Goal: Task Accomplishment & Management: Manage account settings

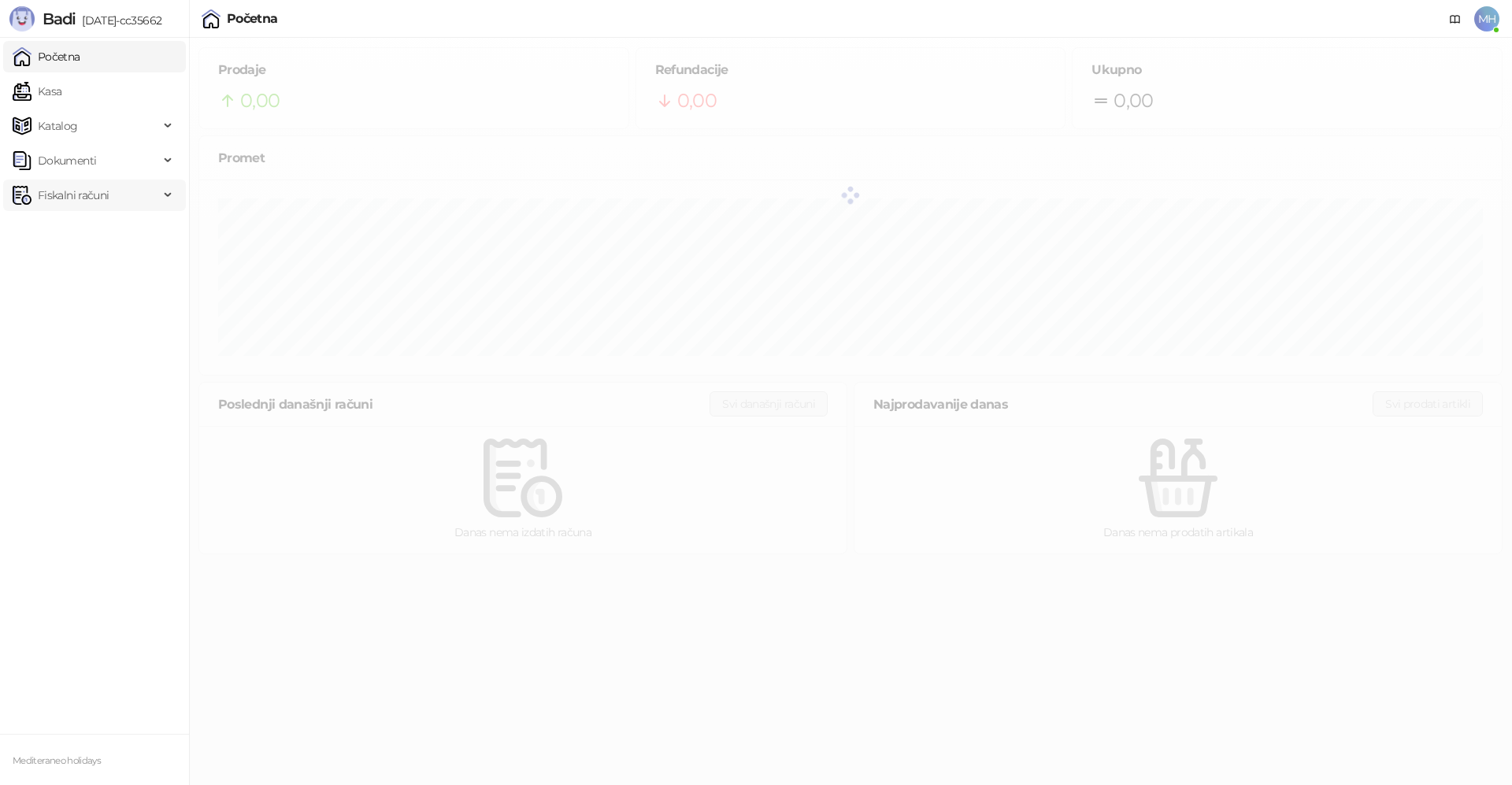
click at [84, 198] on span "Fiskalni računi" at bounding box center [73, 194] width 71 height 31
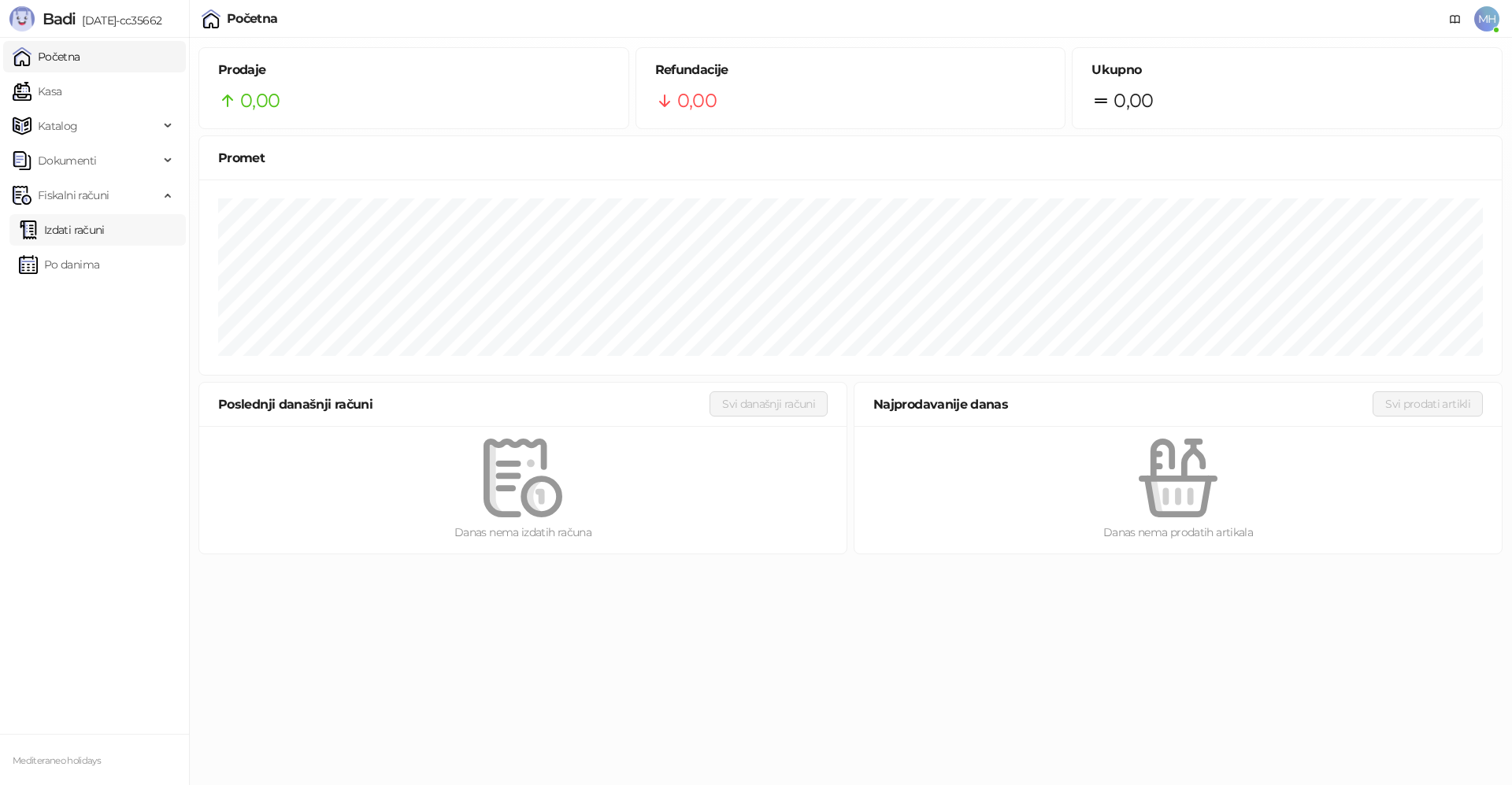
click at [73, 234] on link "Izdati računi" at bounding box center [61, 229] width 86 height 31
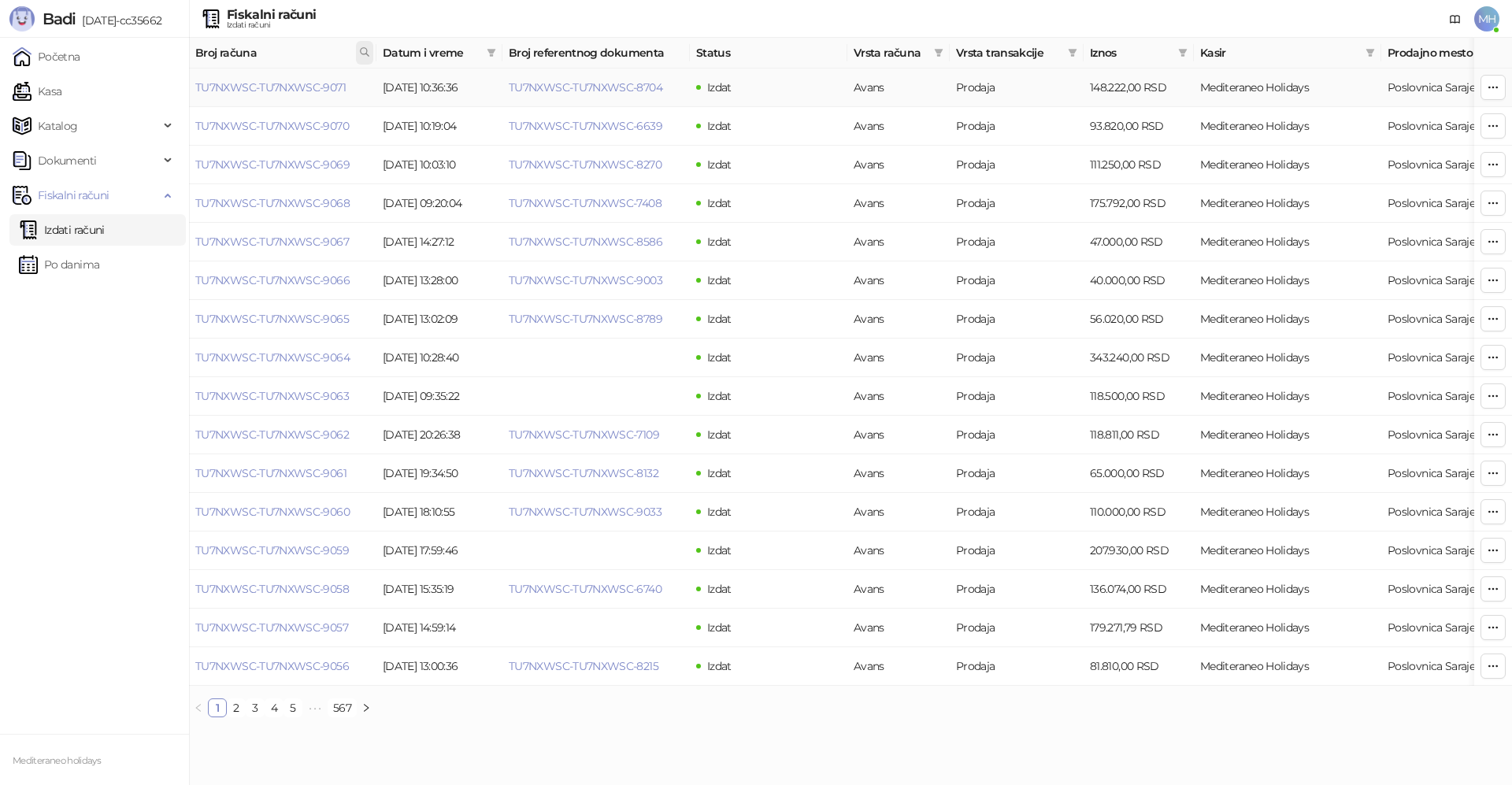
click at [364, 52] on icon at bounding box center [364, 51] width 11 height 11
type input "****"
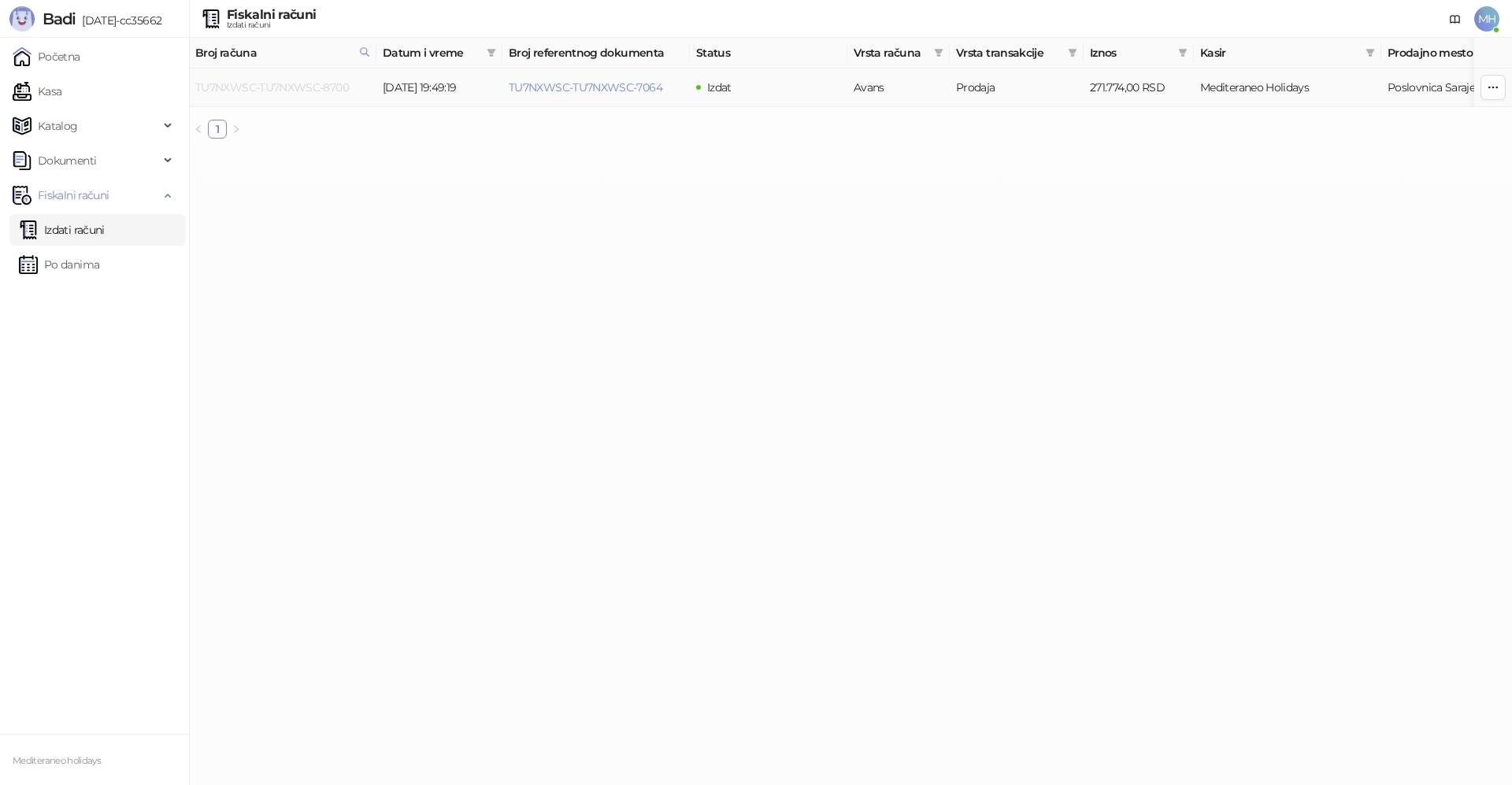
click at [280, 92] on link "TU7NXWSC-TU7NXWSC-8700" at bounding box center [272, 87] width 154 height 14
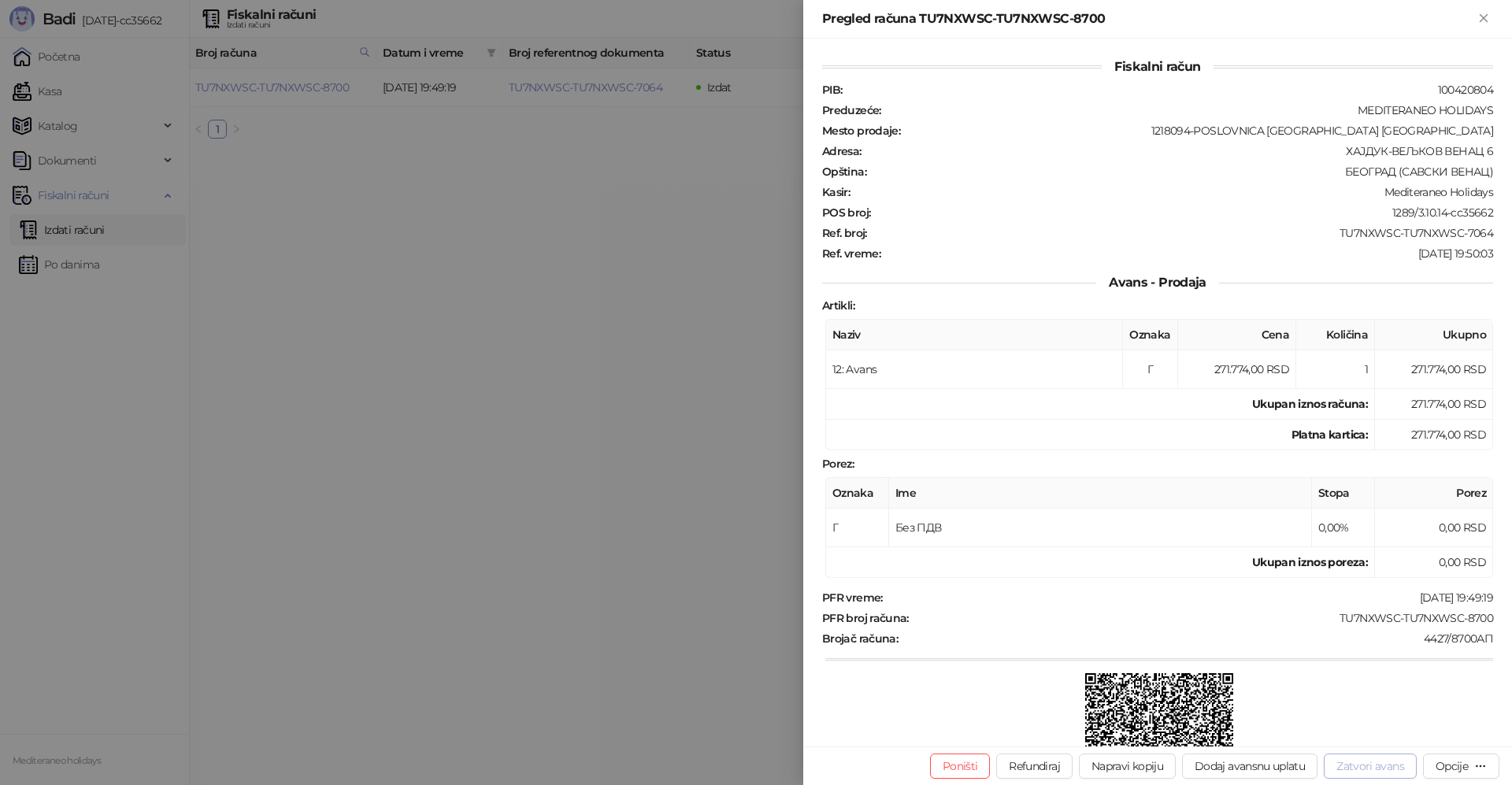
click at [1374, 770] on button "Zatvori avans" at bounding box center [1370, 766] width 93 height 25
type input "**********"
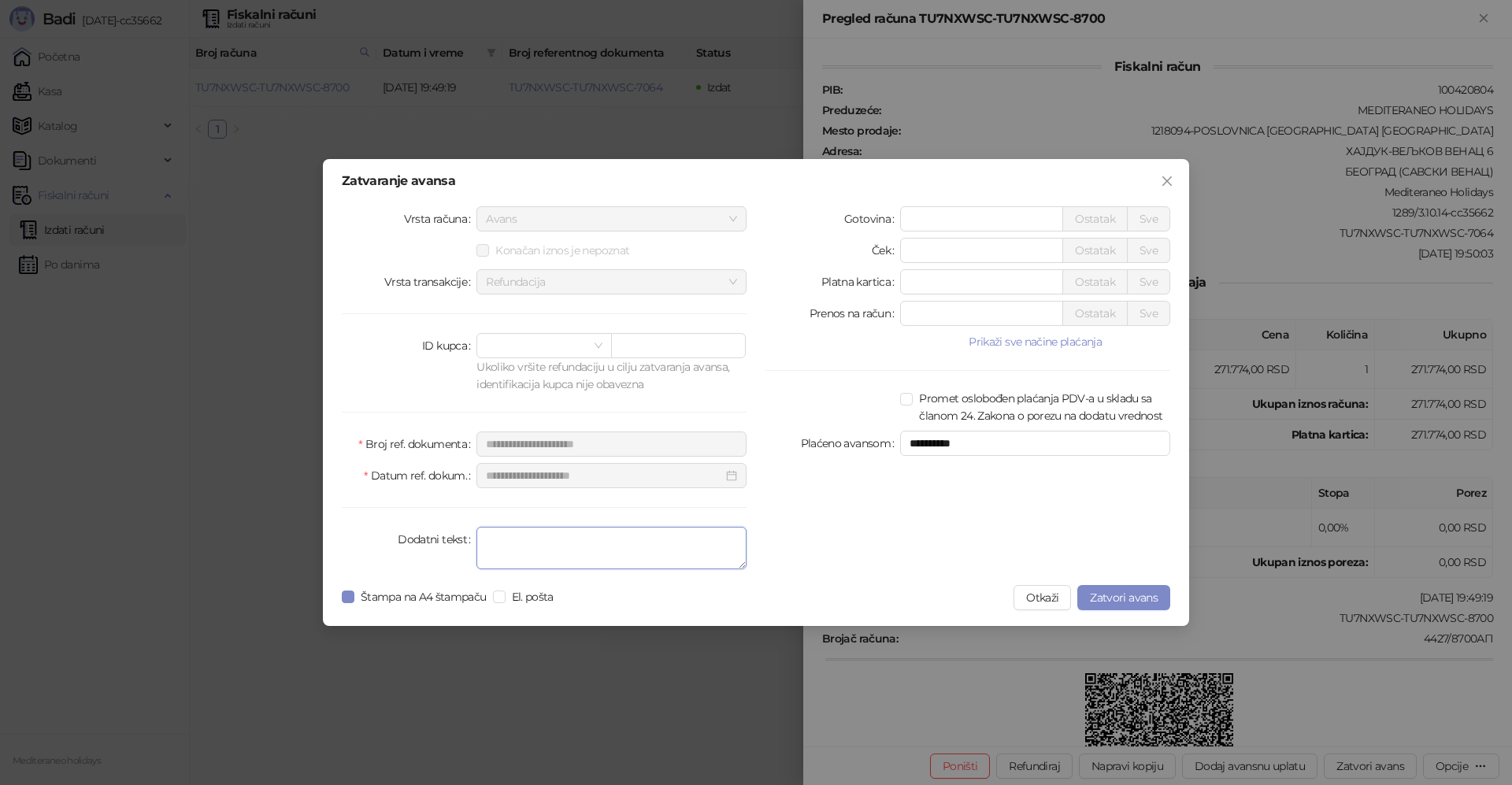
click at [533, 539] on textarea "Dodatni tekst" at bounding box center [611, 547] width 270 height 43
type textarea "*******"
click at [1136, 598] on span "Zatvori avans" at bounding box center [1123, 597] width 68 height 14
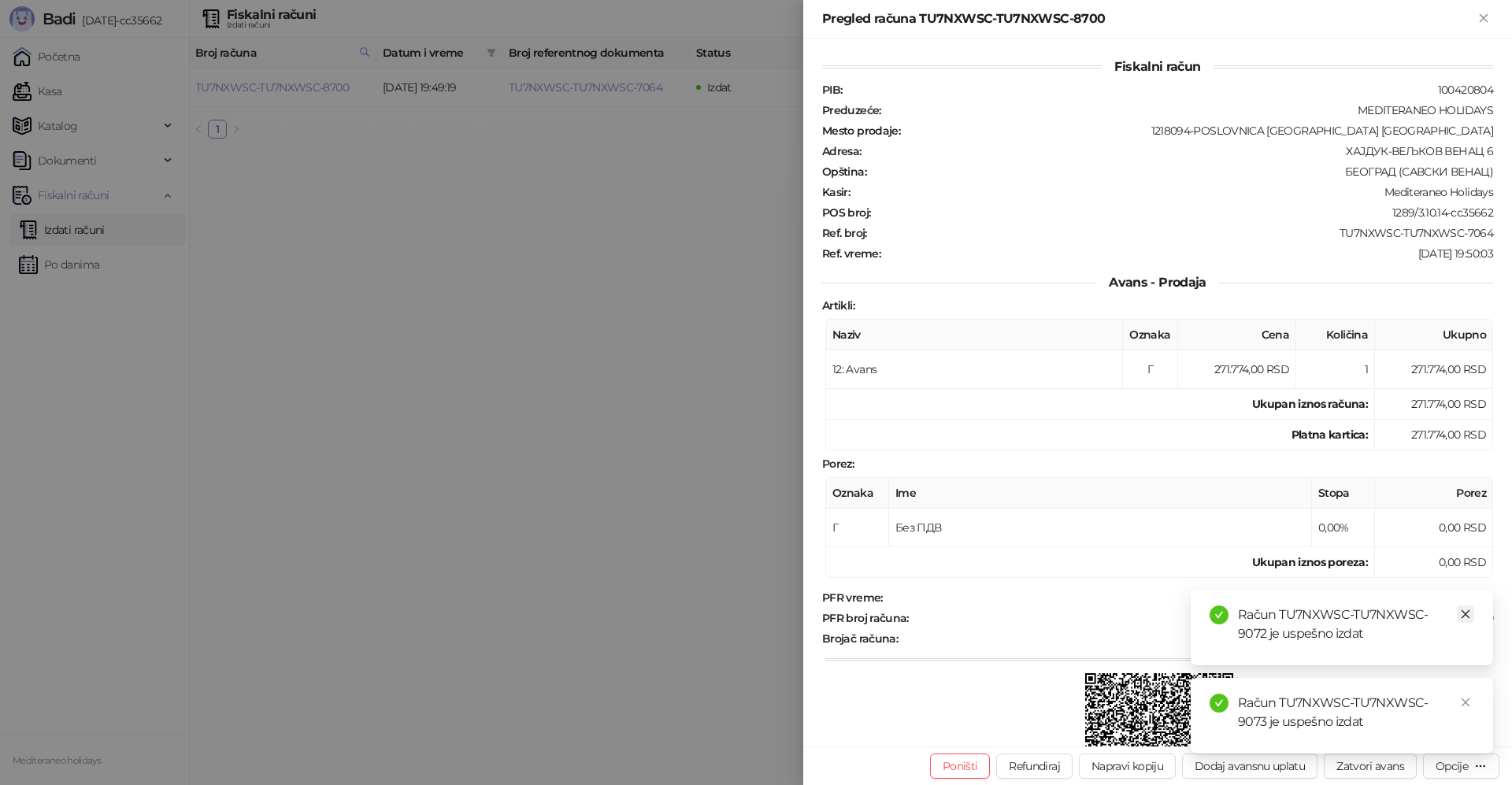
click at [1467, 614] on icon "close" at bounding box center [1465, 614] width 11 height 11
drag, startPoint x: 1464, startPoint y: 701, endPoint x: 1469, endPoint y: 290, distance: 411.0
click at [1464, 686] on div "Račun TU7NXWSC-TU7NXWSC-9073 je uspešno izdat" at bounding box center [1342, 715] width 303 height 76
click at [1486, 8] on div "Pregled računa TU7NXWSC-TU7NXWSC-8700" at bounding box center [1157, 19] width 709 height 39
click at [1481, 22] on icon "Zatvori" at bounding box center [1483, 18] width 14 height 14
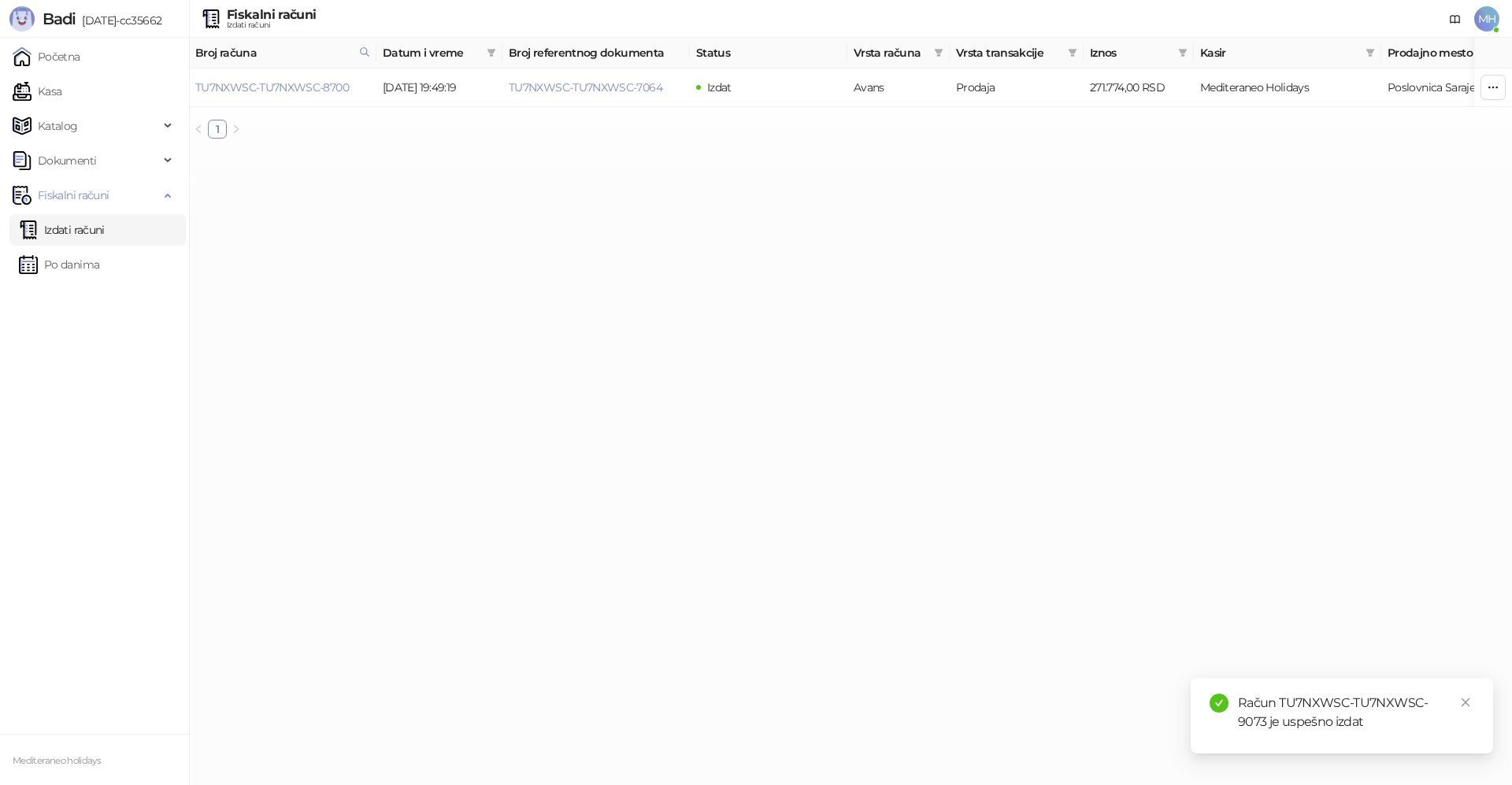
click at [105, 219] on link "Izdati računi" at bounding box center [61, 229] width 86 height 31
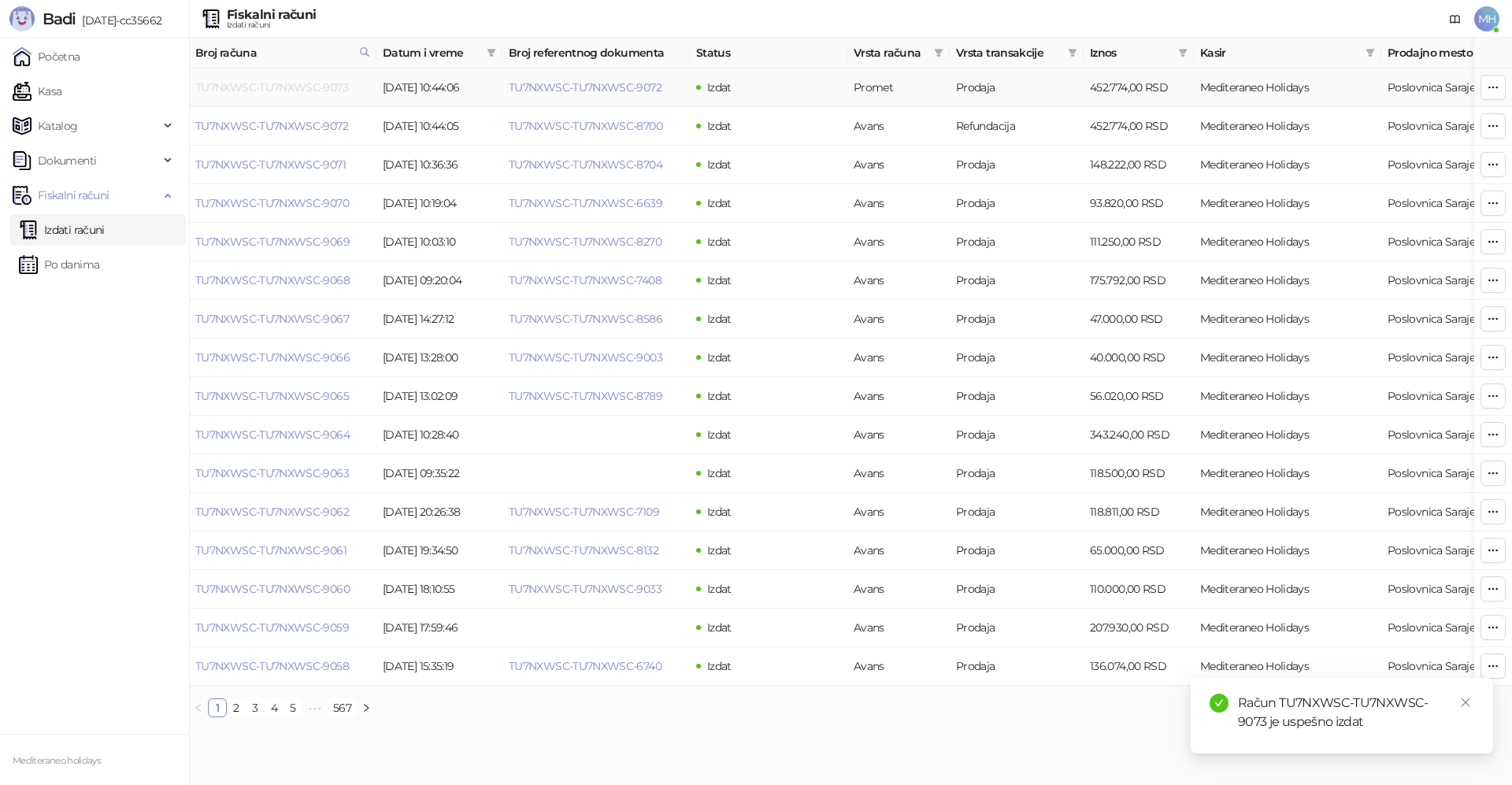
click at [319, 82] on link "TU7NXWSC-TU7NXWSC-9073" at bounding box center [272, 87] width 153 height 14
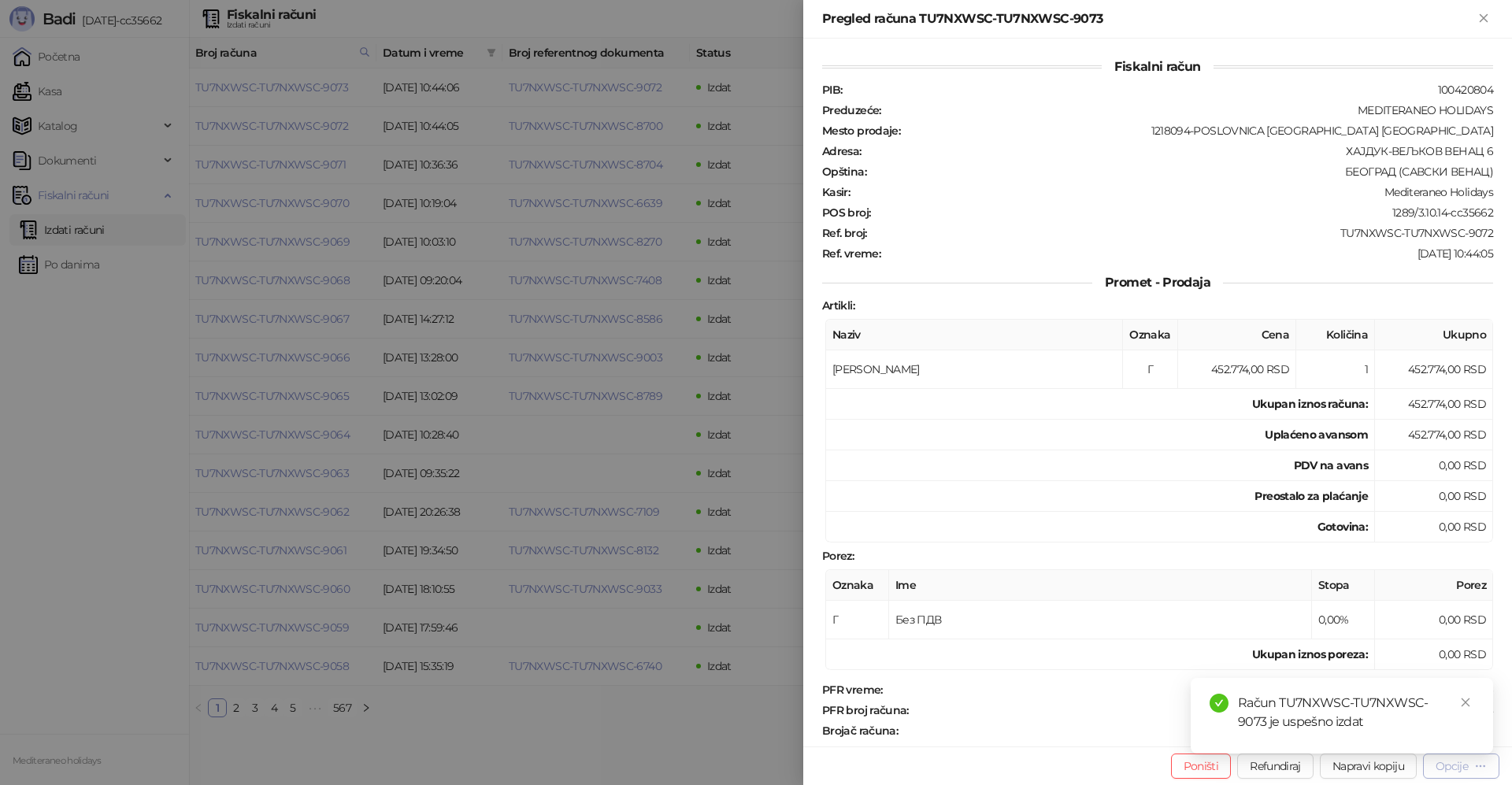
click at [1445, 769] on div "Opcije" at bounding box center [1451, 766] width 32 height 14
click at [1464, 699] on icon "close" at bounding box center [1465, 702] width 11 height 11
click at [1454, 767] on div "Opcije" at bounding box center [1451, 766] width 32 height 14
click at [1371, 735] on span "Preuzmi u PDF formatu" at bounding box center [1406, 734] width 161 height 18
click at [1483, 17] on icon "Zatvori" at bounding box center [1483, 18] width 14 height 14
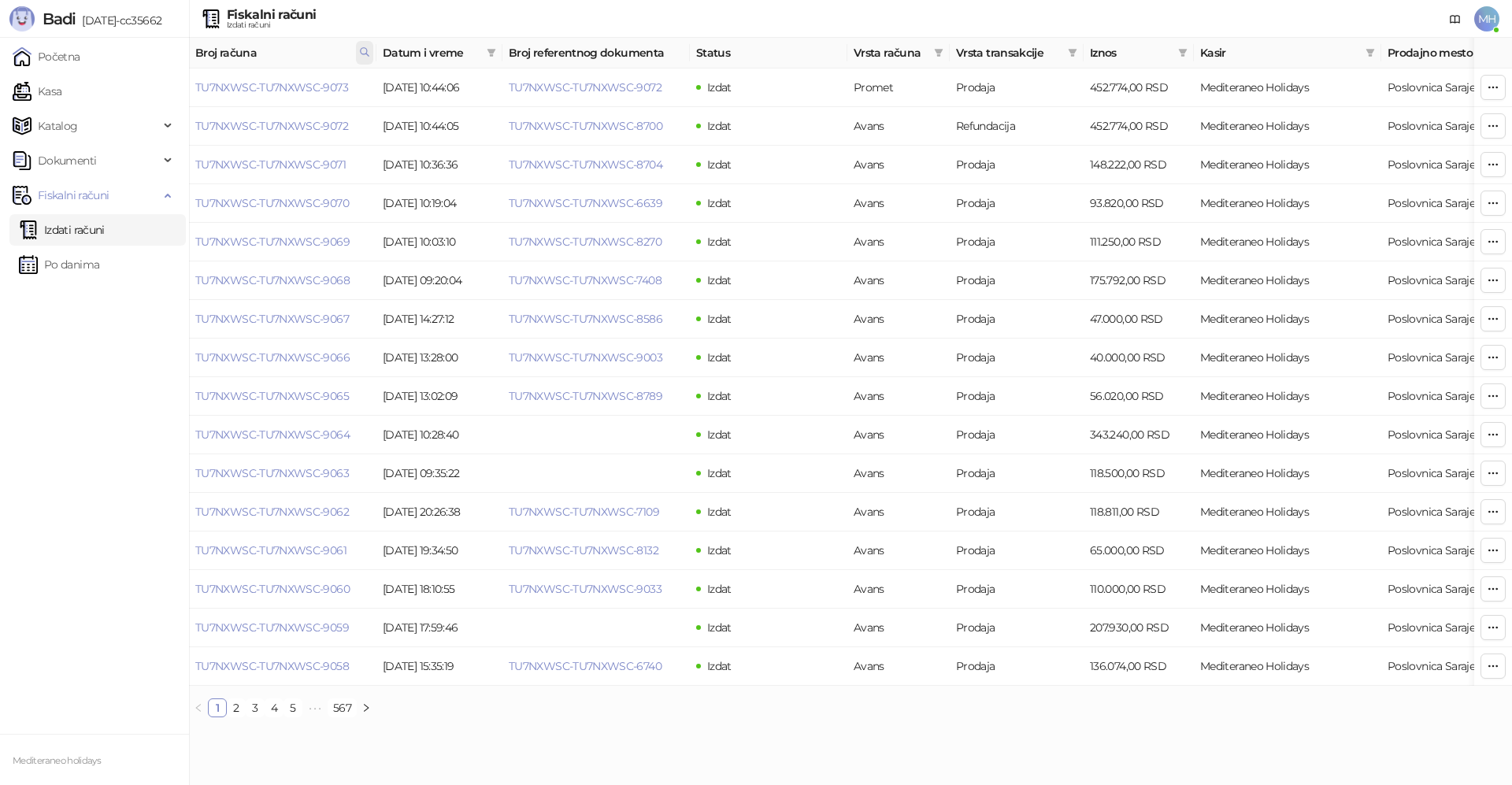
click at [367, 55] on icon at bounding box center [364, 51] width 8 height 8
drag, startPoint x: 225, startPoint y: 85, endPoint x: 164, endPoint y: 84, distance: 61.0
click at [155, 86] on body "Badi 3.10.14-cc35662 Početna Kasa Katalog Dokumenti Fiskalni računi Izdati raču…" at bounding box center [756, 365] width 1512 height 730
type input "****"
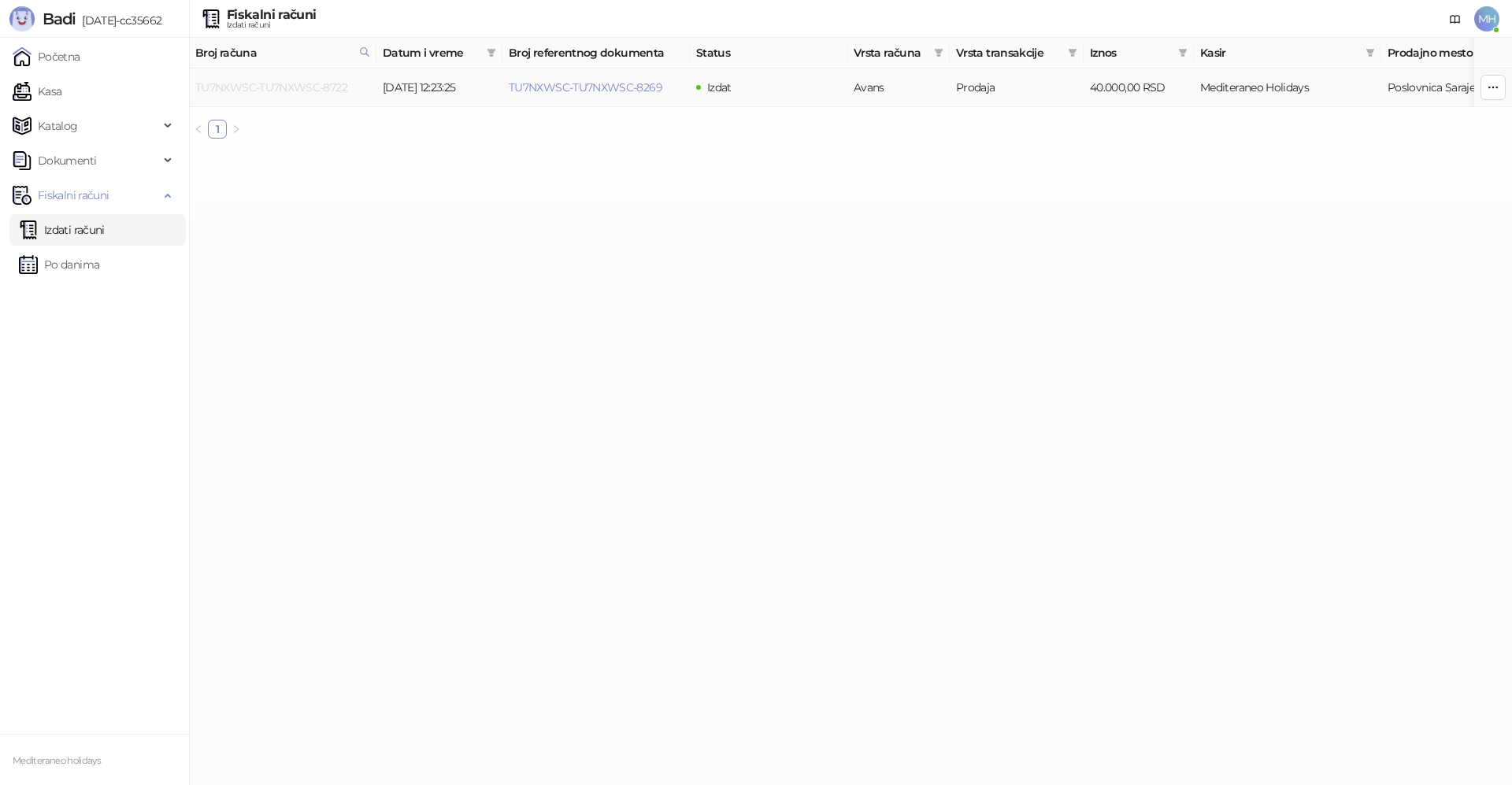
click at [300, 83] on link "TU7NXWSC-TU7NXWSC-8722" at bounding box center [271, 87] width 152 height 14
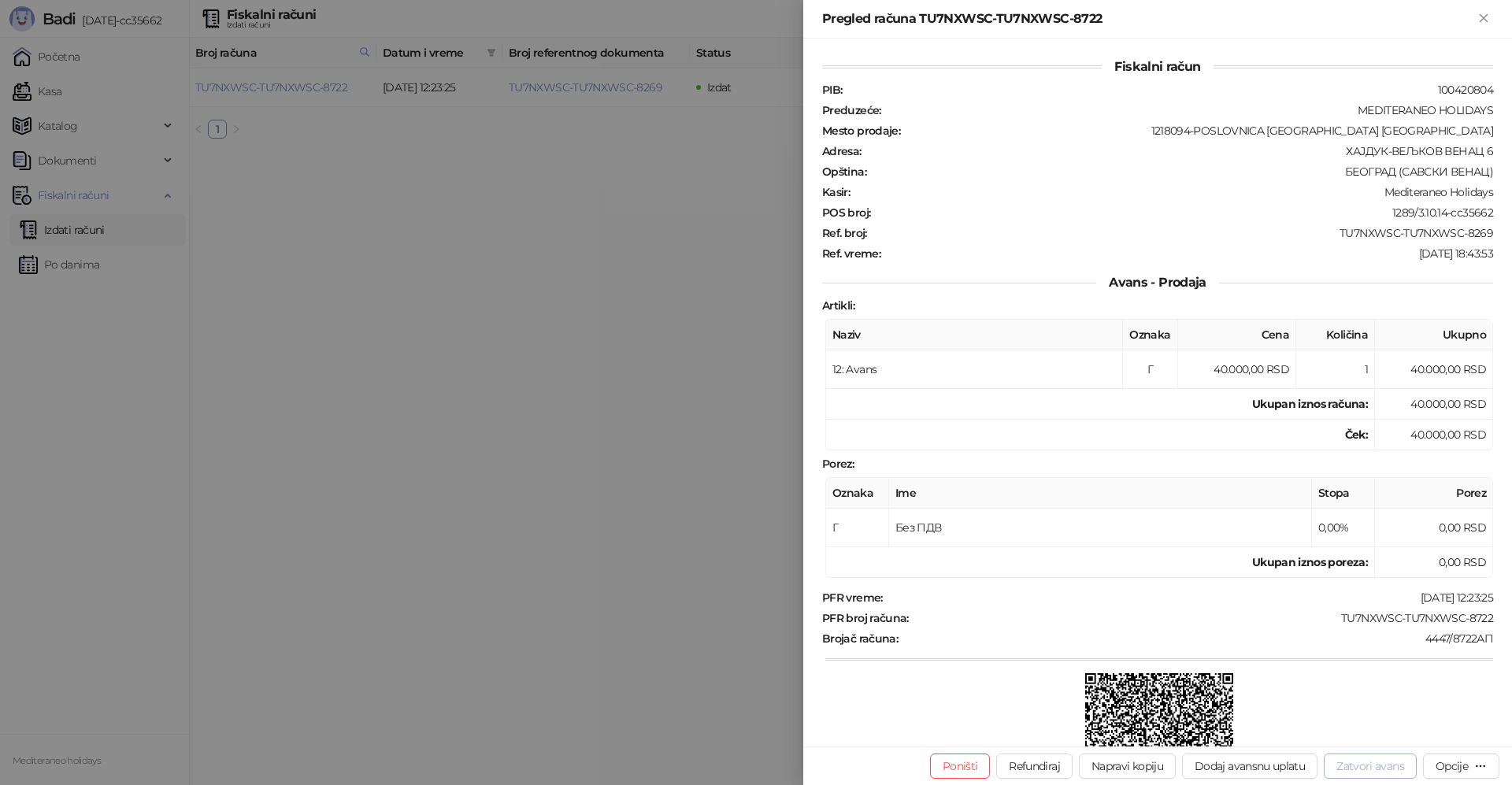
click at [1388, 766] on button "Zatvori avans" at bounding box center [1370, 766] width 93 height 25
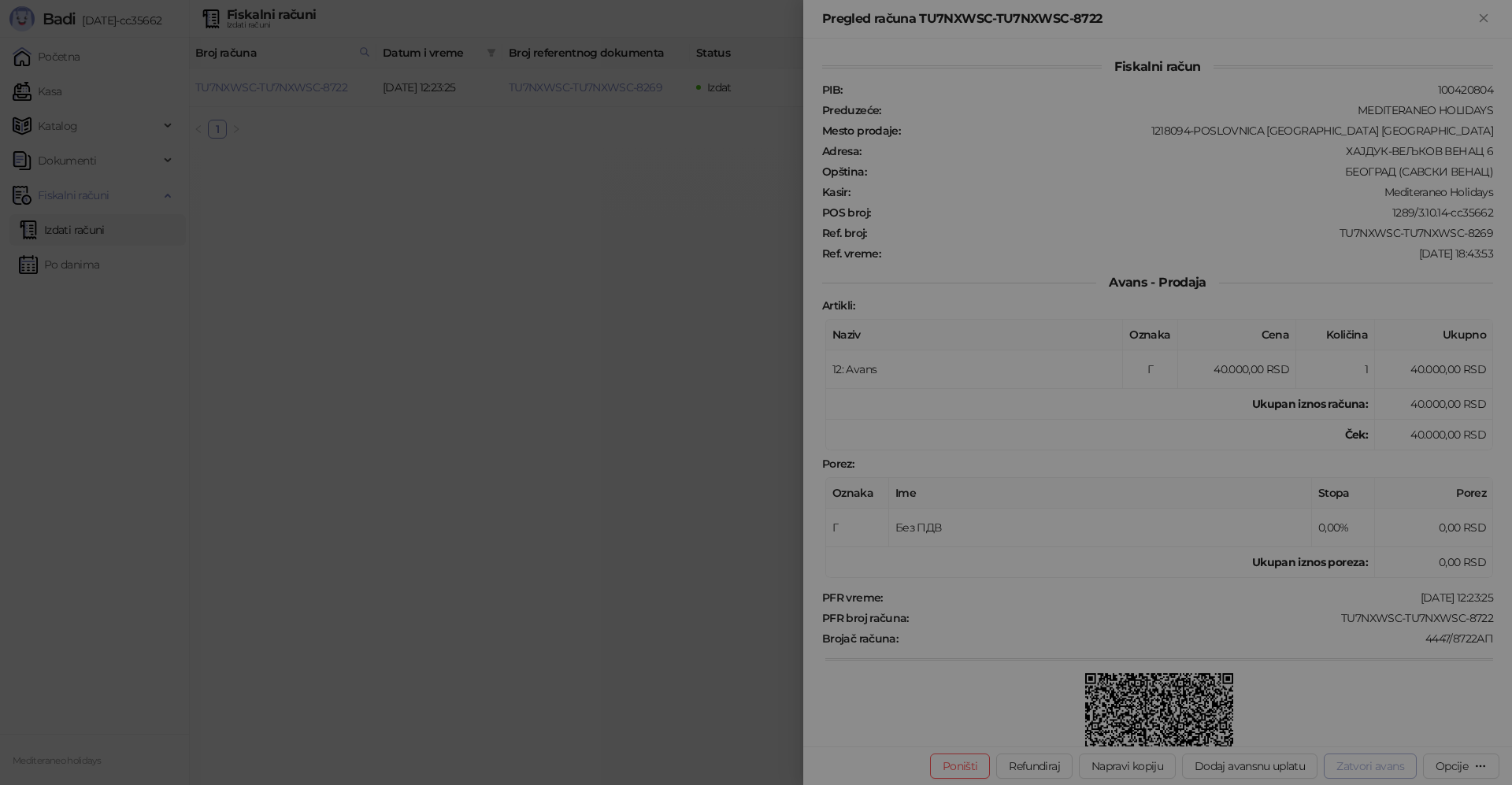
type input "**********"
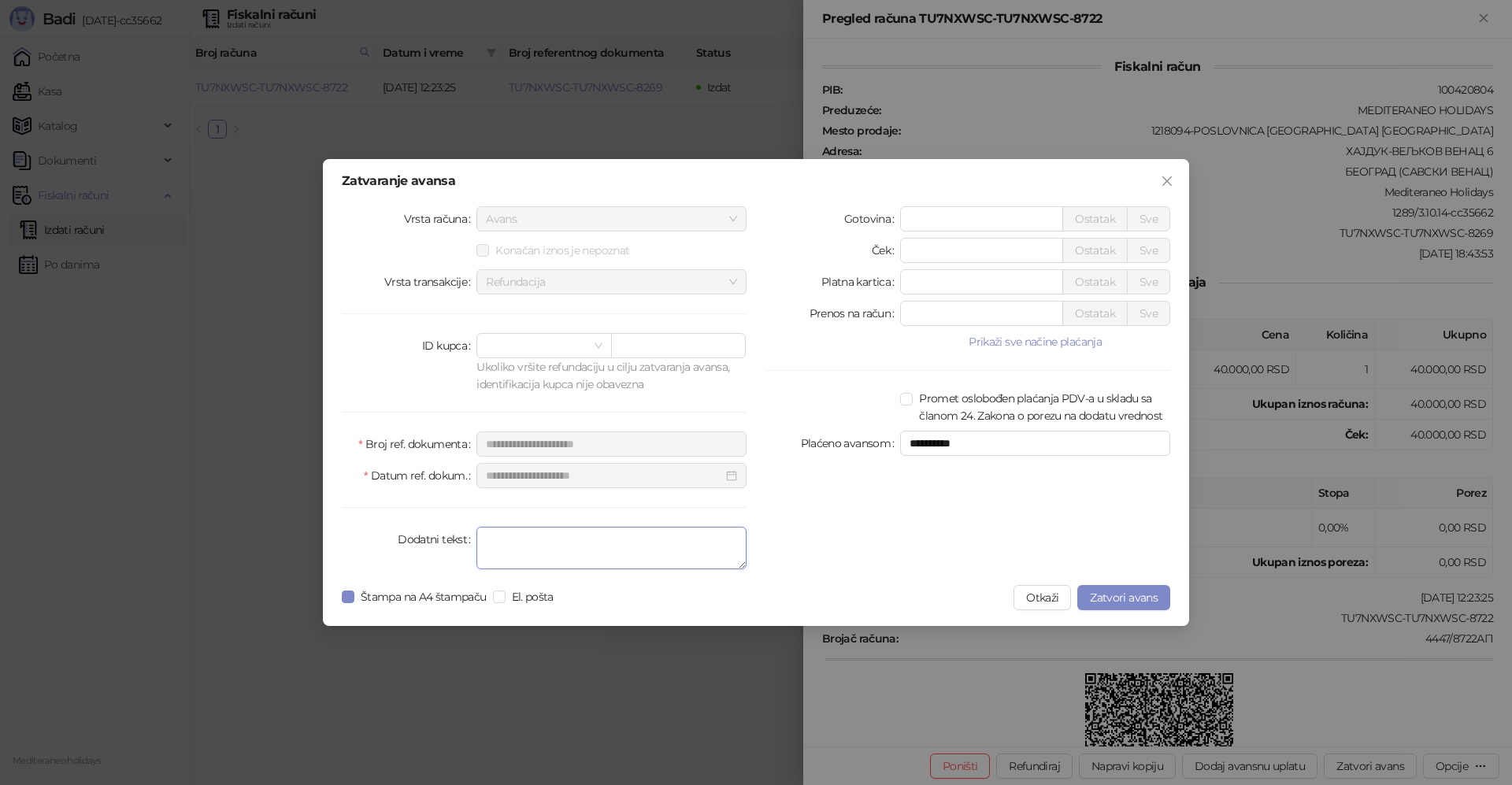
click at [549, 550] on textarea "Dodatni tekst" at bounding box center [611, 547] width 270 height 43
type textarea "*******"
click at [1141, 599] on span "Zatvori avans" at bounding box center [1123, 597] width 68 height 14
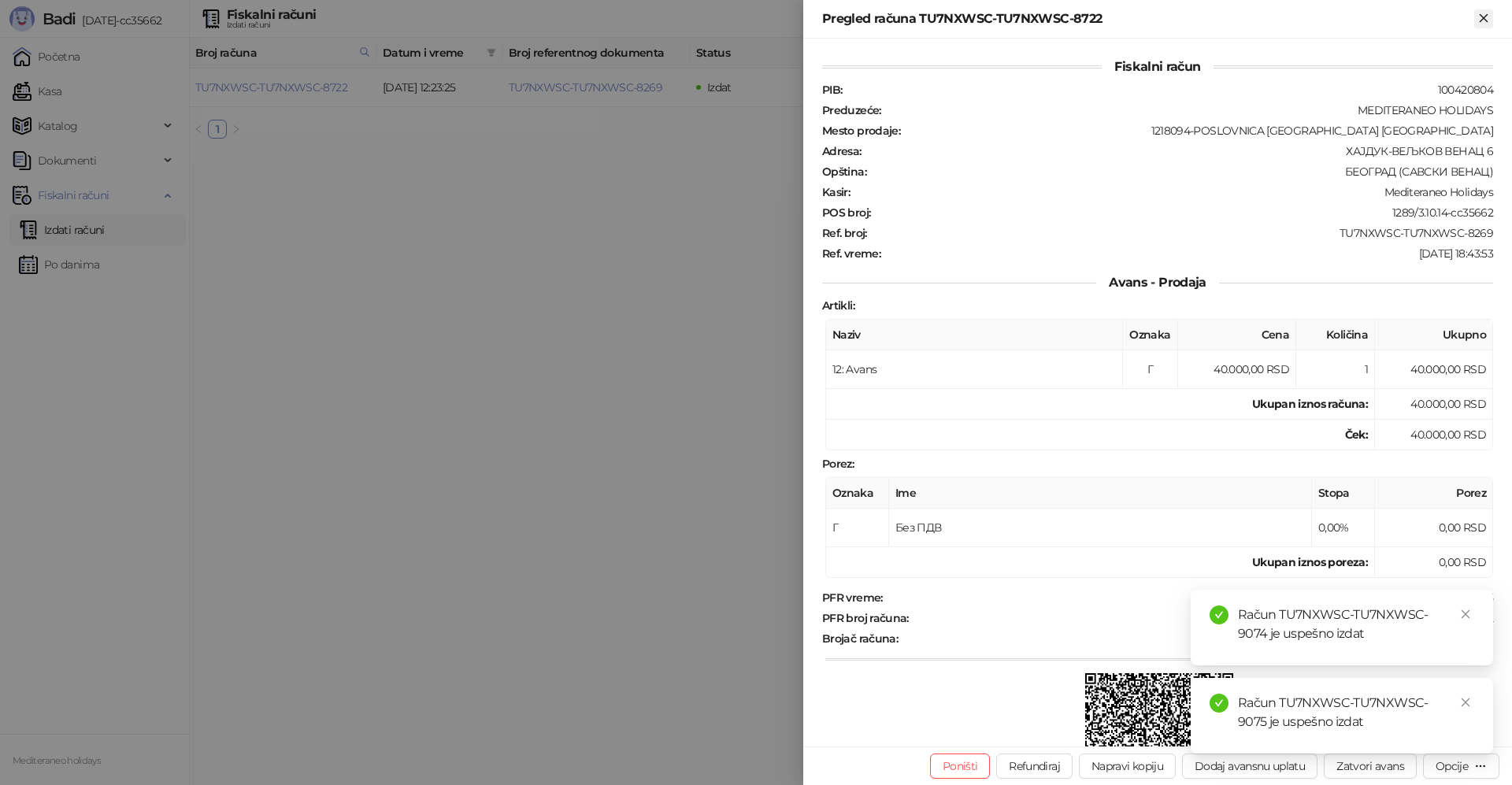
click at [1481, 24] on icon "Zatvori" at bounding box center [1483, 18] width 14 height 14
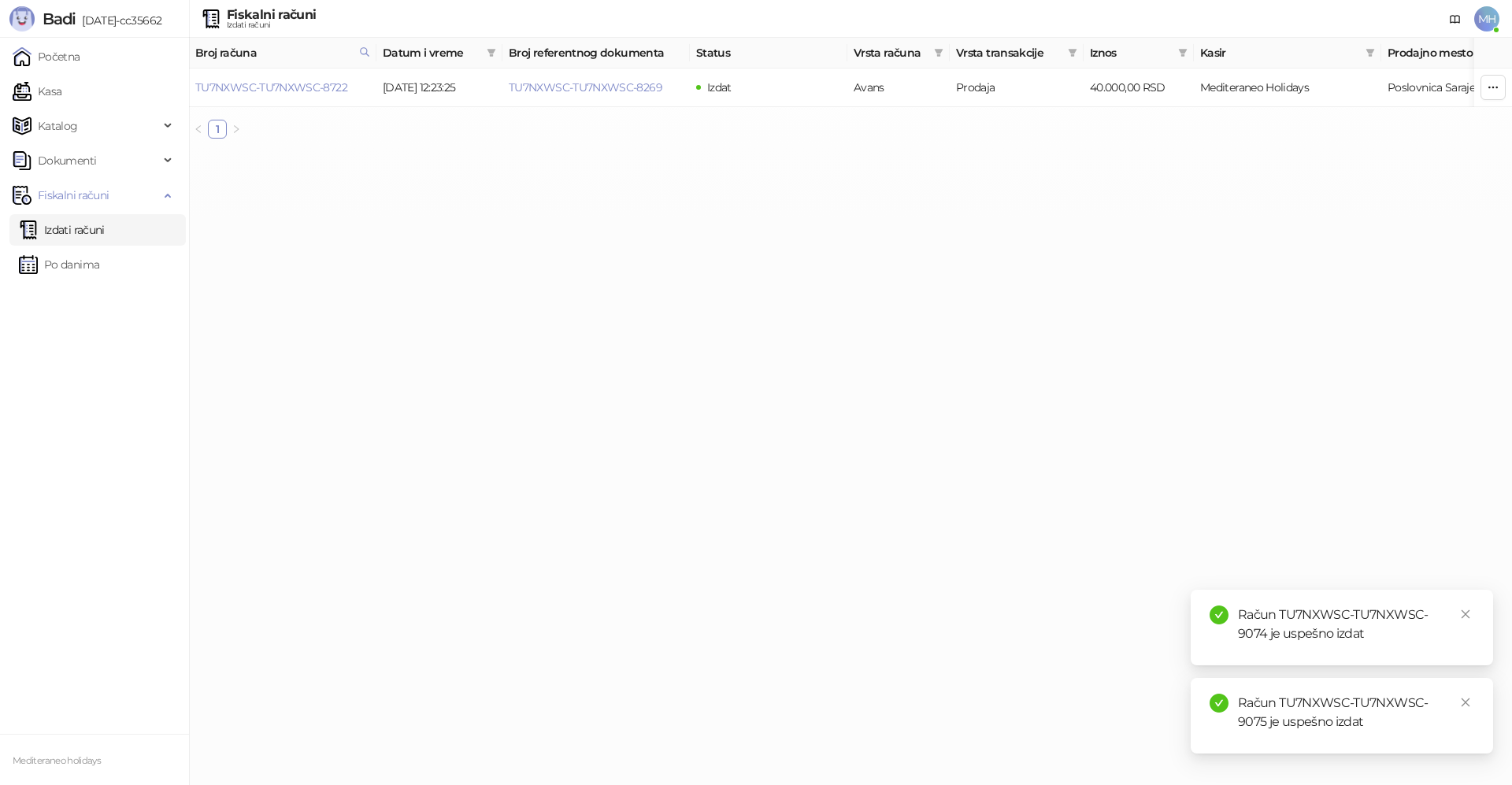
click at [105, 229] on link "Izdati računi" at bounding box center [61, 229] width 86 height 31
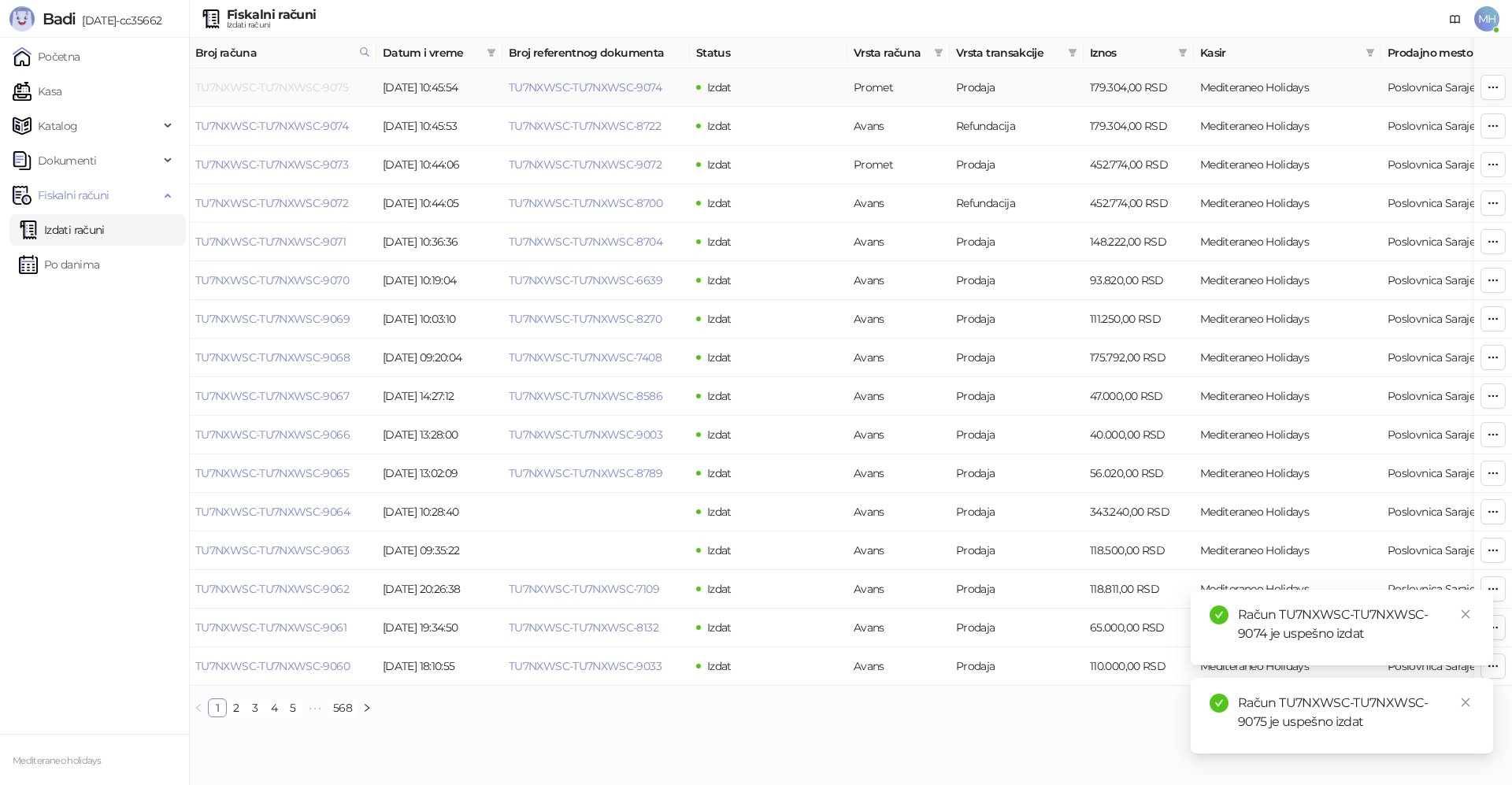
click at [323, 86] on link "TU7NXWSC-TU7NXWSC-9075" at bounding box center [272, 87] width 153 height 14
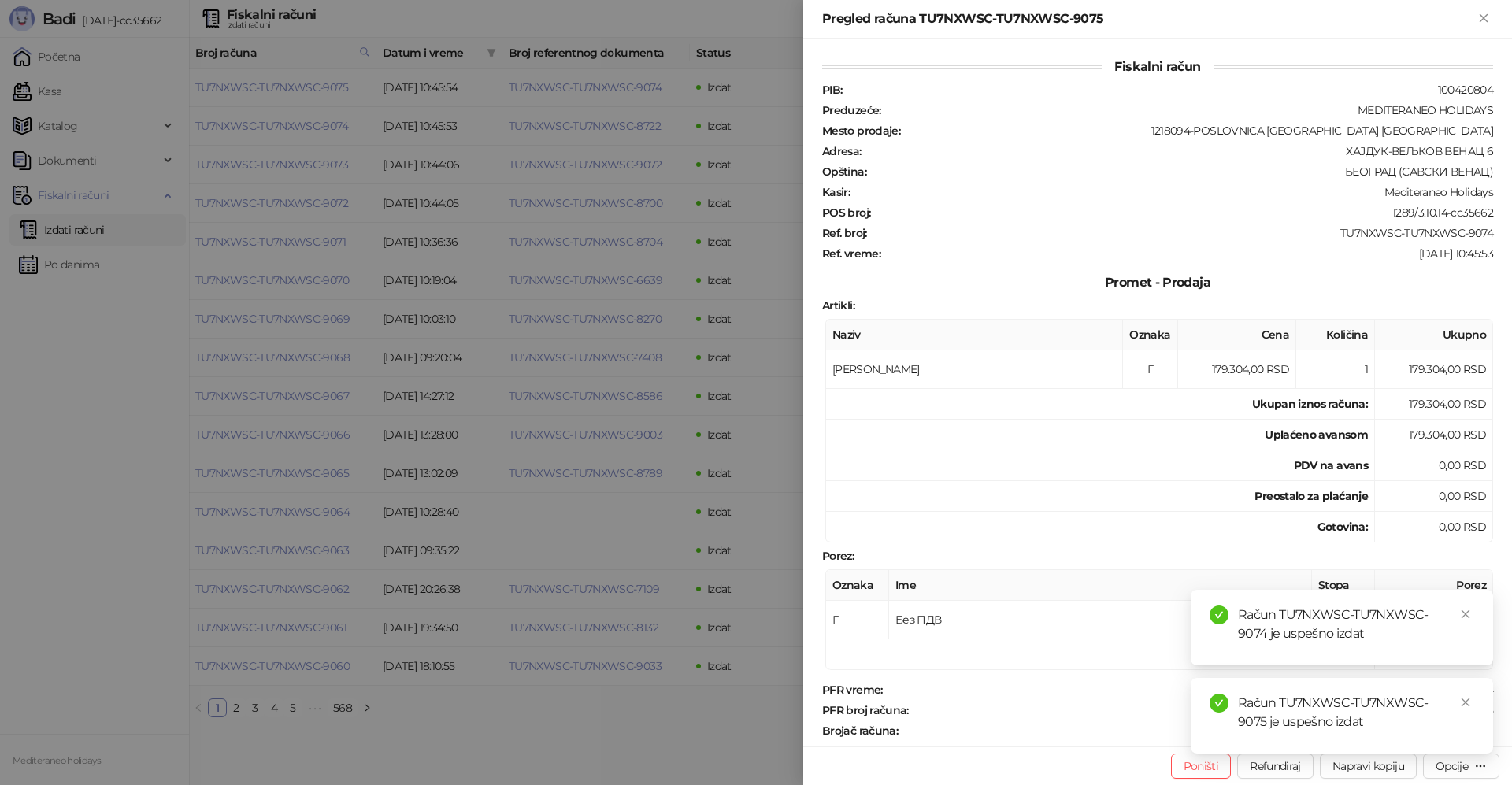
drag, startPoint x: 1466, startPoint y: 700, endPoint x: 1458, endPoint y: 627, distance: 73.4
click at [1466, 697] on icon "close" at bounding box center [1465, 702] width 11 height 11
click at [1466, 700] on icon "close" at bounding box center [1465, 702] width 11 height 11
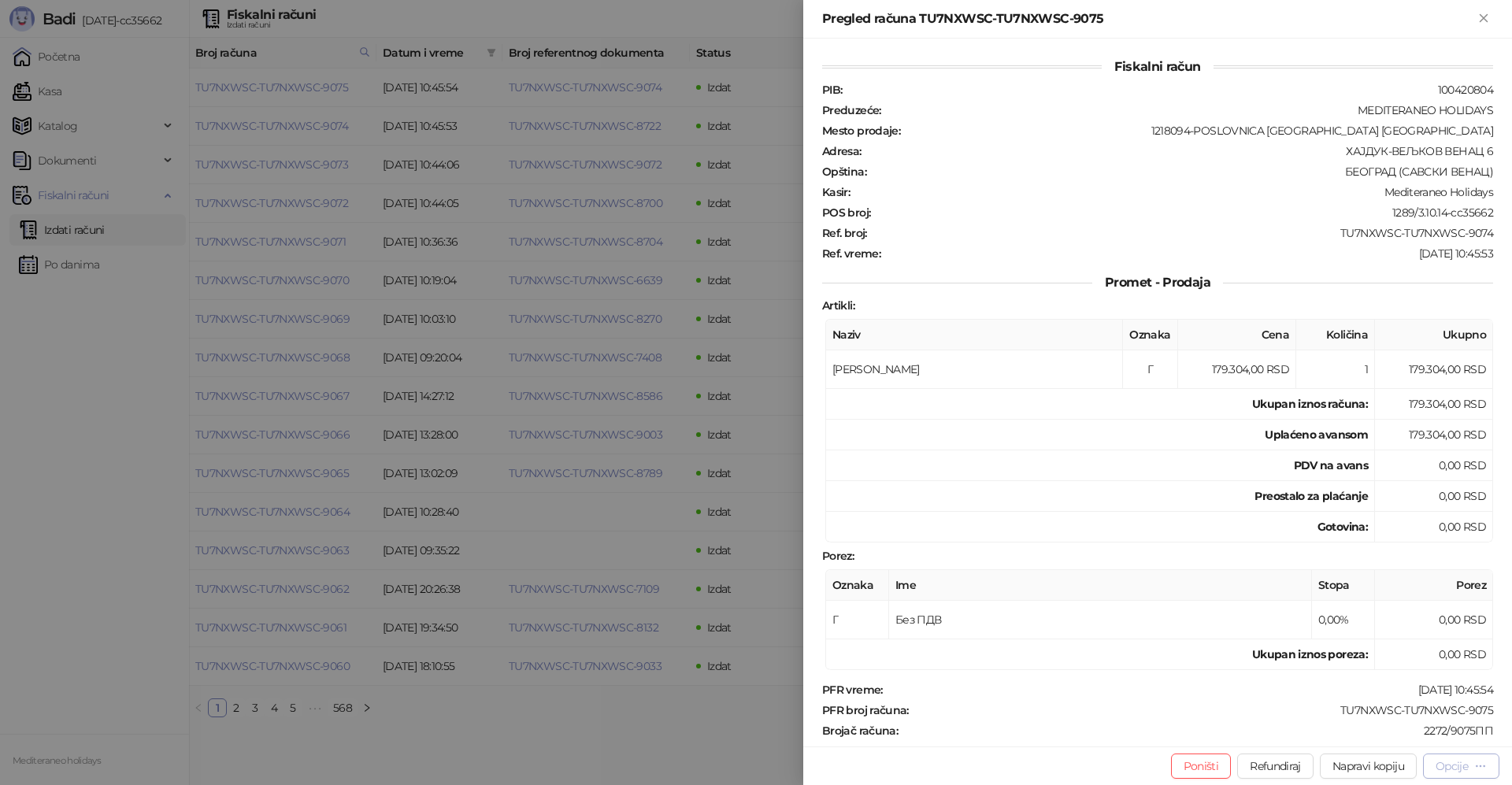
click at [1442, 765] on div "Opcije" at bounding box center [1451, 766] width 32 height 14
click at [1406, 740] on span "Preuzmi u PDF formatu" at bounding box center [1406, 734] width 161 height 18
click at [1487, 18] on icon "Zatvori" at bounding box center [1483, 18] width 14 height 14
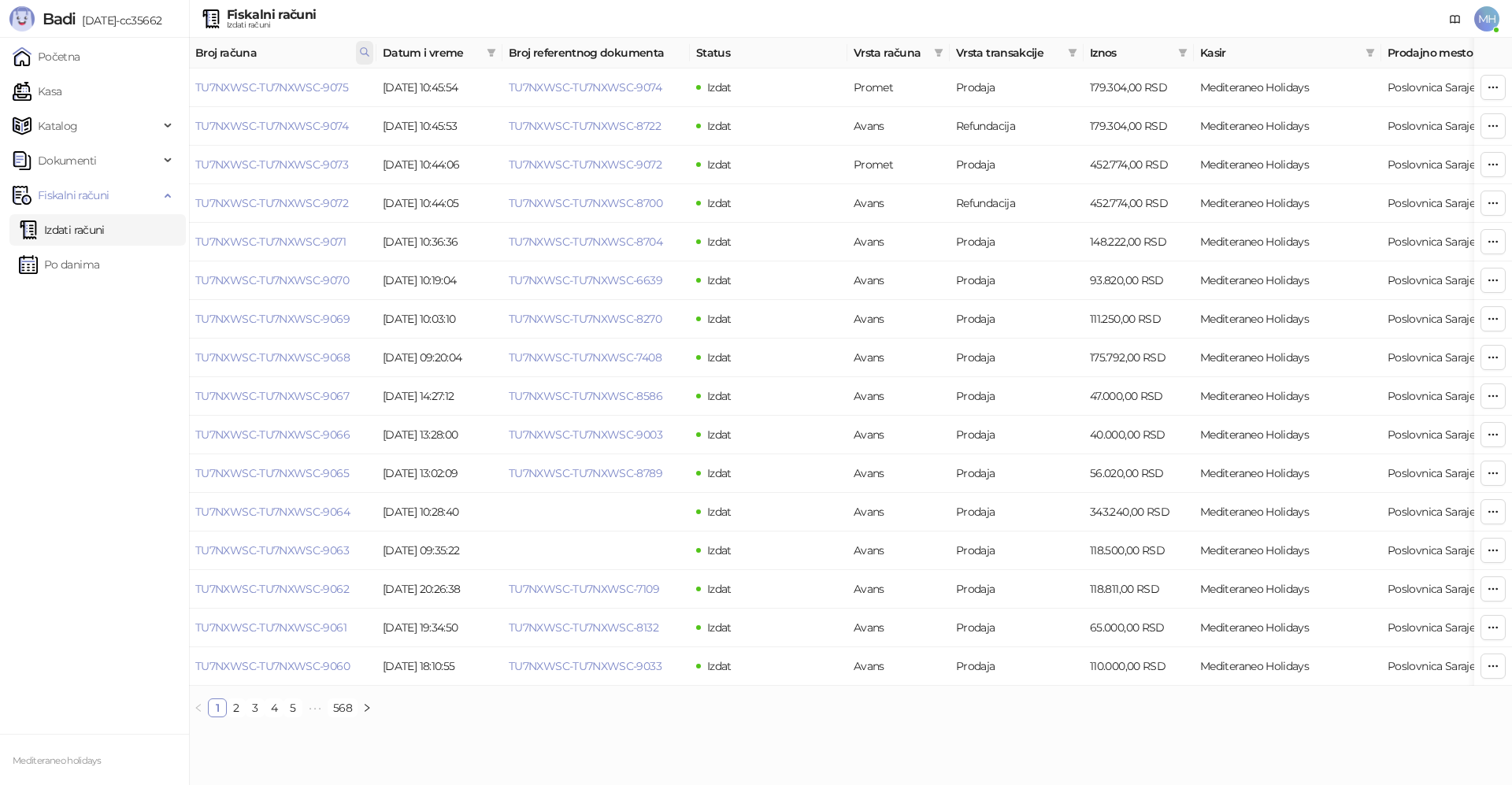
click at [359, 53] on icon at bounding box center [364, 51] width 11 height 11
drag, startPoint x: 295, startPoint y: 91, endPoint x: 154, endPoint y: 85, distance: 141.1
click at [154, 87] on body "Badi 3.10.14-cc35662 Početna Kasa Katalog Dokumenti Fiskalni računi Izdati raču…" at bounding box center [756, 365] width 1512 height 730
type input "****"
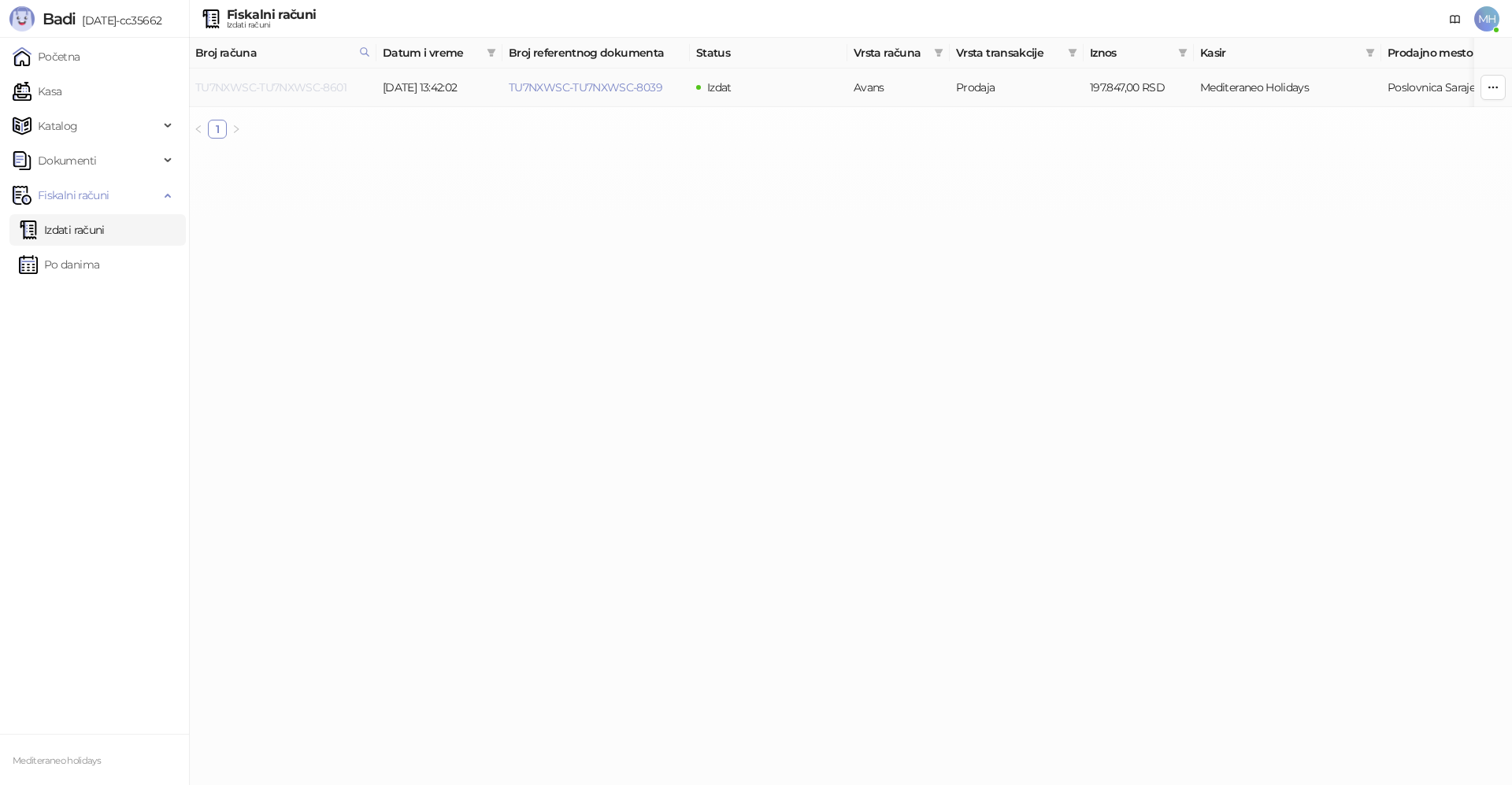
click at [315, 86] on link "TU7NXWSC-TU7NXWSC-8601" at bounding box center [271, 87] width 151 height 14
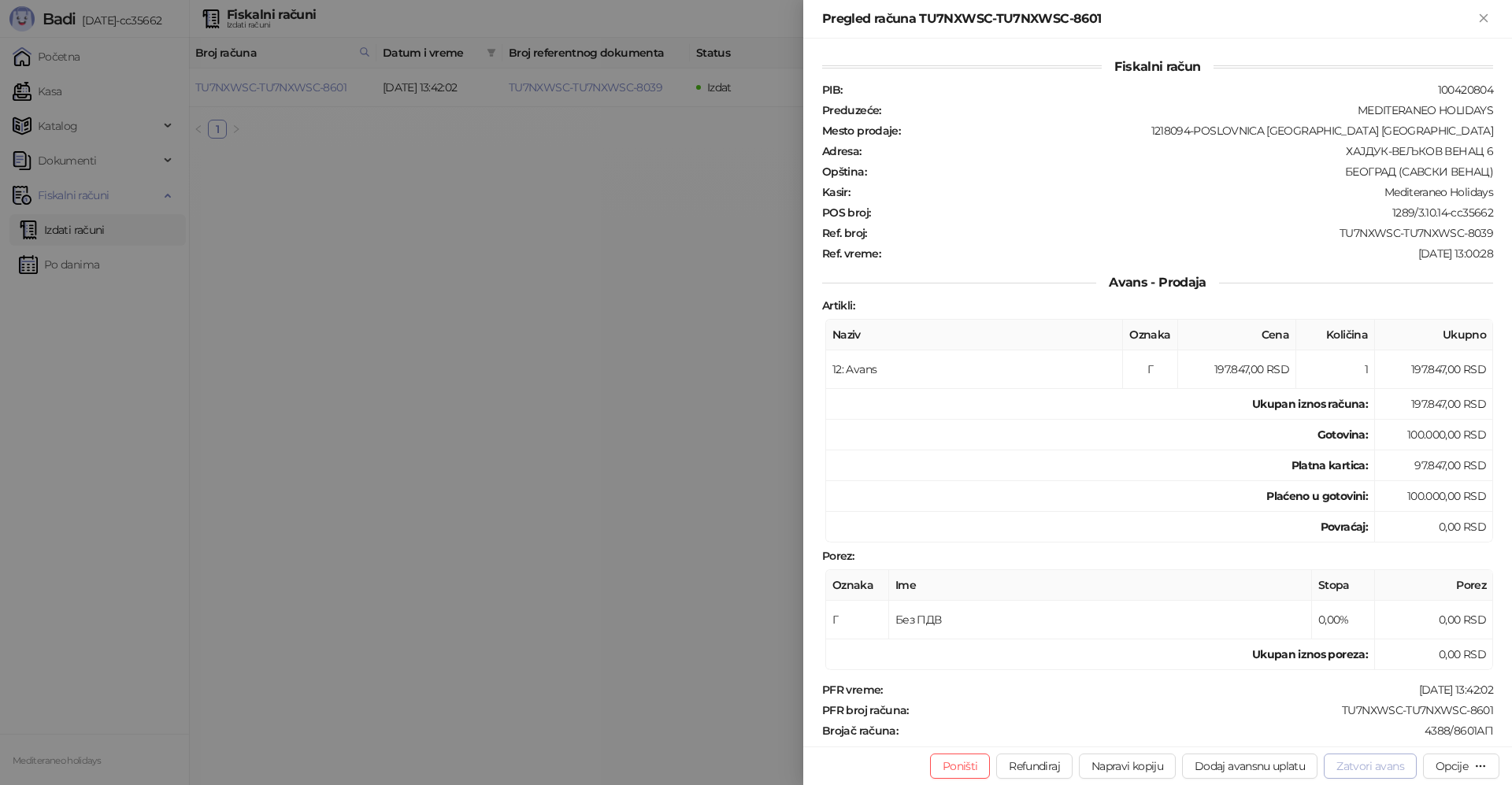
click at [1360, 767] on button "Zatvori avans" at bounding box center [1370, 766] width 93 height 25
type input "**********"
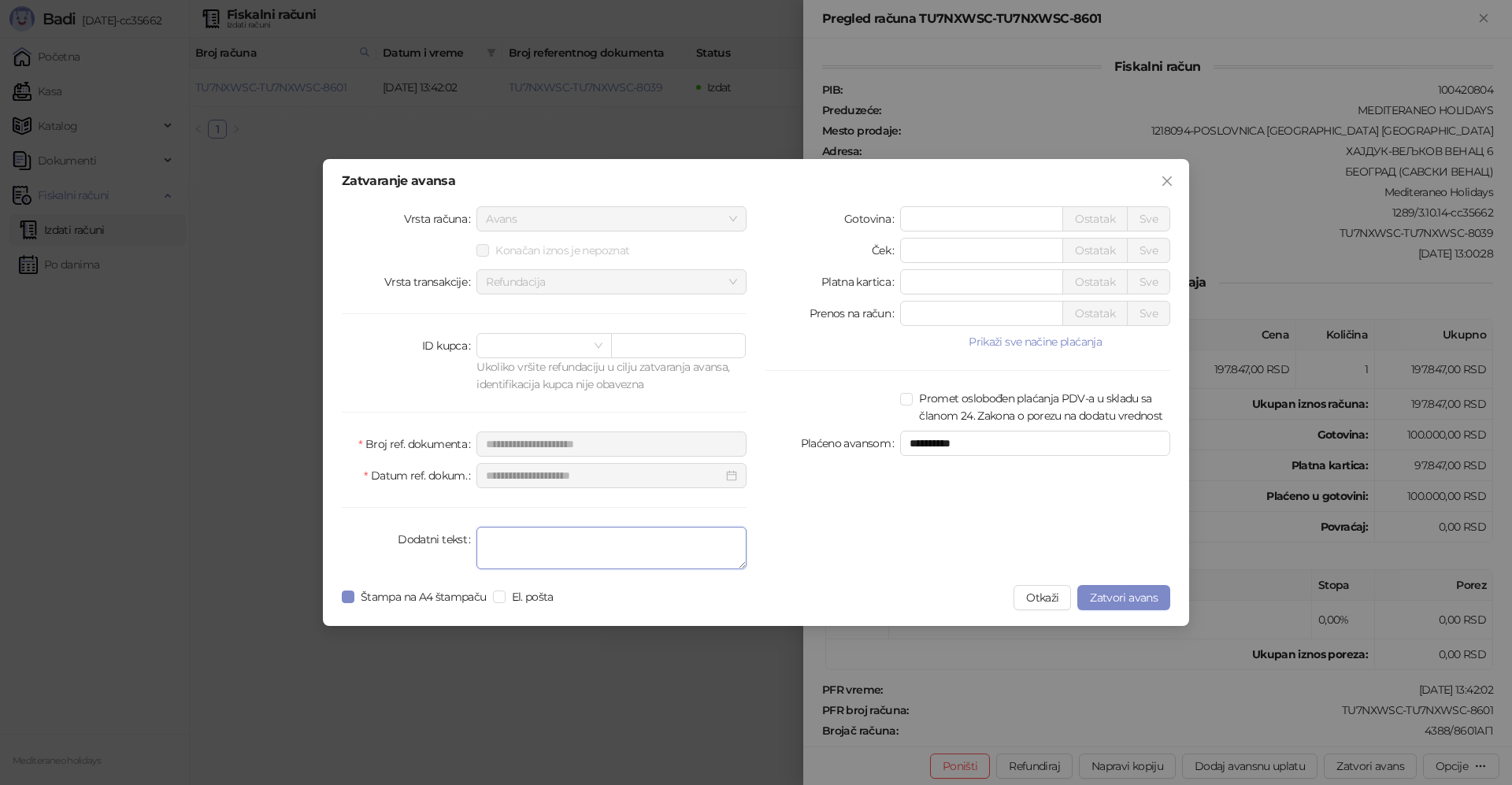
click at [551, 534] on textarea "Dodatni tekst" at bounding box center [611, 547] width 270 height 43
type textarea "*******"
click at [1145, 599] on span "Zatvori avans" at bounding box center [1123, 597] width 68 height 14
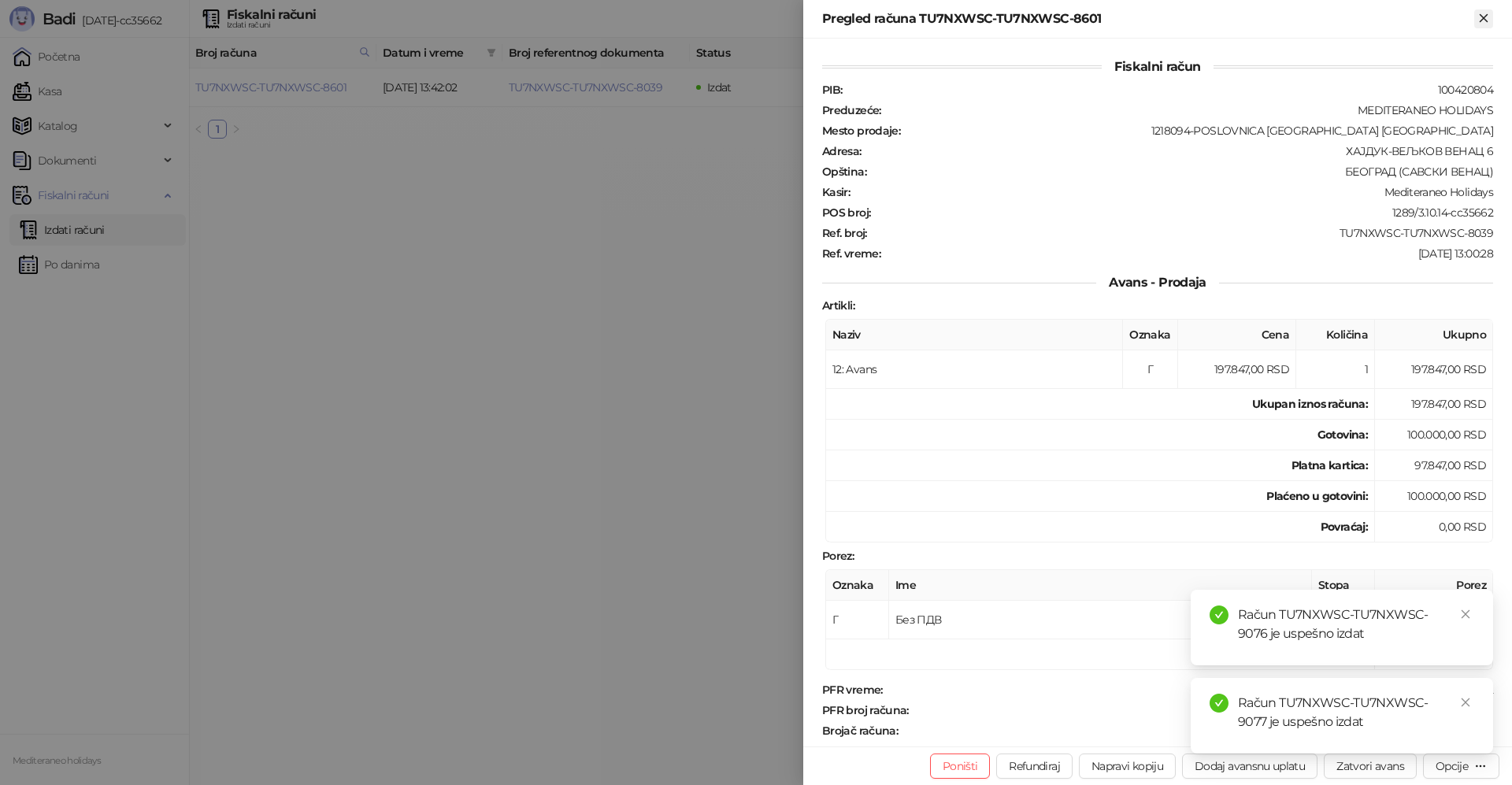
click at [1483, 24] on icon "Zatvori" at bounding box center [1483, 18] width 14 height 14
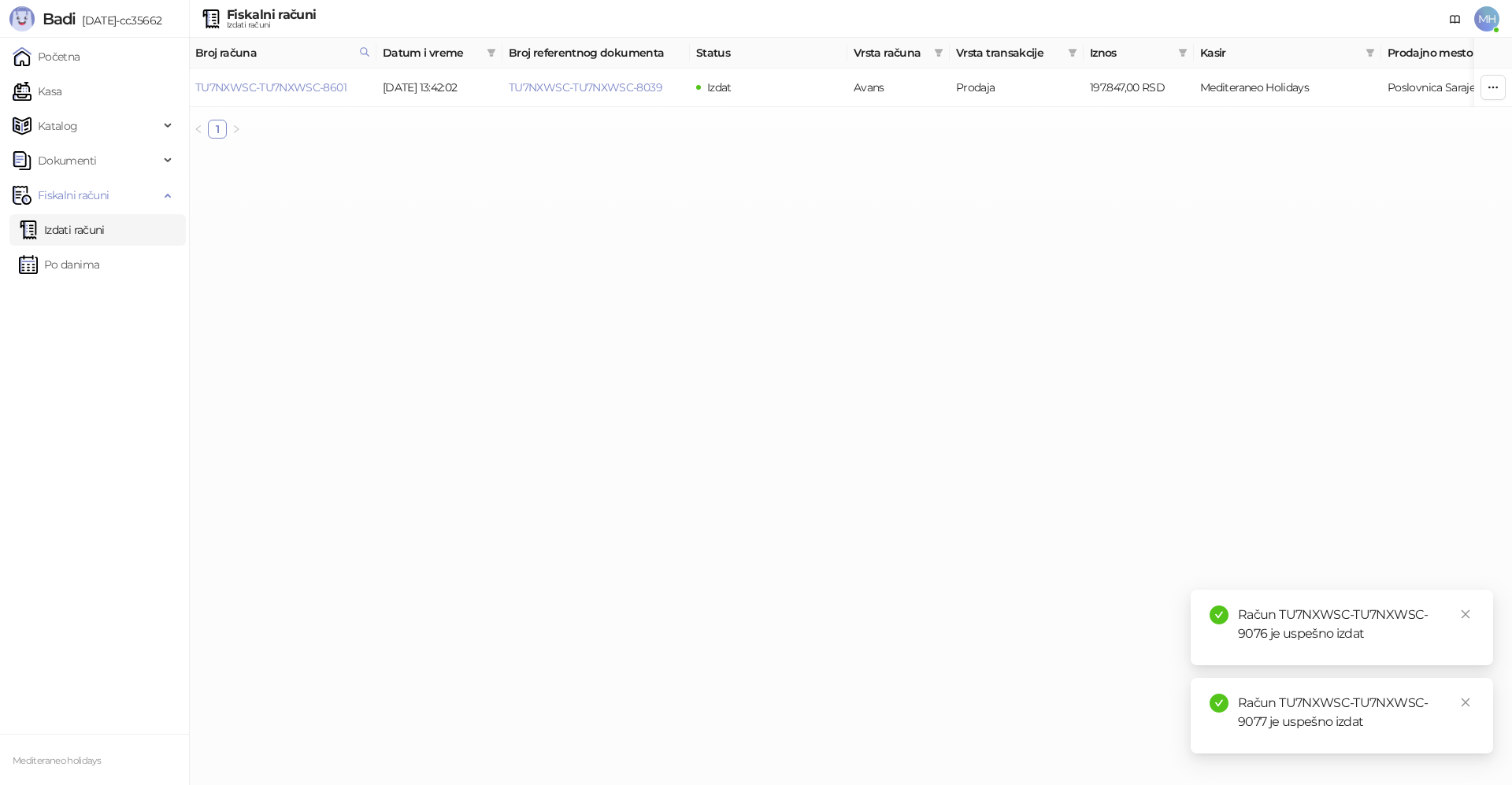
click at [105, 229] on link "Izdati računi" at bounding box center [61, 229] width 86 height 31
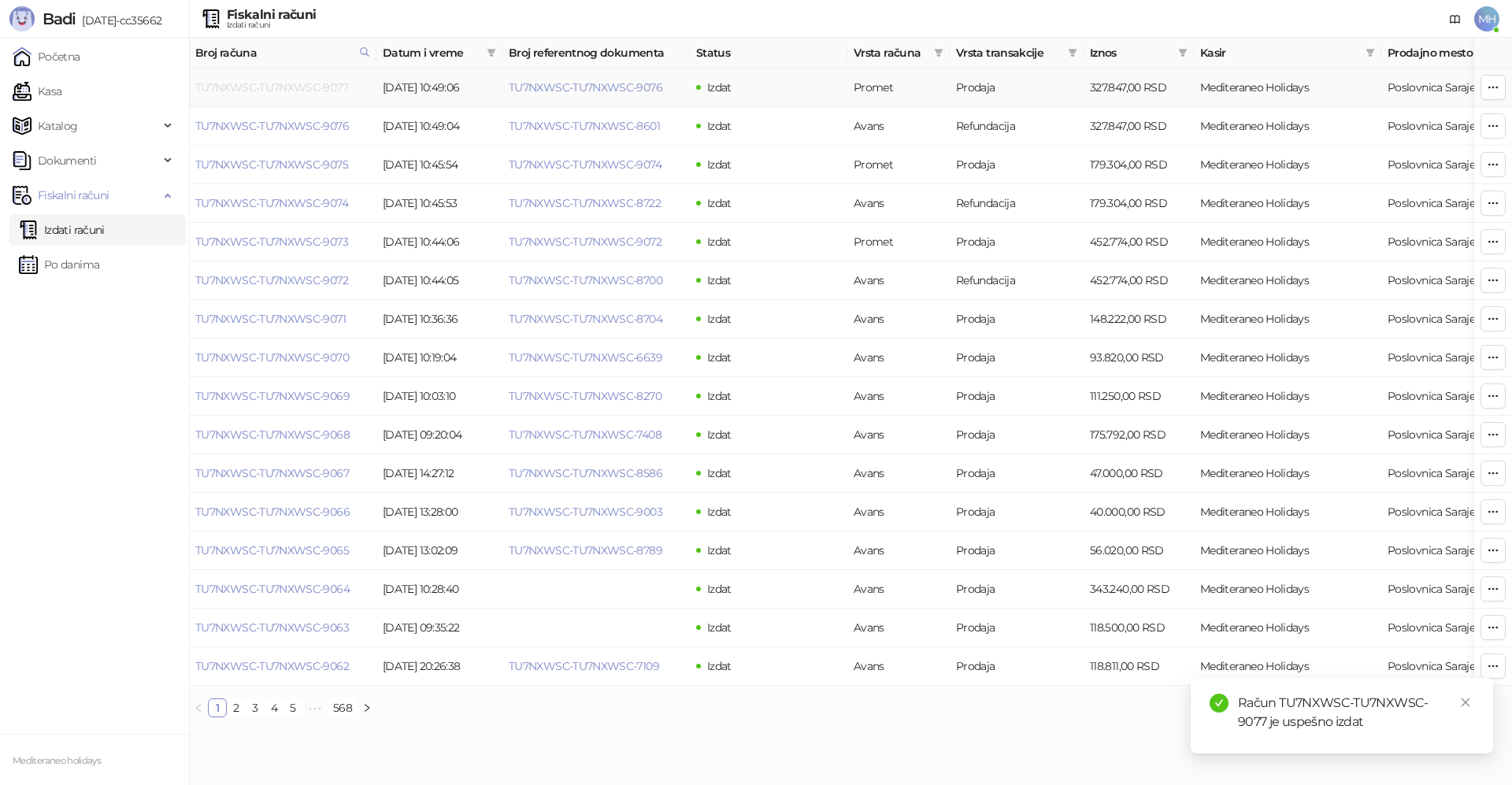
click at [288, 88] on link "TU7NXWSC-TU7NXWSC-9077" at bounding box center [272, 87] width 153 height 14
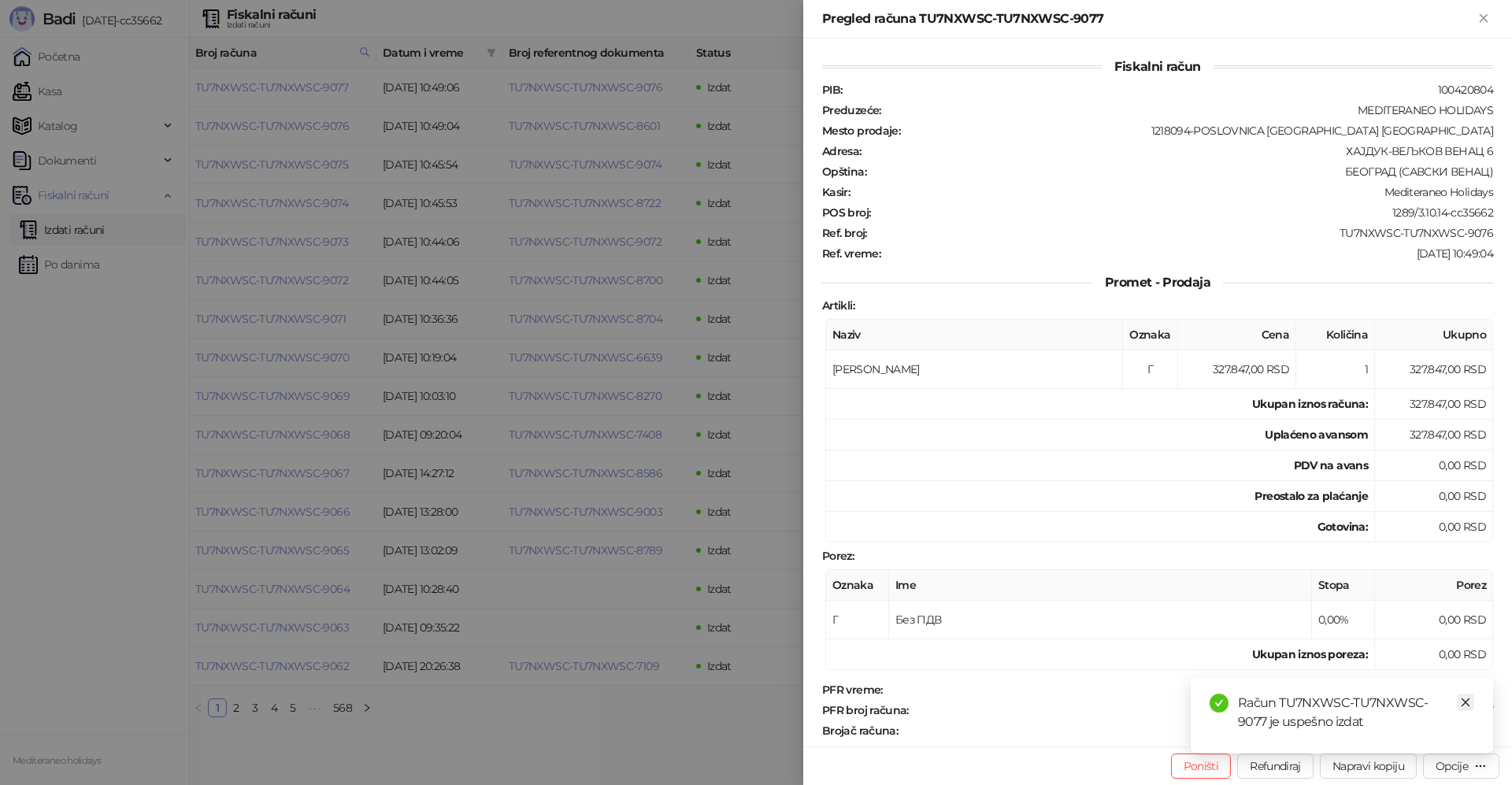
click at [1467, 698] on icon "close" at bounding box center [1465, 702] width 11 height 11
click at [1462, 763] on div "Opcije" at bounding box center [1451, 766] width 32 height 14
click at [1332, 730] on span "Preuzmi u PDF formatu" at bounding box center [1406, 734] width 161 height 18
drag, startPoint x: 1480, startPoint y: 18, endPoint x: 725, endPoint y: 547, distance: 921.9
click at [1479, 16] on icon "Zatvori" at bounding box center [1483, 18] width 14 height 14
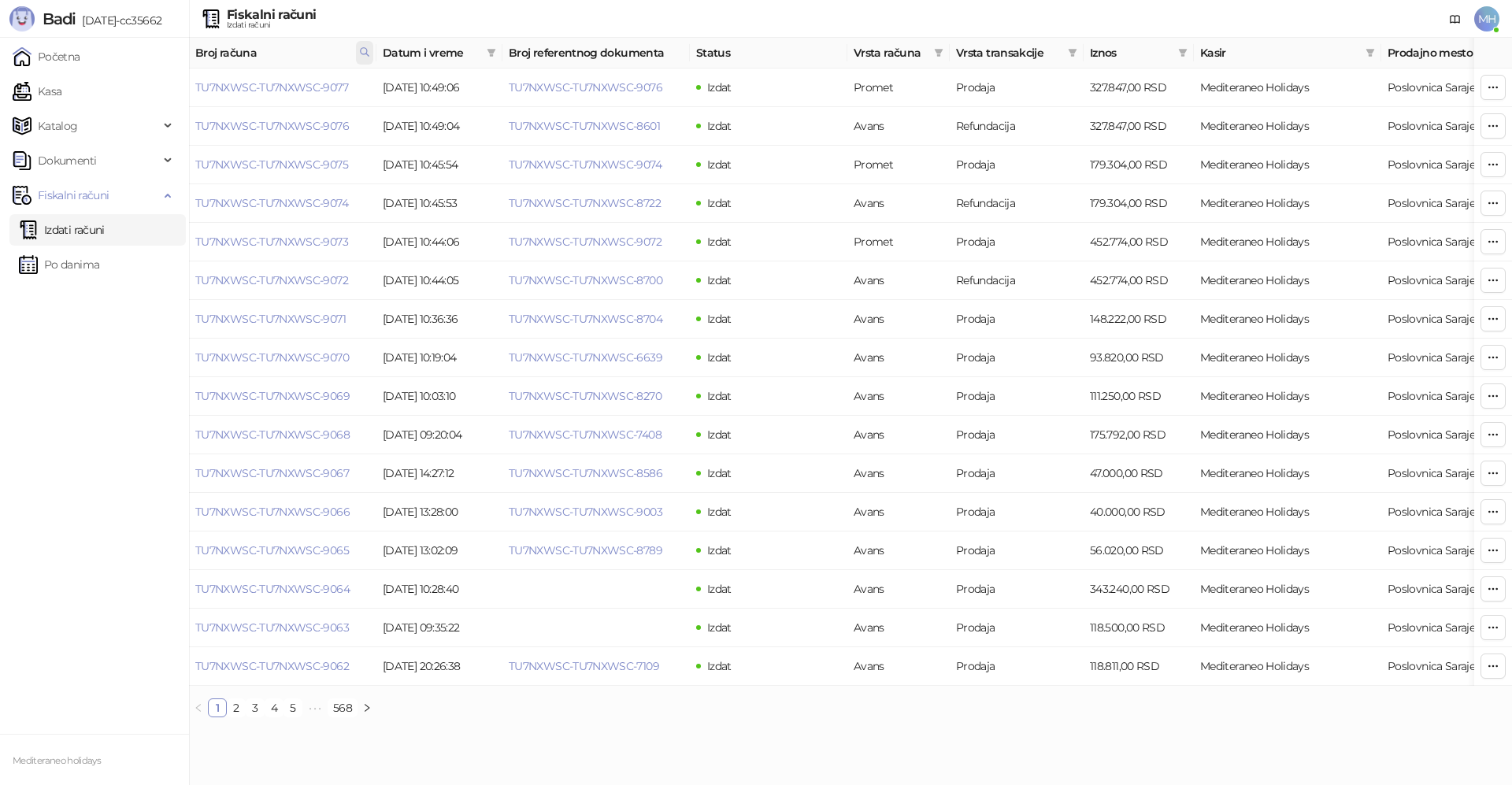
click at [358, 52] on span at bounding box center [364, 53] width 18 height 24
click at [167, 76] on body "Badi 3.10.14-cc35662 Početna Kasa Katalog Dokumenti Fiskalni računi Izdati raču…" at bounding box center [756, 365] width 1512 height 730
type input "****"
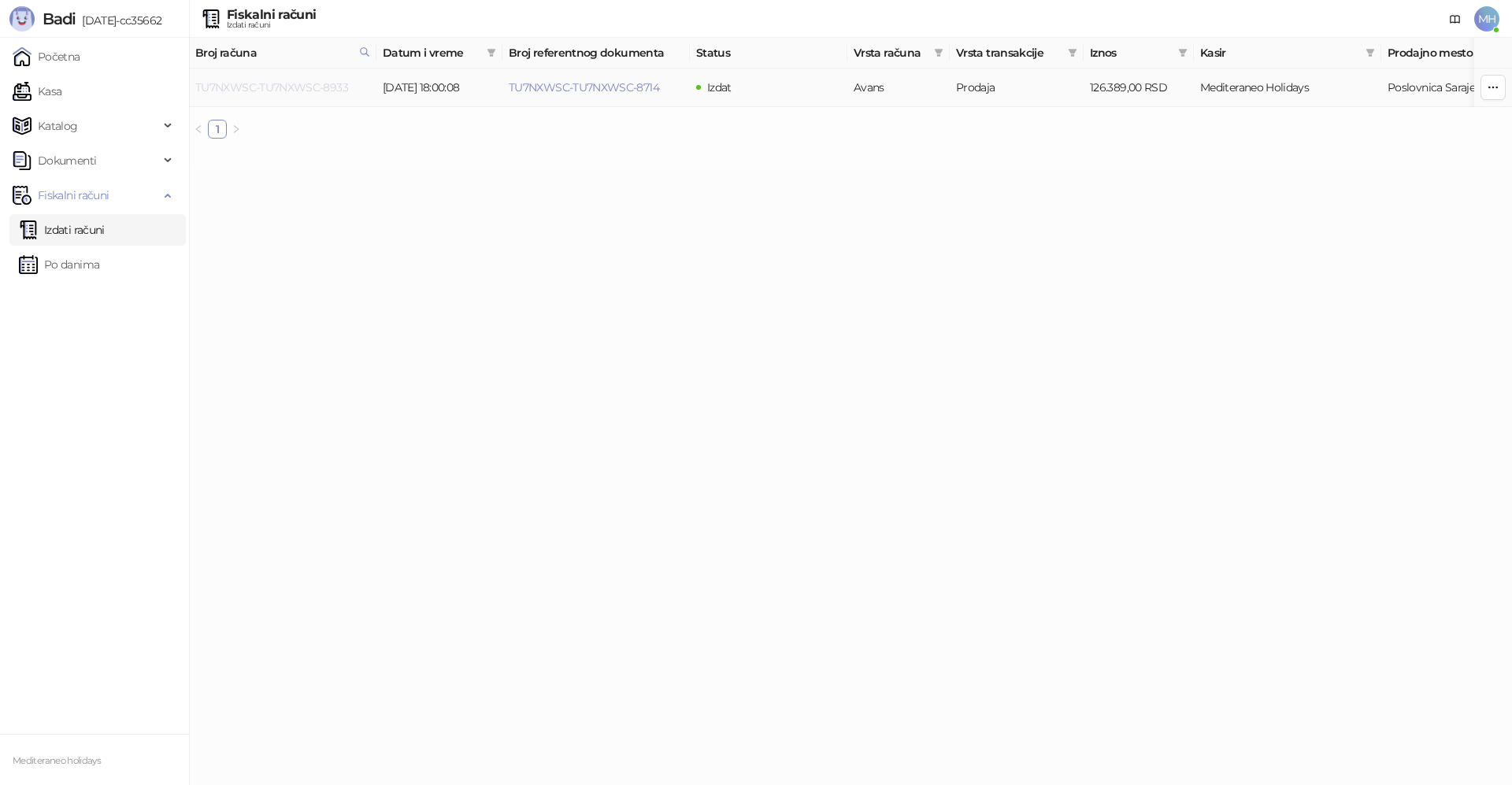
click at [285, 85] on link "TU7NXWSC-TU7NXWSC-8933" at bounding box center [272, 87] width 153 height 14
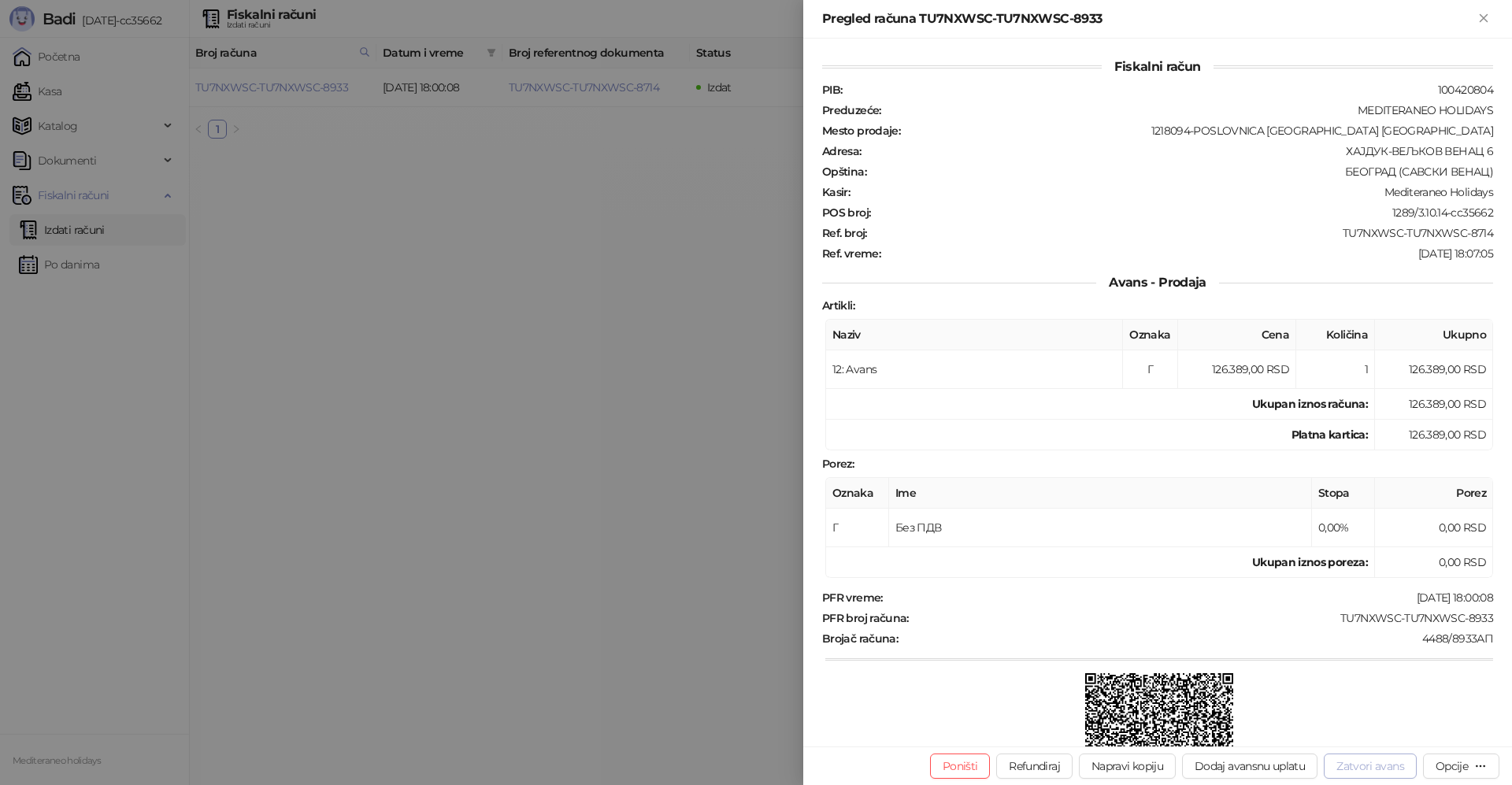
click at [1361, 756] on button "Zatvori avans" at bounding box center [1370, 766] width 93 height 25
type input "**********"
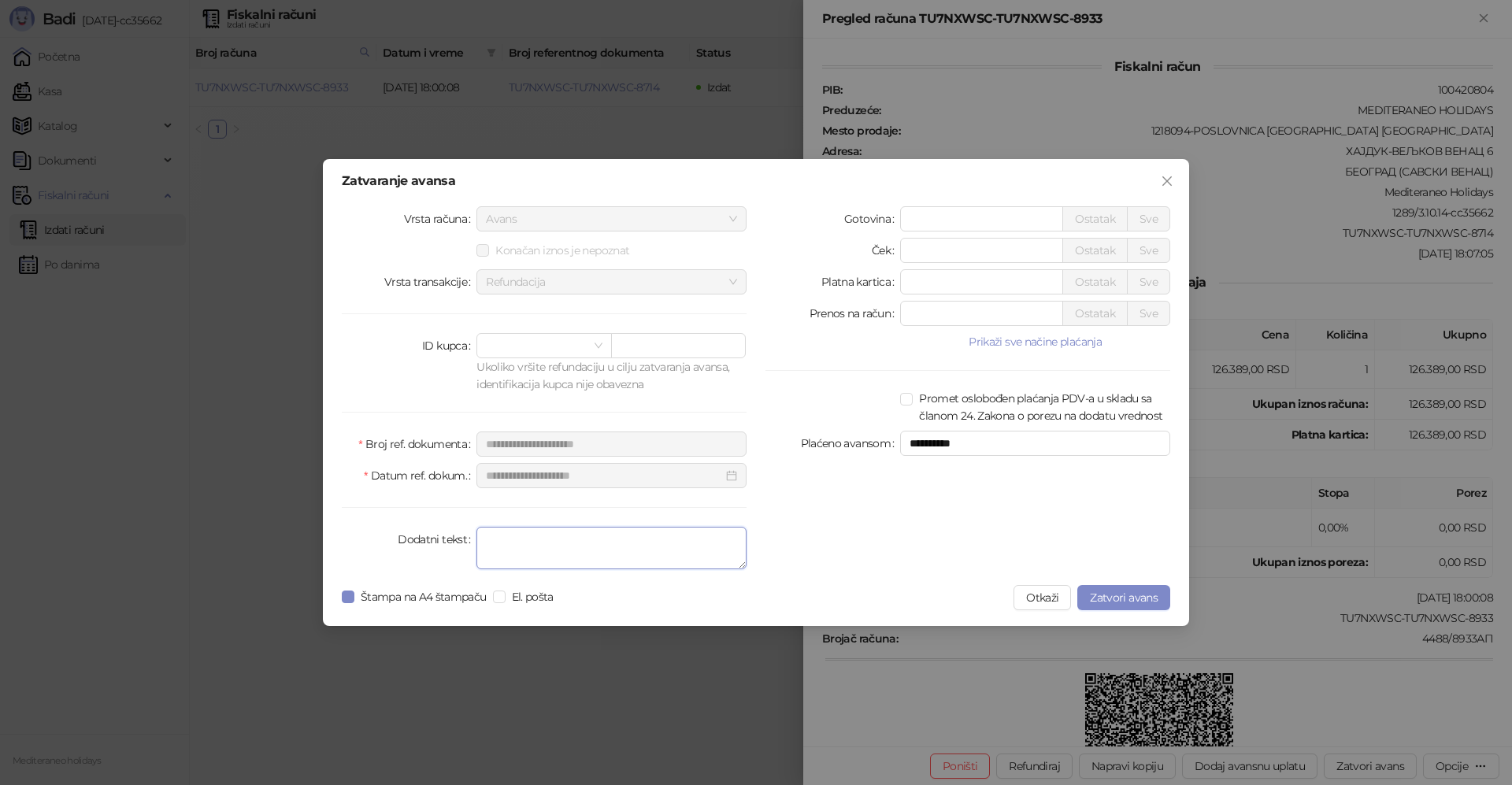
click at [600, 537] on textarea "Dodatni tekst" at bounding box center [611, 547] width 270 height 43
type textarea "*******"
click at [1130, 598] on span "Zatvori avans" at bounding box center [1123, 597] width 68 height 14
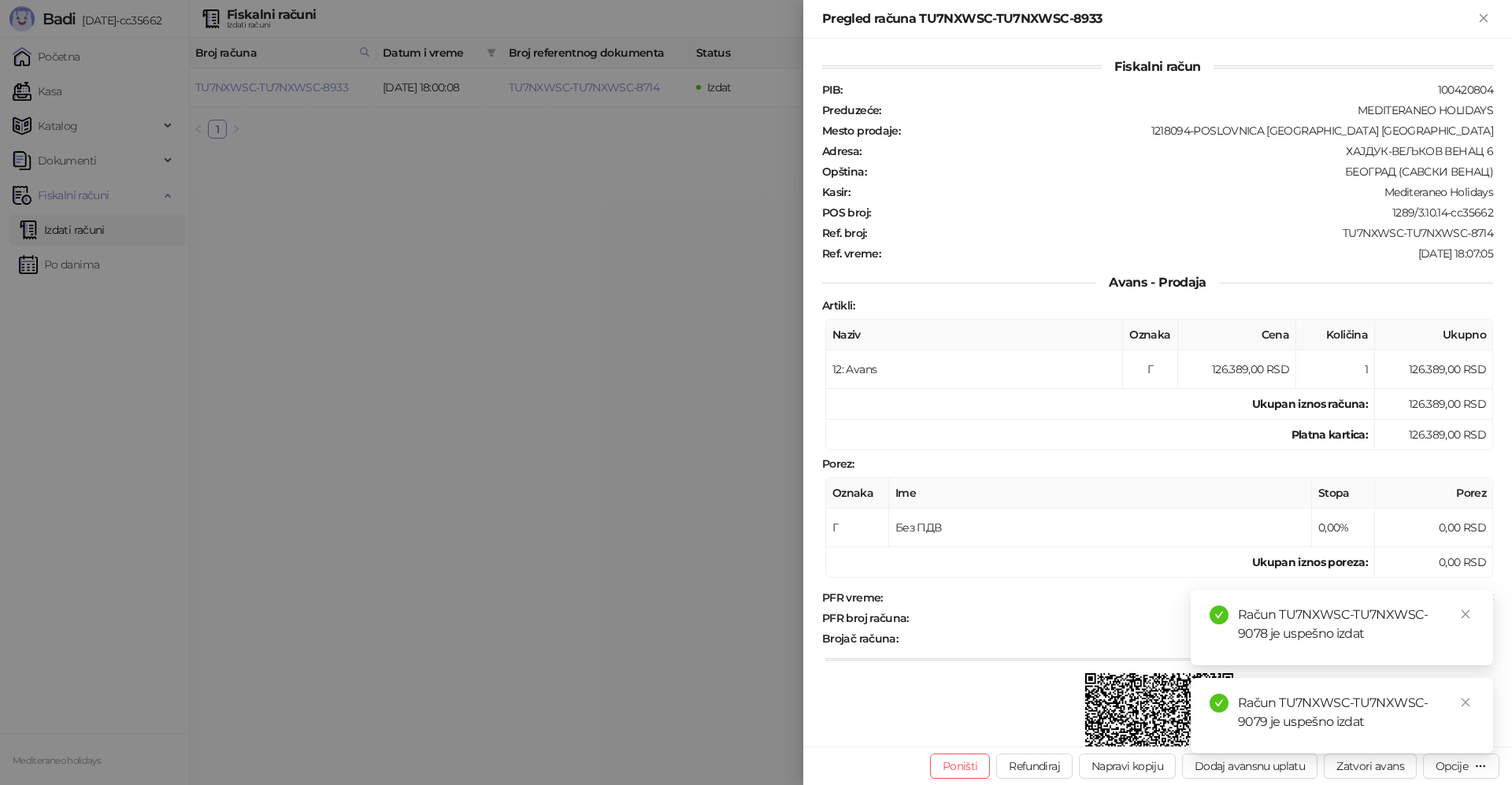
drag, startPoint x: 1483, startPoint y: 18, endPoint x: 1038, endPoint y: 31, distance: 445.2
click at [1483, 17] on icon "Zatvori" at bounding box center [1483, 18] width 14 height 14
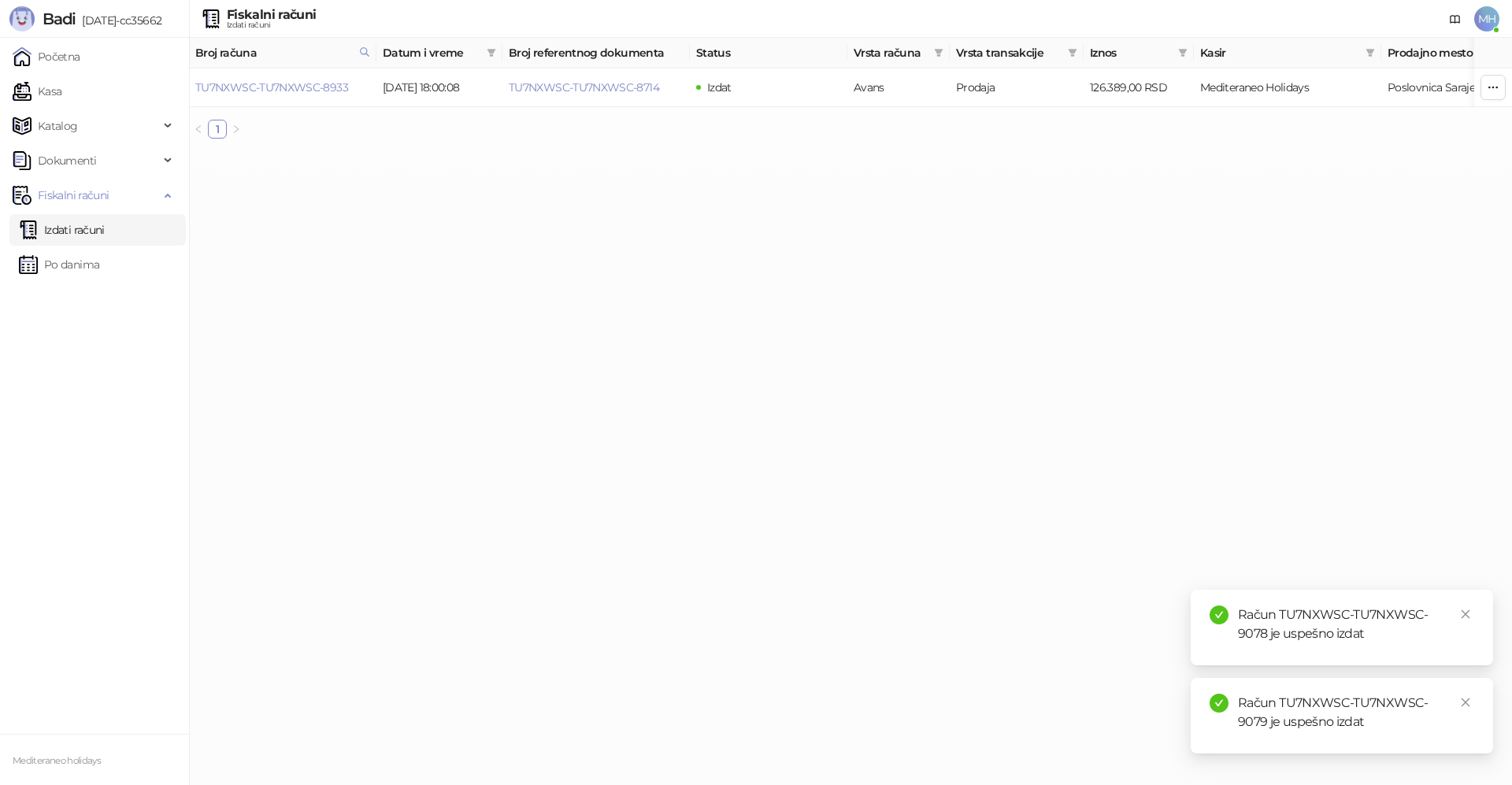
click at [87, 229] on link "Izdati računi" at bounding box center [61, 229] width 86 height 31
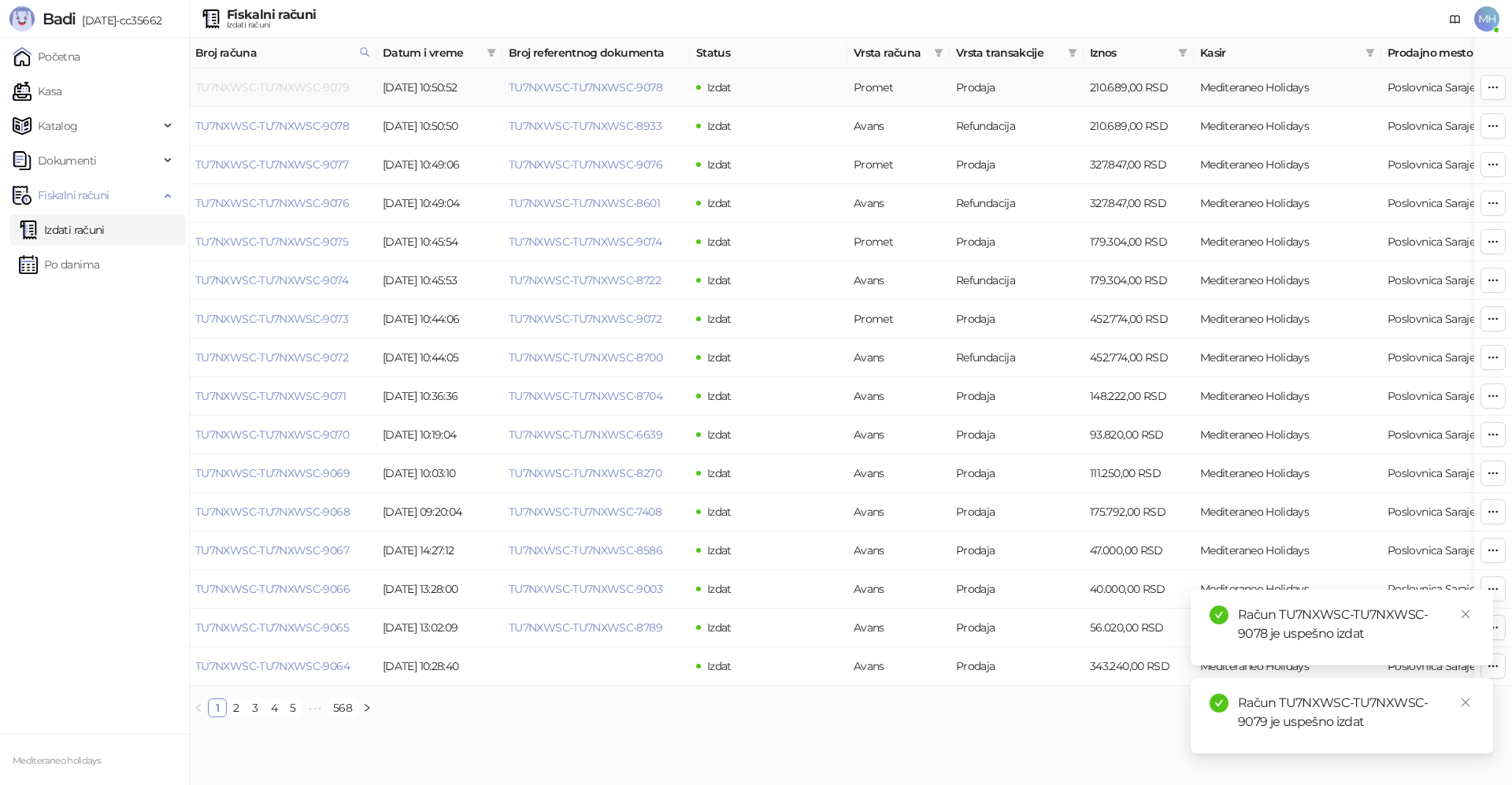
click at [330, 85] on link "TU7NXWSC-TU7NXWSC-9079" at bounding box center [272, 87] width 154 height 14
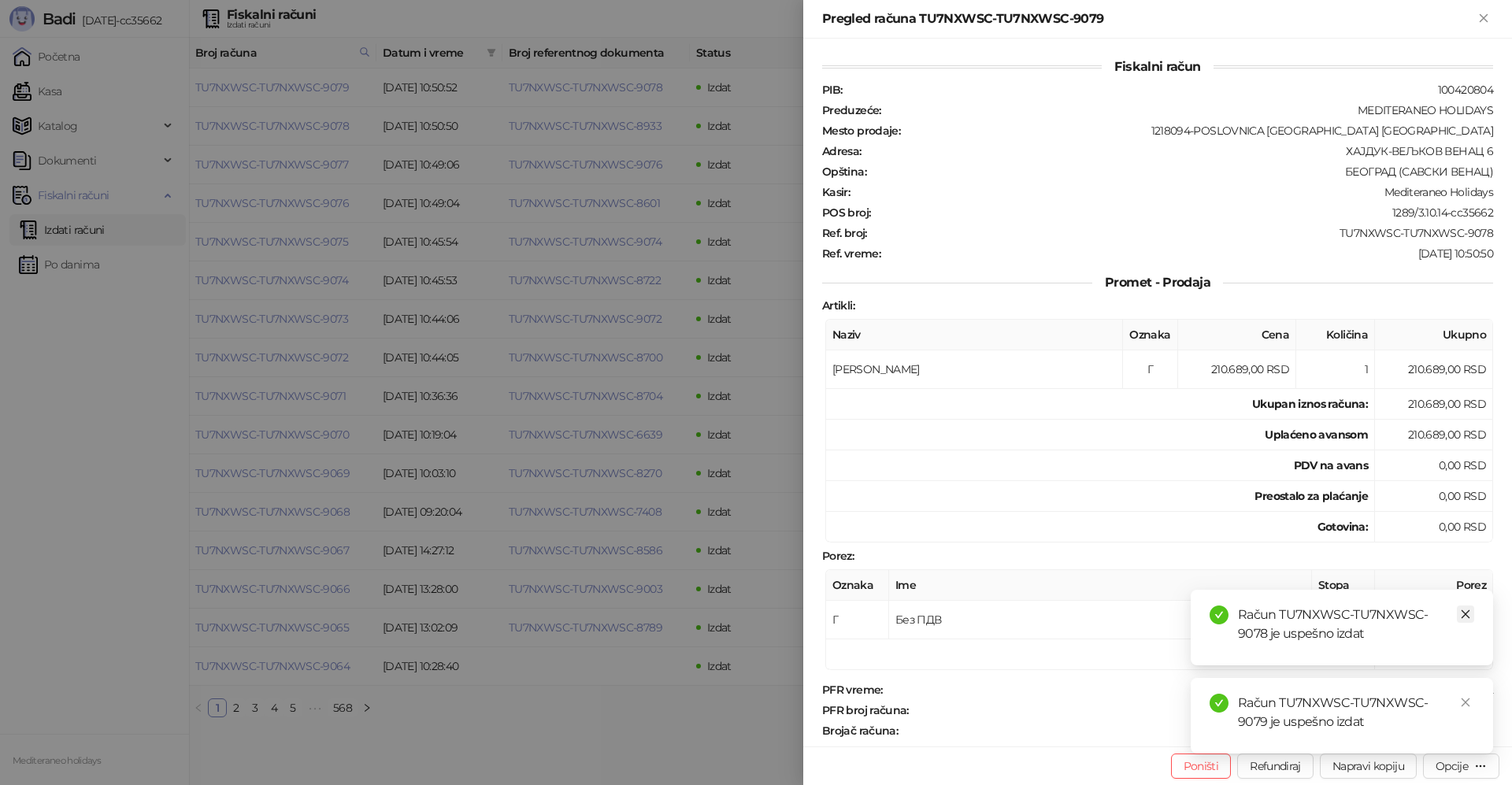
click at [1466, 612] on icon "close" at bounding box center [1465, 614] width 11 height 11
click at [1467, 698] on icon "close" at bounding box center [1465, 702] width 11 height 11
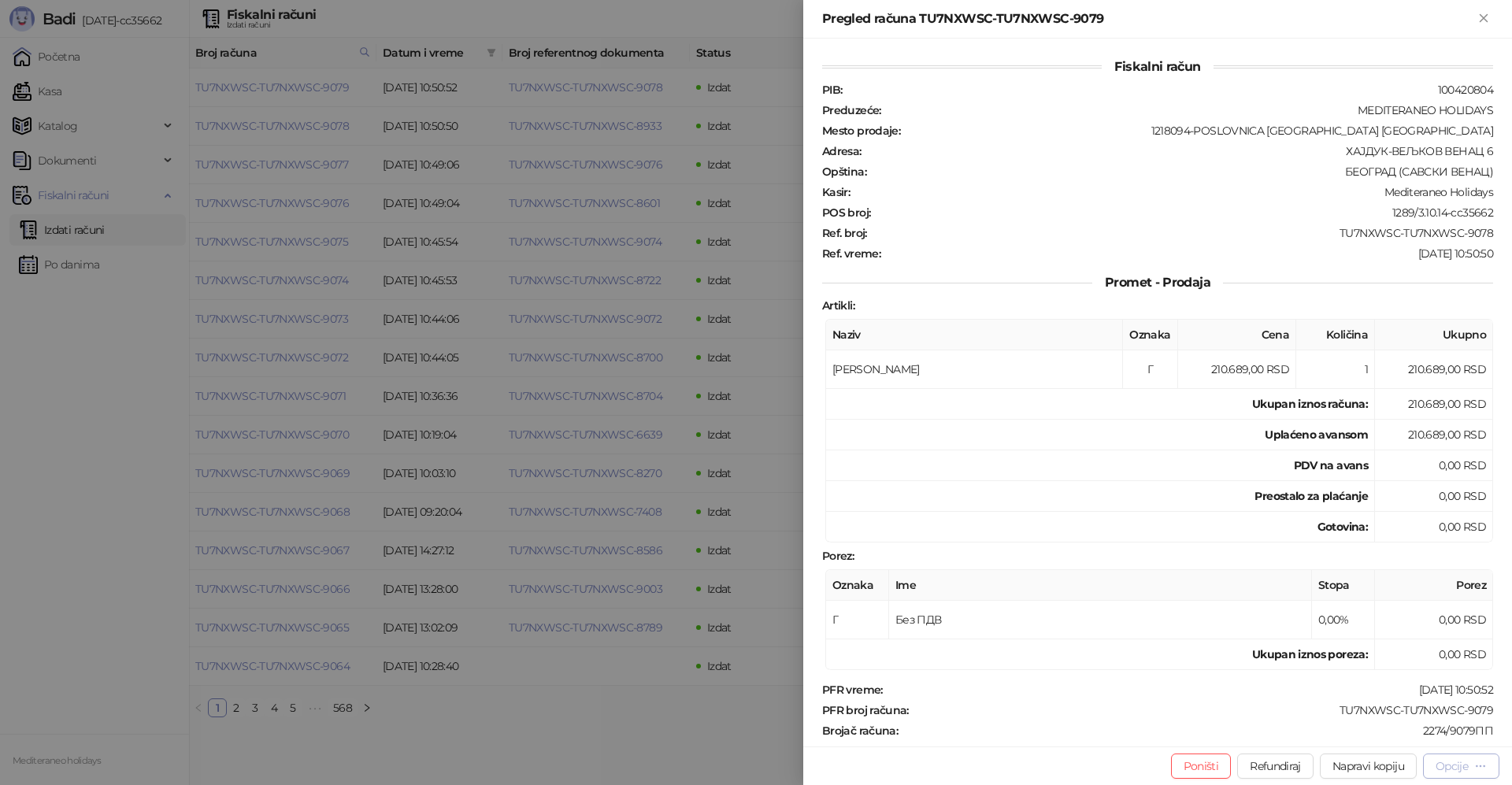
click at [1460, 761] on div "Opcije" at bounding box center [1451, 766] width 32 height 14
click at [1399, 740] on span "Preuzmi u PDF formatu" at bounding box center [1406, 734] width 161 height 18
drag, startPoint x: 1480, startPoint y: 21, endPoint x: 334, endPoint y: 95, distance: 1148.4
click at [1478, 22] on icon "Zatvori" at bounding box center [1483, 18] width 14 height 14
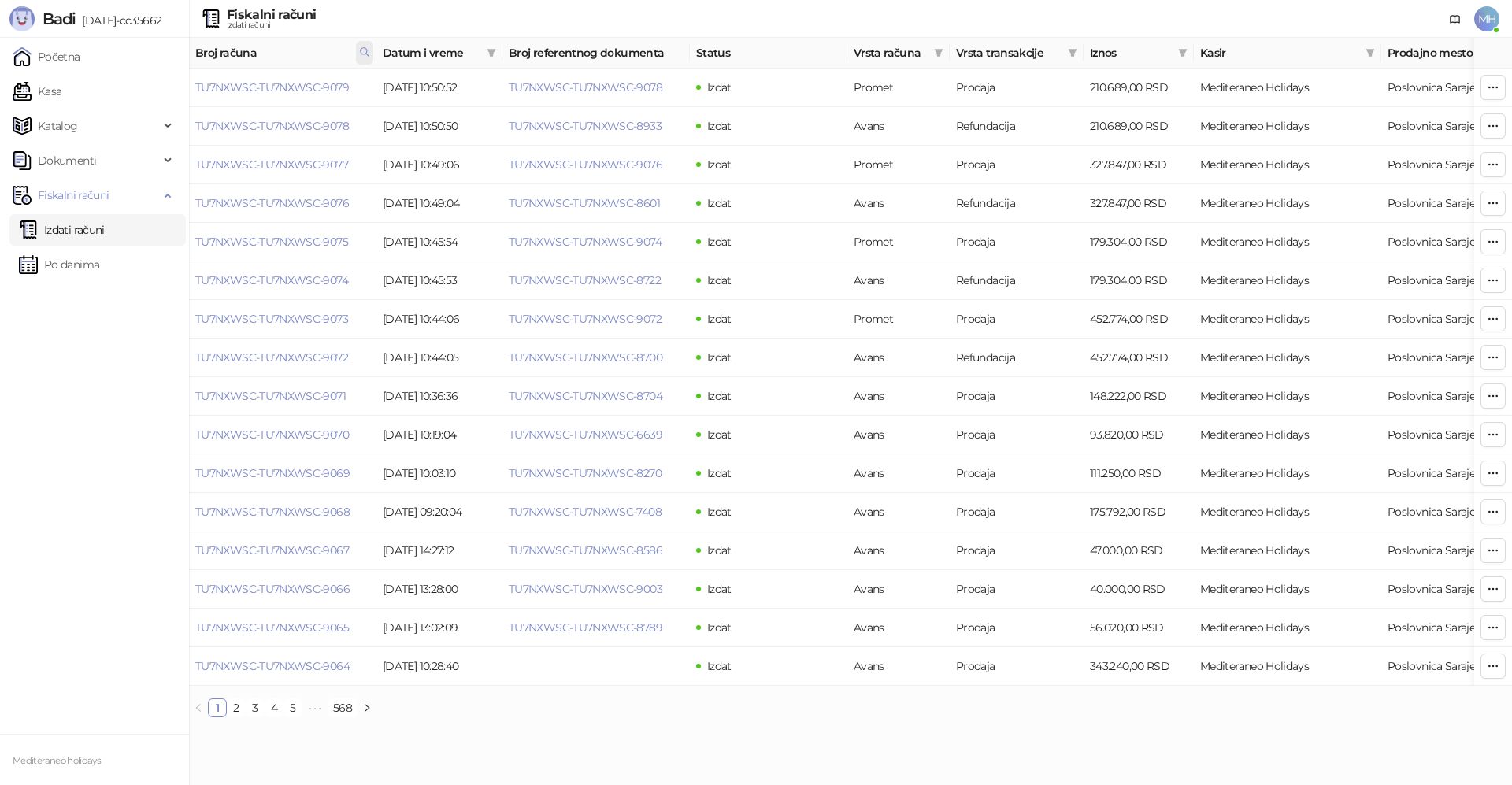
click at [360, 51] on icon at bounding box center [364, 51] width 11 height 11
drag, startPoint x: 236, startPoint y: 89, endPoint x: 162, endPoint y: 89, distance: 74.0
click at [162, 89] on body "Badi 3.10.14-cc35662 Početna Kasa Katalog Dokumenti Fiskalni računi Izdati raču…" at bounding box center [756, 365] width 1512 height 730
type input "****"
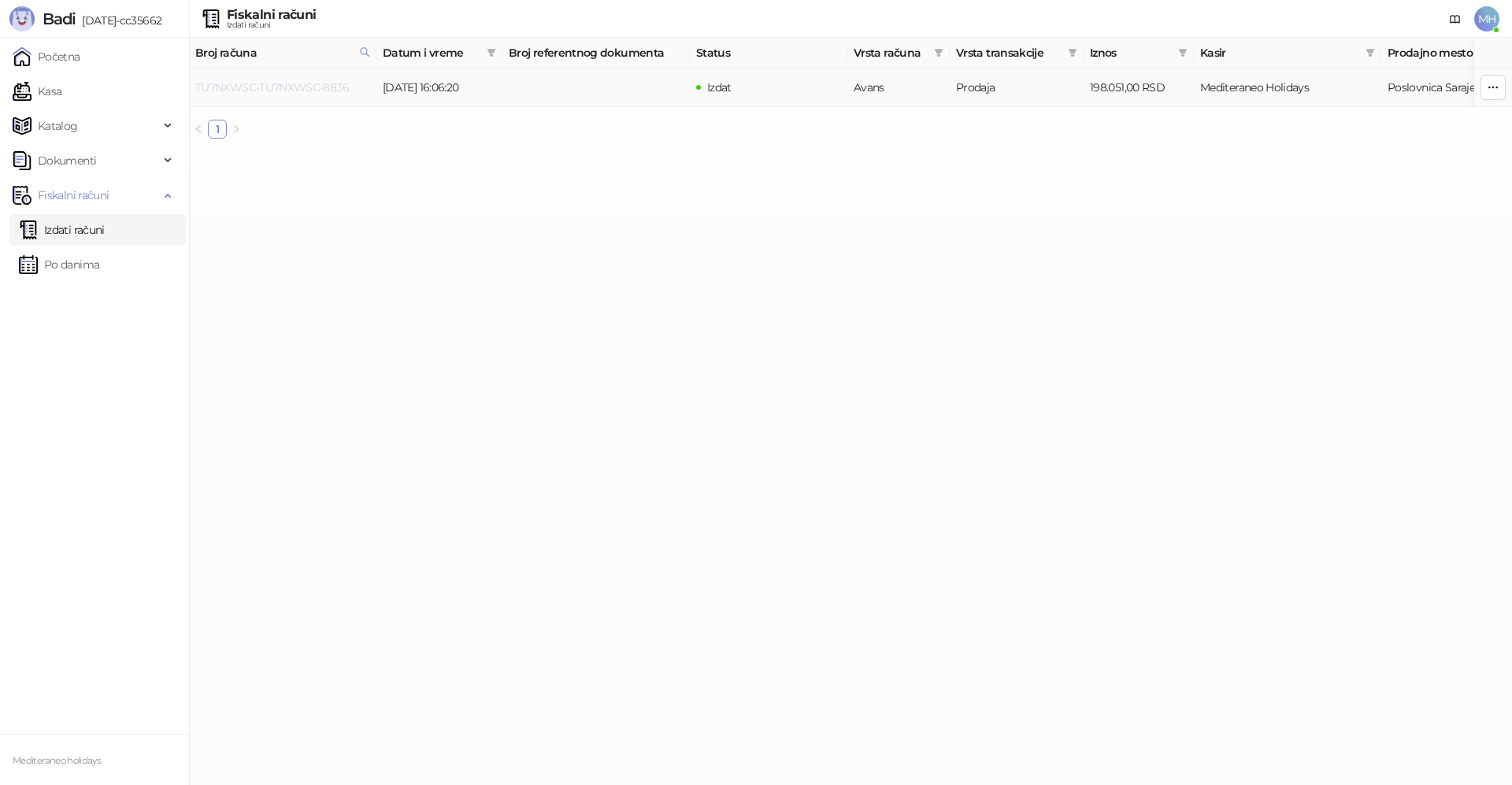
click at [288, 82] on link "TU7NXWSC-TU7NXWSC-8836" at bounding box center [272, 87] width 154 height 14
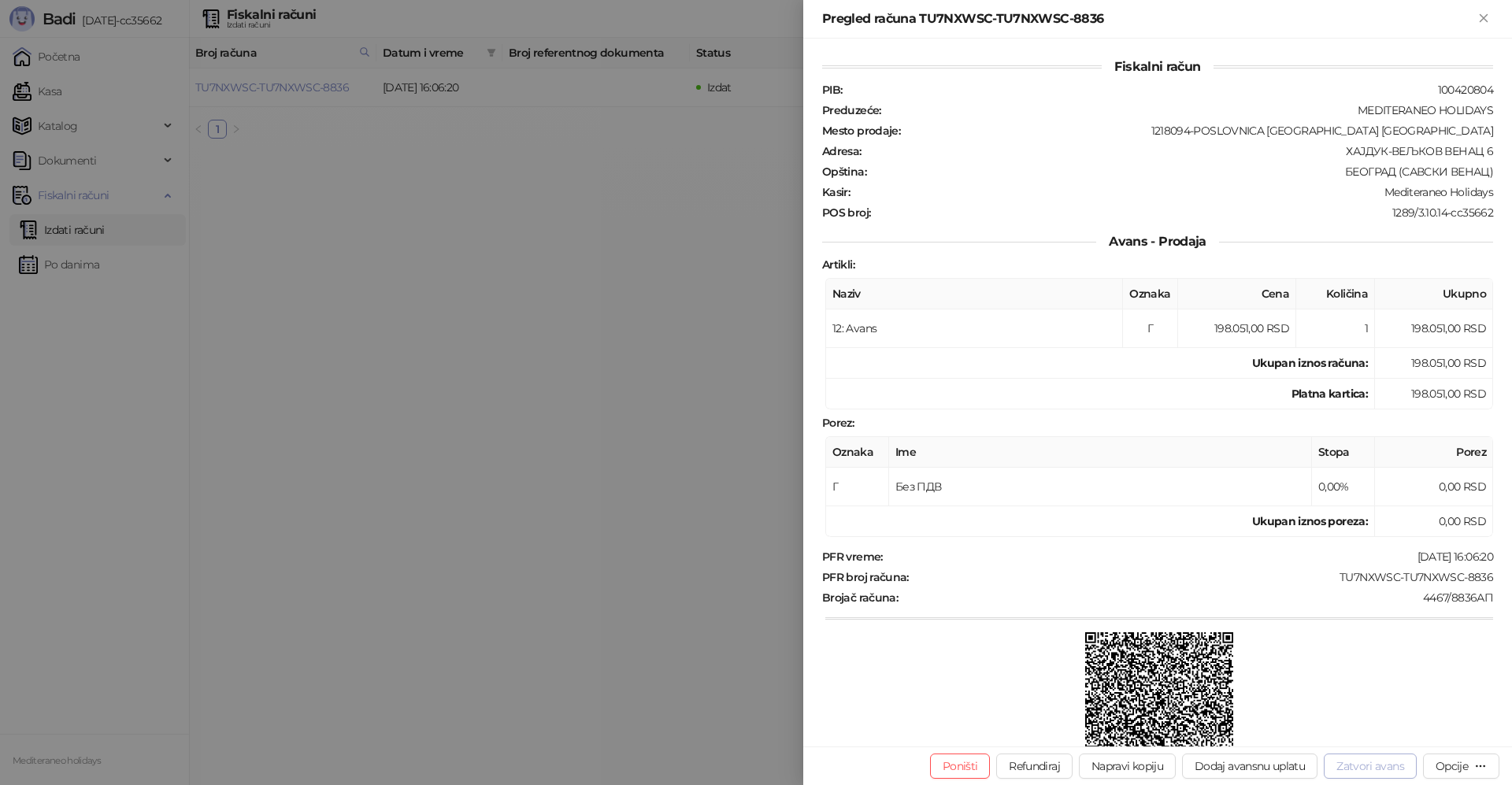
click at [1377, 766] on button "Zatvori avans" at bounding box center [1370, 766] width 93 height 25
type input "**********"
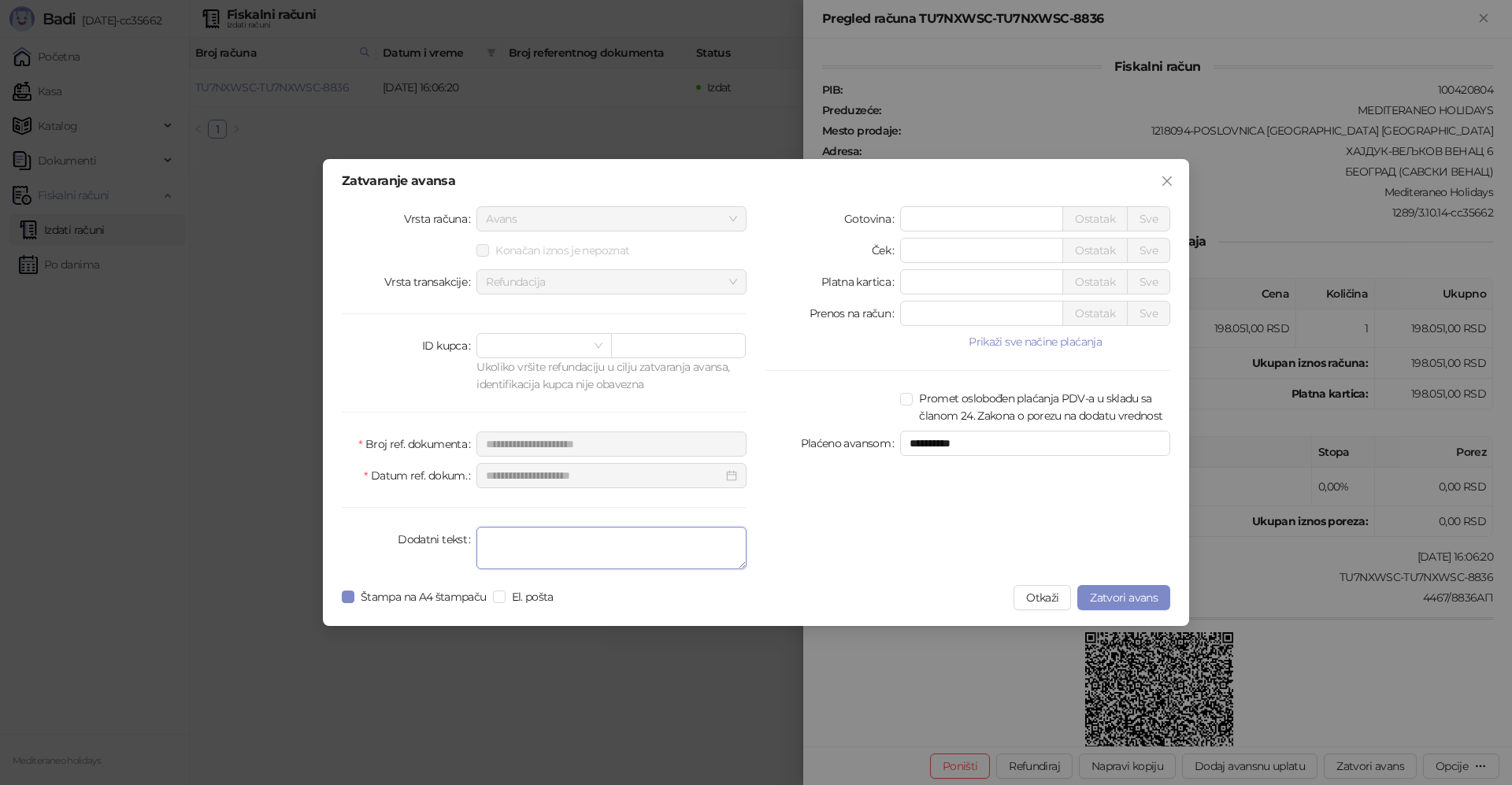
click at [578, 531] on textarea "Dodatni tekst" at bounding box center [611, 547] width 270 height 43
type textarea "*******"
click at [338, 598] on div "**********" at bounding box center [756, 392] width 866 height 466
click at [1109, 597] on span "Zatvori avans" at bounding box center [1123, 597] width 68 height 14
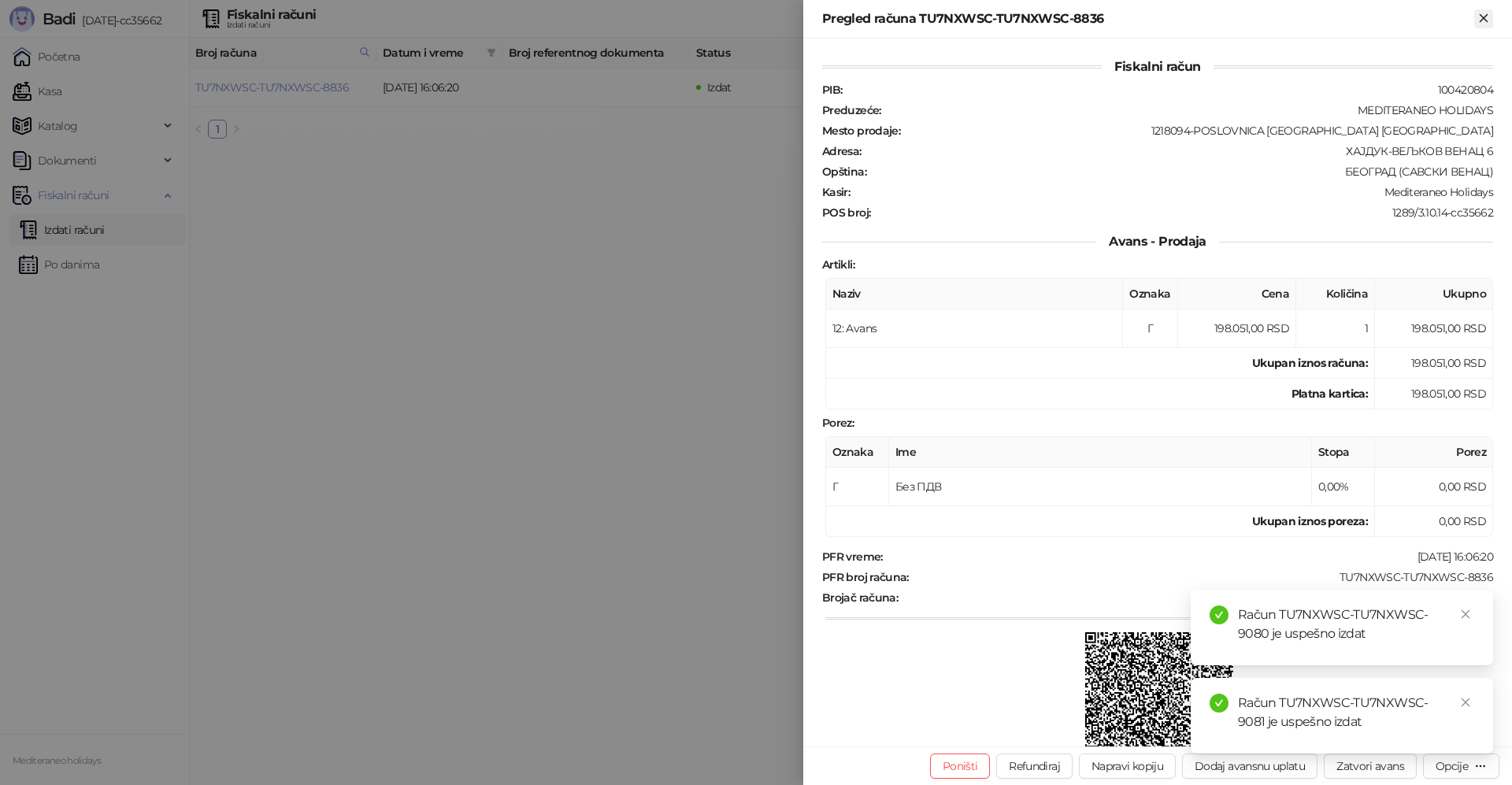
click at [1485, 18] on icon "Zatvori" at bounding box center [1483, 18] width 14 height 14
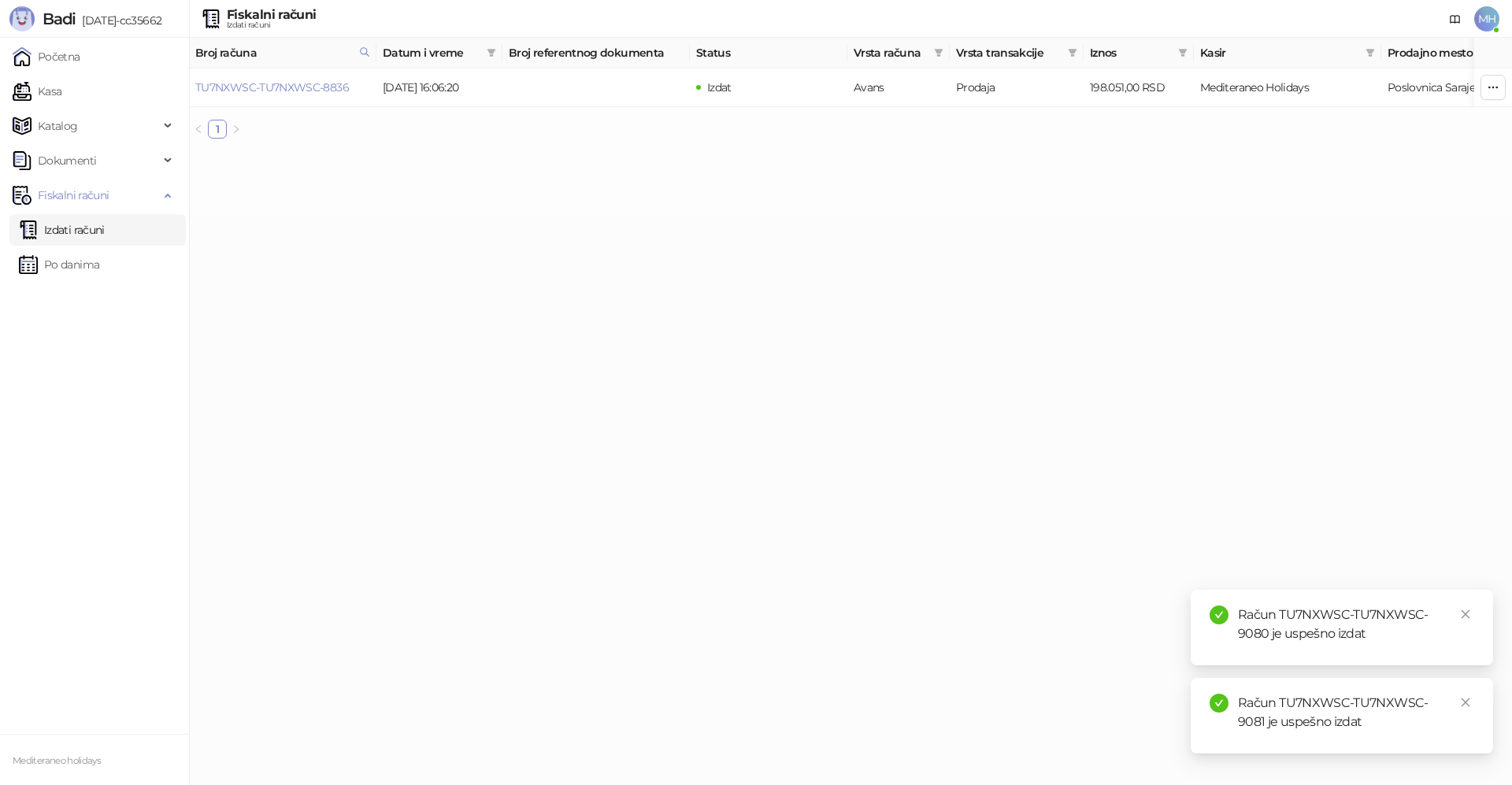
click at [87, 229] on link "Izdati računi" at bounding box center [61, 229] width 86 height 31
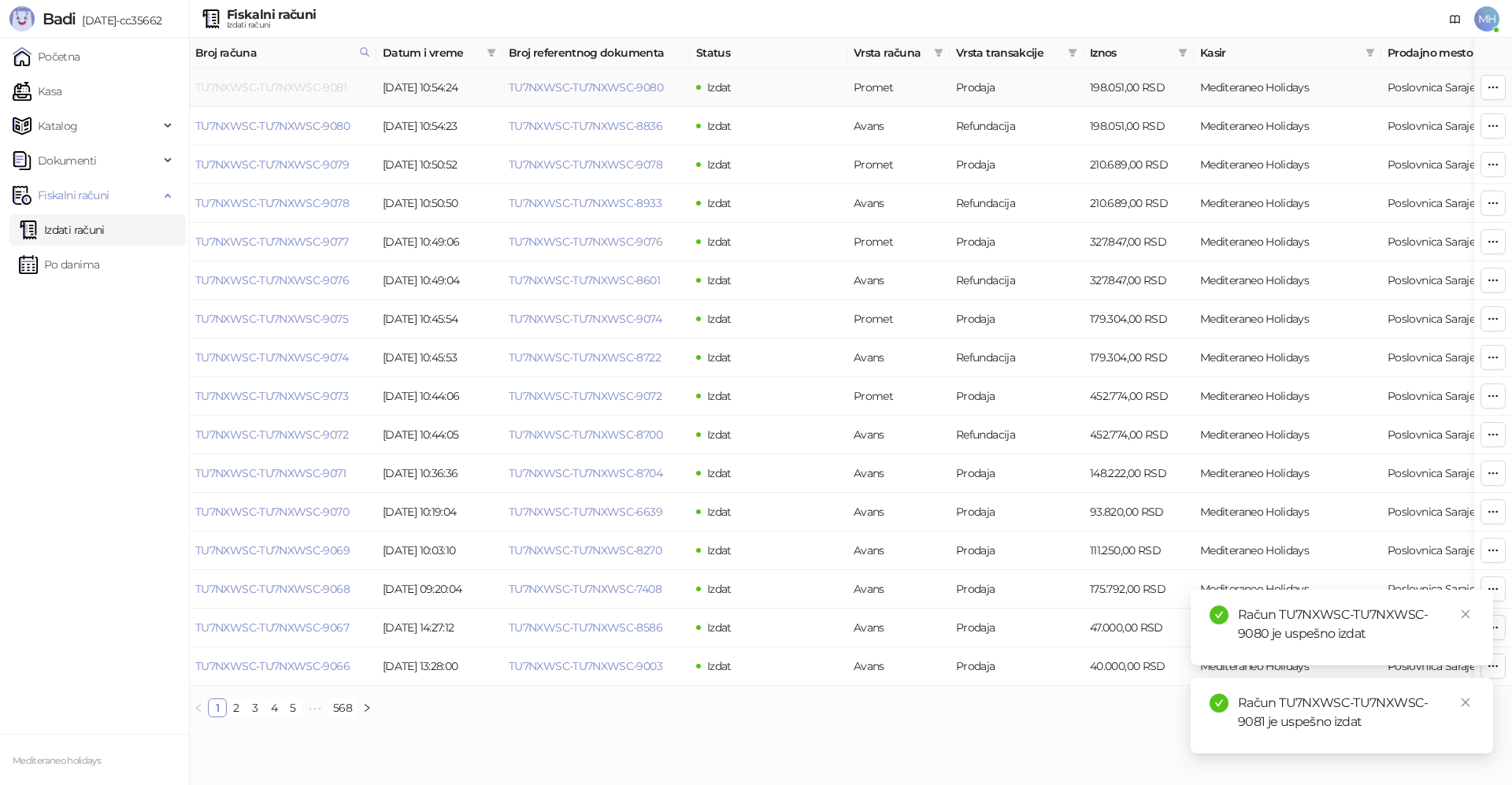
click at [321, 92] on link "TU7NXWSC-TU7NXWSC-9081" at bounding box center [271, 87] width 151 height 14
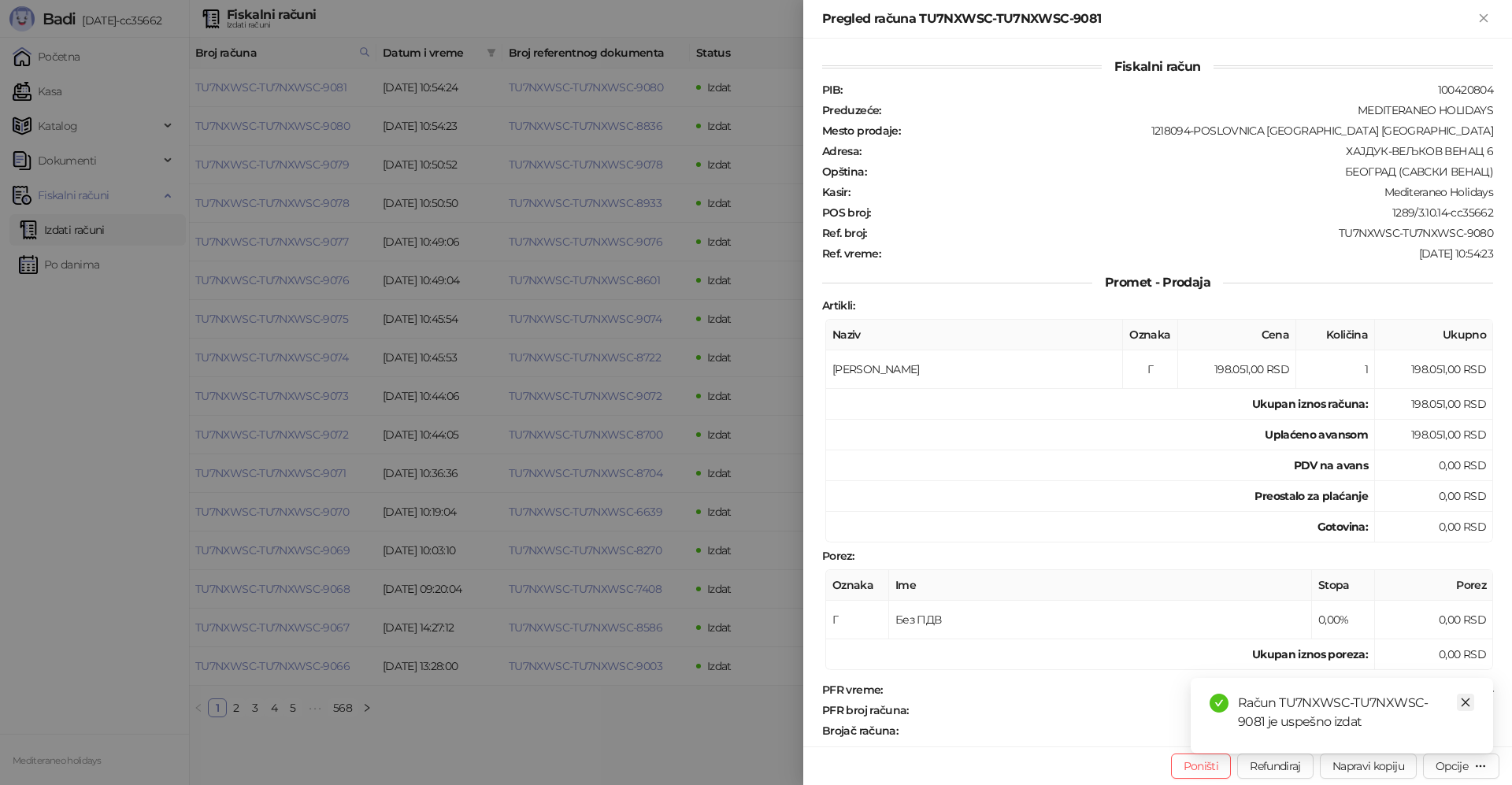
click at [1467, 702] on icon "close" at bounding box center [1465, 702] width 11 height 11
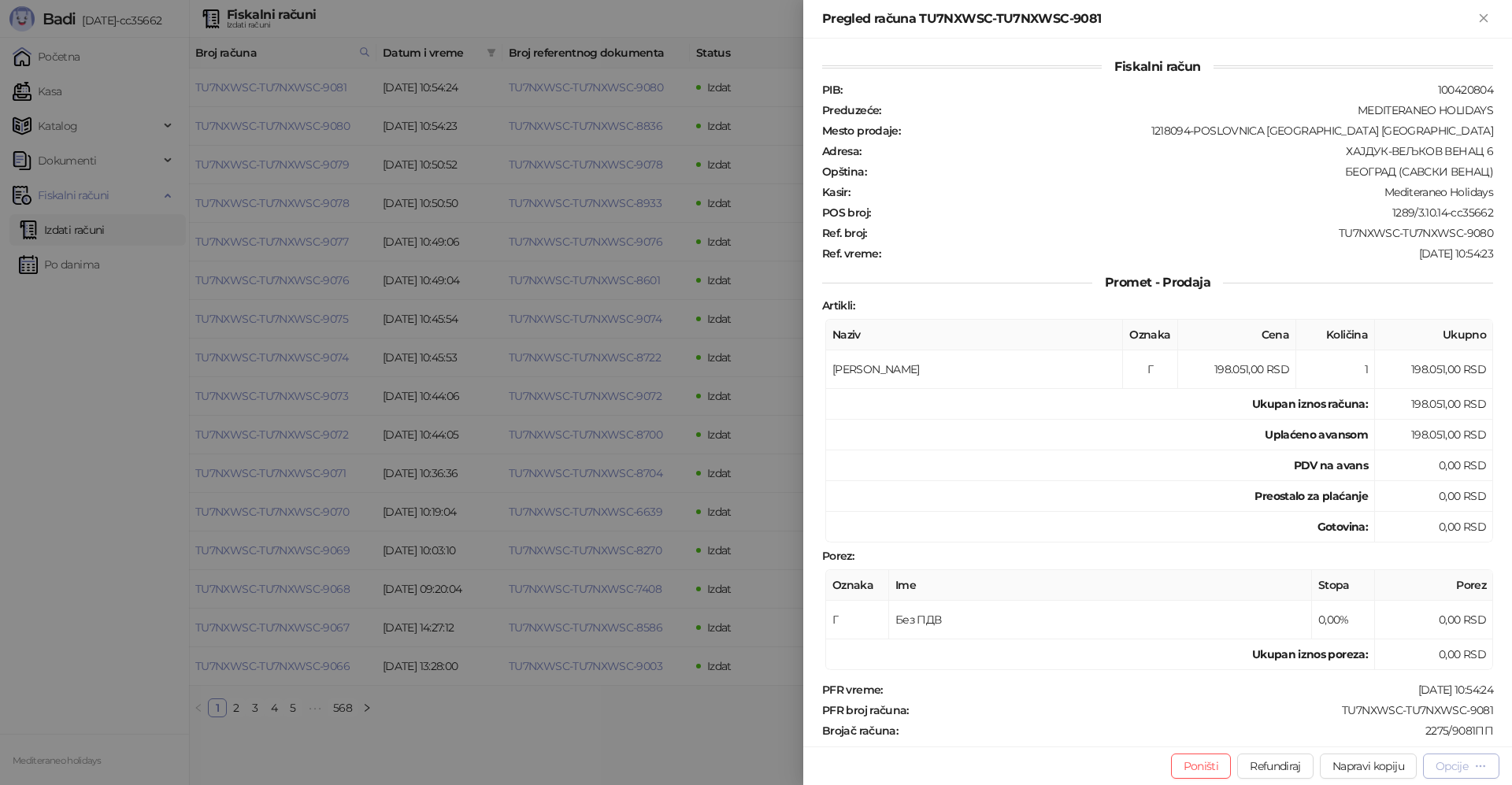
click at [1452, 767] on div "Opcije" at bounding box center [1451, 766] width 32 height 14
click at [1370, 732] on span "Preuzmi u PDF formatu" at bounding box center [1406, 734] width 161 height 18
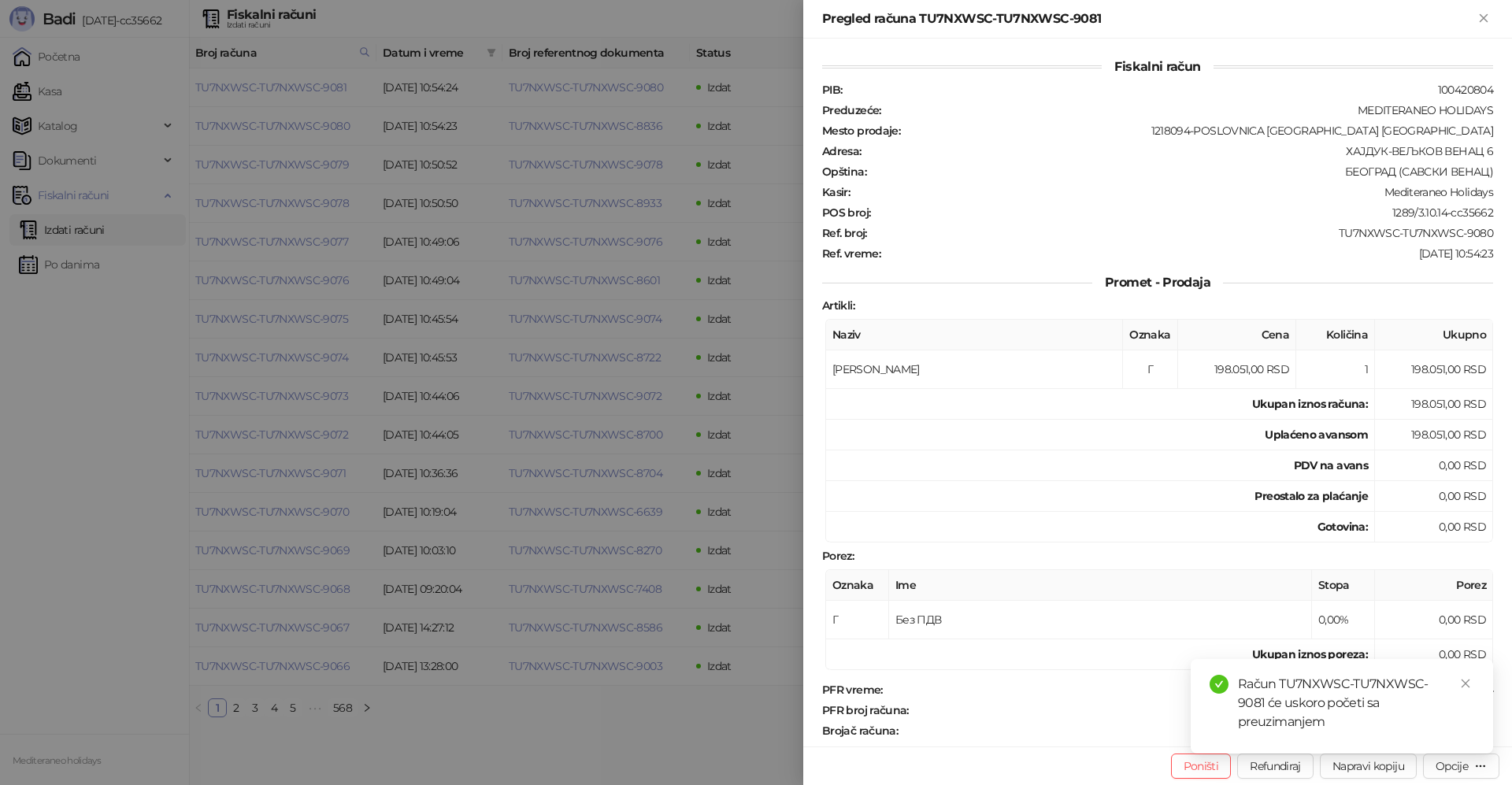
drag, startPoint x: 1478, startPoint y: 18, endPoint x: 702, endPoint y: 672, distance: 1014.8
click at [1477, 18] on icon "Zatvori" at bounding box center [1483, 18] width 14 height 14
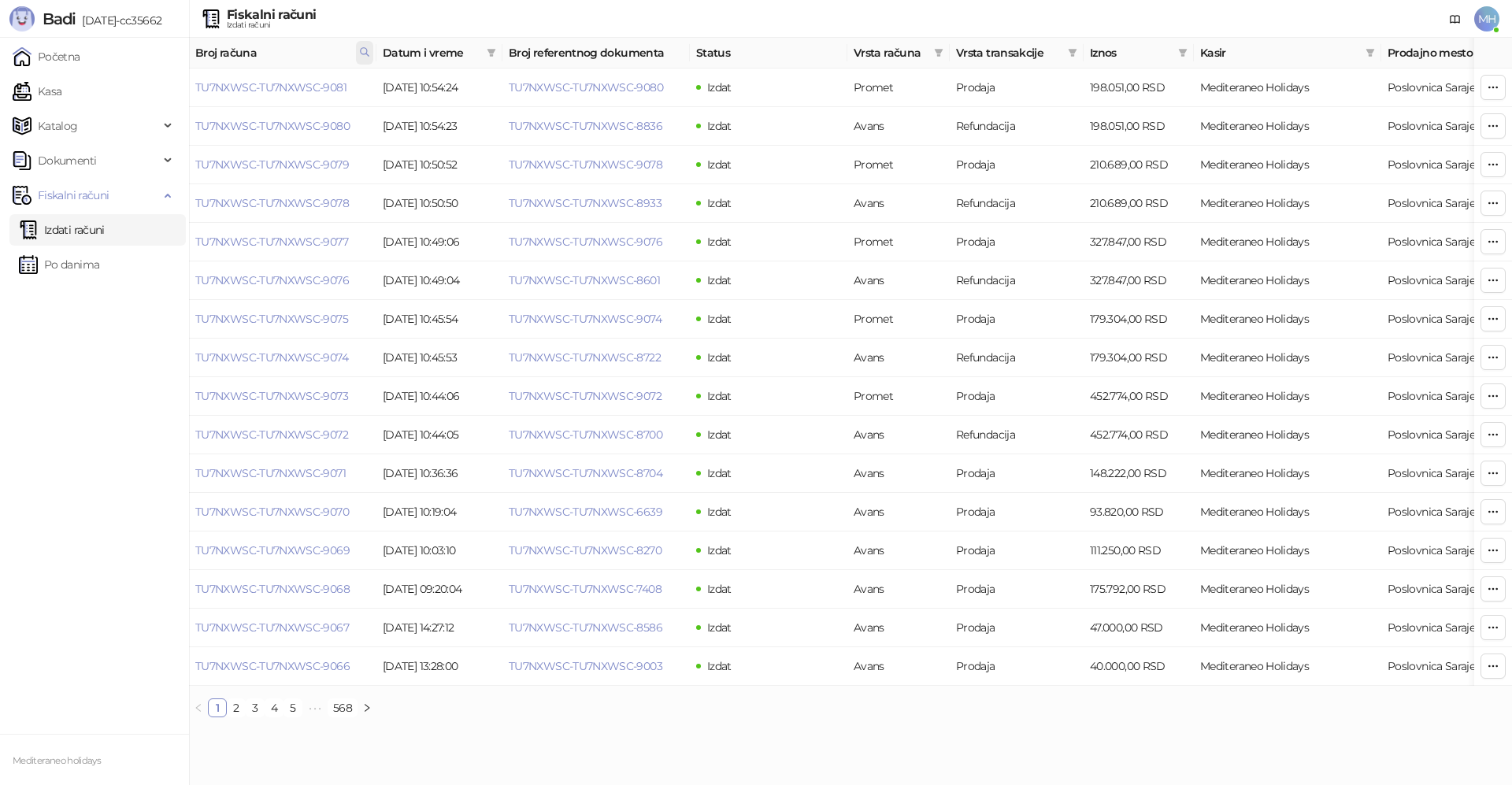
click at [357, 53] on span at bounding box center [364, 53] width 18 height 24
drag, startPoint x: 264, startPoint y: 87, endPoint x: 164, endPoint y: 89, distance: 100.0
click at [164, 89] on body "Badi 3.10.14-cc35662 Početna Kasa Katalog Dokumenti Fiskalni računi Izdati raču…" at bounding box center [756, 365] width 1512 height 730
type input "****"
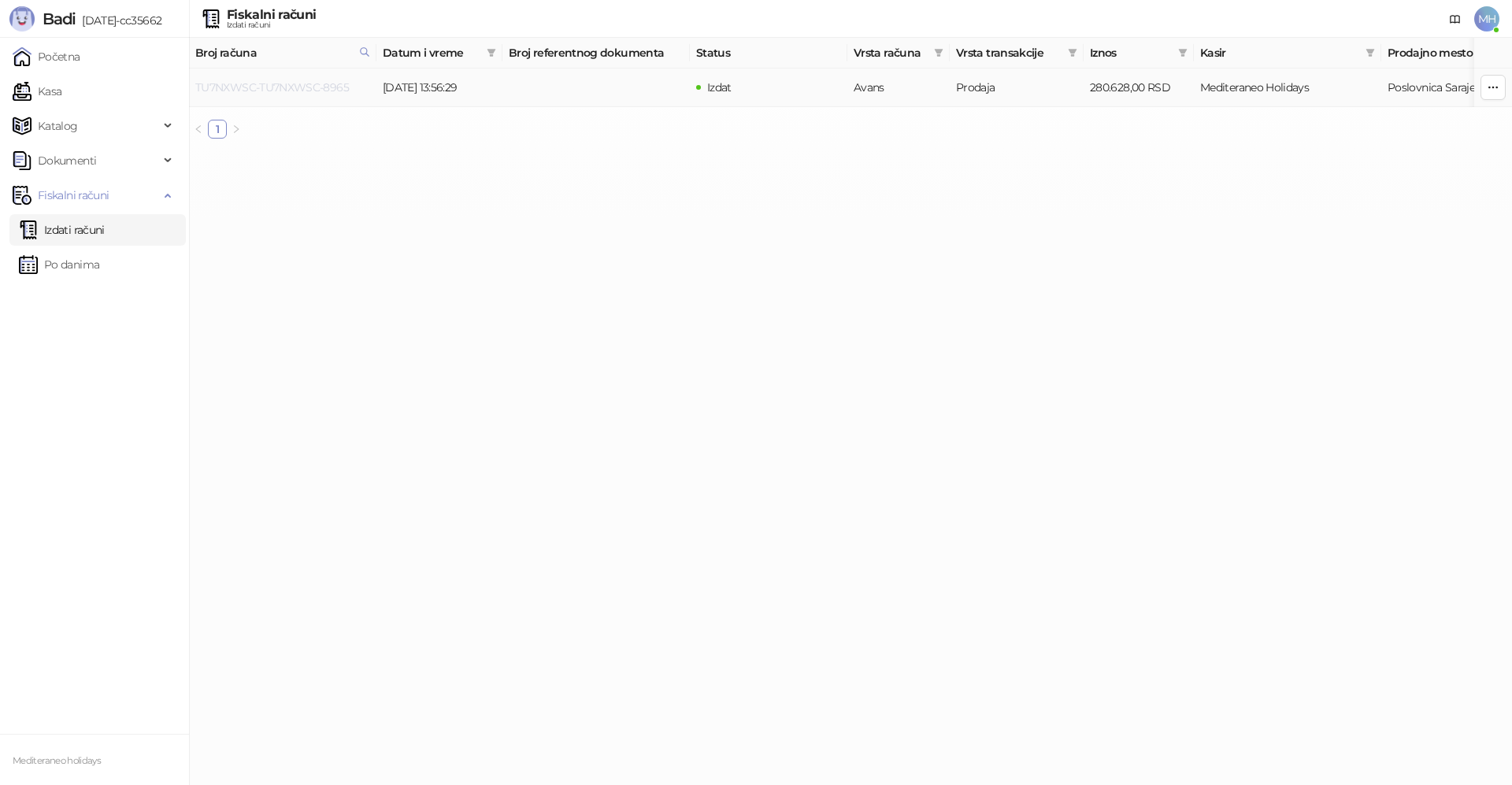
click at [309, 84] on link "TU7NXWSC-TU7NXWSC-8965" at bounding box center [272, 87] width 154 height 14
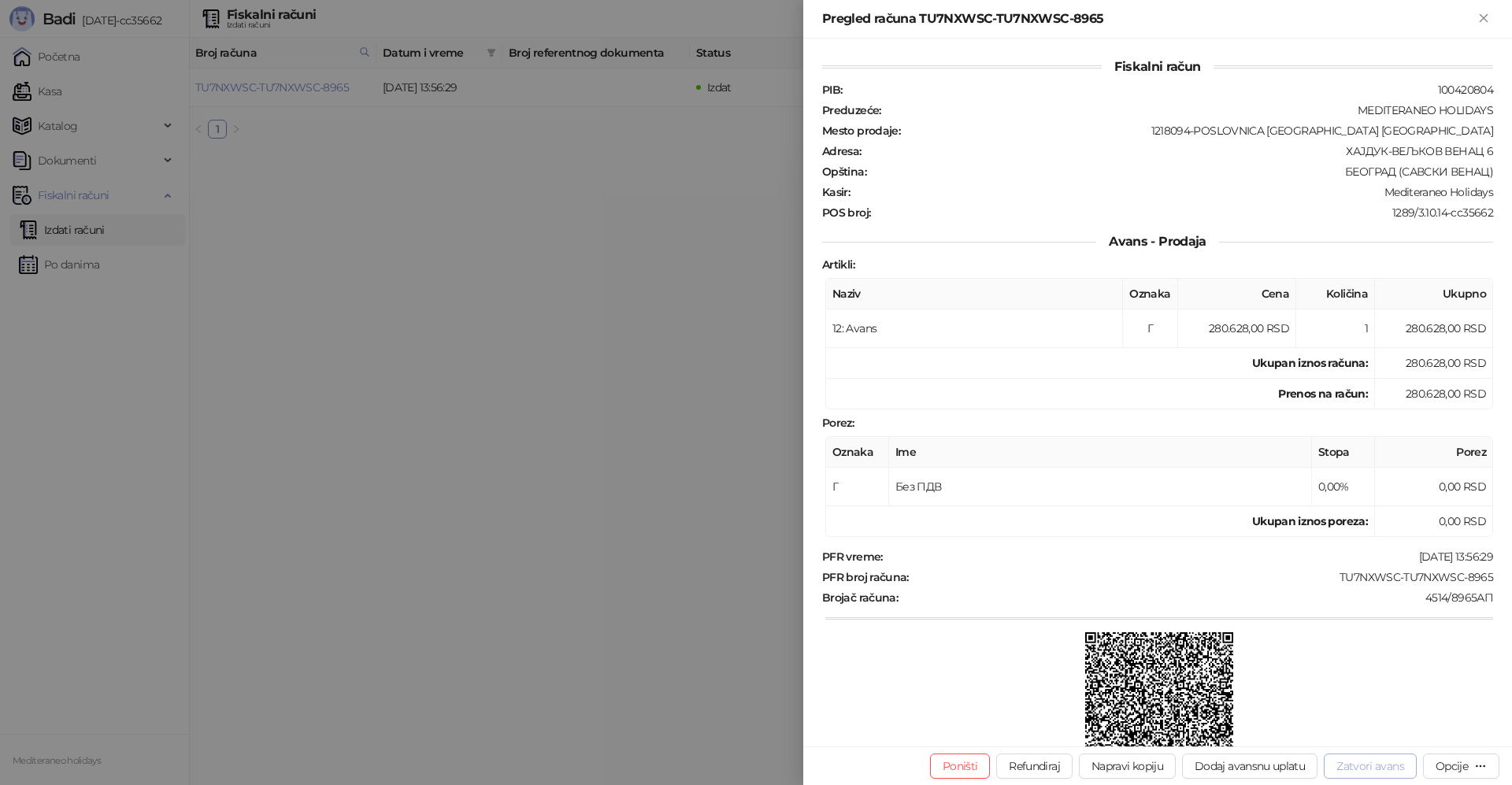
click at [1370, 766] on button "Zatvori avans" at bounding box center [1370, 766] width 93 height 25
type input "**********"
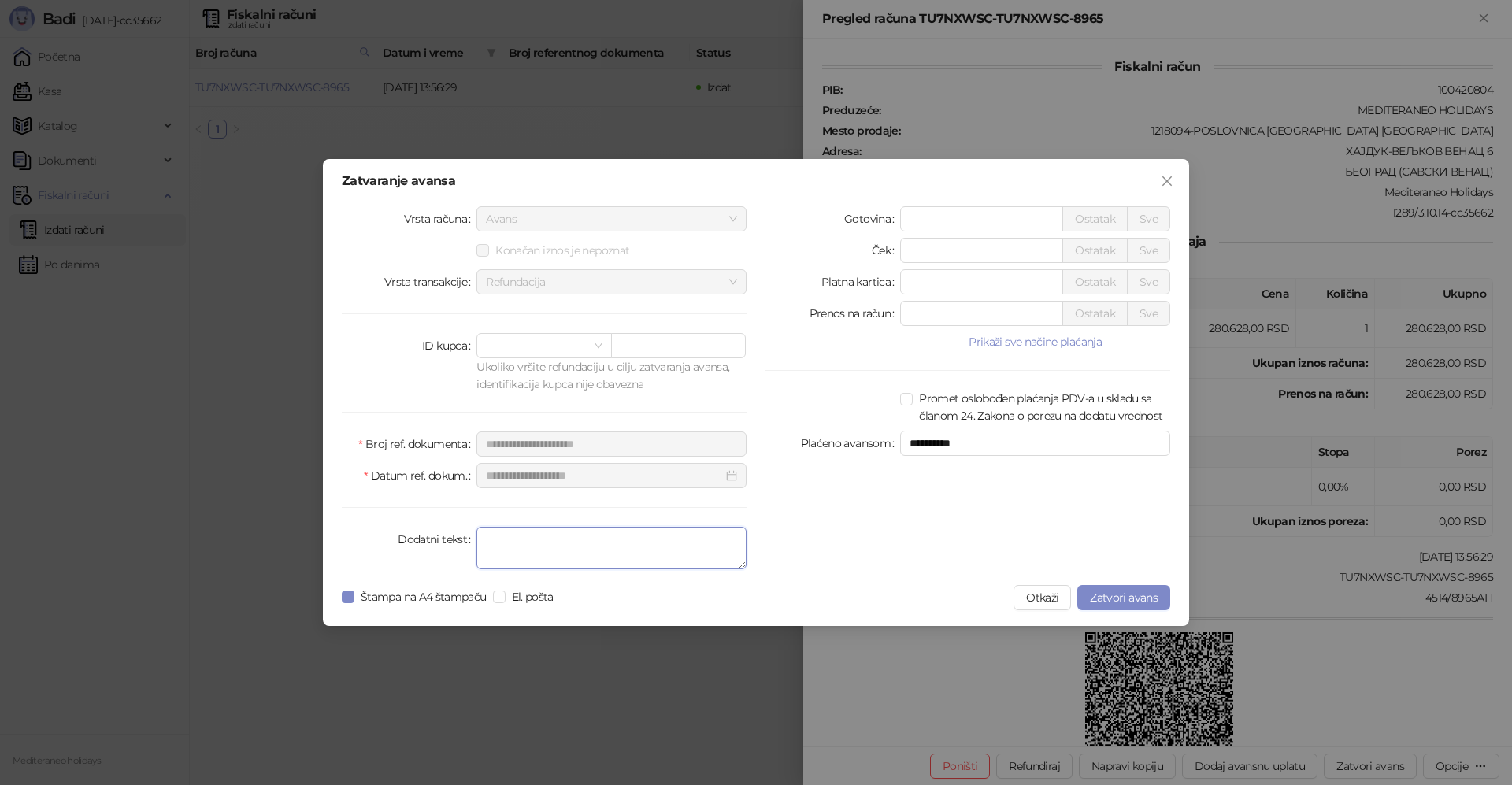
drag, startPoint x: 602, startPoint y: 547, endPoint x: 612, endPoint y: 545, distance: 10.2
click at [602, 546] on textarea "Dodatni tekst" at bounding box center [611, 547] width 270 height 43
type textarea "*******"
click at [1131, 597] on span "Zatvori avans" at bounding box center [1123, 597] width 68 height 14
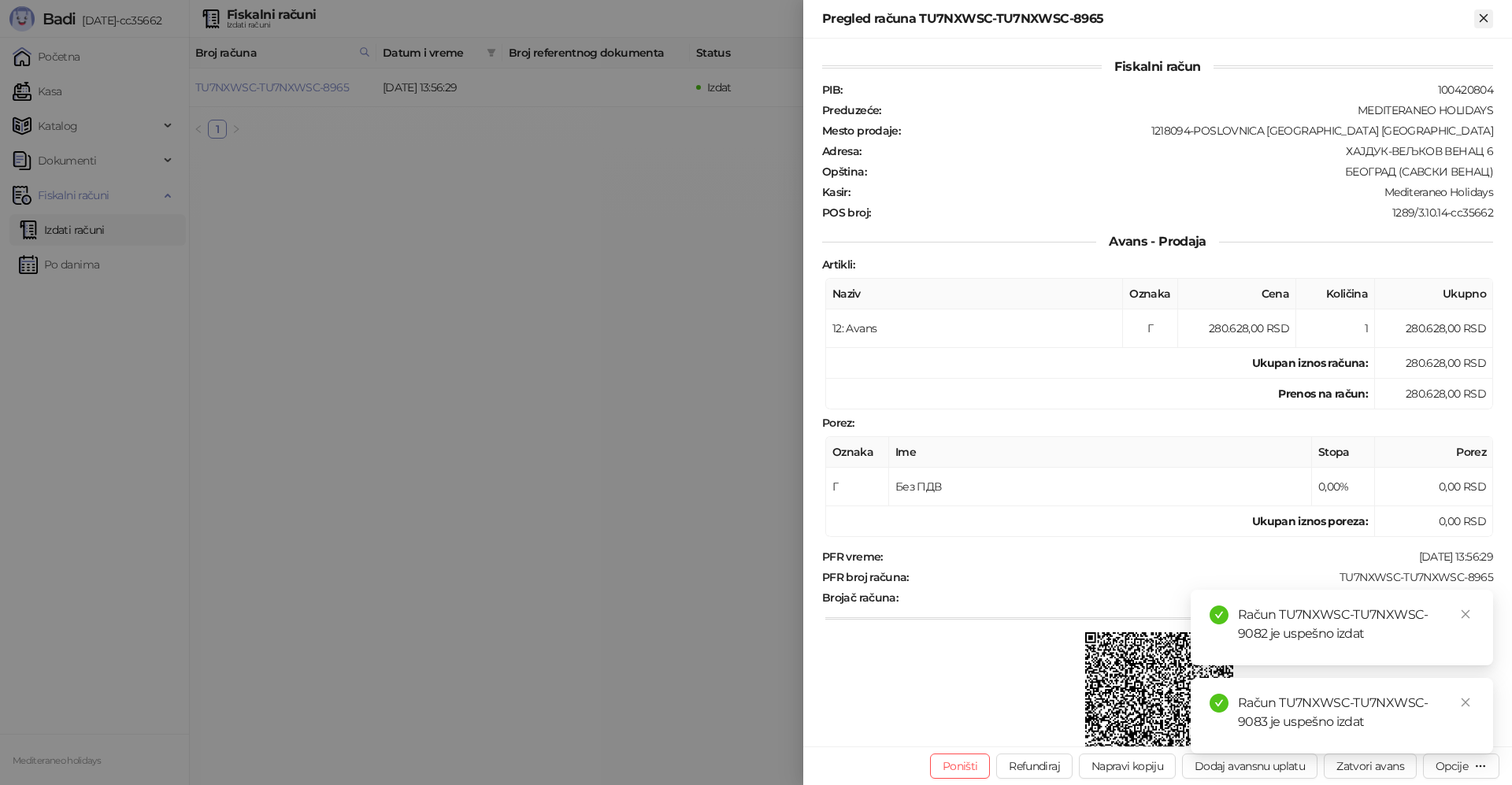
click at [1484, 21] on icon "Zatvori" at bounding box center [1483, 18] width 14 height 14
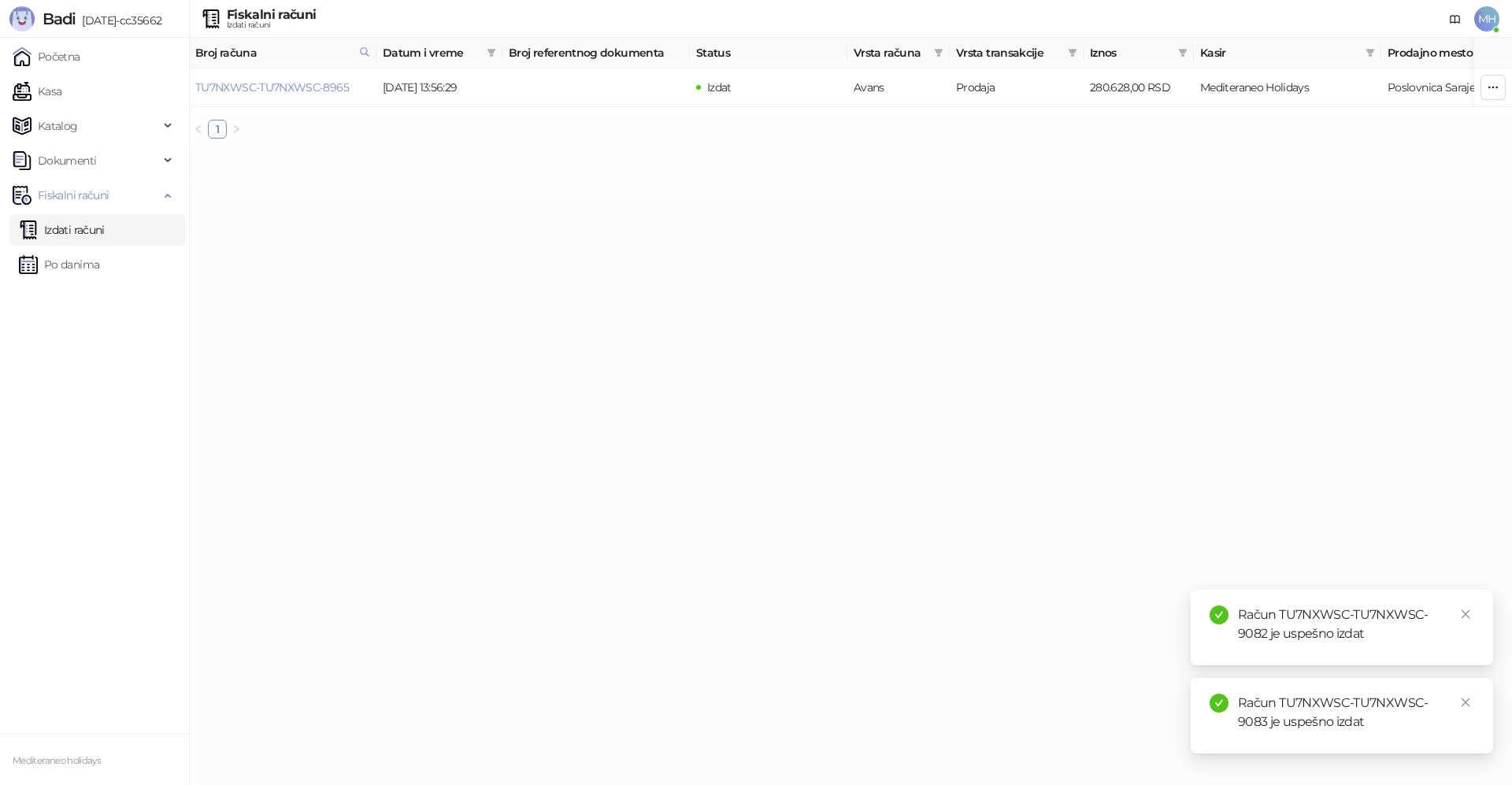
click at [79, 232] on link "Izdati računi" at bounding box center [61, 229] width 86 height 31
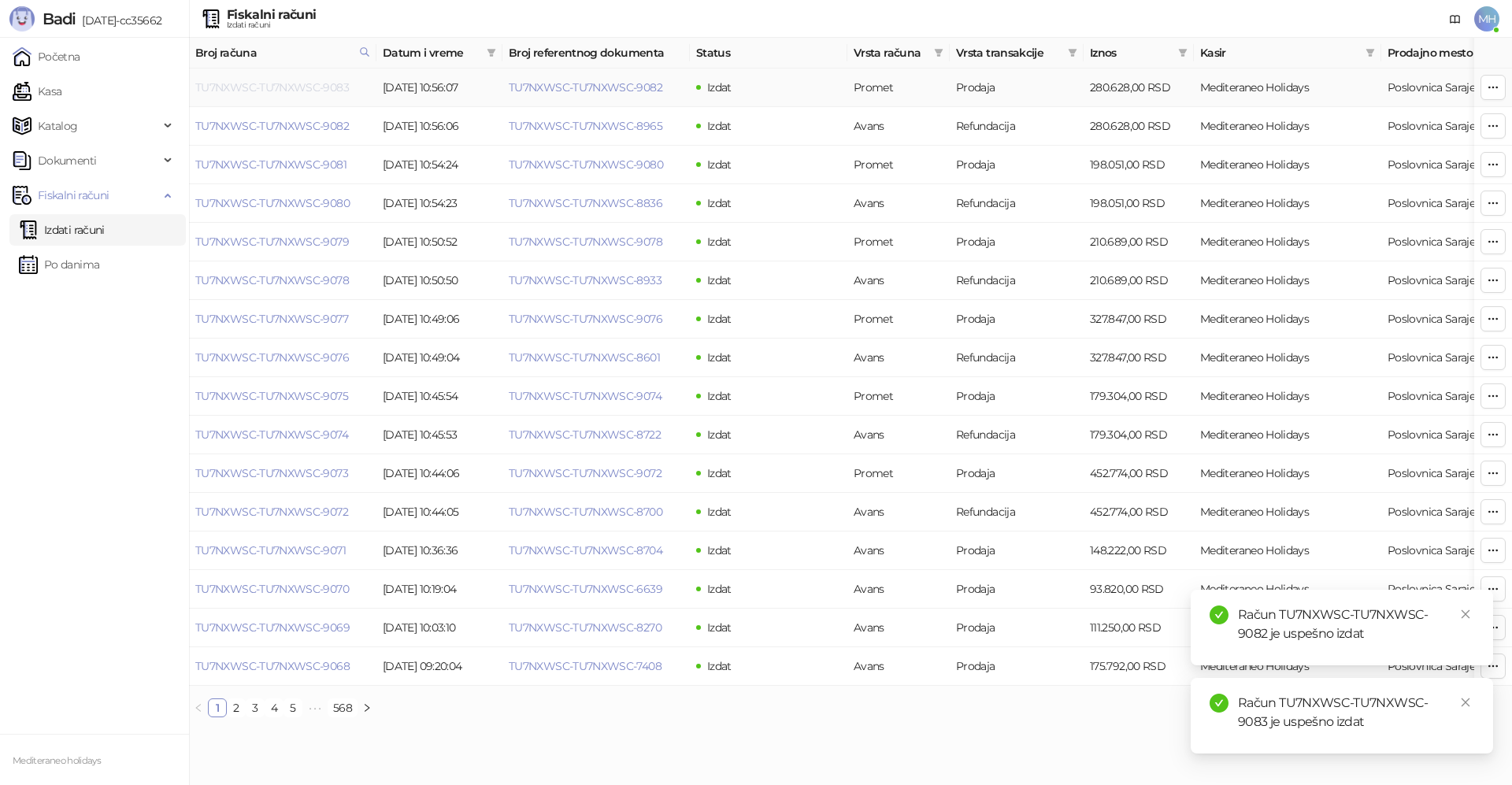
click at [328, 87] on link "TU7NXWSC-TU7NXWSC-9083" at bounding box center [272, 87] width 154 height 14
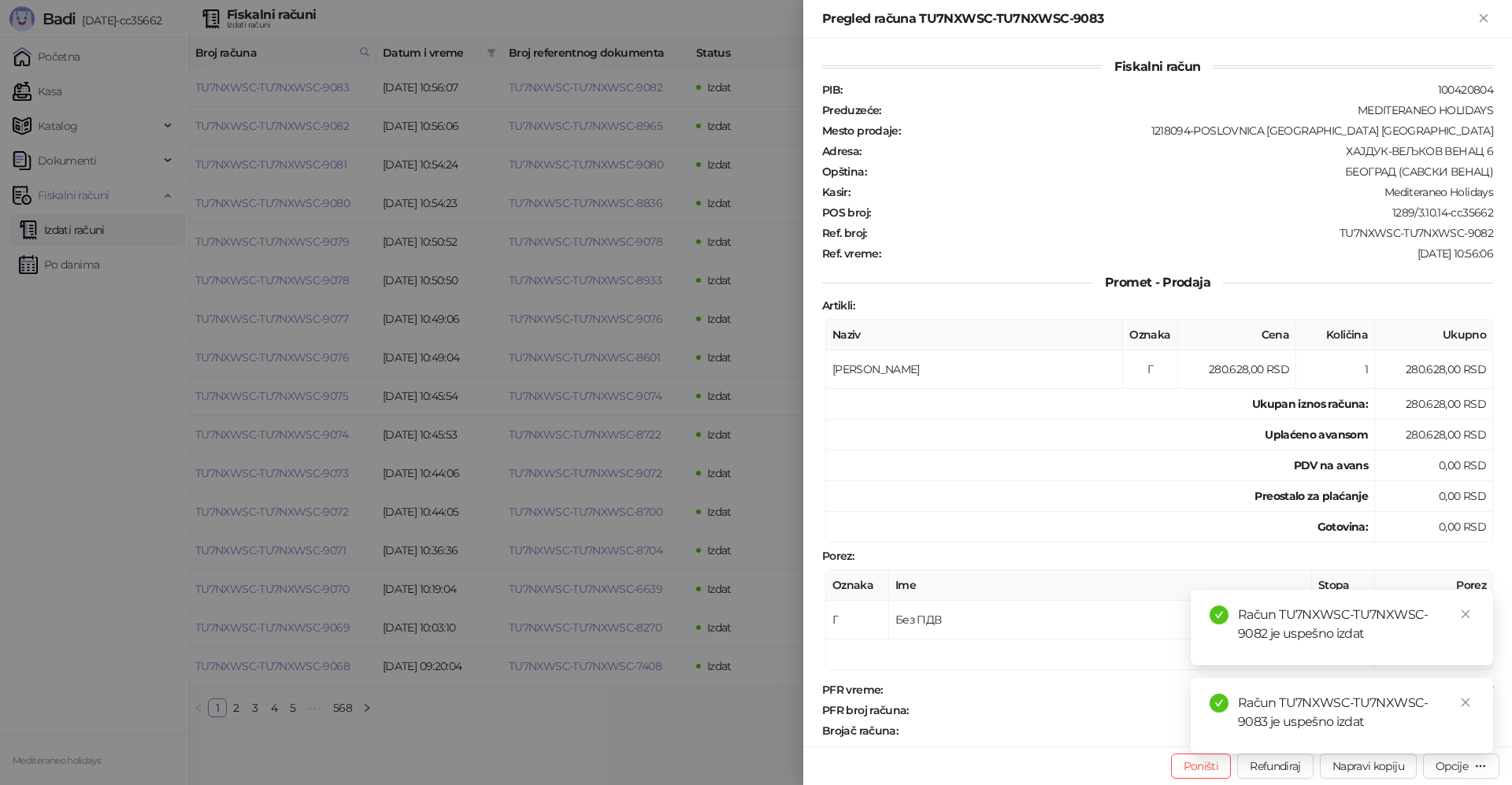
drag, startPoint x: 1472, startPoint y: 619, endPoint x: 1463, endPoint y: 663, distance: 44.9
click at [1471, 619] on link "Close" at bounding box center [1465, 614] width 18 height 18
click at [1462, 705] on icon "close" at bounding box center [1465, 702] width 11 height 11
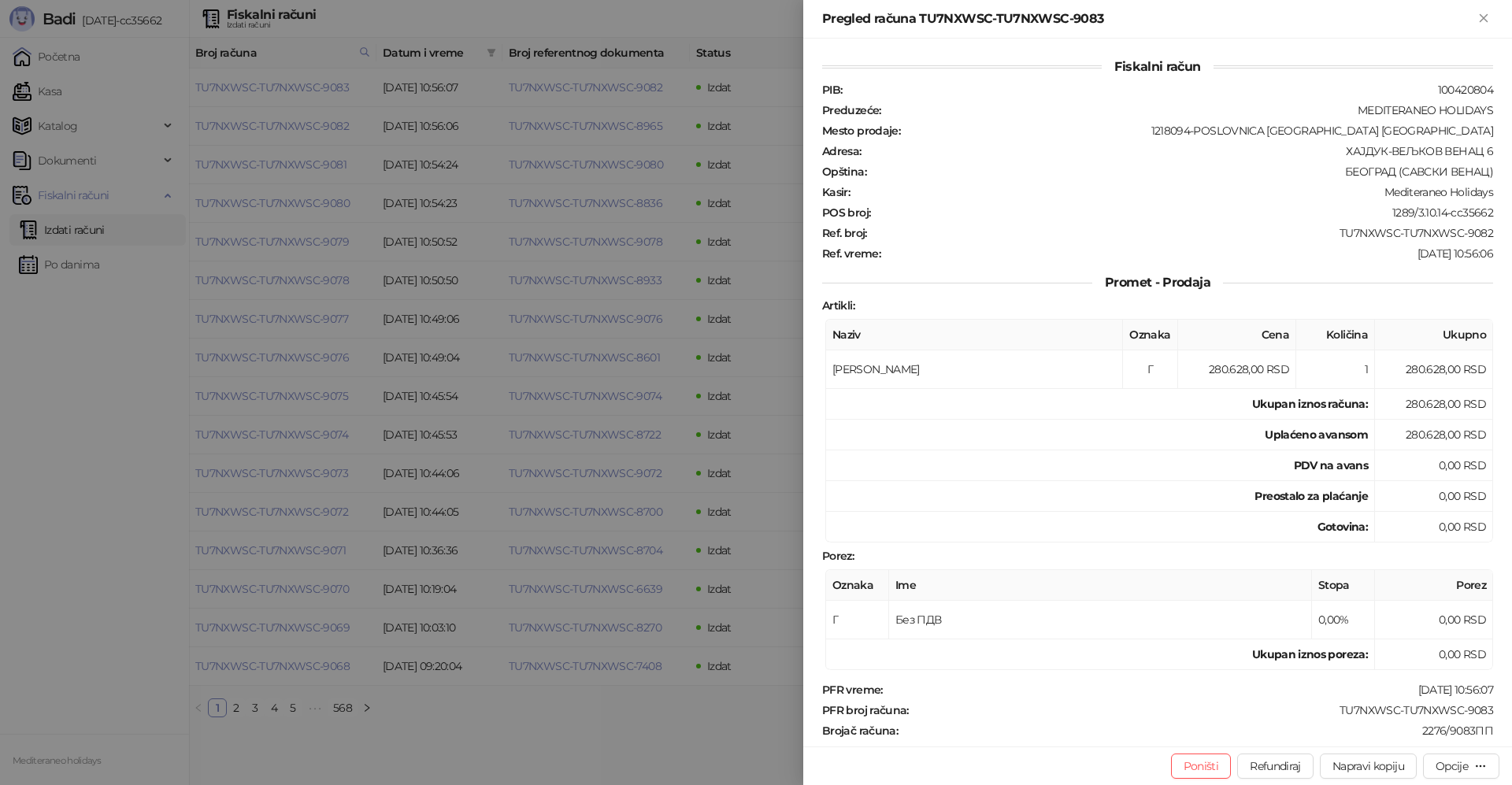
click at [1462, 765] on div "Opcije" at bounding box center [1451, 766] width 32 height 14
click at [1443, 739] on span "Preuzmi u PDF formatu" at bounding box center [1406, 734] width 161 height 18
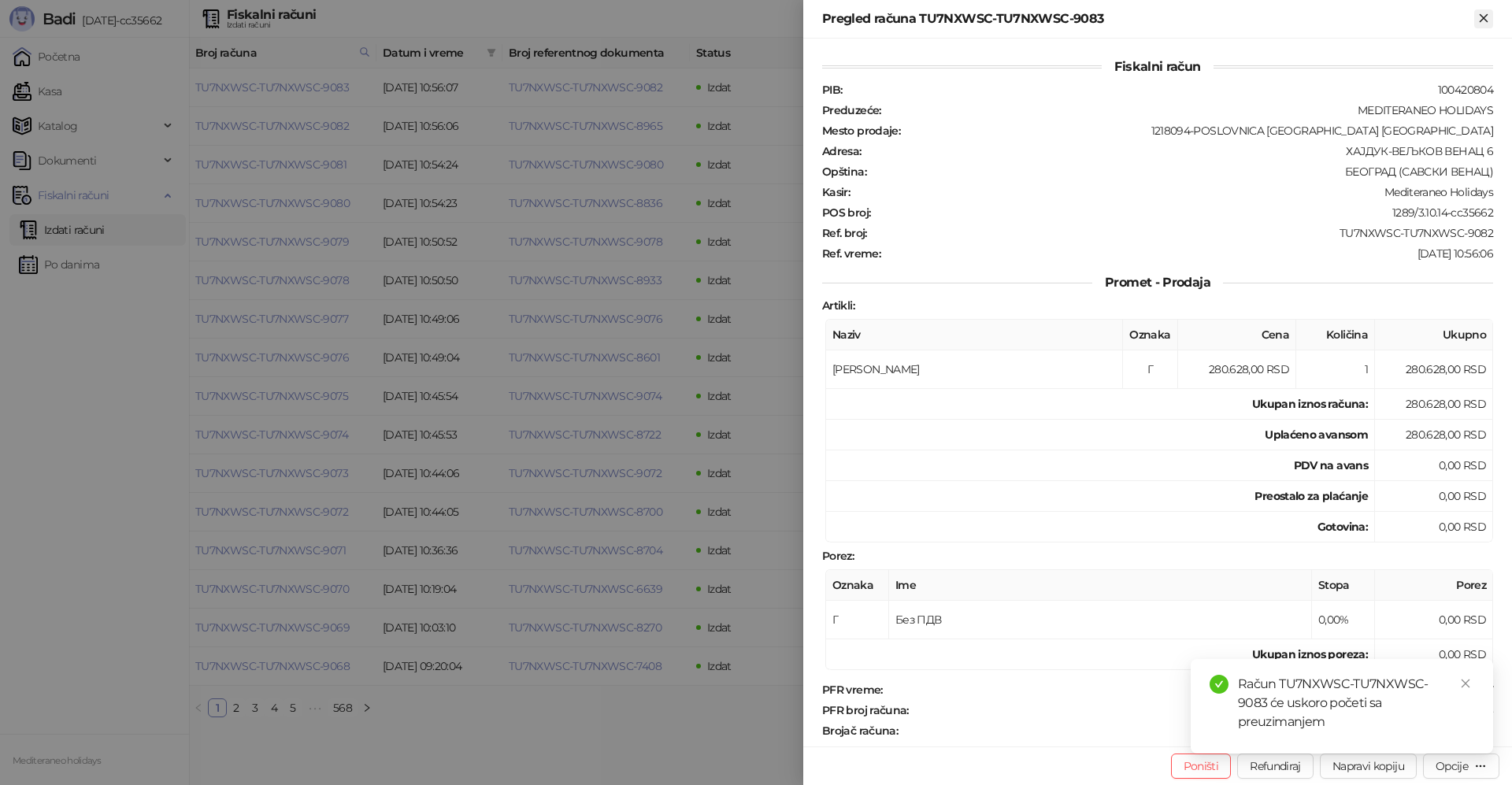
click at [1487, 19] on icon "Zatvori" at bounding box center [1483, 18] width 14 height 14
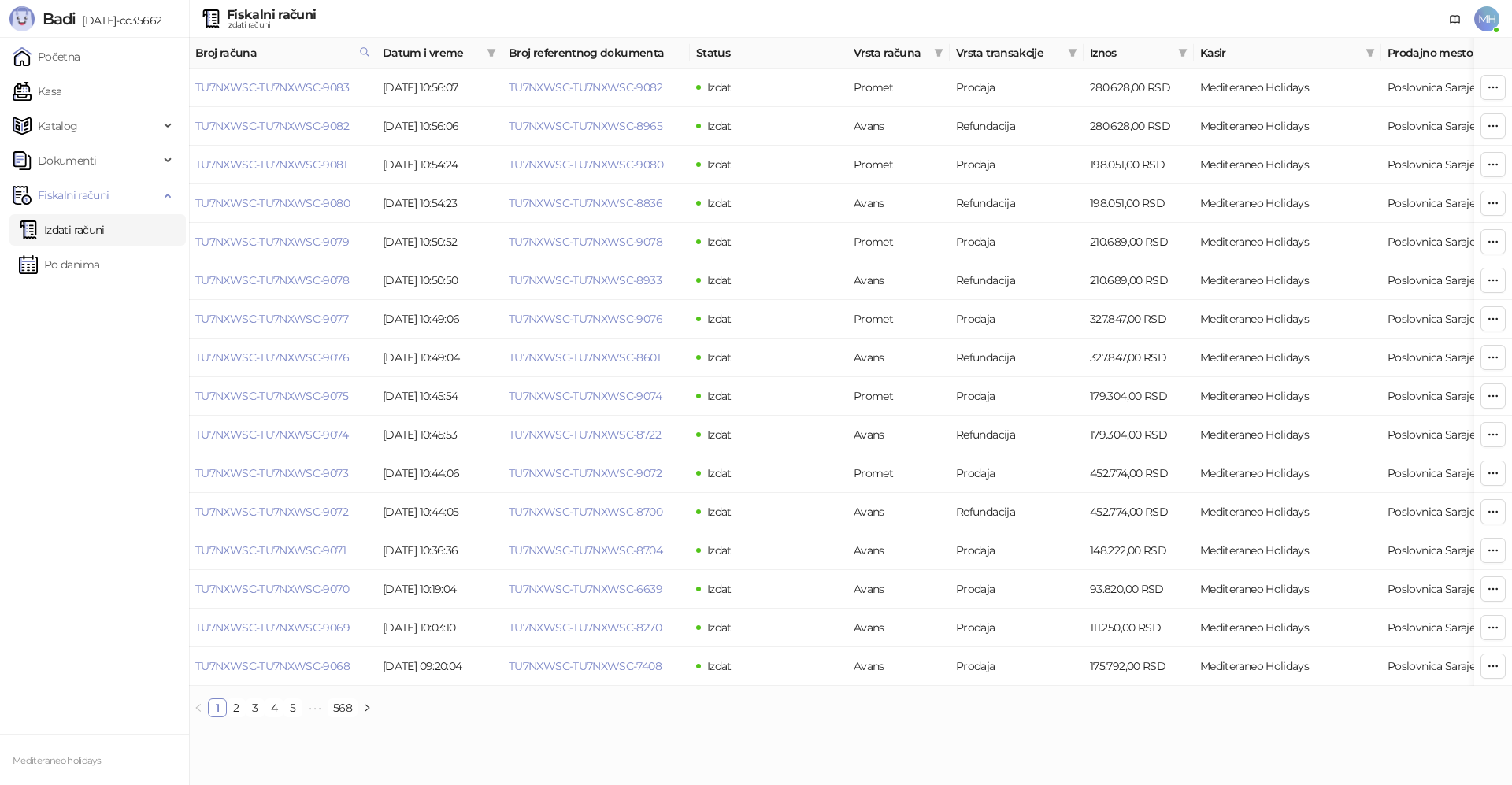
click at [357, 40] on th "Broj računa" at bounding box center [283, 53] width 188 height 31
click at [359, 50] on icon at bounding box center [364, 51] width 11 height 11
drag, startPoint x: 272, startPoint y: 92, endPoint x: 203, endPoint y: 85, distance: 69.4
click at [202, 87] on body "Badi 3.10.14-cc35662 Početna Kasa Katalog Dokumenti Fiskalni računi Izdati raču…" at bounding box center [756, 365] width 1512 height 730
type input "****"
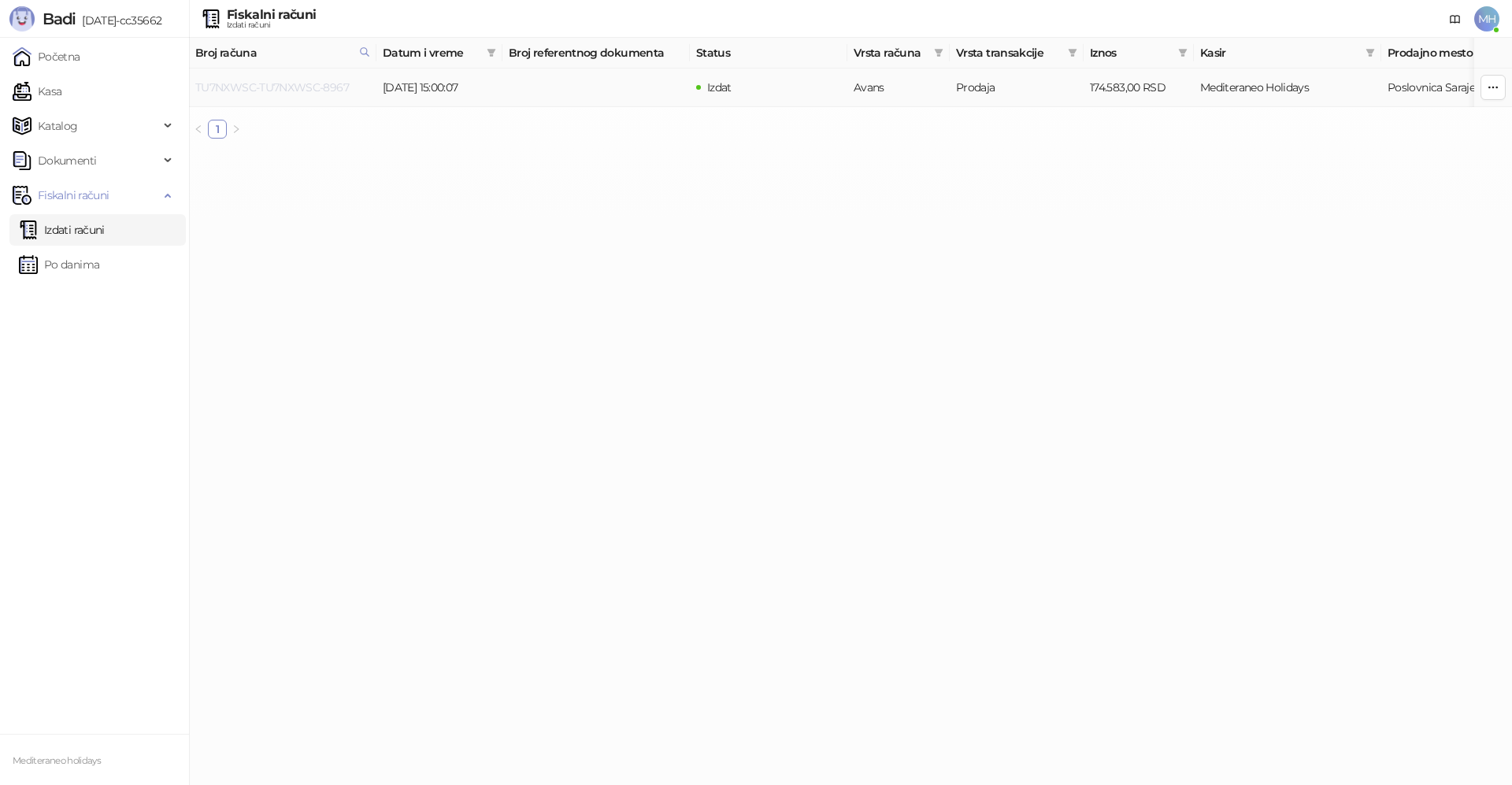
click at [302, 86] on link "TU7NXWSC-TU7NXWSC-8967" at bounding box center [272, 87] width 154 height 14
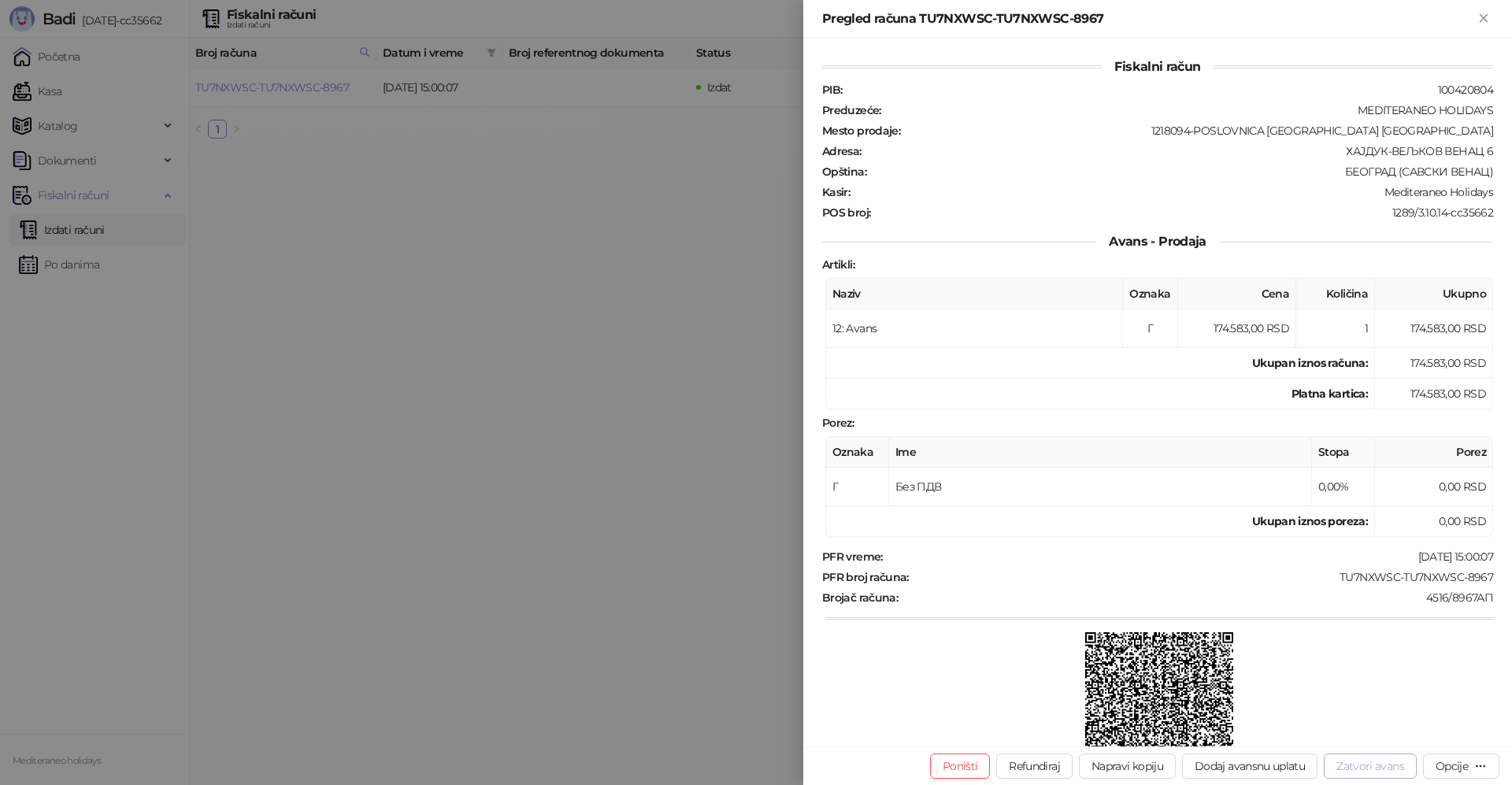
click at [1348, 770] on button "Zatvori avans" at bounding box center [1370, 766] width 93 height 25
type input "**********"
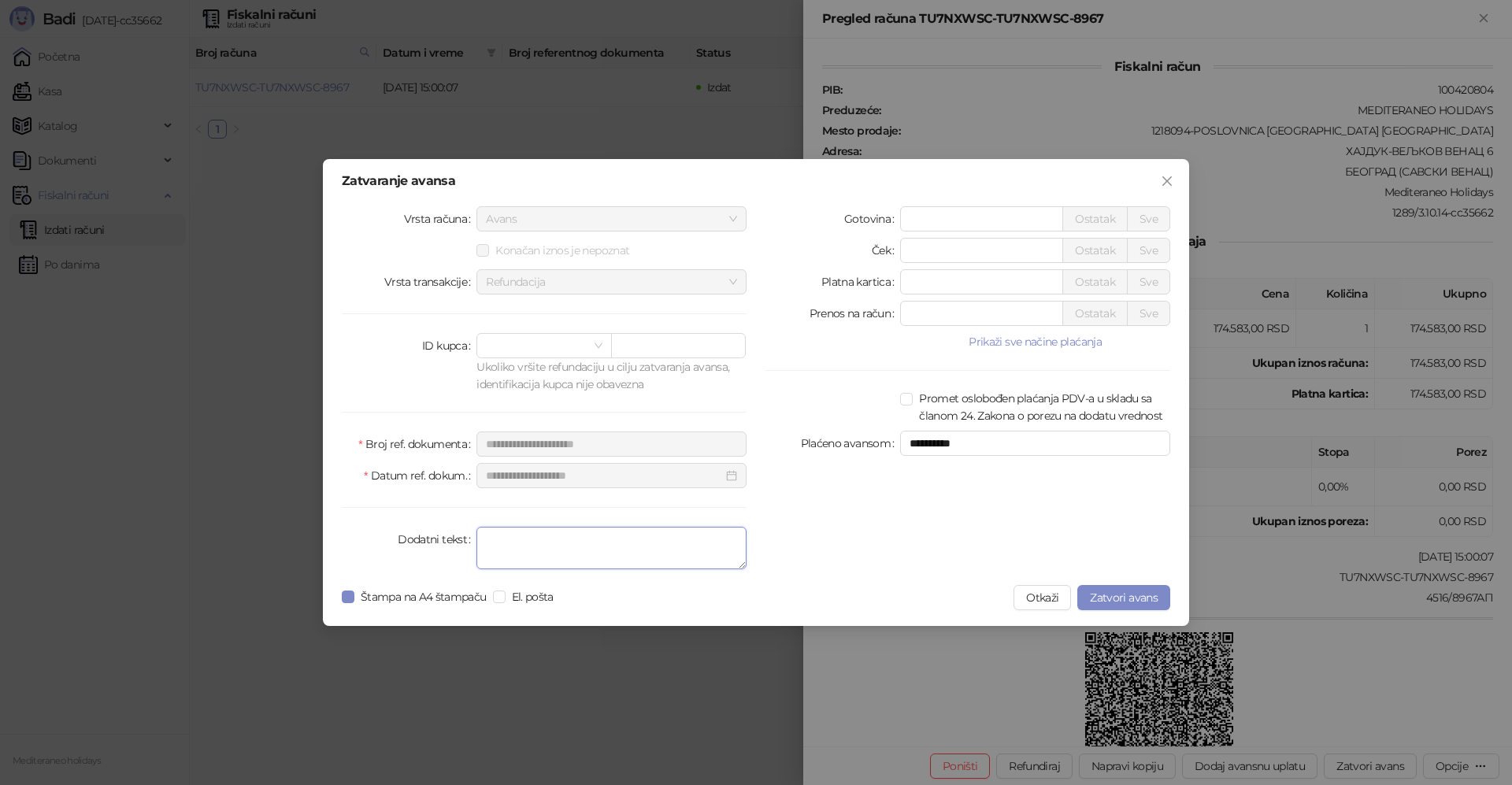
click at [518, 552] on textarea "Dodatni tekst" at bounding box center [611, 547] width 270 height 43
type textarea "*******"
click at [1113, 606] on button "Zatvori avans" at bounding box center [1123, 598] width 93 height 25
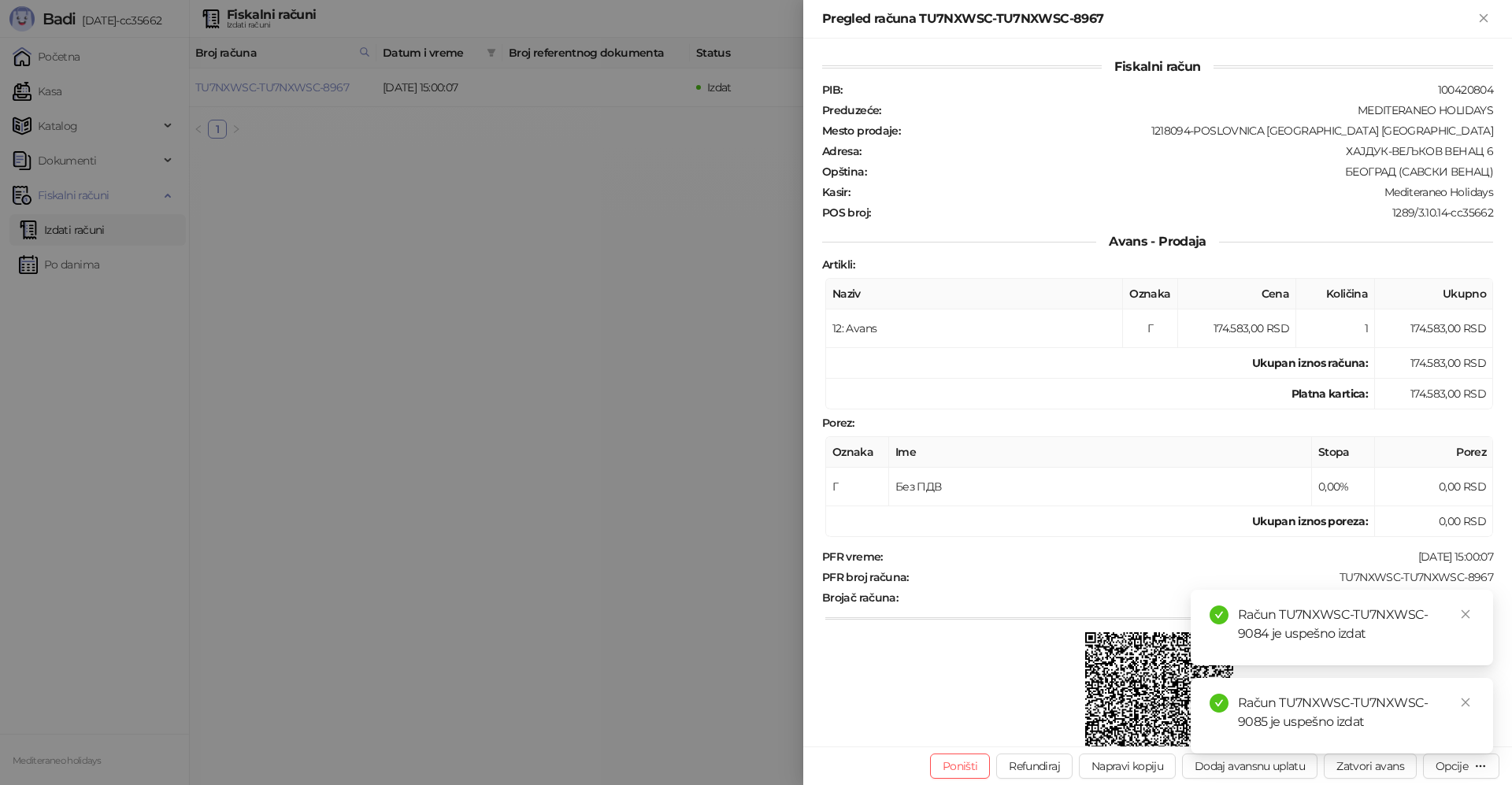
drag, startPoint x: 1487, startPoint y: 18, endPoint x: 700, endPoint y: 113, distance: 792.7
click at [1486, 18] on icon "Zatvori" at bounding box center [1483, 18] width 14 height 14
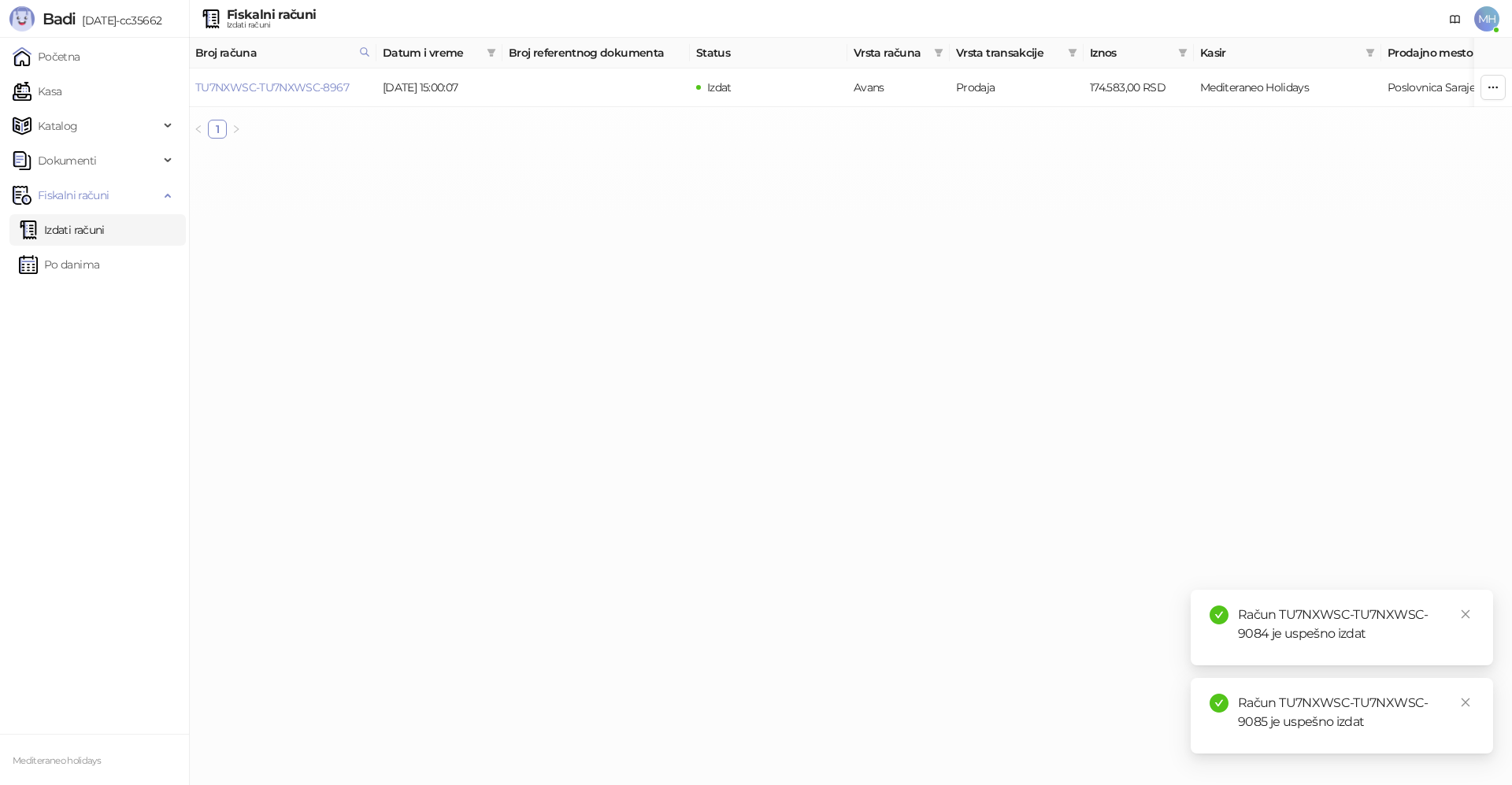
click at [94, 219] on link "Izdati računi" at bounding box center [61, 229] width 86 height 31
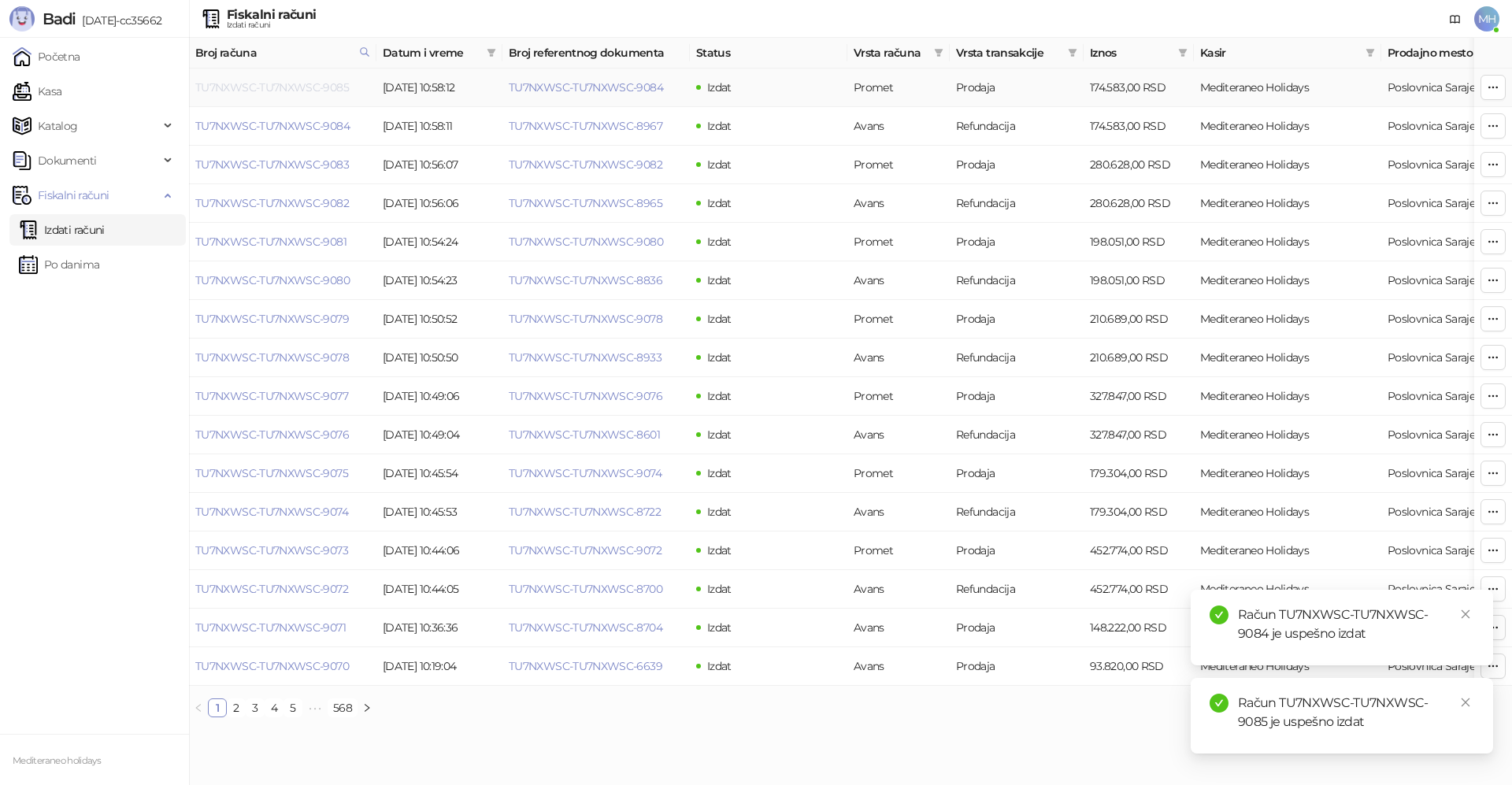
click at [317, 90] on link "TU7NXWSC-TU7NXWSC-9085" at bounding box center [272, 87] width 154 height 14
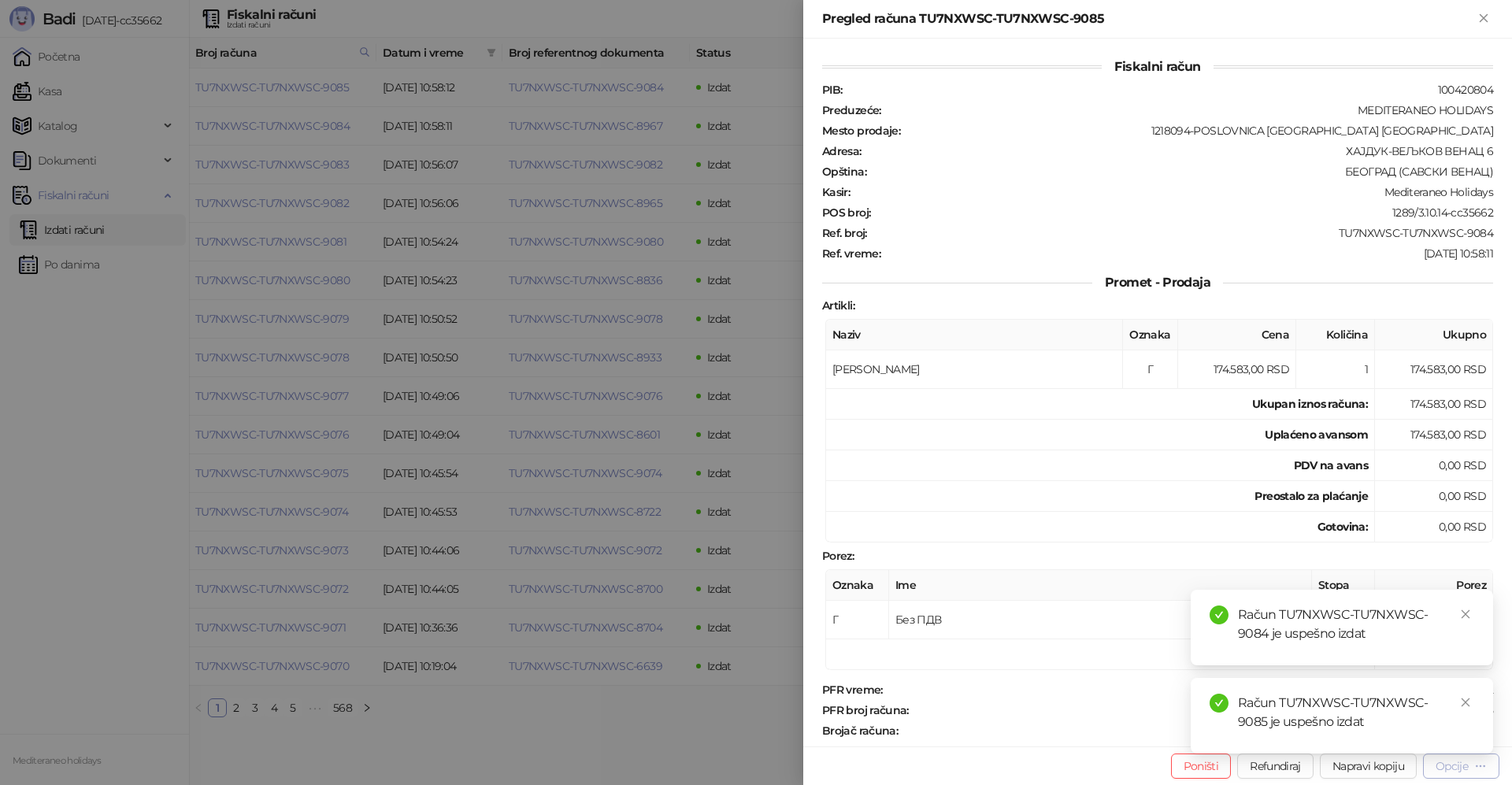
click at [1451, 771] on div "Opcije" at bounding box center [1451, 766] width 32 height 14
drag, startPoint x: 1463, startPoint y: 703, endPoint x: 1472, endPoint y: 677, distance: 27.5
click at [1463, 702] on icon "close" at bounding box center [1465, 702] width 11 height 11
click at [1465, 703] on icon "close" at bounding box center [1466, 703] width 8 height 8
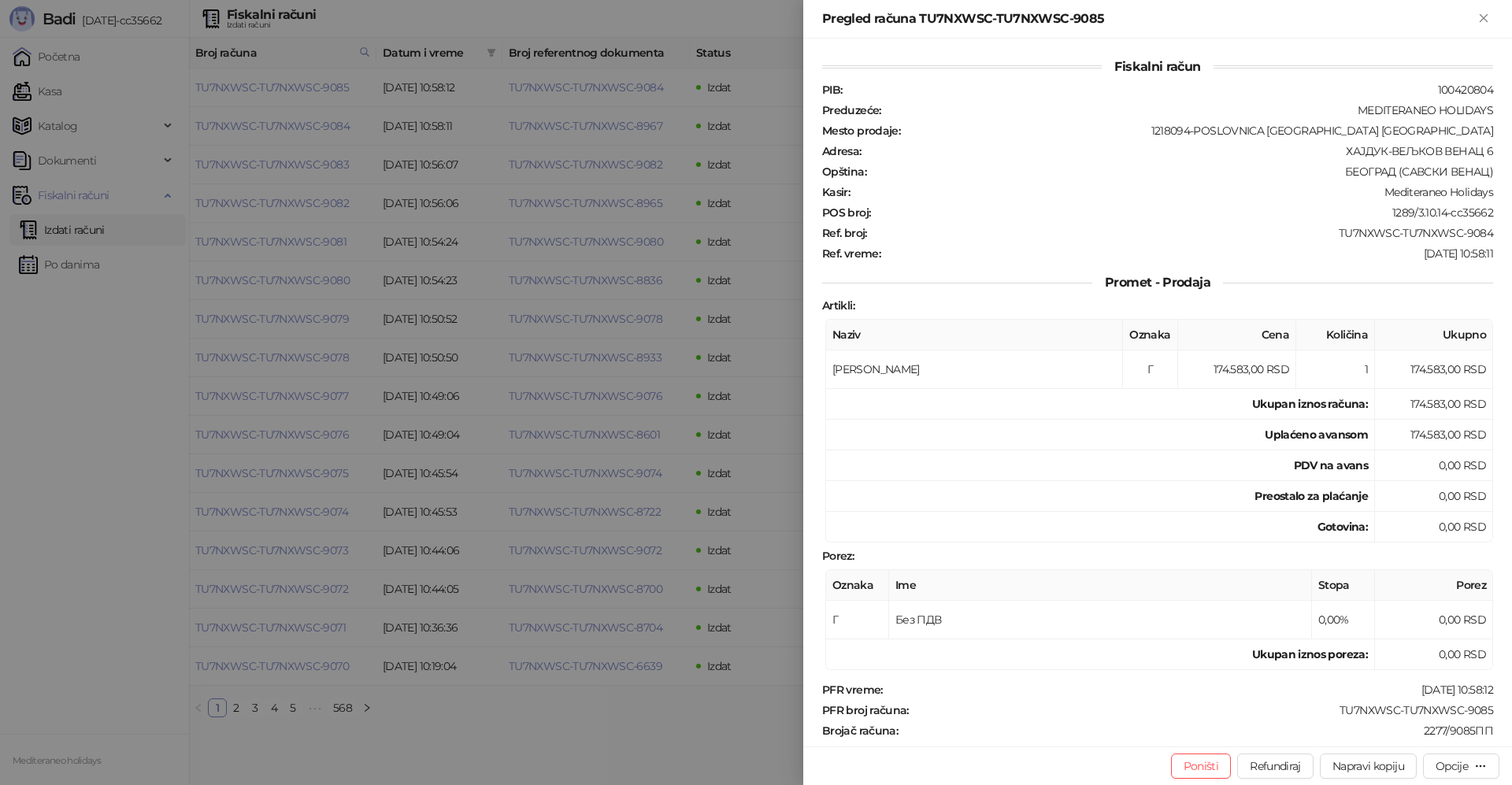
click at [1445, 764] on div "Opcije" at bounding box center [1451, 766] width 32 height 14
click at [1379, 737] on span "Preuzmi u PDF formatu" at bounding box center [1406, 734] width 161 height 18
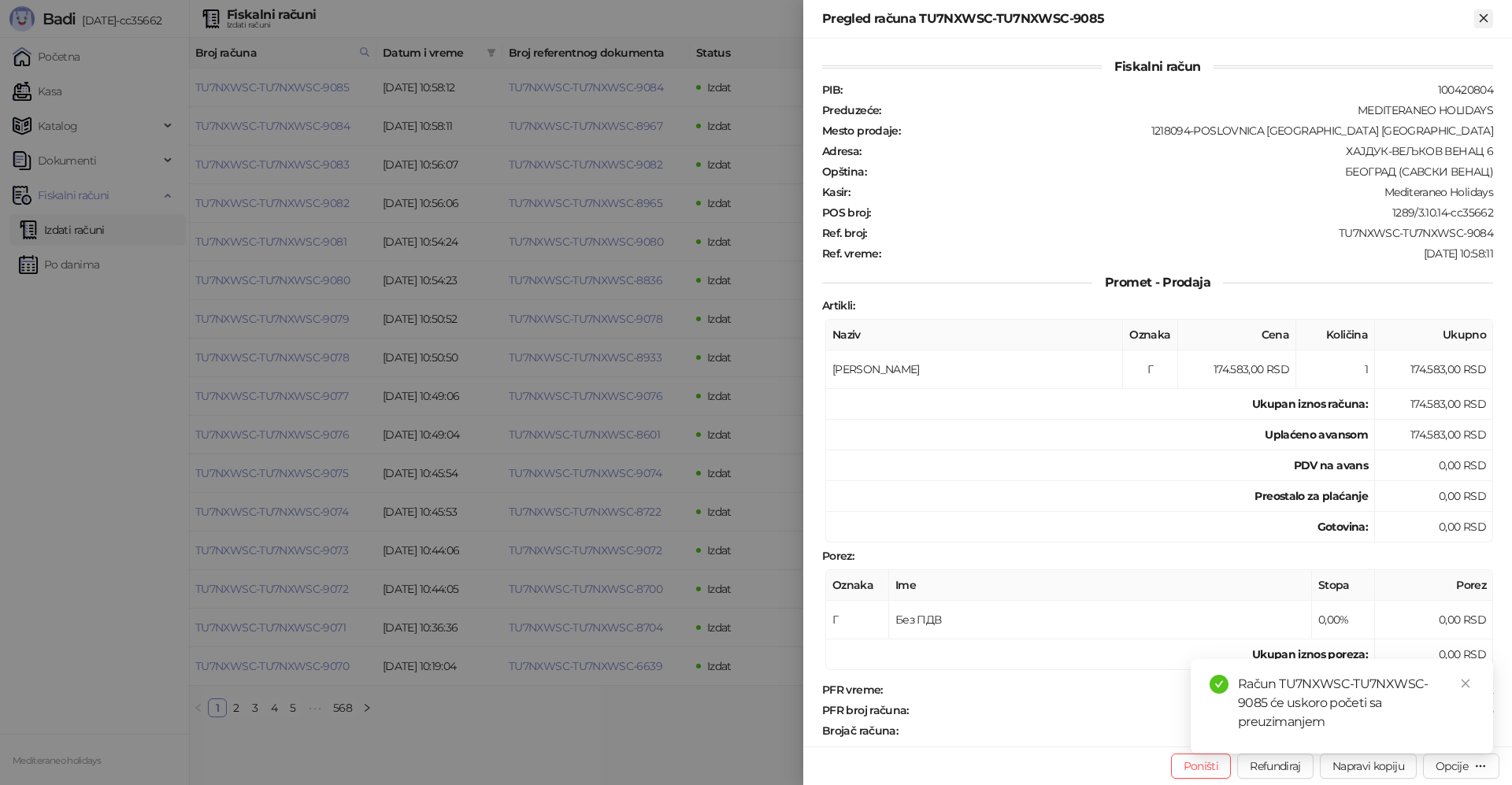
drag, startPoint x: 1483, startPoint y: 12, endPoint x: 464, endPoint y: 690, distance: 1223.9
click at [1482, 12] on icon "Zatvori" at bounding box center [1483, 18] width 14 height 14
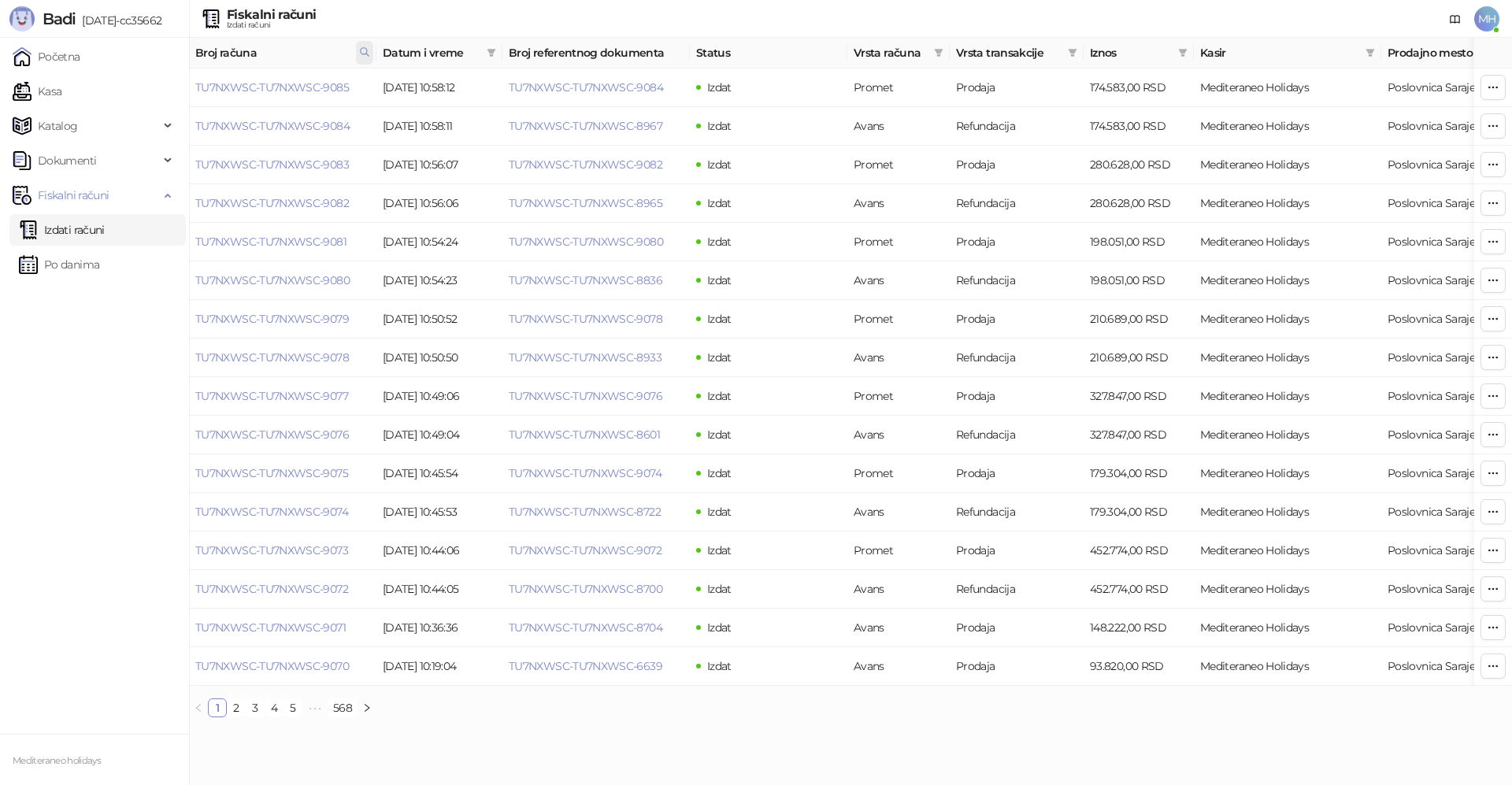
click at [357, 53] on span at bounding box center [364, 53] width 18 height 24
click at [156, 81] on body "Badi 3.10.14-cc35662 Početna Kasa Katalog Dokumenti Fiskalni računi Izdati raču…" at bounding box center [756, 365] width 1512 height 730
type input "****"
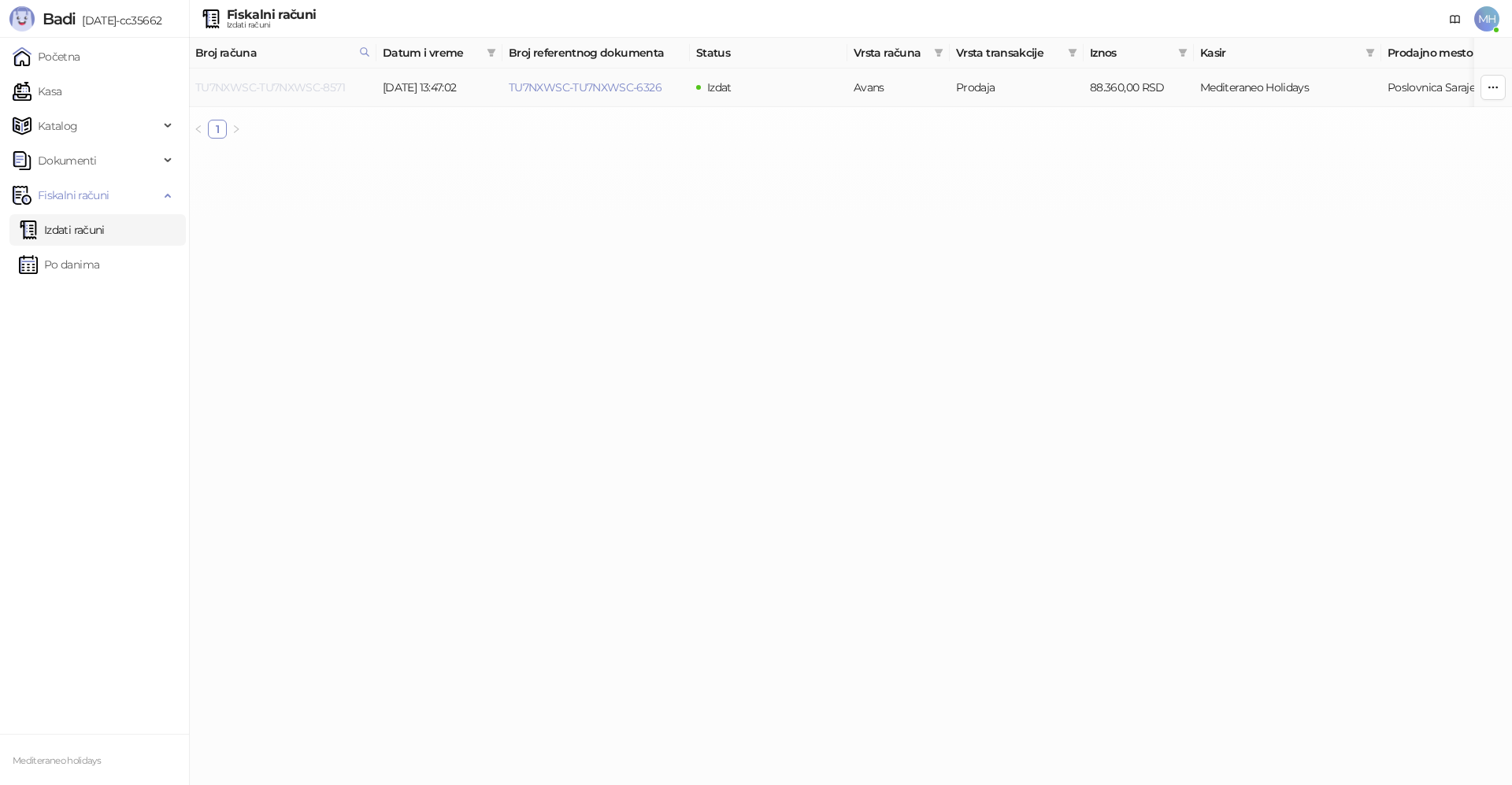
click at [320, 86] on link "TU7NXWSC-TU7NXWSC-8571" at bounding box center [270, 87] width 150 height 14
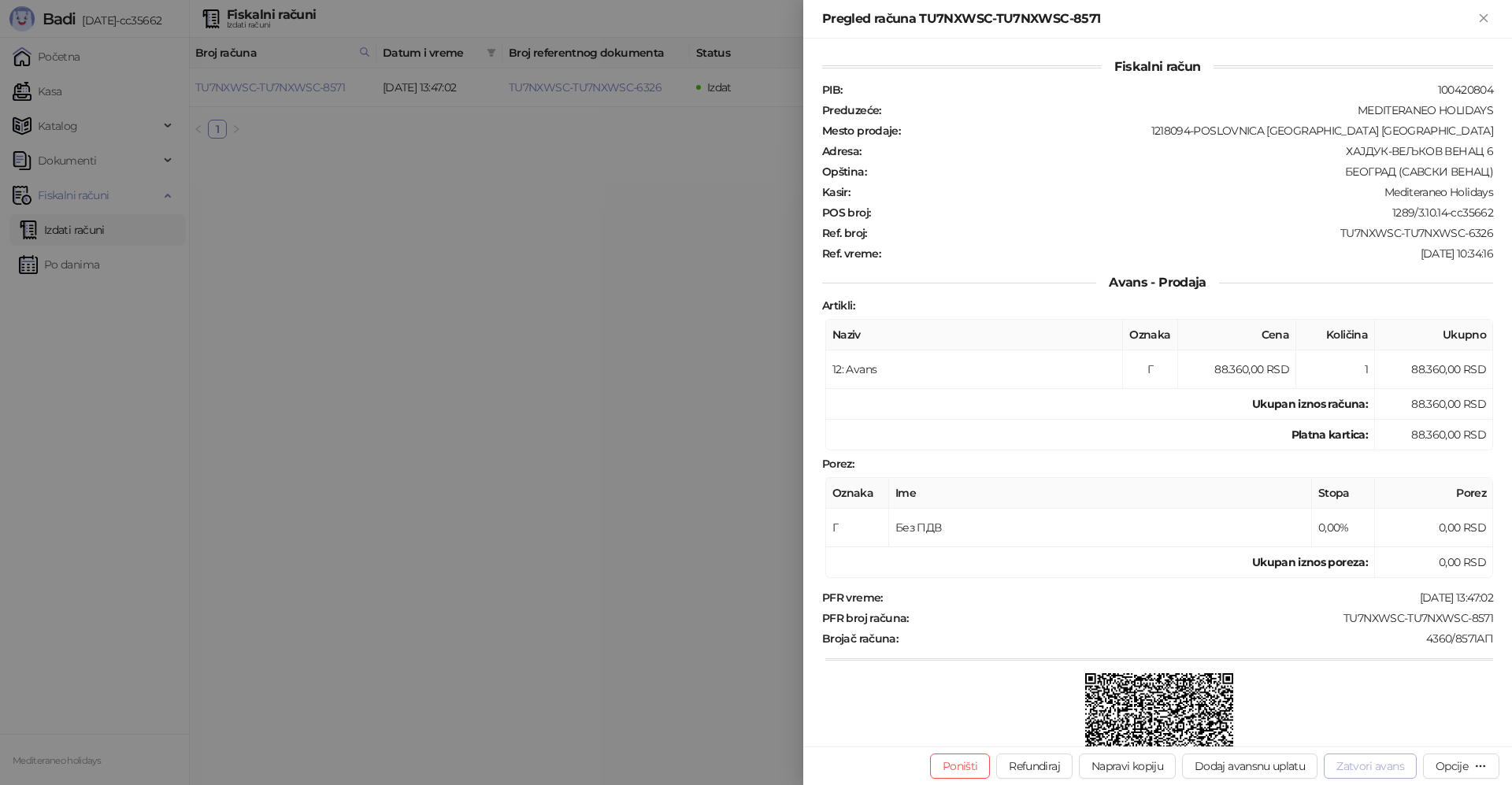
click at [1370, 772] on button "Zatvori avans" at bounding box center [1370, 766] width 93 height 25
type input "**********"
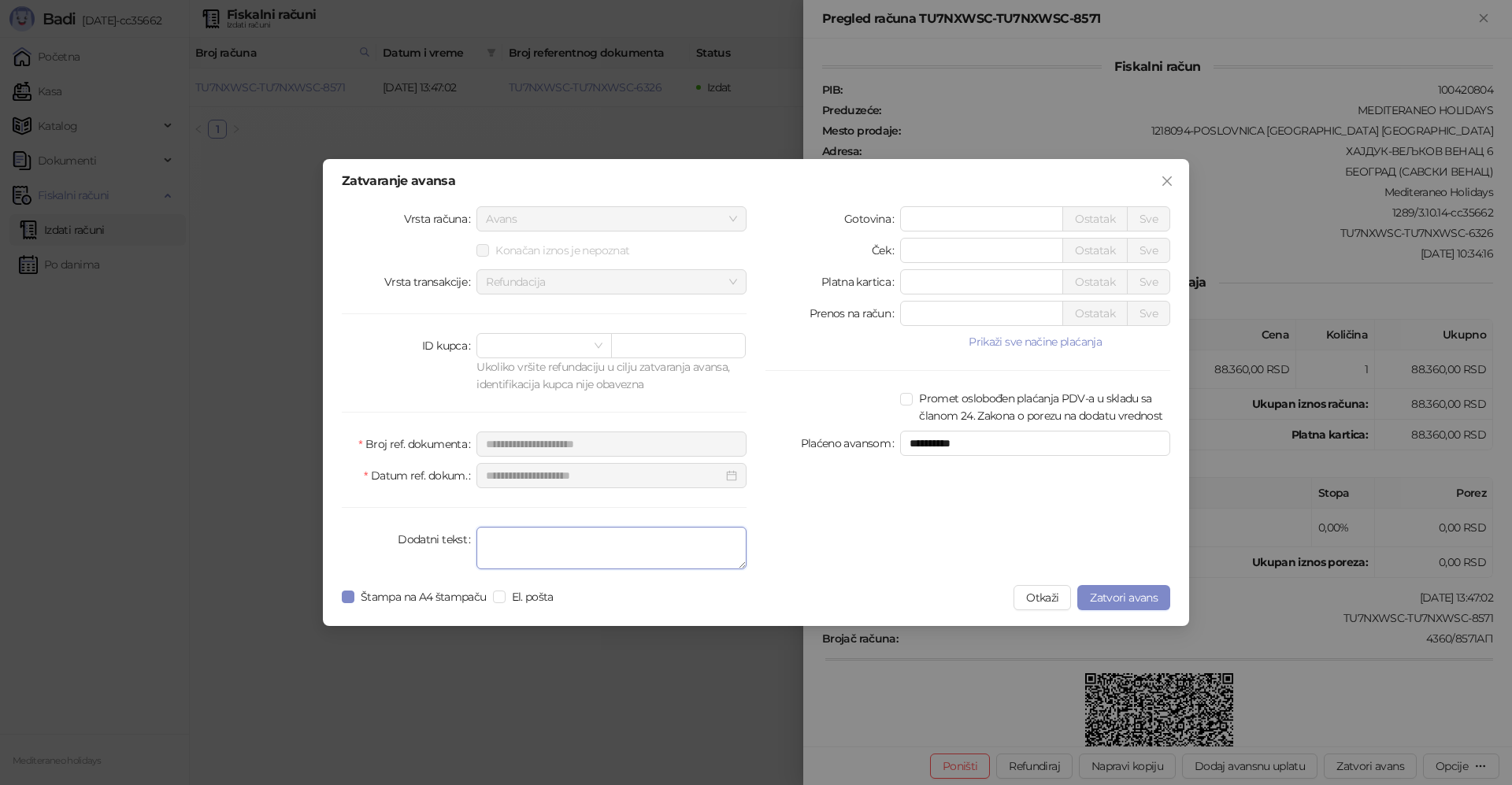
click at [639, 551] on textarea "Dodatni tekst" at bounding box center [611, 547] width 270 height 43
type textarea "*******"
click at [1129, 602] on span "Zatvori avans" at bounding box center [1123, 597] width 68 height 14
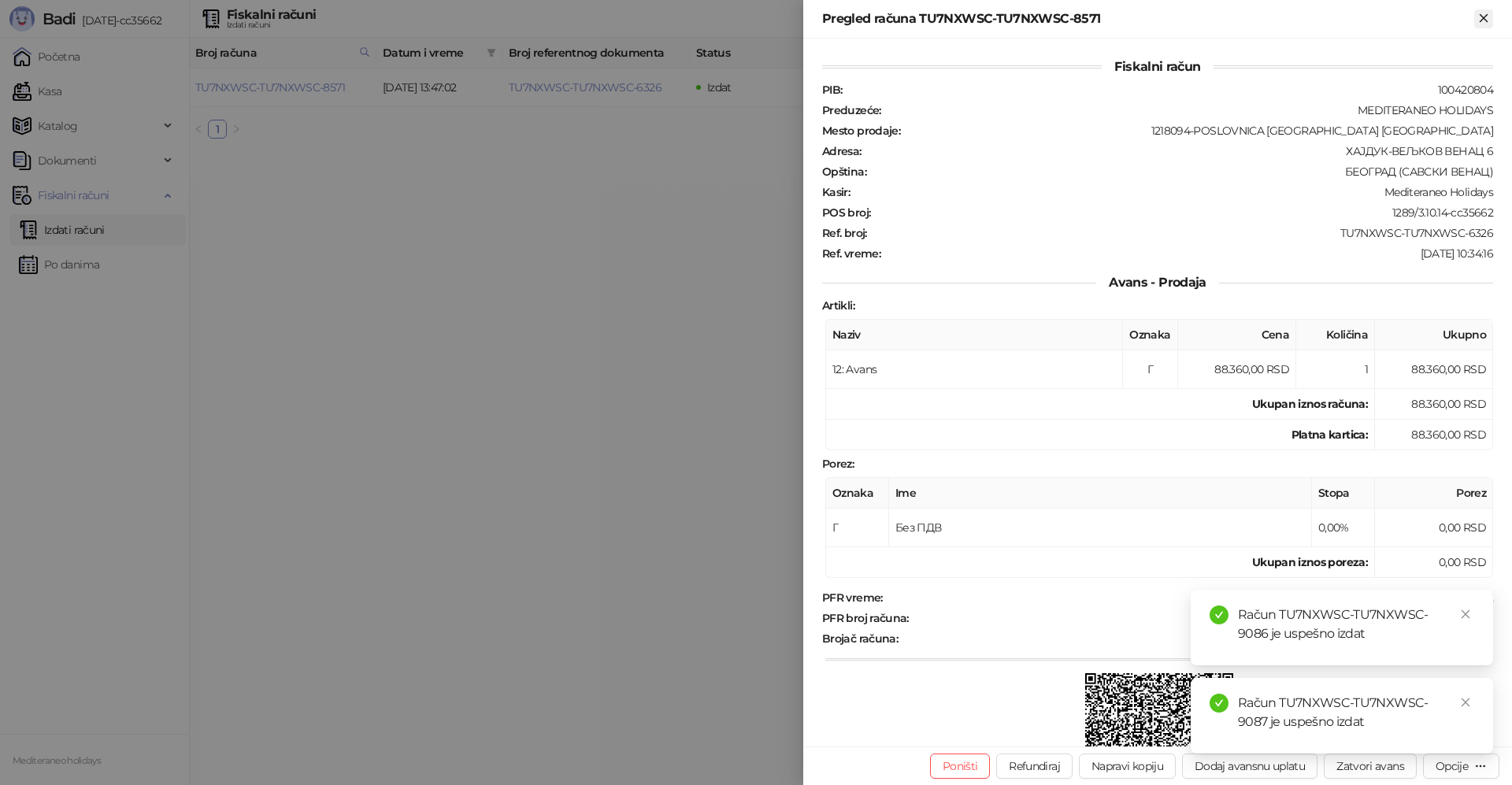
click at [1479, 16] on icon "Zatvori" at bounding box center [1483, 18] width 14 height 14
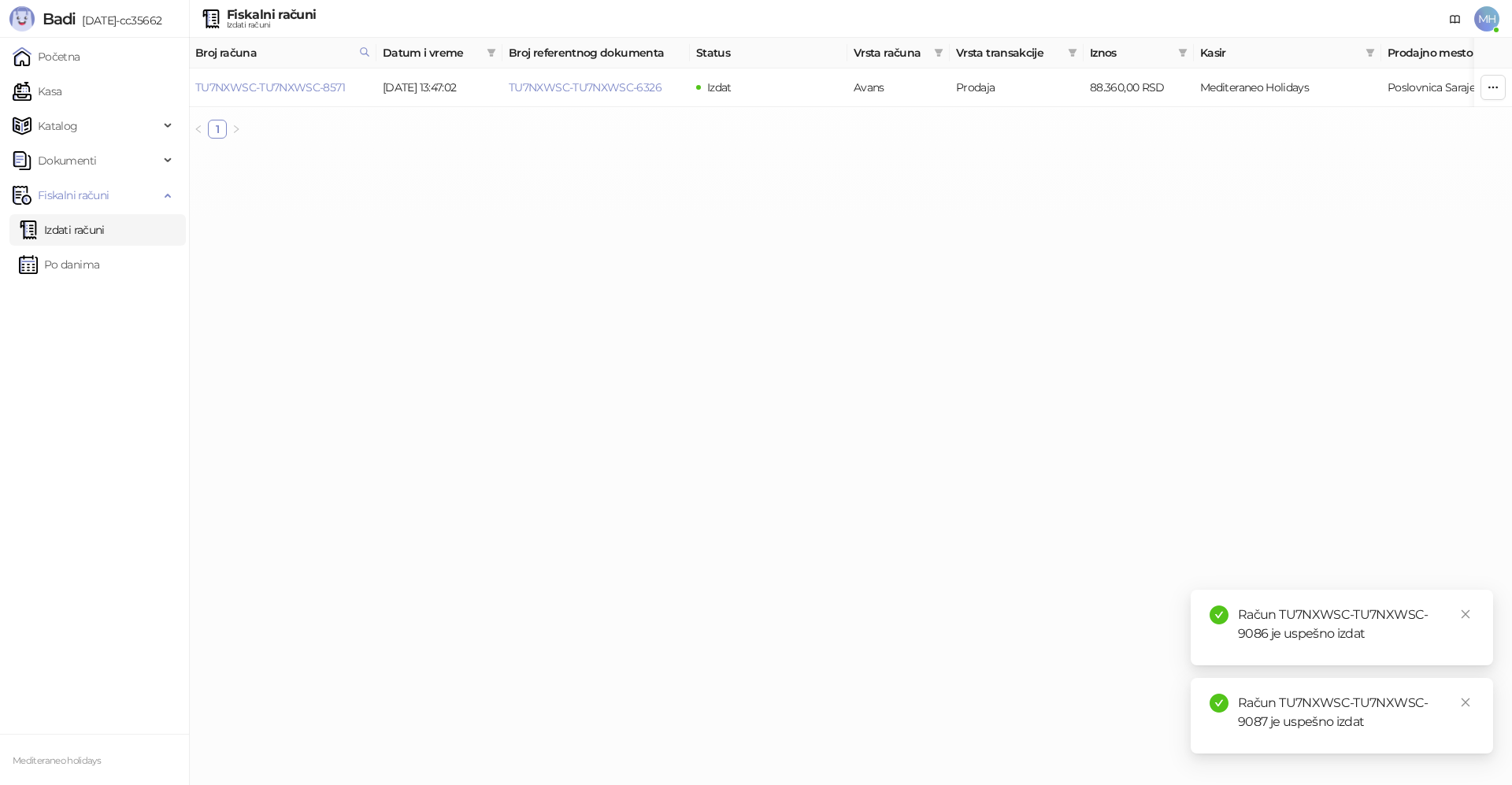
click at [80, 232] on link "Izdati računi" at bounding box center [61, 229] width 86 height 31
drag, startPoint x: 1467, startPoint y: 614, endPoint x: 1481, endPoint y: 688, distance: 75.3
click at [1467, 614] on icon "close" at bounding box center [1465, 614] width 11 height 11
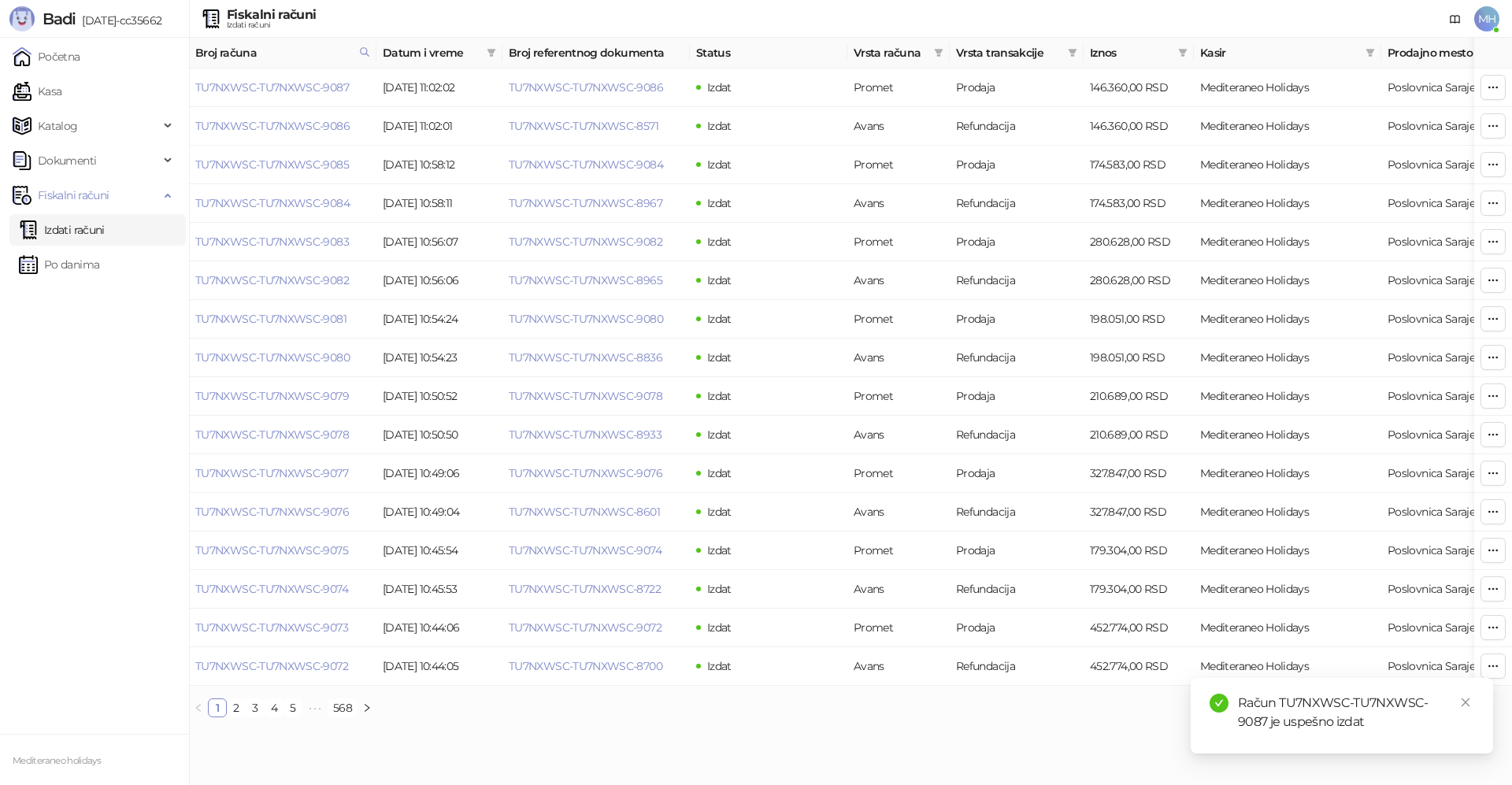
drag, startPoint x: 1467, startPoint y: 703, endPoint x: 1505, endPoint y: 697, distance: 38.5
click at [1467, 703] on icon "close" at bounding box center [1465, 702] width 11 height 11
click at [318, 84] on link "TU7NXWSC-TU7NXWSC-9087" at bounding box center [272, 87] width 154 height 14
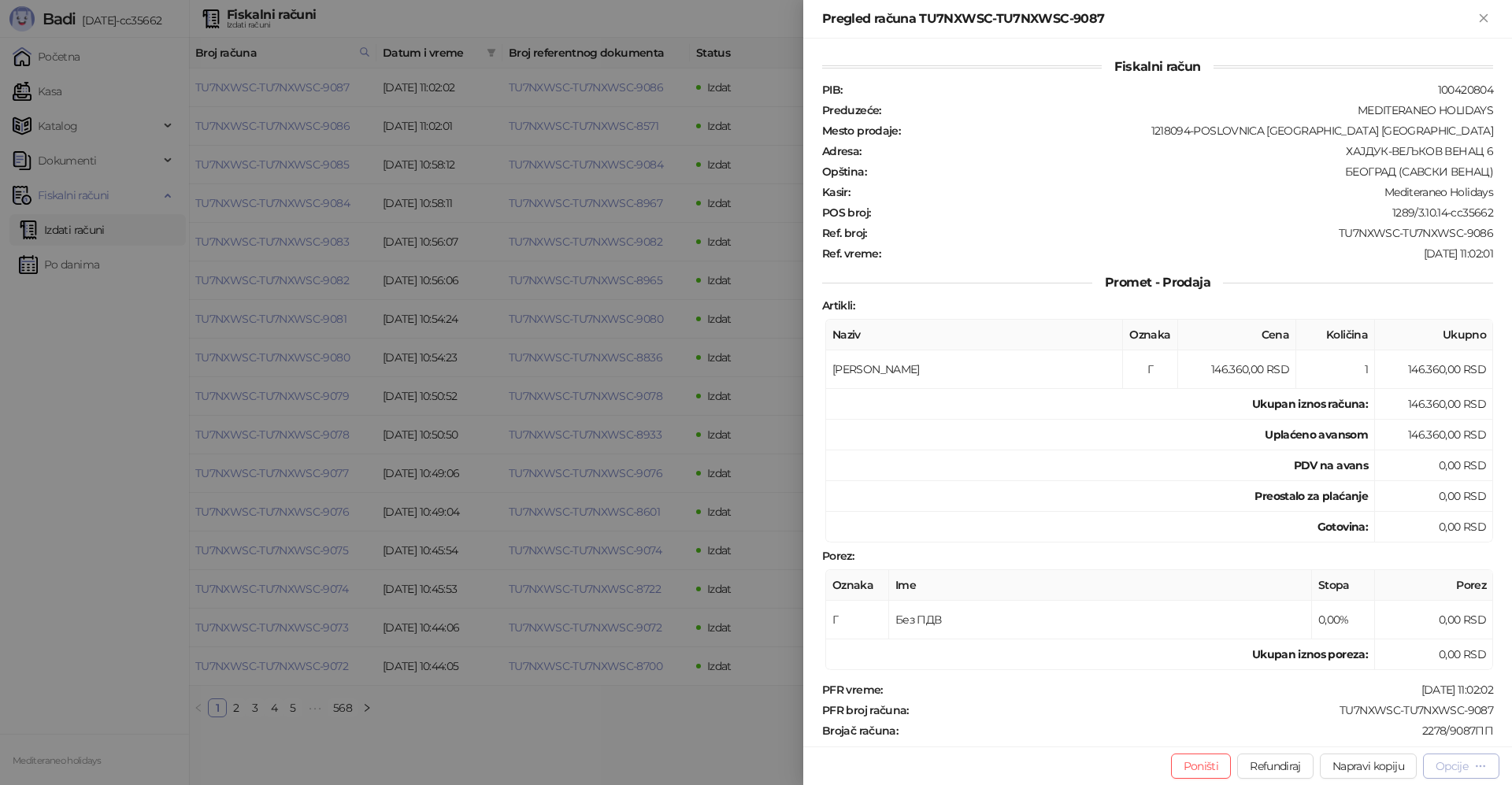
click at [1454, 767] on div "Opcije" at bounding box center [1451, 766] width 32 height 14
click at [1397, 740] on span "Preuzmi u PDF formatu" at bounding box center [1406, 734] width 161 height 18
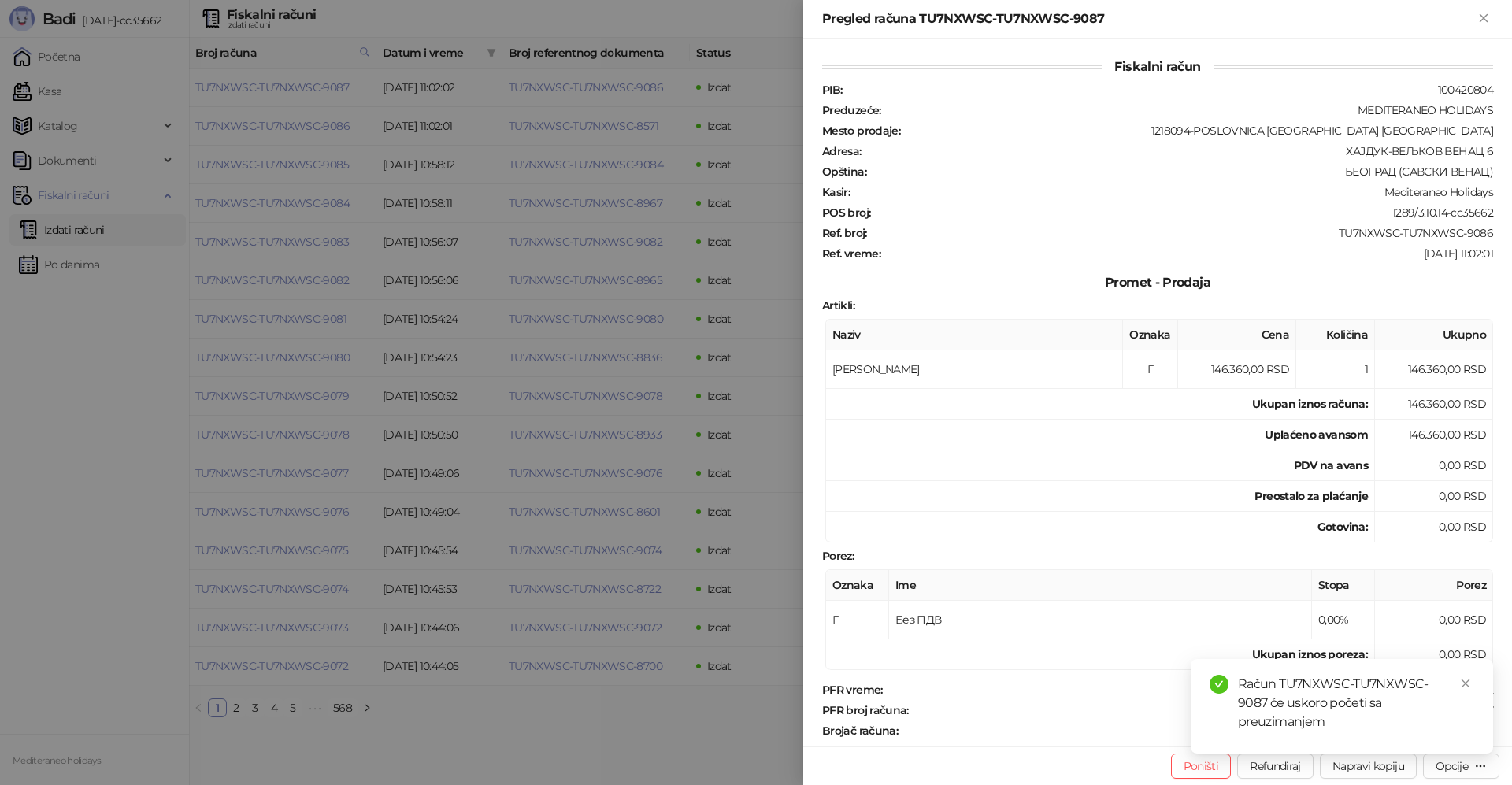
drag, startPoint x: 1485, startPoint y: 18, endPoint x: 1033, endPoint y: 364, distance: 569.2
click at [1471, 28] on div "Pregled računa TU7NXWSC-TU7NXWSC-9087" at bounding box center [1158, 18] width 671 height 18
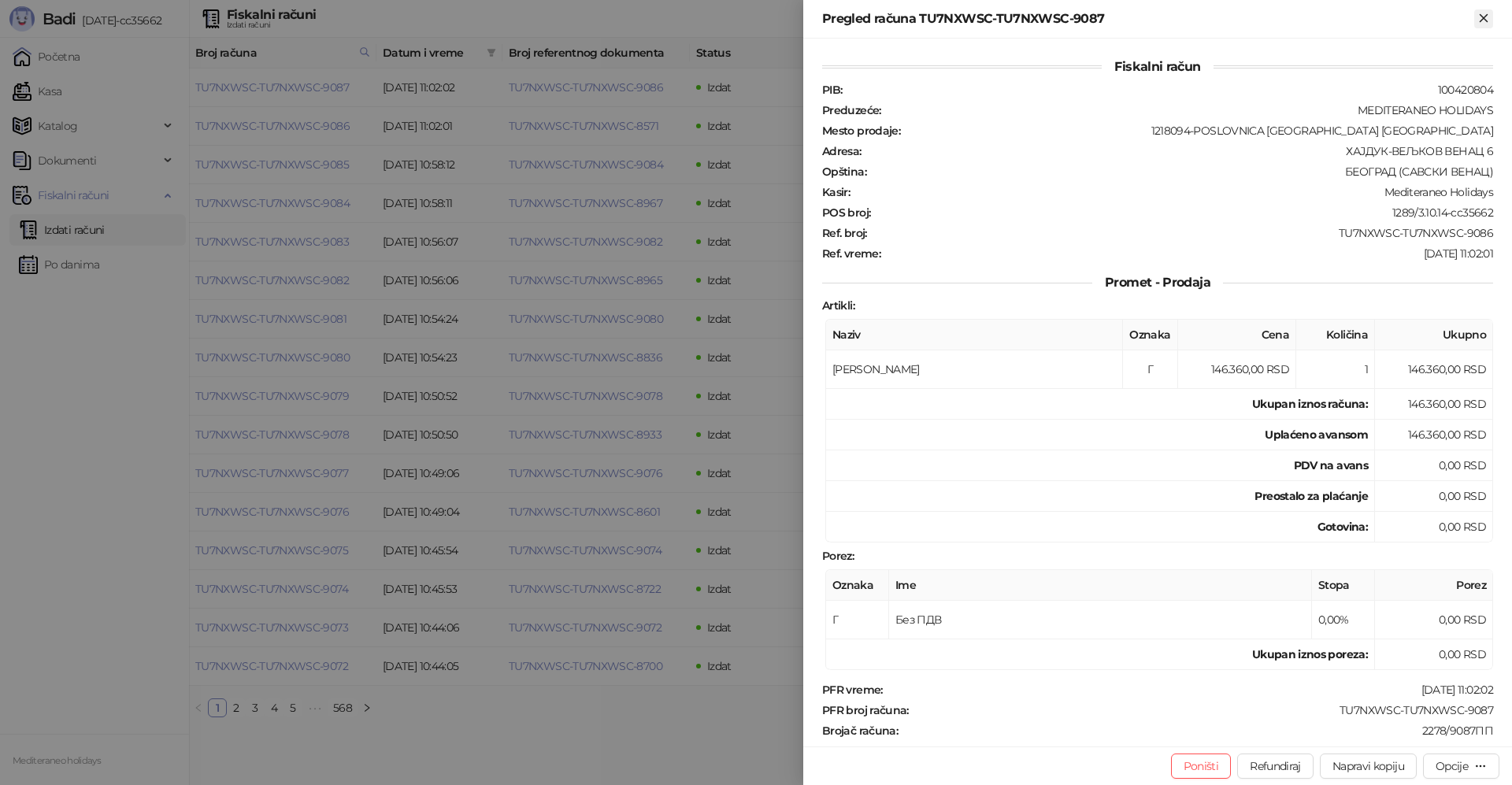
click at [1490, 19] on icon "Zatvori" at bounding box center [1483, 18] width 14 height 14
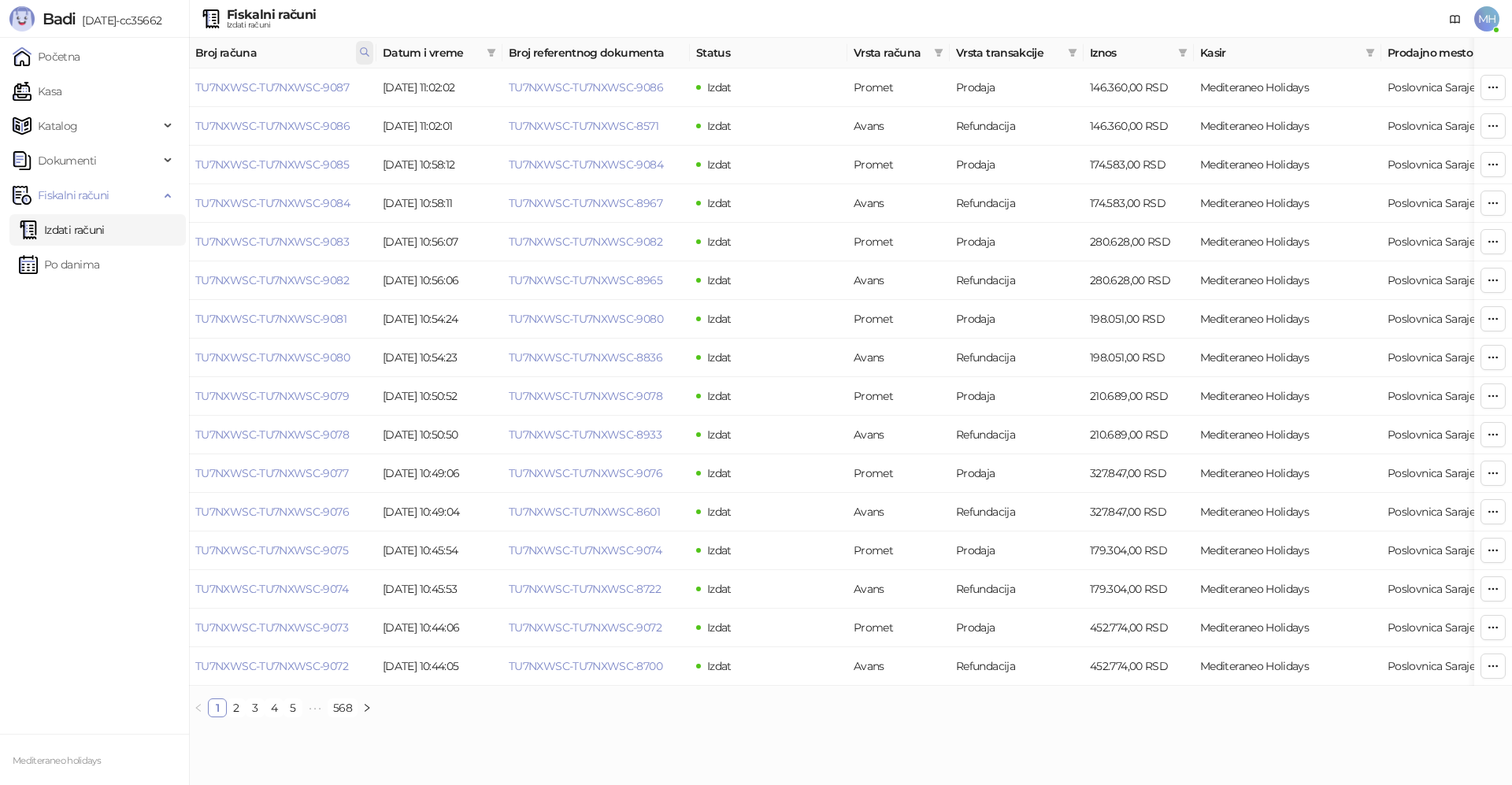
click at [369, 52] on icon at bounding box center [364, 51] width 11 height 11
drag, startPoint x: 267, startPoint y: 87, endPoint x: 126, endPoint y: 87, distance: 141.0
click at [126, 87] on body "Badi 3.10.14-cc35662 Početna Kasa Katalog Dokumenti Fiskalni računi Izdati raču…" at bounding box center [756, 365] width 1512 height 730
type input "****"
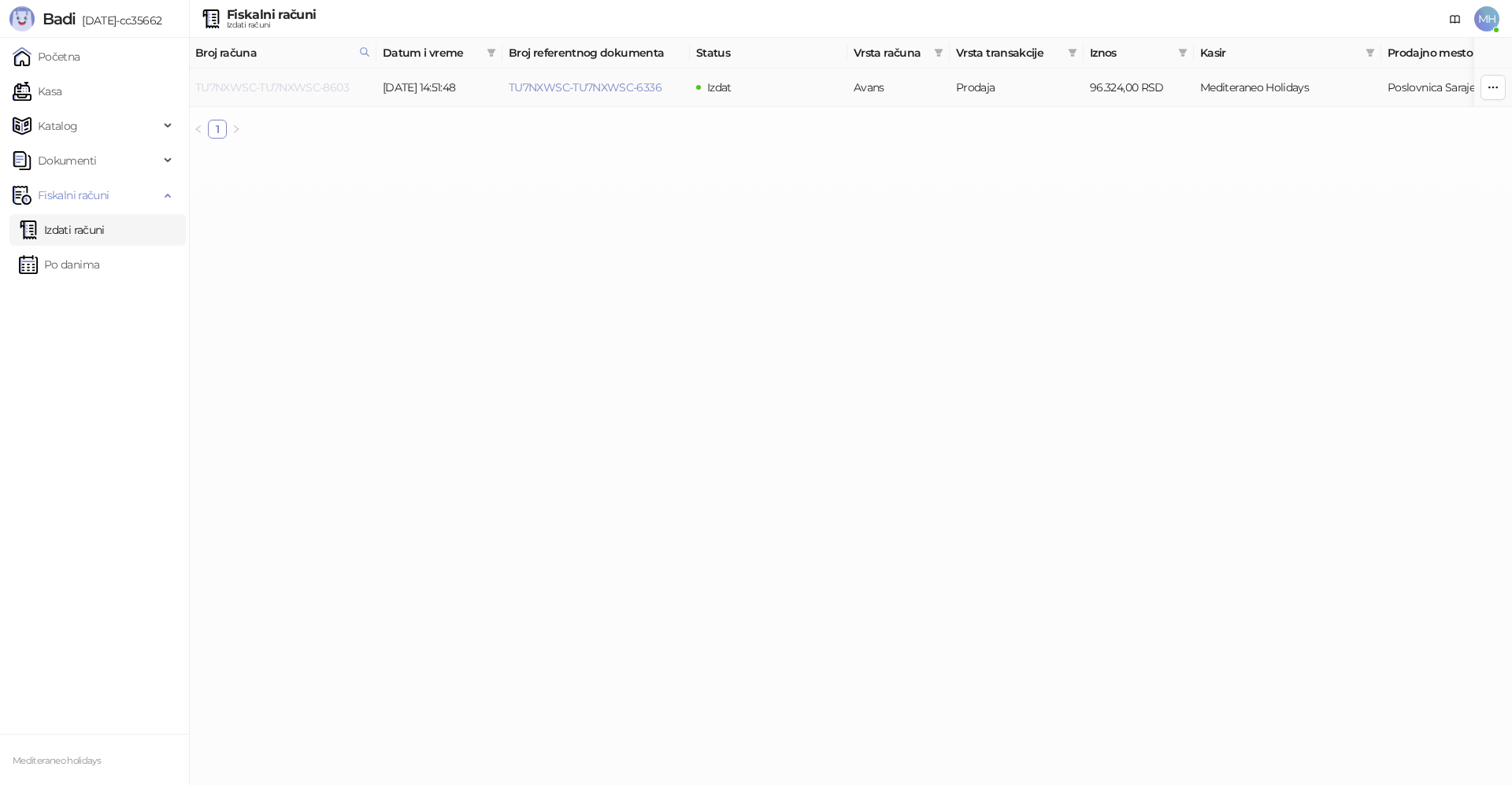
click at [330, 92] on link "TU7NXWSC-TU7NXWSC-8603" at bounding box center [272, 87] width 154 height 14
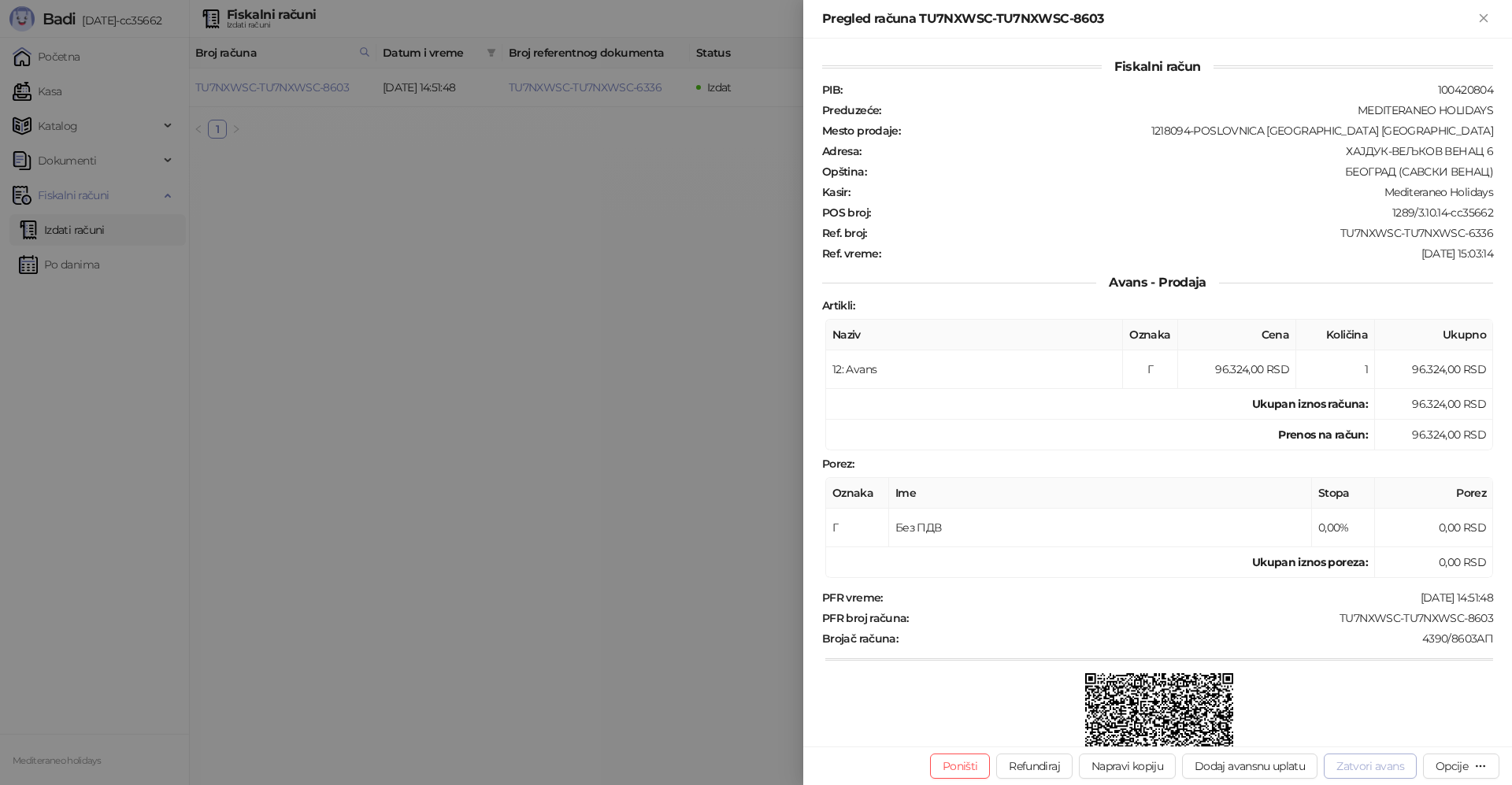
click at [1379, 772] on button "Zatvori avans" at bounding box center [1370, 766] width 93 height 25
type input "**********"
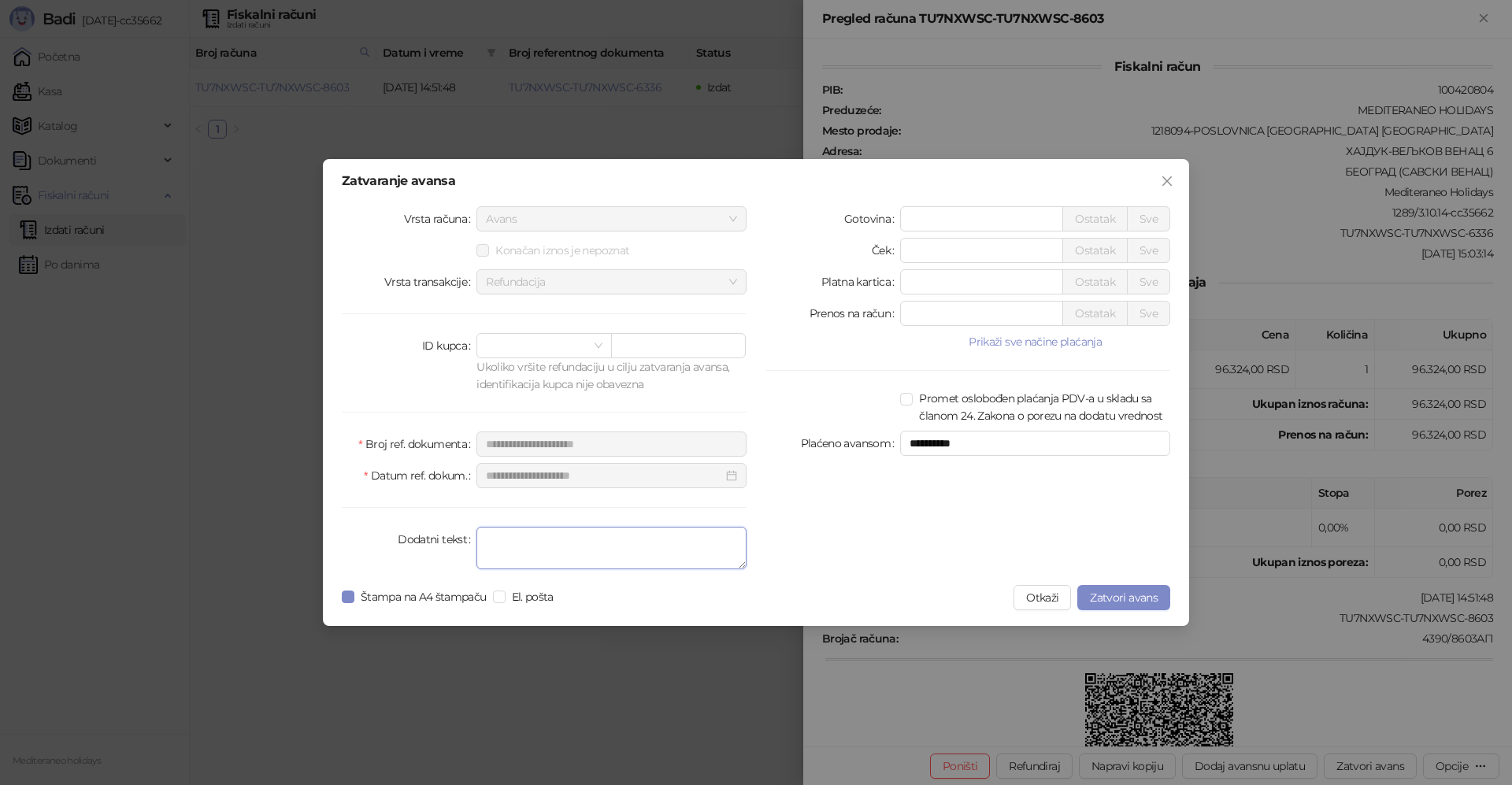
click at [564, 548] on textarea "Dodatni tekst" at bounding box center [611, 547] width 270 height 43
type textarea "*******"
click at [1109, 590] on span "Zatvori avans" at bounding box center [1123, 597] width 68 height 14
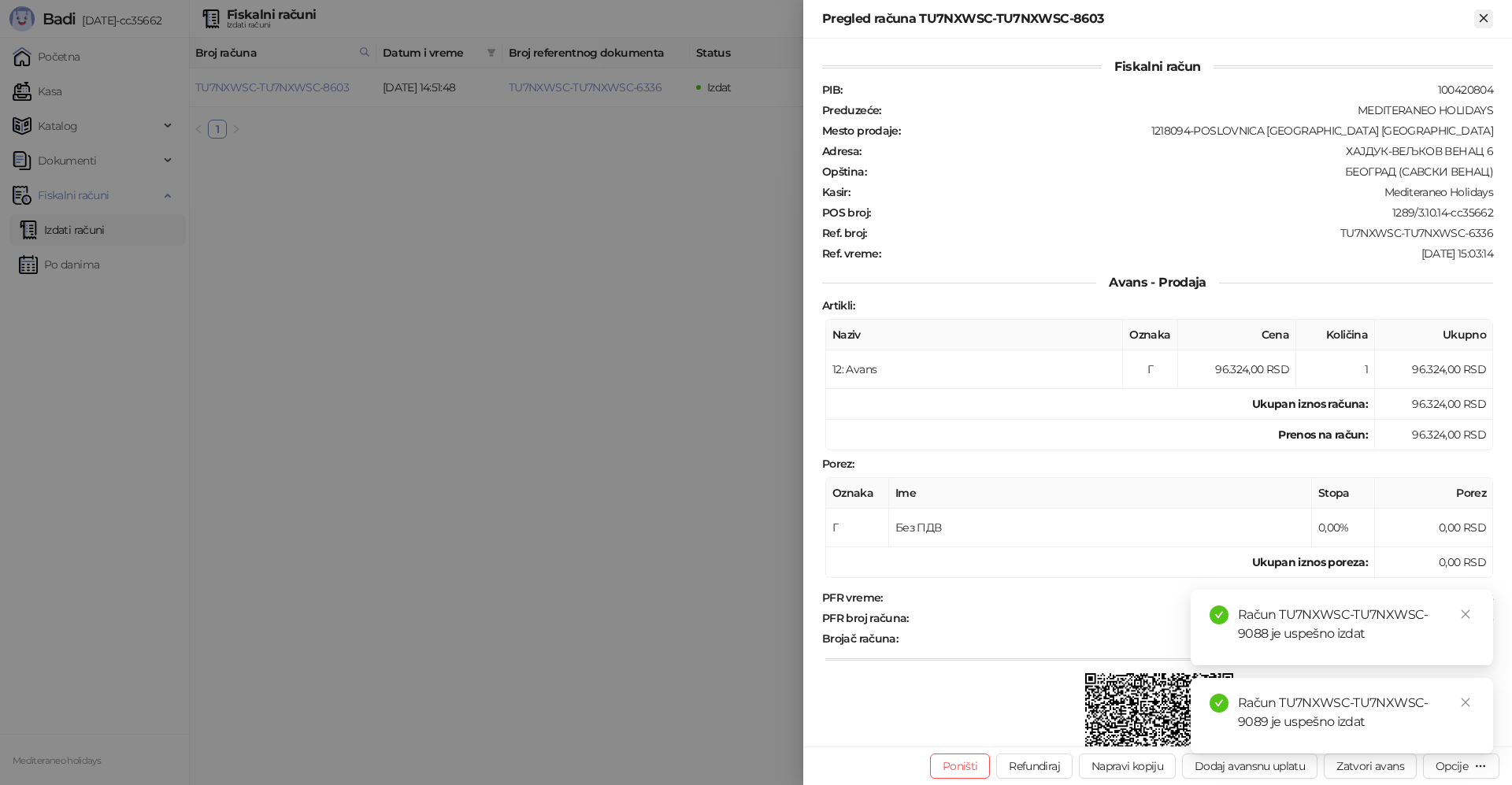
click at [1479, 23] on icon "Zatvori" at bounding box center [1483, 18] width 14 height 14
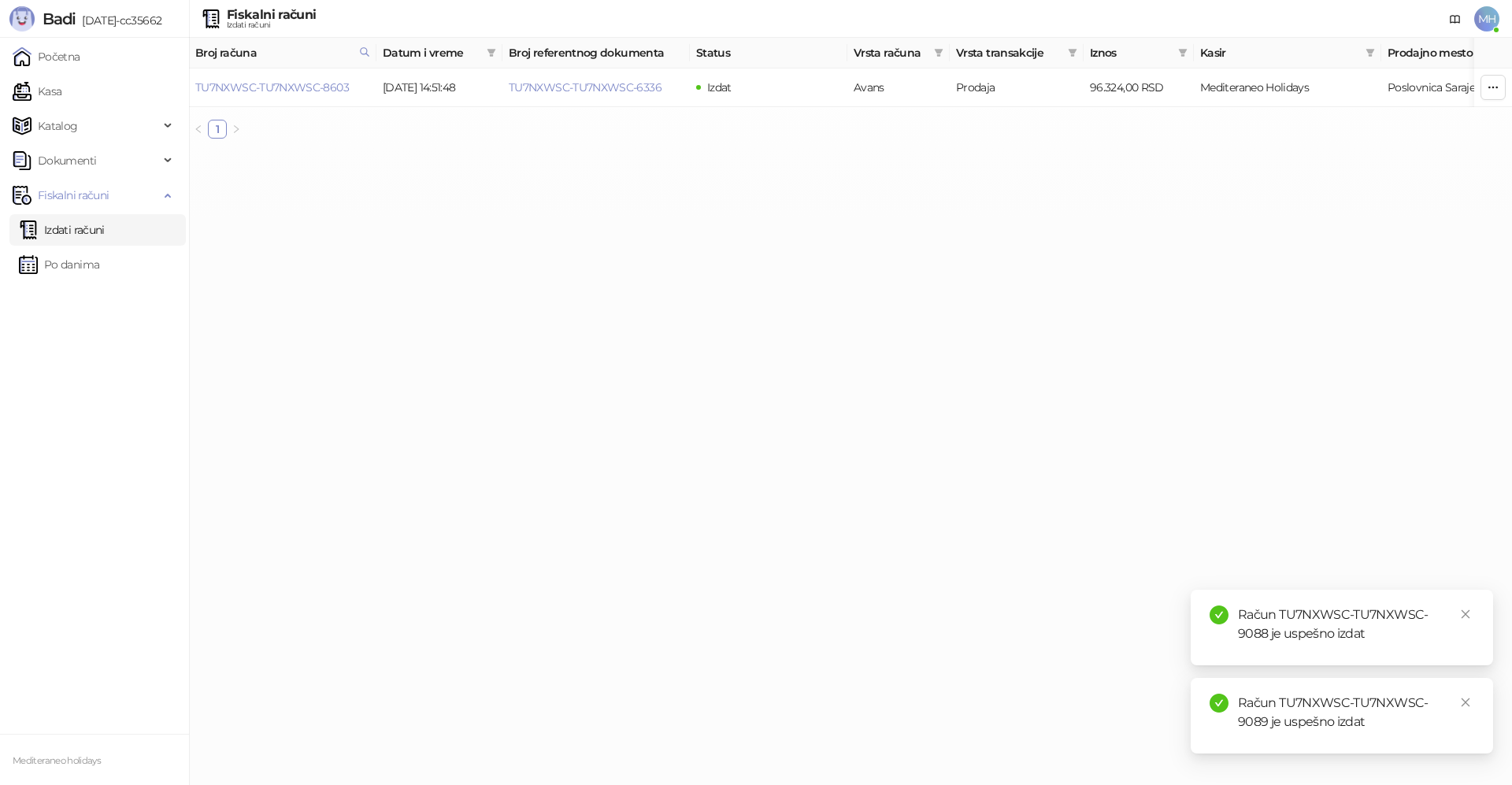
click at [93, 233] on link "Izdati računi" at bounding box center [61, 229] width 86 height 31
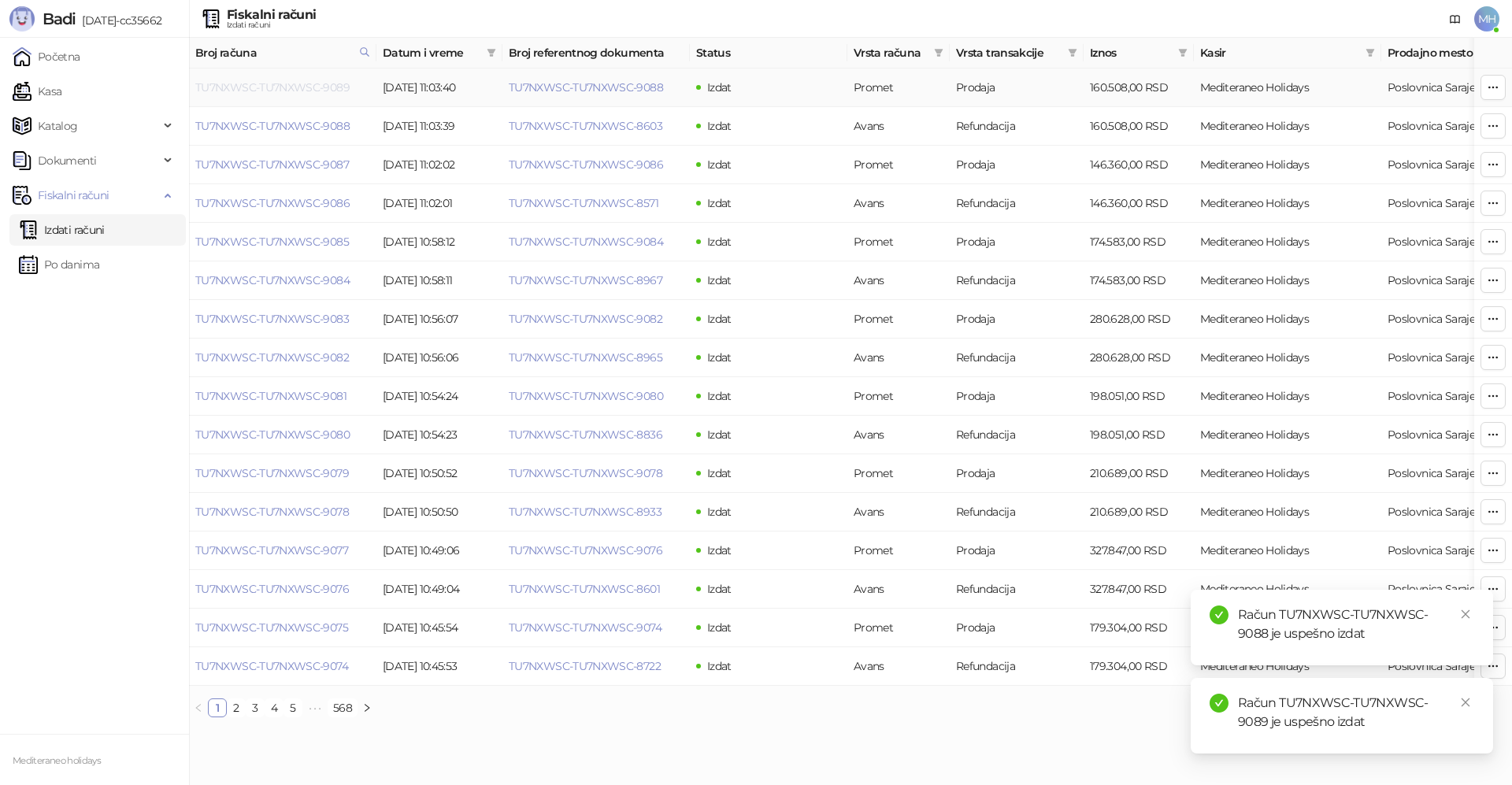
click at [332, 88] on link "TU7NXWSC-TU7NXWSC-9089" at bounding box center [272, 87] width 155 height 14
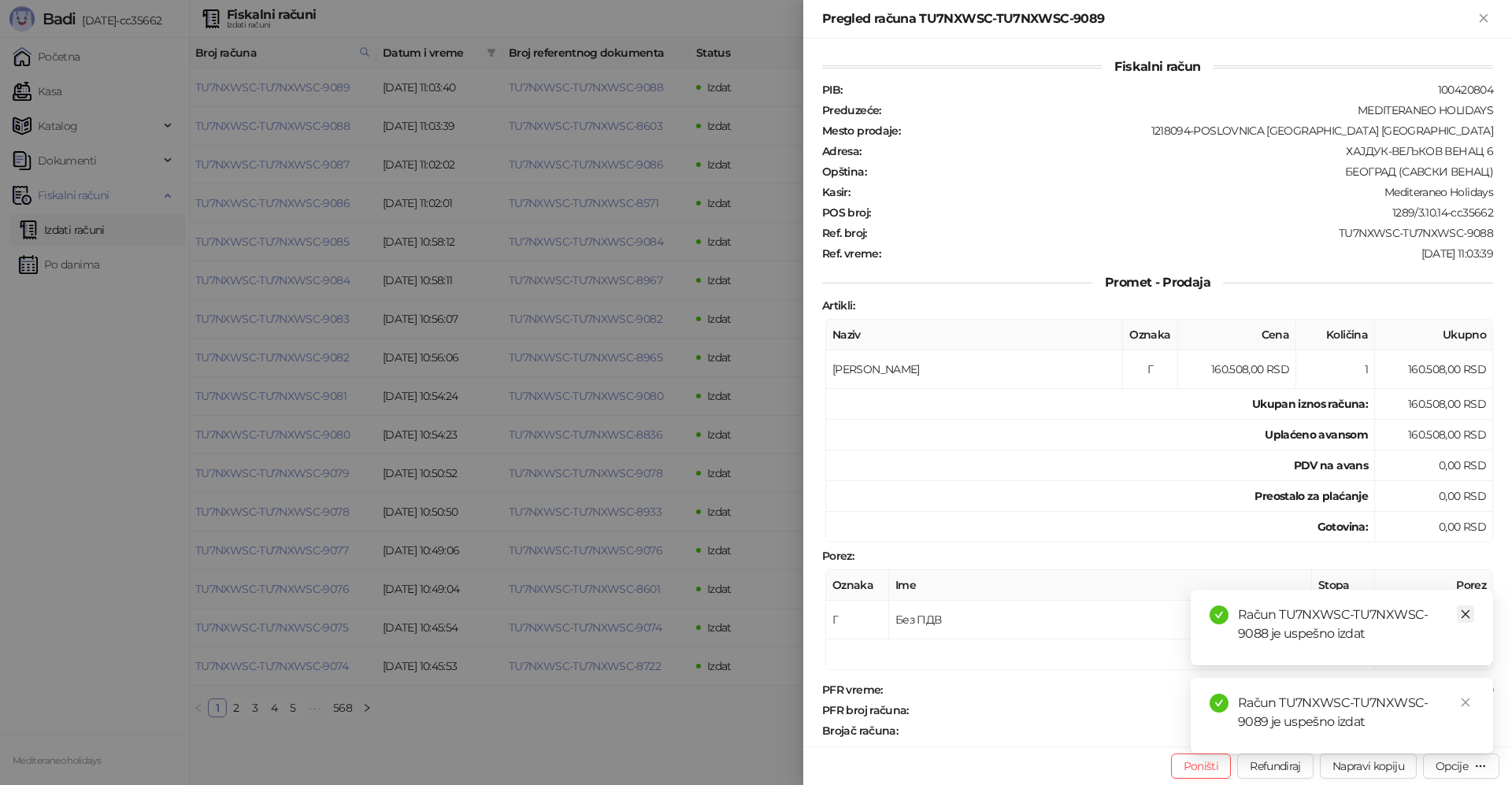
click at [1463, 609] on icon "close" at bounding box center [1465, 614] width 11 height 11
click at [1469, 694] on link "Close" at bounding box center [1465, 702] width 18 height 18
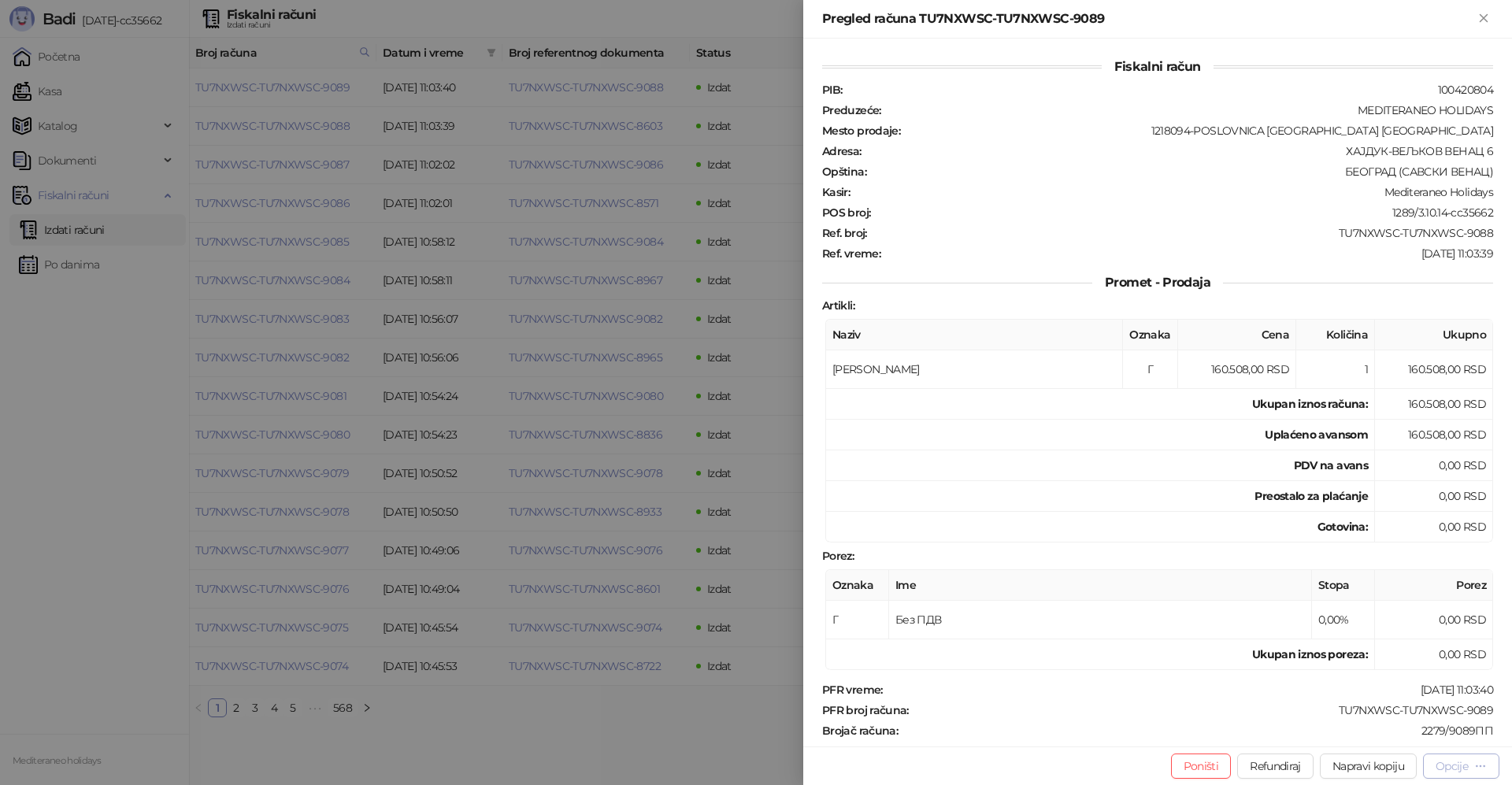
click at [1466, 759] on div "Opcije" at bounding box center [1451, 766] width 32 height 14
click at [1382, 727] on span "Preuzmi u PDF formatu" at bounding box center [1406, 734] width 161 height 18
click at [1483, 16] on icon "Zatvori" at bounding box center [1483, 18] width 14 height 14
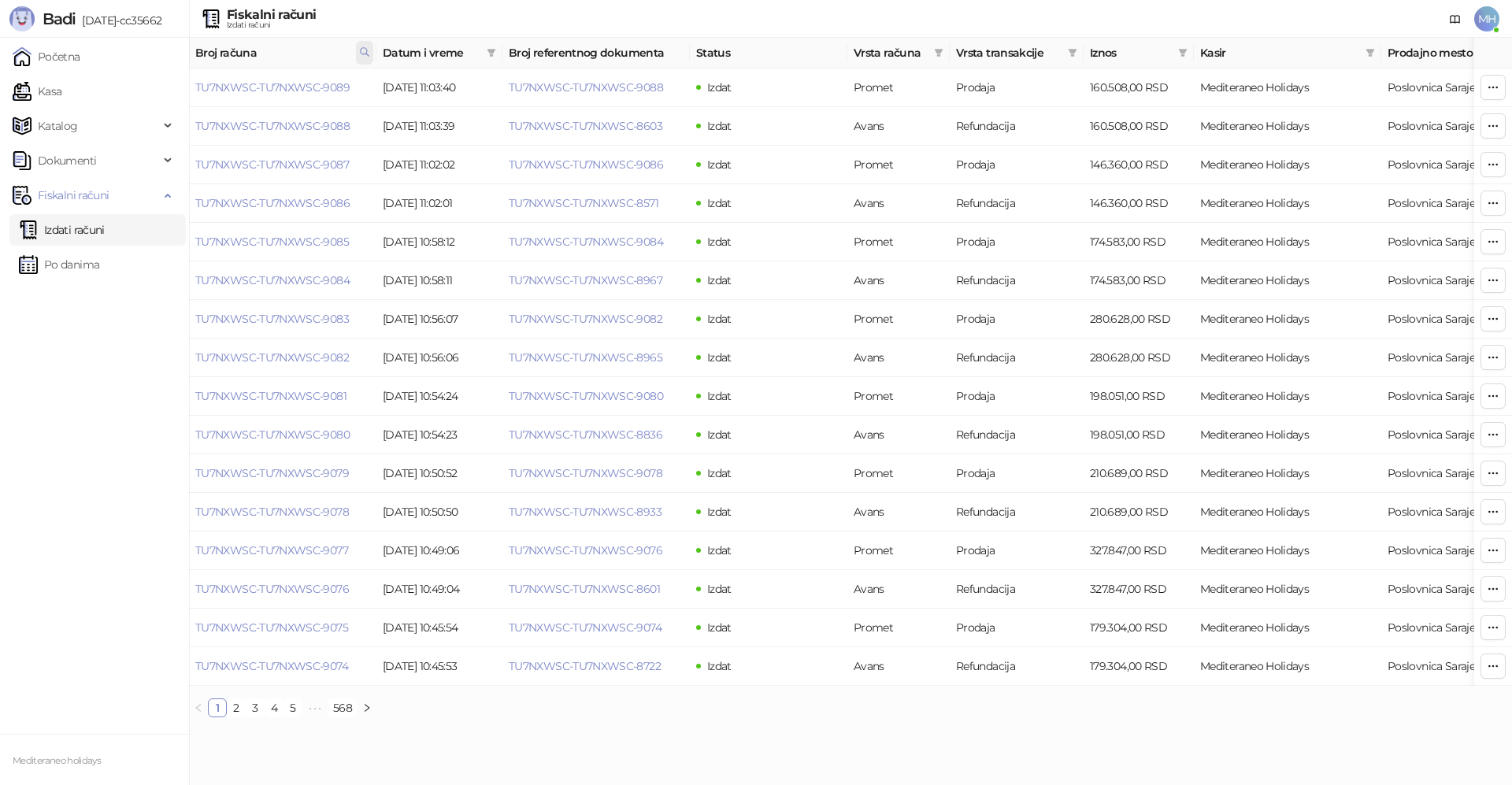
drag, startPoint x: 352, startPoint y: 52, endPoint x: 360, endPoint y: 54, distance: 8.2
click at [352, 52] on span "Broj računa" at bounding box center [273, 52] width 157 height 18
click at [364, 54] on icon at bounding box center [364, 51] width 11 height 11
drag, startPoint x: 278, startPoint y: 88, endPoint x: 196, endPoint y: 86, distance: 82.0
click at [189, 92] on body "Badi 3.10.14-cc35662 Početna Kasa Katalog Dokumenti Fiskalni računi Izdati raču…" at bounding box center [756, 365] width 1512 height 730
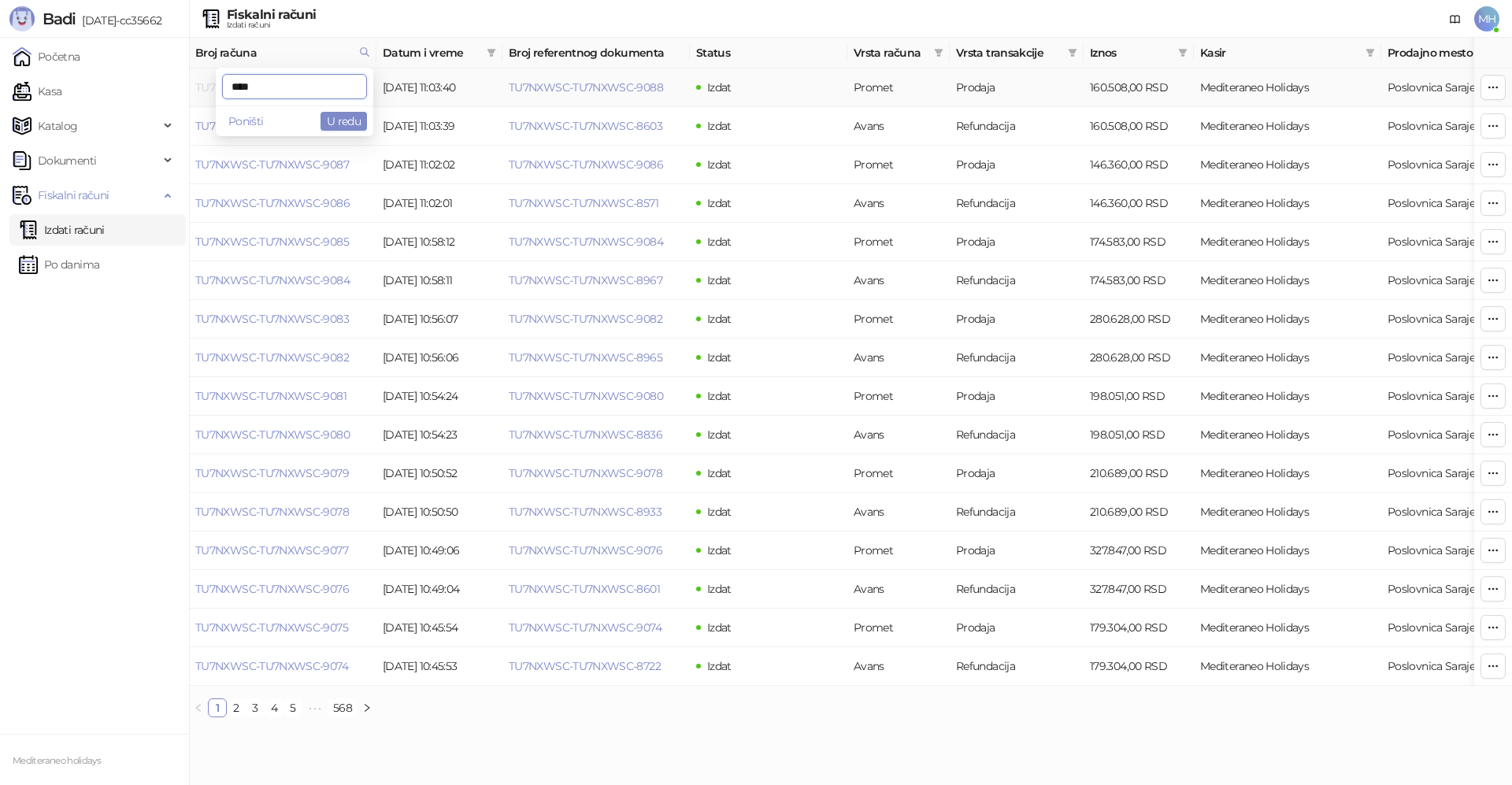
type input "****"
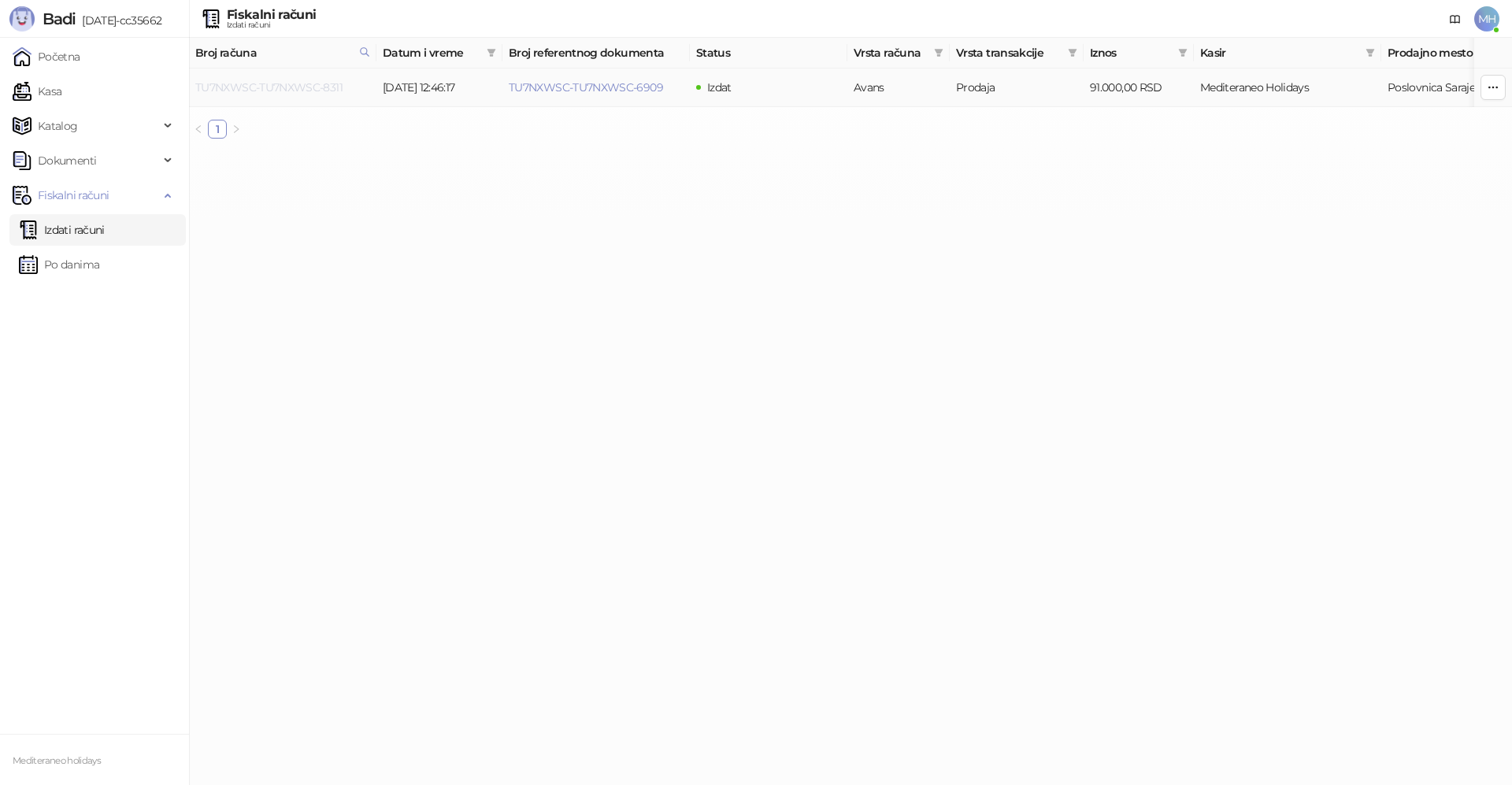
click at [299, 87] on link "TU7NXWSC-TU7NXWSC-8311" at bounding box center [268, 87] width 147 height 14
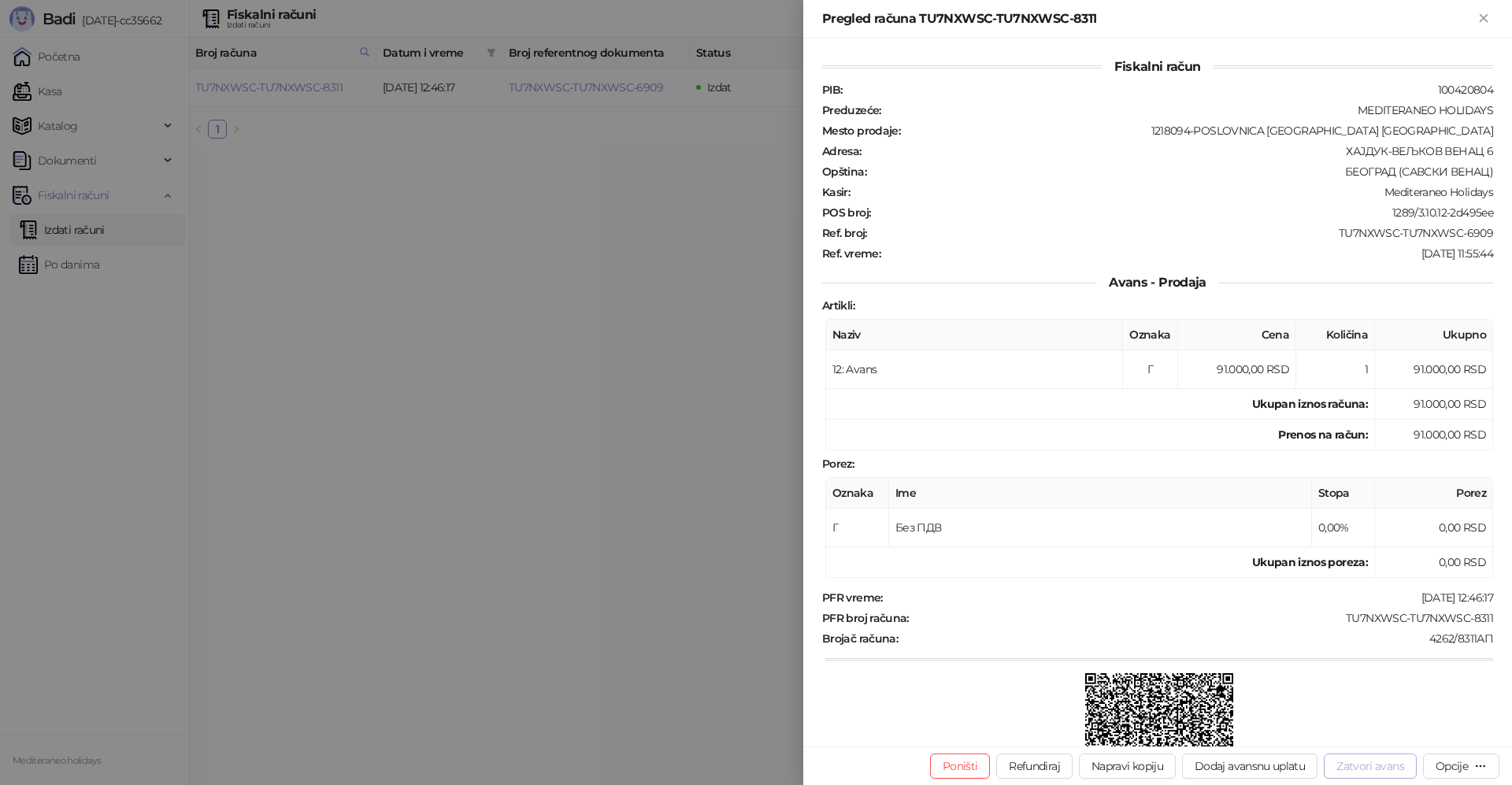
click at [1361, 767] on button "Zatvori avans" at bounding box center [1370, 766] width 93 height 25
type input "**********"
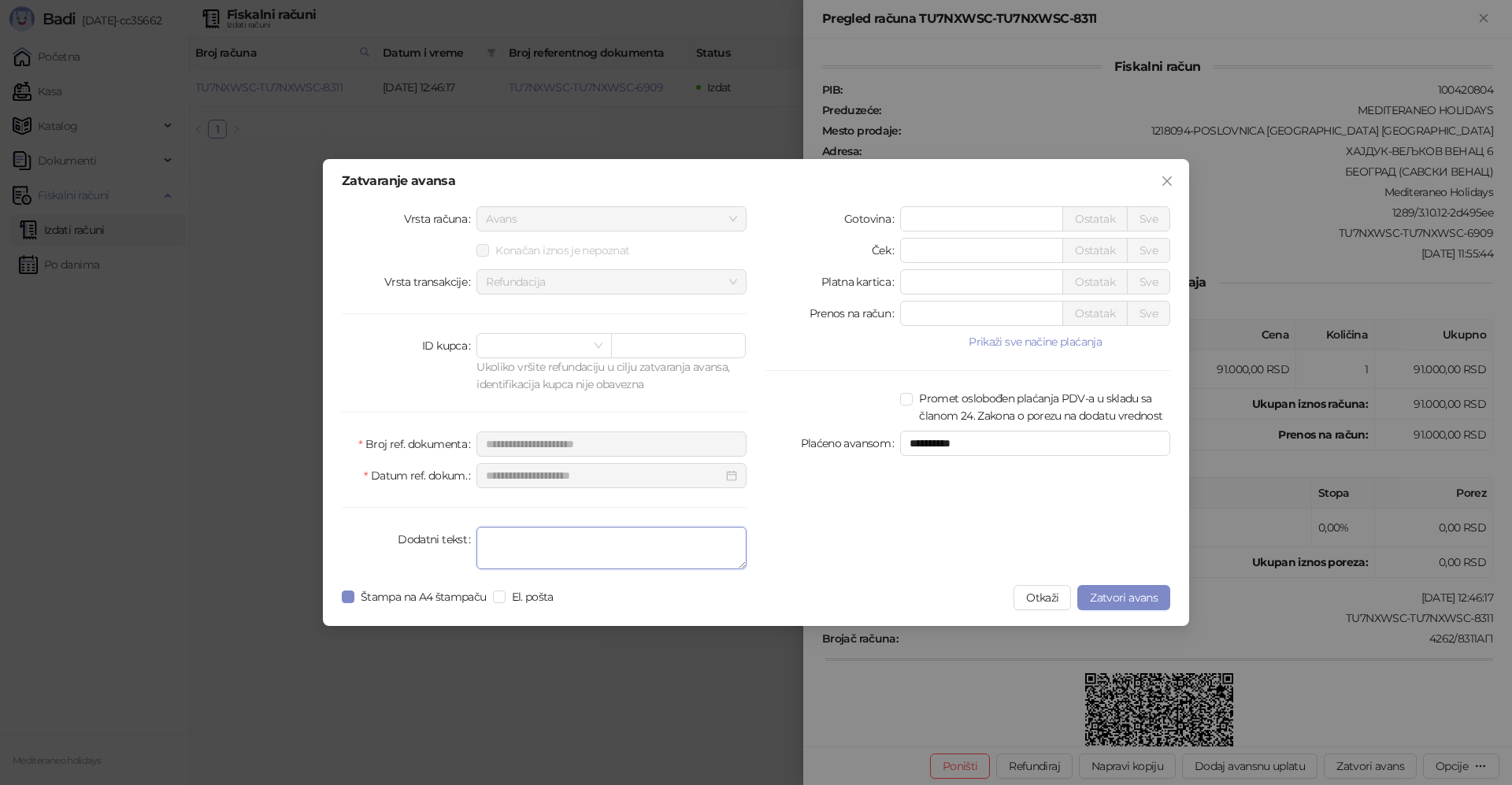
click at [575, 548] on textarea "Dodatni tekst" at bounding box center [611, 547] width 270 height 43
type textarea "*******"
click at [1151, 599] on span "Zatvori avans" at bounding box center [1123, 597] width 68 height 14
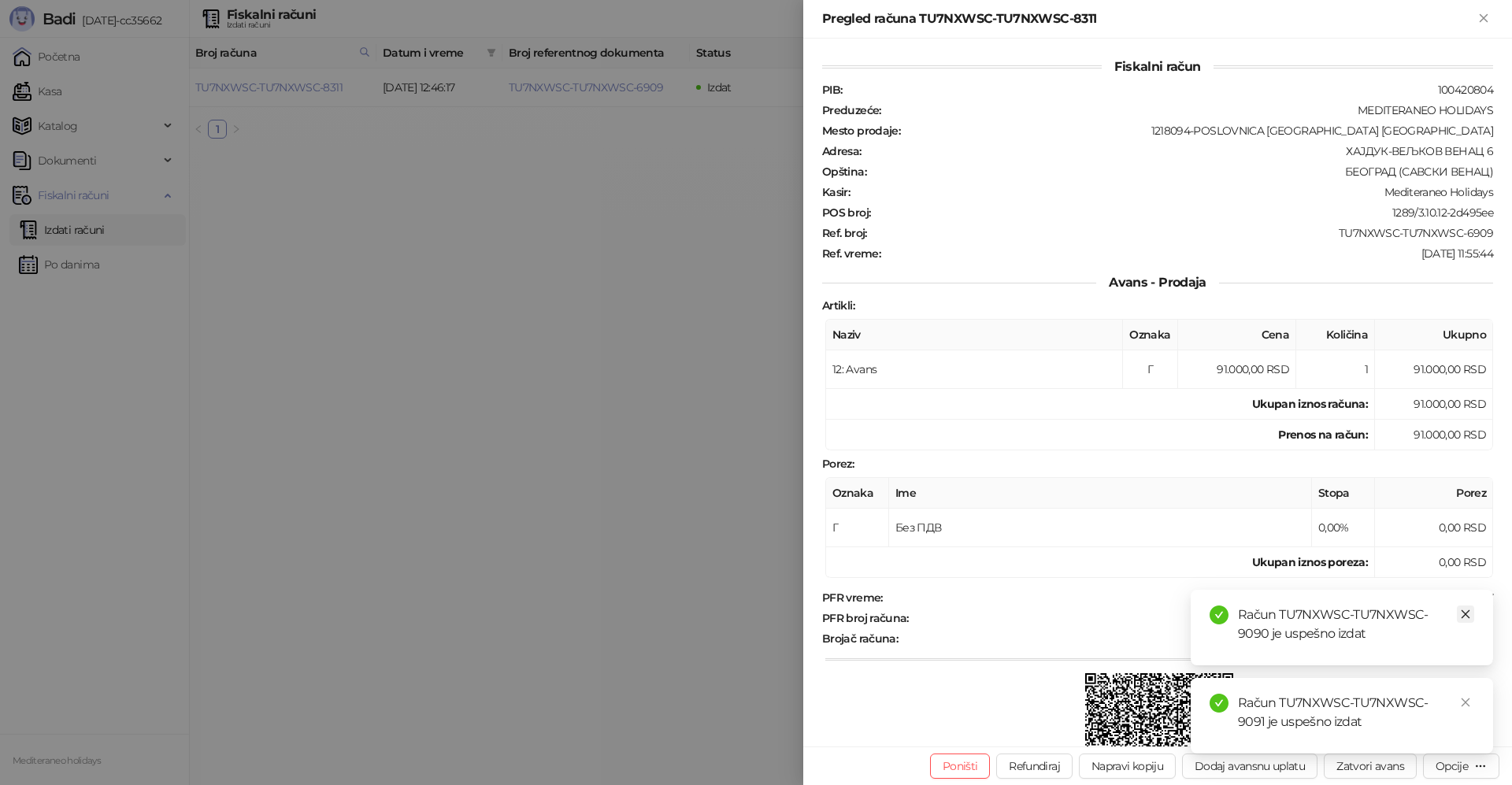
click at [1472, 613] on link "Close" at bounding box center [1465, 614] width 18 height 18
drag, startPoint x: 1463, startPoint y: 698, endPoint x: 1469, endPoint y: 634, distance: 64.3
click at [1464, 698] on icon "close" at bounding box center [1465, 702] width 11 height 11
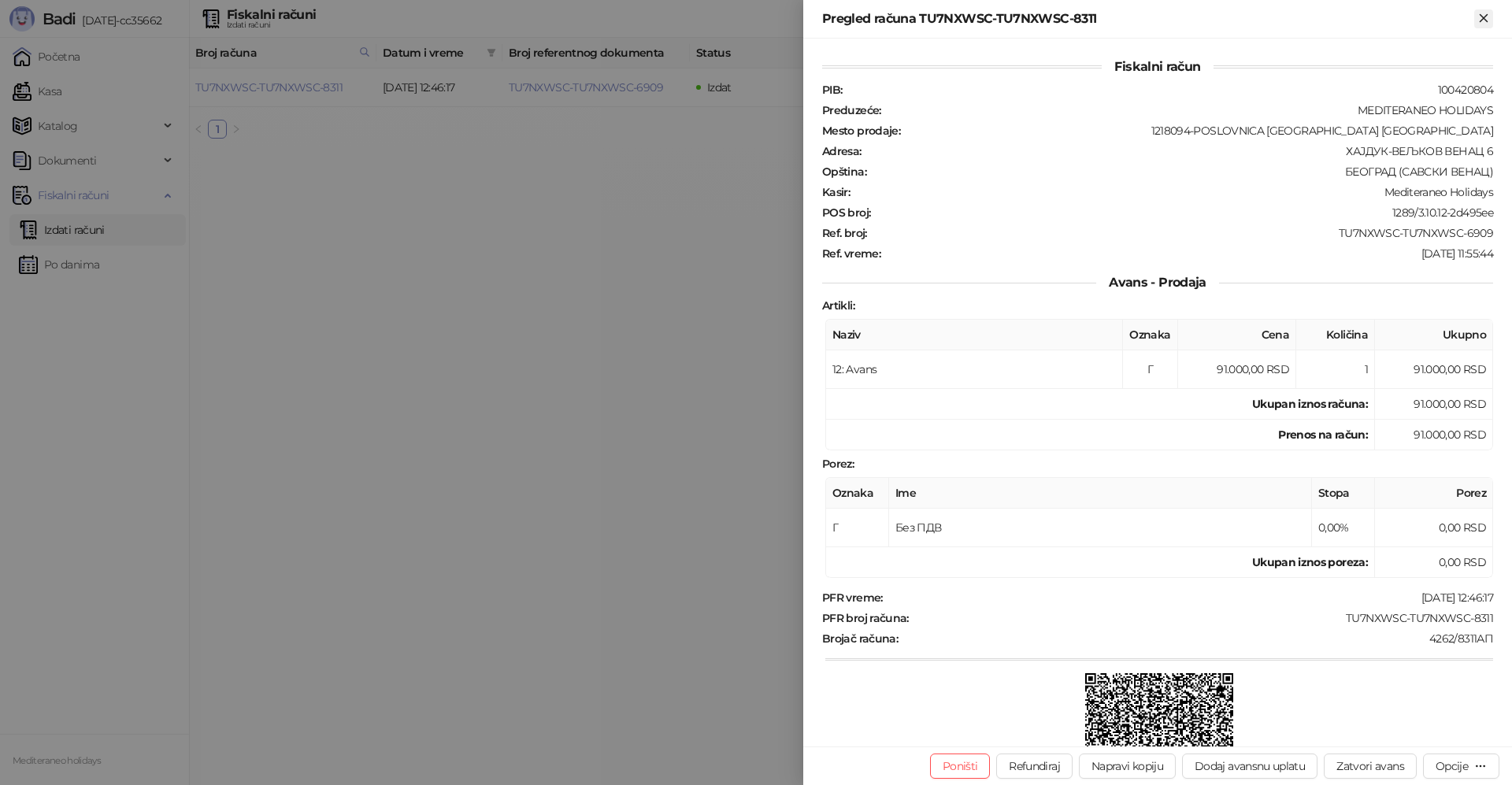
click at [1484, 24] on icon "Zatvori" at bounding box center [1483, 18] width 14 height 14
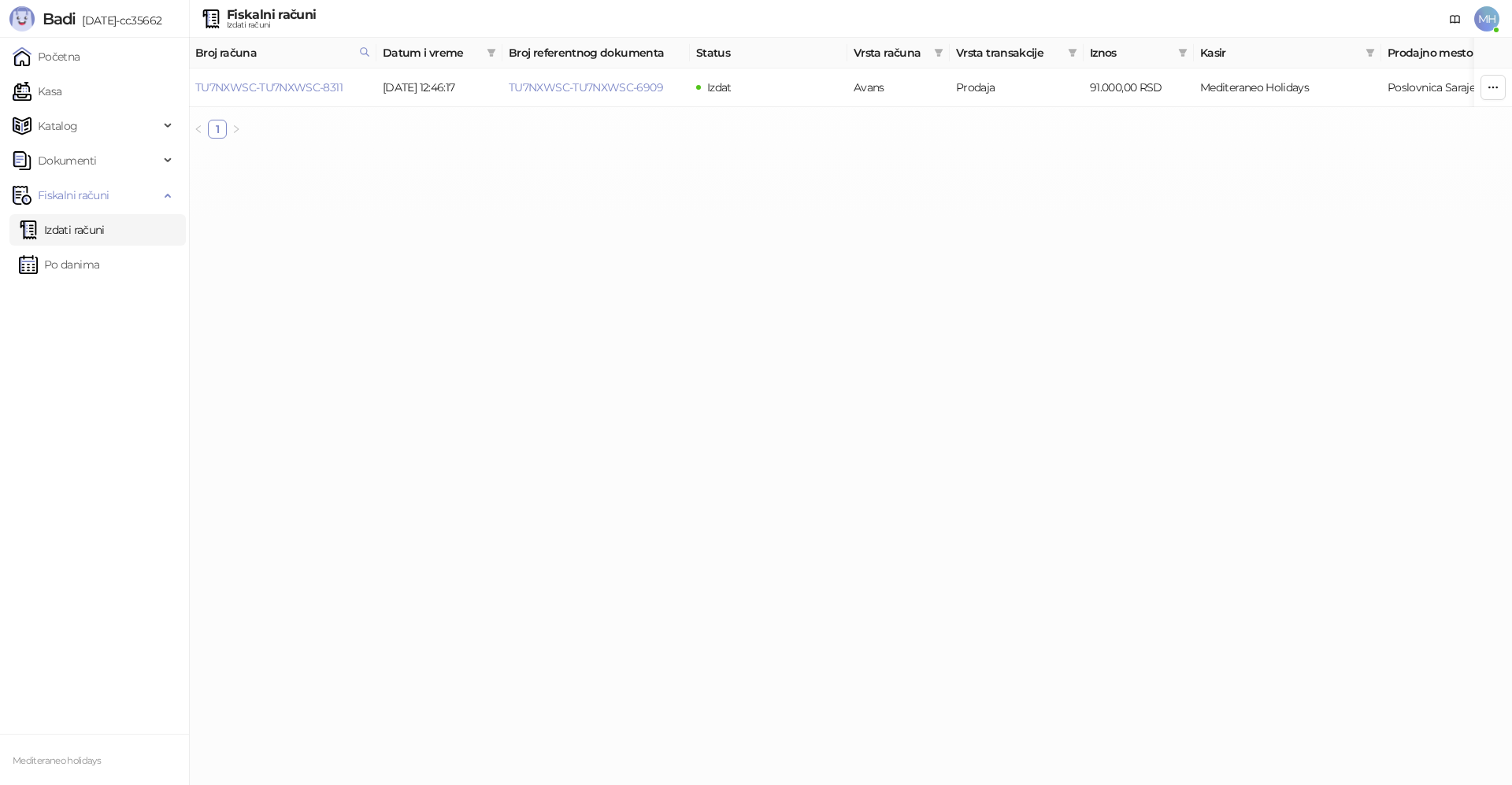
click at [86, 240] on link "Izdati računi" at bounding box center [61, 229] width 86 height 31
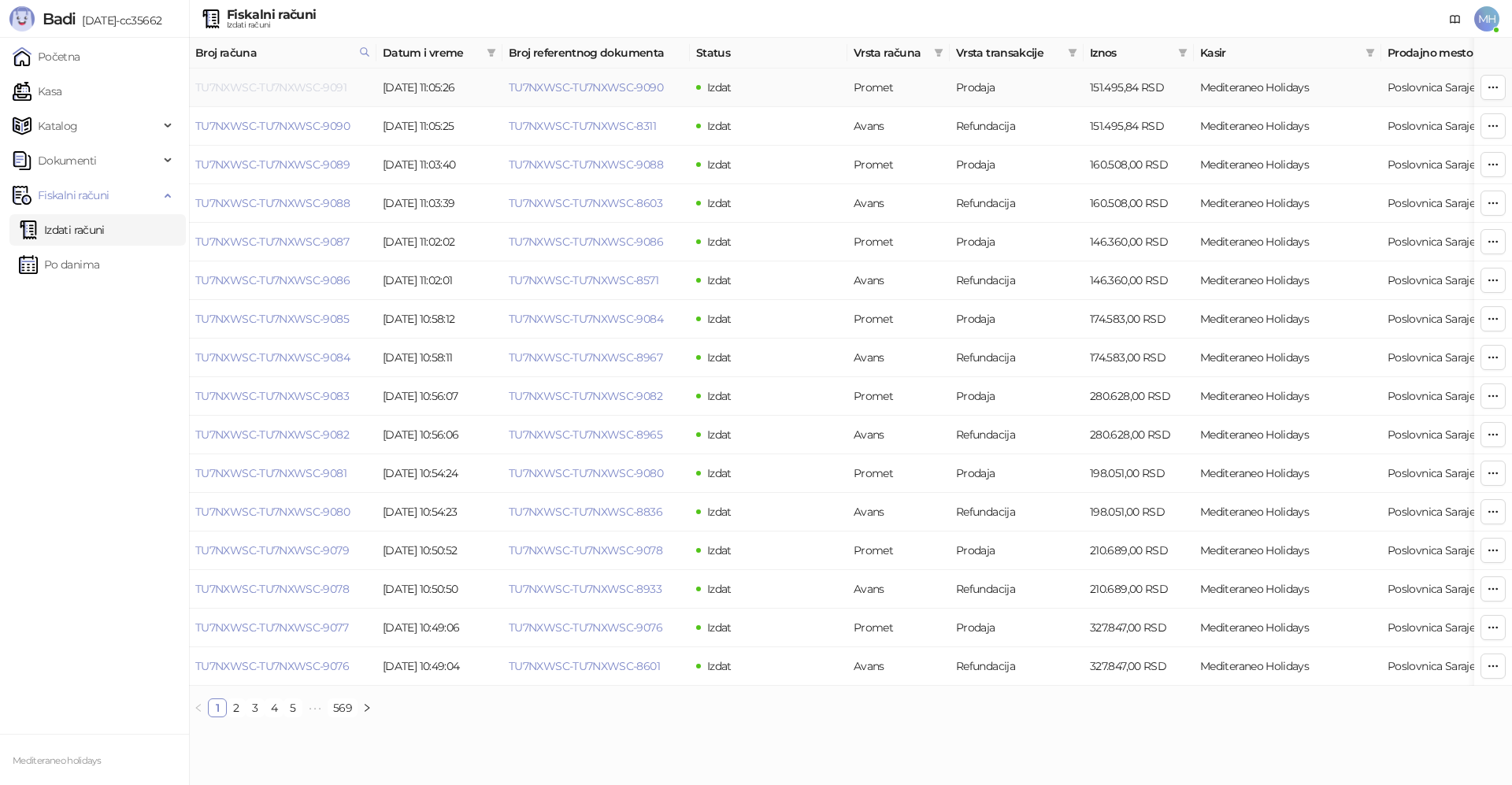
click at [317, 92] on link "TU7NXWSC-TU7NXWSC-9091" at bounding box center [271, 87] width 151 height 14
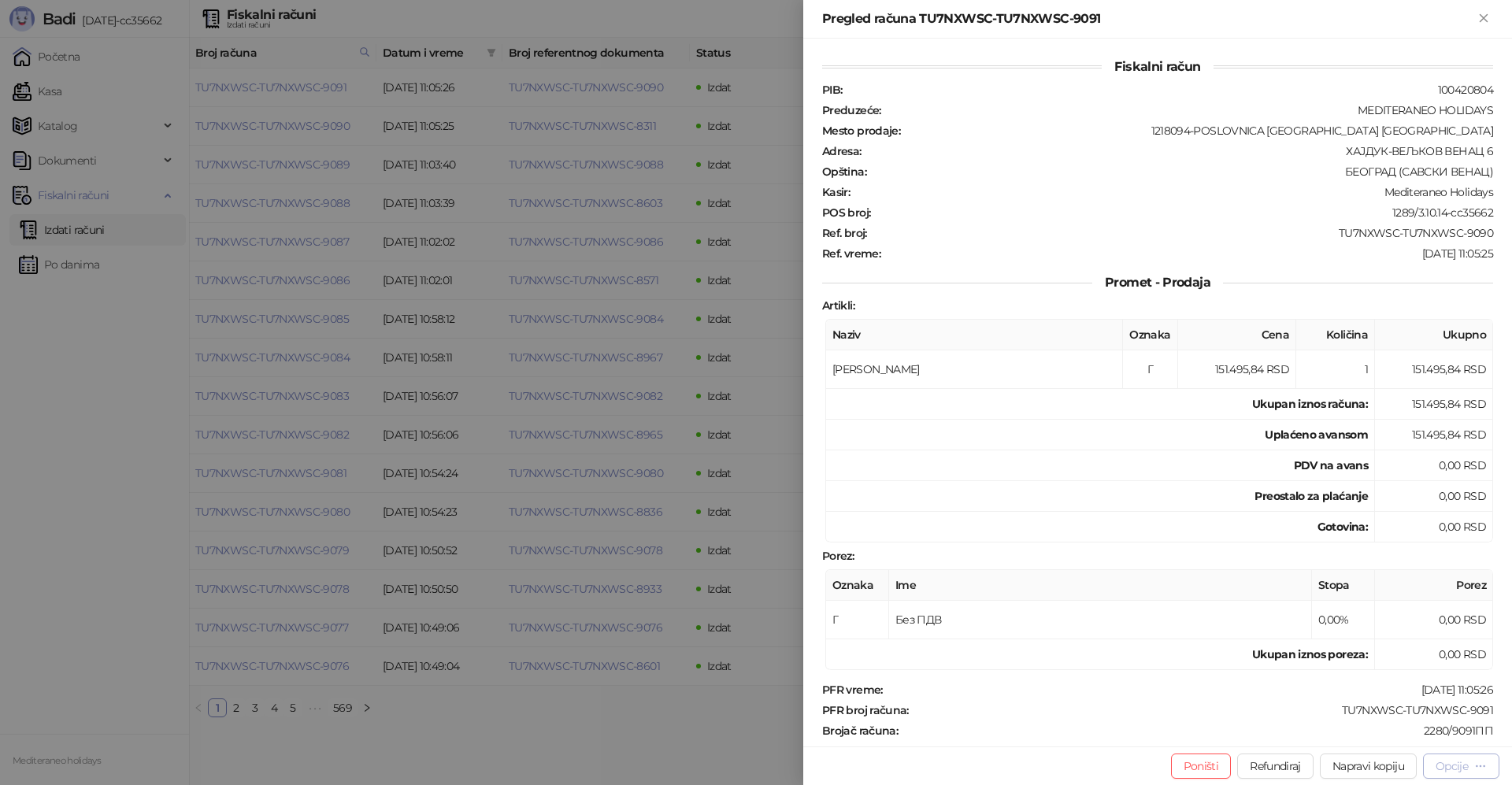
click at [1449, 766] on div "Opcije" at bounding box center [1451, 766] width 32 height 14
click at [1398, 735] on span "Preuzmi u PDF formatu" at bounding box center [1406, 734] width 161 height 18
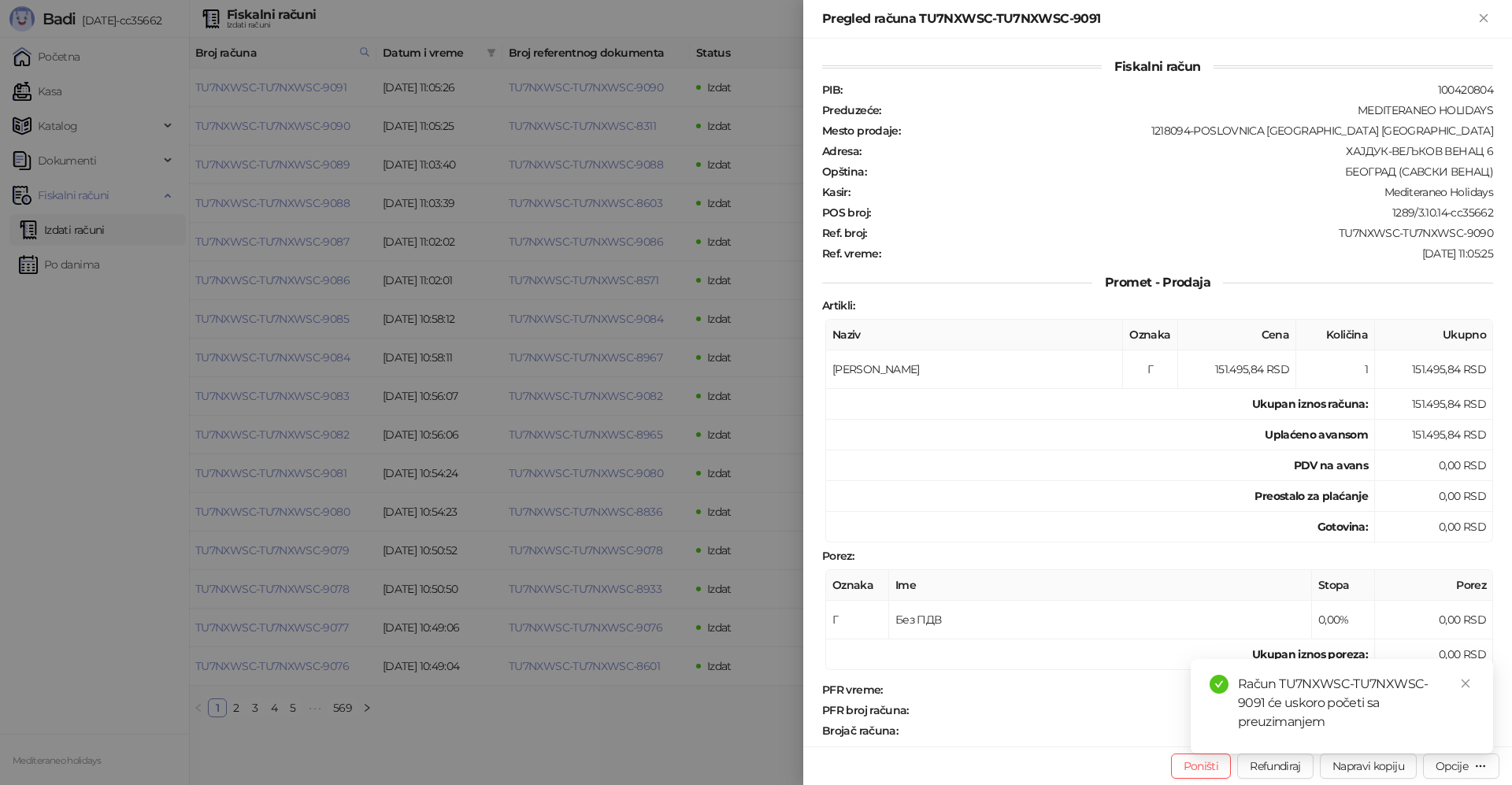
drag, startPoint x: 1484, startPoint y: 12, endPoint x: 1398, endPoint y: 61, distance: 99.0
click at [1484, 13] on icon "Zatvori" at bounding box center [1483, 18] width 14 height 14
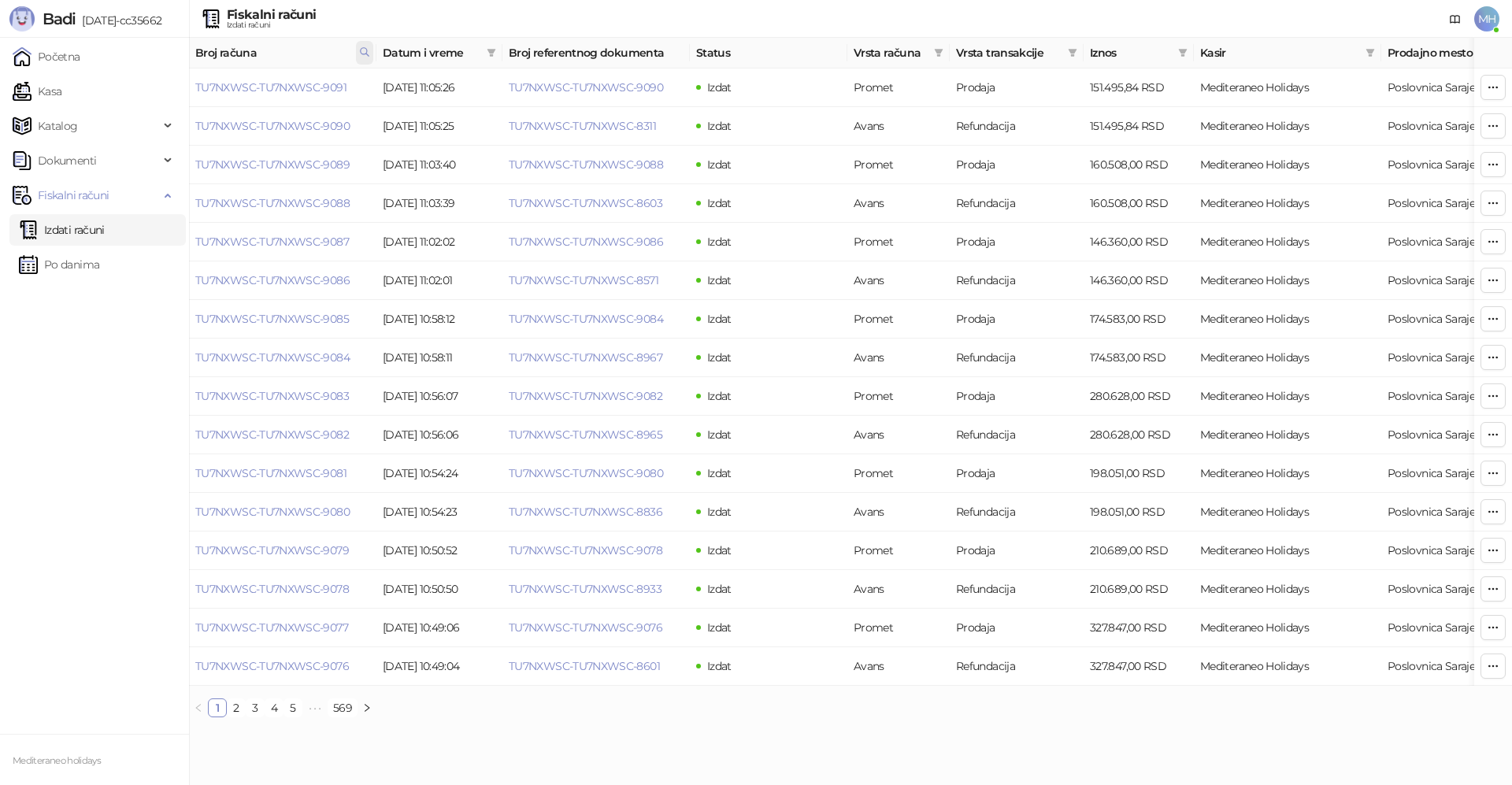
click at [372, 51] on span at bounding box center [364, 53] width 18 height 24
drag, startPoint x: 192, startPoint y: 89, endPoint x: 171, endPoint y: 89, distance: 21.0
click at [171, 89] on body "Badi 3.10.14-cc35662 Početna Kasa Katalog Dokumenti Fiskalni računi Izdati raču…" at bounding box center [756, 365] width 1512 height 730
type input "****"
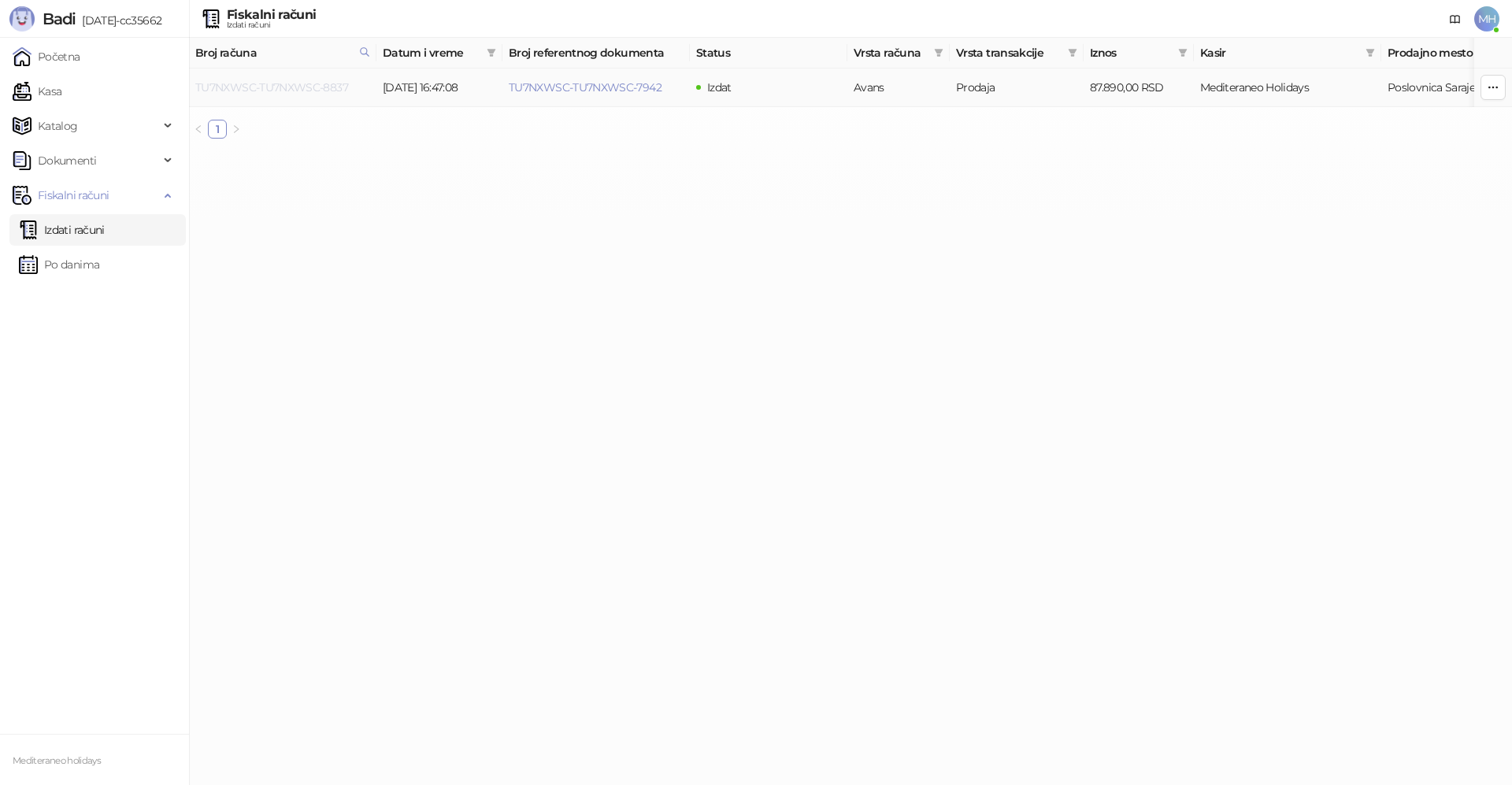
click at [317, 84] on link "TU7NXWSC-TU7NXWSC-8837" at bounding box center [272, 87] width 153 height 14
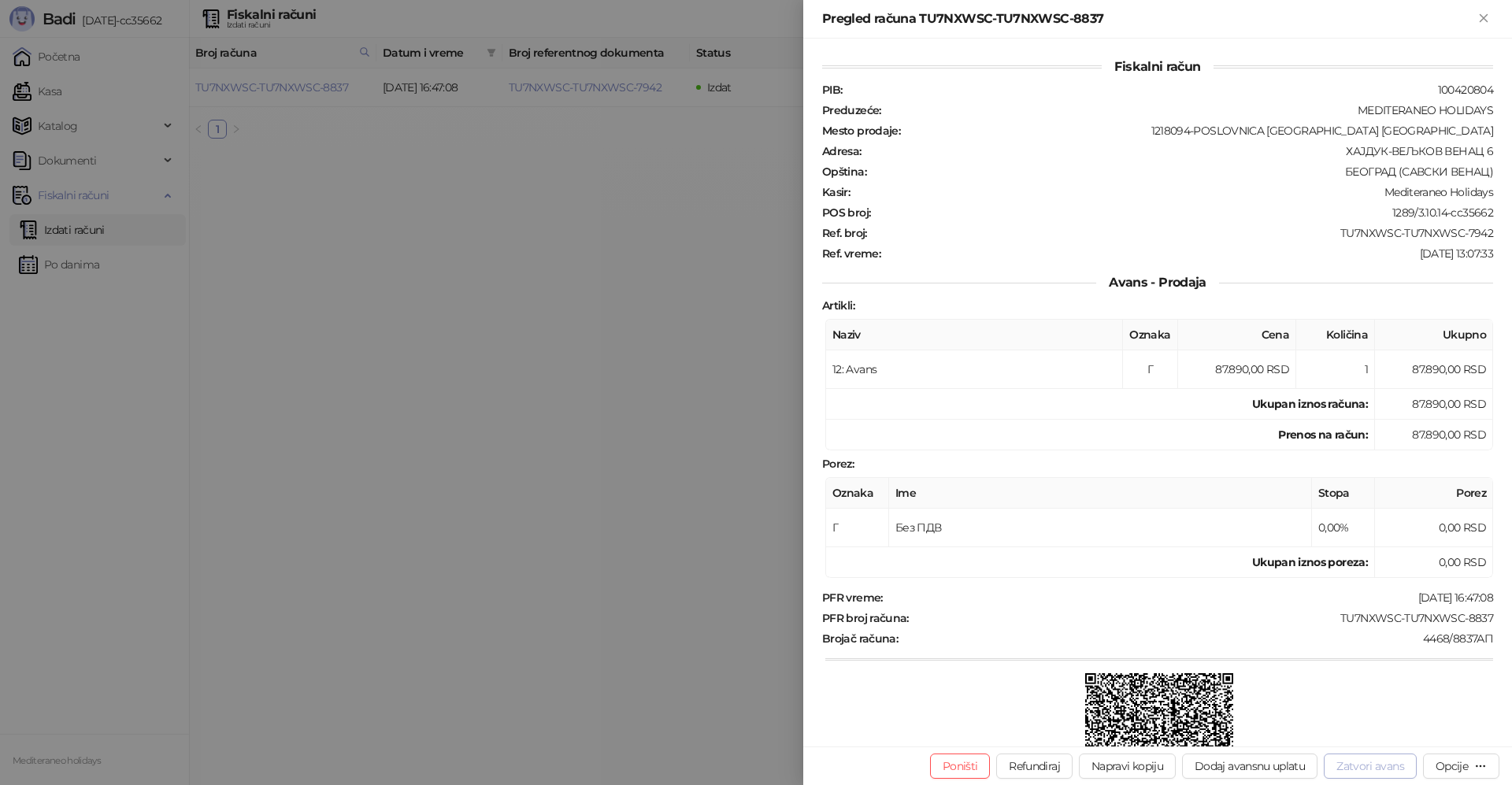
click at [1371, 771] on button "Zatvori avans" at bounding box center [1370, 766] width 93 height 25
type input "**********"
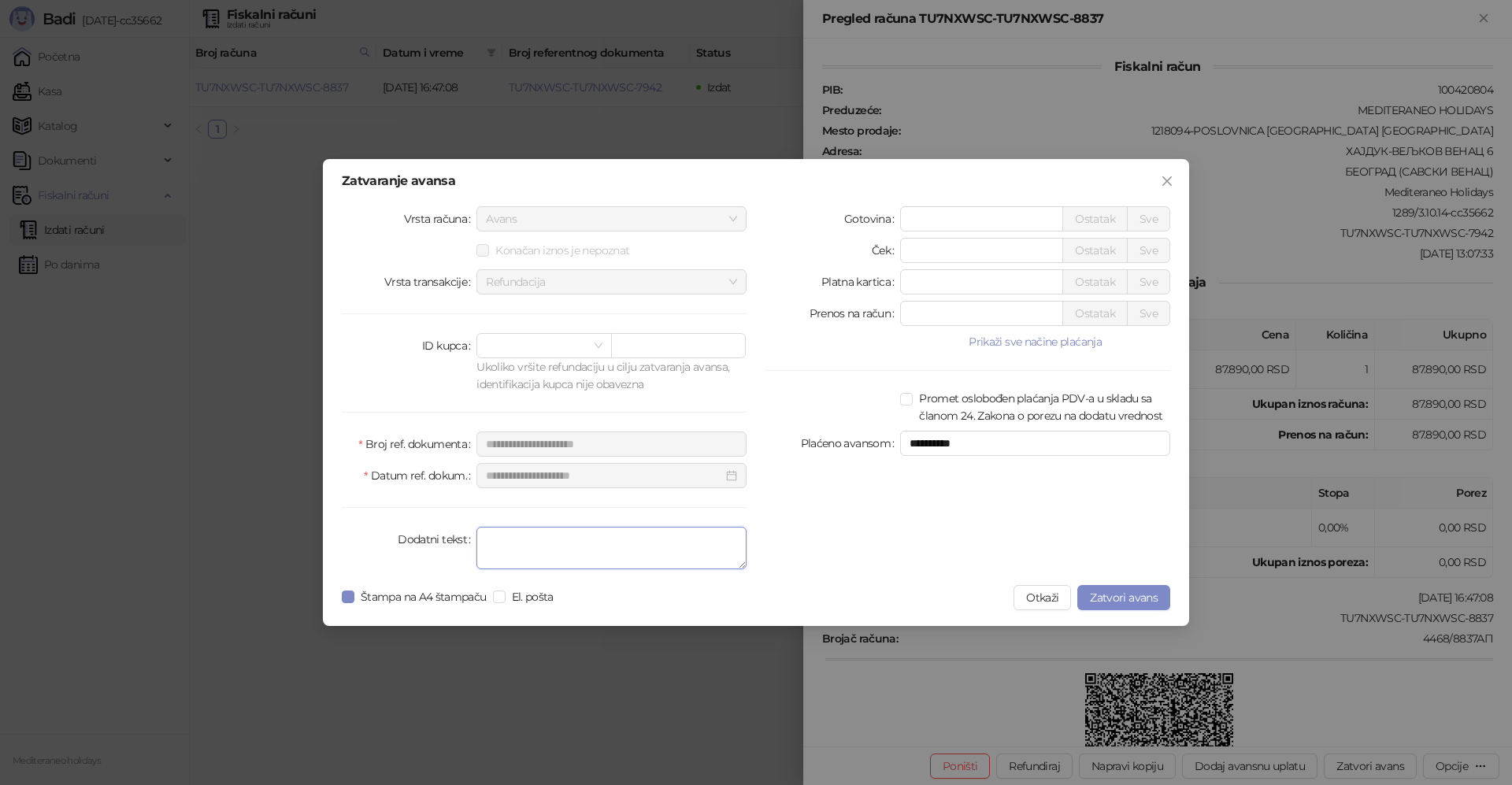
click at [641, 548] on textarea "Dodatni tekst" at bounding box center [611, 547] width 270 height 43
type textarea "*******"
click at [1155, 598] on span "Zatvori avans" at bounding box center [1123, 597] width 68 height 14
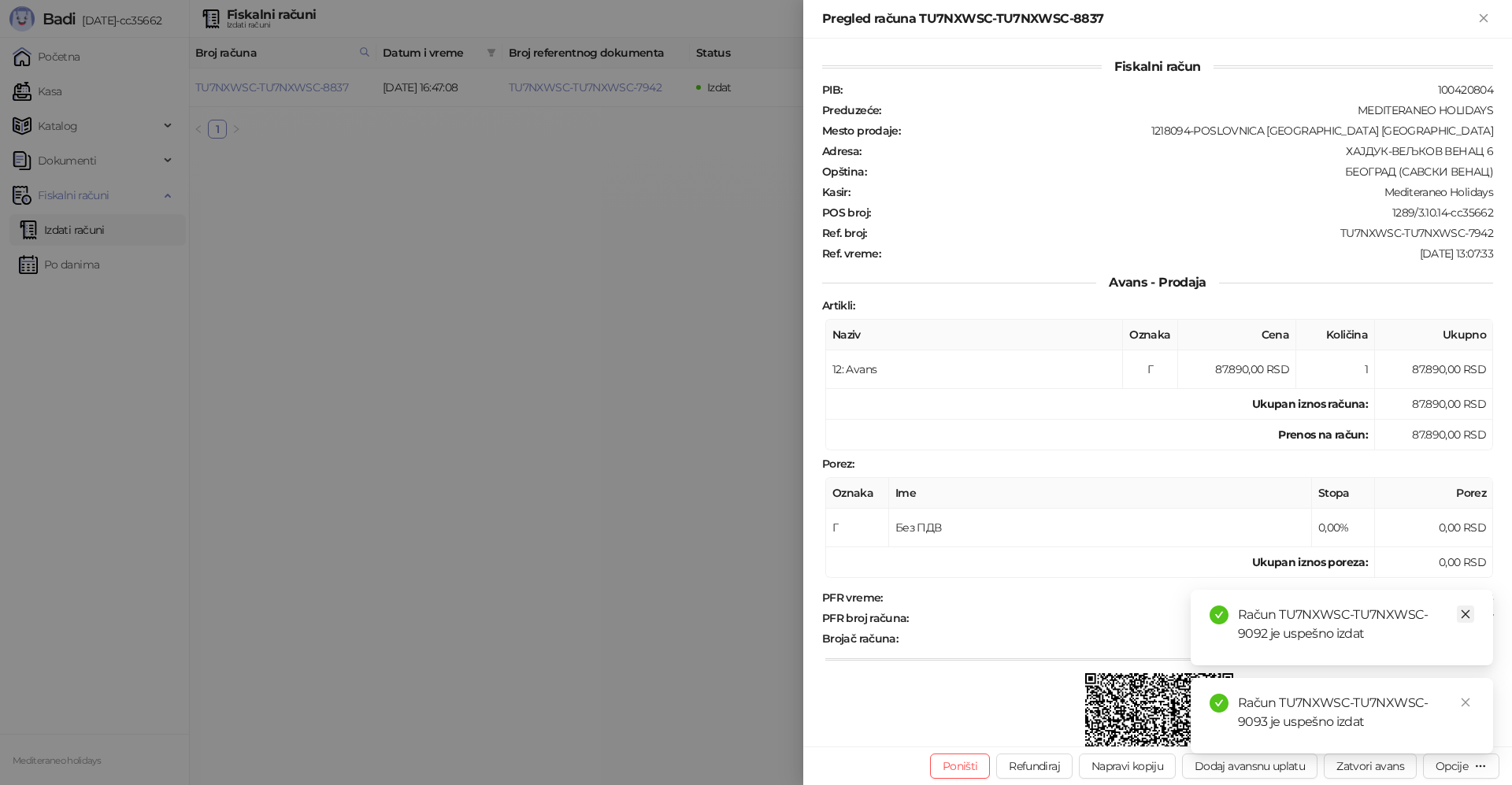
drag, startPoint x: 1464, startPoint y: 612, endPoint x: 1462, endPoint y: 637, distance: 25.1
click at [1463, 612] on icon "close" at bounding box center [1465, 614] width 11 height 11
drag, startPoint x: 1467, startPoint y: 707, endPoint x: 1471, endPoint y: 257, distance: 450.0
click at [1467, 697] on icon "close" at bounding box center [1465, 702] width 11 height 11
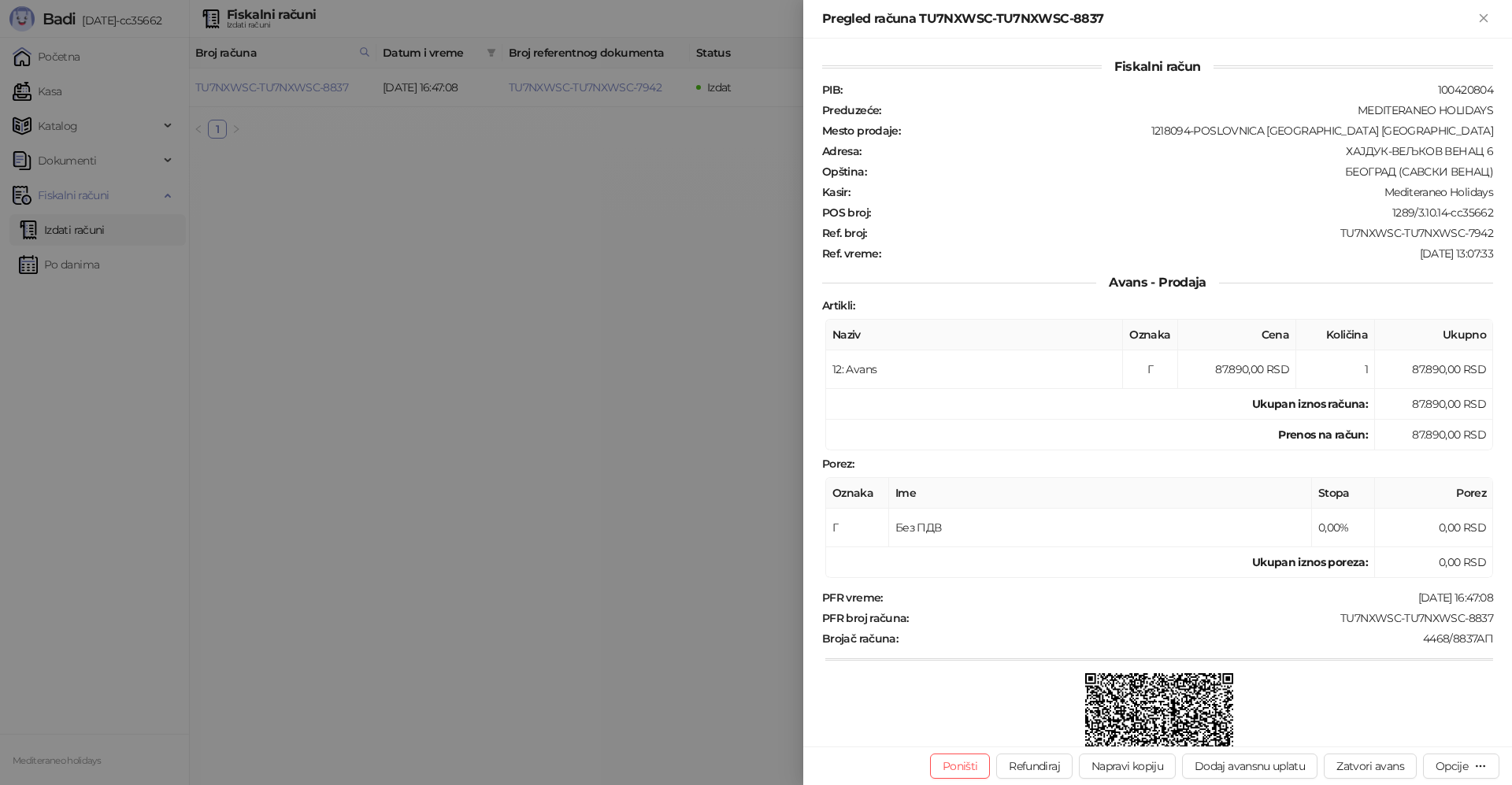
drag, startPoint x: 1485, startPoint y: 20, endPoint x: 985, endPoint y: 114, distance: 508.8
click at [1483, 20] on icon "Zatvori" at bounding box center [1483, 18] width 14 height 14
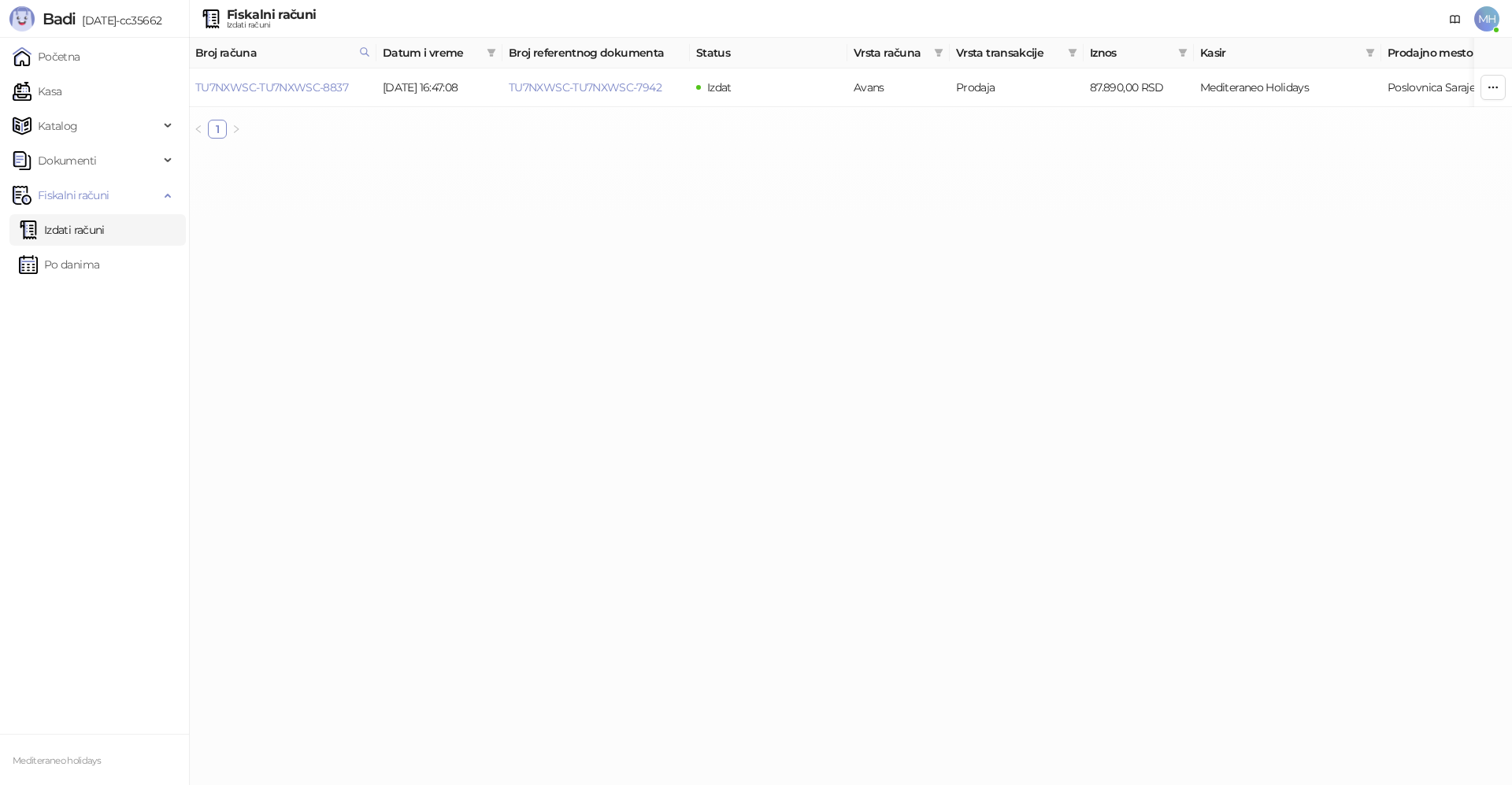
click at [71, 233] on link "Izdati računi" at bounding box center [61, 229] width 86 height 31
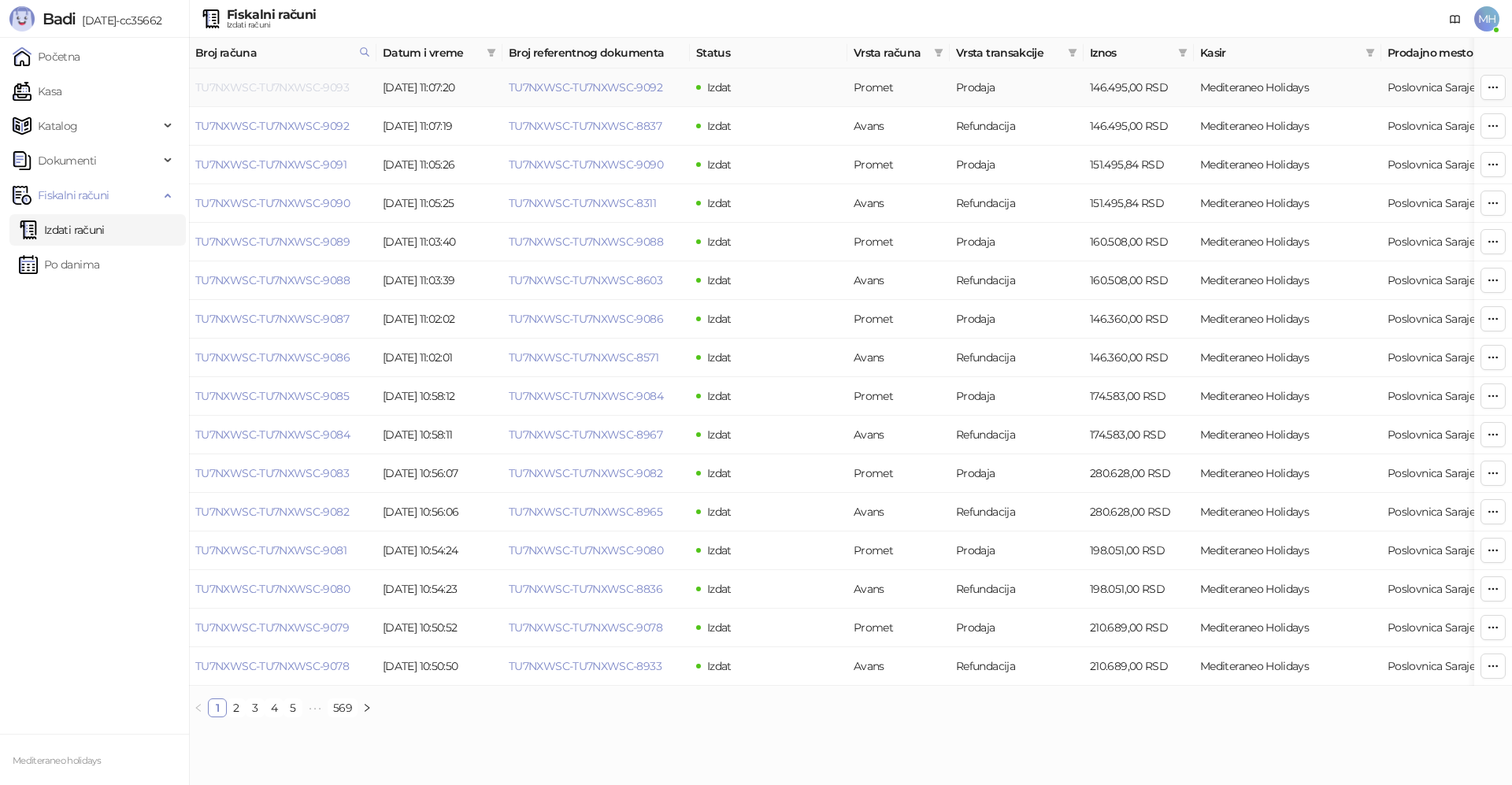
click at [330, 92] on link "TU7NXWSC-TU7NXWSC-9093" at bounding box center [272, 87] width 154 height 14
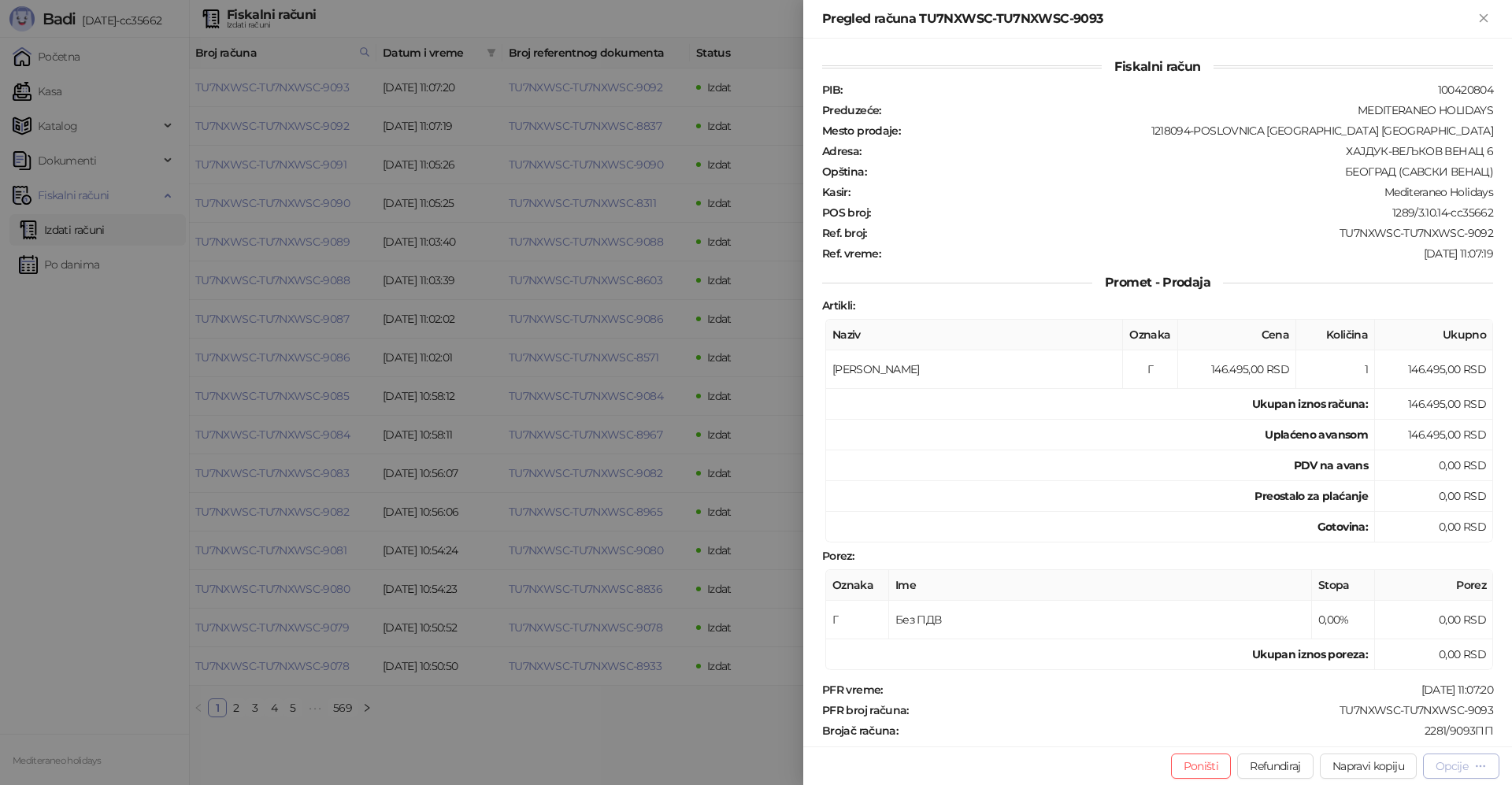
click at [1462, 768] on div "Opcije" at bounding box center [1451, 766] width 32 height 14
click at [1330, 735] on span "Preuzmi u PDF formatu" at bounding box center [1406, 734] width 161 height 18
drag, startPoint x: 1487, startPoint y: 18, endPoint x: 865, endPoint y: 476, distance: 772.4
click at [1486, 18] on icon "Zatvori" at bounding box center [1483, 18] width 14 height 14
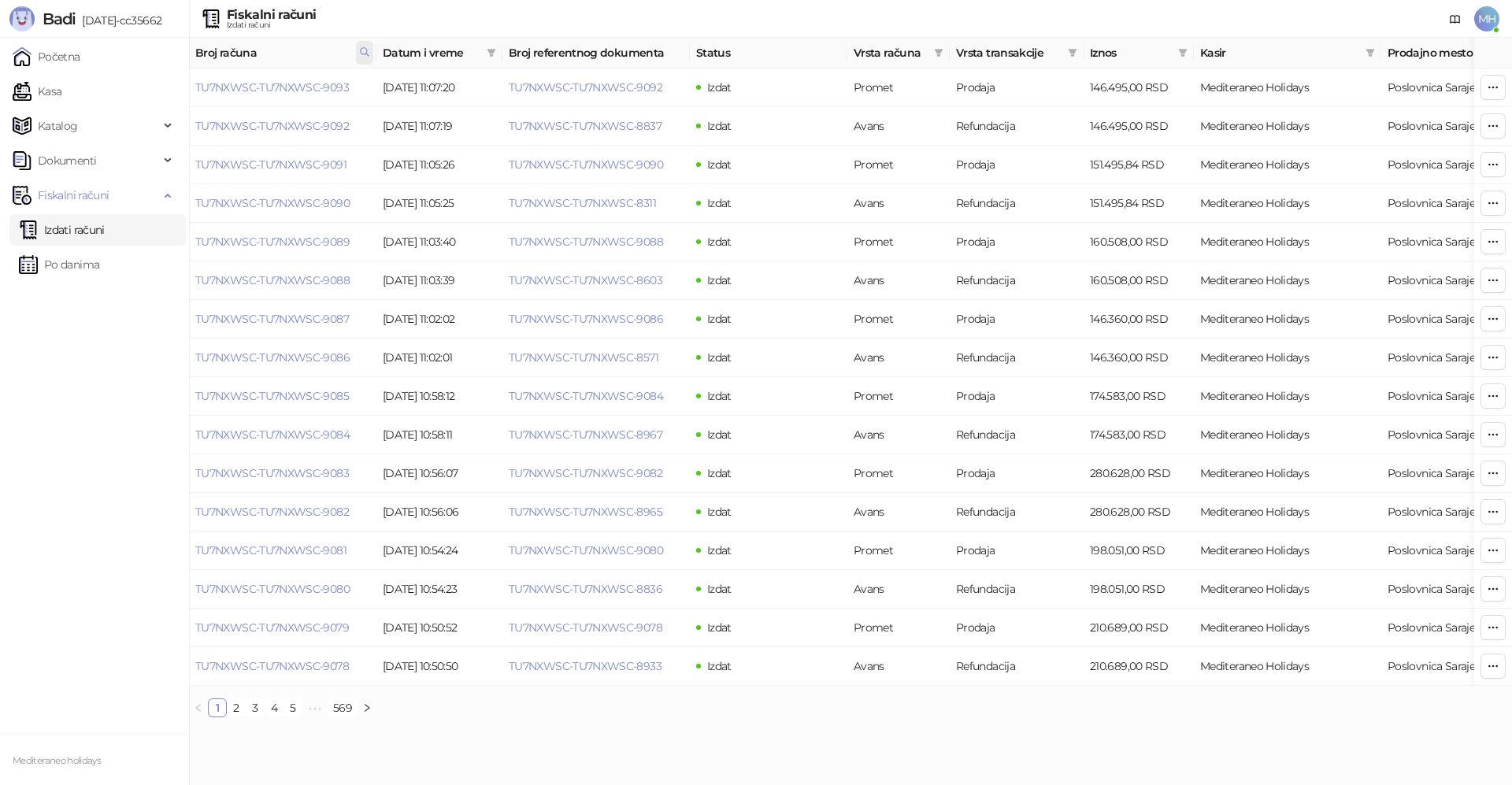
click at [367, 55] on icon at bounding box center [364, 51] width 8 height 8
drag, startPoint x: 204, startPoint y: 92, endPoint x: 190, endPoint y: 94, distance: 14.1
click at [188, 96] on body "Badi 3.10.14-cc35662 Početna Kasa Katalog Dokumenti Fiskalni računi Izdati raču…" at bounding box center [756, 365] width 1512 height 730
type input "****"
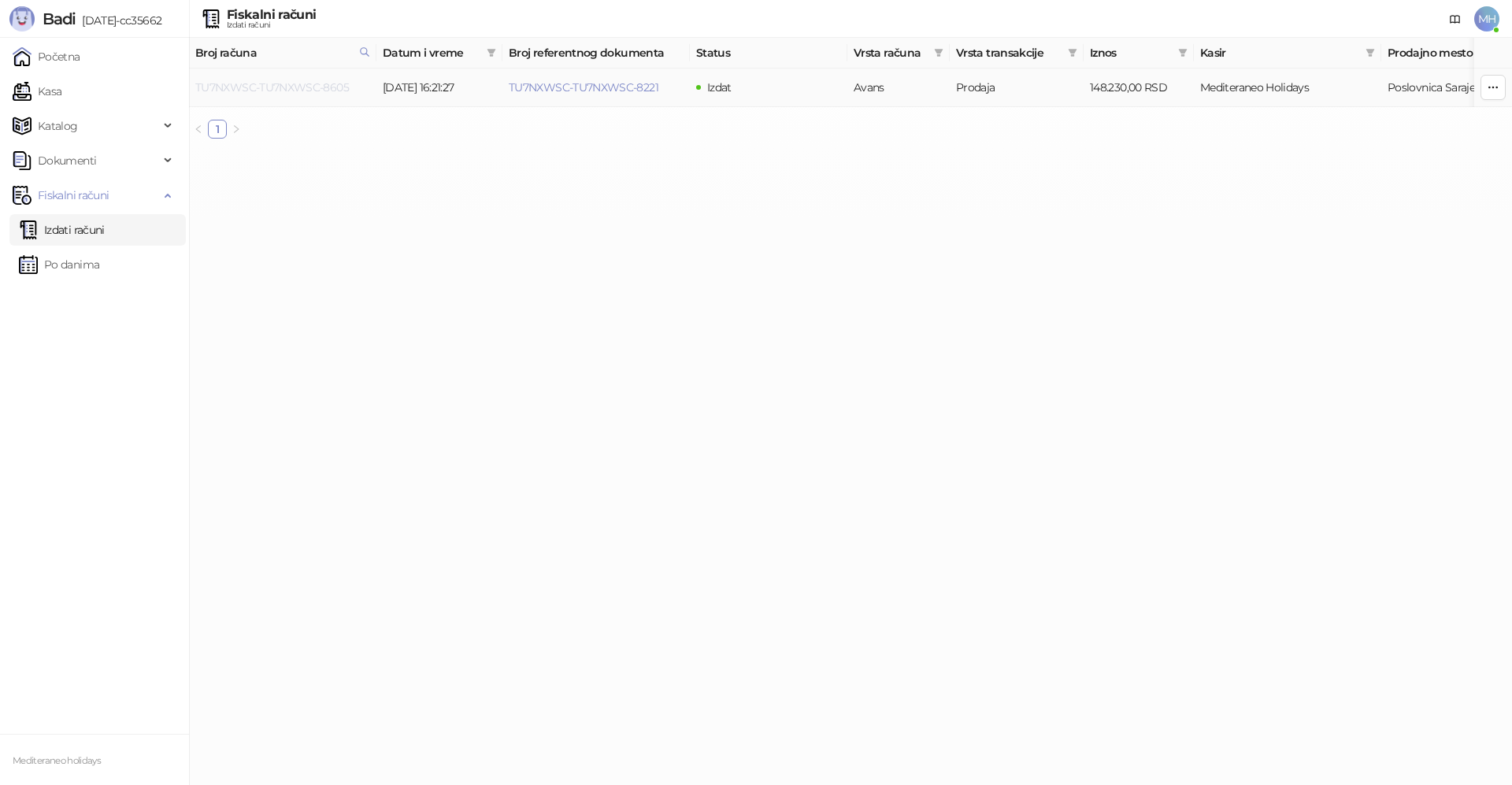
click at [330, 87] on link "TU7NXWSC-TU7NXWSC-8605" at bounding box center [272, 87] width 154 height 14
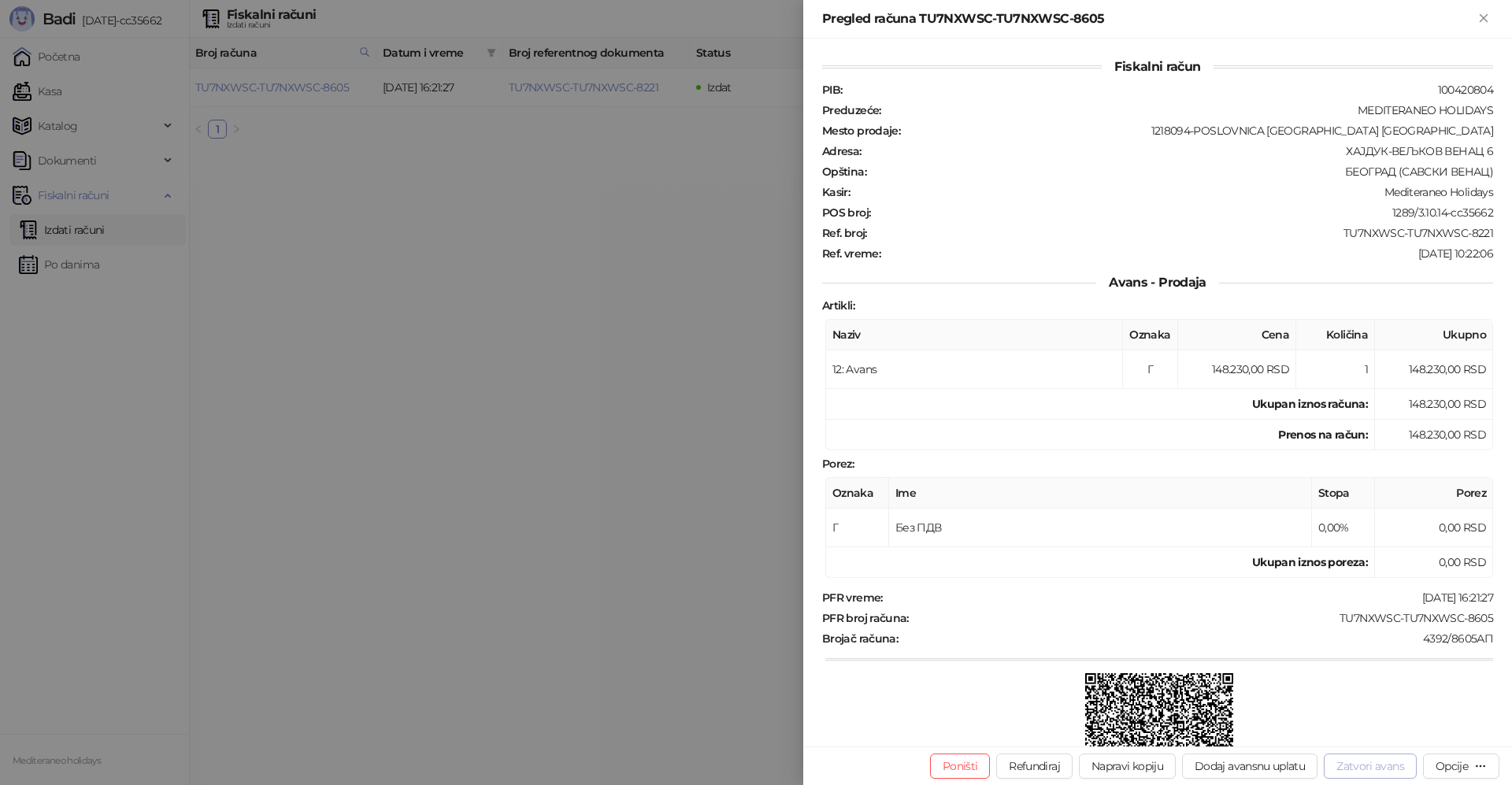
click at [1382, 769] on button "Zatvori avans" at bounding box center [1370, 766] width 93 height 25
type input "**********"
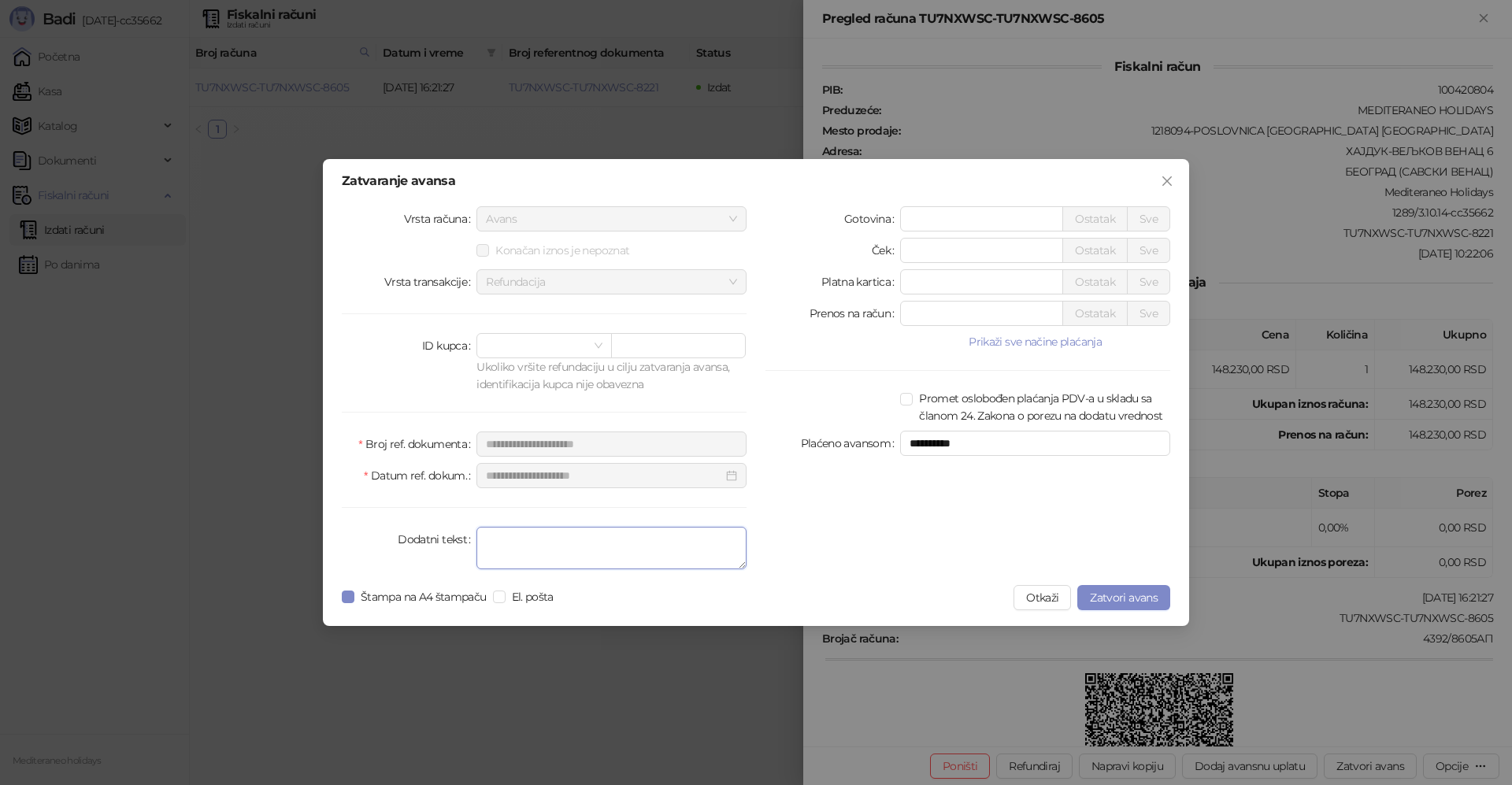
click at [598, 560] on textarea "Dodatni tekst" at bounding box center [611, 547] width 270 height 43
type textarea "*******"
click at [1130, 594] on span "Zatvori avans" at bounding box center [1123, 597] width 68 height 14
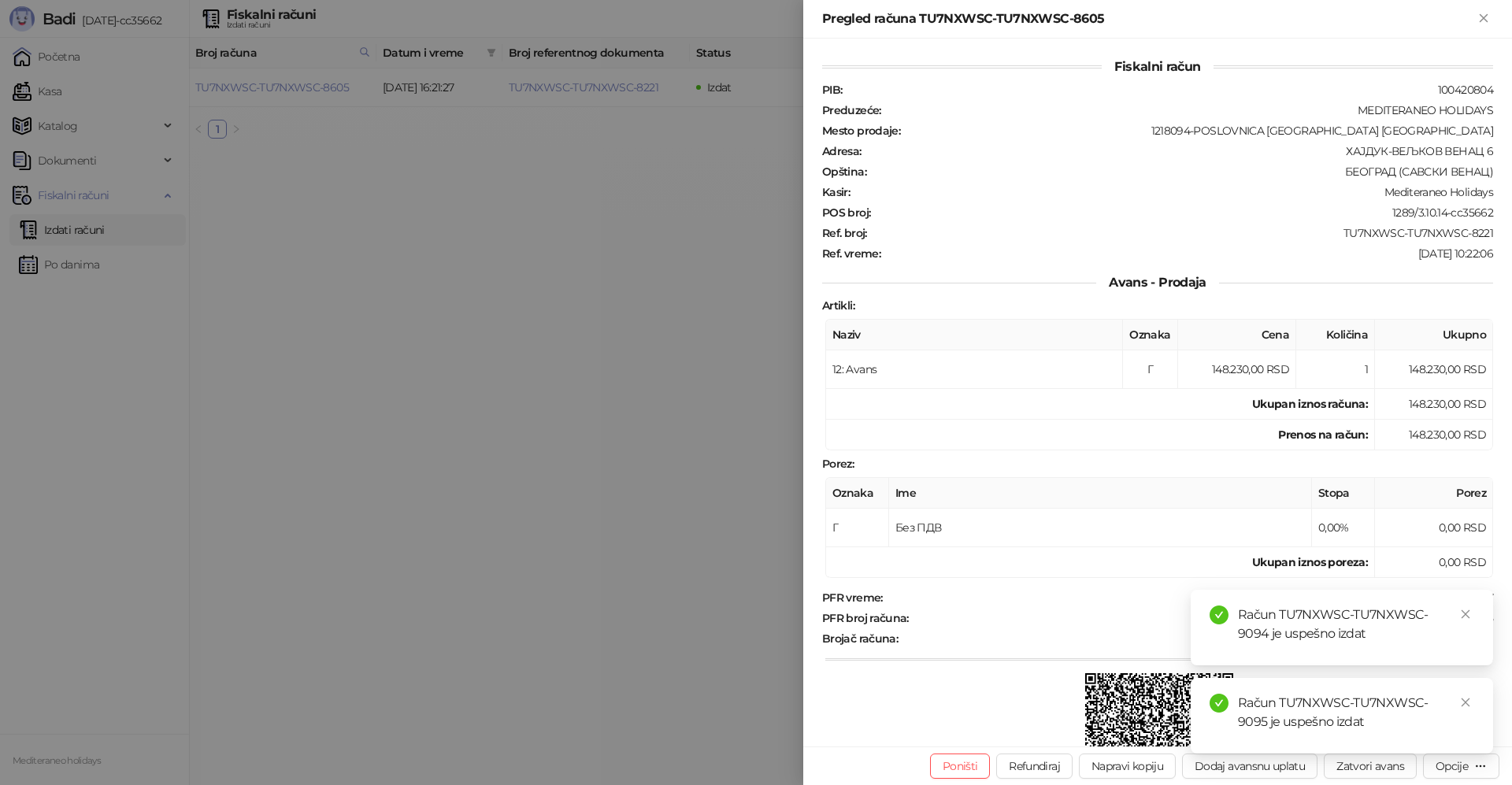
drag, startPoint x: 1485, startPoint y: 18, endPoint x: 808, endPoint y: 171, distance: 694.1
click at [1480, 19] on icon "Zatvori" at bounding box center [1483, 18] width 14 height 14
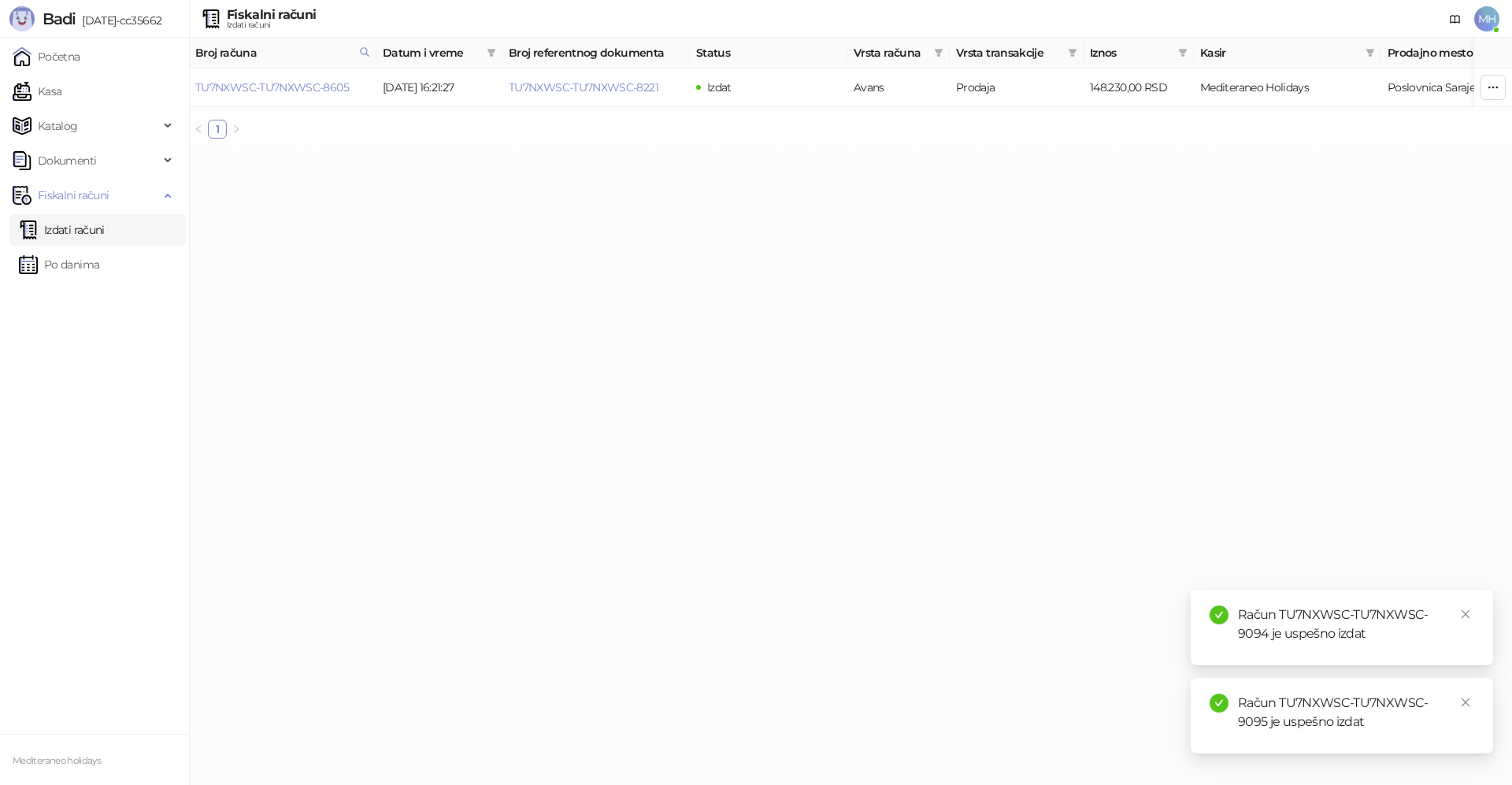
click at [105, 224] on link "Izdati računi" at bounding box center [61, 229] width 86 height 31
click at [1469, 612] on icon "close" at bounding box center [1465, 614] width 11 height 11
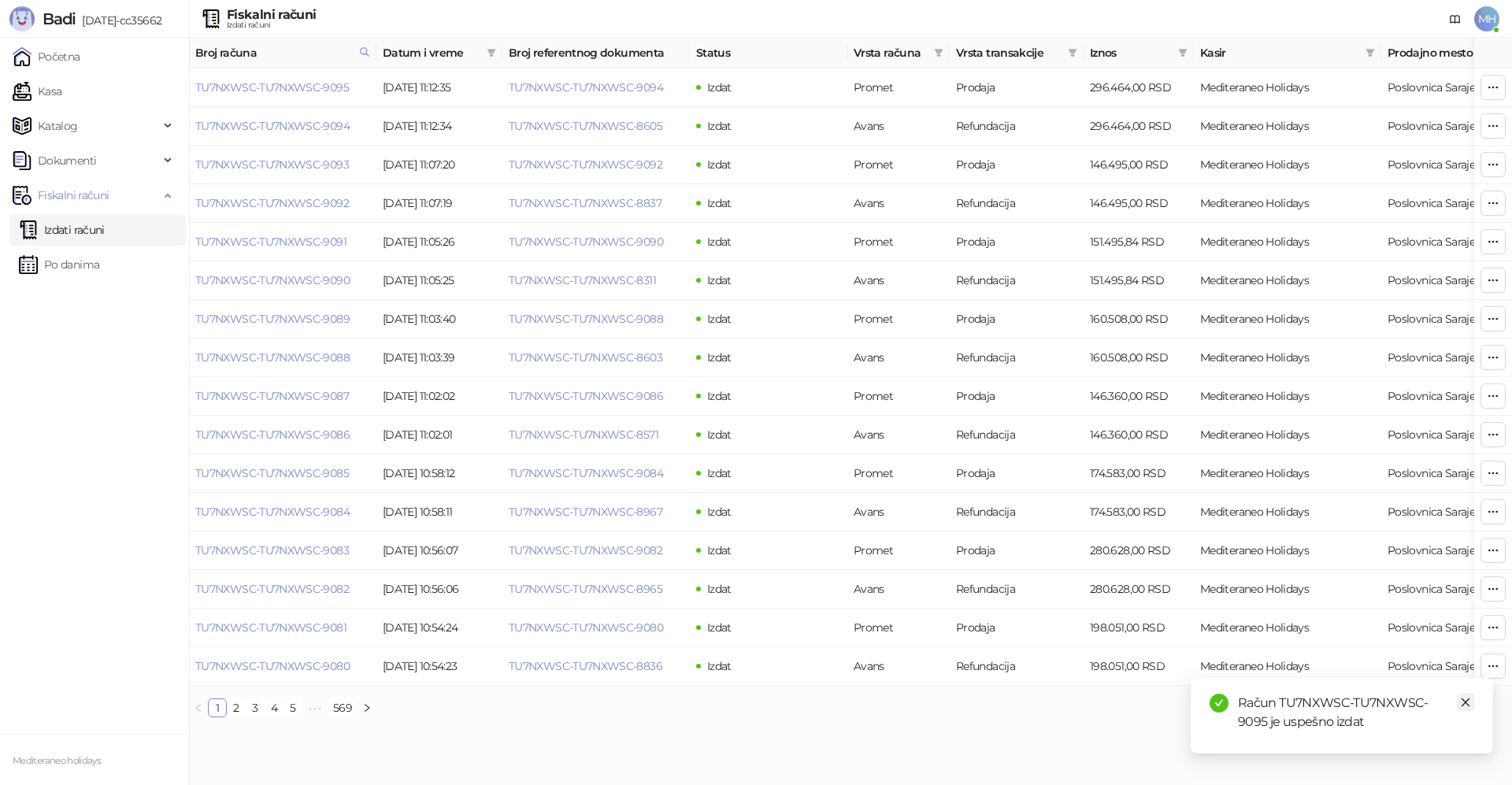
click at [1466, 703] on icon "close" at bounding box center [1465, 702] width 11 height 11
click at [336, 87] on link "TU7NXWSC-TU7NXWSC-9095" at bounding box center [272, 87] width 154 height 14
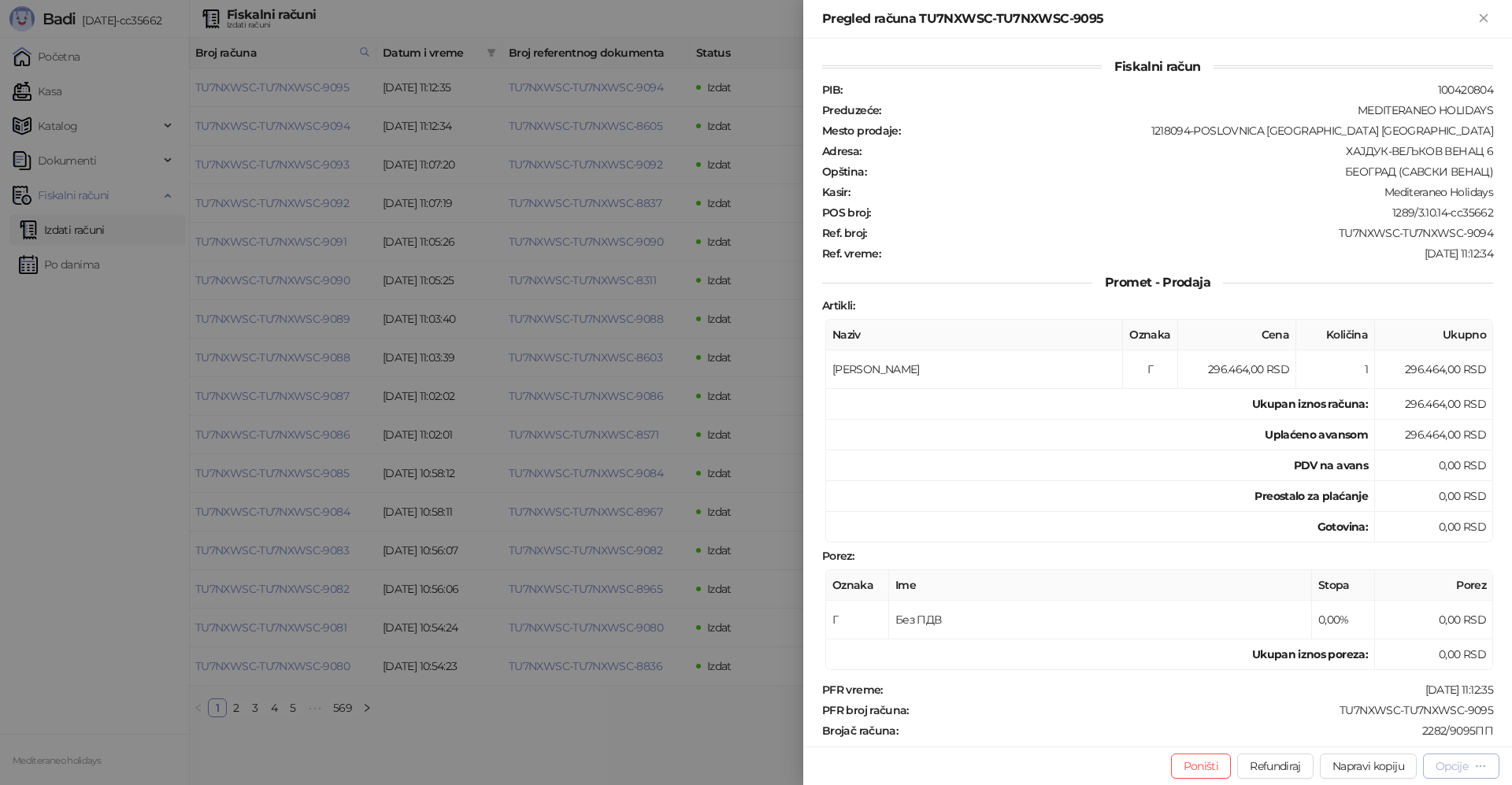
click at [1456, 772] on div "Opcije" at bounding box center [1451, 766] width 32 height 14
click at [1365, 731] on span "Preuzmi u PDF formatu" at bounding box center [1406, 734] width 161 height 18
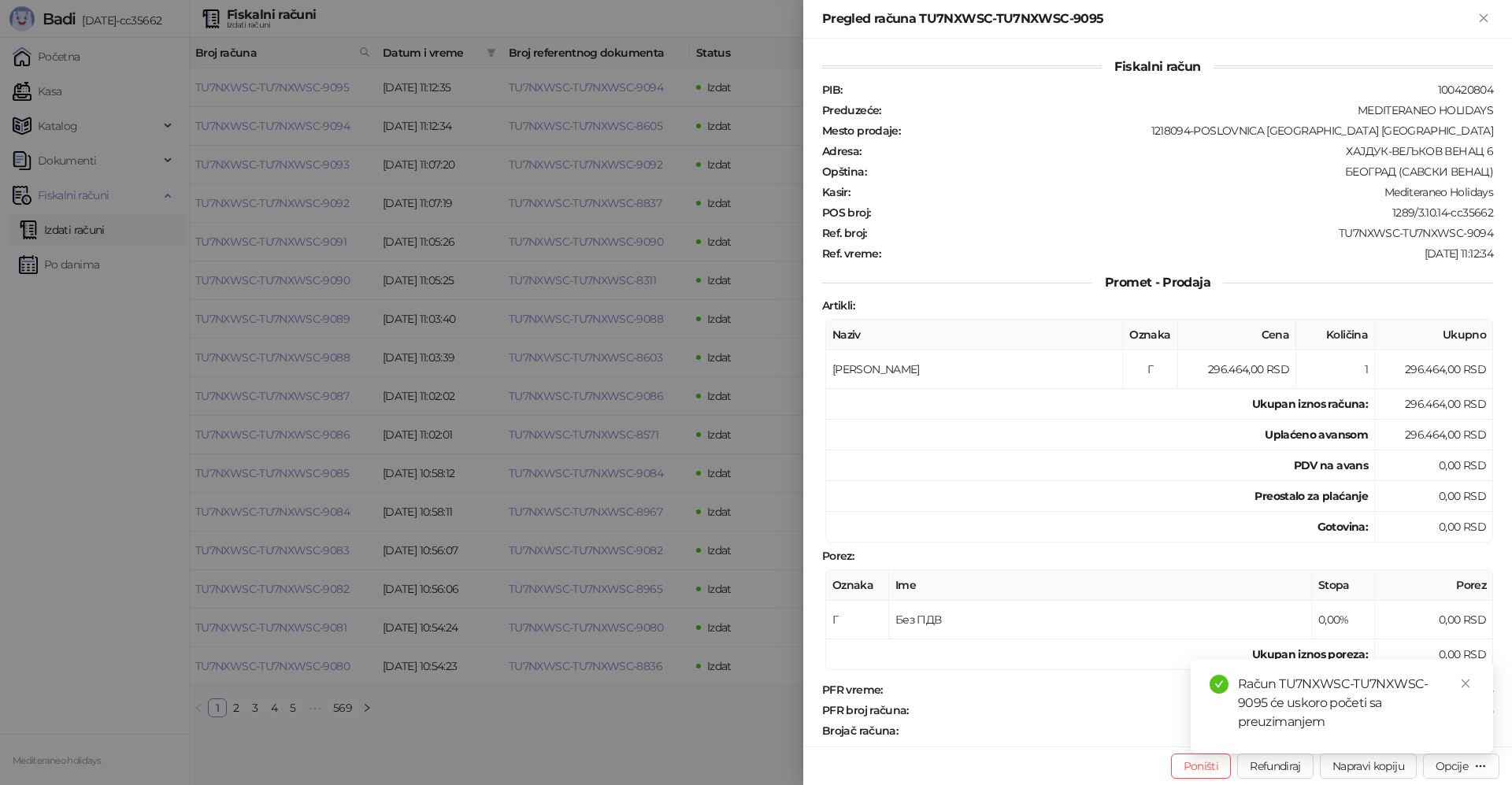
click at [1493, 17] on div "Pregled računa TU7NXWSC-TU7NXWSC-9095" at bounding box center [1157, 19] width 709 height 39
click at [1491, 14] on div "Pregled računa TU7NXWSC-TU7NXWSC-9095" at bounding box center [1157, 19] width 709 height 39
click at [1486, 15] on icon "Zatvori" at bounding box center [1483, 18] width 7 height 7
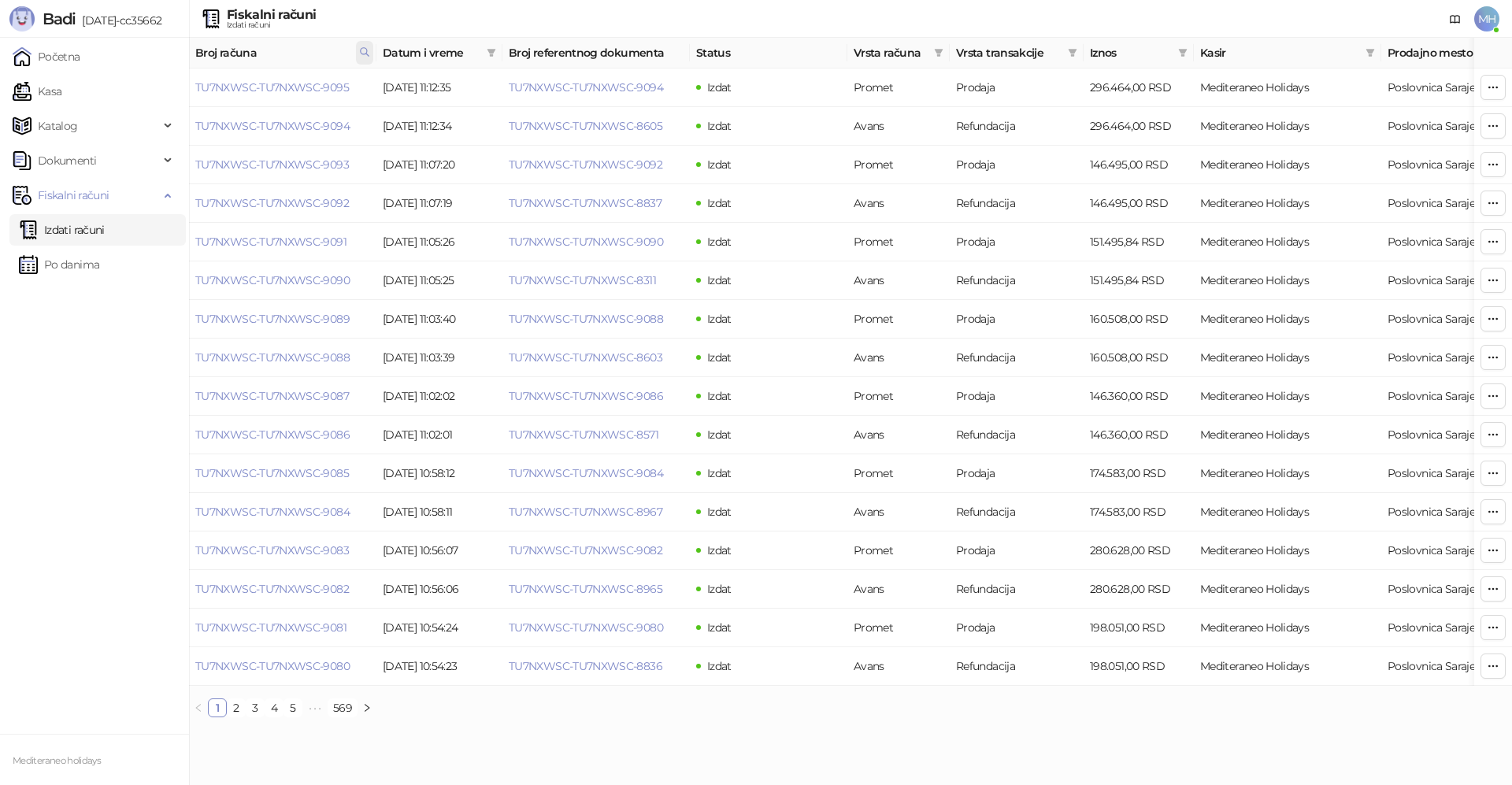
click at [365, 51] on icon at bounding box center [364, 51] width 11 height 11
click at [140, 83] on body "Badi 3.10.14-cc35662 Početna Kasa Katalog Dokumenti Fiskalni računi Izdati raču…" at bounding box center [756, 365] width 1512 height 730
type input "****"
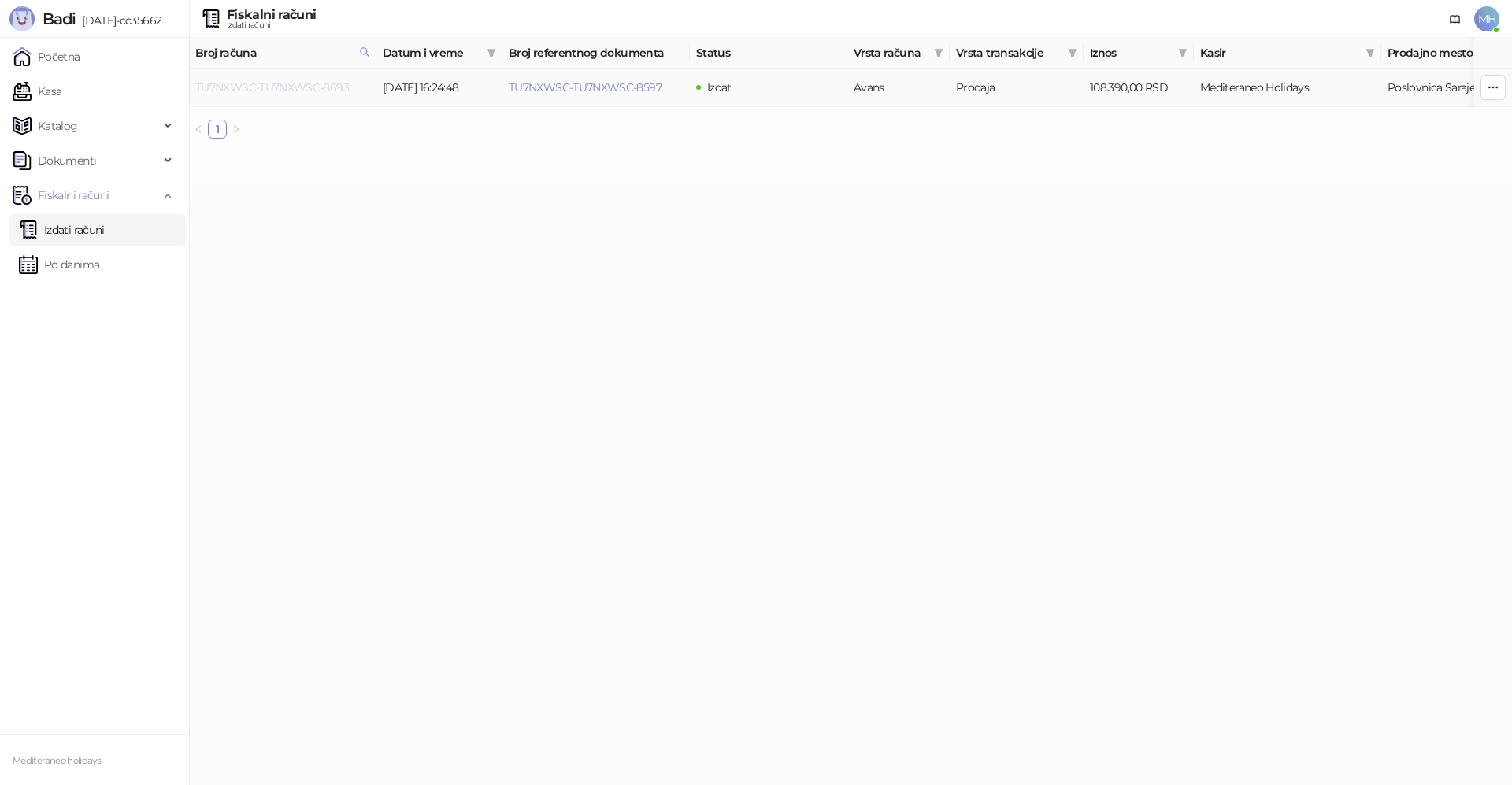
click at [316, 82] on link "TU7NXWSC-TU7NXWSC-8693" at bounding box center [272, 87] width 154 height 14
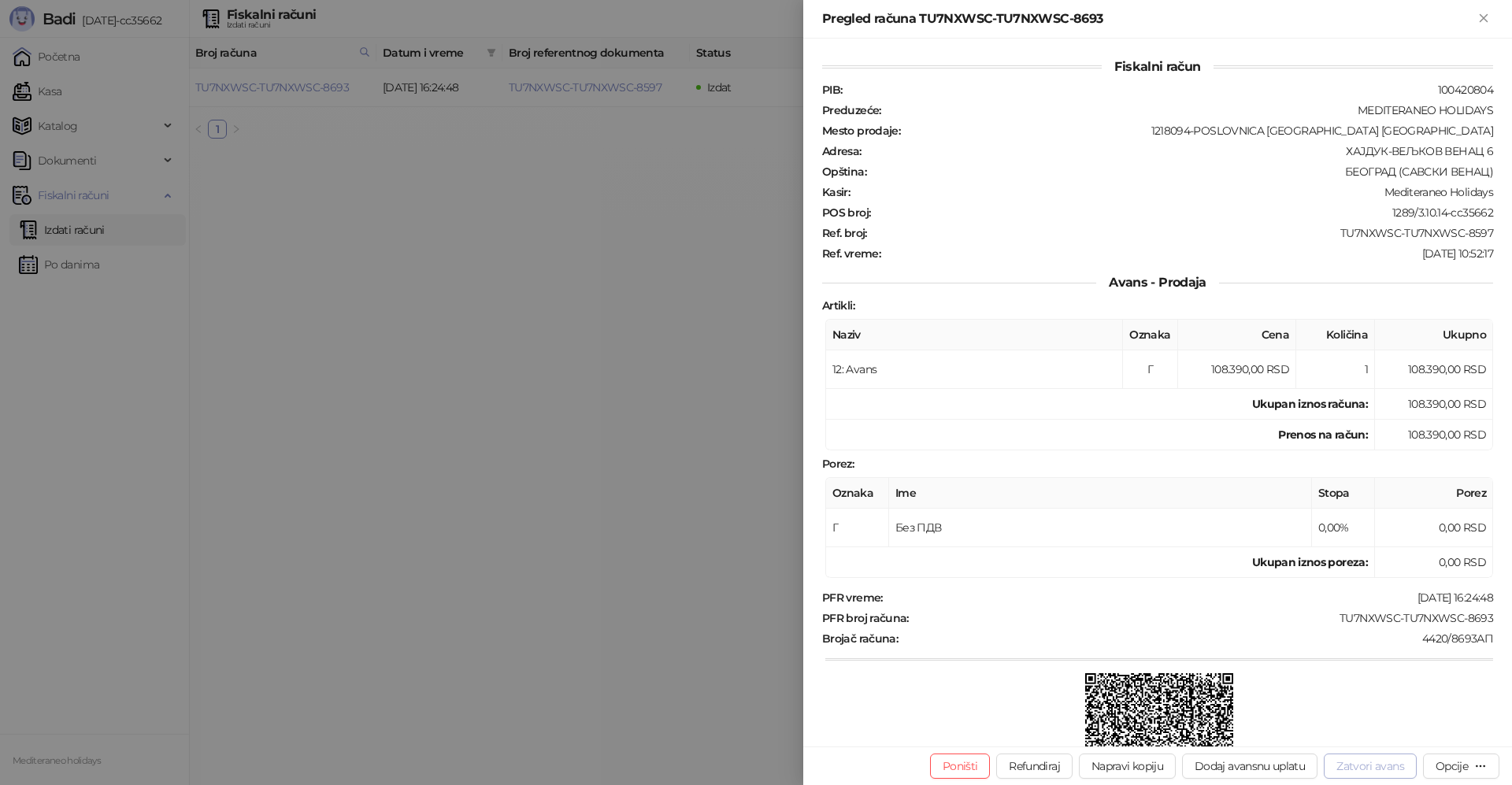
click at [1379, 765] on button "Zatvori avans" at bounding box center [1370, 766] width 93 height 25
type input "**********"
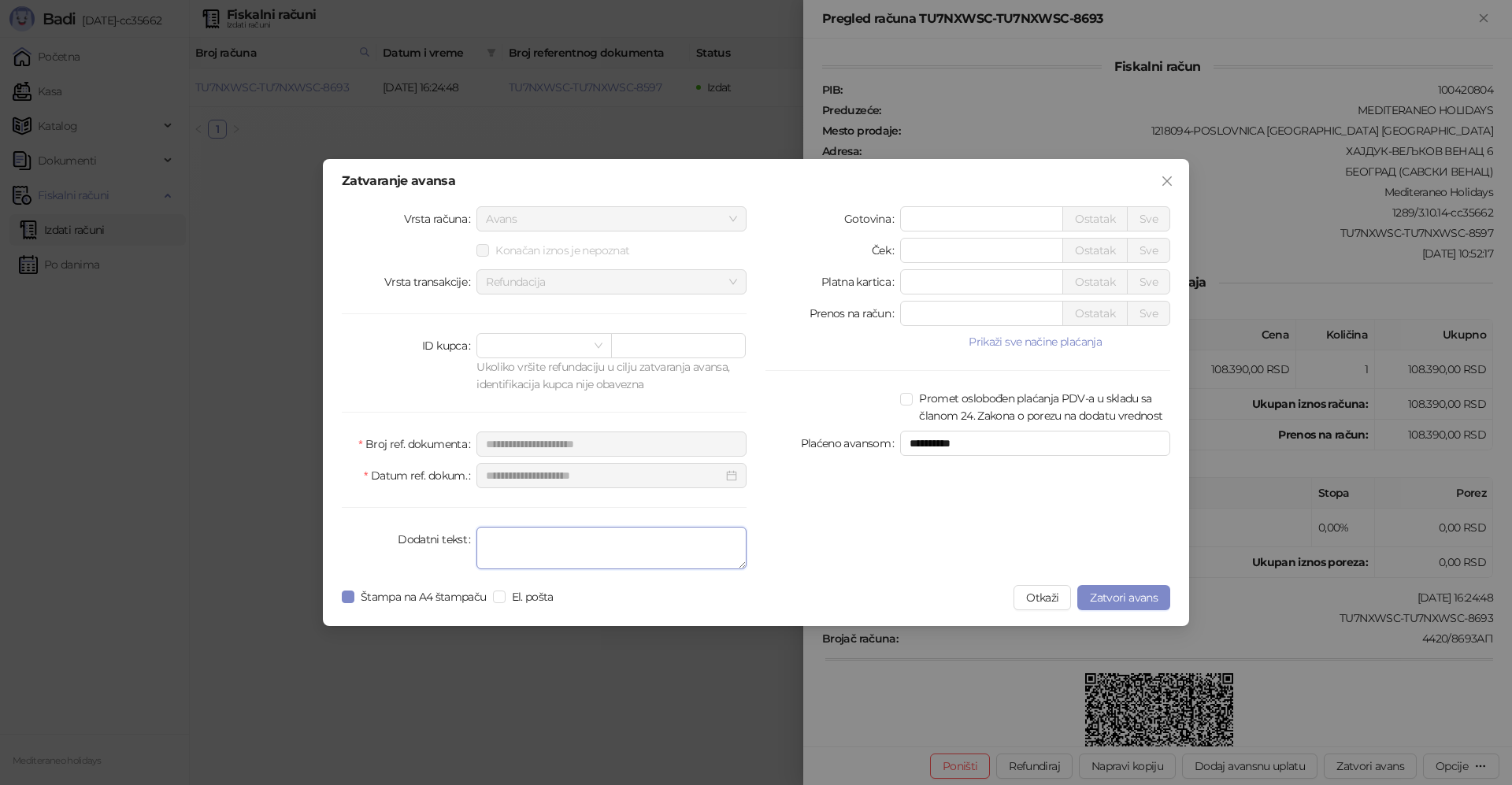
click at [537, 554] on textarea "Dodatni tekst" at bounding box center [611, 547] width 270 height 43
type textarea "*******"
click at [341, 597] on div "**********" at bounding box center [756, 392] width 866 height 466
click at [1117, 601] on span "Zatvori avans" at bounding box center [1123, 597] width 68 height 14
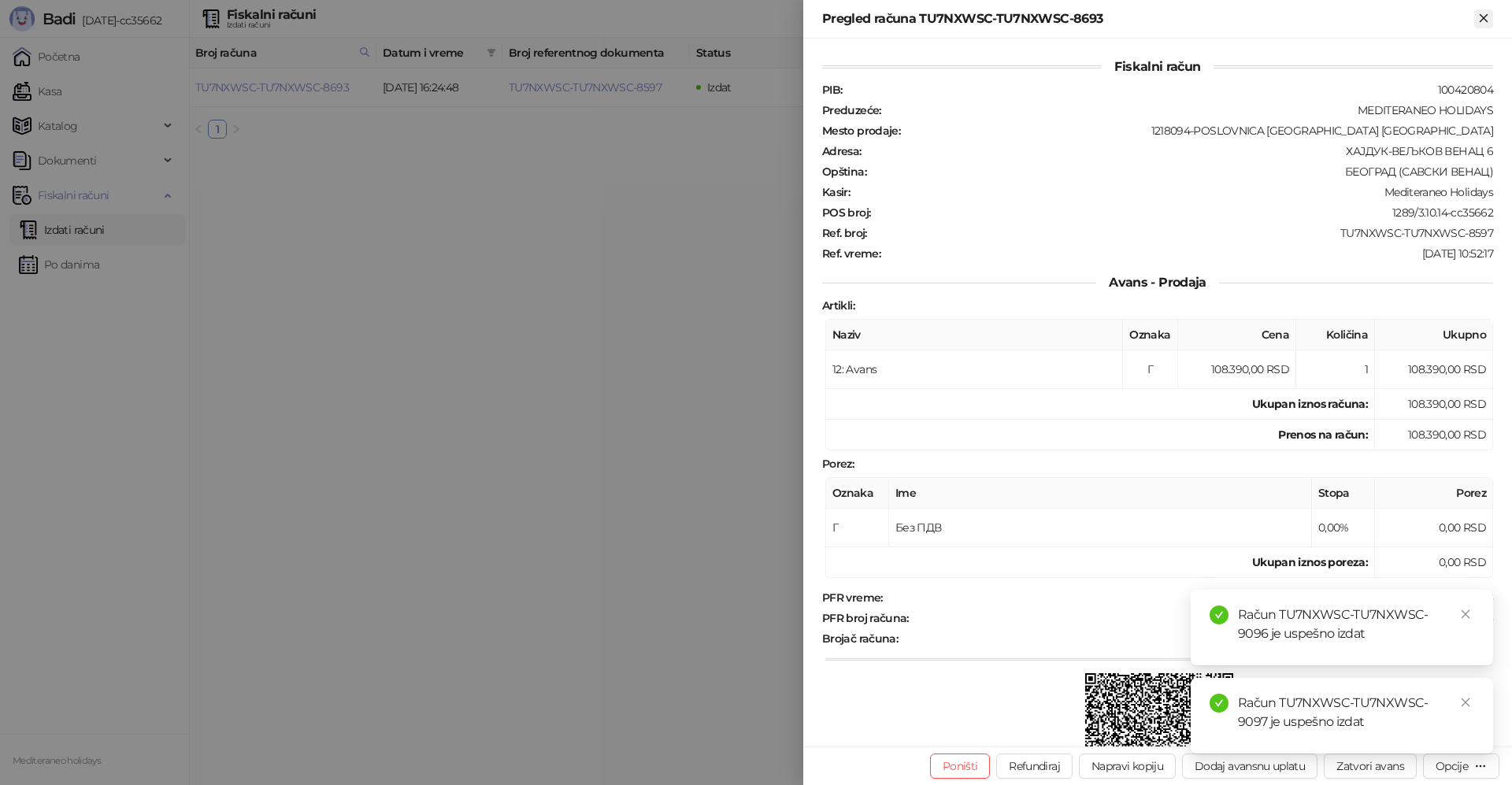
drag, startPoint x: 1490, startPoint y: 20, endPoint x: 809, endPoint y: 163, distance: 695.9
click at [1488, 20] on icon "Zatvori" at bounding box center [1483, 18] width 14 height 14
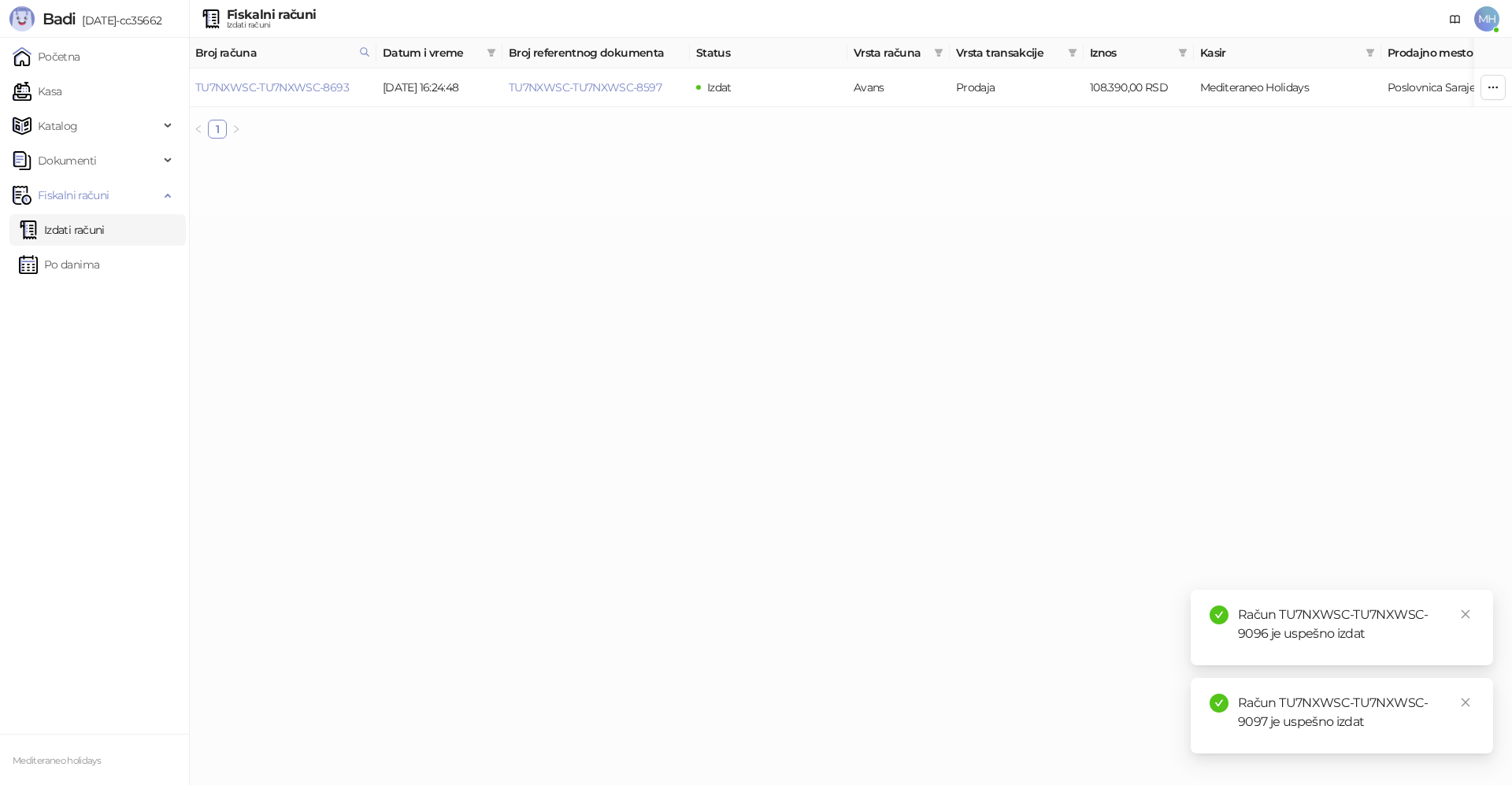
click at [84, 226] on link "Izdati računi" at bounding box center [61, 229] width 86 height 31
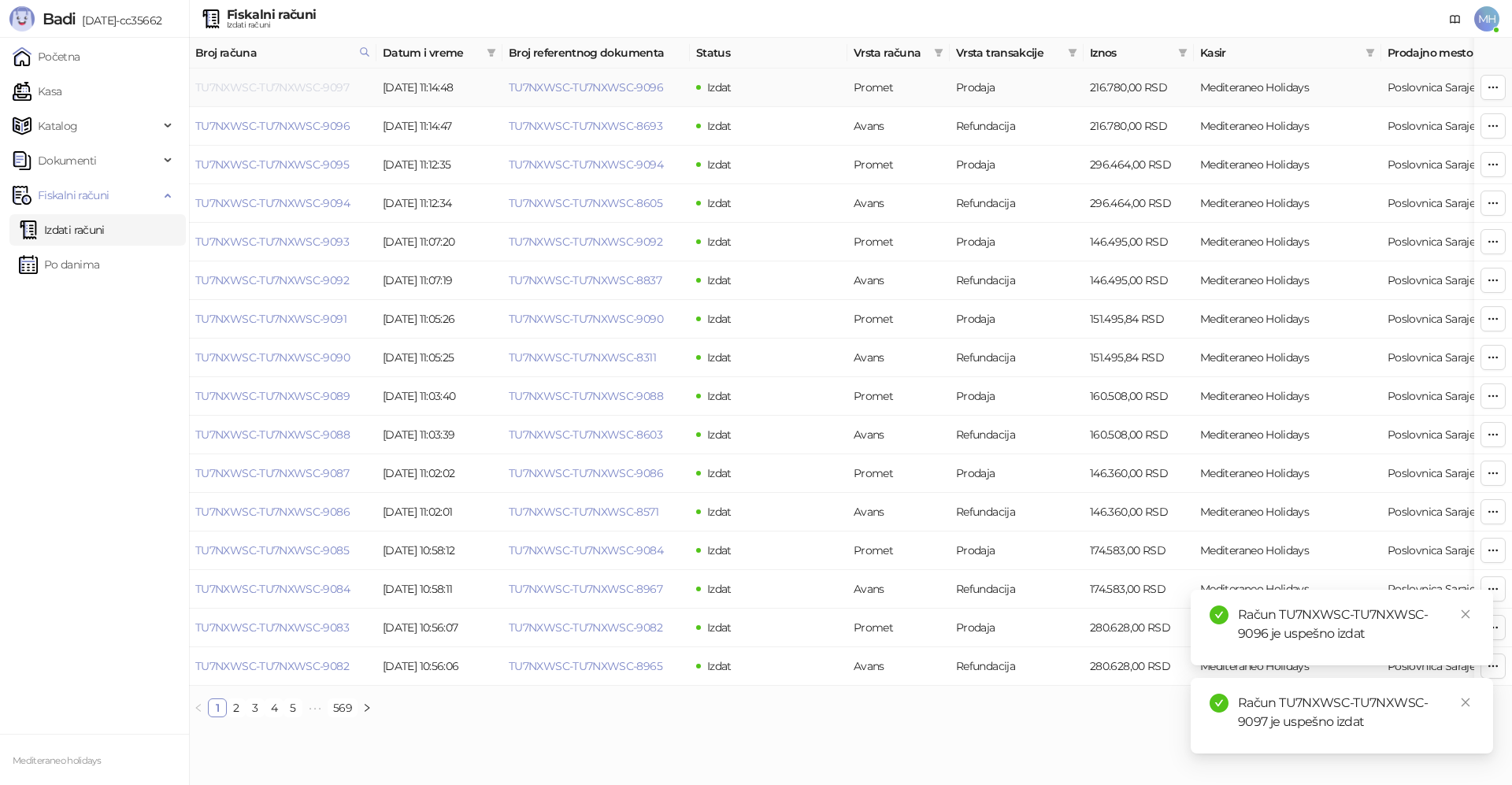
click at [326, 89] on link "TU7NXWSC-TU7NXWSC-9097" at bounding box center [272, 87] width 154 height 14
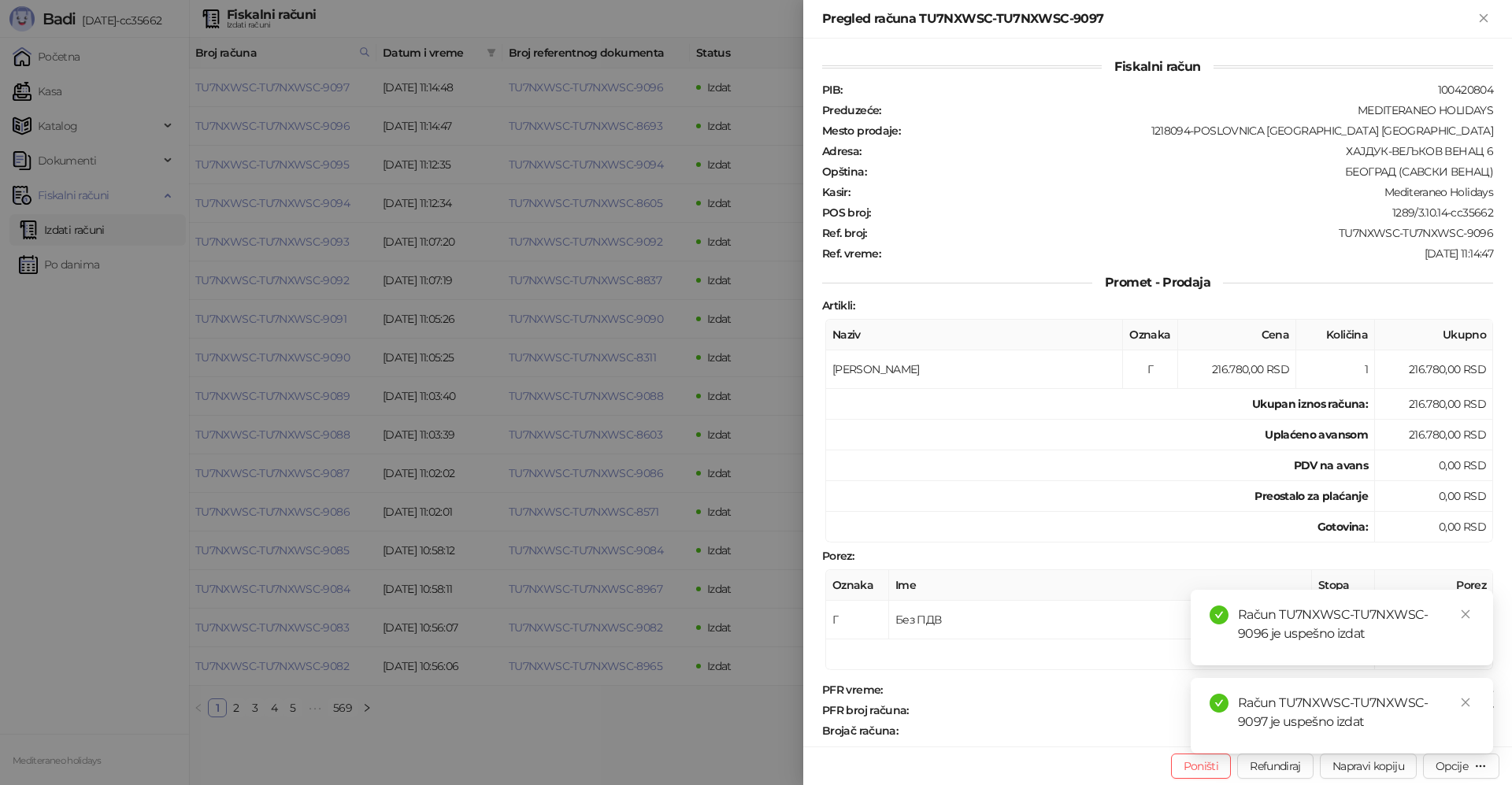
drag, startPoint x: 1464, startPoint y: 611, endPoint x: 1475, endPoint y: 651, distance: 41.5
click at [1465, 612] on icon "close" at bounding box center [1465, 614] width 11 height 11
click at [1466, 701] on icon "close" at bounding box center [1466, 703] width 8 height 8
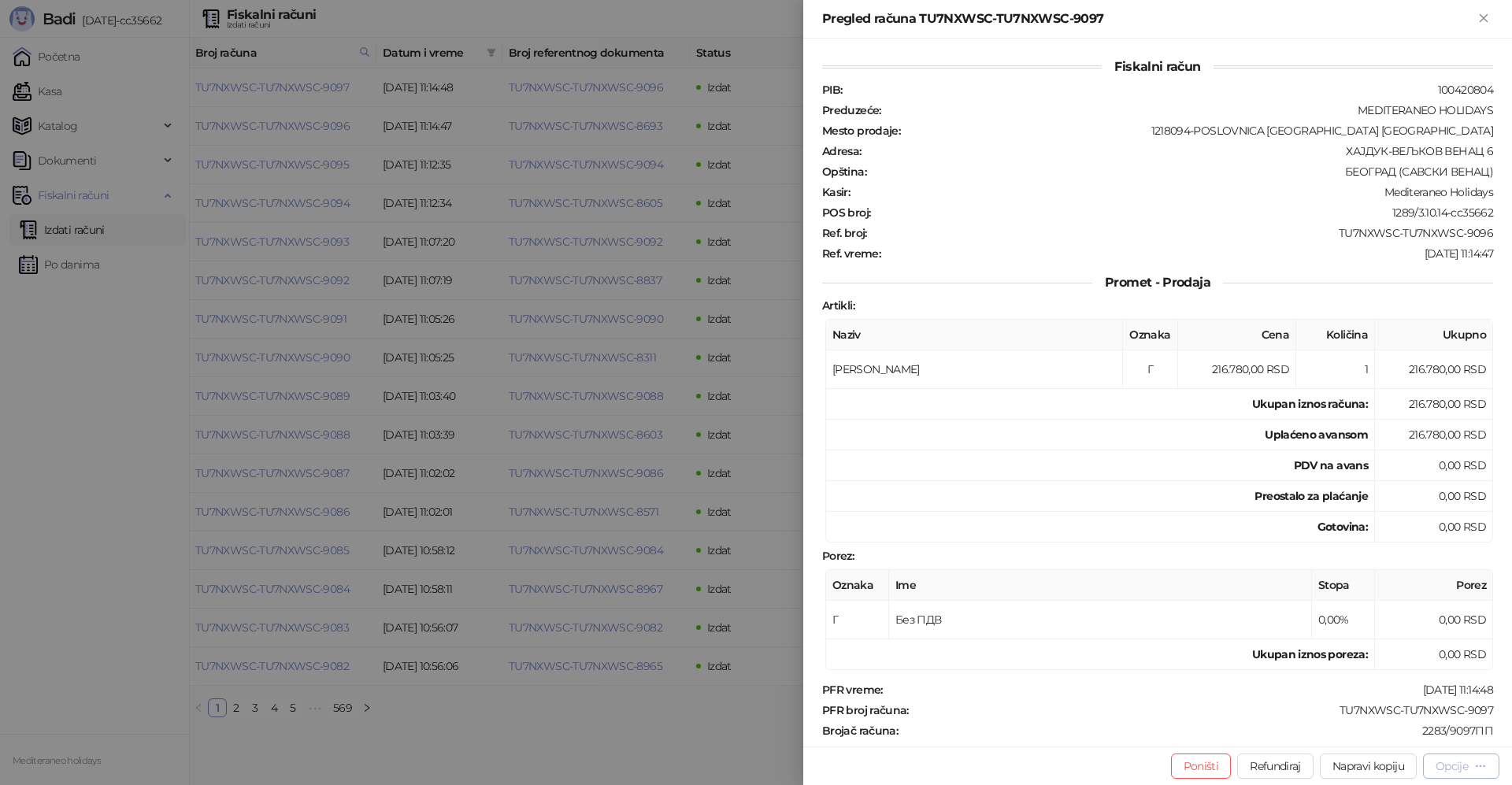
click at [1467, 773] on button "Opcije" at bounding box center [1461, 766] width 77 height 25
click at [1392, 740] on span "Preuzmi u PDF formatu" at bounding box center [1406, 734] width 161 height 18
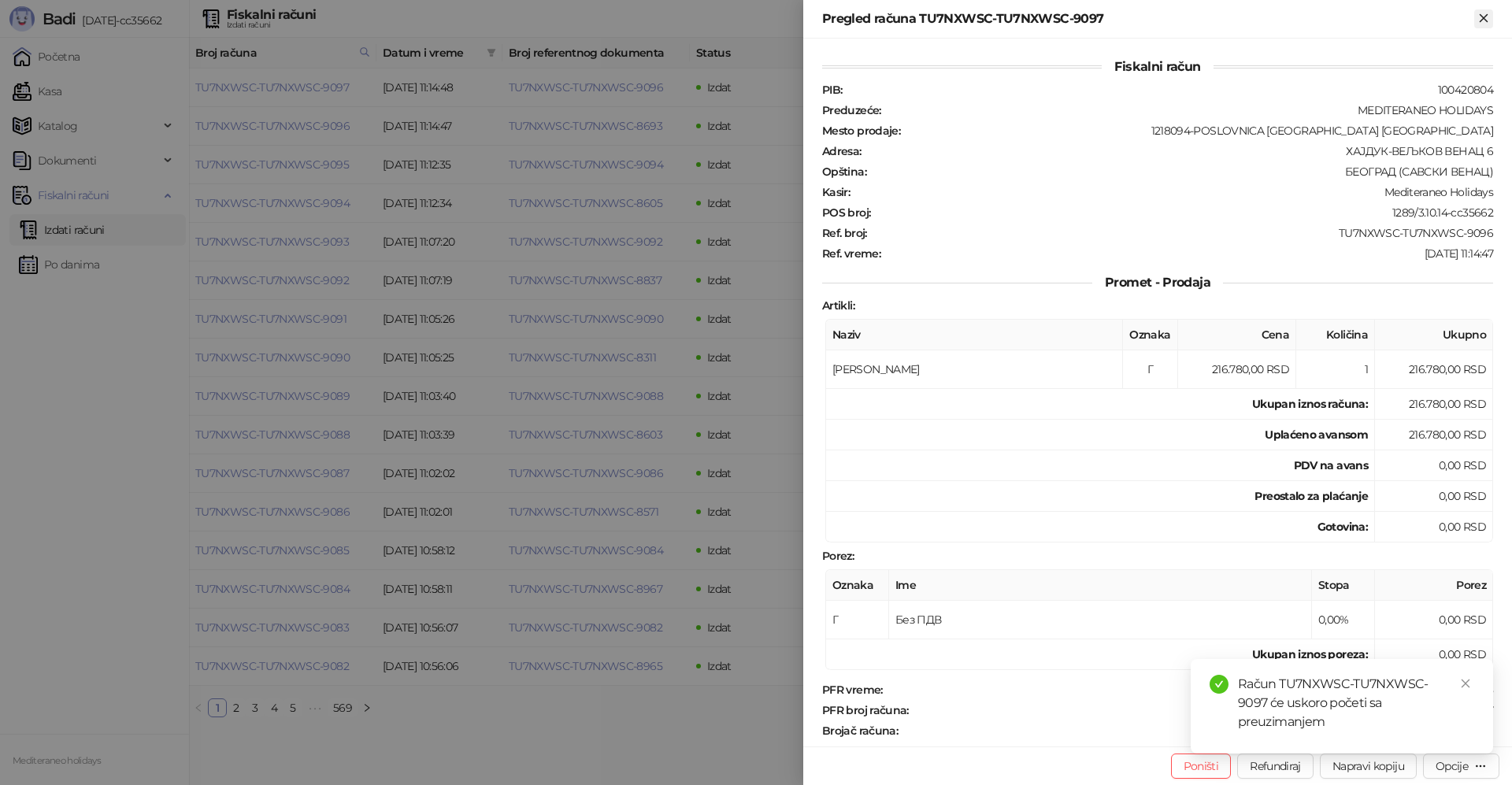
click at [1480, 18] on icon "Zatvori" at bounding box center [1483, 18] width 14 height 14
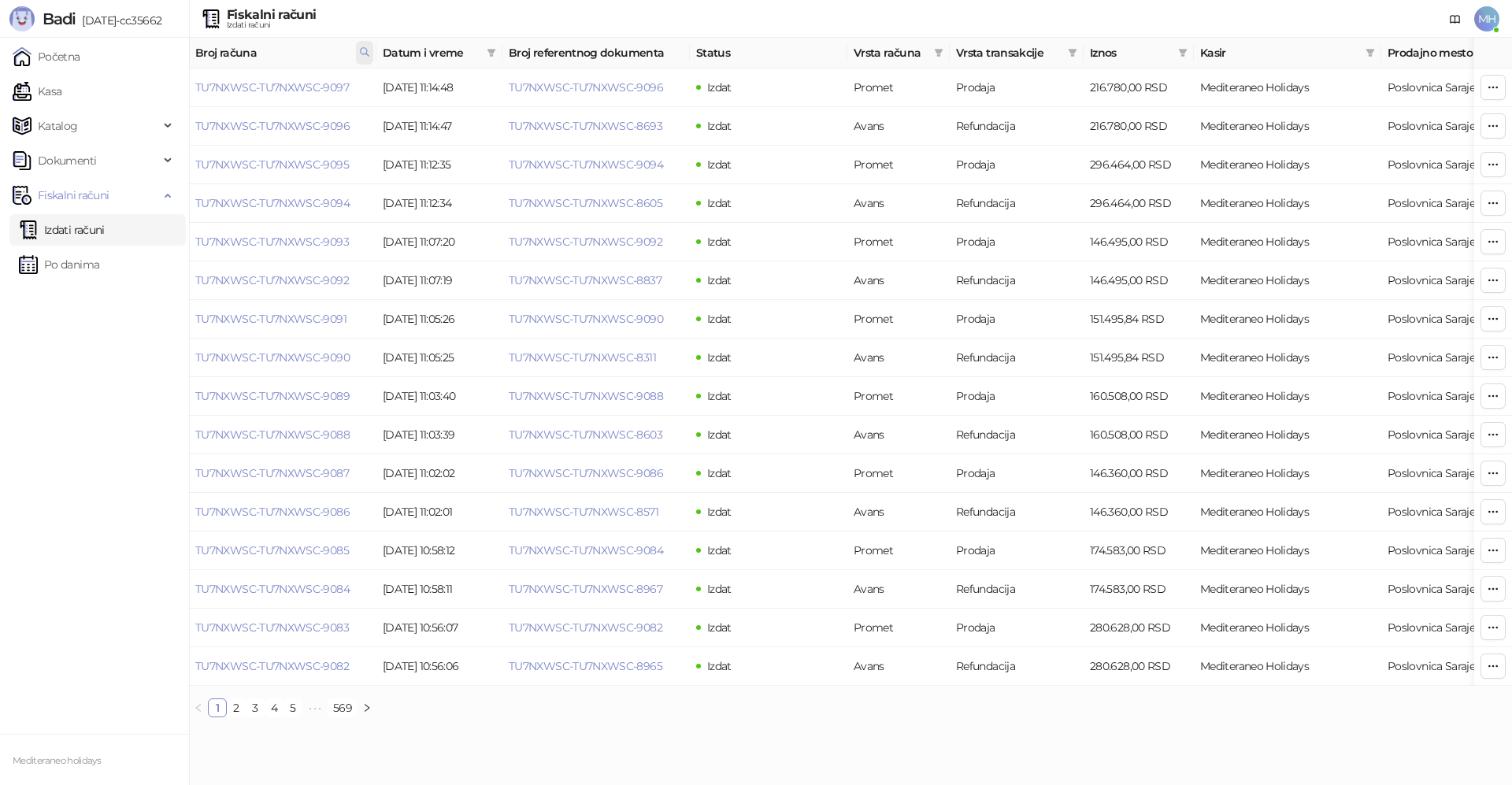
click at [364, 55] on icon at bounding box center [364, 51] width 11 height 11
click at [167, 75] on body "Badi 3.10.14-cc35662 Početna Kasa Katalog Dokumenti Fiskalni računi Izdati raču…" at bounding box center [756, 365] width 1512 height 730
type input "****"
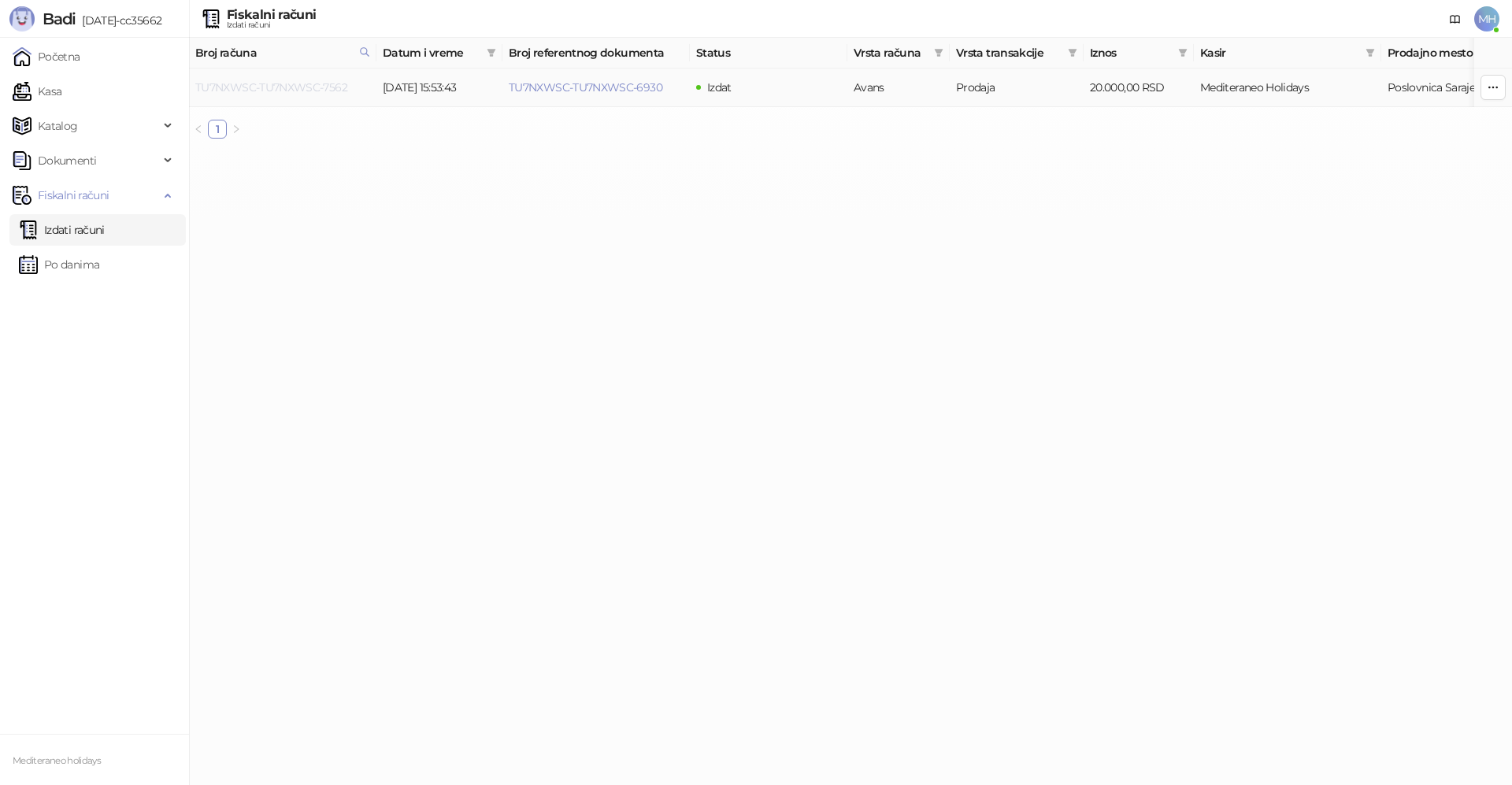
click at [330, 87] on link "TU7NXWSC-TU7NXWSC-7562" at bounding box center [271, 87] width 152 height 14
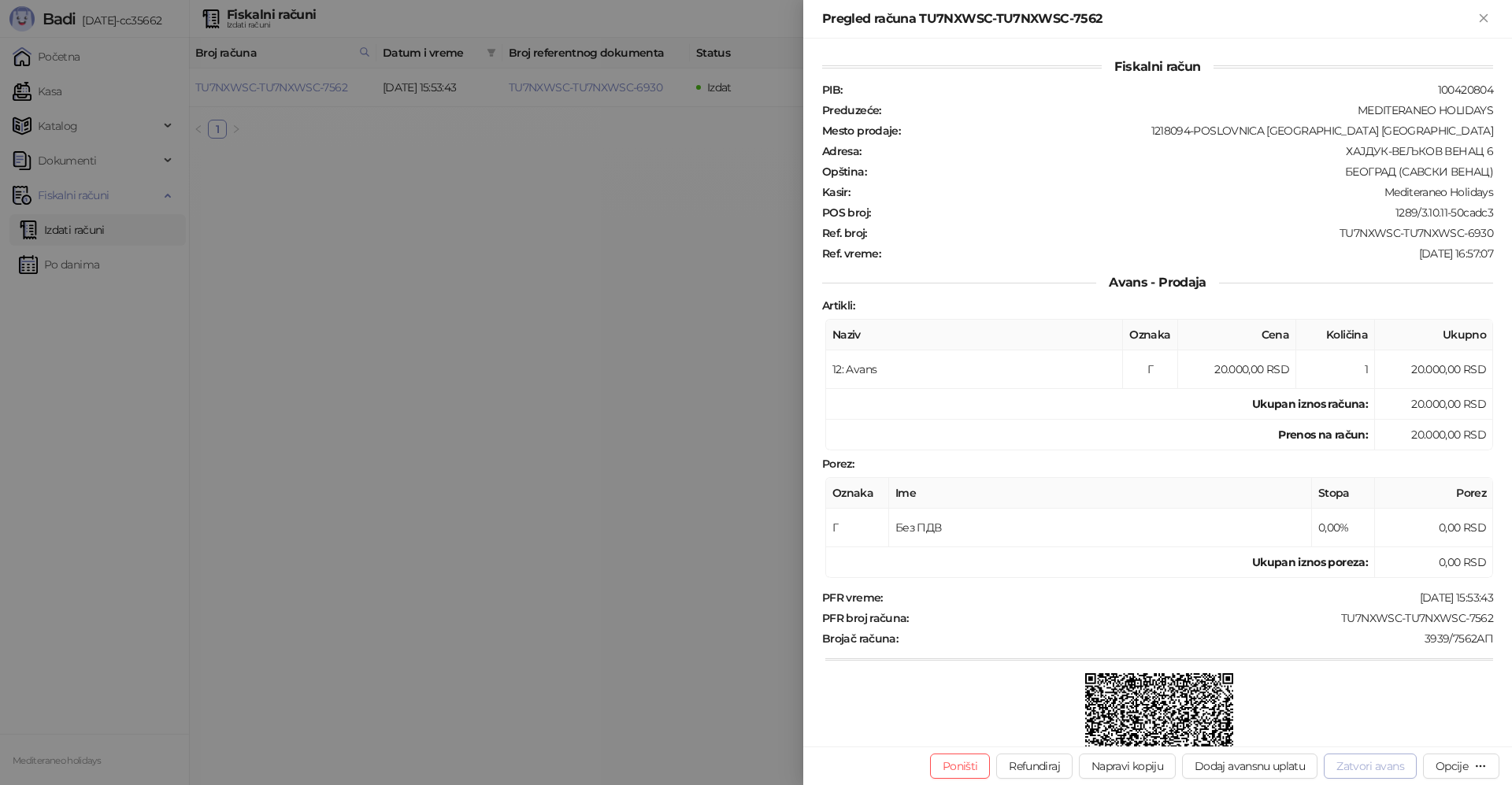
click at [1367, 769] on button "Zatvori avans" at bounding box center [1370, 766] width 93 height 25
type input "**********"
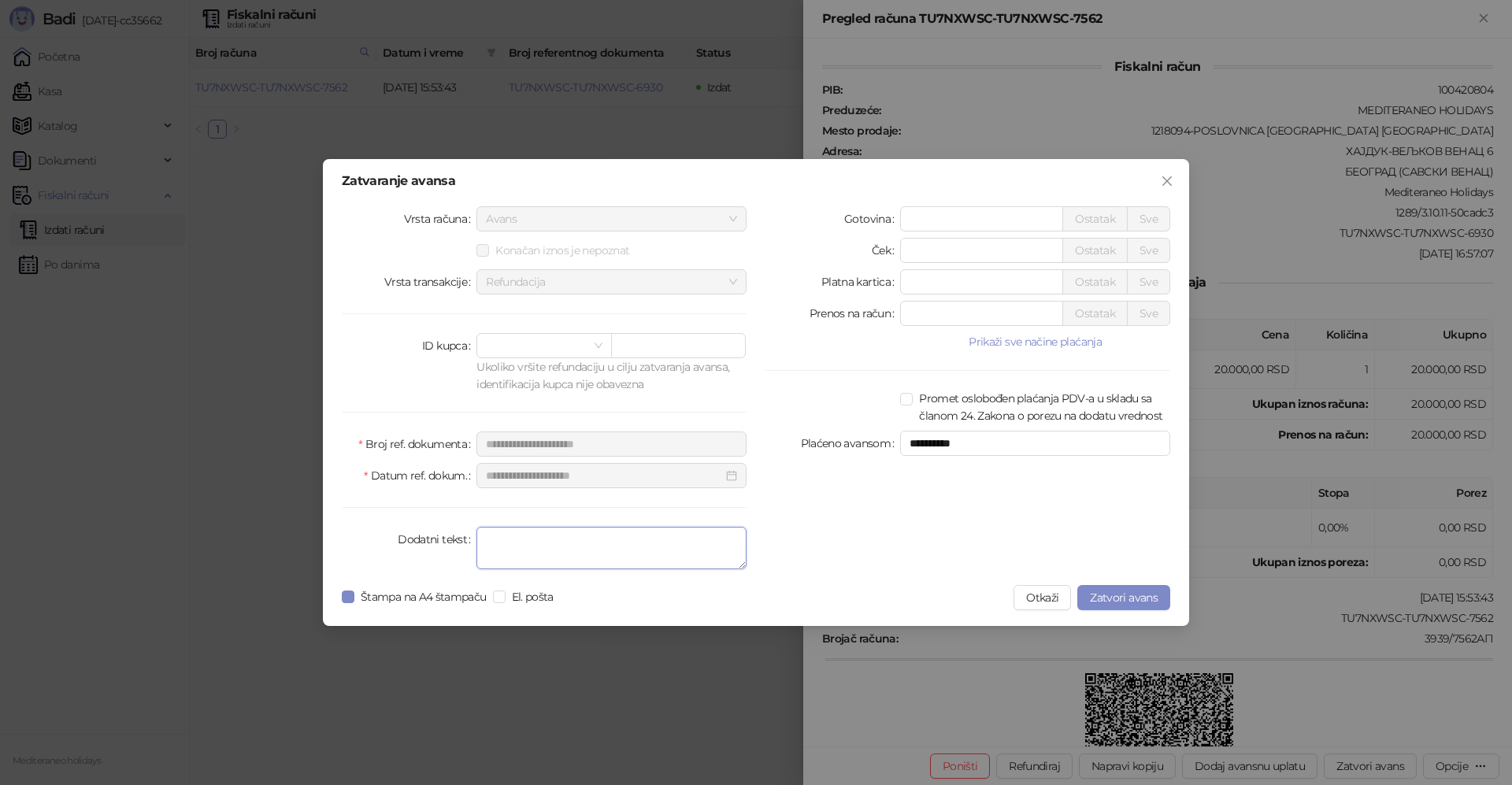
click at [579, 552] on textarea "Dodatni tekst" at bounding box center [611, 547] width 270 height 43
type textarea "*******"
click at [1108, 600] on span "Zatvori avans" at bounding box center [1123, 597] width 68 height 14
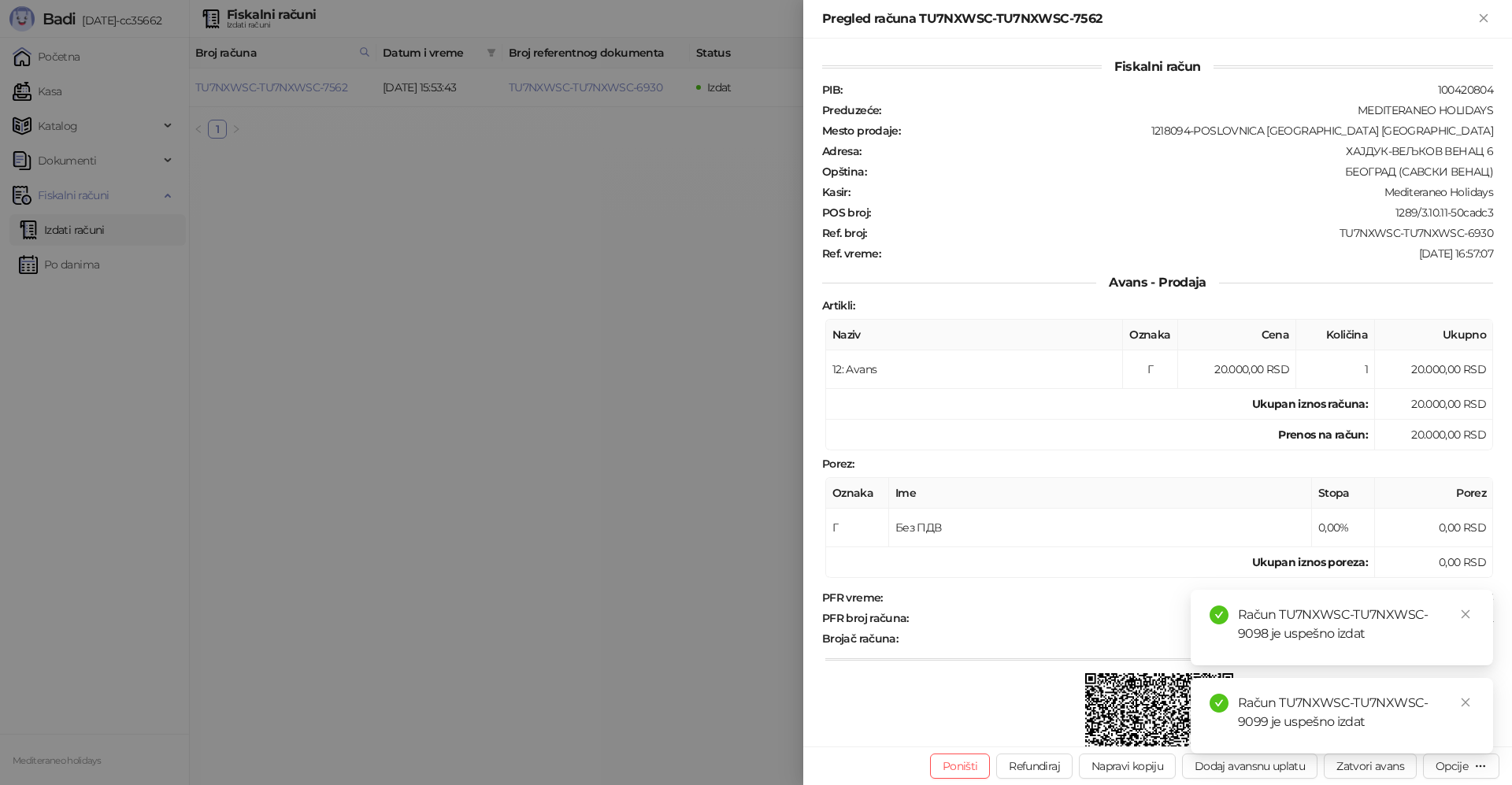
drag, startPoint x: 1485, startPoint y: 15, endPoint x: 1472, endPoint y: 303, distance: 288.3
click at [1483, 16] on icon "Zatvori" at bounding box center [1483, 18] width 14 height 14
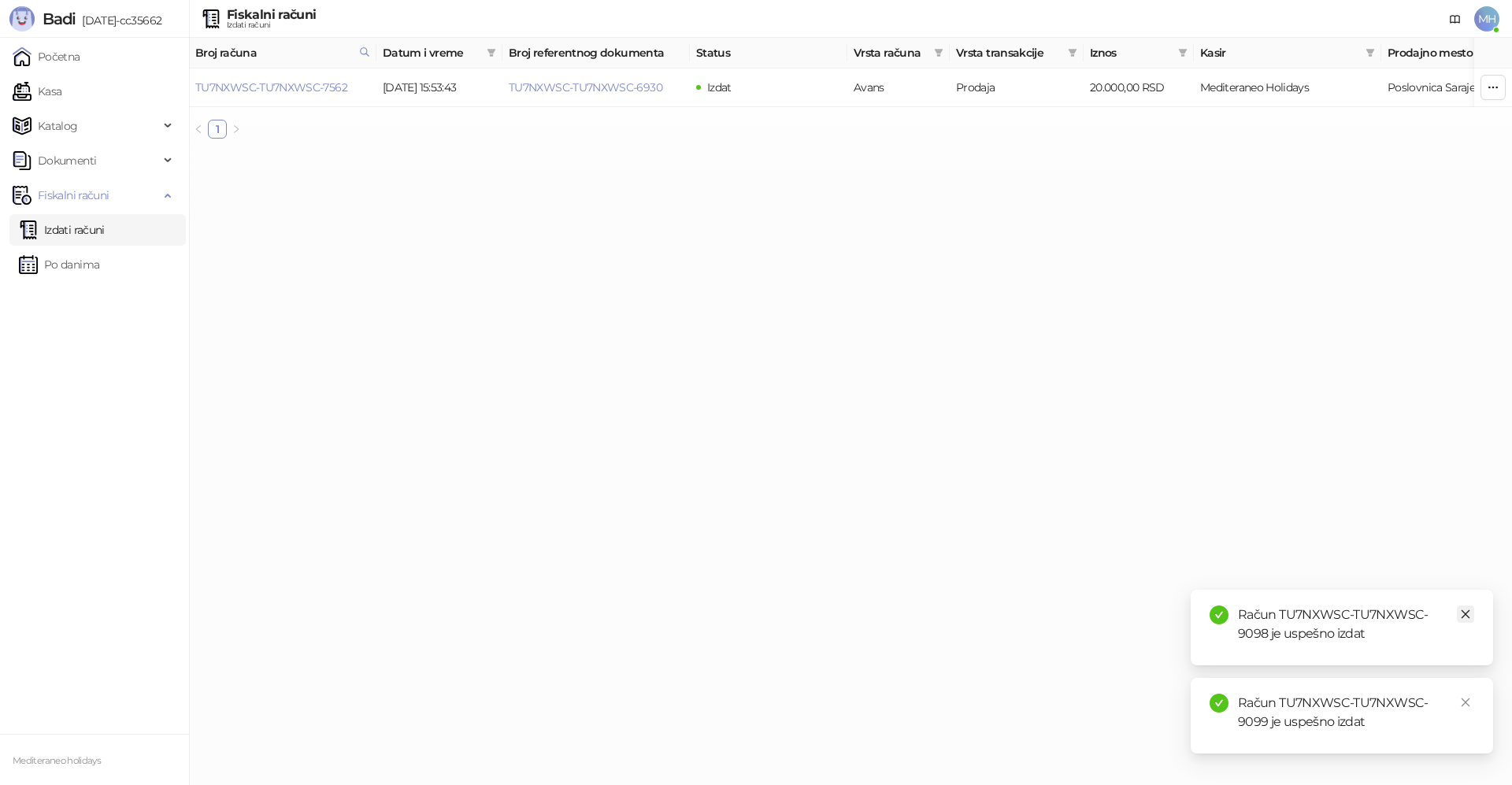
drag, startPoint x: 1463, startPoint y: 612, endPoint x: 1476, endPoint y: 714, distance: 102.8
click at [1464, 612] on icon "close" at bounding box center [1465, 614] width 11 height 11
drag, startPoint x: 1466, startPoint y: 703, endPoint x: 1453, endPoint y: 698, distance: 13.9
click at [1459, 703] on link "Close" at bounding box center [1465, 702] width 18 height 18
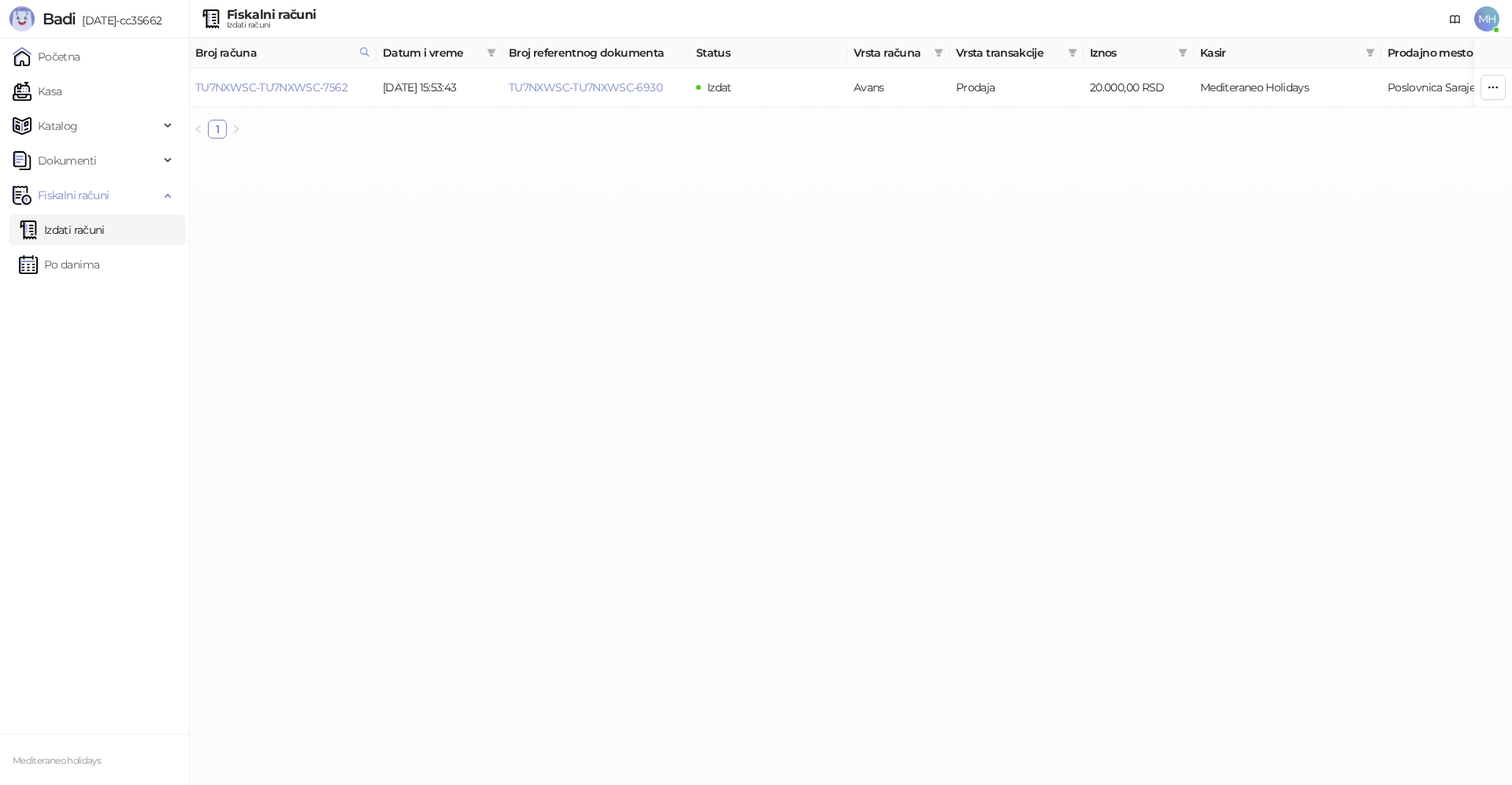
click at [93, 228] on link "Izdati računi" at bounding box center [61, 229] width 86 height 31
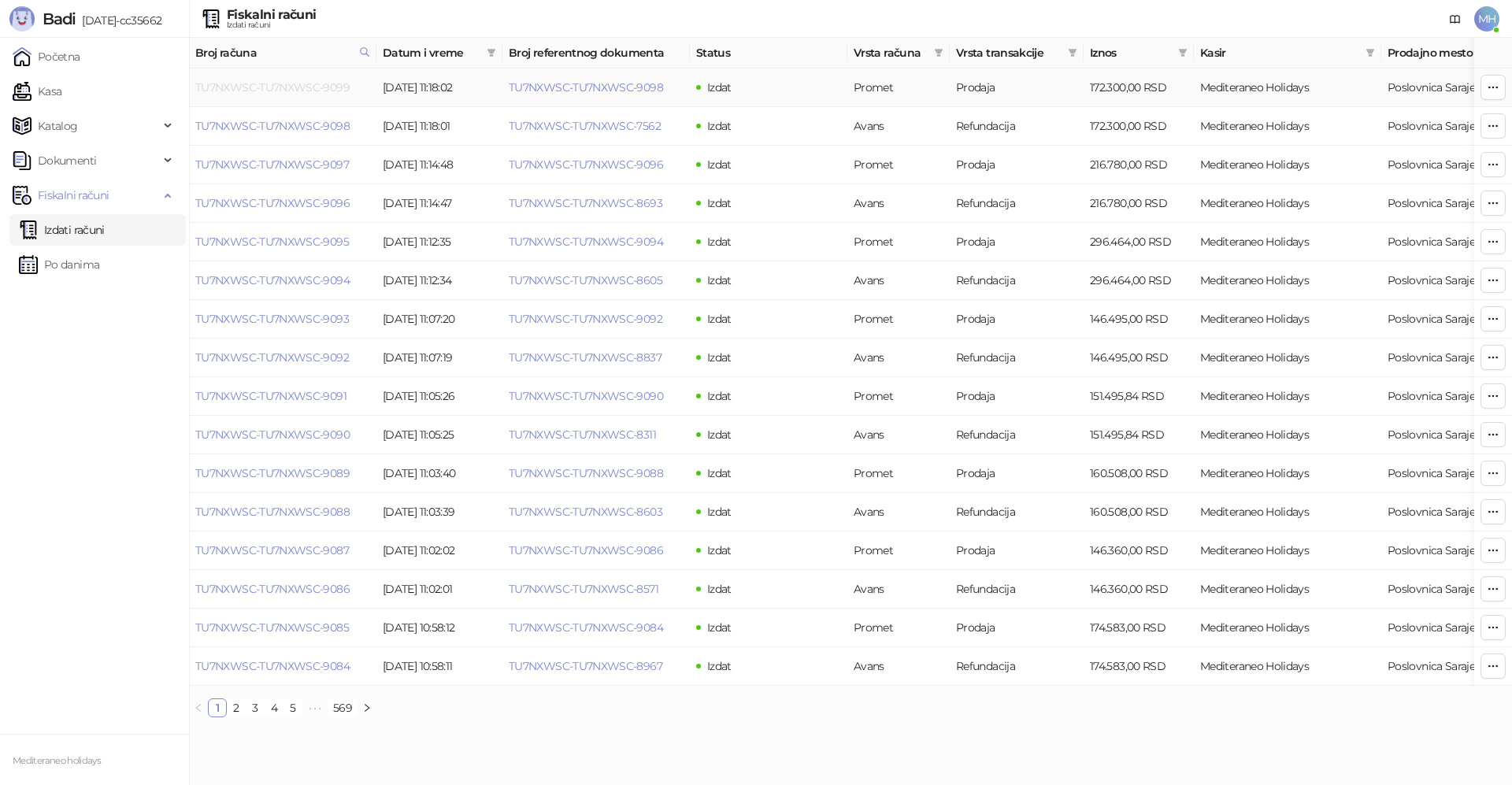
click at [308, 84] on link "TU7NXWSC-TU7NXWSC-9099" at bounding box center [272, 87] width 155 height 14
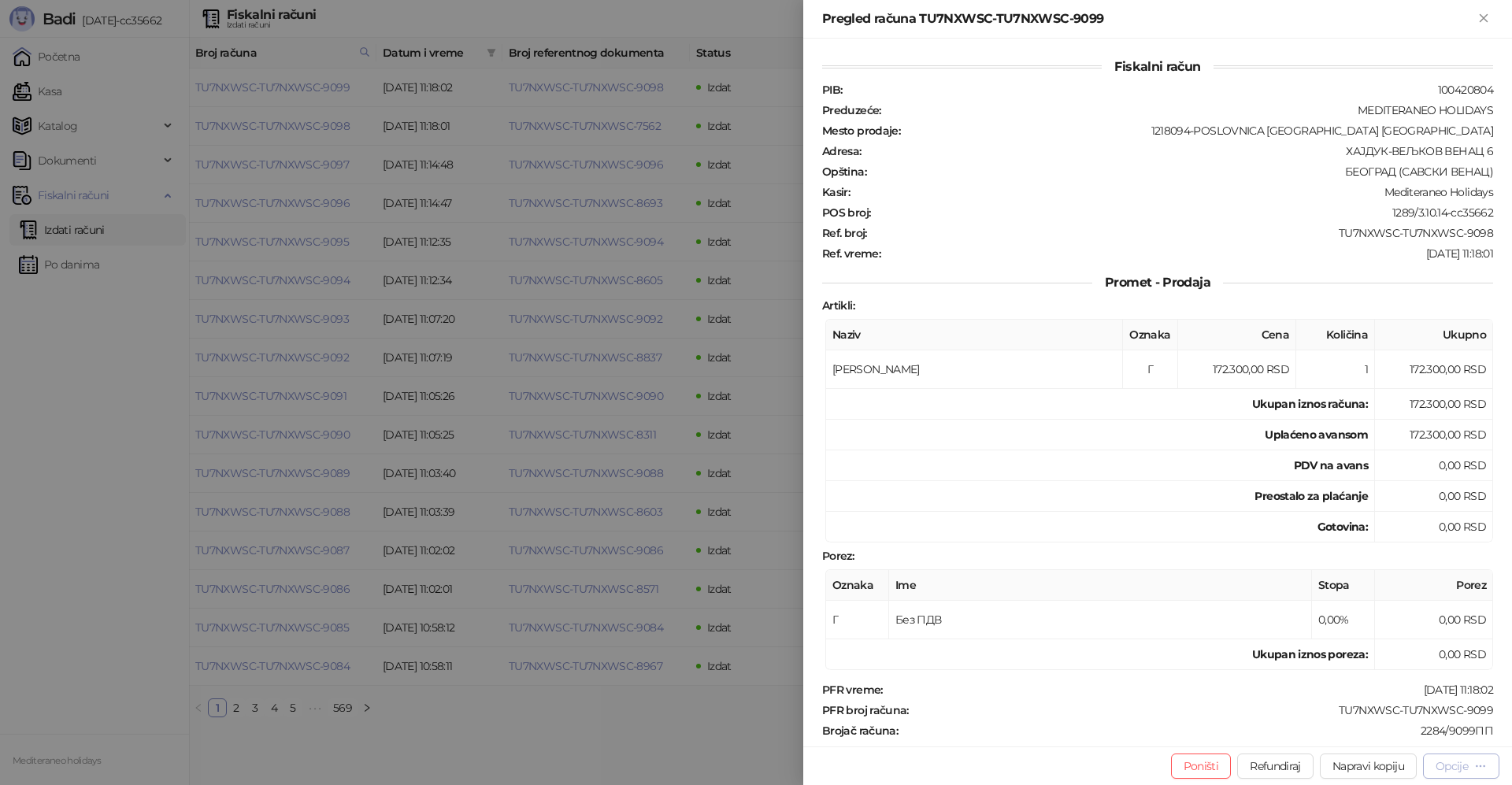
click at [1458, 760] on div "Opcije" at bounding box center [1451, 766] width 32 height 14
click at [1378, 740] on span "Preuzmi u PDF formatu" at bounding box center [1406, 734] width 161 height 18
drag, startPoint x: 1490, startPoint y: 24, endPoint x: 832, endPoint y: 19, distance: 658.0
click at [1488, 24] on icon "Zatvori" at bounding box center [1483, 18] width 14 height 14
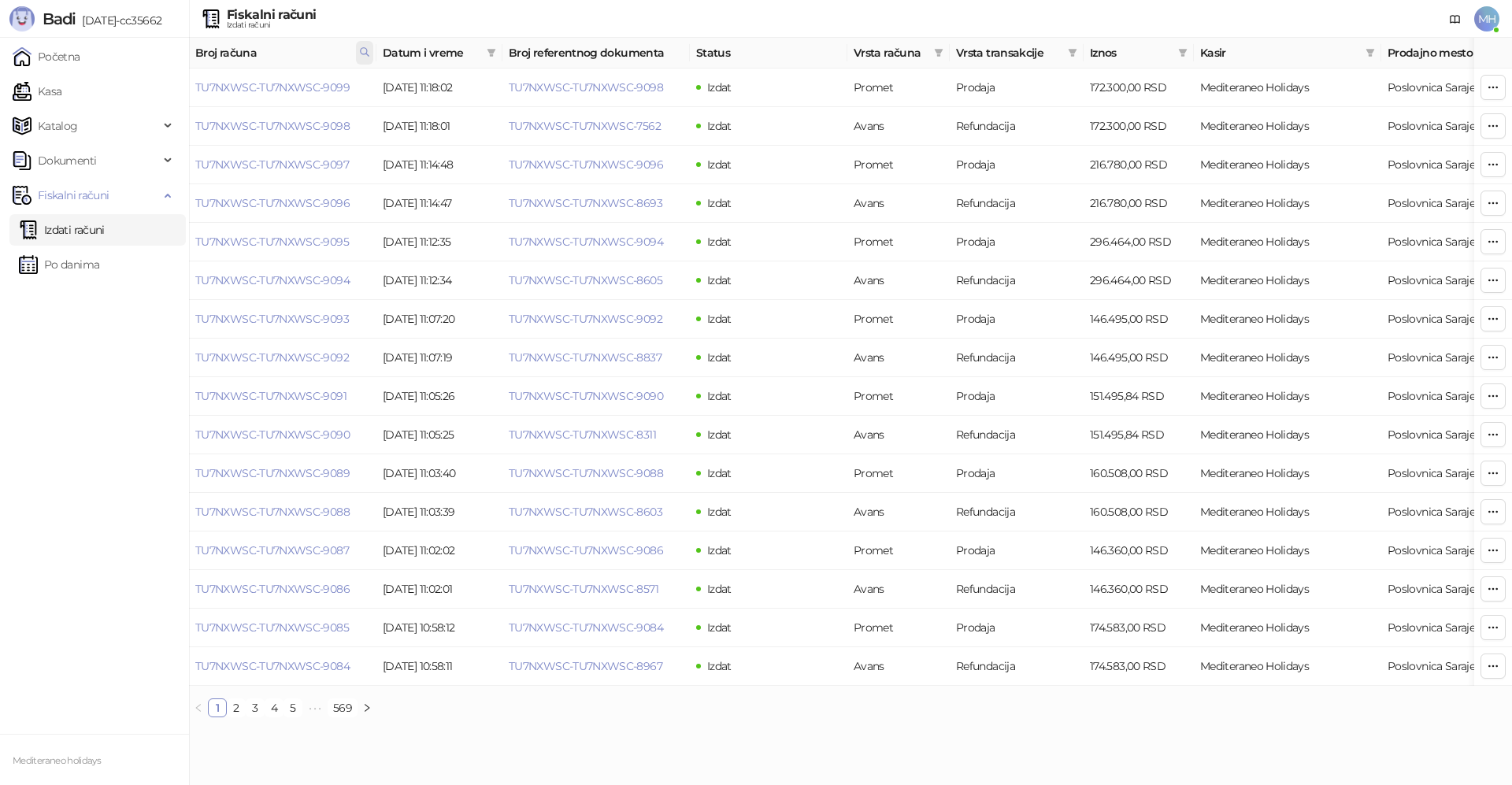
click at [365, 53] on icon at bounding box center [364, 51] width 11 height 11
click at [148, 86] on body "Badi 3.10.14-cc35662 Početna Kasa Katalog Dokumenti Fiskalni računi Izdati raču…" at bounding box center [756, 365] width 1512 height 730
type input "****"
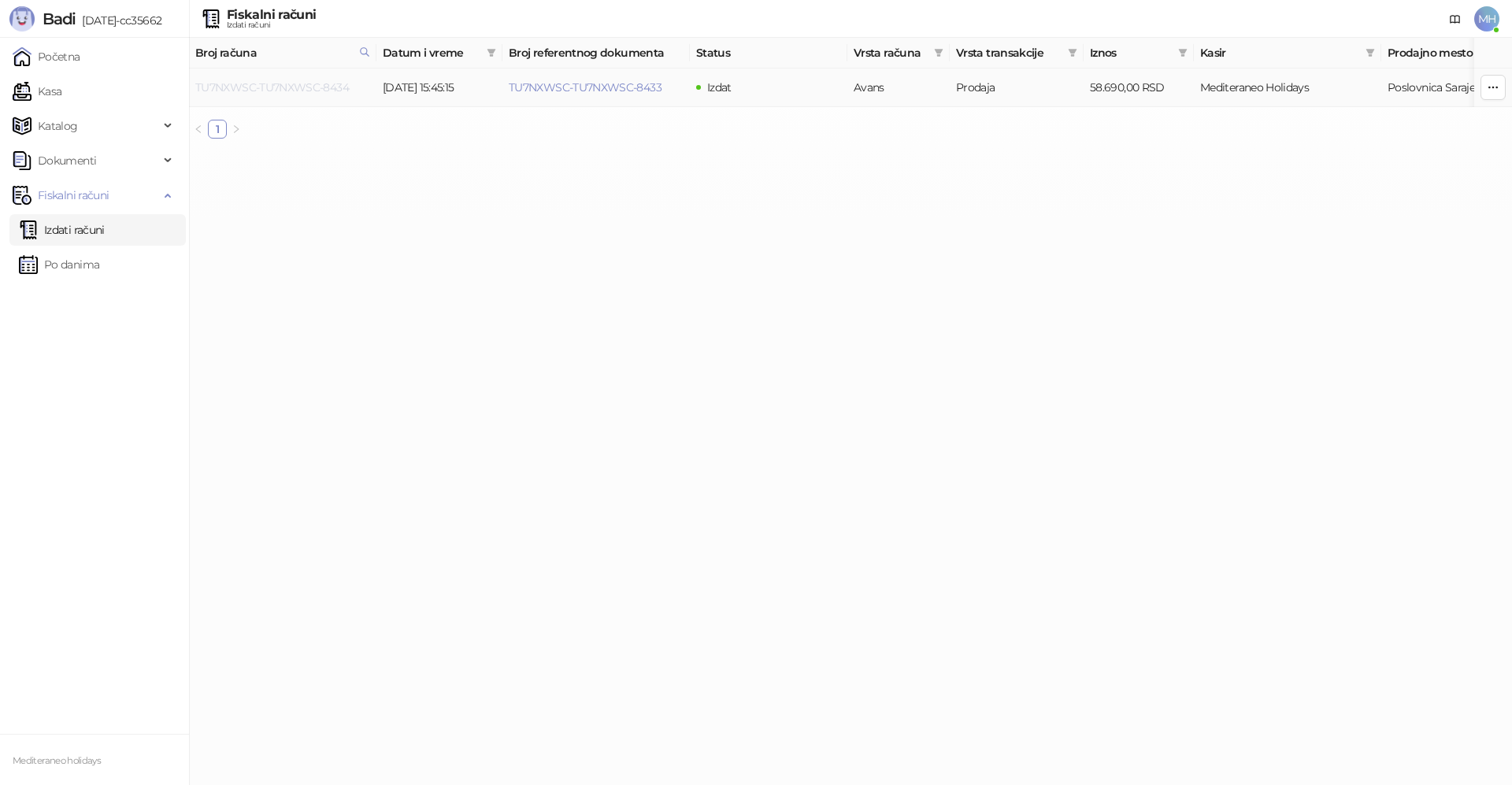
click at [326, 81] on link "TU7NXWSC-TU7NXWSC-8434" at bounding box center [272, 87] width 154 height 14
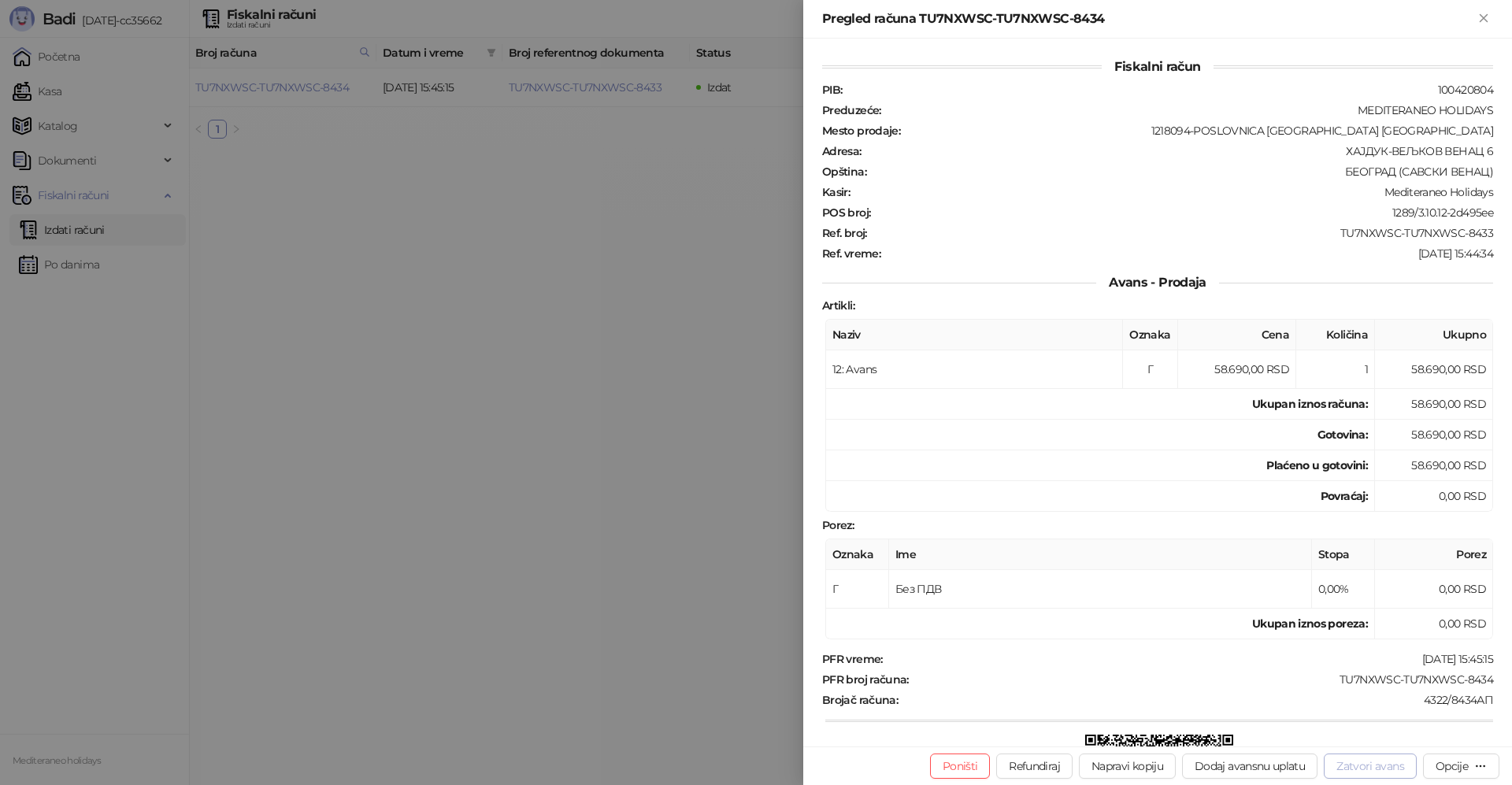
click at [1360, 769] on button "Zatvori avans" at bounding box center [1370, 766] width 93 height 25
type input "**********"
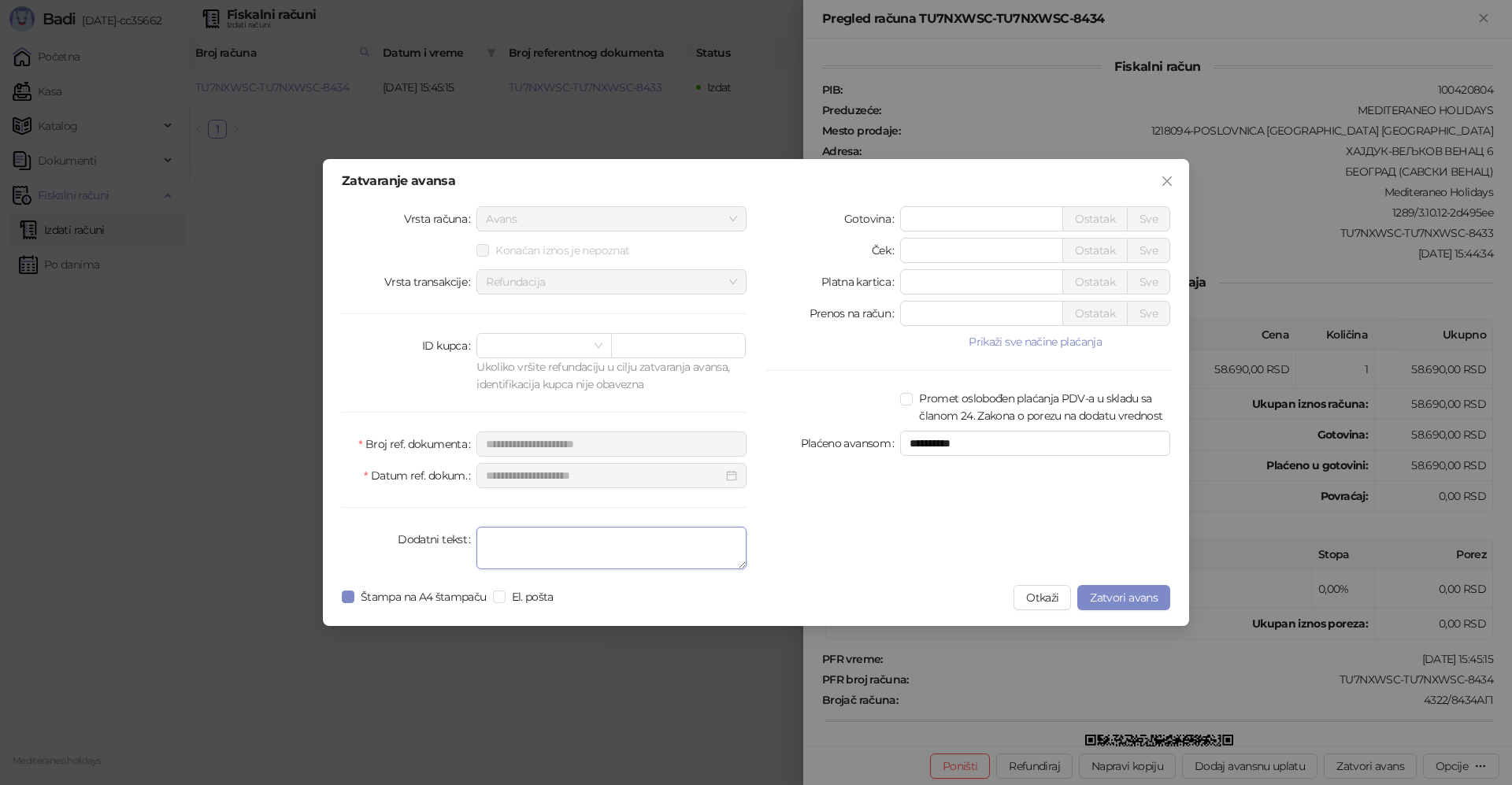
click at [532, 546] on textarea "Dodatni tekst" at bounding box center [611, 547] width 270 height 43
type textarea "*******"
click at [1108, 603] on span "Zatvori avans" at bounding box center [1123, 597] width 68 height 14
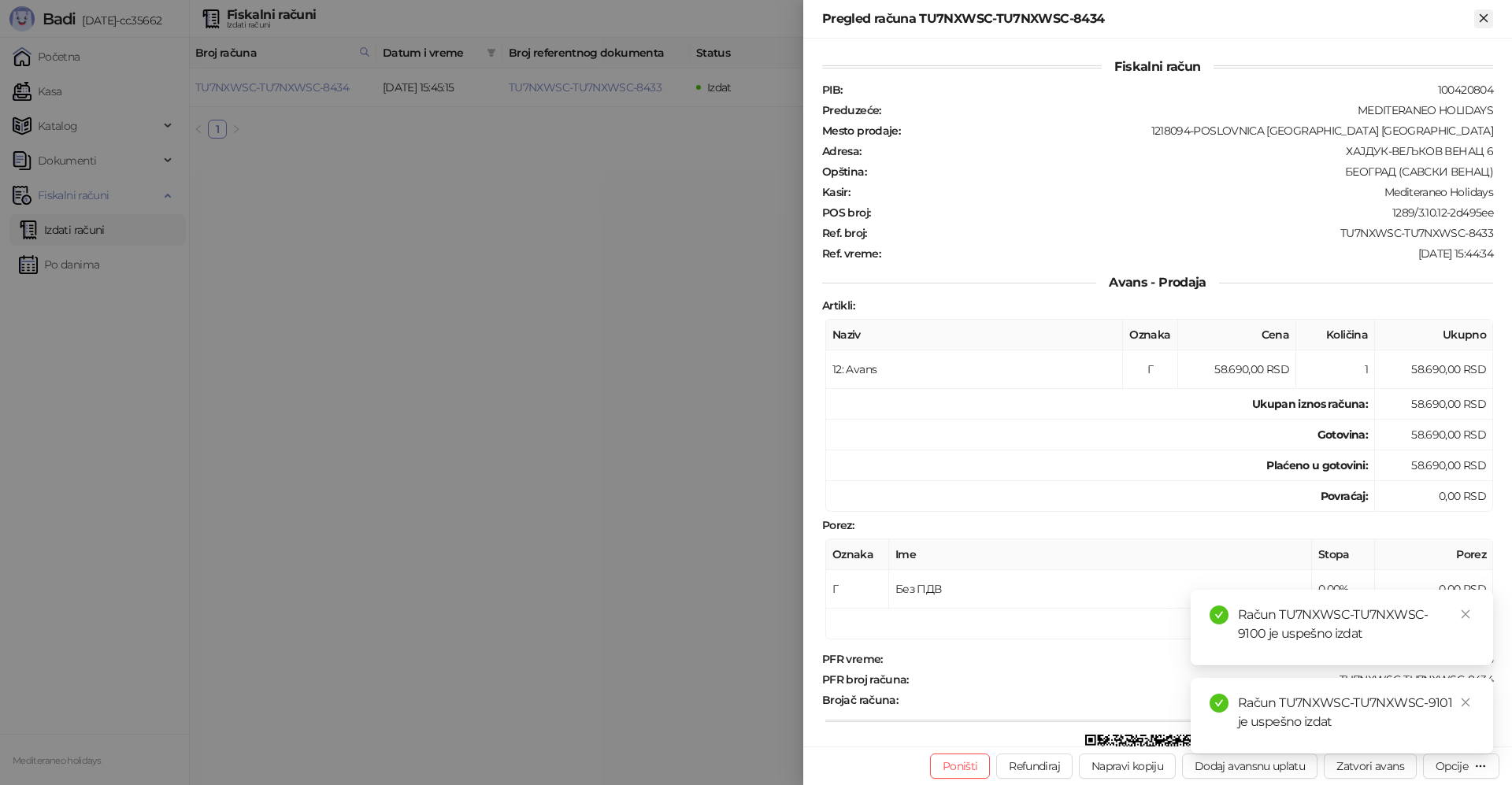
click at [1485, 17] on icon "Zatvori" at bounding box center [1483, 18] width 7 height 7
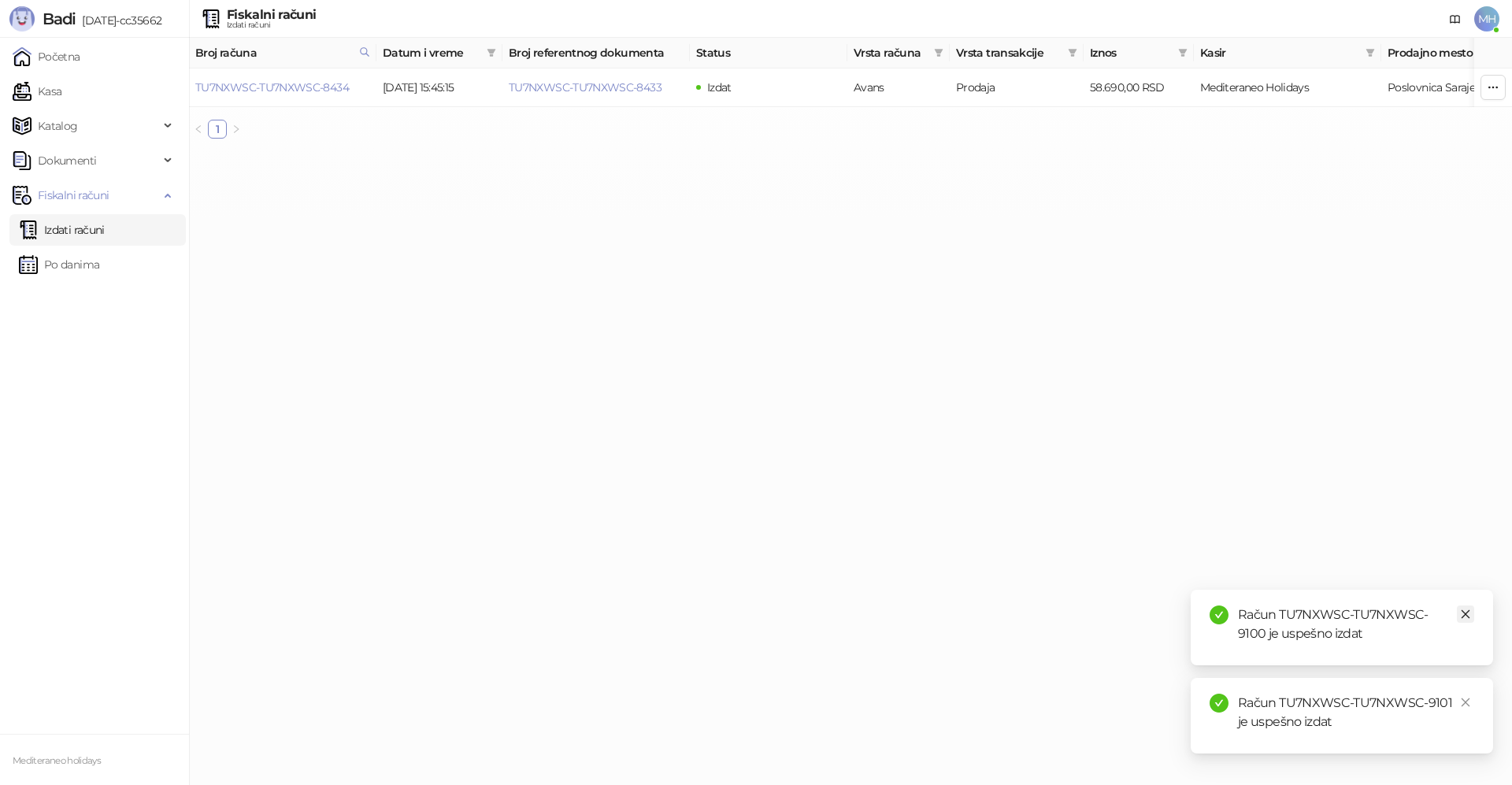
drag, startPoint x: 1464, startPoint y: 612, endPoint x: 1465, endPoint y: 708, distance: 96.0
click at [1465, 614] on icon "close" at bounding box center [1465, 614] width 11 height 11
click at [1466, 703] on icon "close" at bounding box center [1465, 702] width 11 height 11
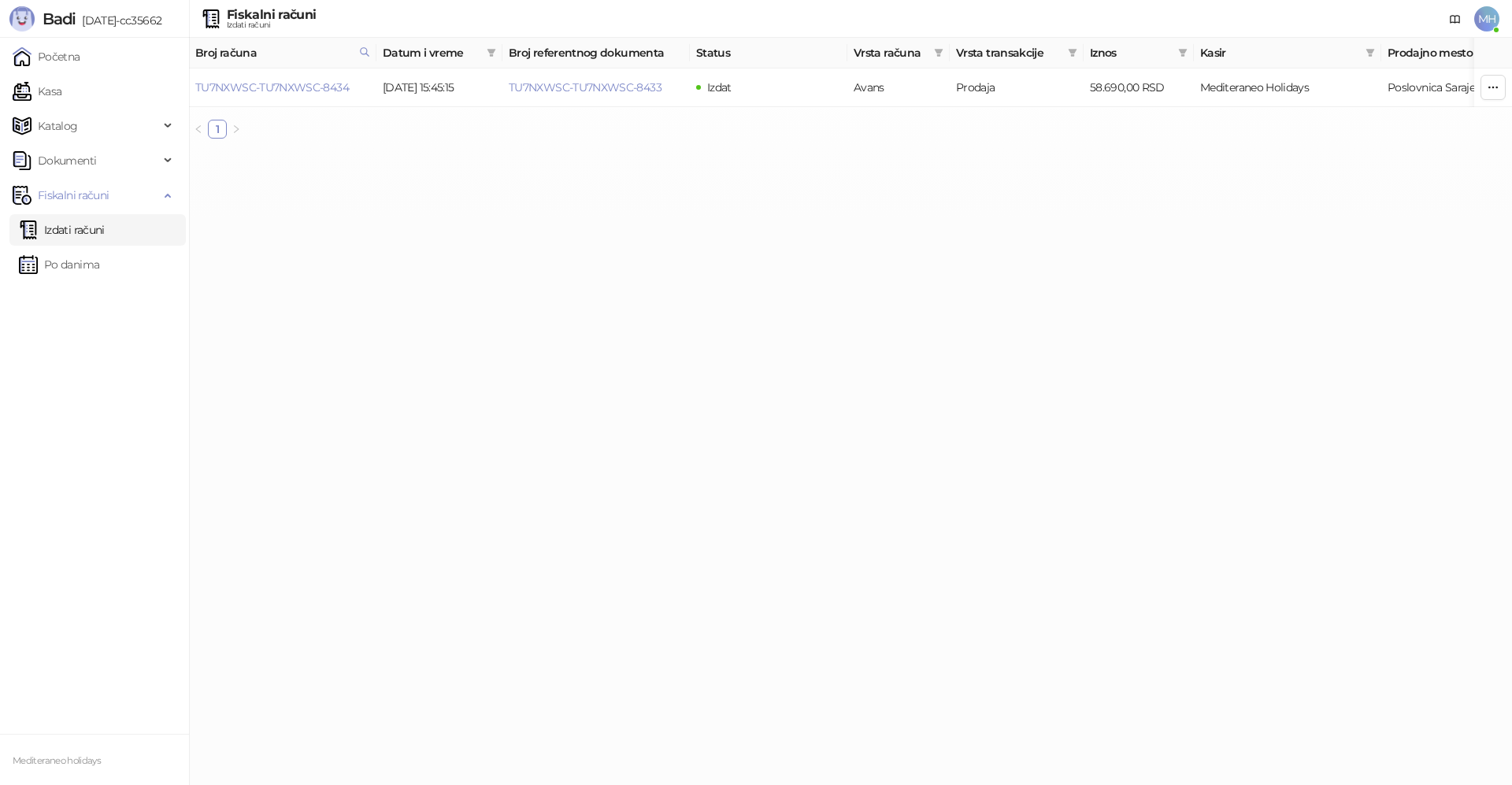
click at [103, 235] on link "Izdati računi" at bounding box center [61, 229] width 86 height 31
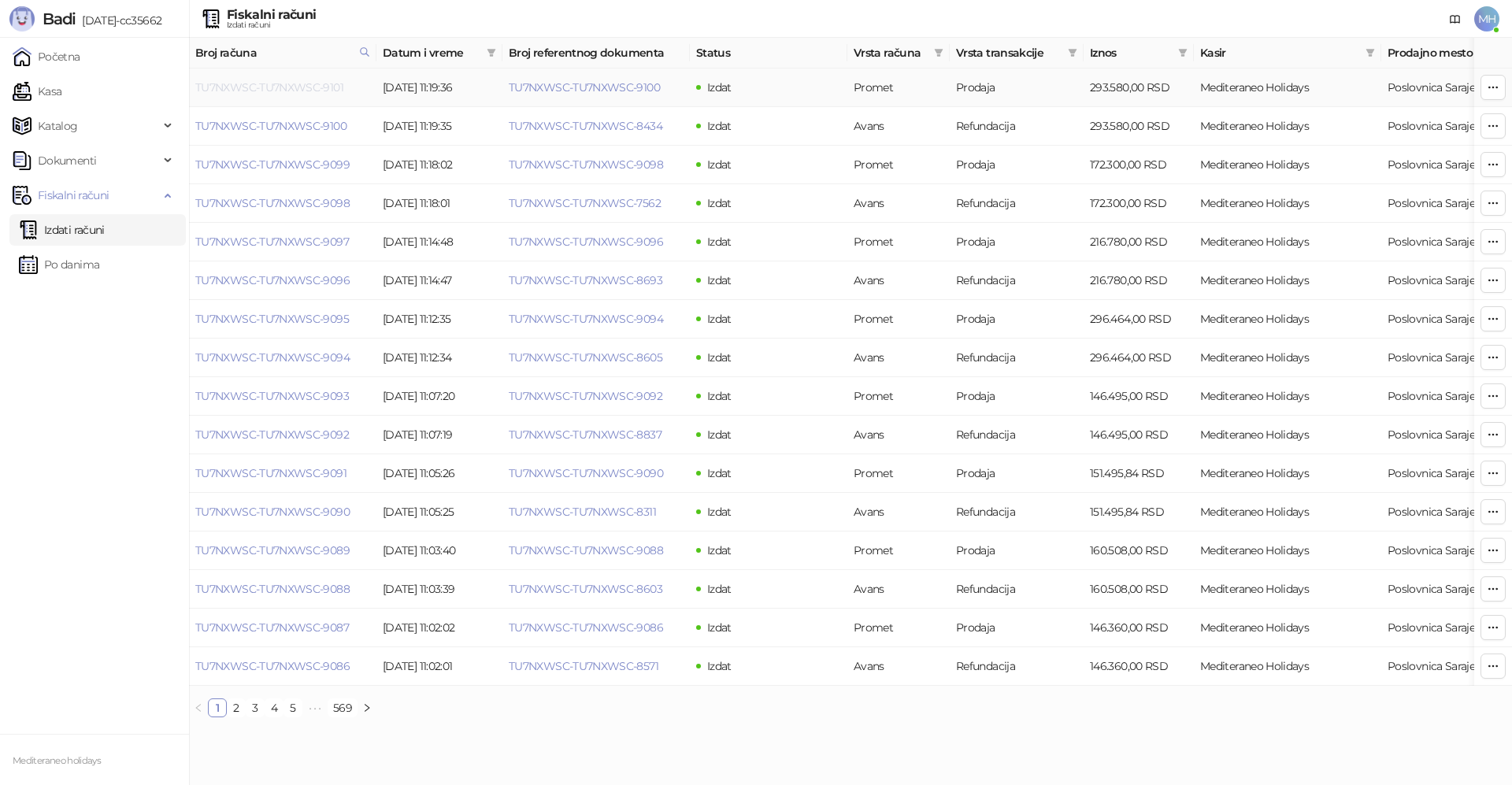
click at [312, 82] on link "TU7NXWSC-TU7NXWSC-9101" at bounding box center [269, 87] width 148 height 14
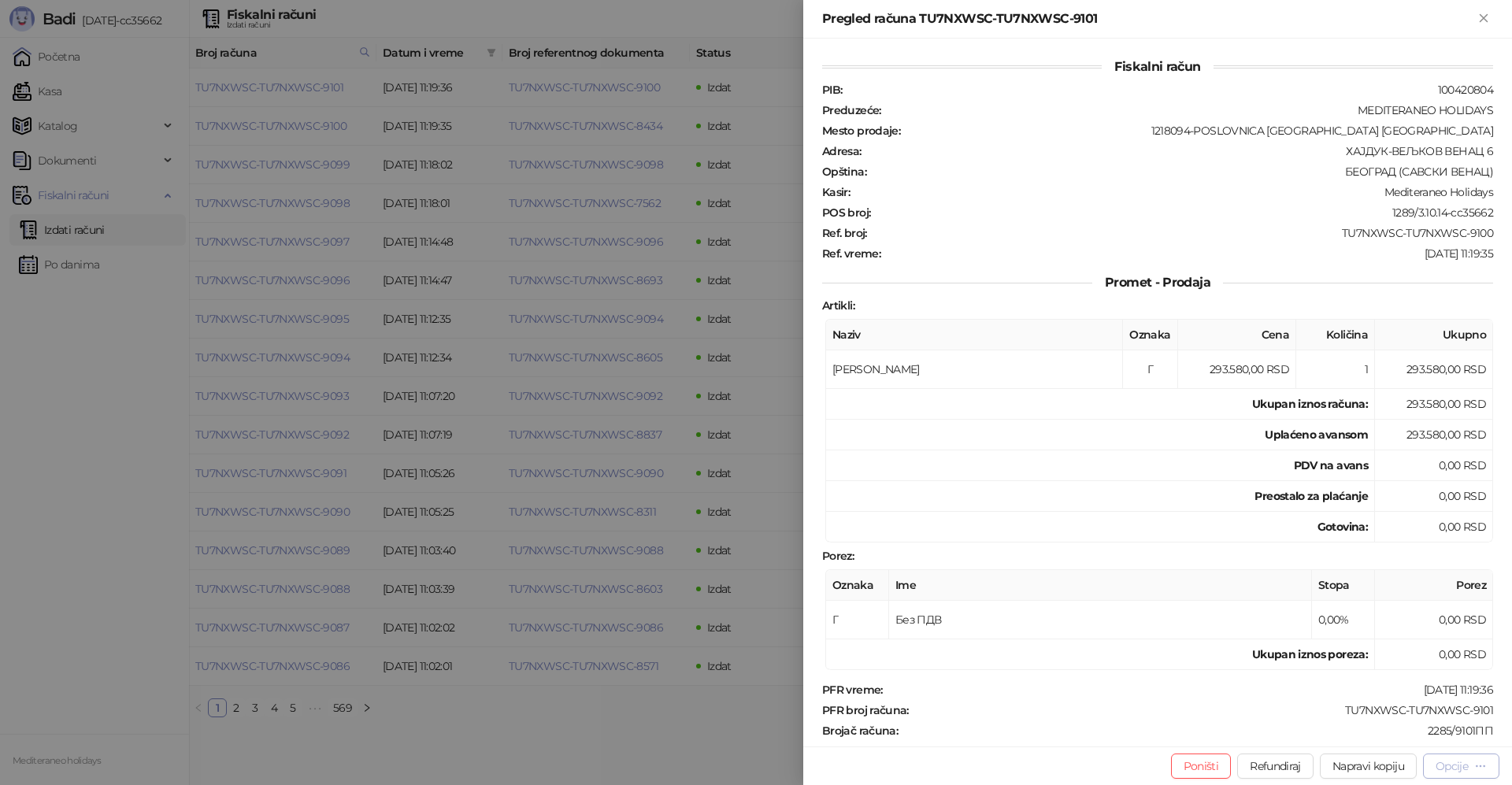
click at [1464, 760] on div "Opcije" at bounding box center [1451, 766] width 32 height 14
click at [1352, 733] on span "Preuzmi u PDF formatu" at bounding box center [1406, 734] width 161 height 18
click at [1476, 3] on div "Pregled računa TU7NXWSC-TU7NXWSC-9101" at bounding box center [1157, 19] width 709 height 39
click at [1478, 17] on icon "Zatvori" at bounding box center [1483, 18] width 14 height 14
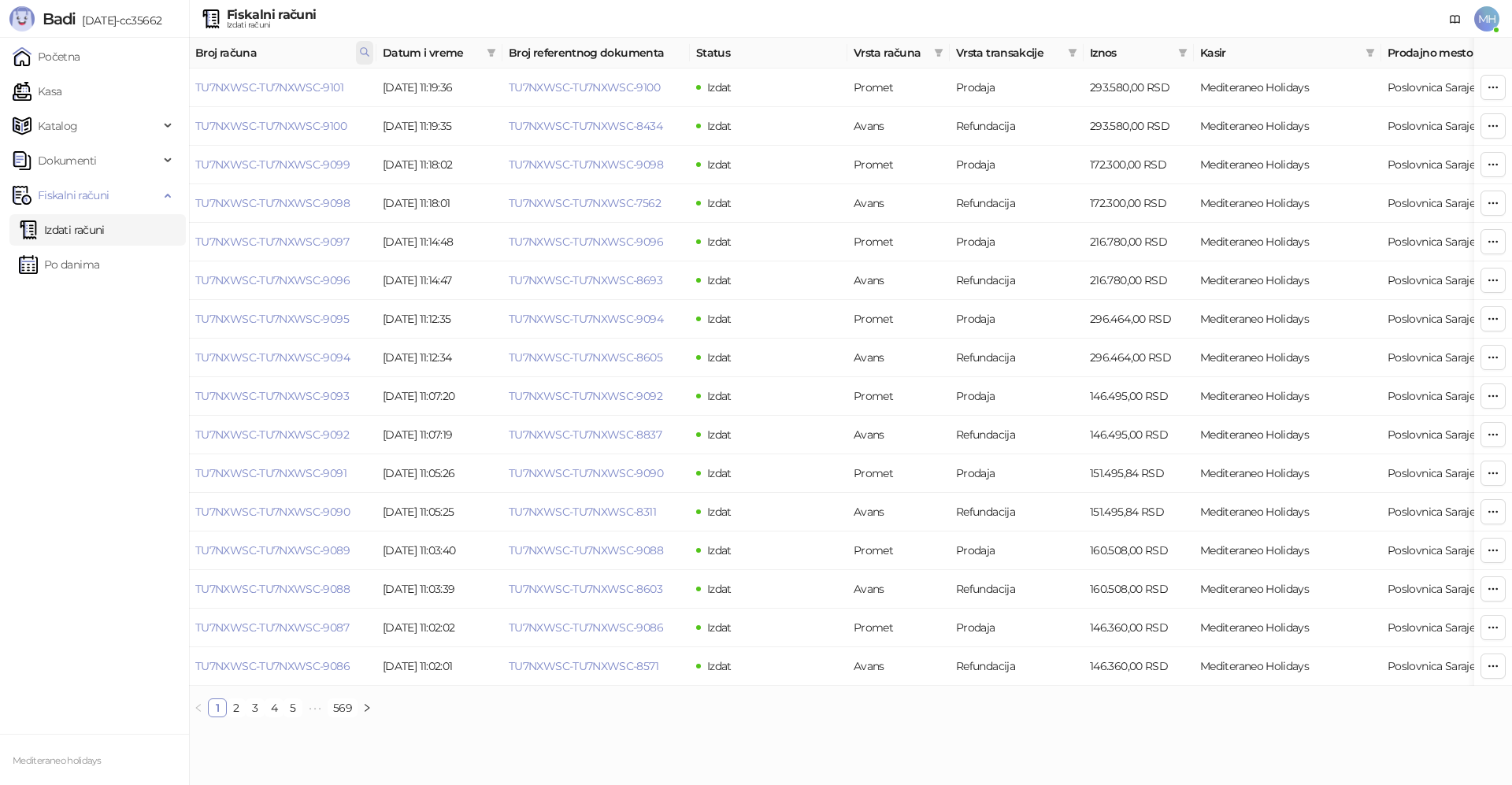
click at [358, 53] on span at bounding box center [364, 53] width 18 height 24
drag, startPoint x: 254, startPoint y: 86, endPoint x: 173, endPoint y: 88, distance: 81.0
click at [173, 88] on body "Badi 3.10.14-cc35662 Početna Kasa Katalog Dokumenti Fiskalni računi Izdati raču…" at bounding box center [756, 365] width 1512 height 730
type input "****"
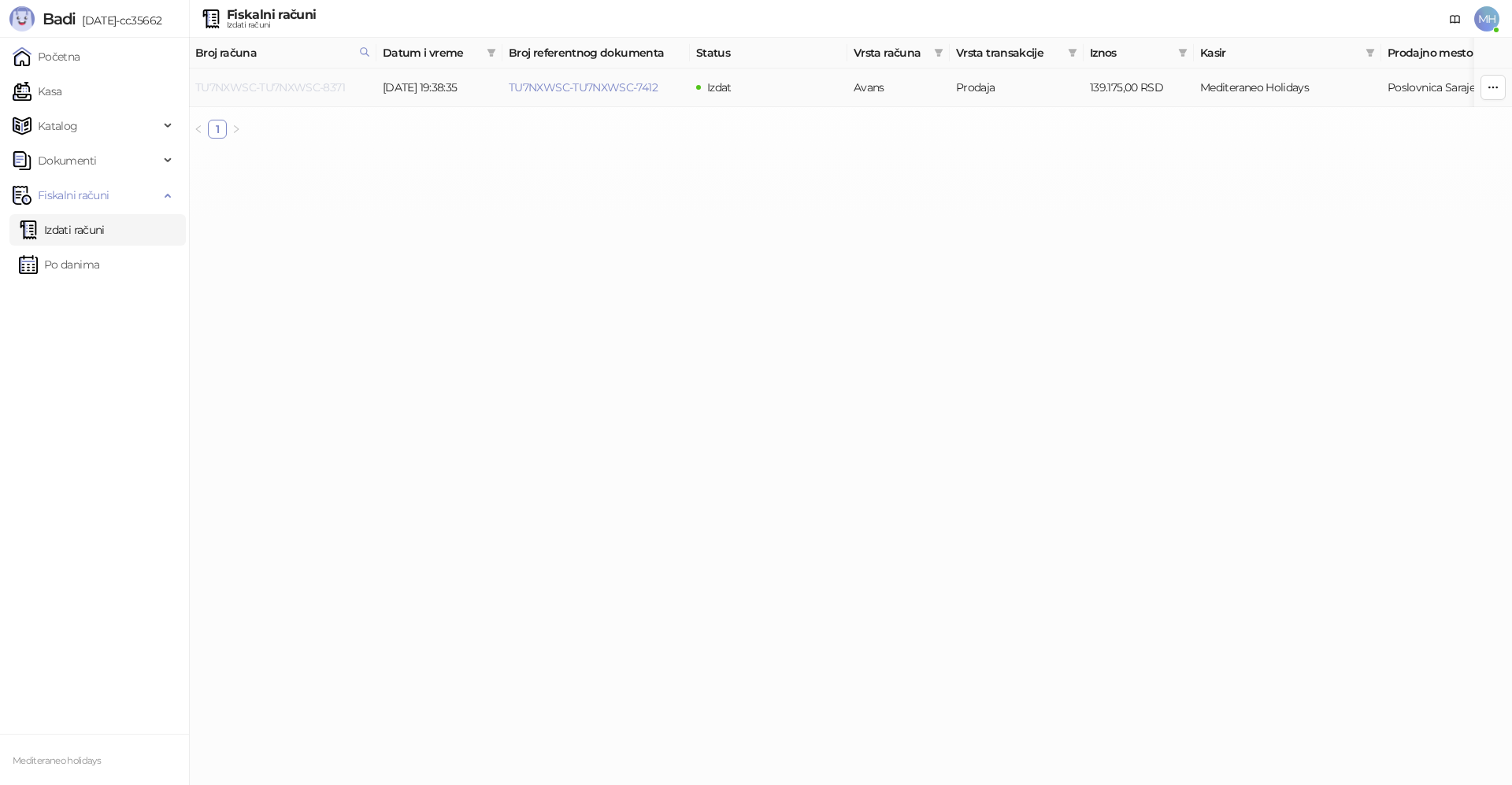
click at [265, 92] on link "TU7NXWSC-TU7NXWSC-8371" at bounding box center [270, 87] width 150 height 14
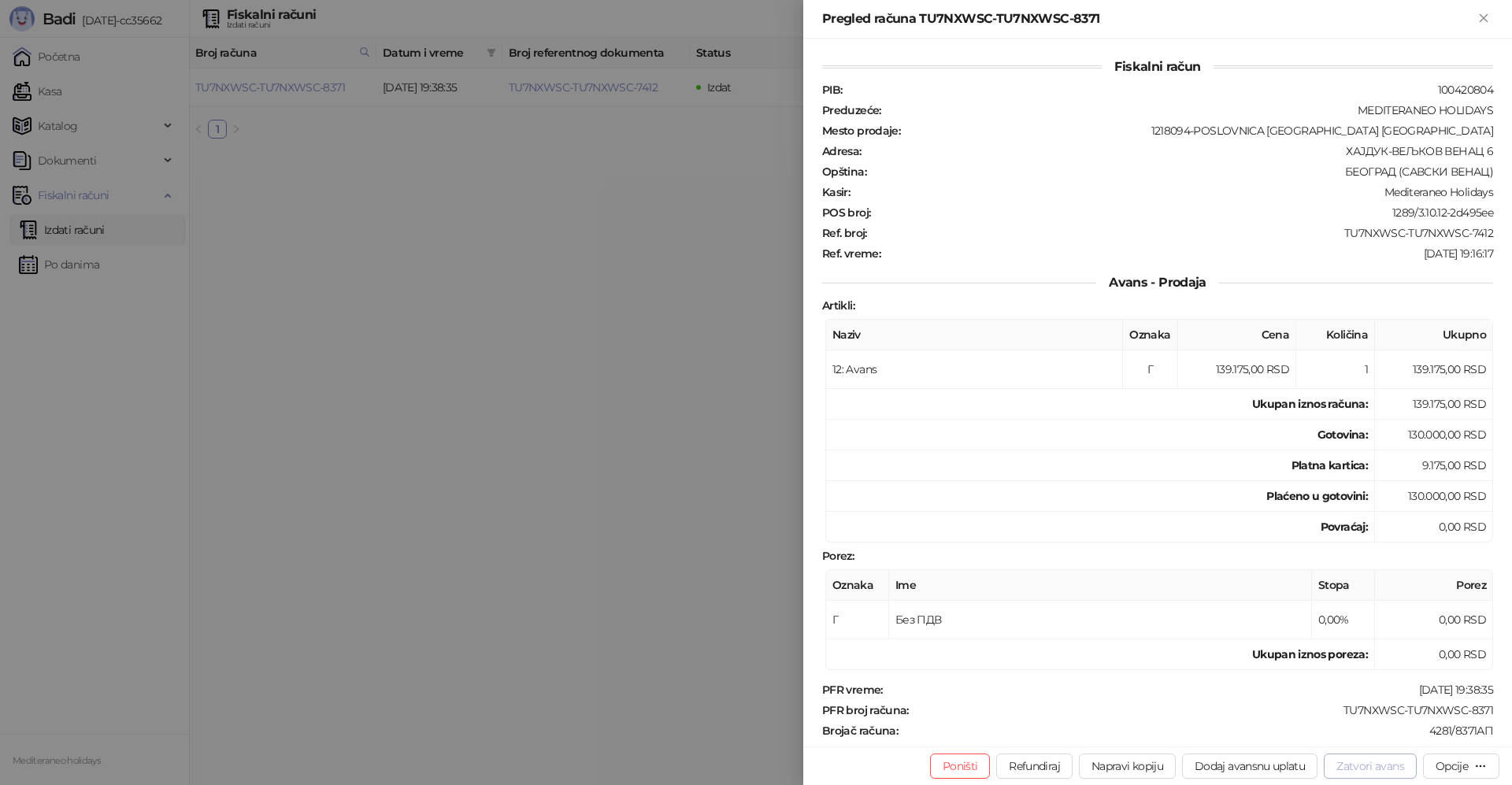
click at [1349, 770] on button "Zatvori avans" at bounding box center [1370, 766] width 93 height 25
type input "**********"
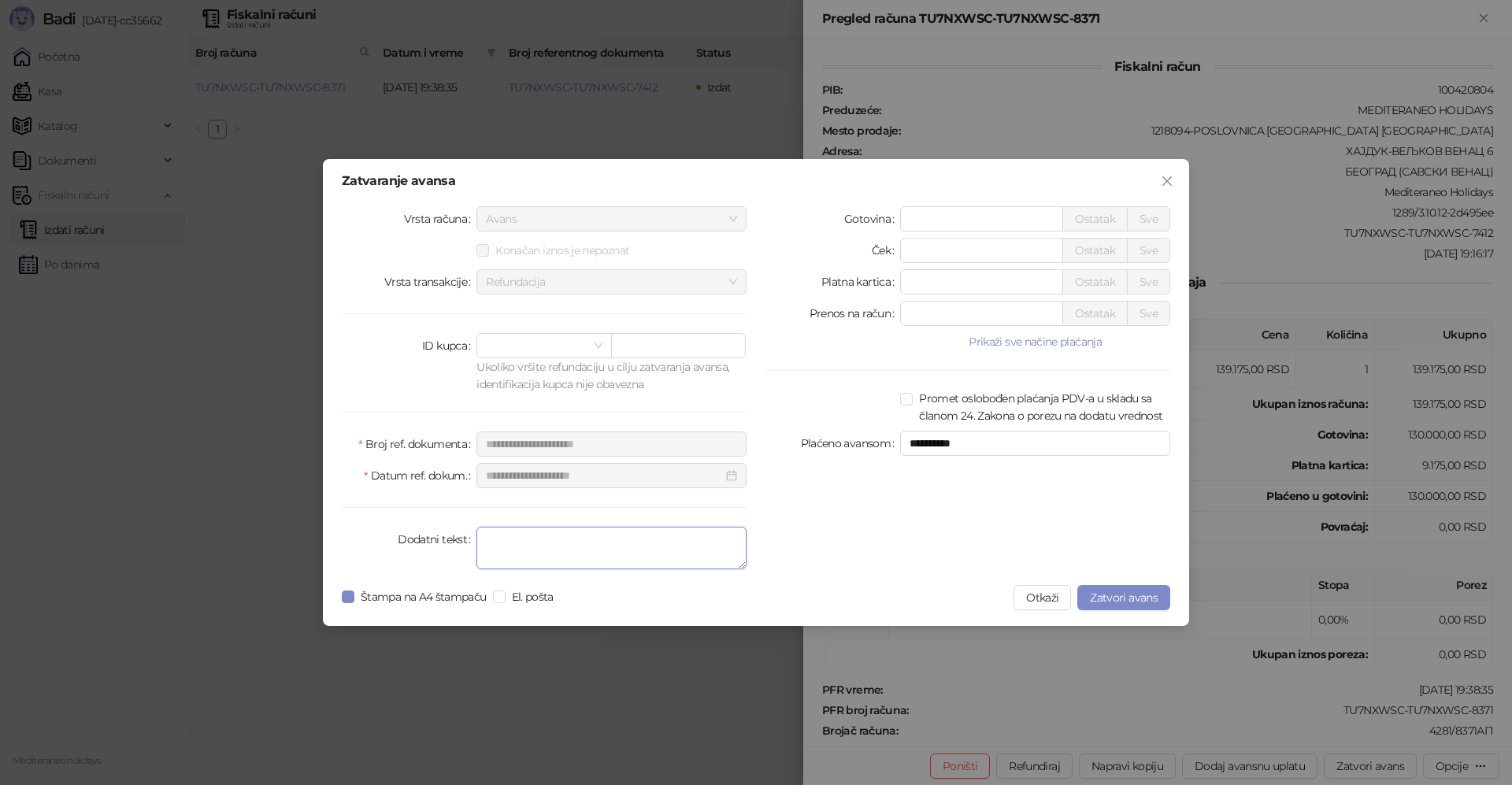
click at [637, 548] on textarea "Dodatni tekst" at bounding box center [611, 547] width 270 height 43
type textarea "*******"
click at [1134, 595] on span "Zatvori avans" at bounding box center [1123, 597] width 68 height 14
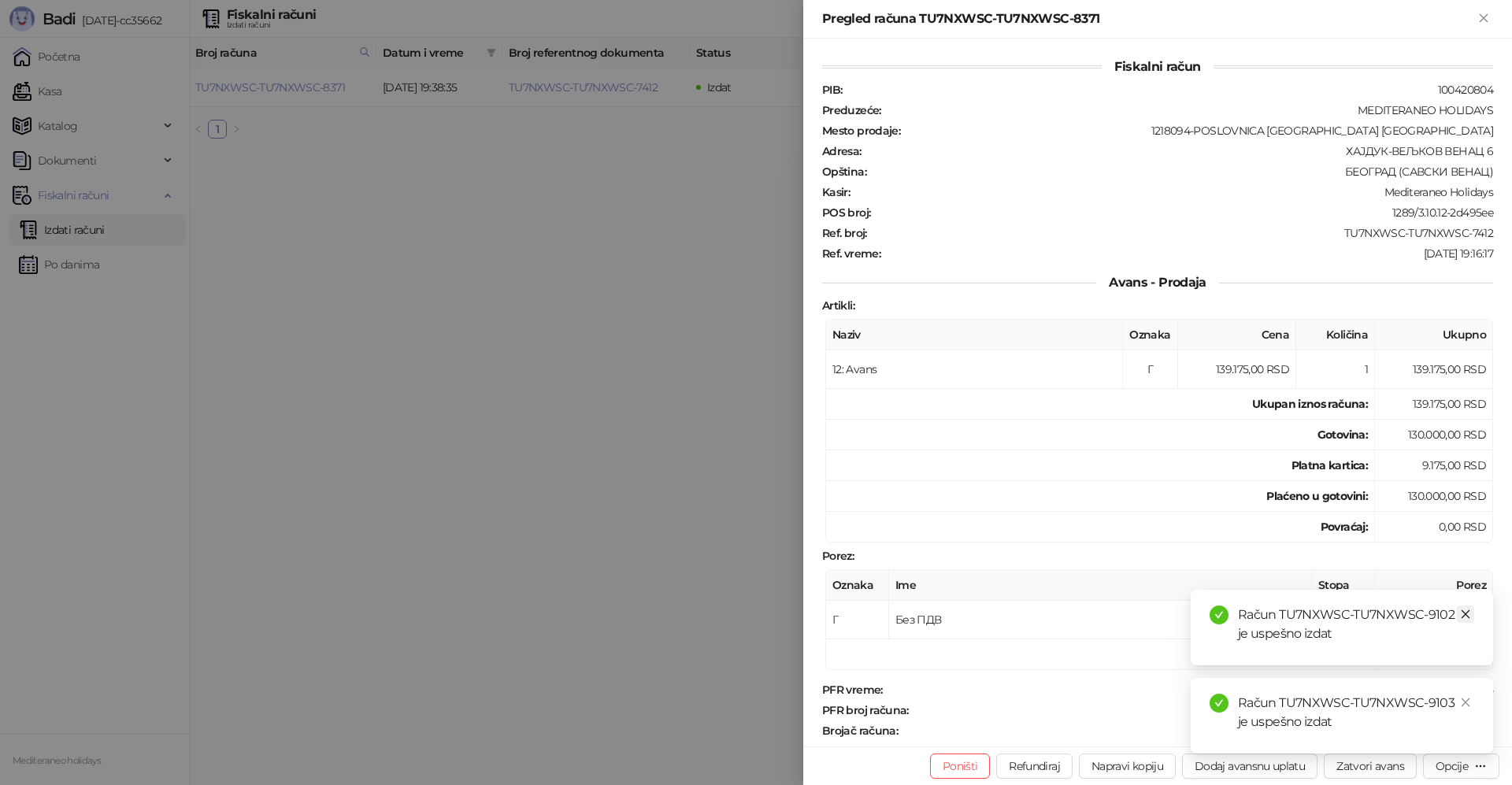
click at [1467, 611] on icon "close" at bounding box center [1465, 614] width 11 height 11
drag, startPoint x: 1464, startPoint y: 698, endPoint x: 1491, endPoint y: 286, distance: 412.9
click at [1465, 695] on link "Close" at bounding box center [1465, 702] width 18 height 18
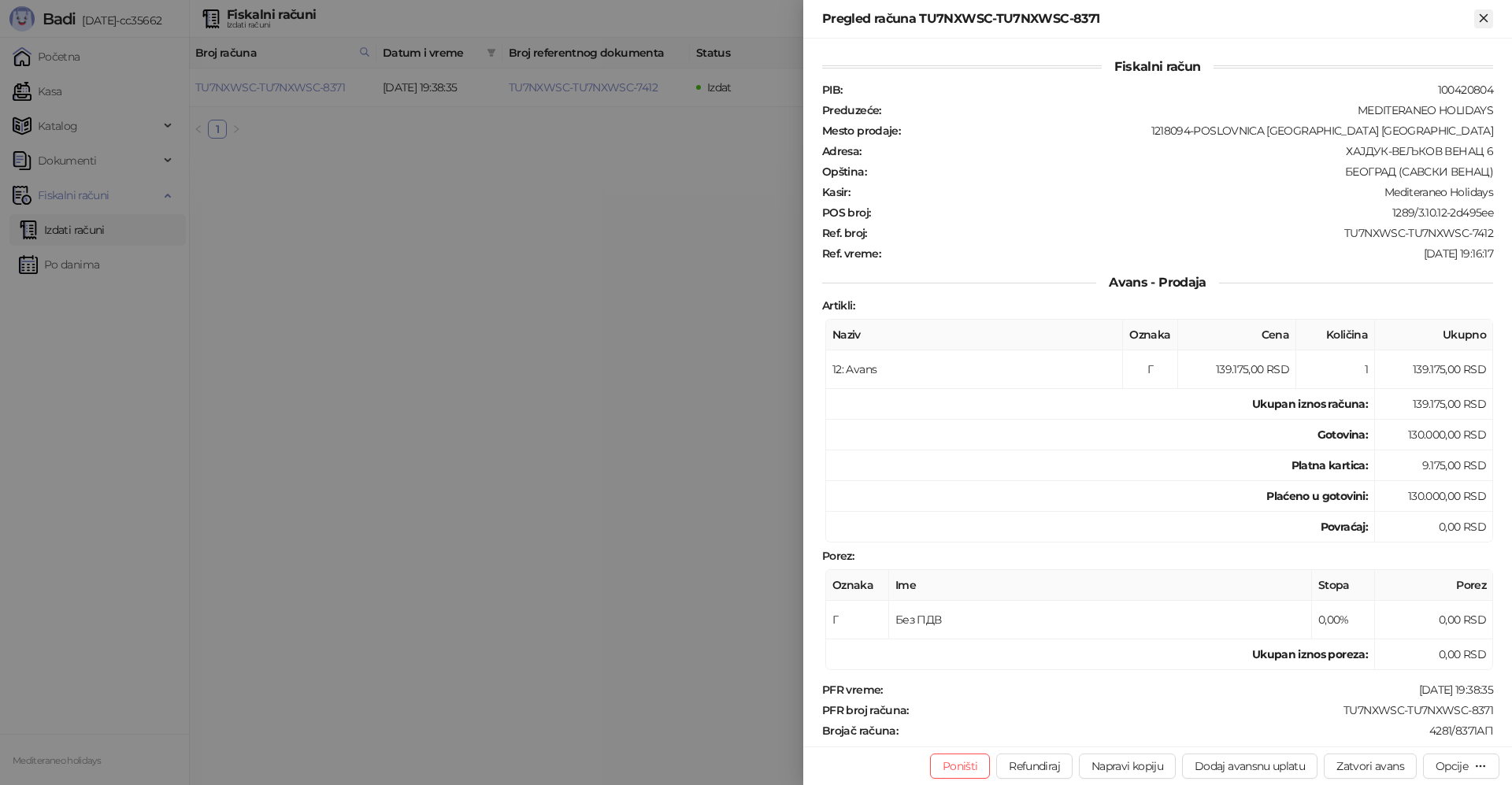
click at [1486, 19] on icon "Zatvori" at bounding box center [1483, 18] width 7 height 7
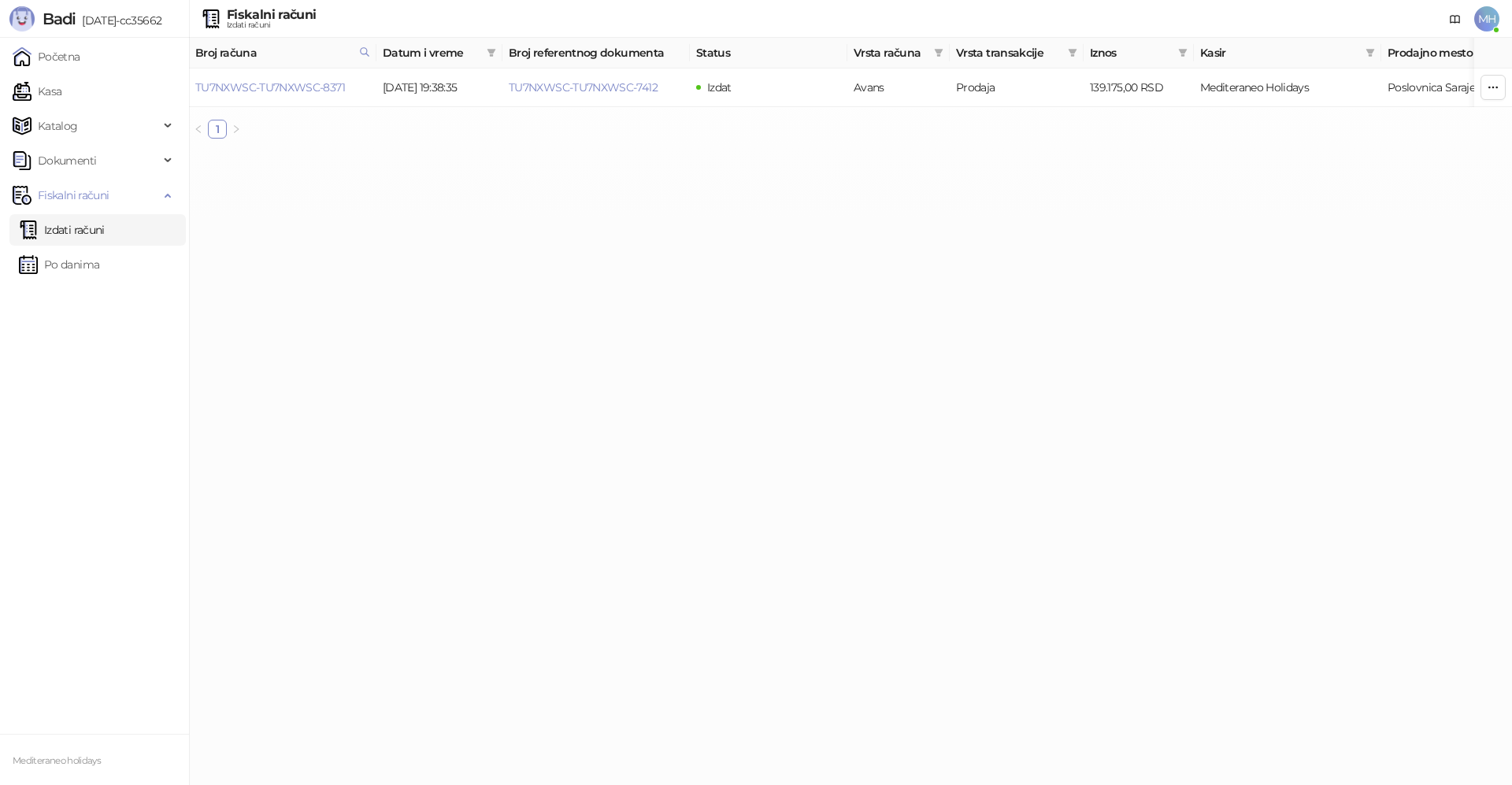
click at [105, 229] on link "Izdati računi" at bounding box center [61, 229] width 86 height 31
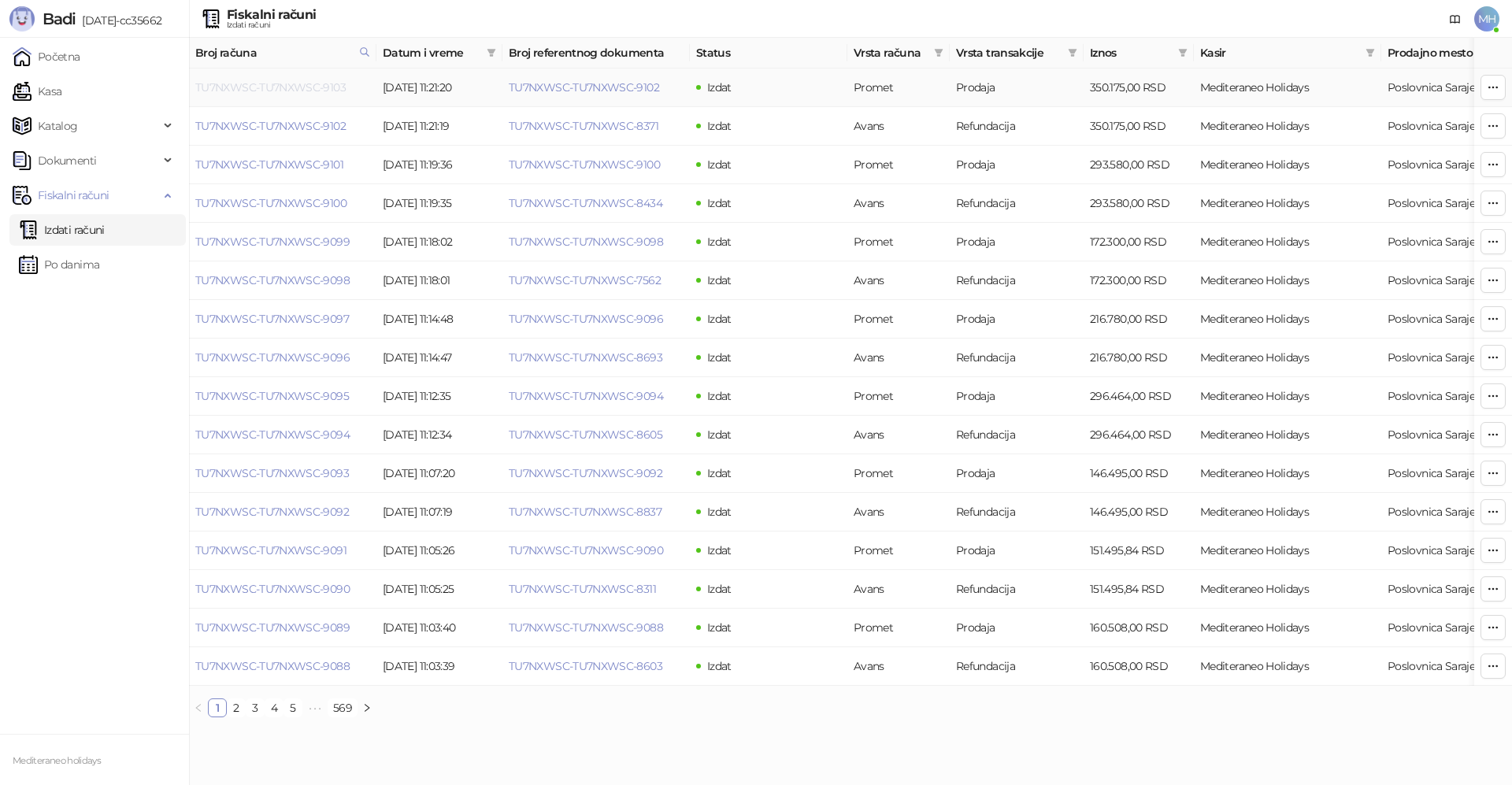
click at [320, 89] on link "TU7NXWSC-TU7NXWSC-9103" at bounding box center [270, 87] width 151 height 14
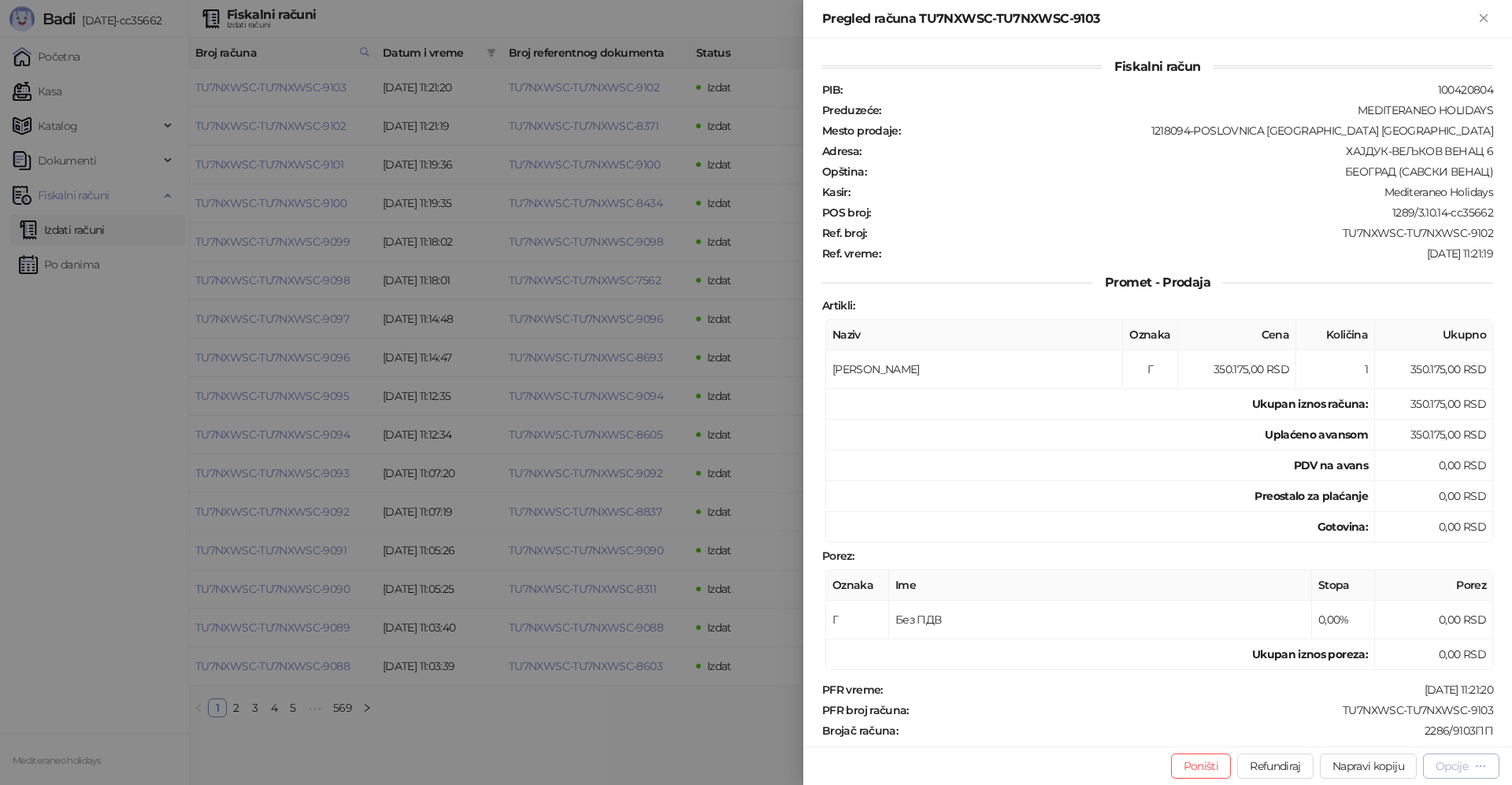
click at [1468, 772] on div "Opcije" at bounding box center [1461, 766] width 51 height 15
click at [1350, 731] on span "Preuzmi u PDF formatu" at bounding box center [1406, 734] width 161 height 18
click at [1484, 19] on icon "Zatvori" at bounding box center [1483, 18] width 7 height 7
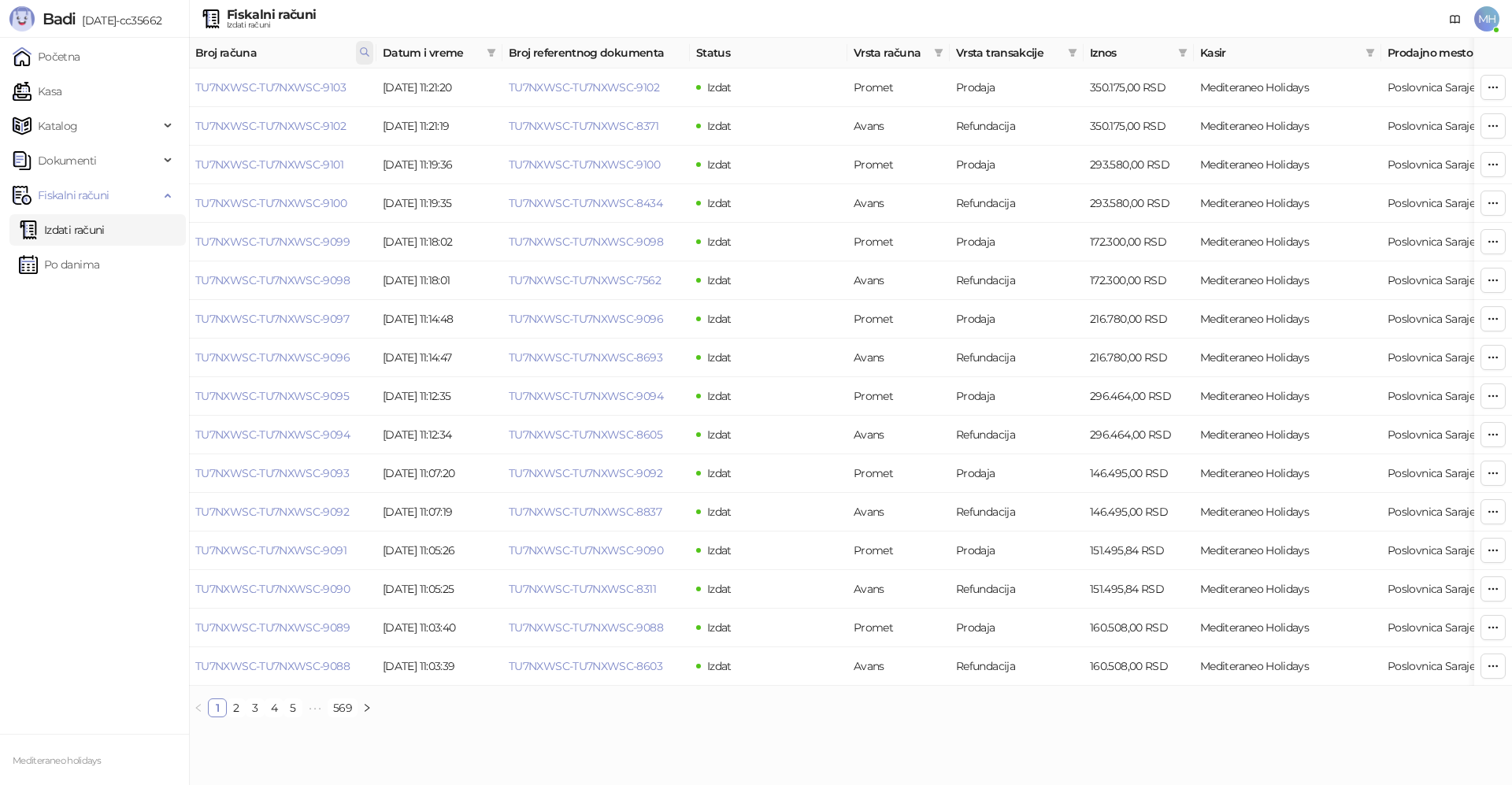
click at [362, 50] on icon at bounding box center [364, 51] width 11 height 11
click at [142, 82] on body "Badi 3.10.14-cc35662 Početna Kasa Katalog Dokumenti Fiskalni računi Izdati raču…" at bounding box center [756, 365] width 1512 height 730
type input "****"
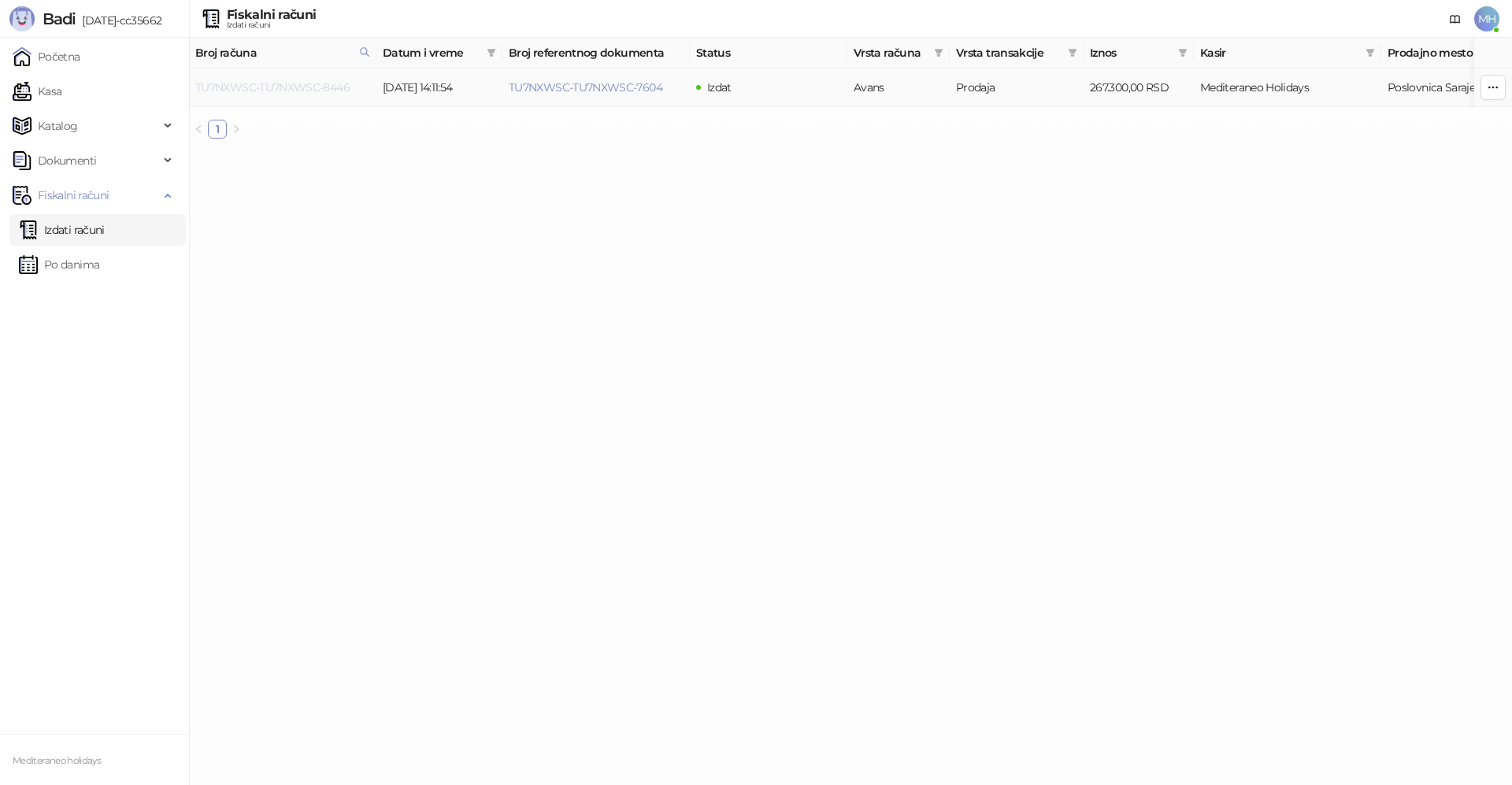
click at [314, 86] on link "TU7NXWSC-TU7NXWSC-8446" at bounding box center [272, 87] width 155 height 14
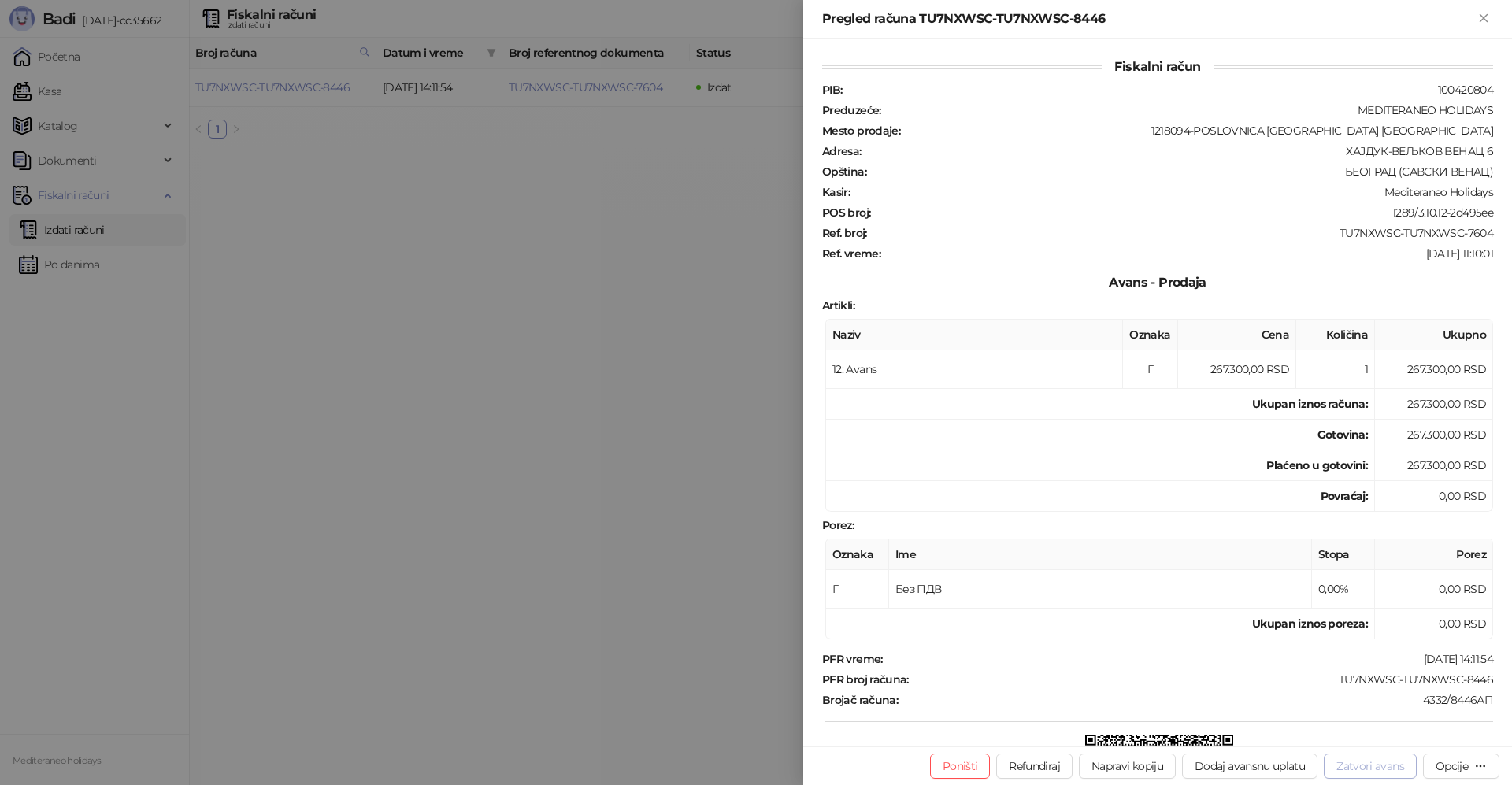
click at [1378, 769] on button "Zatvori avans" at bounding box center [1370, 766] width 93 height 25
type input "**********"
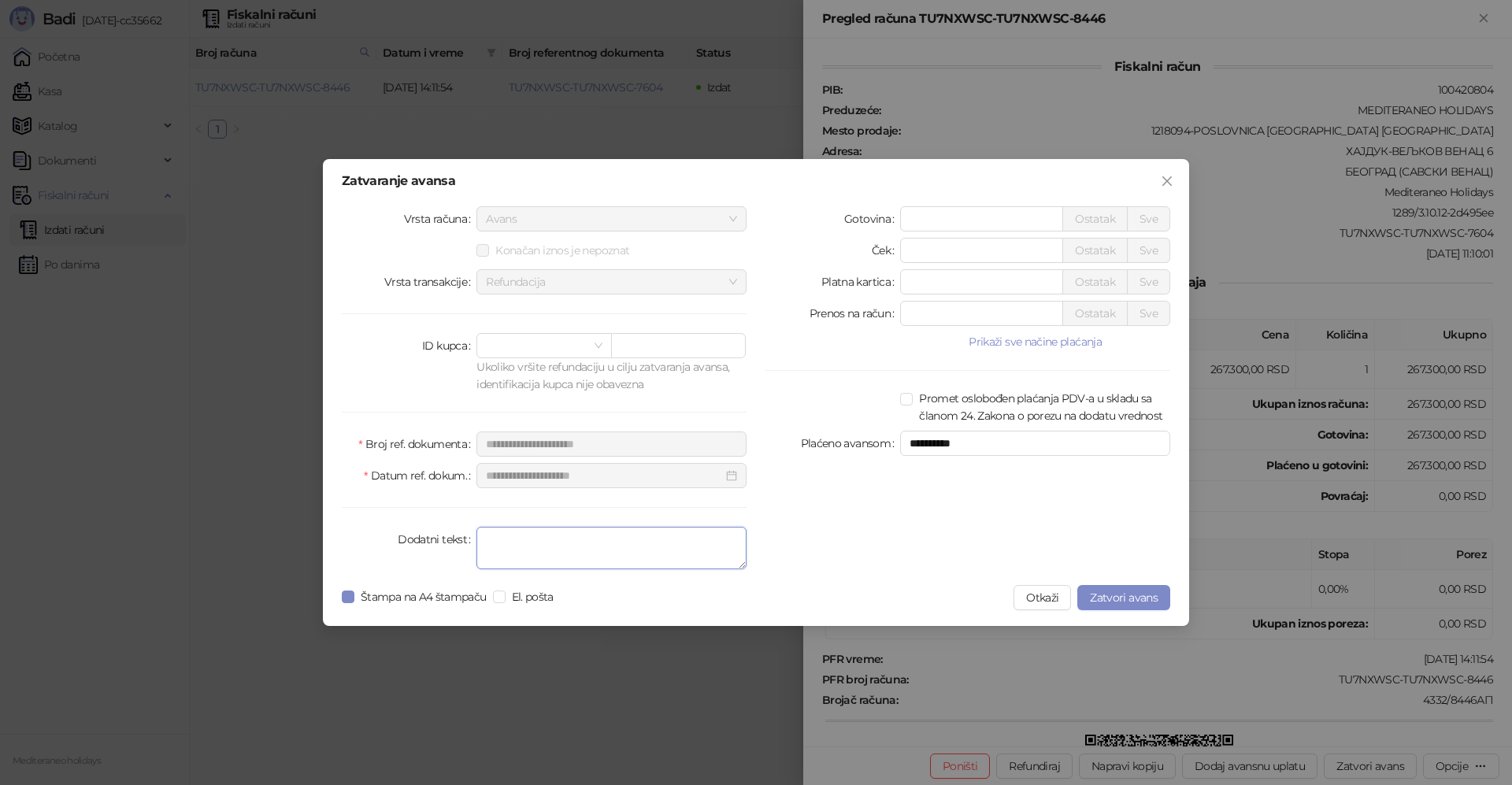
click at [579, 559] on textarea "Dodatni tekst" at bounding box center [611, 547] width 270 height 43
type textarea "*******"
click at [1156, 604] on button "Zatvori avans" at bounding box center [1123, 598] width 93 height 25
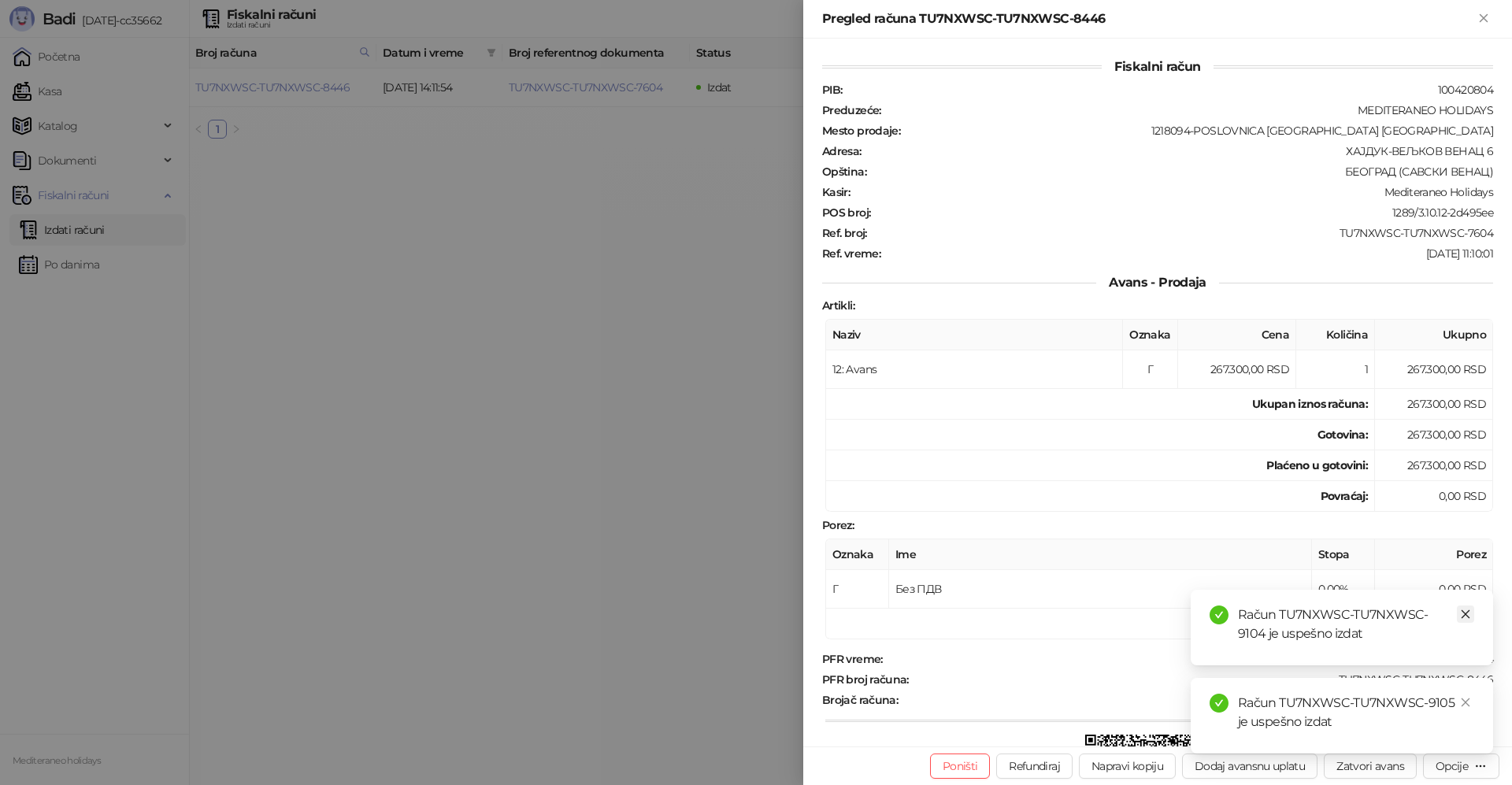
click at [1468, 617] on icon "close" at bounding box center [1466, 614] width 8 height 8
drag, startPoint x: 1464, startPoint y: 699, endPoint x: 1511, endPoint y: 197, distance: 504.2
click at [1465, 692] on div "Račun TU7NXWSC-TU7NXWSC-9105 je uspešno izdat" at bounding box center [1342, 715] width 303 height 76
drag, startPoint x: 1488, startPoint y: 19, endPoint x: 902, endPoint y: 126, distance: 595.7
click at [1487, 19] on icon "Zatvori" at bounding box center [1483, 18] width 14 height 14
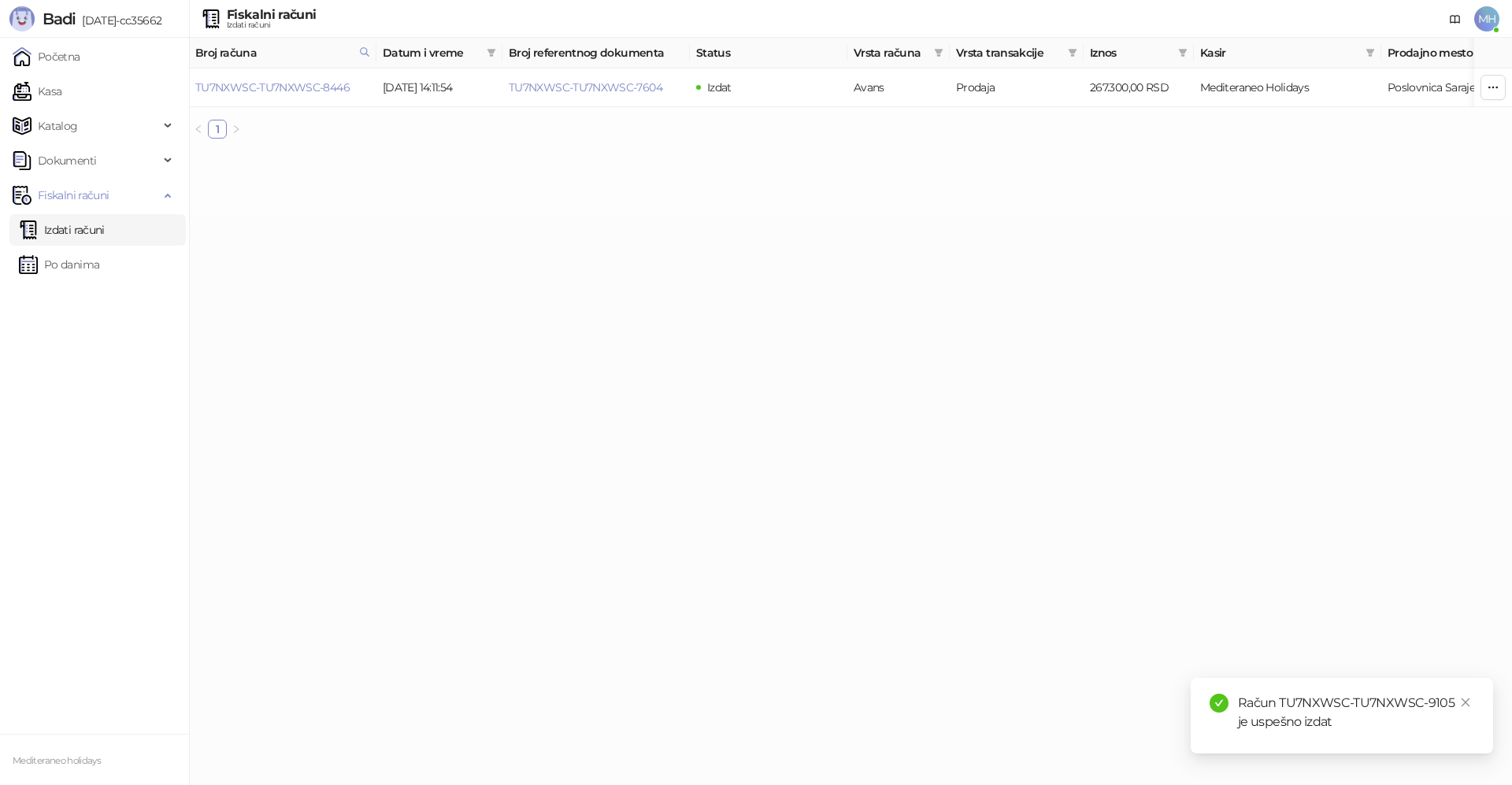
click at [97, 221] on link "Izdati računi" at bounding box center [61, 229] width 86 height 31
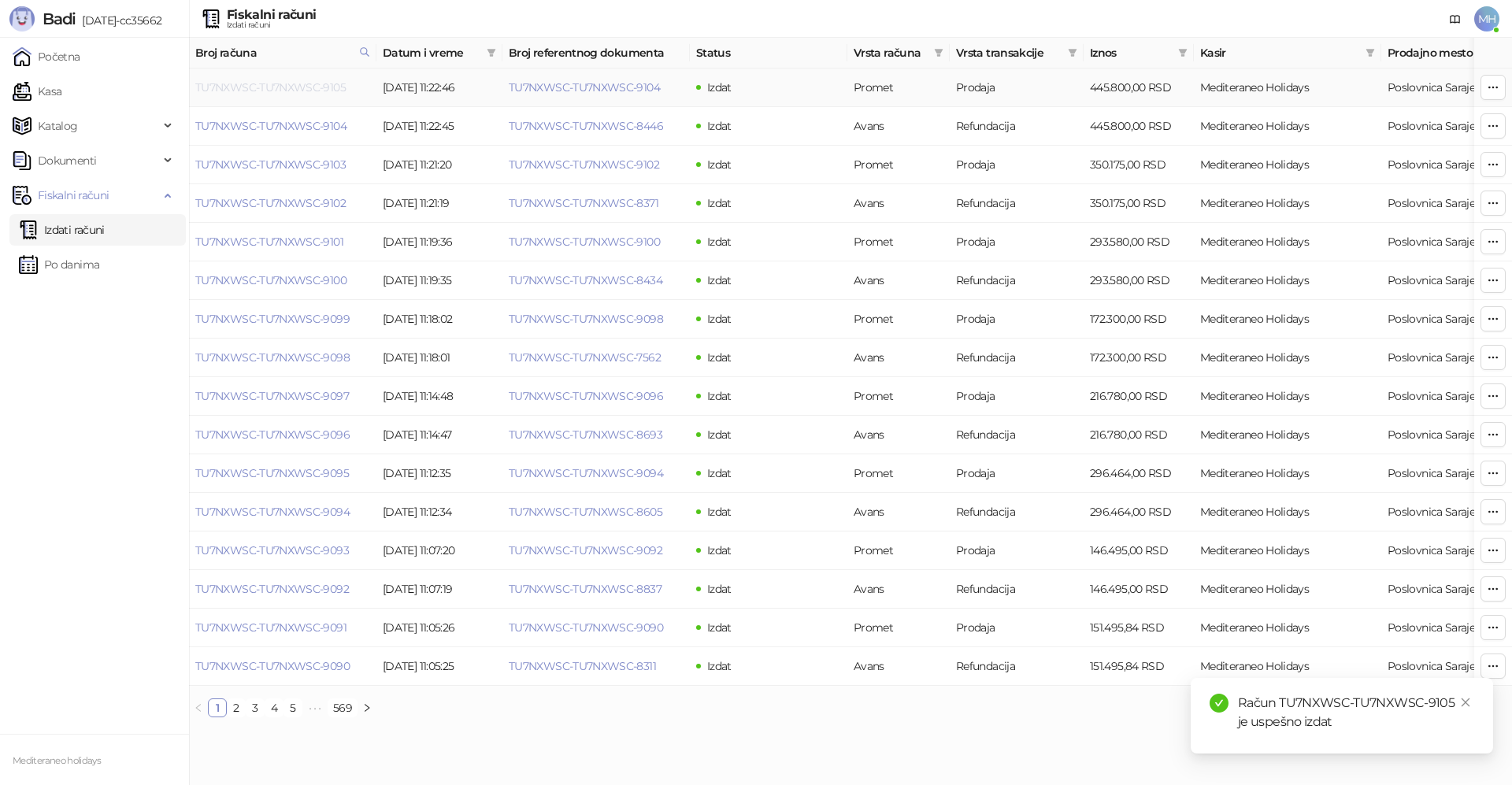
click at [327, 86] on link "TU7NXWSC-TU7NXWSC-9105" at bounding box center [270, 87] width 151 height 14
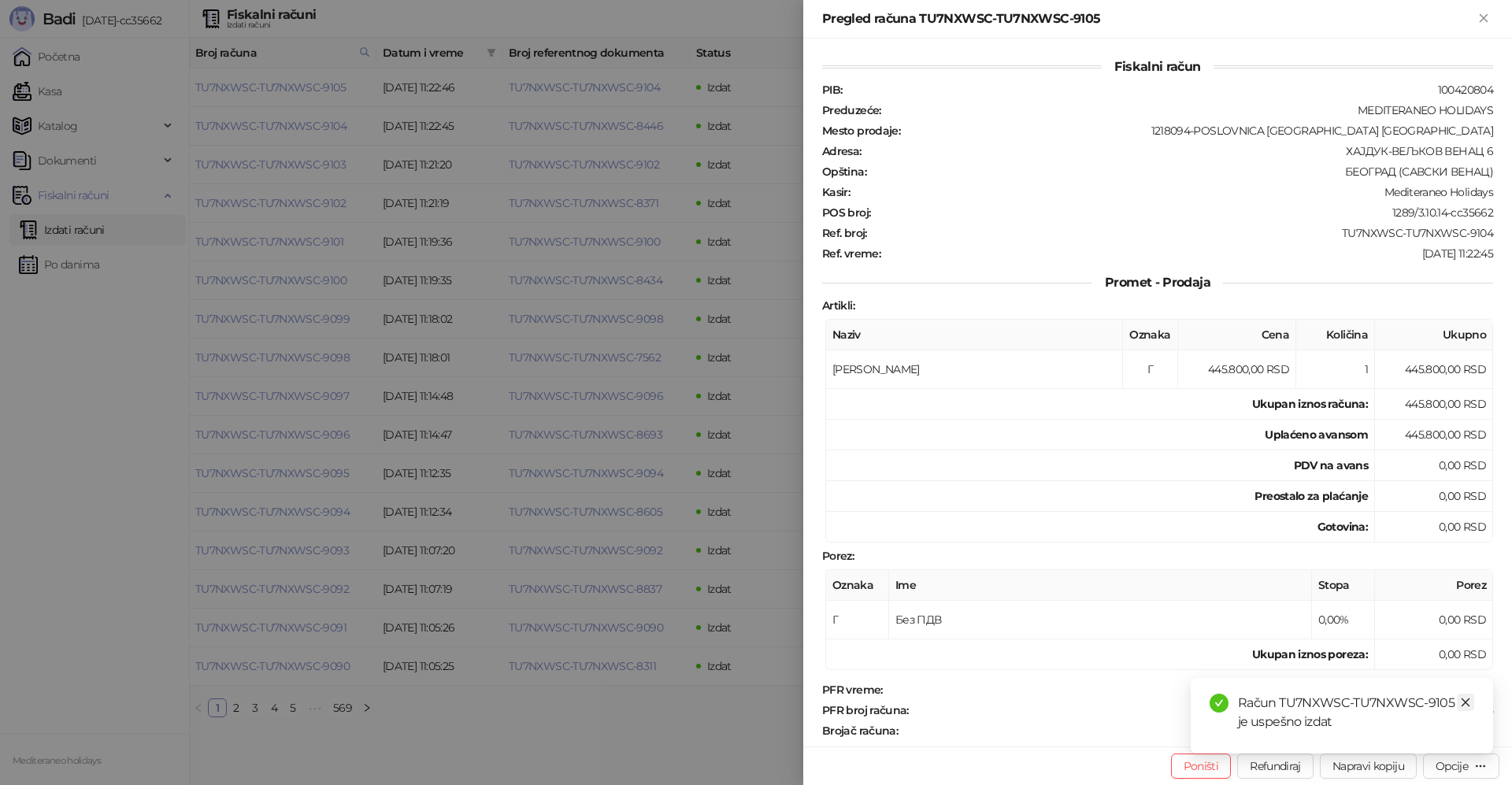
click at [1465, 698] on icon "close" at bounding box center [1465, 702] width 11 height 11
click at [1445, 765] on div "Opcije" at bounding box center [1451, 766] width 32 height 14
click at [1393, 735] on span "Preuzmi u PDF formatu" at bounding box center [1406, 734] width 161 height 18
drag, startPoint x: 1483, startPoint y: 24, endPoint x: 1449, endPoint y: 45, distance: 40.0
click at [1483, 23] on icon "Zatvori" at bounding box center [1483, 18] width 14 height 14
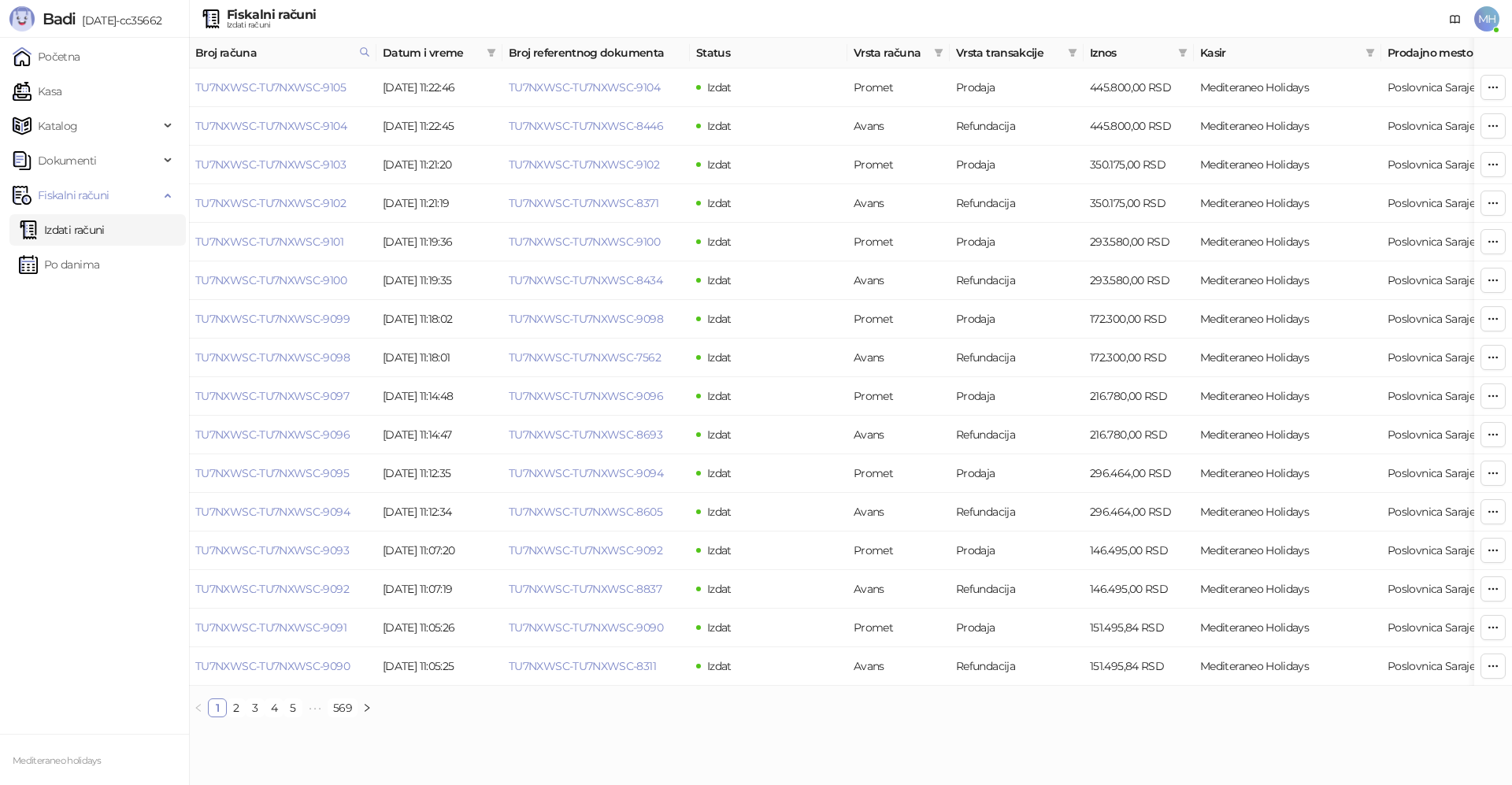
click at [374, 54] on th "Broj računa" at bounding box center [283, 53] width 188 height 31
click at [367, 52] on icon at bounding box center [364, 51] width 11 height 11
drag, startPoint x: 269, startPoint y: 82, endPoint x: 178, endPoint y: 78, distance: 91.1
click at [178, 78] on body "Badi 3.10.14-cc35662 Početna Kasa Katalog Dokumenti Fiskalni računi Izdati raču…" at bounding box center [756, 365] width 1512 height 730
type input "****"
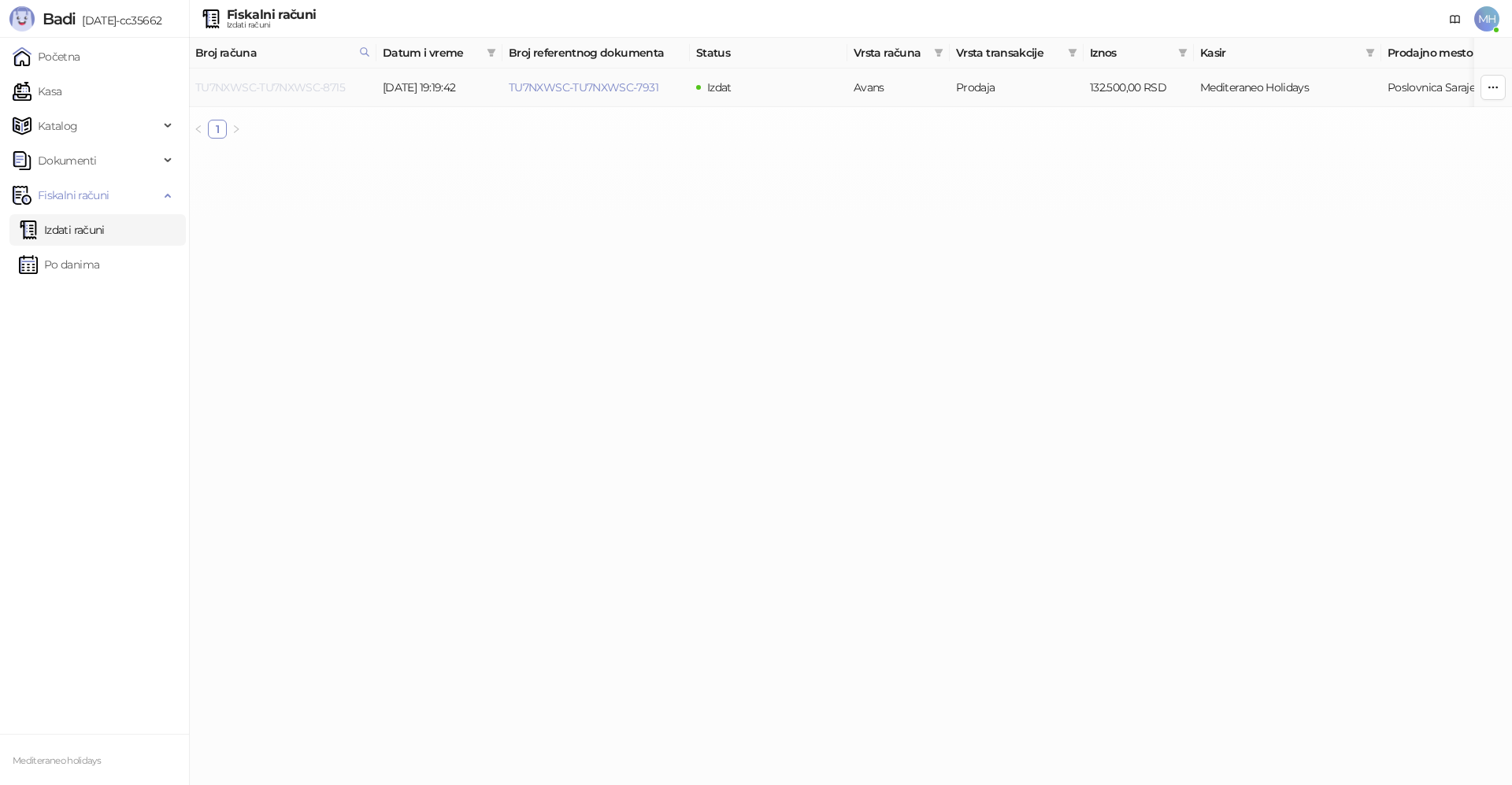
click at [307, 82] on link "TU7NXWSC-TU7NXWSC-8715" at bounding box center [270, 87] width 150 height 14
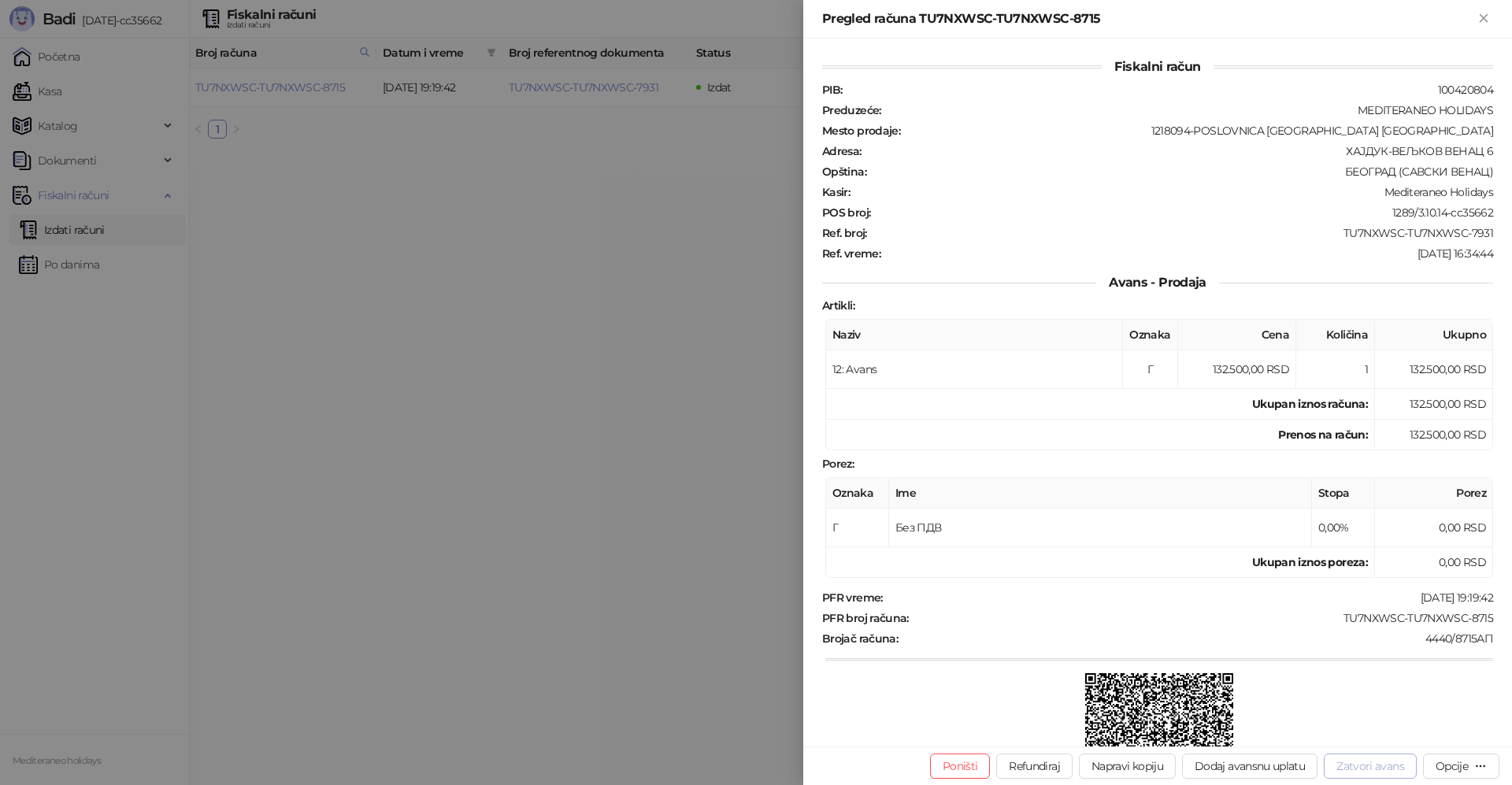
click at [1359, 774] on button "Zatvori avans" at bounding box center [1370, 766] width 93 height 25
type input "**********"
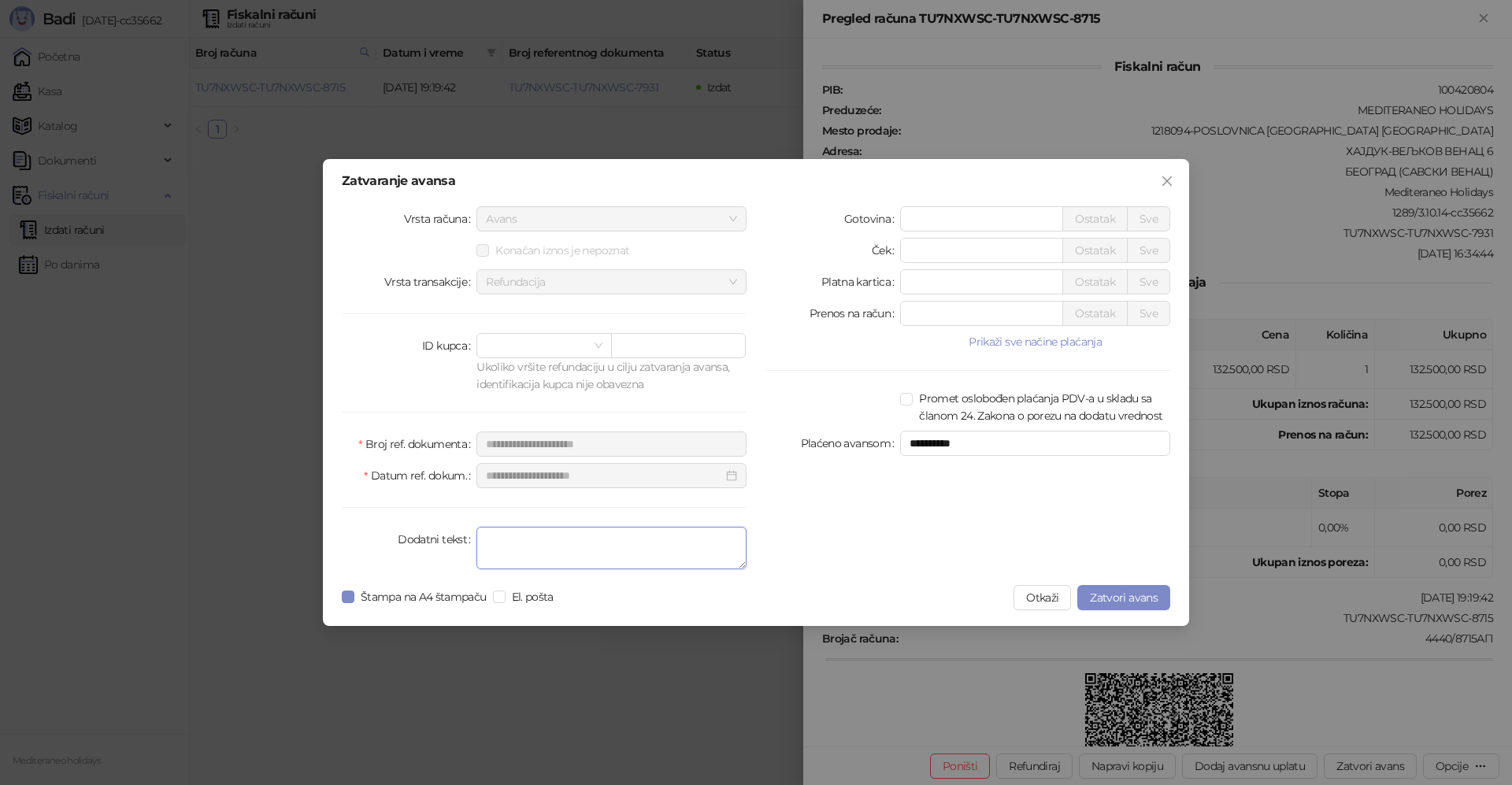
click at [508, 550] on textarea "Dodatni tekst" at bounding box center [611, 547] width 270 height 43
type textarea "*******"
click at [1127, 589] on button "Zatvori avans" at bounding box center [1123, 598] width 93 height 25
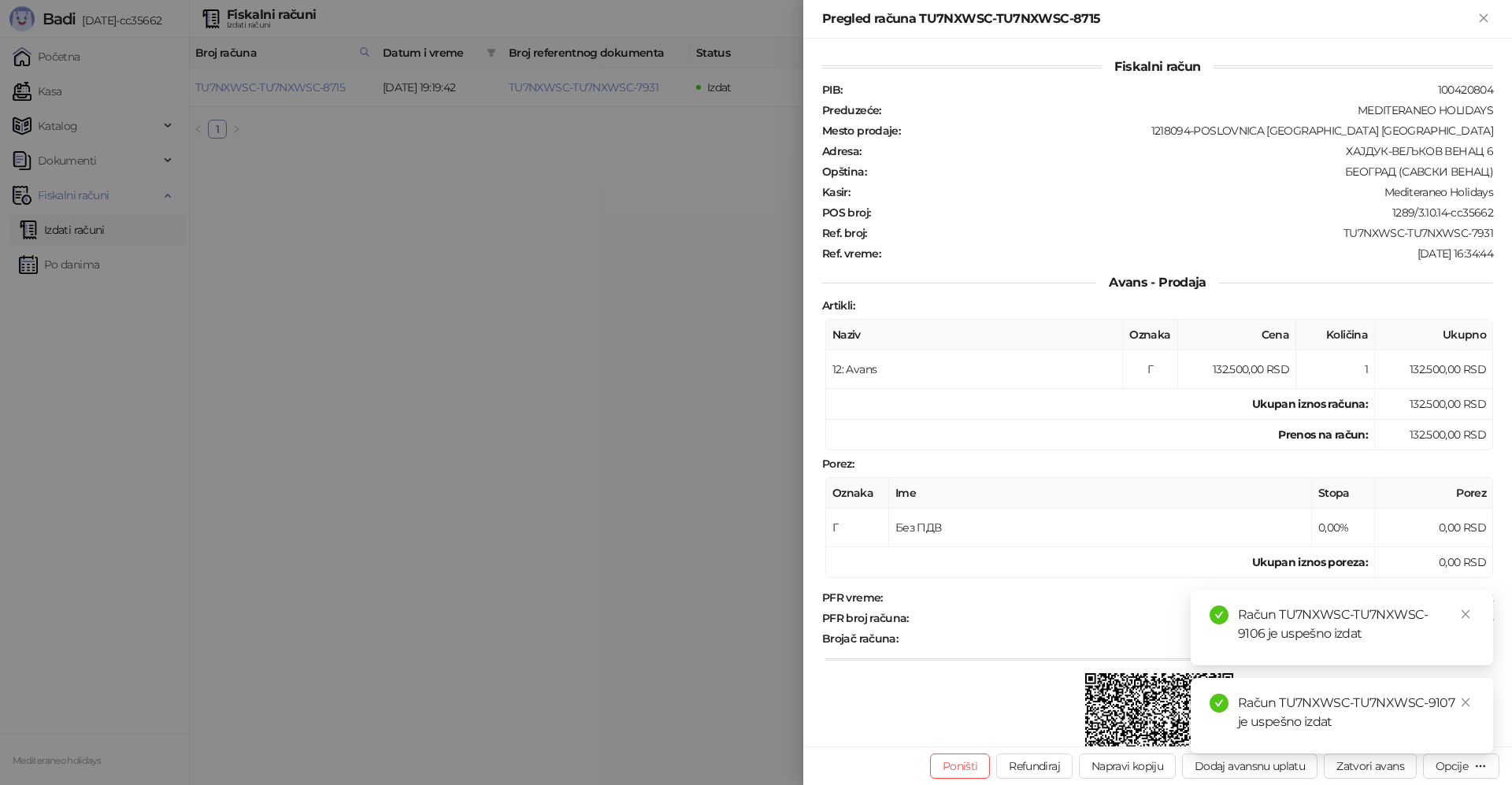
drag, startPoint x: 1468, startPoint y: 617, endPoint x: 1471, endPoint y: 649, distance: 32.1
click at [1468, 619] on link "Close" at bounding box center [1465, 614] width 18 height 18
drag, startPoint x: 1464, startPoint y: 708, endPoint x: 1467, endPoint y: 184, distance: 524.0
click at [1462, 692] on div "Račun TU7NXWSC-TU7NXWSC-9107 je uspešno izdat" at bounding box center [1342, 715] width 303 height 76
drag, startPoint x: 1483, startPoint y: 20, endPoint x: 887, endPoint y: 54, distance: 597.0
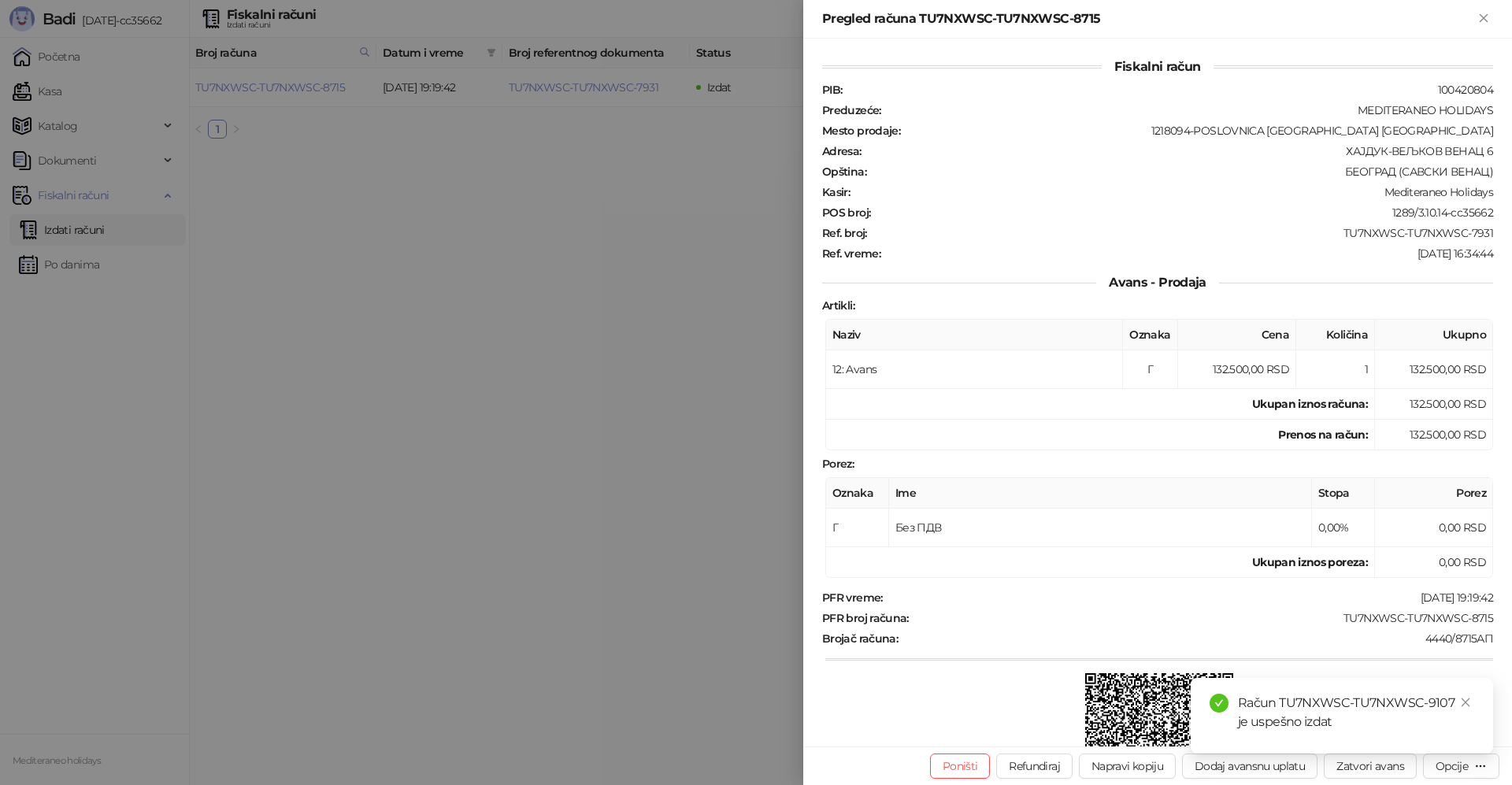
click at [1480, 20] on icon "Zatvori" at bounding box center [1483, 18] width 14 height 14
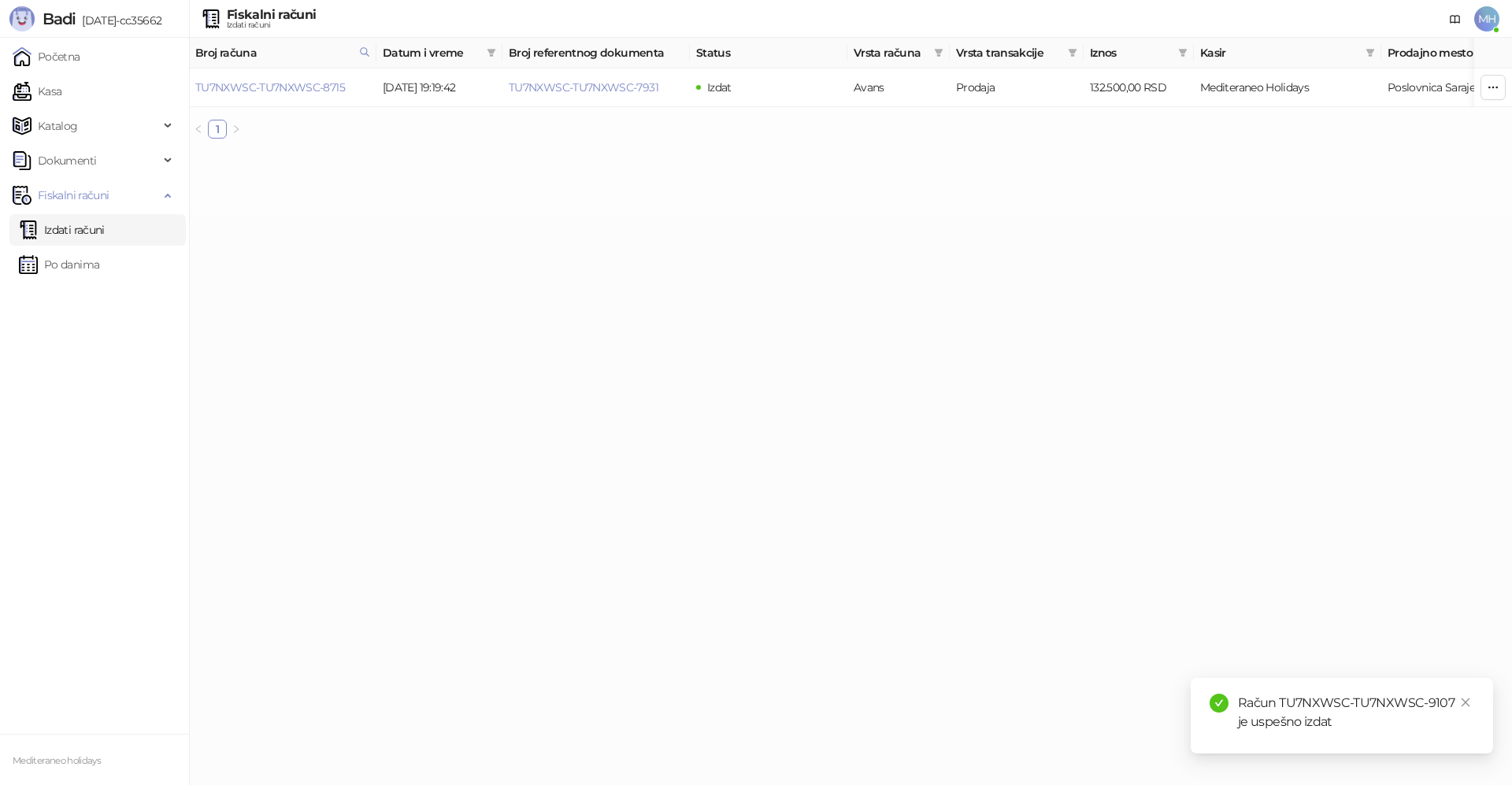
drag, startPoint x: 61, startPoint y: 228, endPoint x: 76, endPoint y: 228, distance: 15.0
click at [62, 228] on link "Izdati računi" at bounding box center [61, 229] width 86 height 31
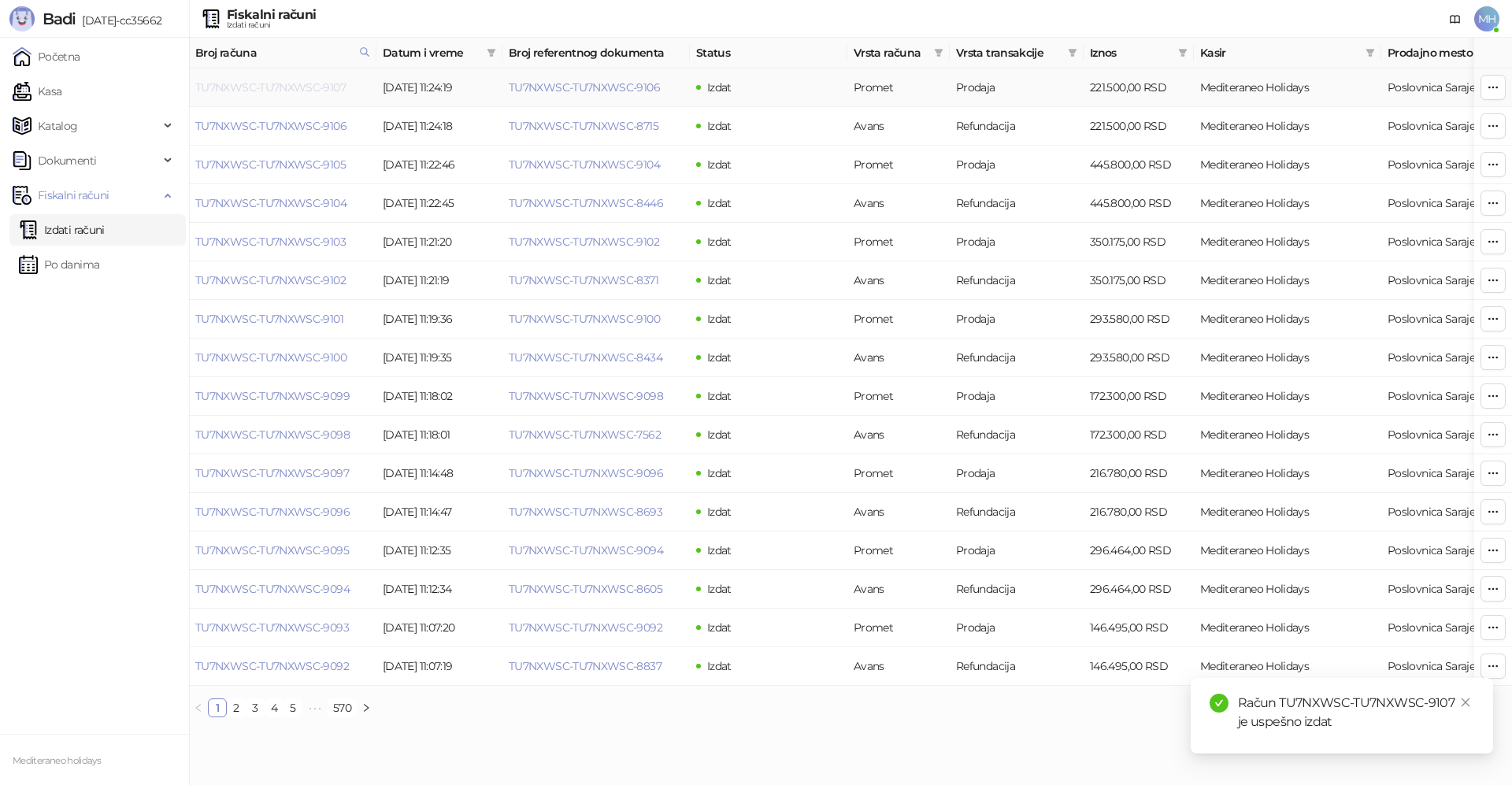
click at [295, 84] on link "TU7NXWSC-TU7NXWSC-9107" at bounding box center [270, 87] width 151 height 14
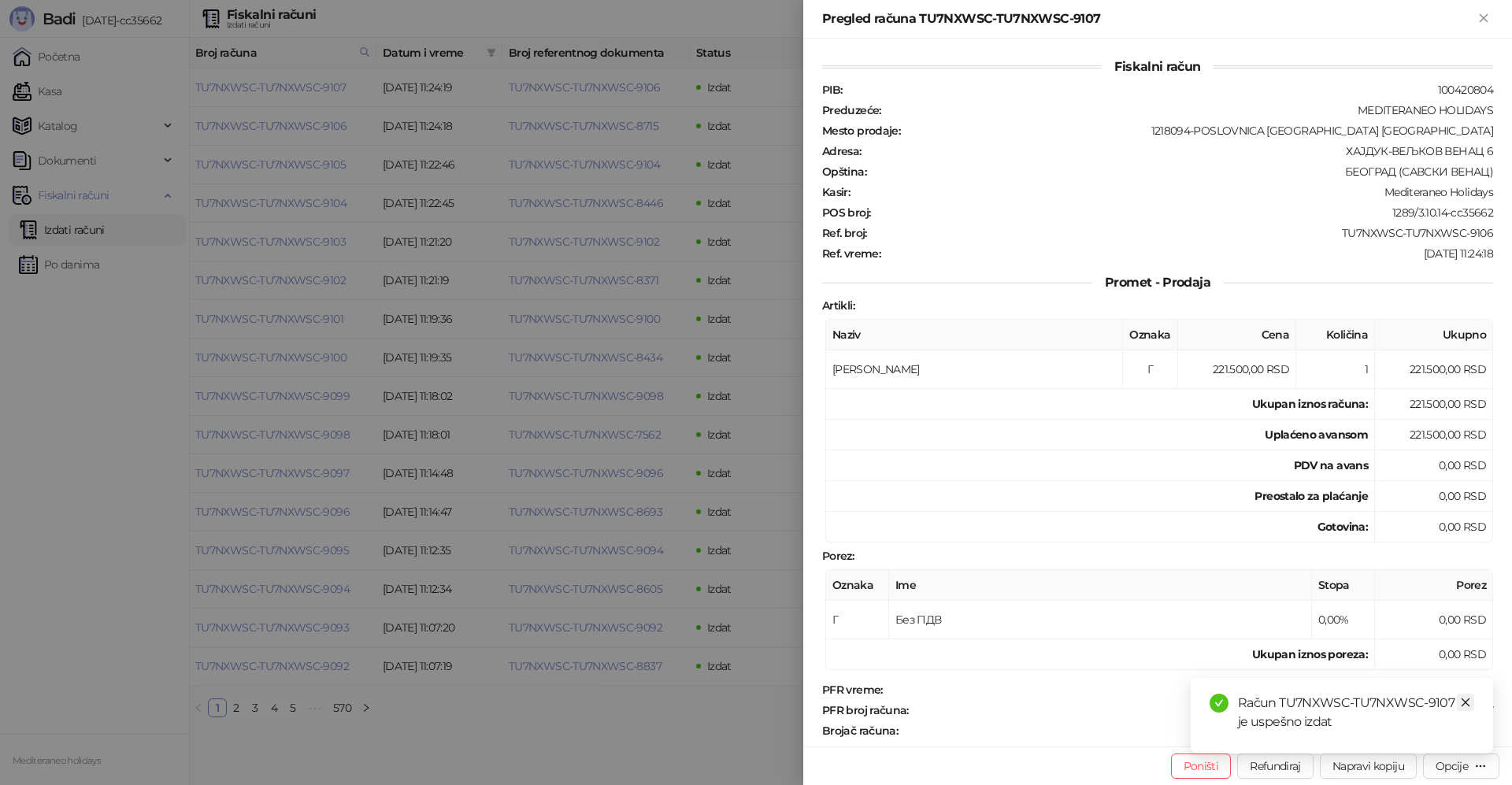
click at [1467, 702] on icon "close" at bounding box center [1465, 702] width 11 height 11
click at [1456, 768] on div "Opcije" at bounding box center [1451, 766] width 32 height 14
click at [1414, 735] on span "Preuzmi u PDF formatu" at bounding box center [1406, 734] width 161 height 18
drag, startPoint x: 1481, startPoint y: 12, endPoint x: 1243, endPoint y: 211, distance: 310.2
click at [1480, 13] on icon "Zatvori" at bounding box center [1483, 18] width 14 height 14
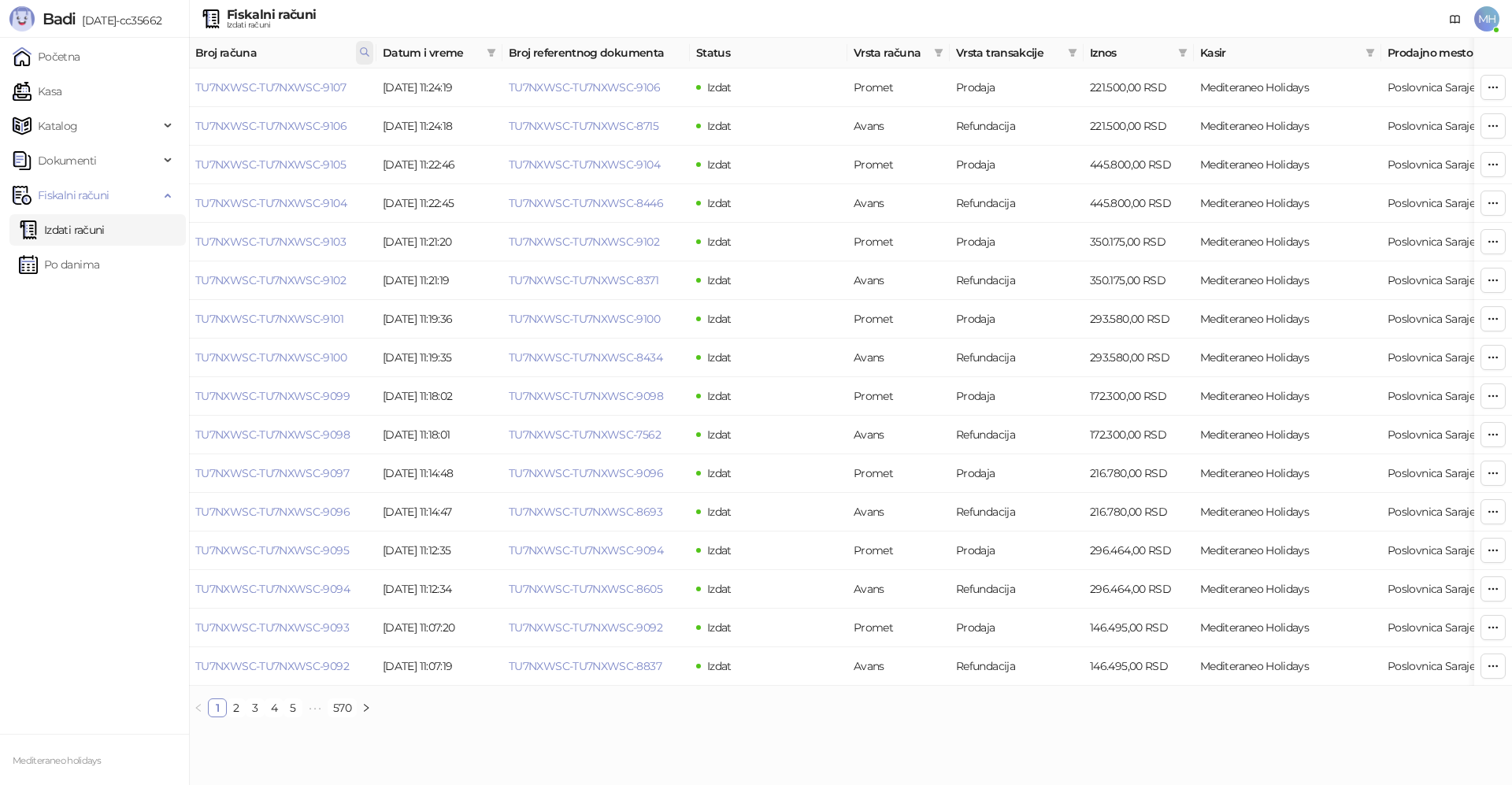
click at [365, 52] on icon at bounding box center [364, 51] width 11 height 11
drag, startPoint x: 297, startPoint y: 79, endPoint x: 151, endPoint y: 82, distance: 146.0
click at [151, 82] on body "Badi 3.10.14-cc35662 Početna Kasa Katalog Dokumenti Fiskalni računi Izdati raču…" at bounding box center [756, 365] width 1512 height 730
type input "****"
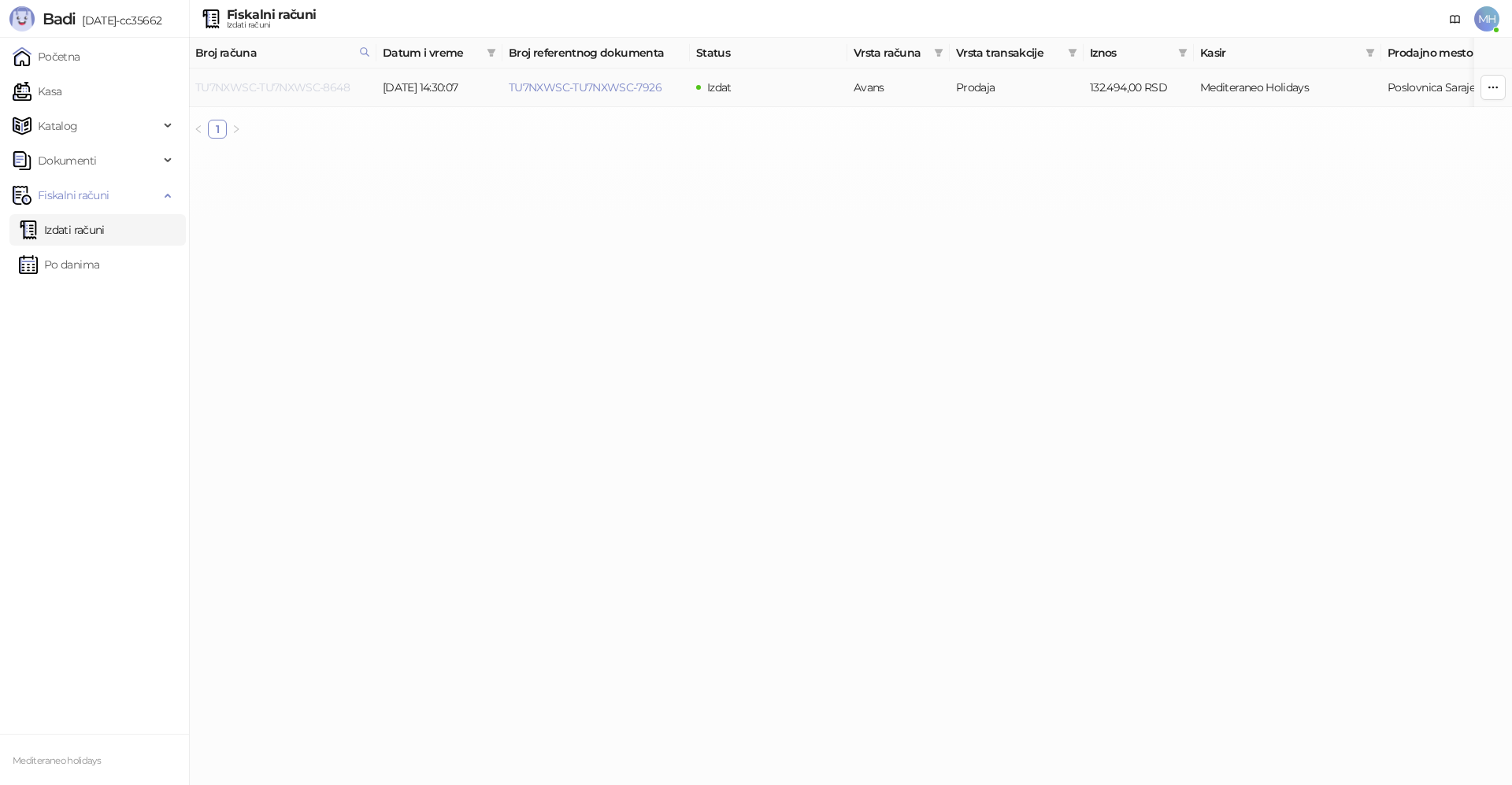
click at [302, 92] on link "TU7NXWSC-TU7NXWSC-8648" at bounding box center [272, 87] width 155 height 14
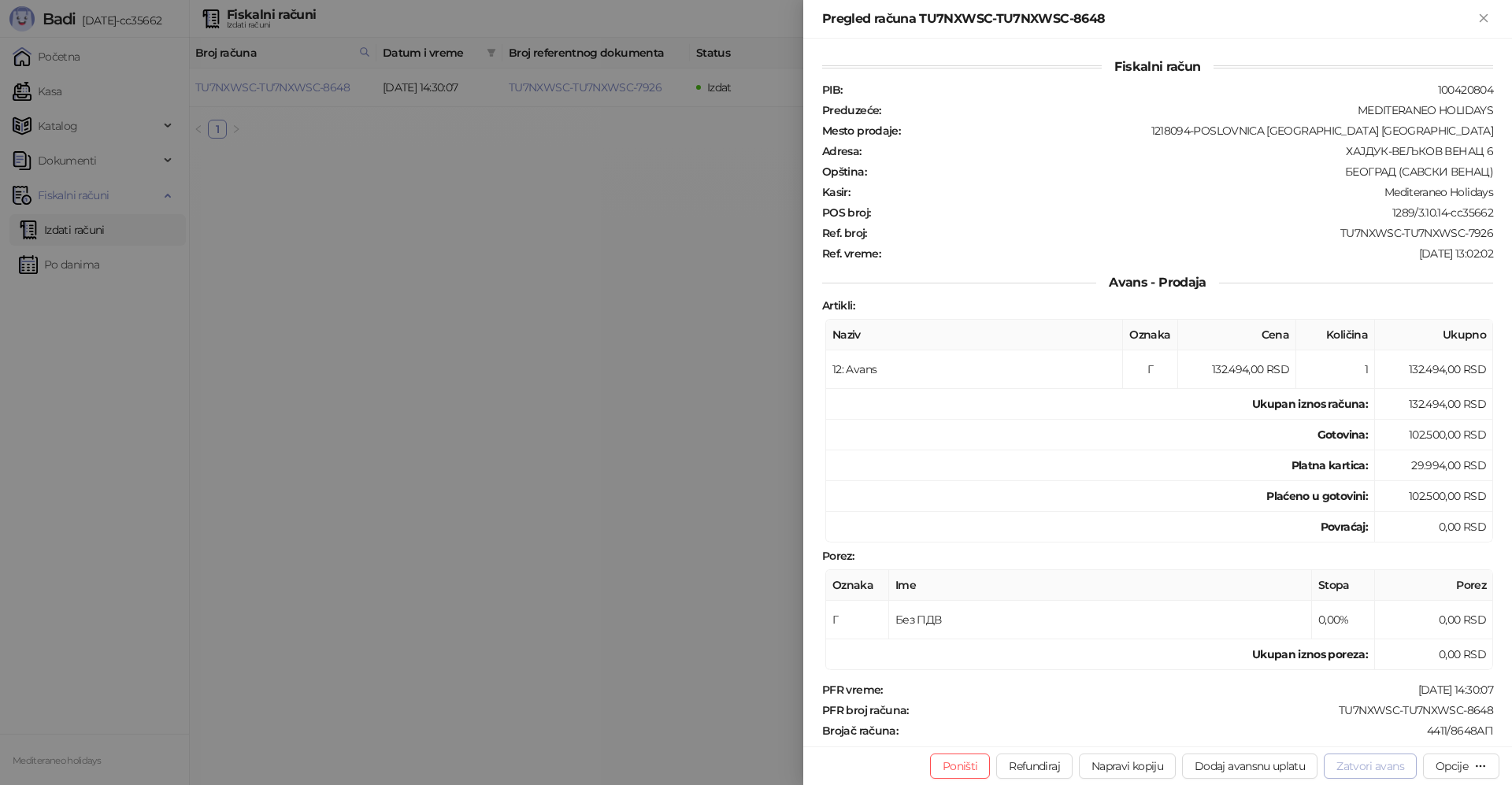
click at [1355, 760] on button "Zatvori avans" at bounding box center [1370, 766] width 93 height 25
type input "**********"
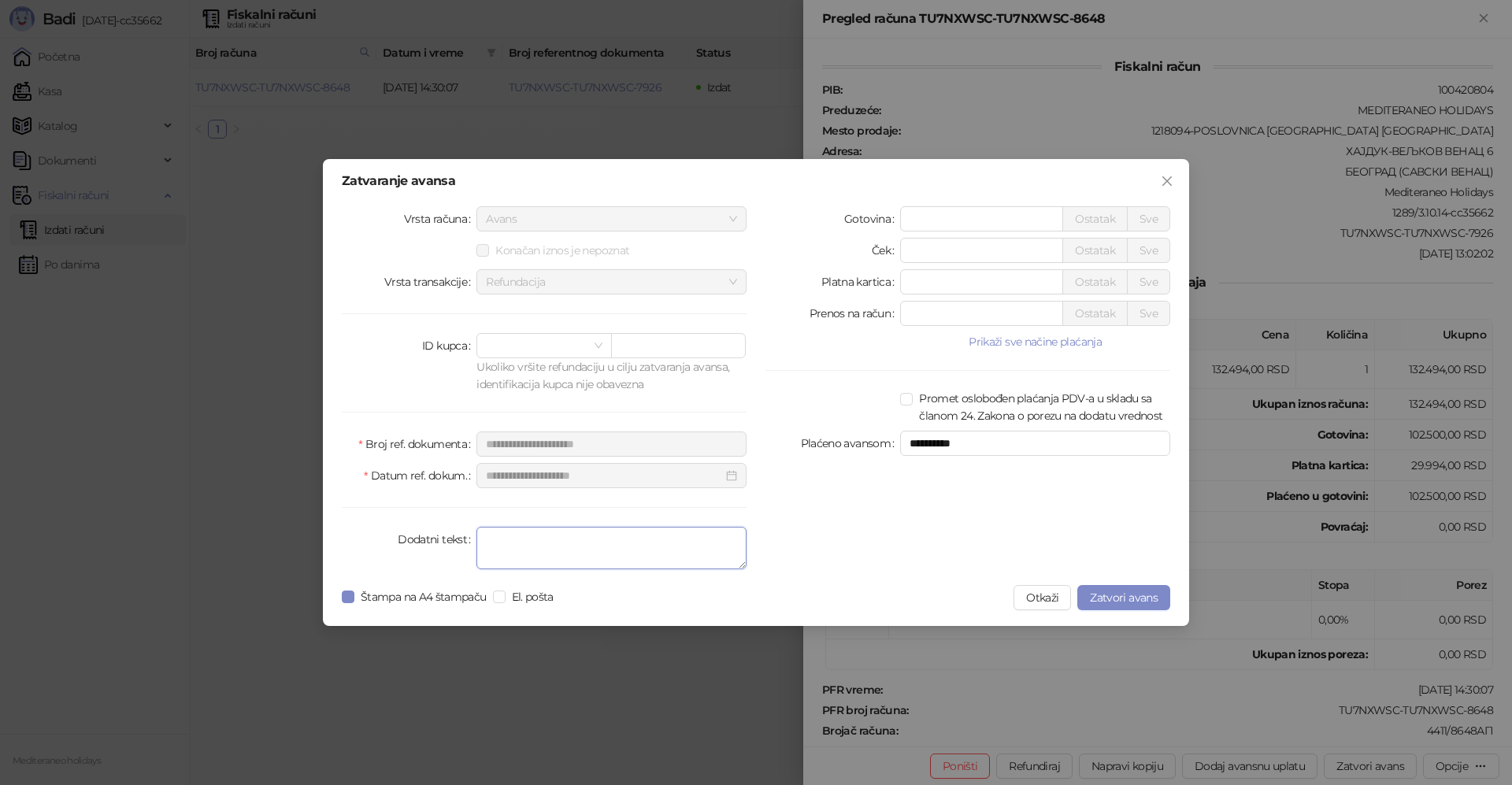
click at [623, 548] on textarea "Dodatni tekst" at bounding box center [611, 547] width 270 height 43
type textarea "*******"
click at [1145, 598] on span "Zatvori avans" at bounding box center [1123, 597] width 68 height 14
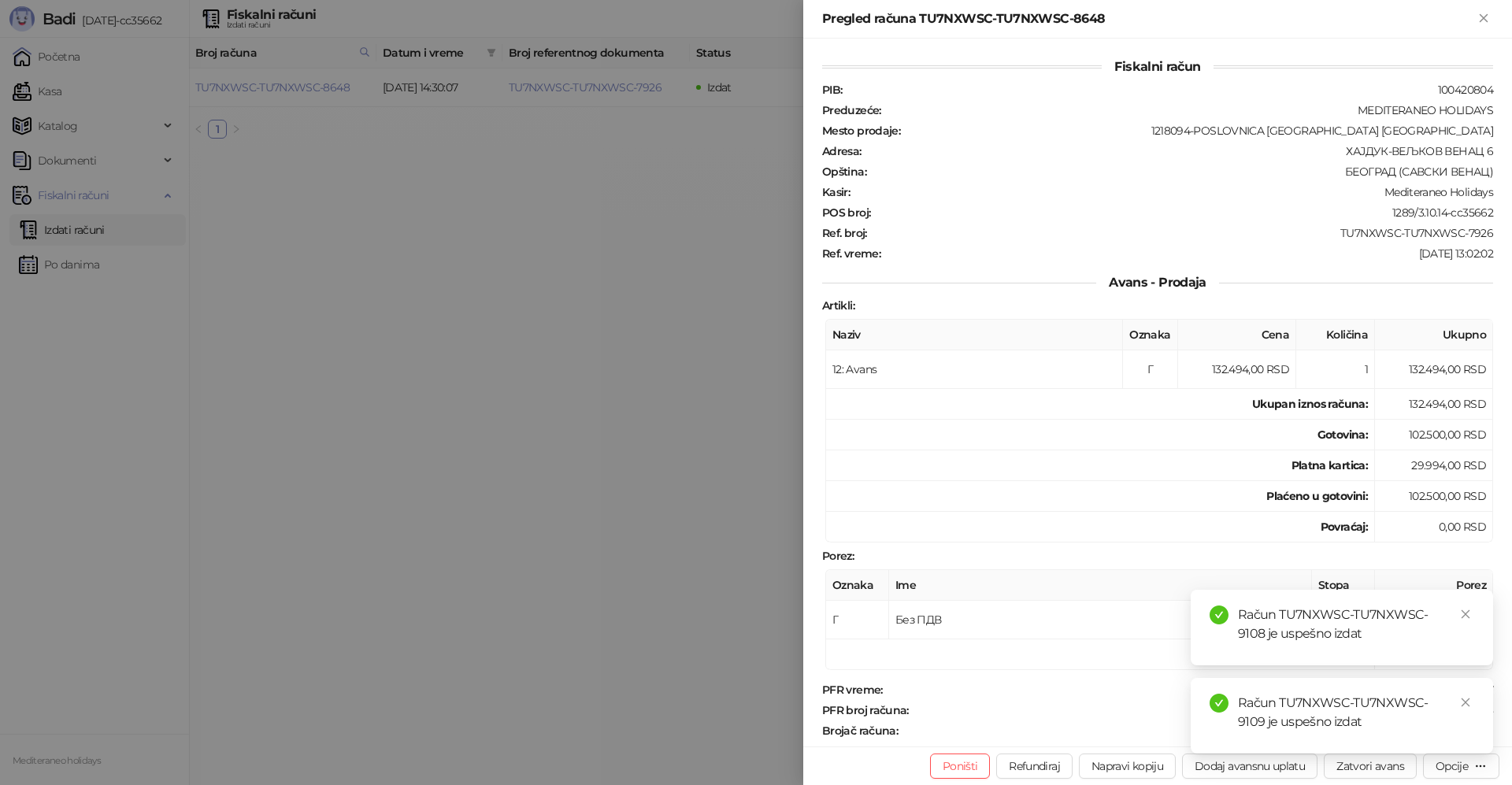
drag, startPoint x: 1488, startPoint y: 23, endPoint x: 1135, endPoint y: 82, distance: 357.9
click at [1487, 23] on icon "Zatvori" at bounding box center [1483, 18] width 14 height 14
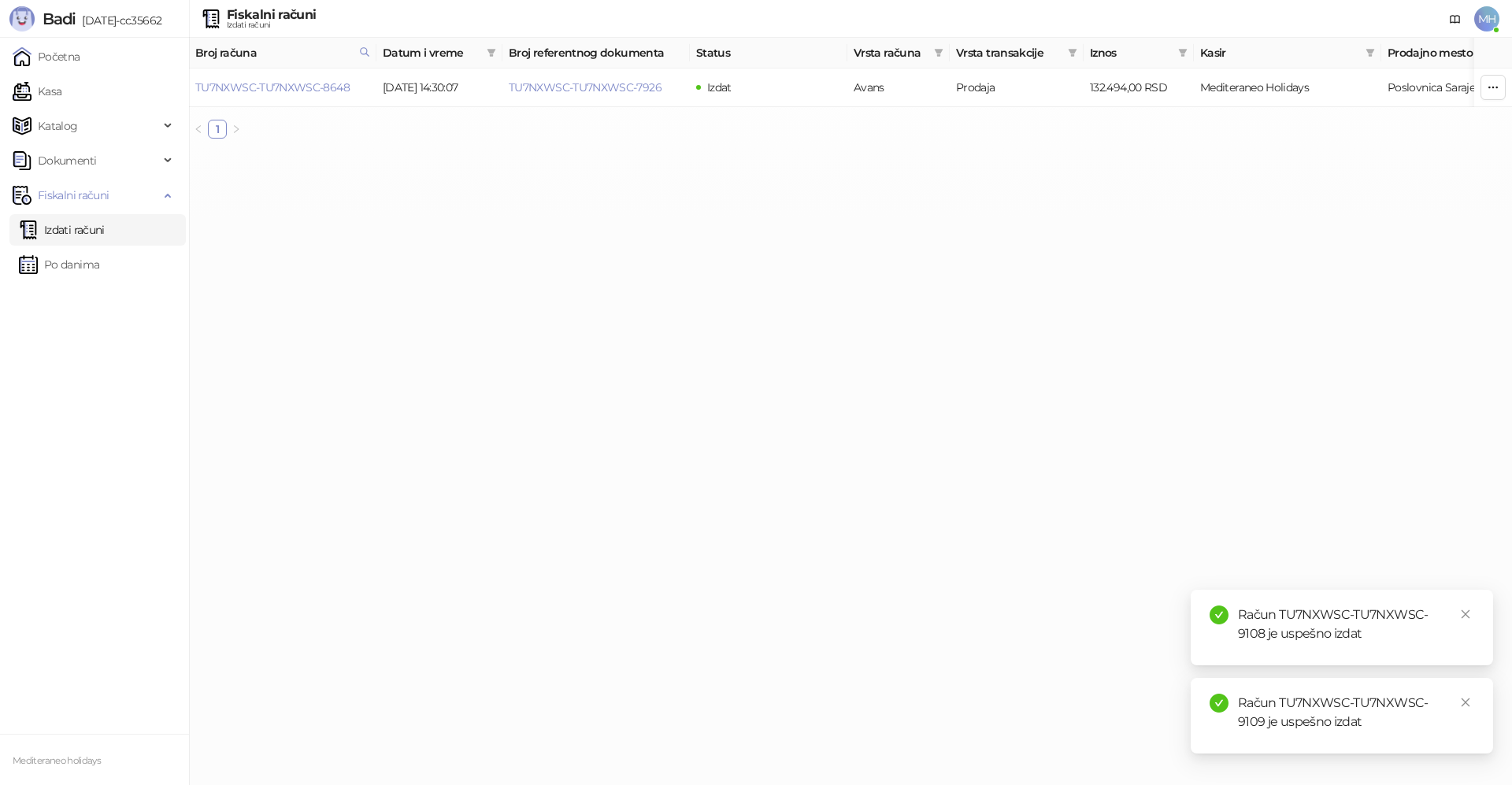
drag, startPoint x: 129, startPoint y: 229, endPoint x: 170, endPoint y: 219, distance: 42.2
click at [105, 229] on link "Izdati računi" at bounding box center [61, 229] width 86 height 31
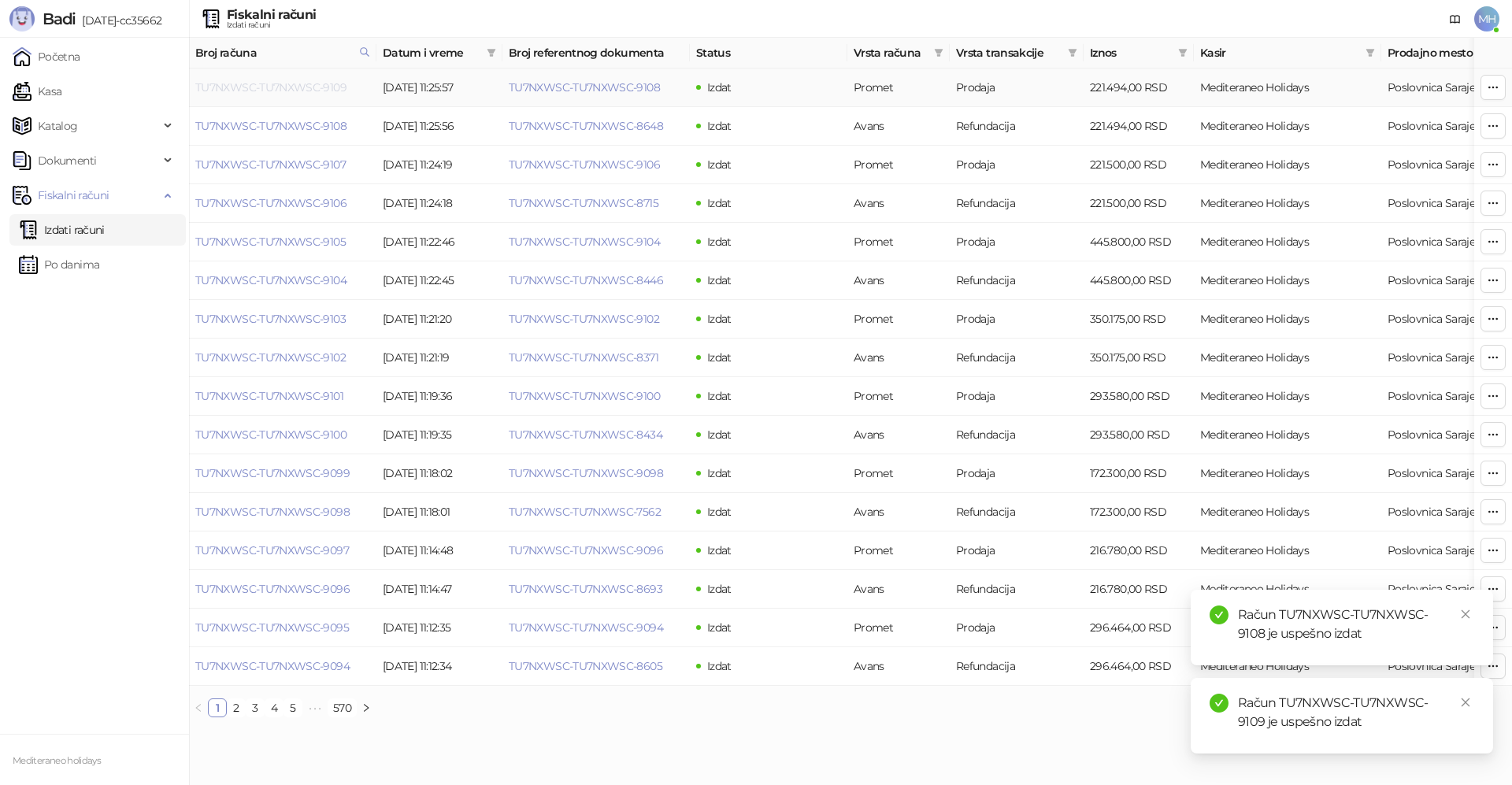
click at [325, 89] on link "TU7NXWSC-TU7NXWSC-9109" at bounding box center [271, 87] width 151 height 14
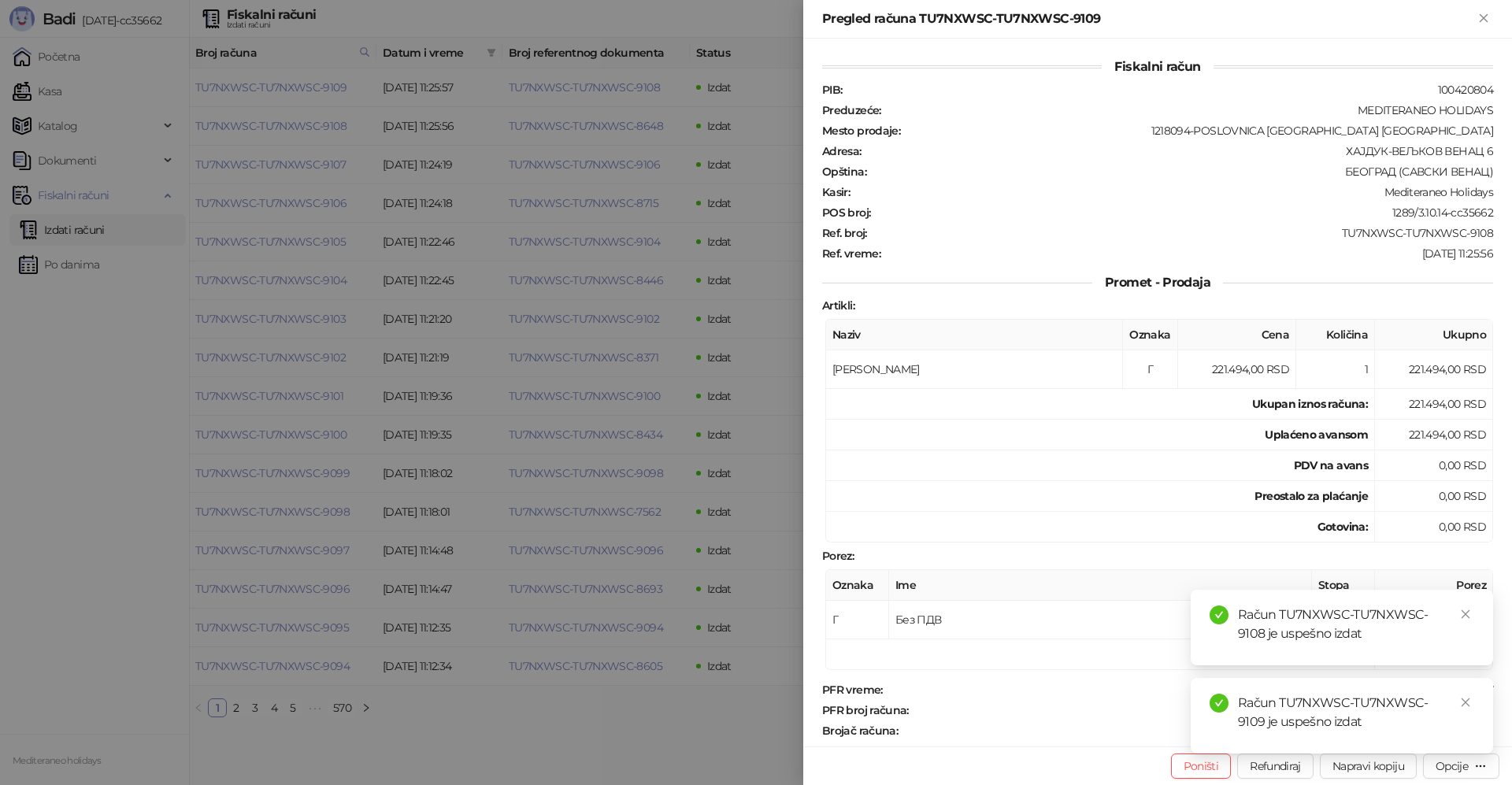
drag, startPoint x: 1466, startPoint y: 614, endPoint x: 1466, endPoint y: 624, distance: 10.0
click at [1466, 616] on icon "close" at bounding box center [1465, 614] width 11 height 11
click at [1468, 695] on link "Close" at bounding box center [1465, 702] width 18 height 18
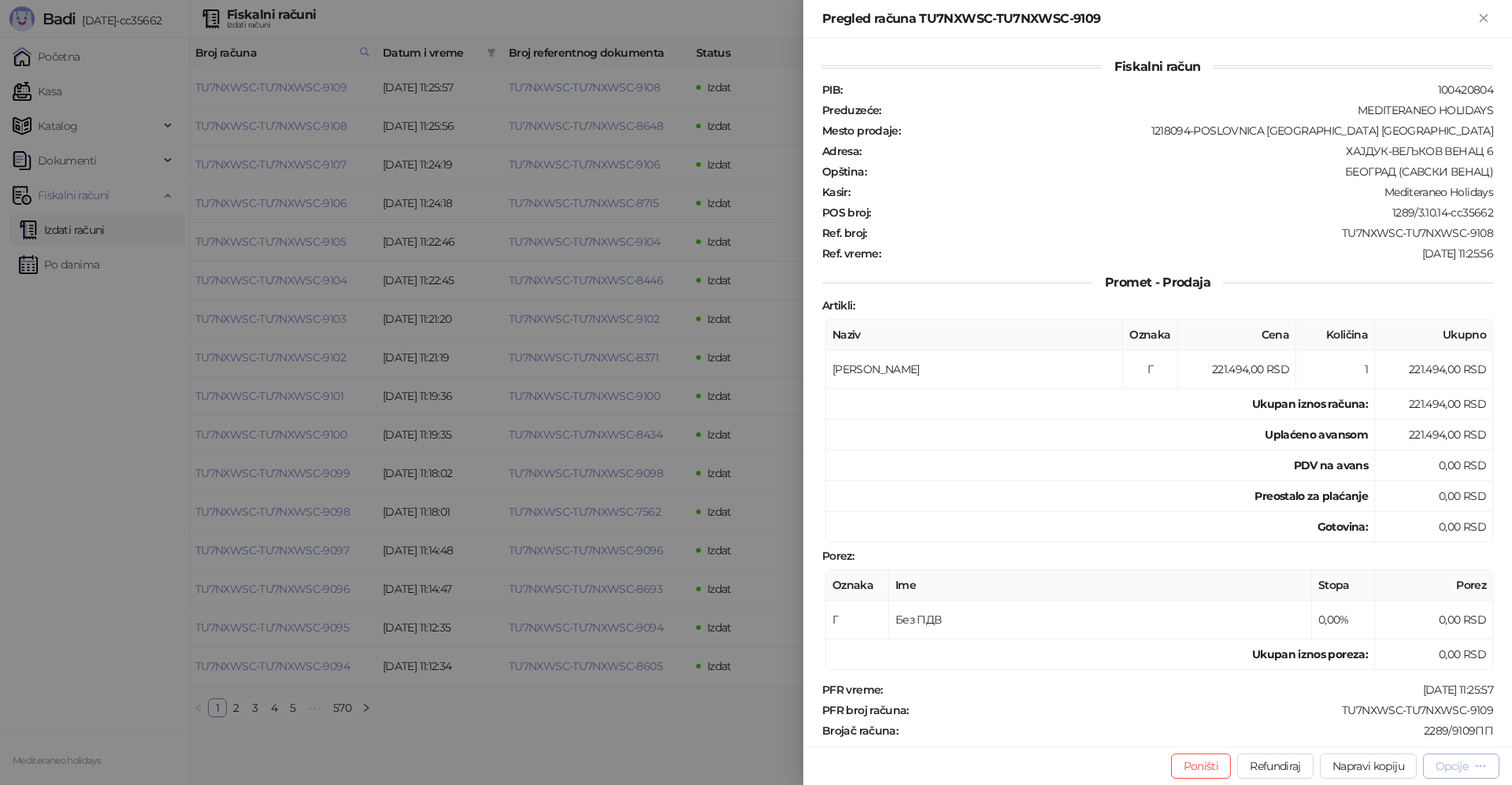
click at [1473, 764] on div "Opcije" at bounding box center [1461, 766] width 51 height 15
click at [1404, 740] on span "Preuzmi u PDF formatu" at bounding box center [1406, 734] width 161 height 18
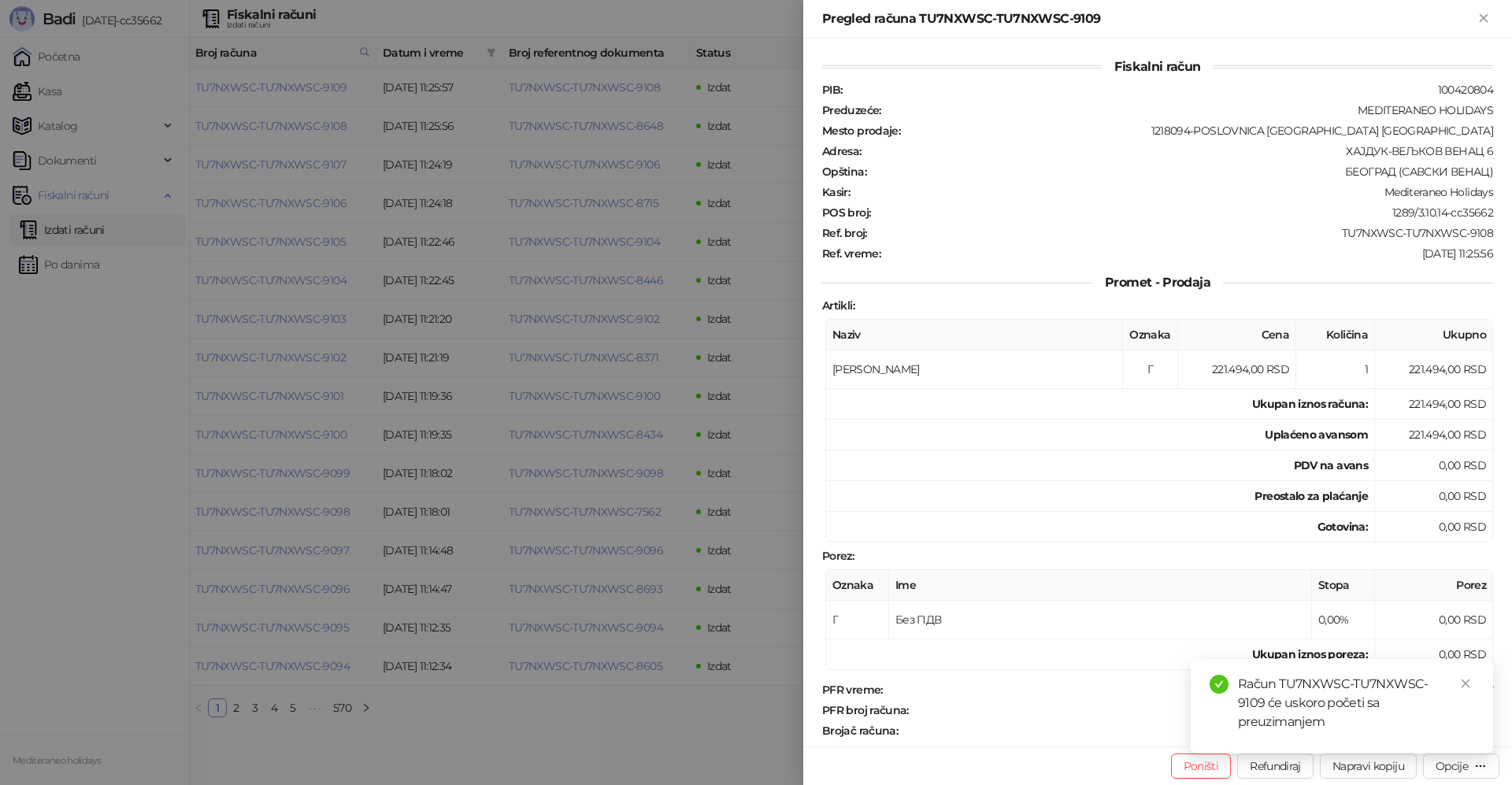
drag, startPoint x: 1487, startPoint y: 15, endPoint x: 694, endPoint y: 420, distance: 890.4
click at [1486, 15] on icon "Zatvori" at bounding box center [1483, 18] width 7 height 7
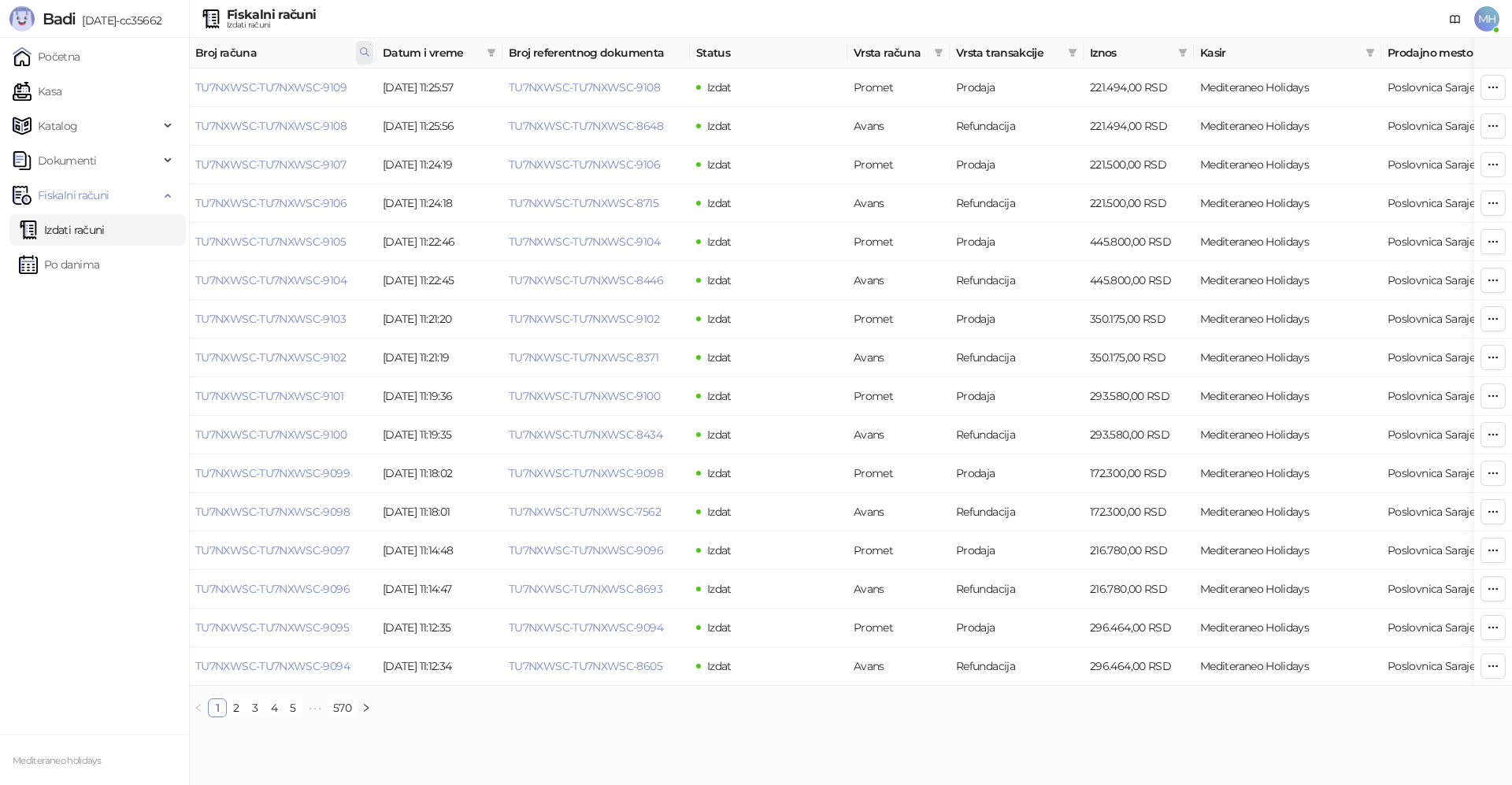
click at [367, 50] on icon at bounding box center [364, 51] width 8 height 8
drag, startPoint x: 310, startPoint y: 81, endPoint x: 148, endPoint y: 84, distance: 162.0
click at [138, 81] on body "Badi 3.10.14-cc35662 Početna Kasa Katalog Dokumenti Fiskalni računi Izdati raču…" at bounding box center [756, 365] width 1512 height 730
type input "****"
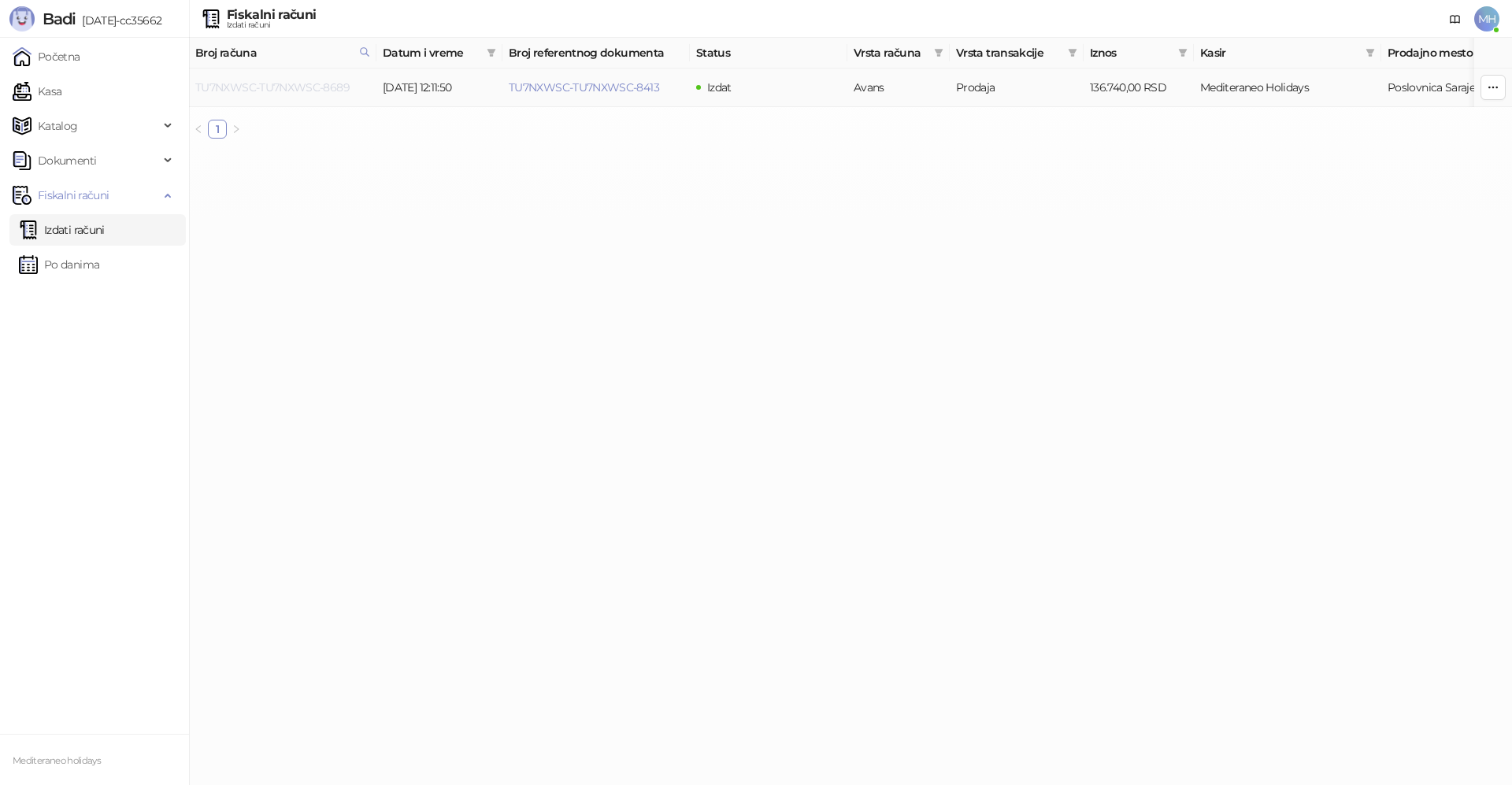
click at [288, 82] on link "TU7NXWSC-TU7NXWSC-8689" at bounding box center [272, 87] width 155 height 14
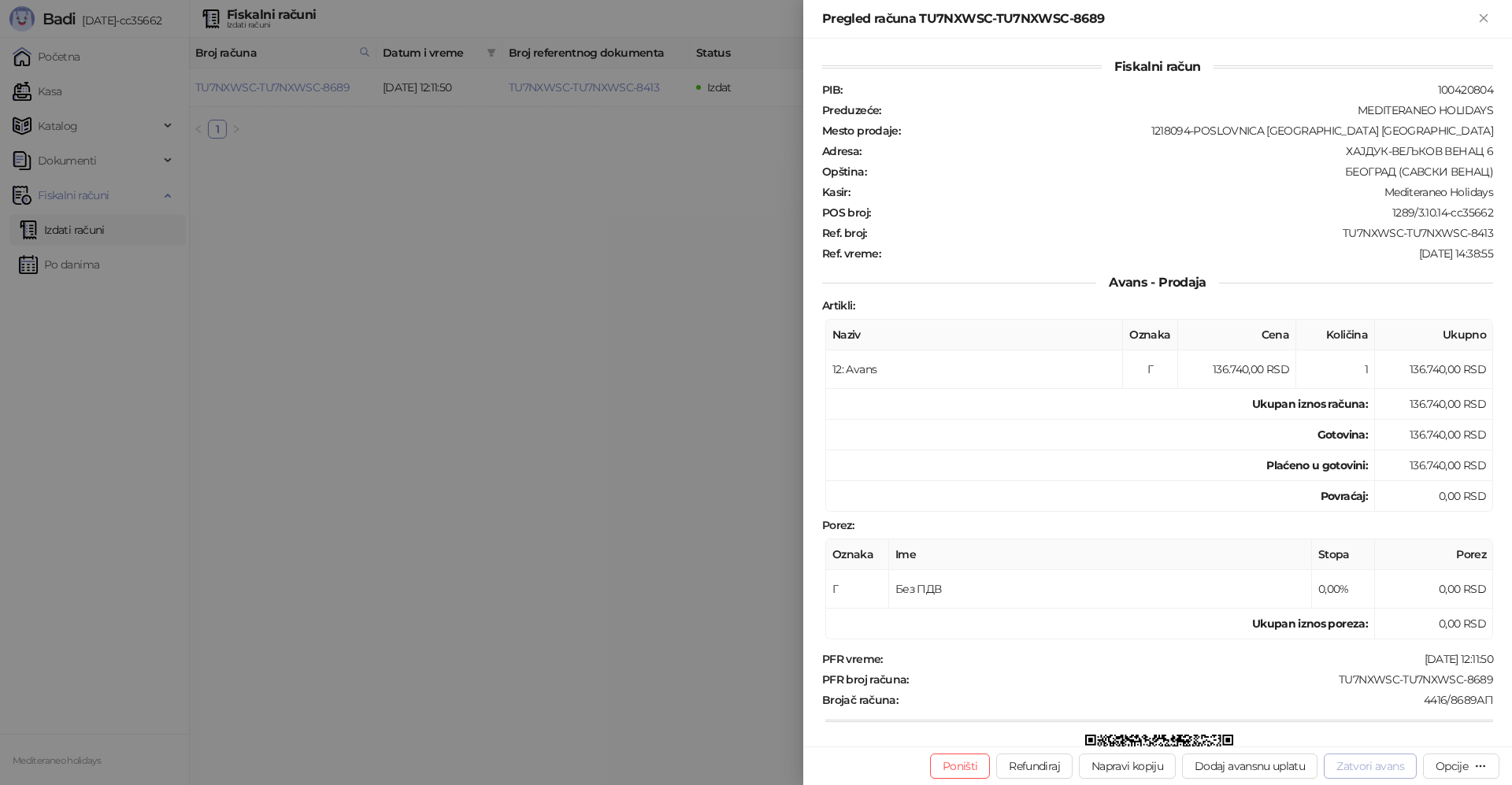
click at [1388, 772] on button "Zatvori avans" at bounding box center [1370, 766] width 93 height 25
type input "**********"
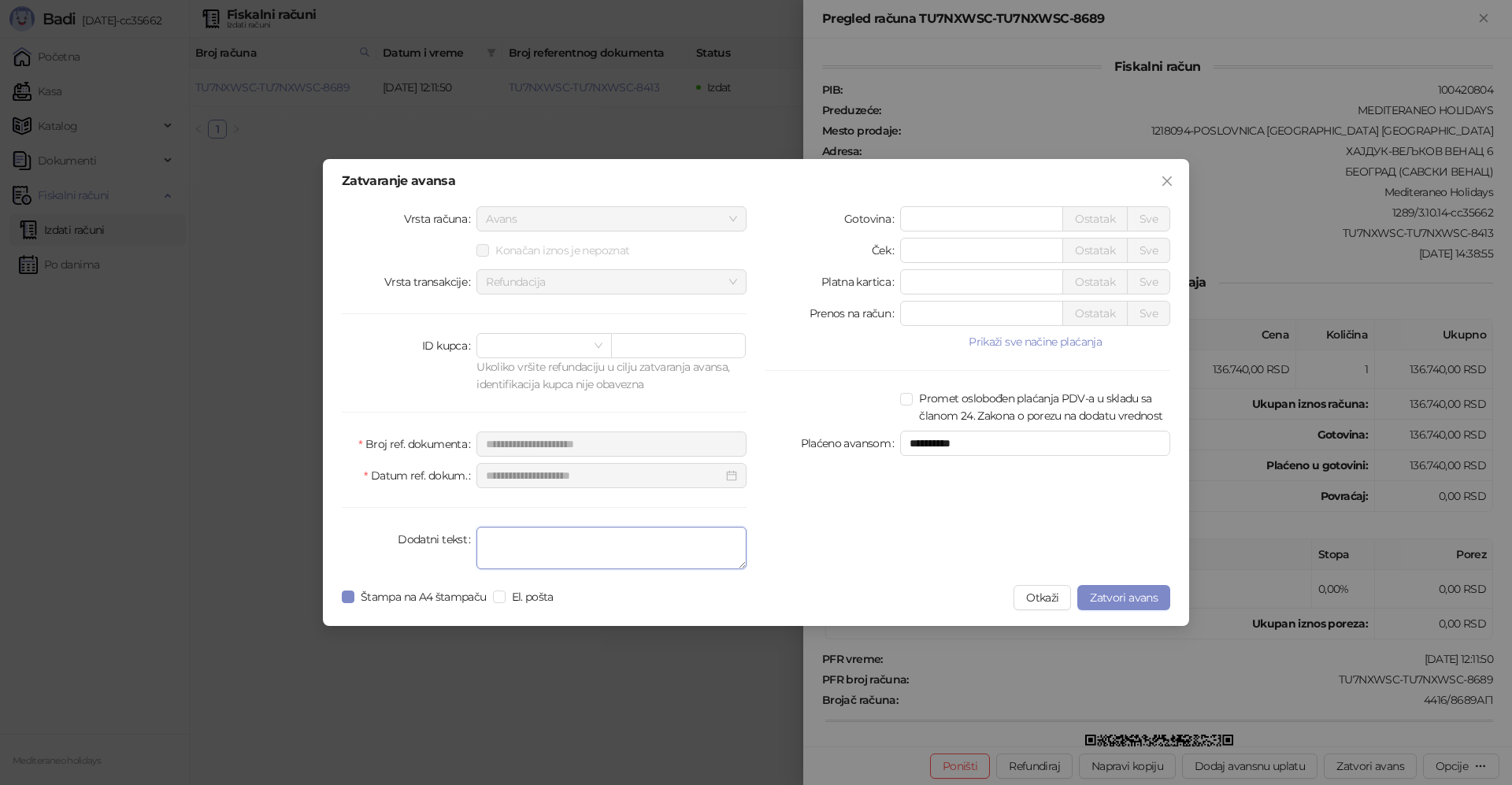
click at [645, 551] on textarea "Dodatni tekst" at bounding box center [611, 547] width 270 height 43
type textarea "*******"
click at [1153, 587] on button "Zatvori avans" at bounding box center [1123, 598] width 93 height 25
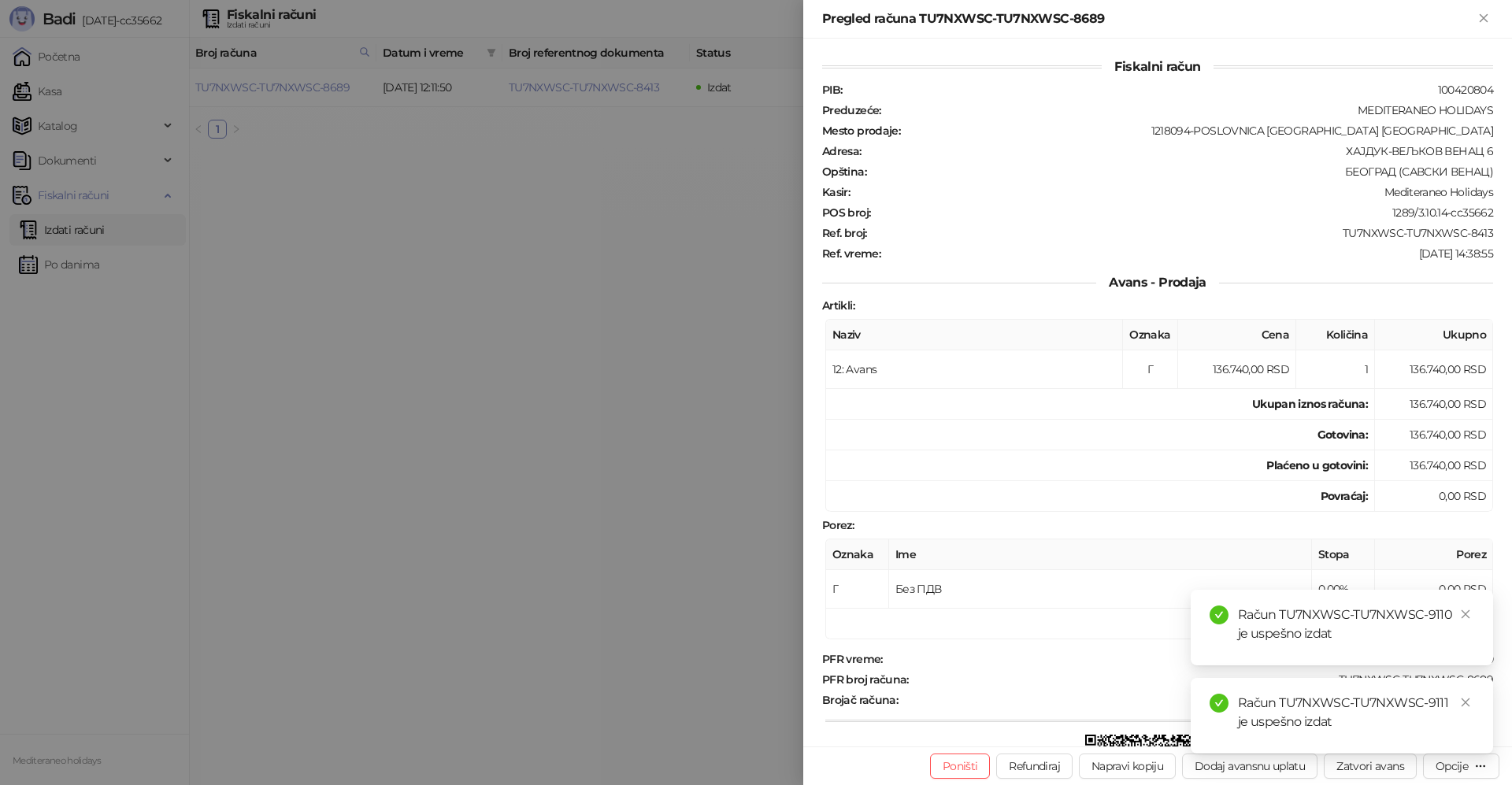
drag, startPoint x: 1468, startPoint y: 614, endPoint x: 1456, endPoint y: 714, distance: 100.7
click at [1469, 622] on link "Close" at bounding box center [1465, 614] width 18 height 18
drag, startPoint x: 1463, startPoint y: 703, endPoint x: 1495, endPoint y: 209, distance: 495.0
click at [1467, 680] on div "Račun TU7NXWSC-TU7NXWSC-9111 je uspešno izdat" at bounding box center [1342, 715] width 303 height 76
drag, startPoint x: 1483, startPoint y: 18, endPoint x: 1478, endPoint y: 26, distance: 9.4
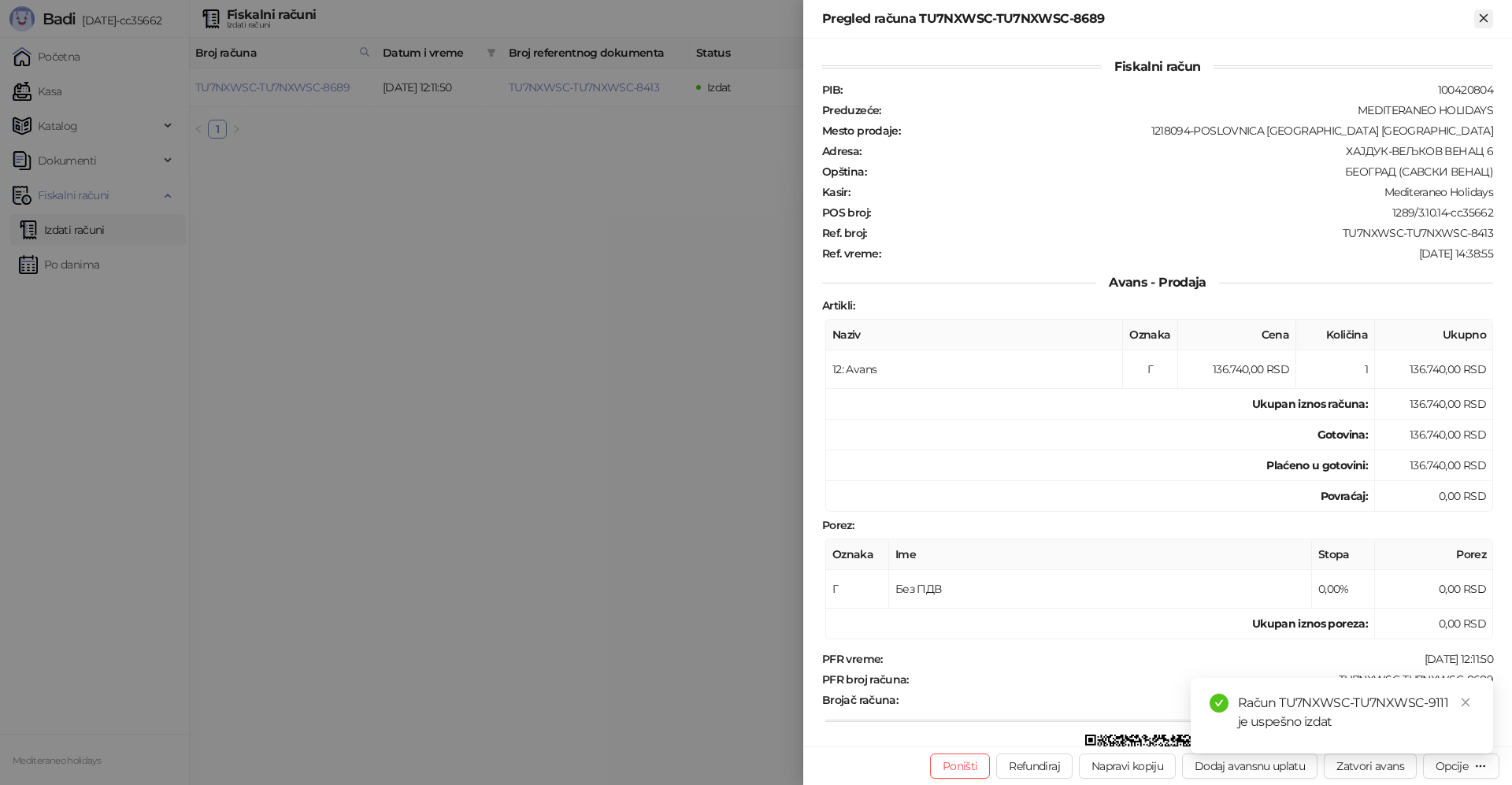
click at [1480, 18] on icon "Zatvori" at bounding box center [1483, 18] width 14 height 14
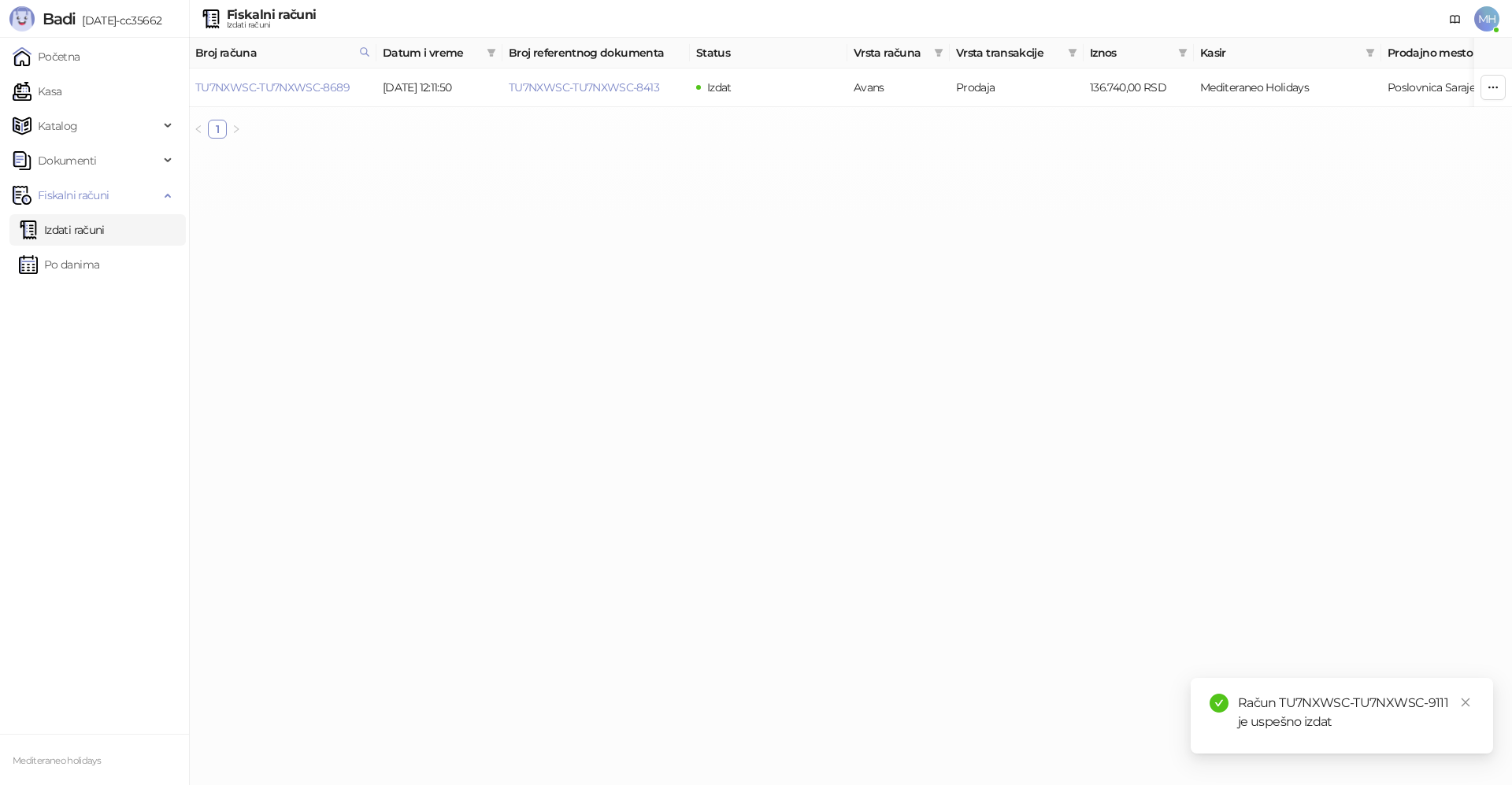
click at [105, 218] on link "Izdati računi" at bounding box center [61, 229] width 86 height 31
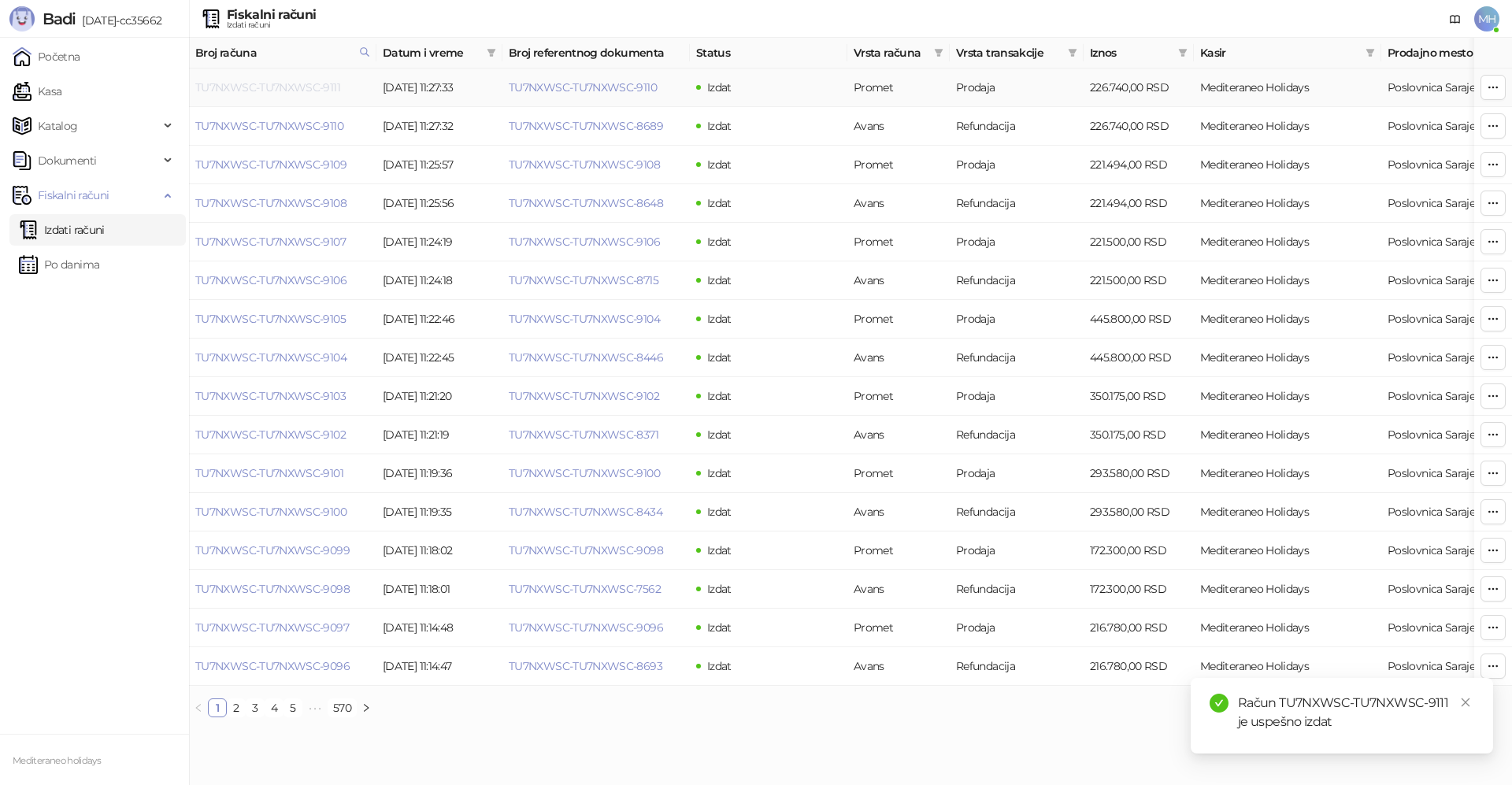
click at [328, 86] on link "TU7NXWSC-TU7NXWSC-9111" at bounding box center [267, 87] width 145 height 14
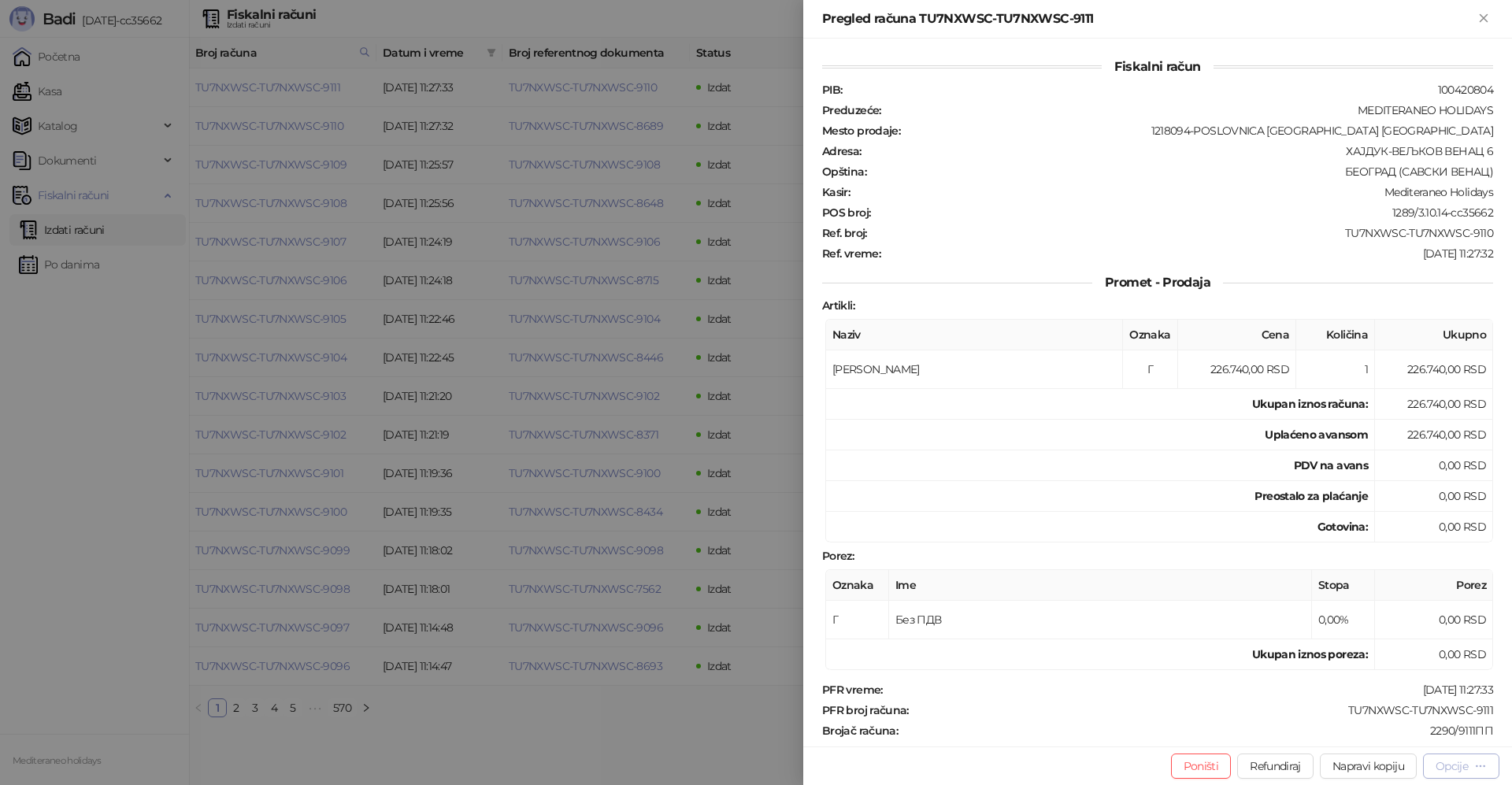
click at [1472, 765] on div "Opcije" at bounding box center [1461, 766] width 51 height 15
click at [1378, 736] on span "Preuzmi u PDF formatu" at bounding box center [1406, 734] width 161 height 18
click at [1482, 19] on icon "Zatvori" at bounding box center [1483, 18] width 7 height 7
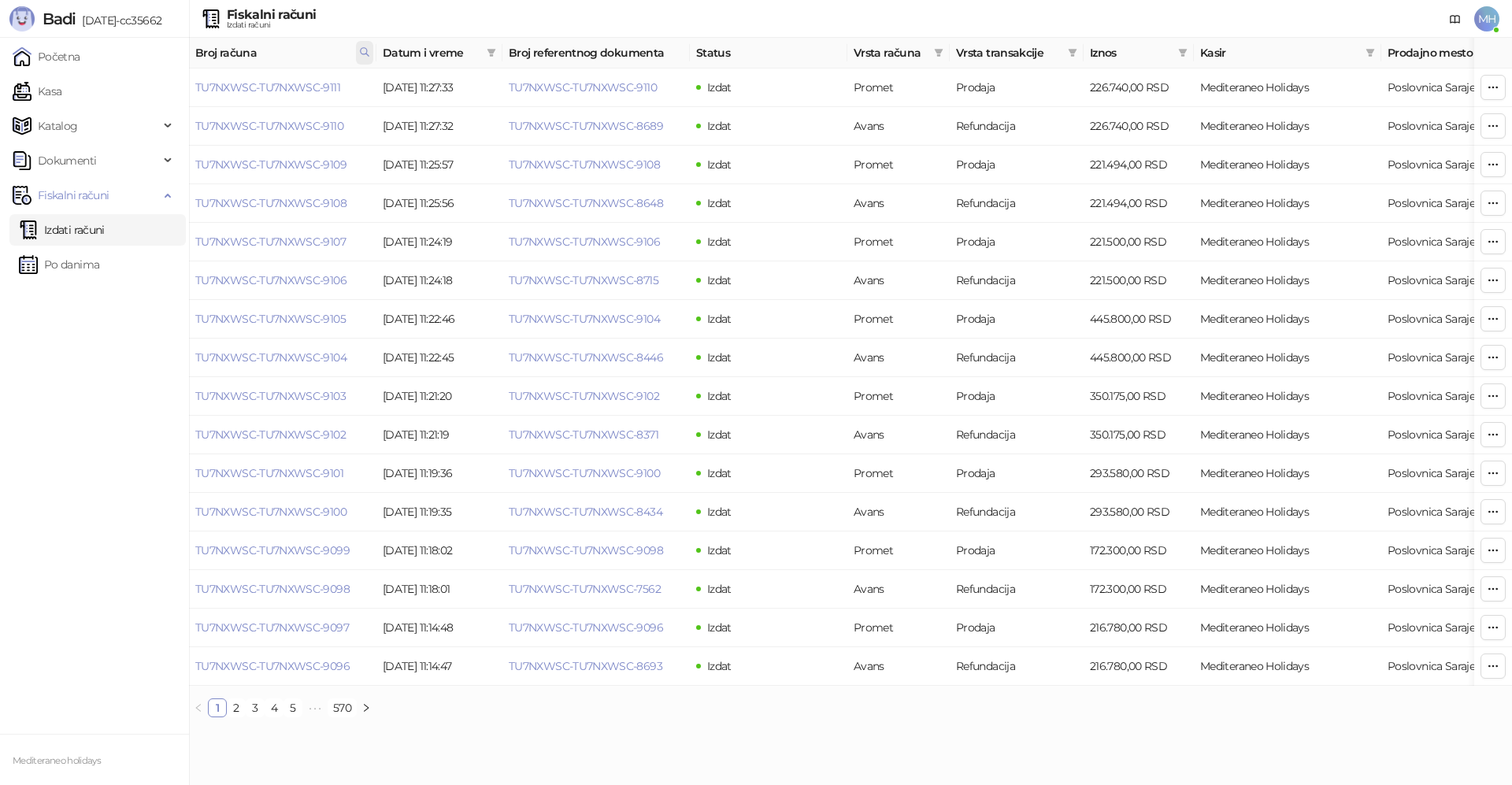
click at [364, 55] on icon at bounding box center [364, 51] width 11 height 11
drag, startPoint x: 158, startPoint y: 87, endPoint x: 132, endPoint y: 87, distance: 26.0
click at [132, 87] on body "Badi 3.10.14-cc35662 Početna Kasa Katalog Dokumenti Fiskalni računi Izdati raču…" at bounding box center [756, 365] width 1512 height 730
type input "****"
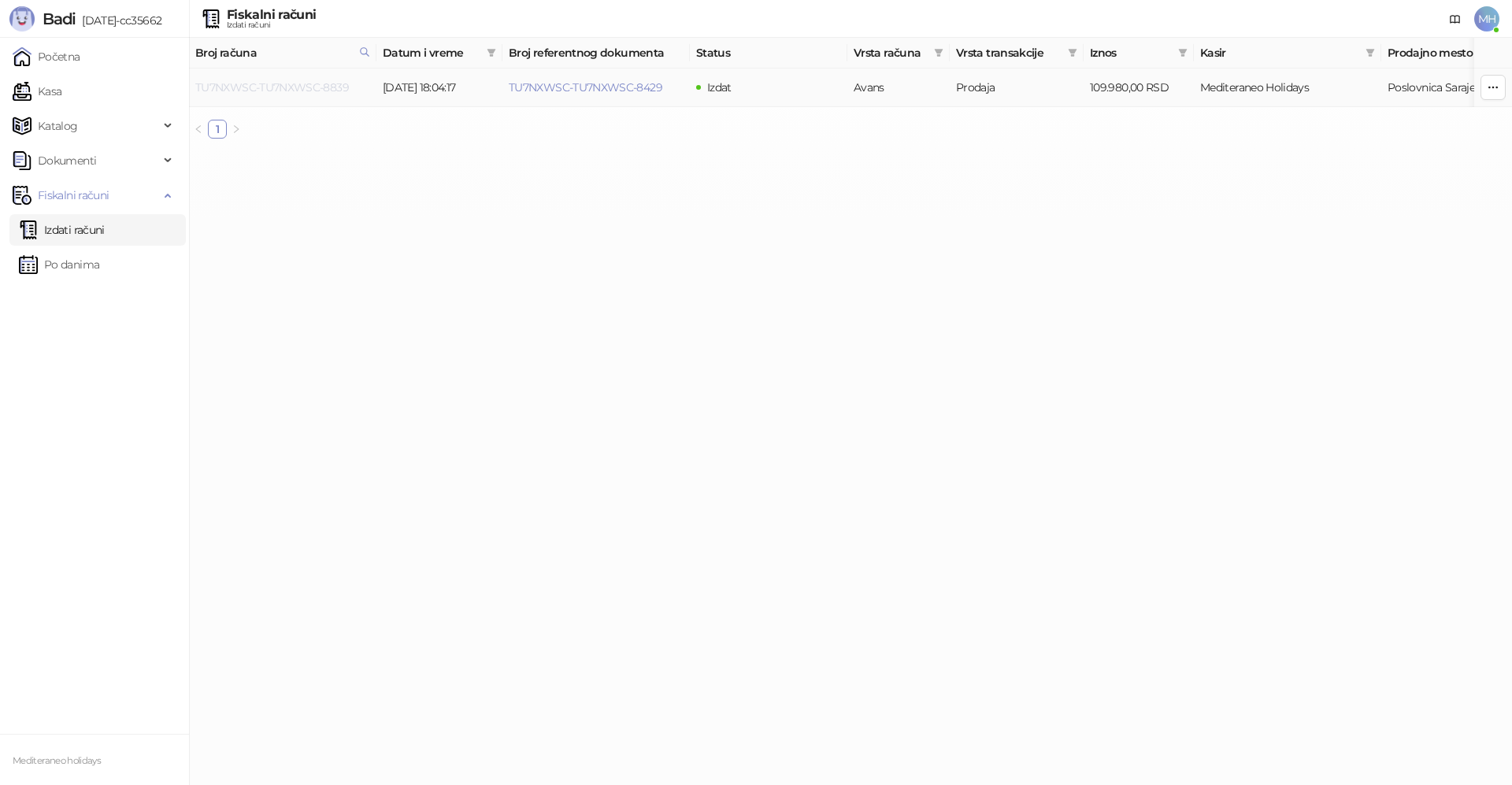
click at [309, 88] on link "TU7NXWSC-TU7NXWSC-8839" at bounding box center [272, 87] width 154 height 14
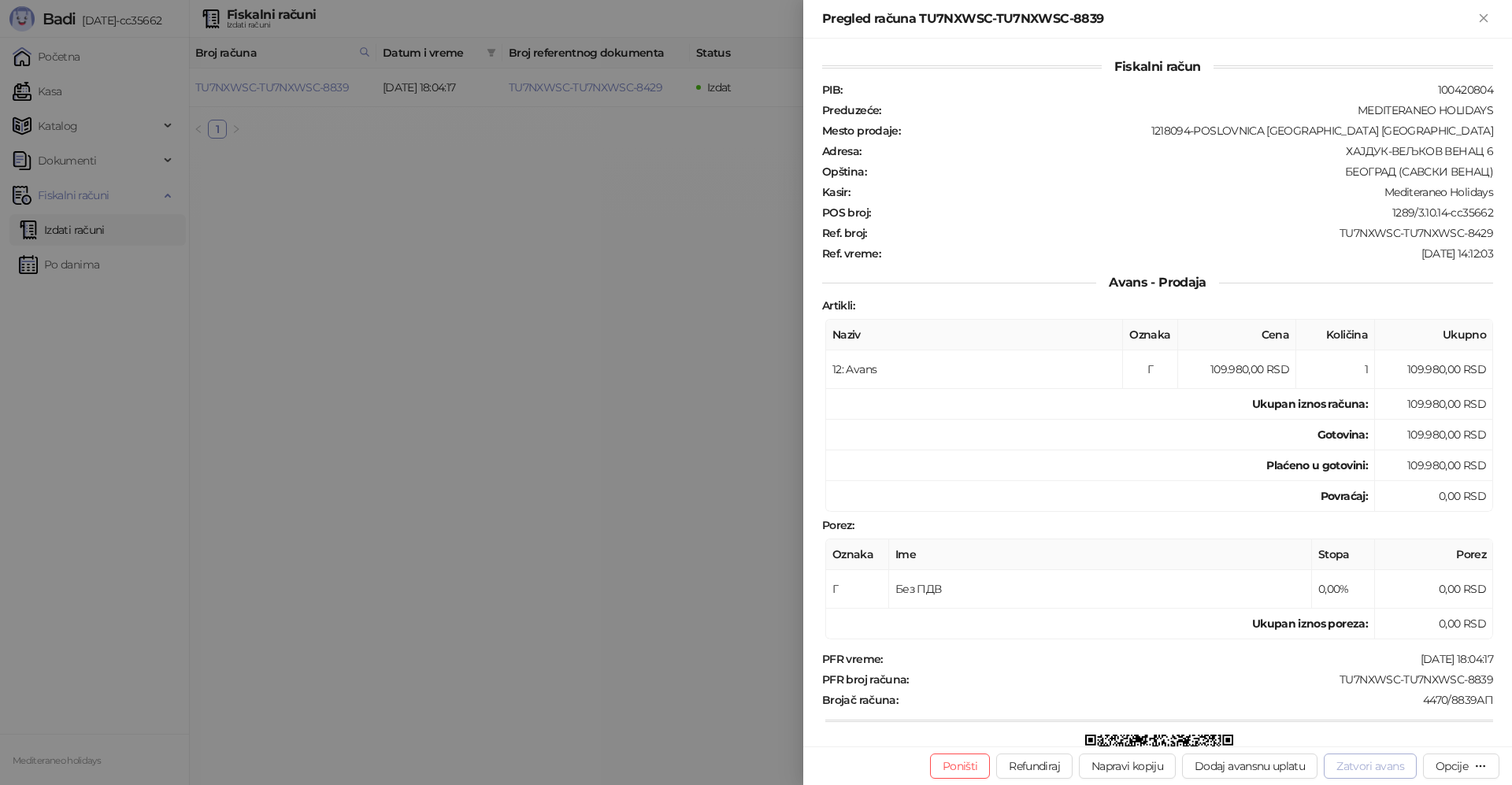
click at [1367, 763] on button "Zatvori avans" at bounding box center [1370, 766] width 93 height 25
type input "**********"
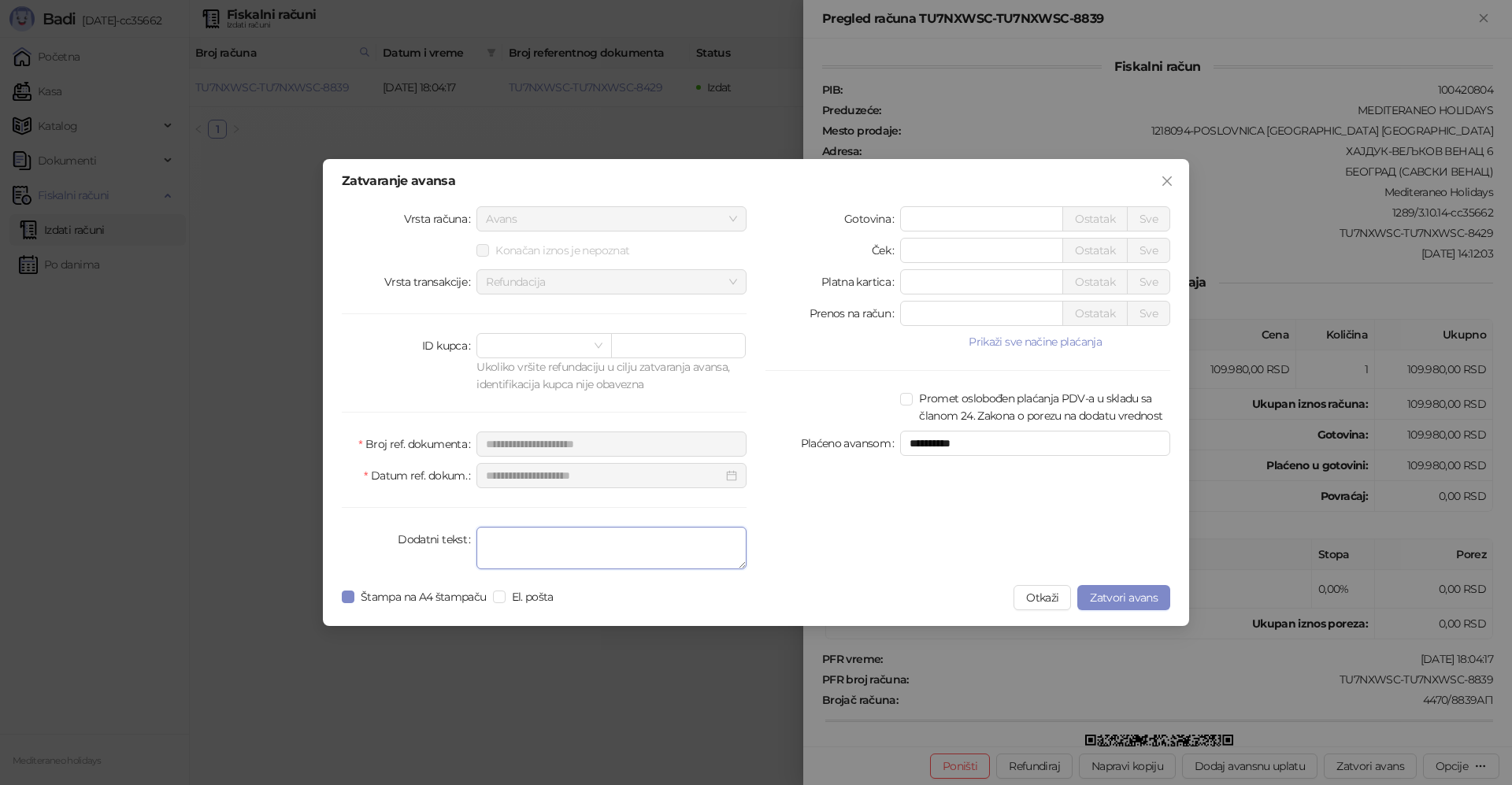
click at [552, 545] on textarea "Dodatni tekst" at bounding box center [611, 547] width 270 height 43
type textarea "*******"
click at [1114, 598] on span "Zatvori avans" at bounding box center [1123, 597] width 68 height 14
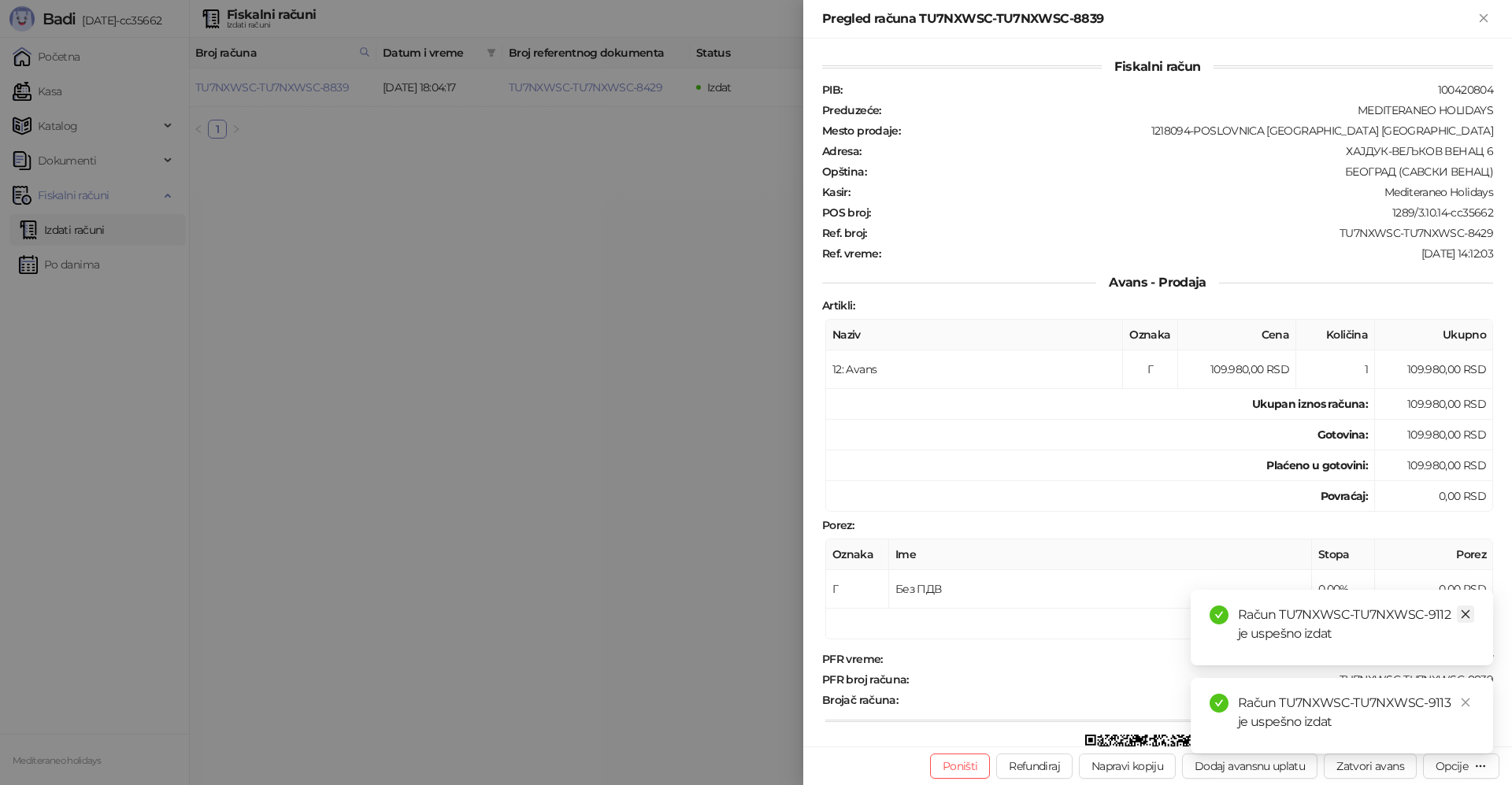
click at [1464, 615] on icon "close" at bounding box center [1465, 614] width 11 height 11
drag, startPoint x: 1466, startPoint y: 705, endPoint x: 1496, endPoint y: 344, distance: 362.2
click at [1466, 700] on icon "close" at bounding box center [1465, 702] width 11 height 11
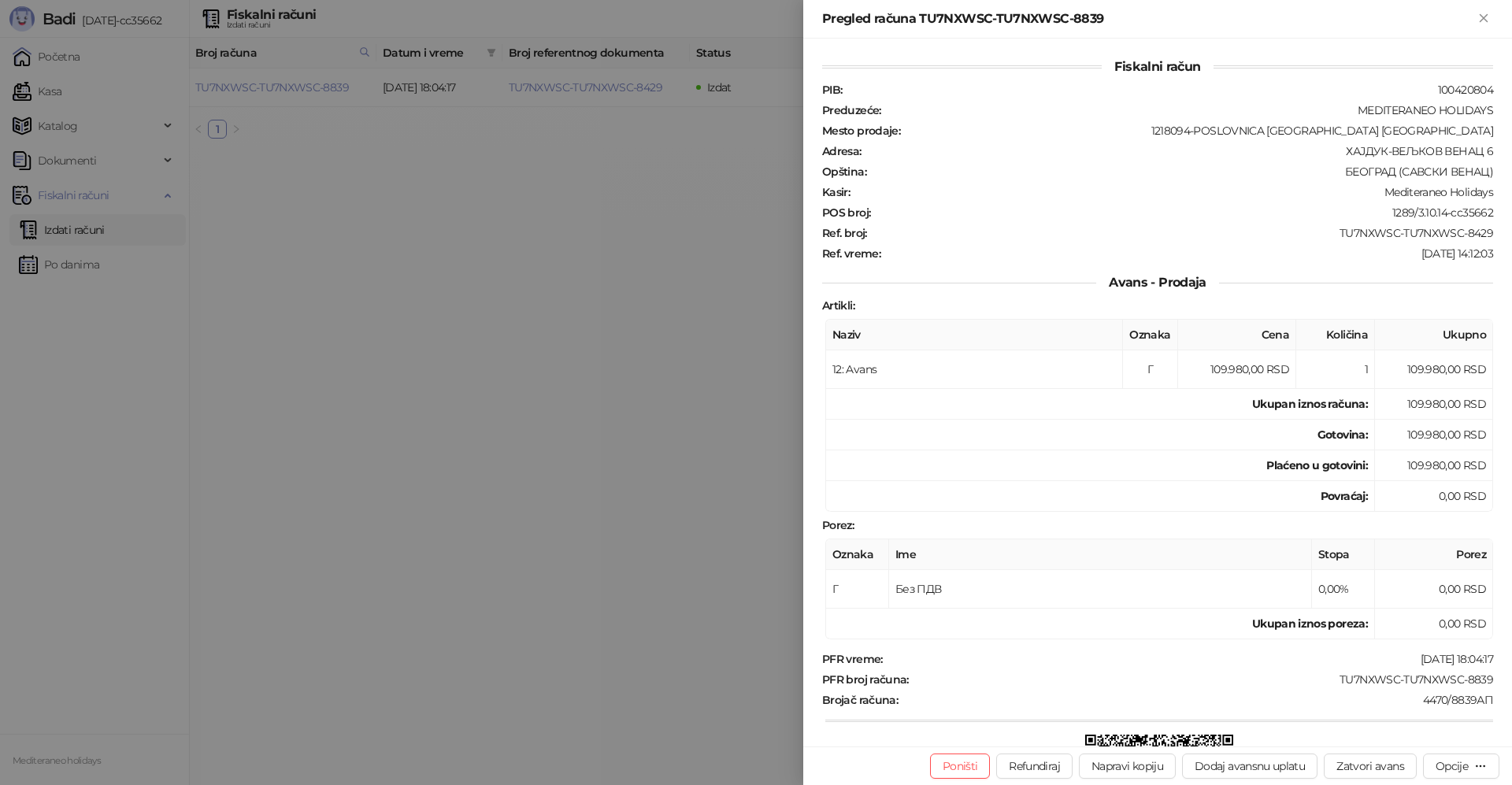
drag, startPoint x: 1485, startPoint y: 18, endPoint x: 1471, endPoint y: 26, distance: 16.1
click at [1481, 21] on icon "Zatvori" at bounding box center [1483, 18] width 7 height 7
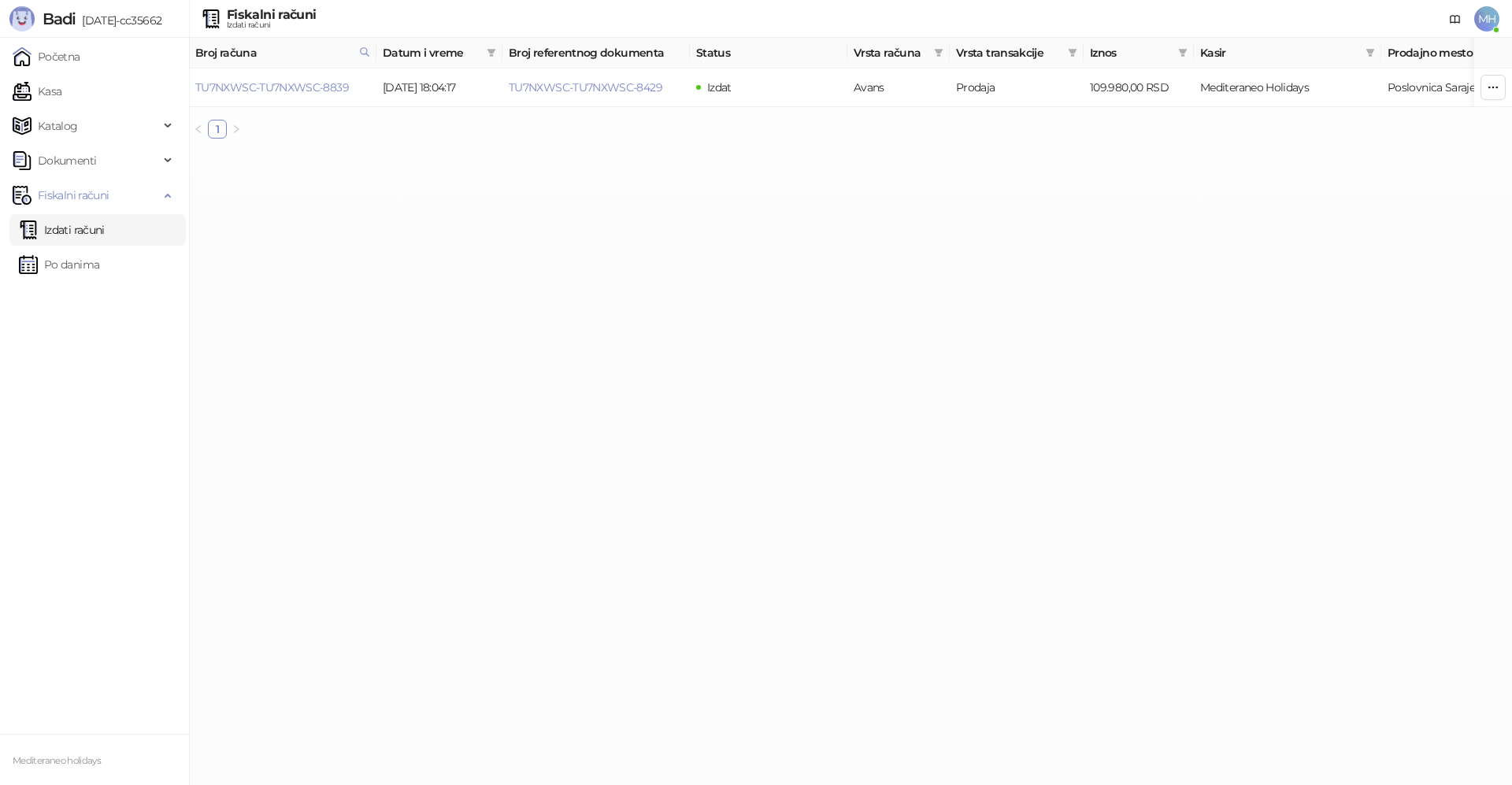
click at [93, 230] on link "Izdati računi" at bounding box center [61, 229] width 86 height 31
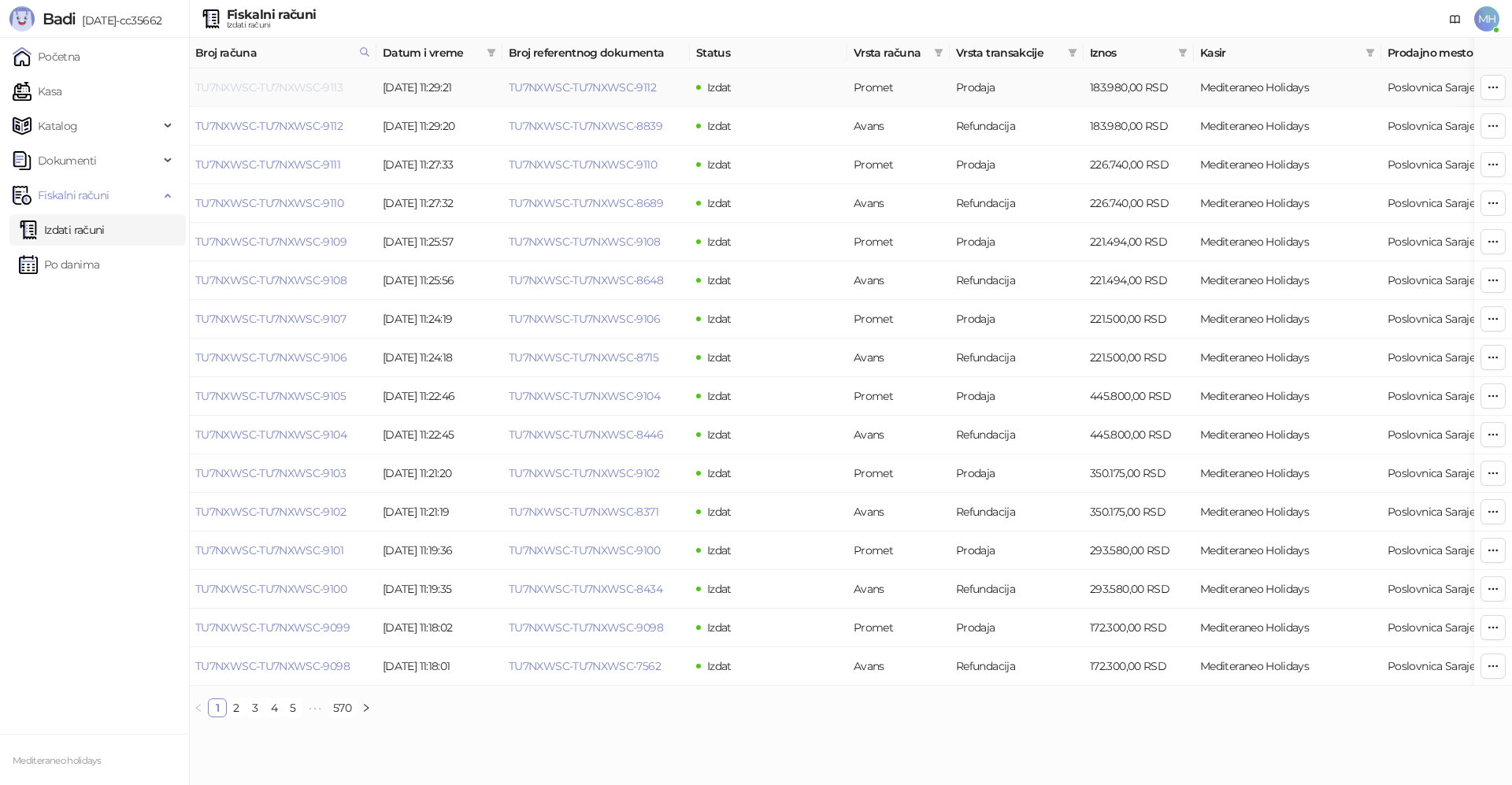
click at [320, 87] on link "TU7NXWSC-TU7NXWSC-9113" at bounding box center [268, 87] width 147 height 14
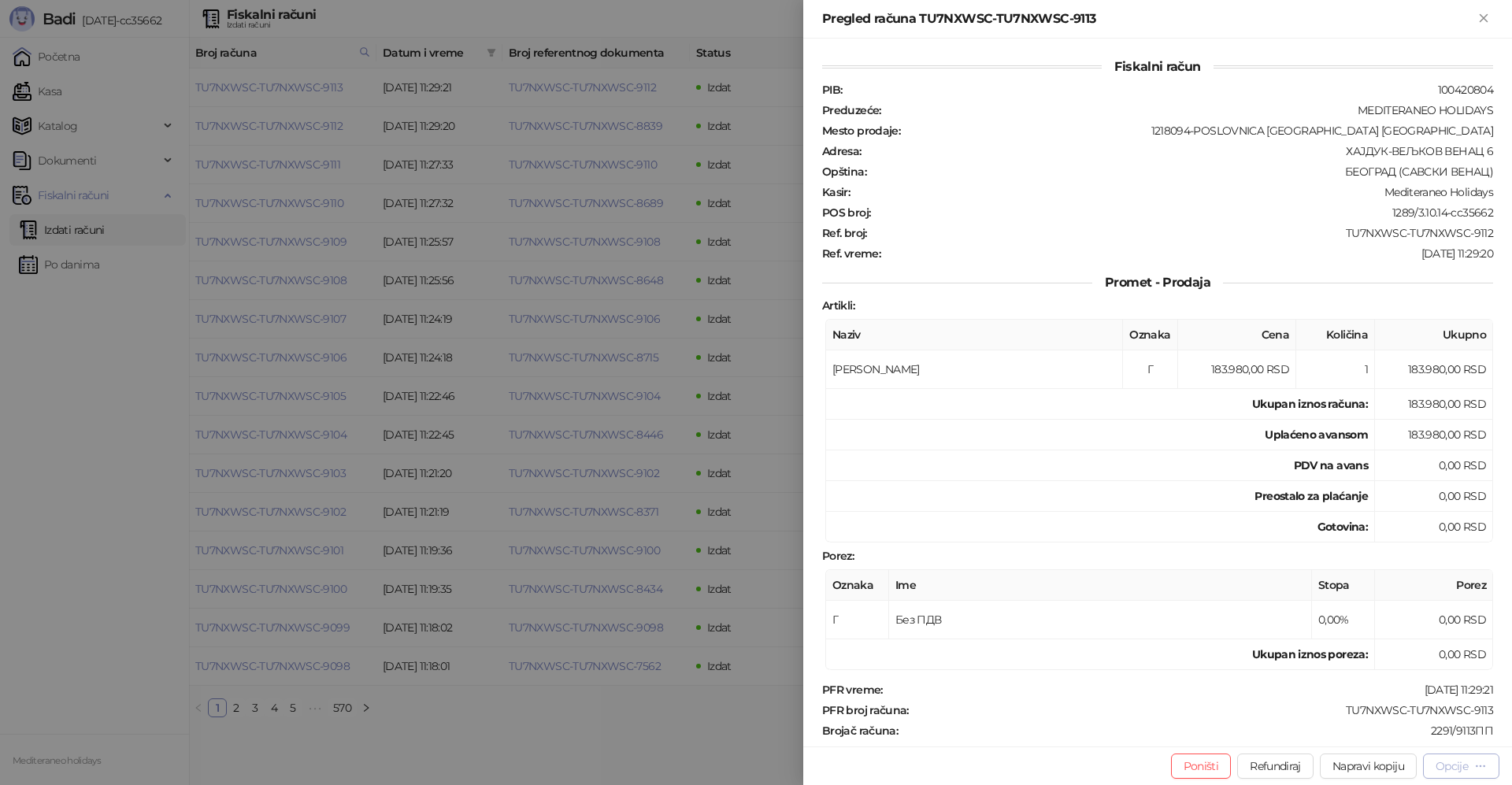
click at [1441, 759] on div "Opcije" at bounding box center [1451, 766] width 32 height 14
click at [1385, 734] on span "Preuzmi u PDF formatu" at bounding box center [1406, 734] width 161 height 18
click at [1482, 22] on icon "Zatvori" at bounding box center [1483, 18] width 14 height 14
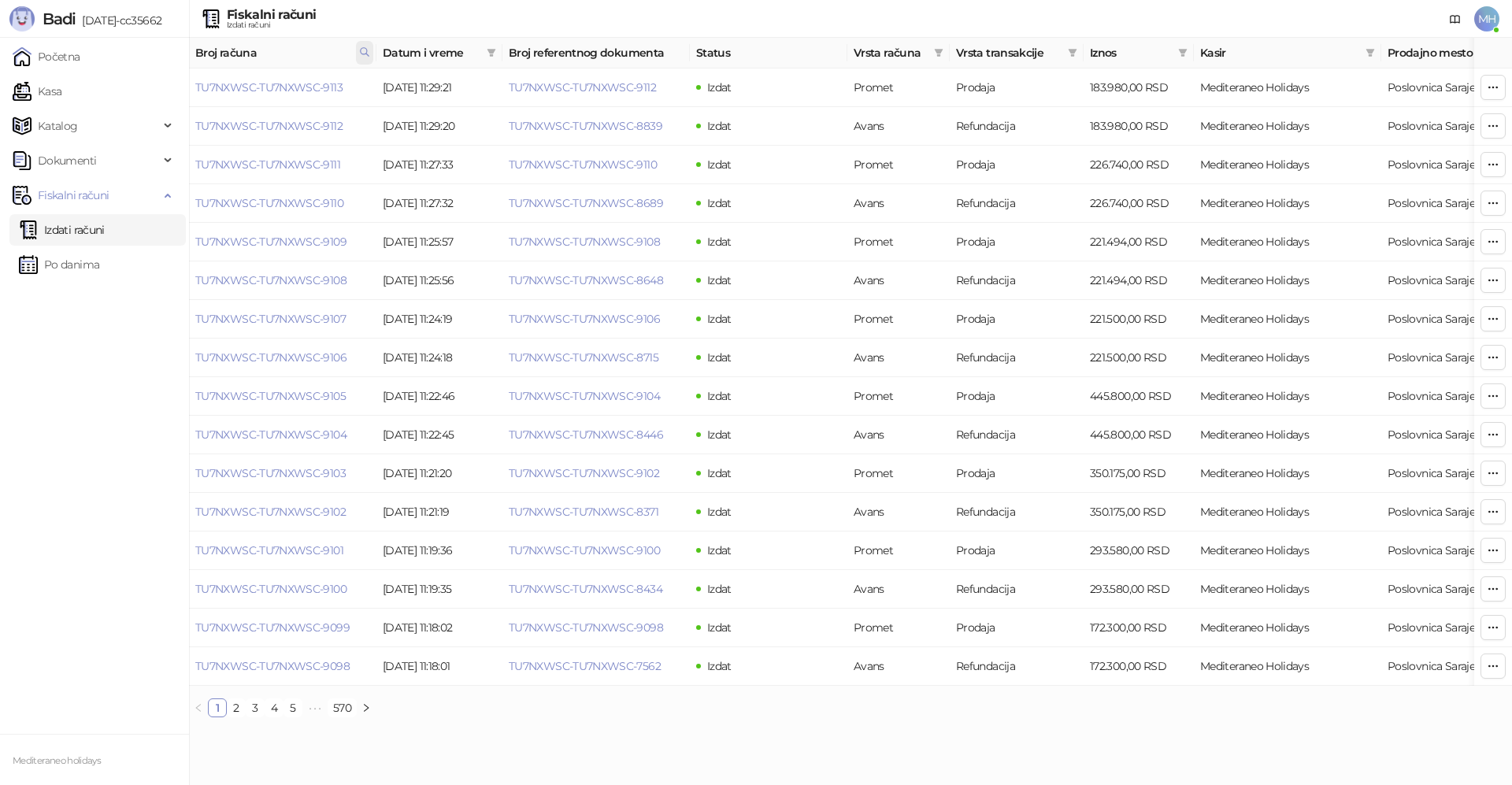
click at [366, 54] on icon at bounding box center [364, 51] width 8 height 8
drag, startPoint x: 266, startPoint y: 81, endPoint x: 146, endPoint y: 88, distance: 120.2
click at [146, 88] on body "Badi 3.10.14-cc35662 Početna Kasa Katalog Dokumenti Fiskalni računi Izdati raču…" at bounding box center [756, 365] width 1512 height 730
type input "****"
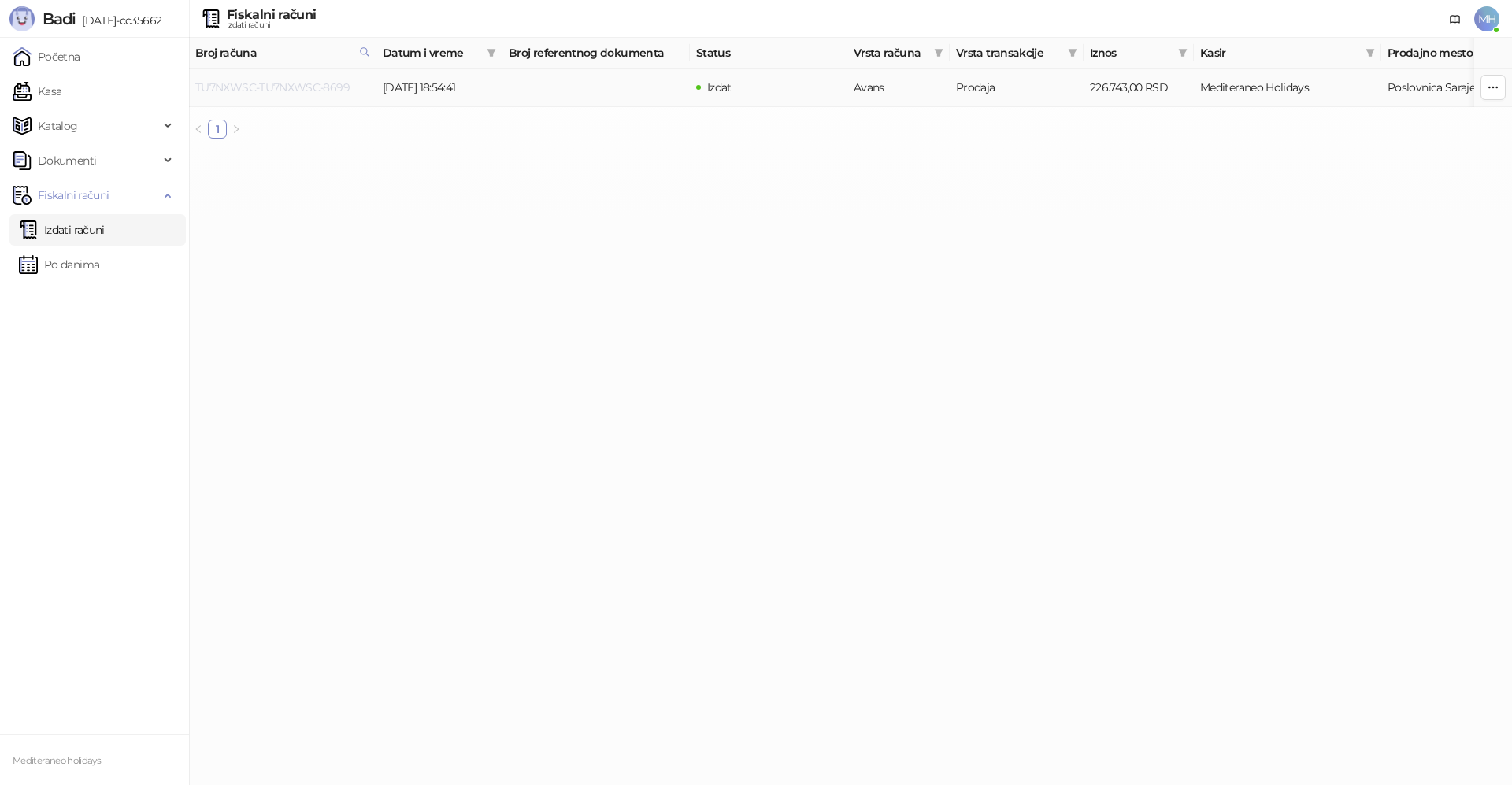
click at [316, 83] on link "TU7NXWSC-TU7NXWSC-8699" at bounding box center [272, 87] width 155 height 14
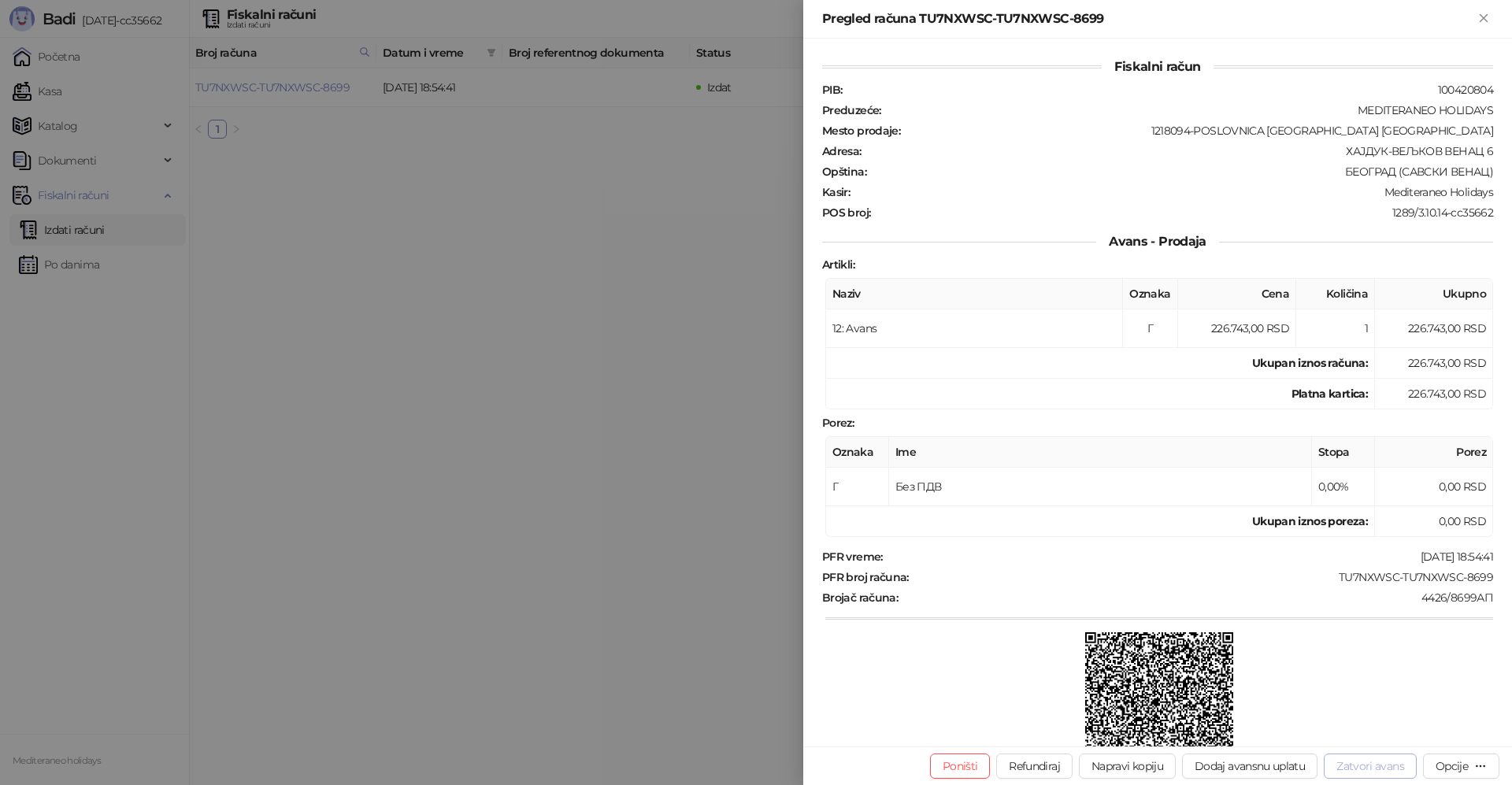
click at [1362, 771] on button "Zatvori avans" at bounding box center [1370, 766] width 93 height 25
type input "**********"
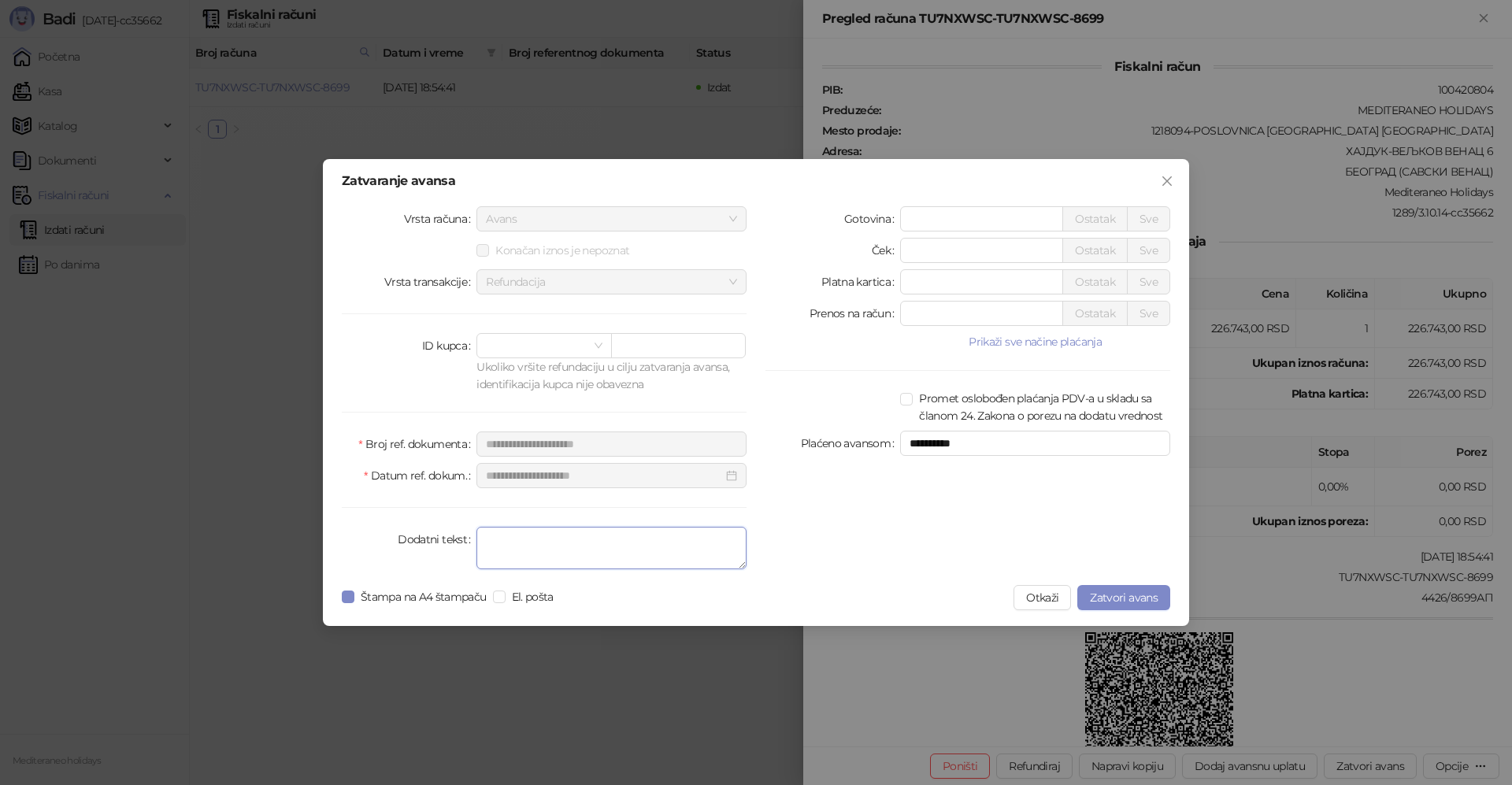
click at [619, 538] on textarea "Dodatni tekst" at bounding box center [611, 547] width 270 height 43
type textarea "*******"
drag, startPoint x: 355, startPoint y: 597, endPoint x: 369, endPoint y: 590, distance: 15.7
click at [356, 596] on span "Štampa na A4 štampaču" at bounding box center [423, 596] width 139 height 18
click at [1115, 596] on span "Zatvori avans" at bounding box center [1123, 597] width 68 height 14
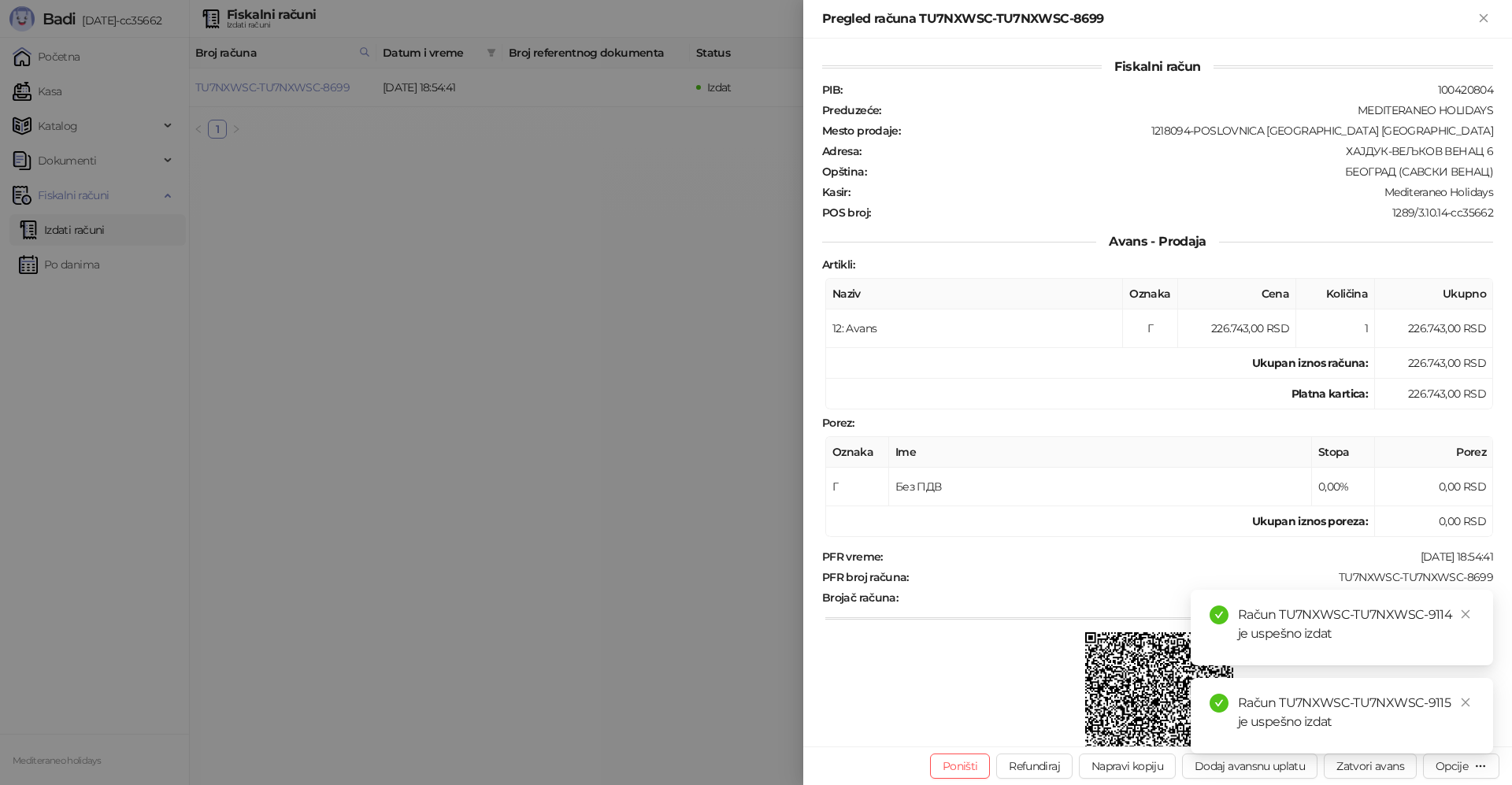
drag, startPoint x: 1463, startPoint y: 611, endPoint x: 1484, endPoint y: 702, distance: 93.4
click at [1463, 613] on icon "close" at bounding box center [1465, 614] width 11 height 11
drag, startPoint x: 1463, startPoint y: 703, endPoint x: 1480, endPoint y: 617, distance: 87.7
click at [1462, 695] on link "Close" at bounding box center [1465, 702] width 18 height 18
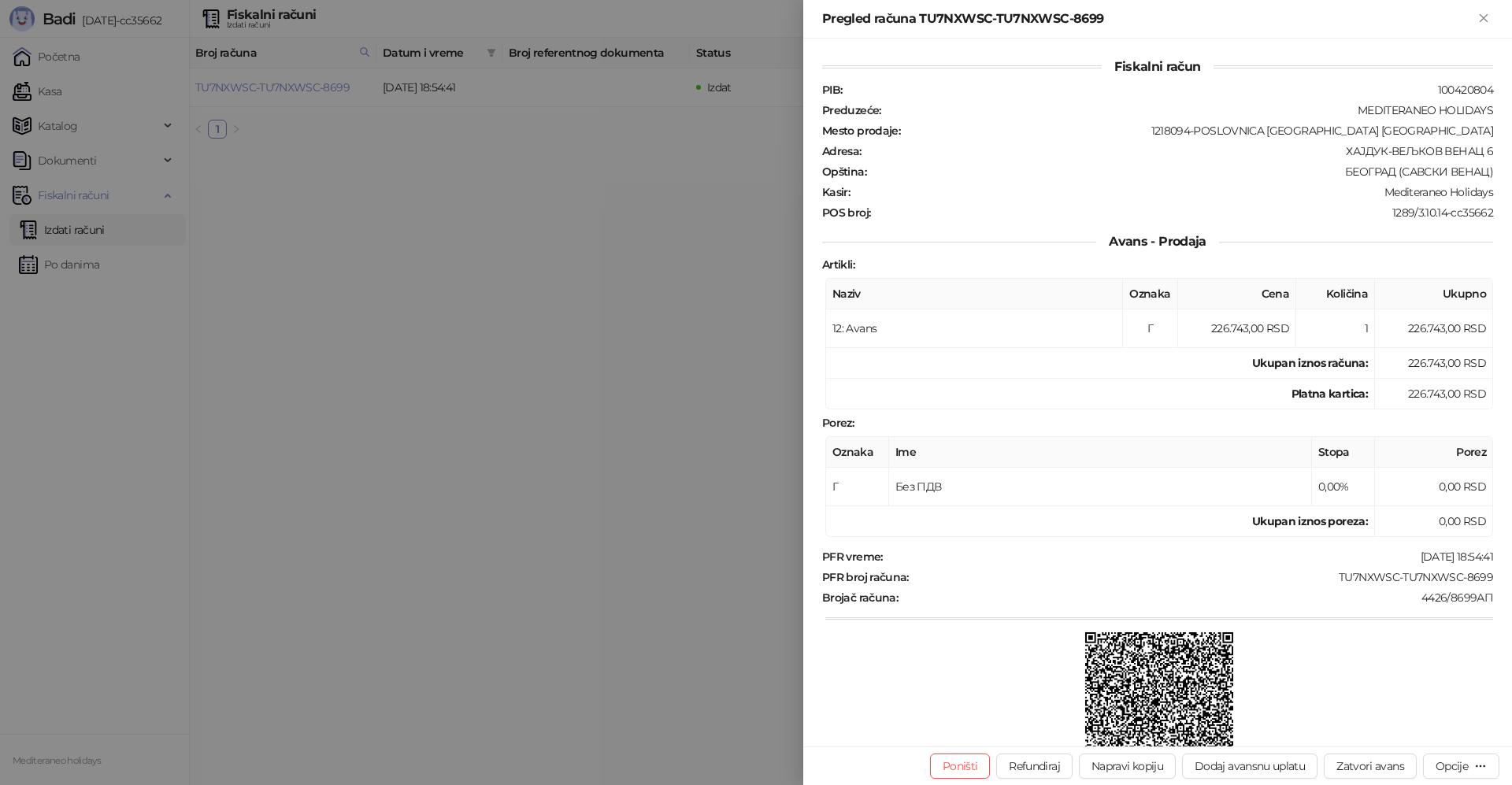
drag, startPoint x: 1487, startPoint y: 22, endPoint x: 1461, endPoint y: 29, distance: 26.9
click at [1483, 22] on icon "Zatvori" at bounding box center [1483, 18] width 14 height 14
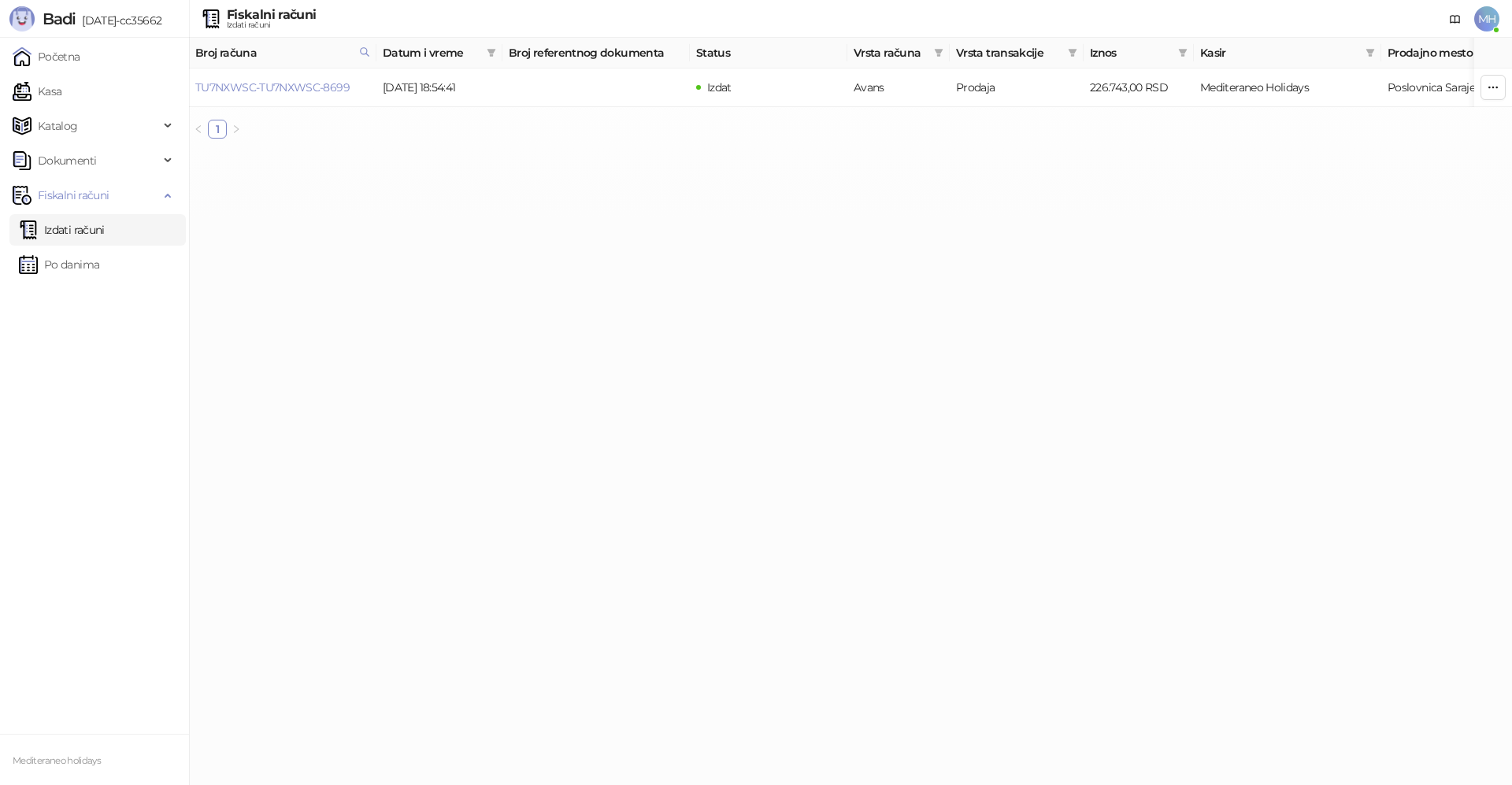
click at [102, 228] on link "Izdati računi" at bounding box center [61, 229] width 86 height 31
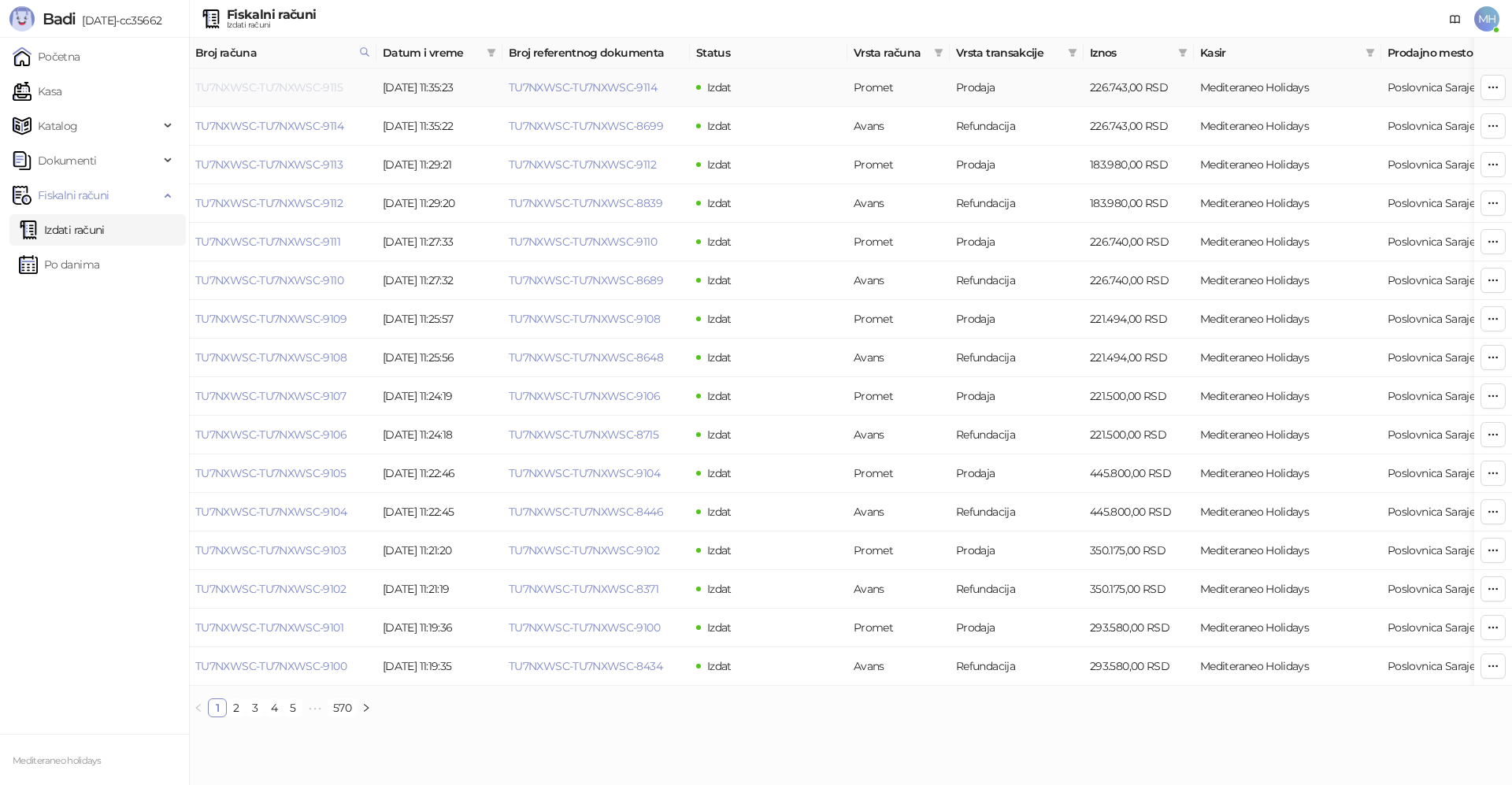
click at [303, 87] on link "TU7NXWSC-TU7NXWSC-9115" at bounding box center [268, 87] width 147 height 14
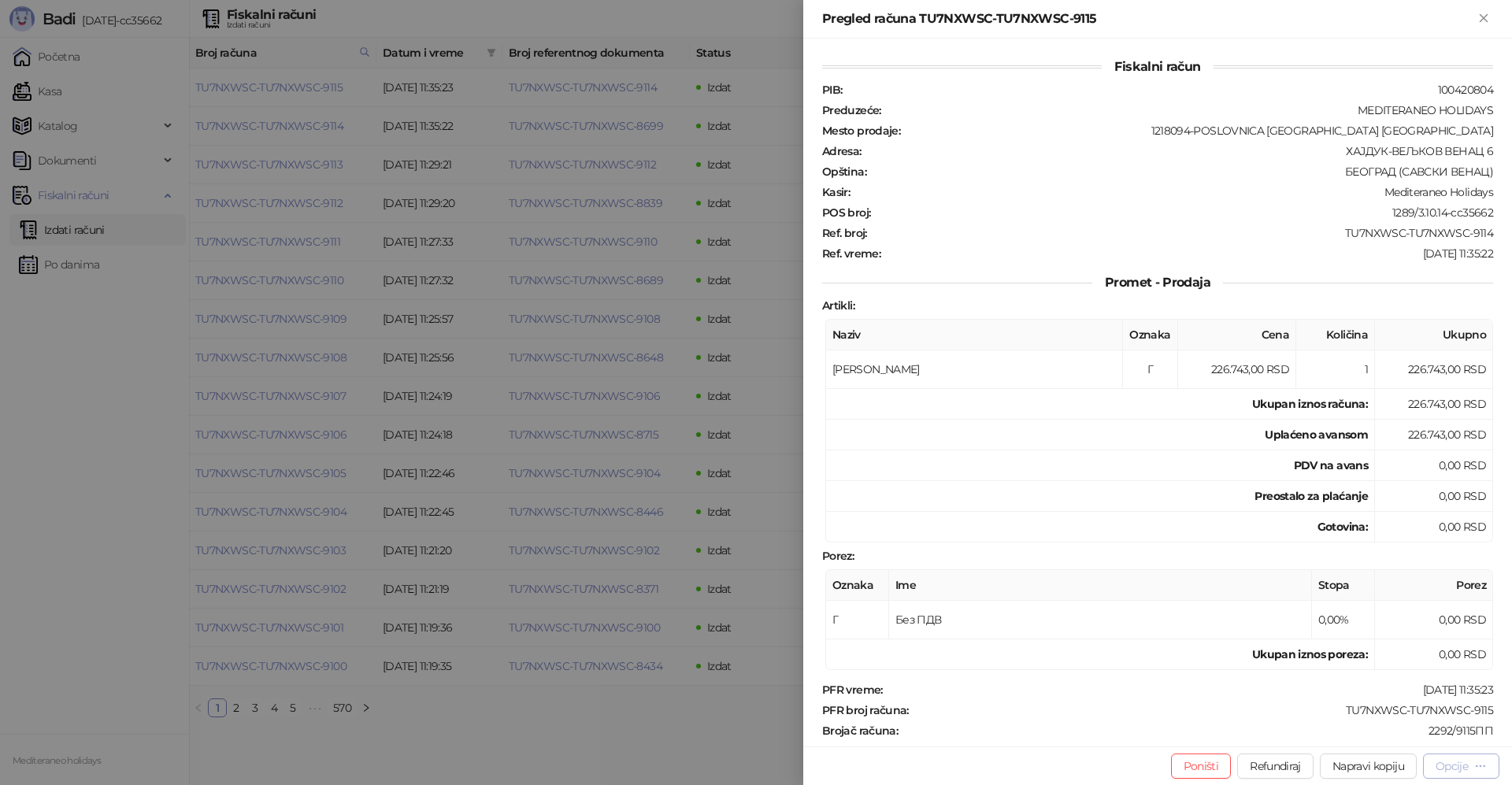
click at [1460, 772] on div "Opcije" at bounding box center [1461, 766] width 51 height 15
click at [1365, 731] on span "Preuzmi u PDF formatu" at bounding box center [1406, 734] width 161 height 18
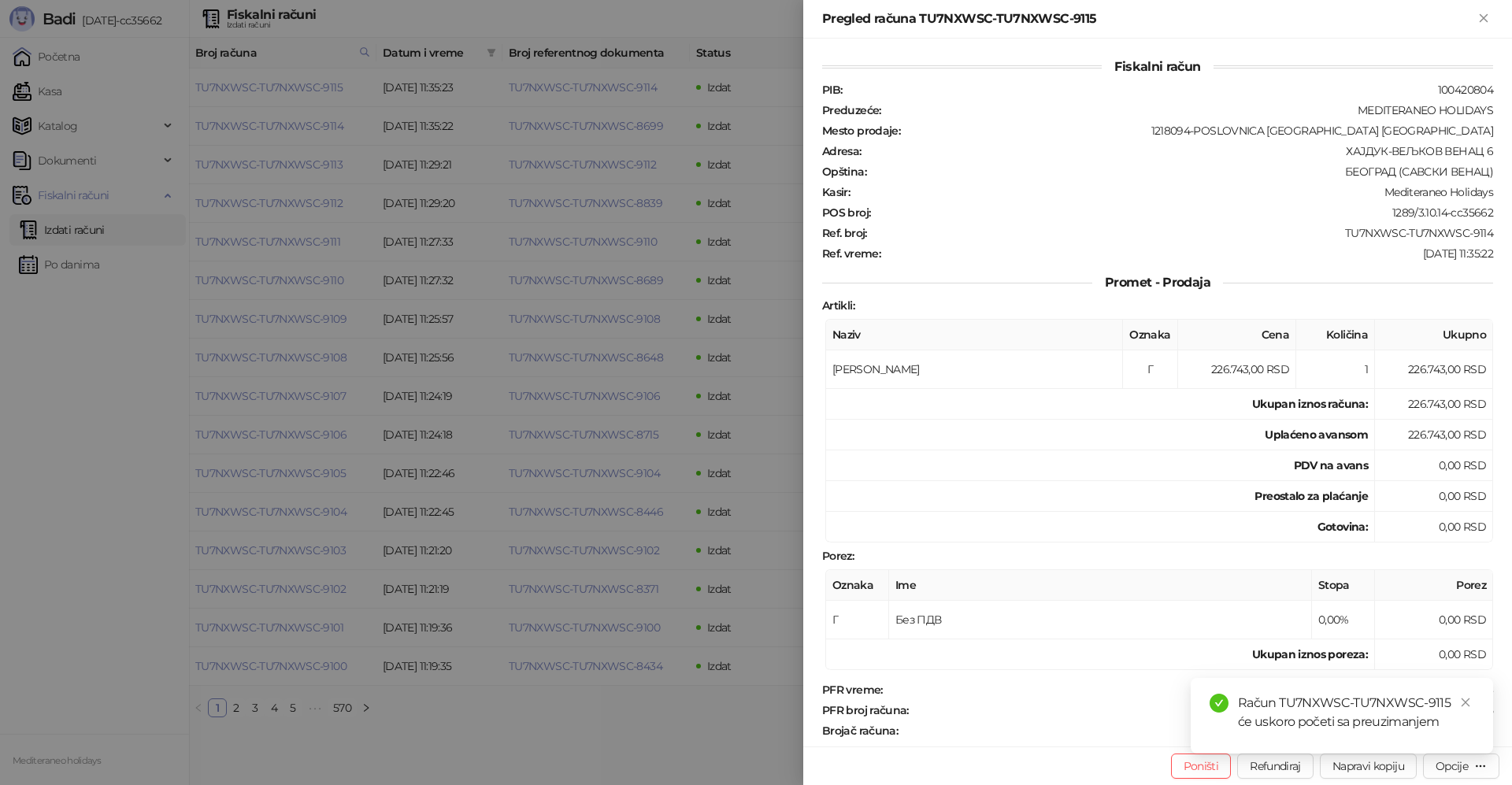
drag, startPoint x: 1483, startPoint y: 14, endPoint x: 673, endPoint y: 534, distance: 962.5
click at [1482, 15] on icon "Zatvori" at bounding box center [1483, 18] width 14 height 14
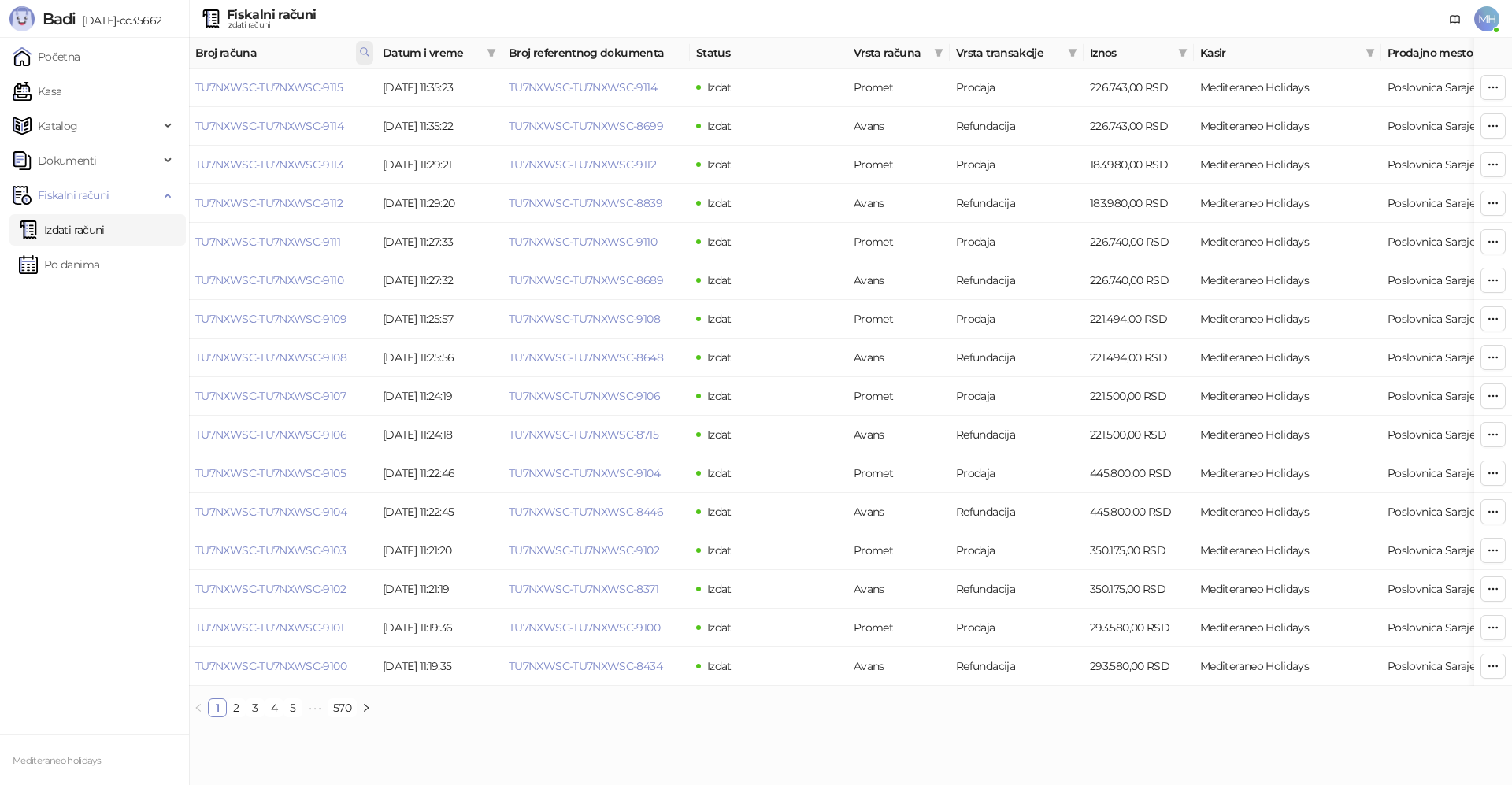
click at [369, 53] on icon at bounding box center [364, 51] width 11 height 11
click at [240, 119] on button "Poništi" at bounding box center [246, 121] width 48 height 18
click at [563, 17] on div "Fiskalni računi Izdati računi MH" at bounding box center [756, 18] width 1487 height 38
click at [497, 51] on span at bounding box center [491, 53] width 16 height 24
click at [320, 90] on input at bounding box center [345, 87] width 66 height 18
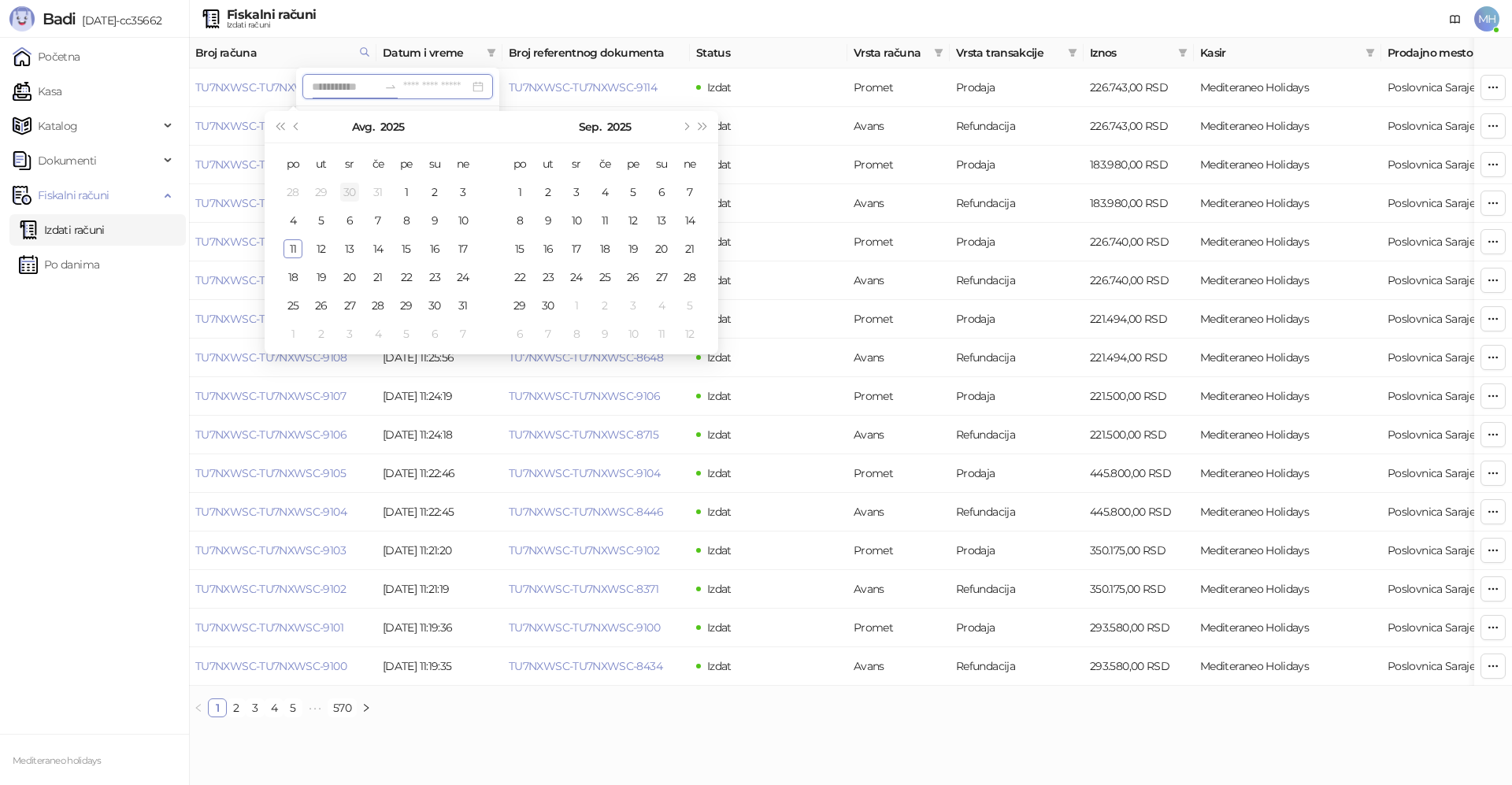
type input "**********"
click at [294, 126] on span "Prethodni mesec (PageUp)" at bounding box center [297, 126] width 8 height 8
type input "**********"
click at [325, 304] on div "29" at bounding box center [321, 305] width 19 height 18
type input "**********"
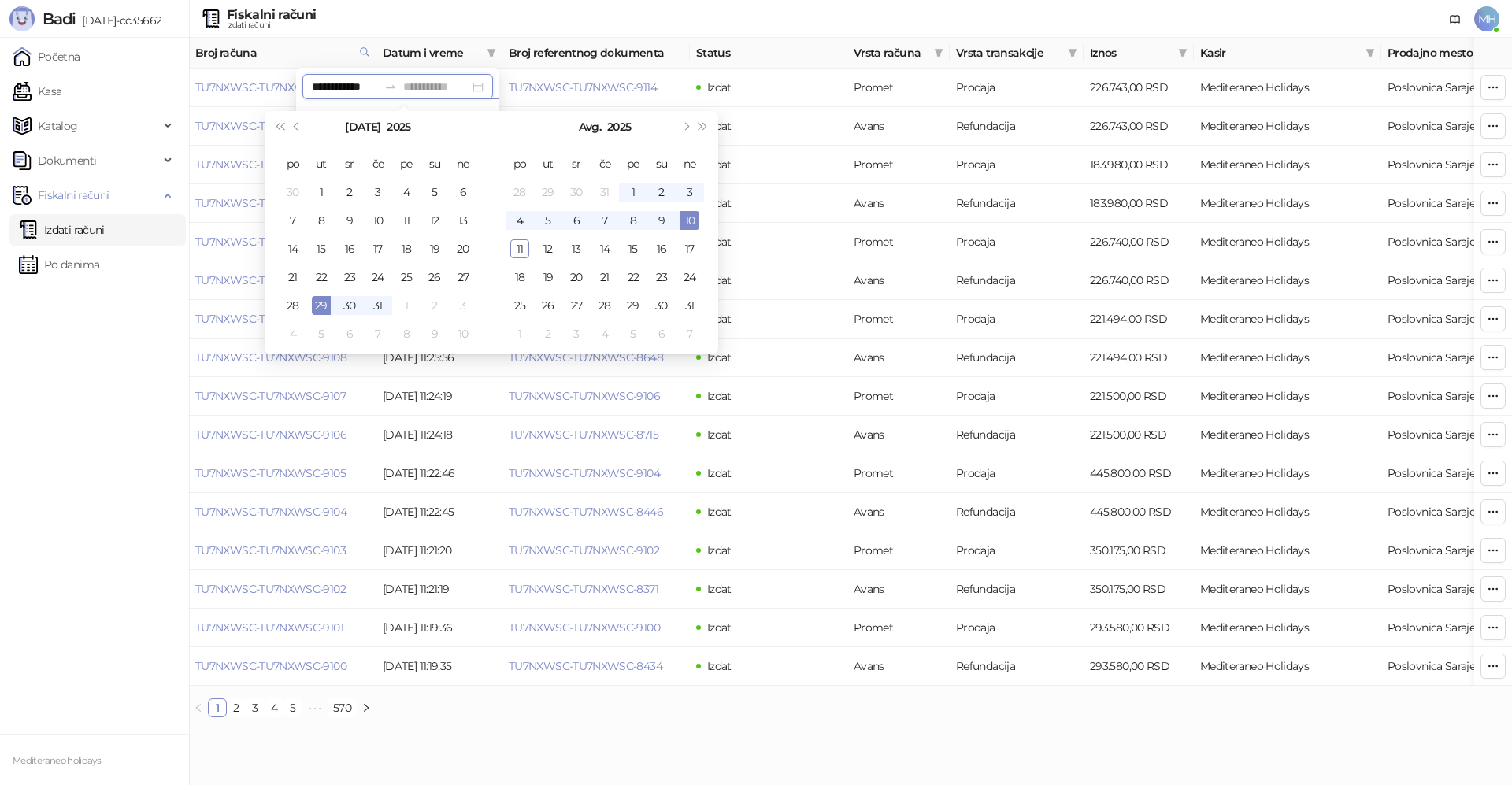
type input "**********"
click at [631, 187] on div "1" at bounding box center [633, 192] width 19 height 18
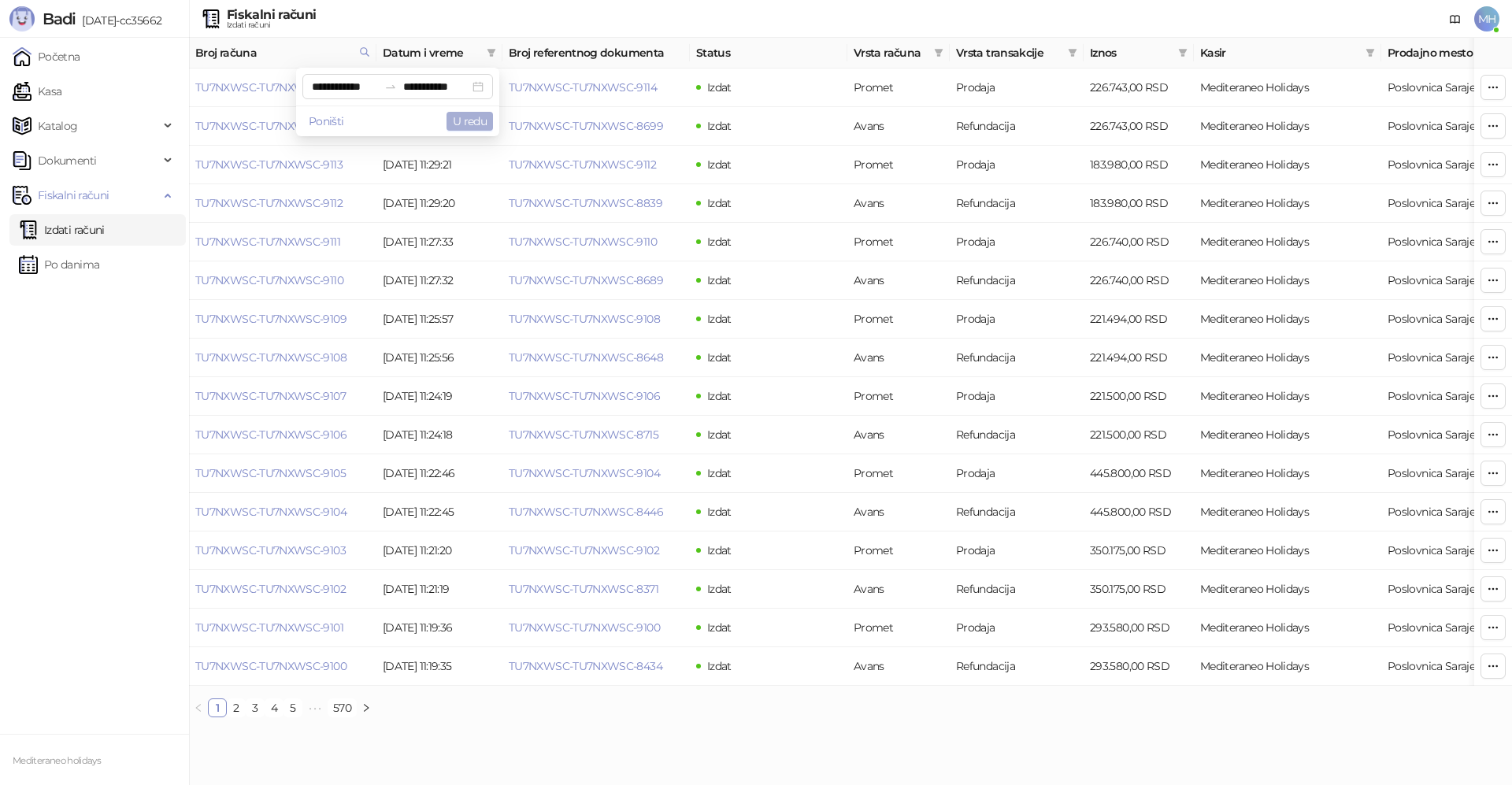
click at [472, 116] on button "U redu" at bounding box center [469, 121] width 46 height 18
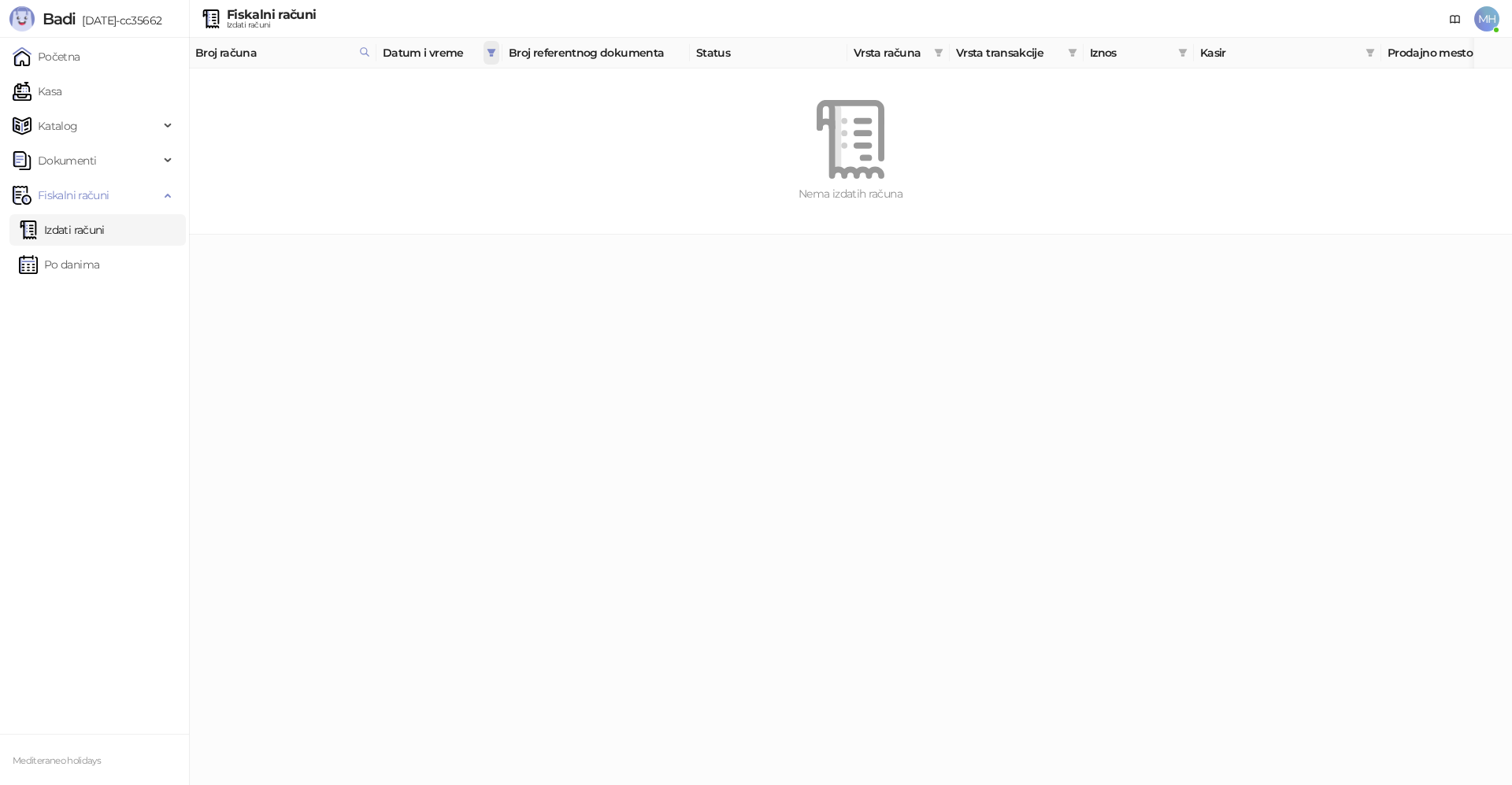
click at [484, 50] on span at bounding box center [491, 53] width 16 height 24
click at [303, 121] on button "Poništi" at bounding box center [326, 121] width 48 height 18
click at [312, 88] on input at bounding box center [345, 87] width 66 height 18
type input "**********"
click at [294, 126] on span "Prethodni mesec (PageUp)" at bounding box center [297, 126] width 8 height 8
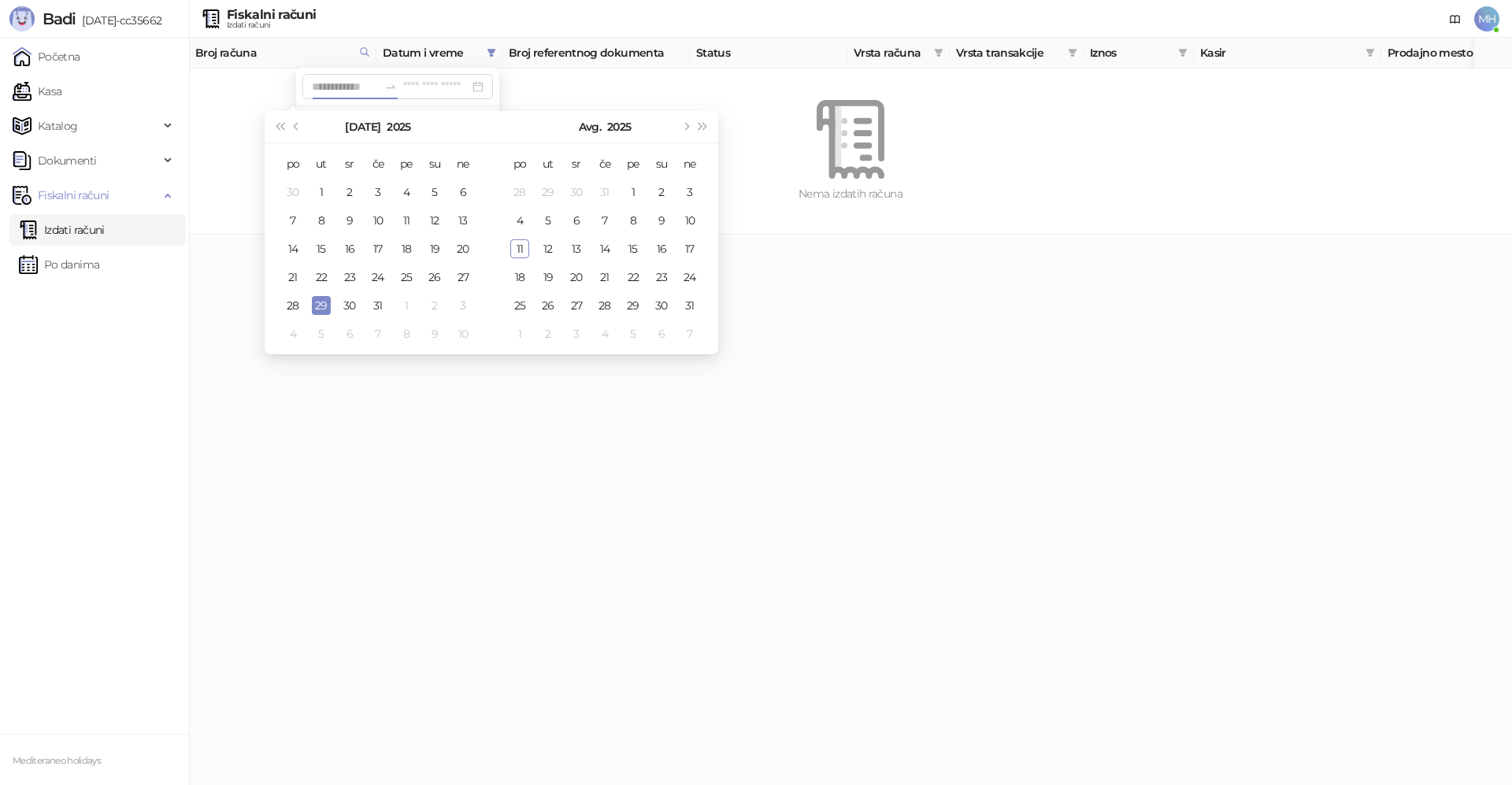
type input "**********"
click at [320, 301] on div "29" at bounding box center [321, 305] width 19 height 18
type input "**********"
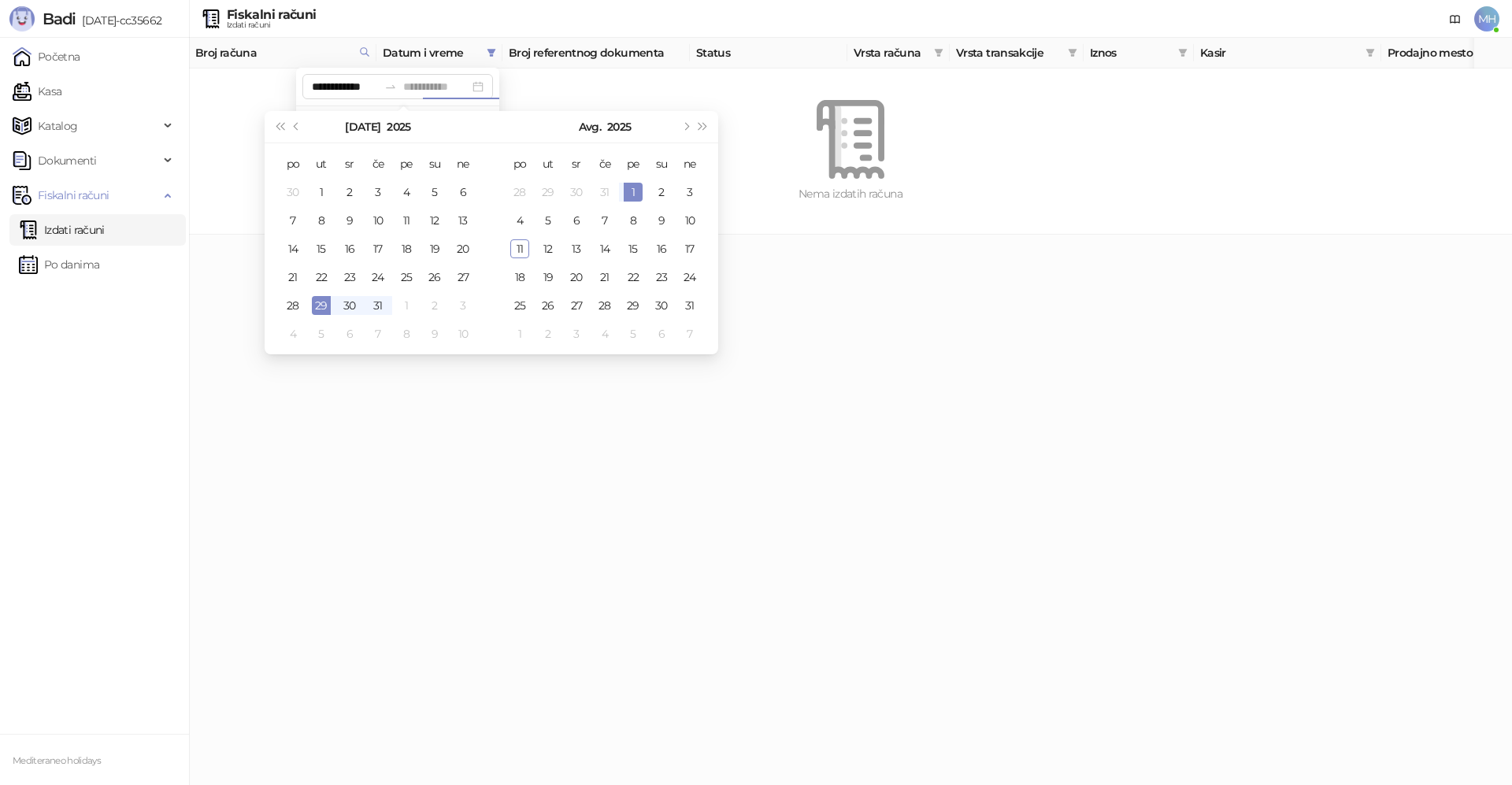
click at [630, 191] on div "1" at bounding box center [633, 192] width 19 height 18
click at [463, 124] on button "U redu" at bounding box center [469, 121] width 46 height 18
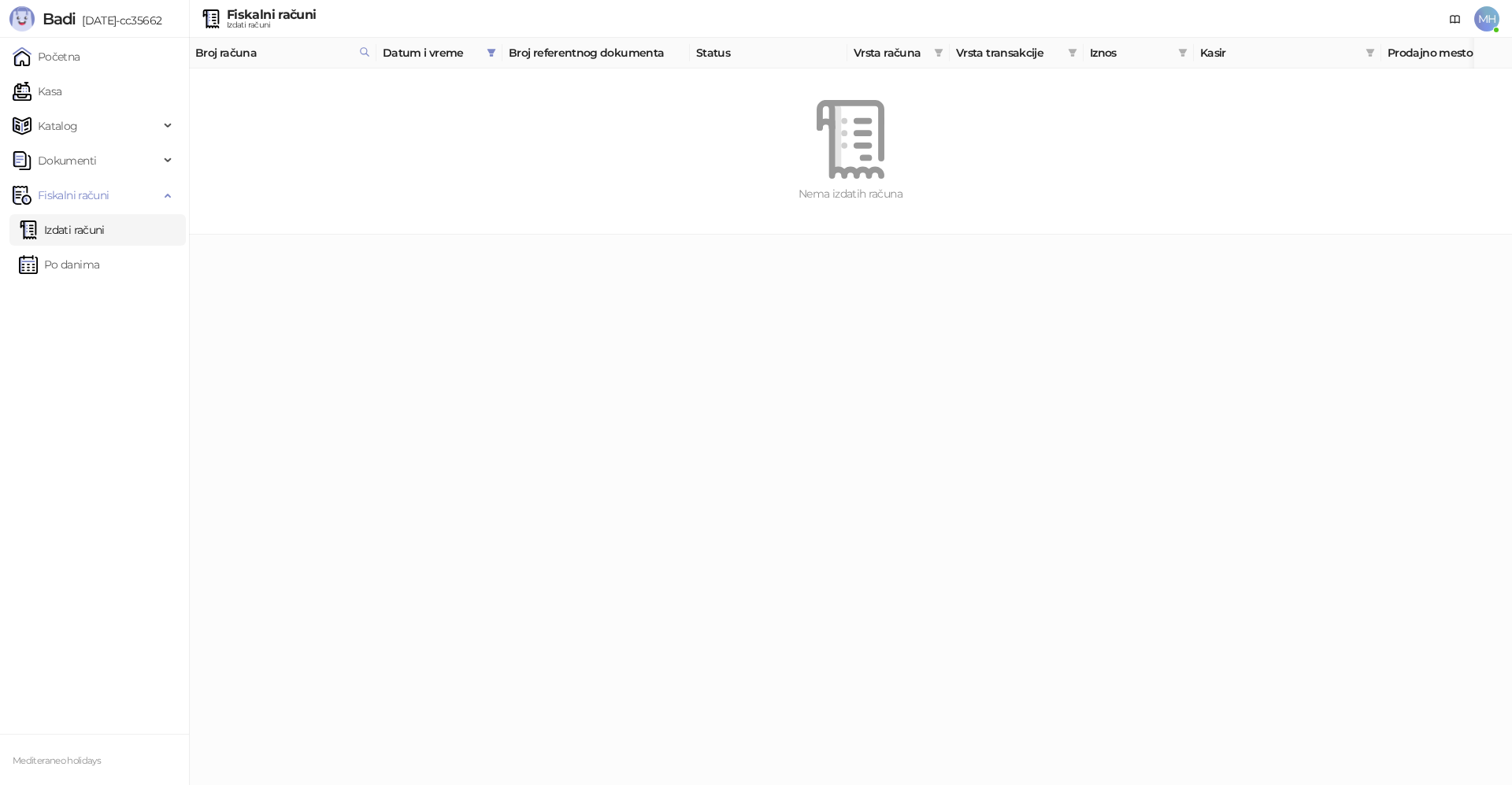
click at [99, 235] on link "Izdati računi" at bounding box center [61, 229] width 86 height 31
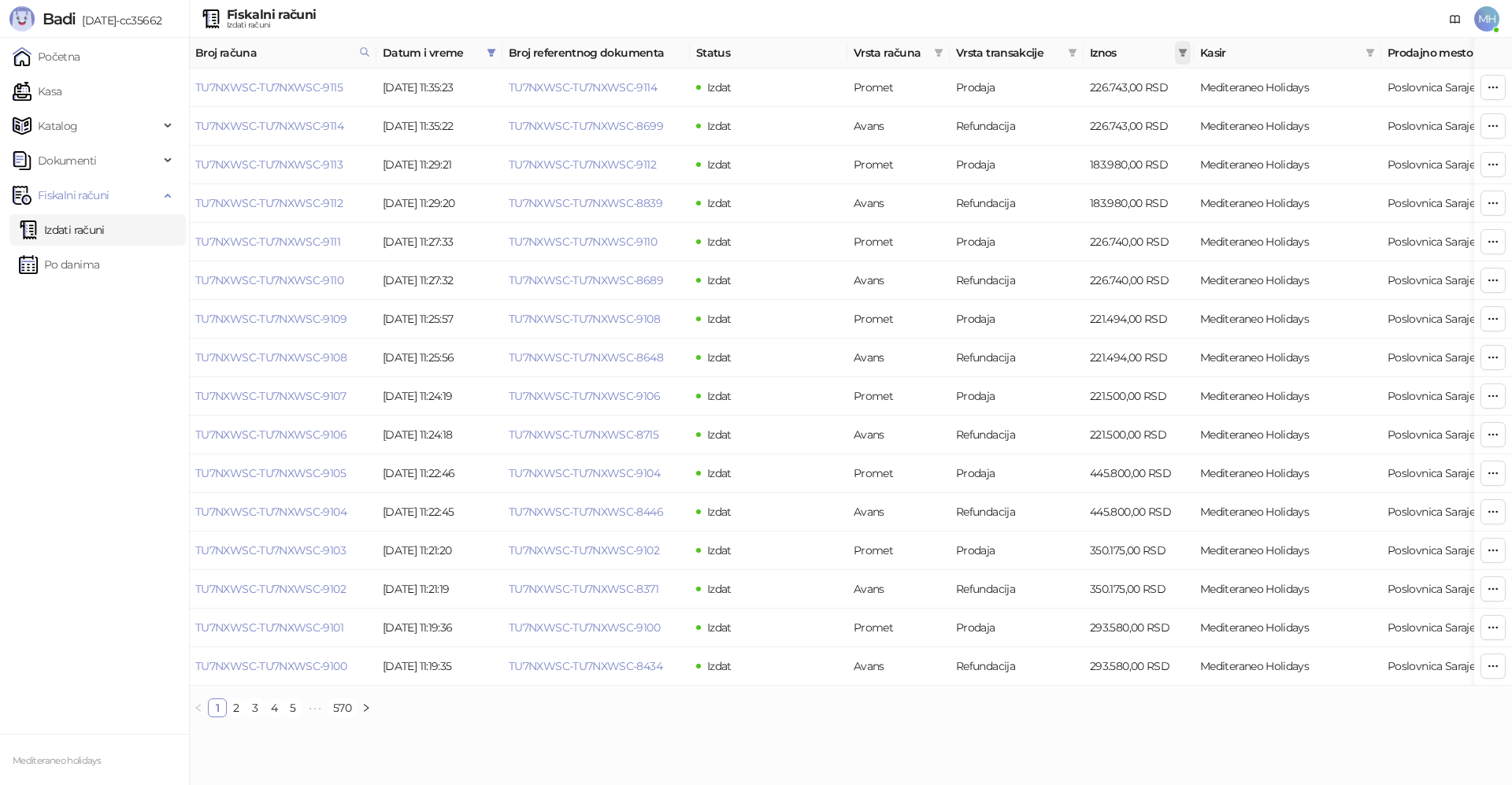
click at [1185, 54] on icon "filter" at bounding box center [1182, 52] width 9 height 9
click at [965, 82] on input at bounding box center [993, 83] width 110 height 18
click at [938, 87] on input "***" at bounding box center [993, 83] width 110 height 18
type input "******"
click at [1076, 81] on input at bounding box center [1129, 83] width 110 height 18
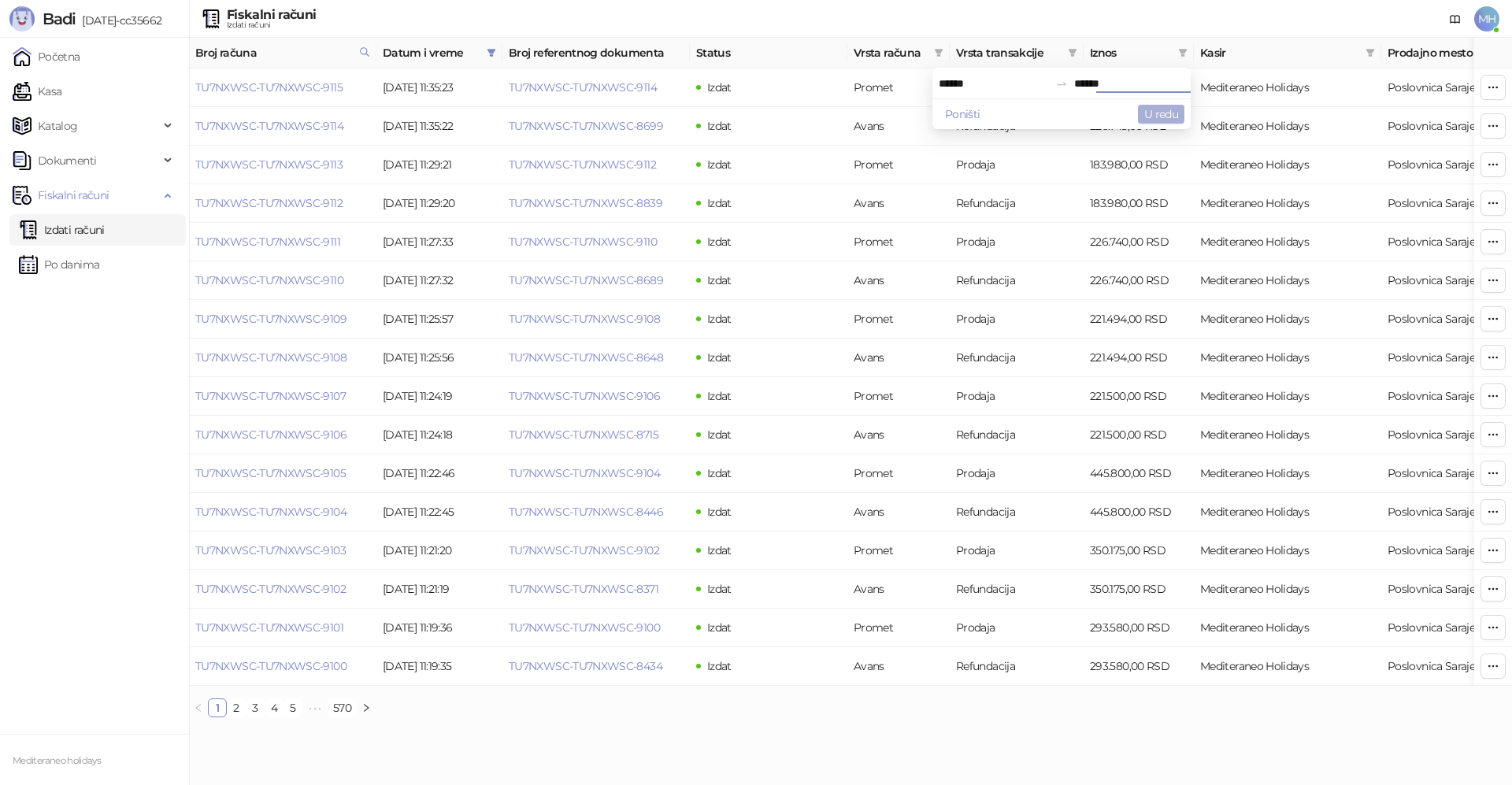
type input "******"
click at [1168, 113] on button "U redu" at bounding box center [1160, 114] width 46 height 18
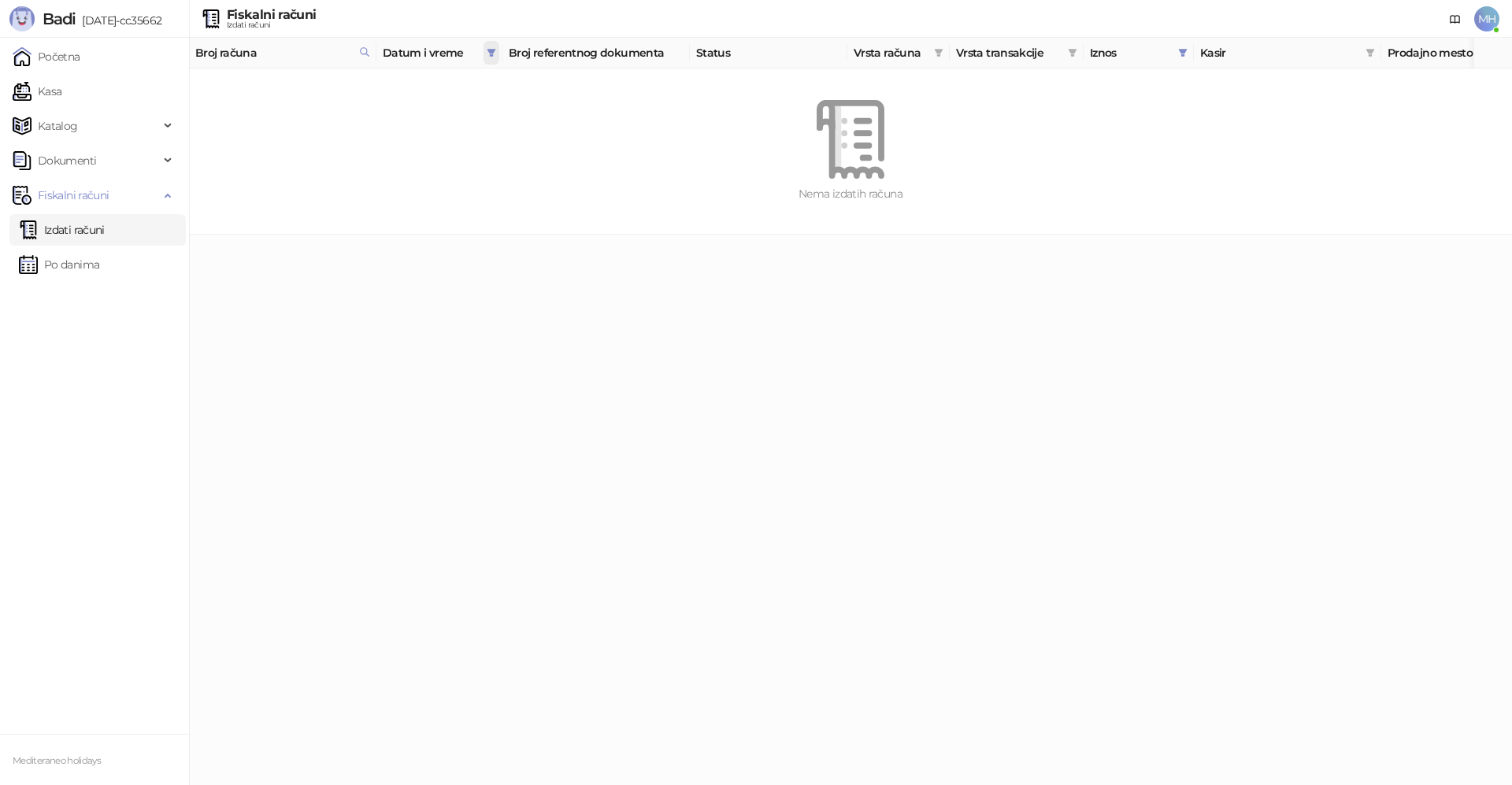
click at [489, 50] on icon "filter" at bounding box center [492, 52] width 8 height 8
drag, startPoint x: 287, startPoint y: 124, endPoint x: 402, endPoint y: 64, distance: 129.7
click at [303, 122] on button "Poništi" at bounding box center [326, 121] width 48 height 18
click at [465, 119] on button "U redu" at bounding box center [469, 121] width 46 height 18
click at [1185, 51] on icon "filter" at bounding box center [1183, 52] width 8 height 8
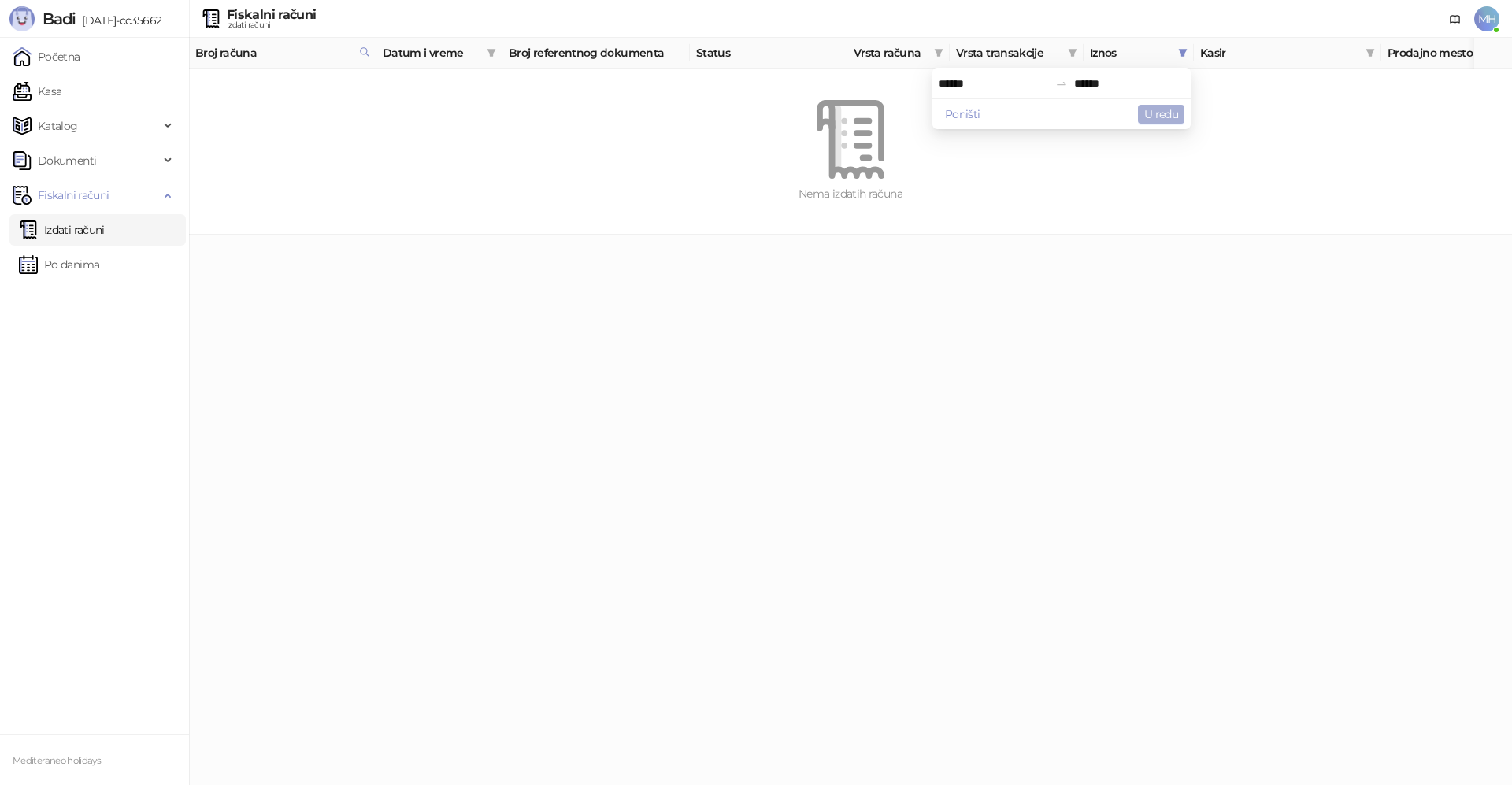
click at [1161, 113] on button "U redu" at bounding box center [1160, 114] width 46 height 18
click at [73, 229] on link "Izdati računi" at bounding box center [61, 229] width 86 height 31
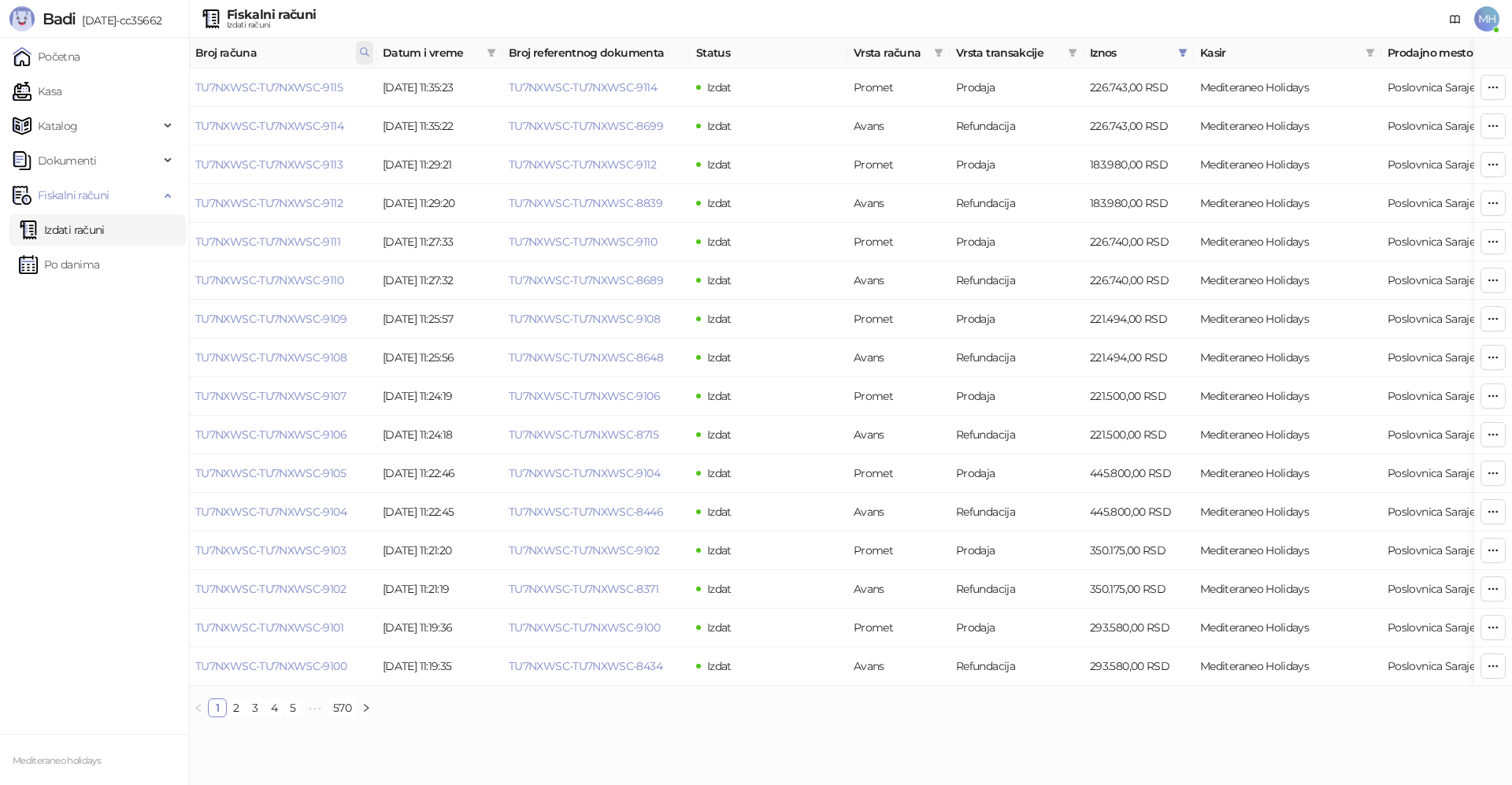
click at [367, 50] on icon at bounding box center [364, 51] width 11 height 11
click at [288, 87] on input "****" at bounding box center [294, 87] width 145 height 25
click at [1177, 47] on span at bounding box center [1182, 53] width 16 height 24
click at [1181, 50] on icon "filter" at bounding box center [1183, 52] width 8 height 8
drag, startPoint x: 1182, startPoint y: 51, endPoint x: 1047, endPoint y: 98, distance: 142.9
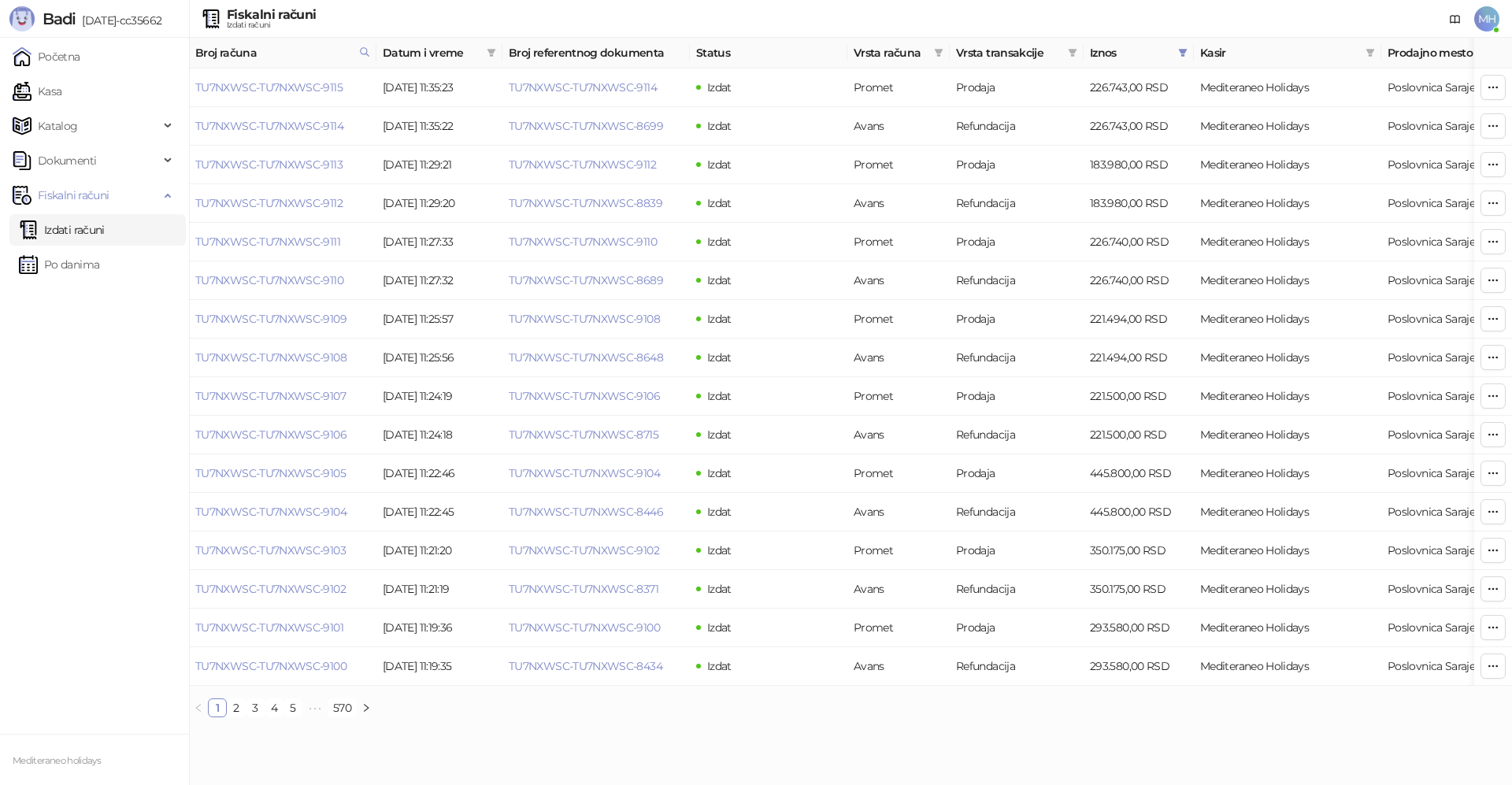
click at [1180, 53] on icon "filter" at bounding box center [1182, 52] width 9 height 9
click at [938, 109] on button "Poništi" at bounding box center [962, 114] width 48 height 18
click at [82, 225] on link "Izdati računi" at bounding box center [61, 229] width 86 height 31
click at [92, 231] on link "Izdati računi" at bounding box center [61, 229] width 86 height 31
click at [365, 48] on icon at bounding box center [364, 51] width 8 height 8
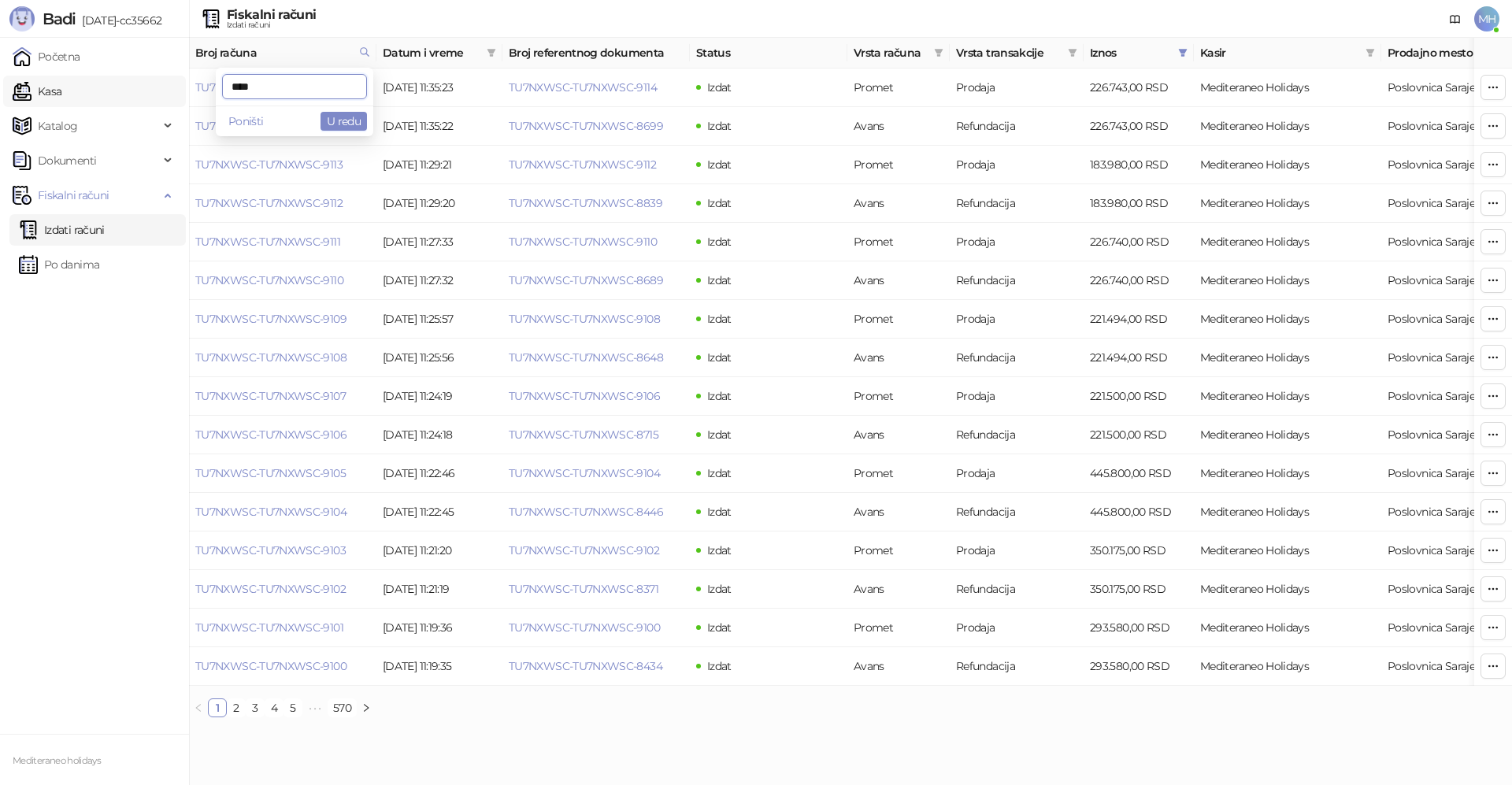
drag, startPoint x: 224, startPoint y: 89, endPoint x: 165, endPoint y: 90, distance: 59.0
click at [167, 89] on body "Badi [DATE]-cc35662 Početna Kasa Katalog Dokumenti Fiskalni računi Izdati račun…" at bounding box center [756, 365] width 1512 height 730
type input "****"
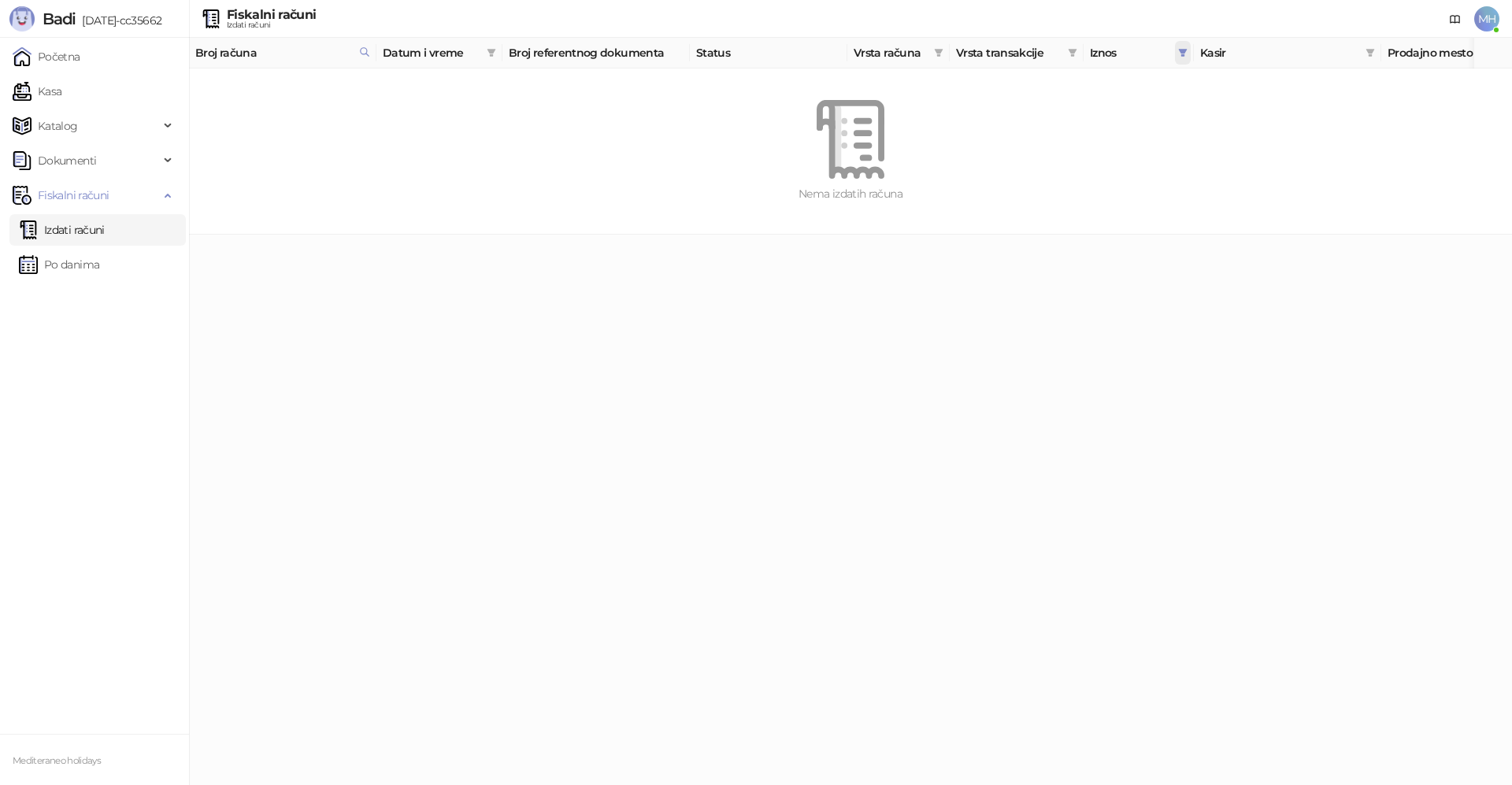
click at [1182, 54] on icon "filter" at bounding box center [1182, 52] width 9 height 9
click at [938, 111] on button "Poništi" at bounding box center [962, 114] width 48 height 18
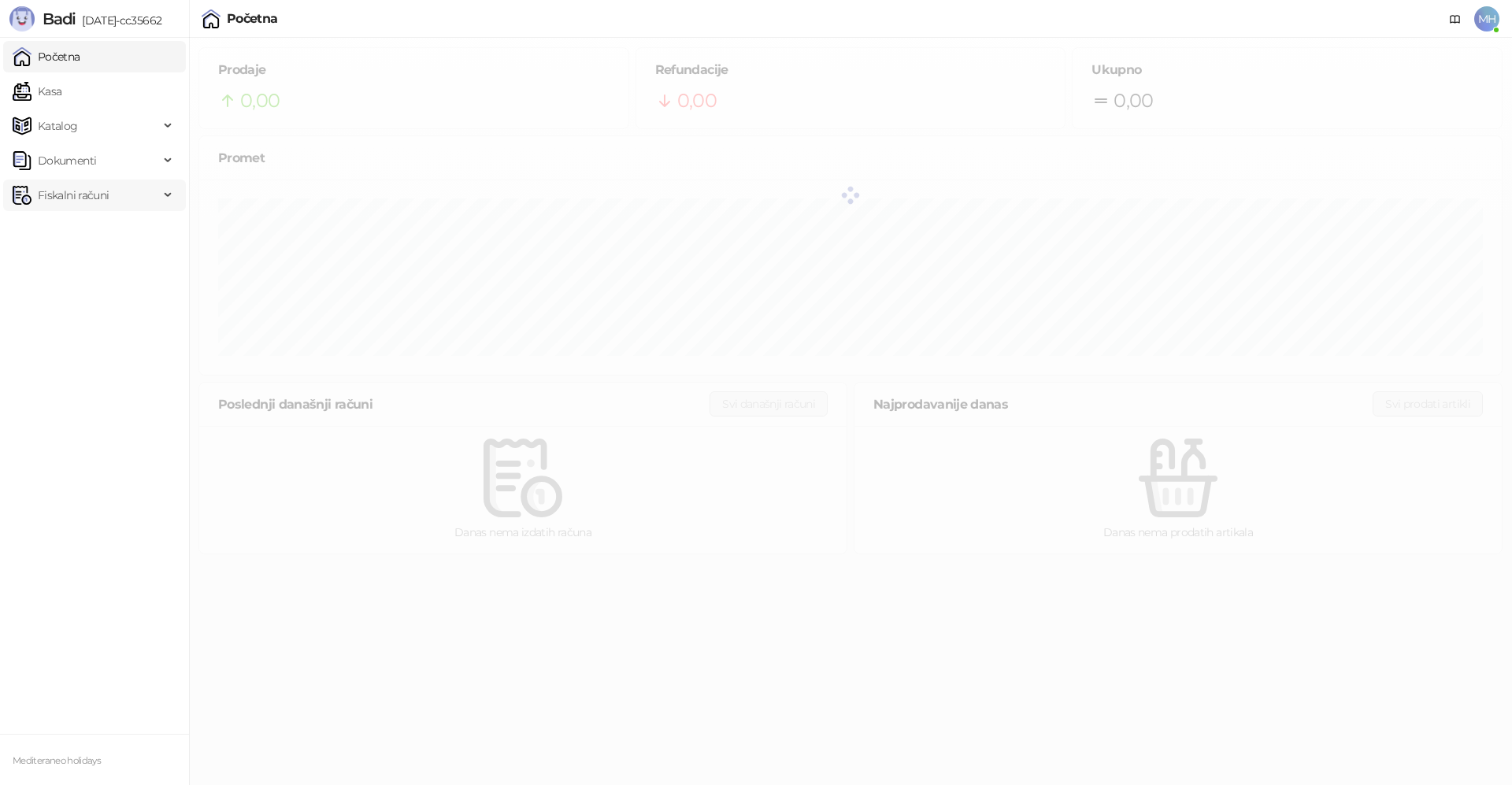
click at [80, 198] on span "Fiskalni računi" at bounding box center [73, 194] width 71 height 31
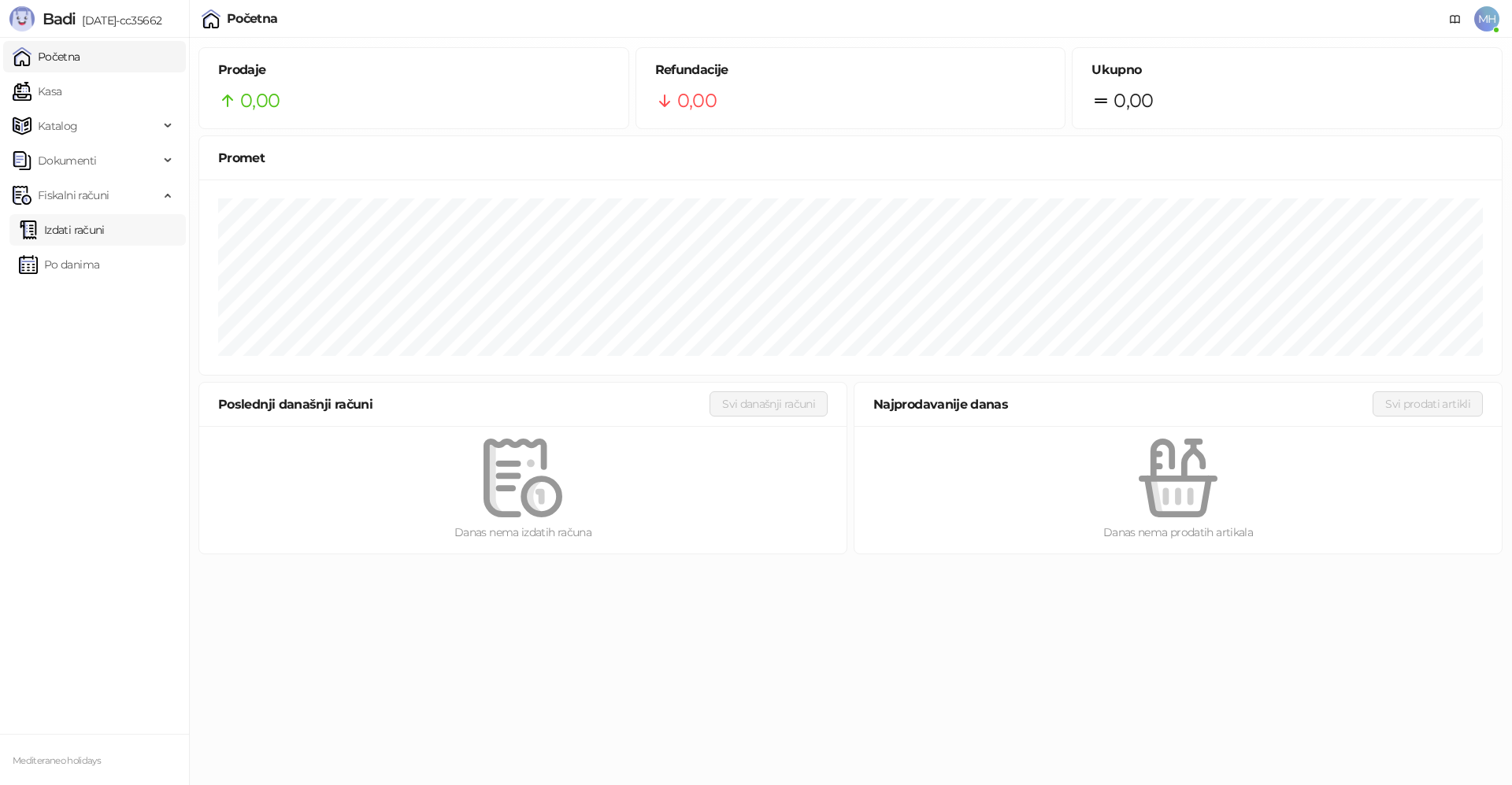
click at [80, 240] on link "Izdati računi" at bounding box center [61, 229] width 86 height 31
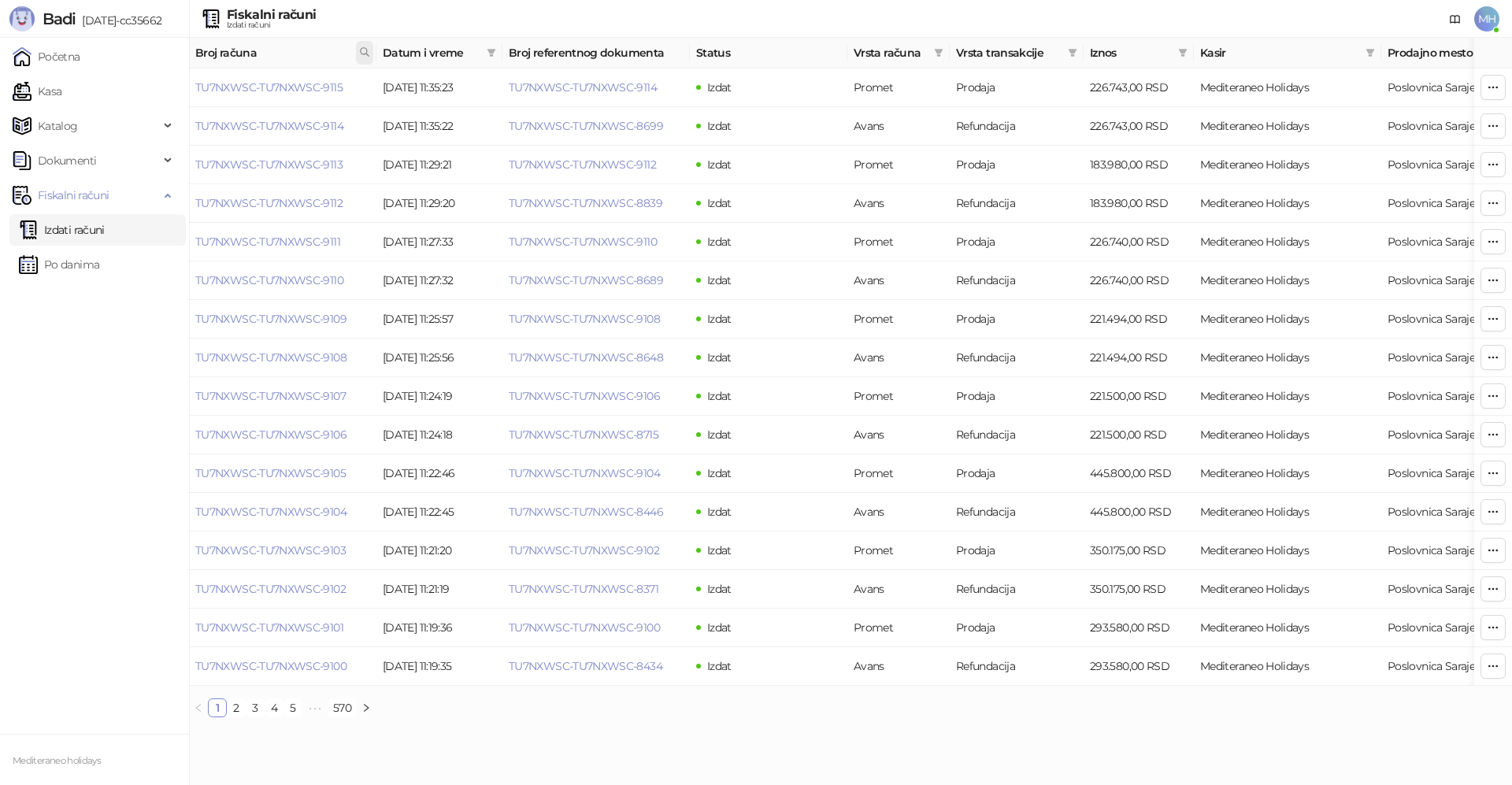
click at [367, 56] on icon at bounding box center [364, 51] width 11 height 11
drag, startPoint x: 248, startPoint y: 90, endPoint x: 113, endPoint y: 96, distance: 135.1
click at [110, 96] on body "Badi [DATE]-cc35662 Početna Kasa Katalog Dokumenti Fiskalni računi Izdati račun…" at bounding box center [756, 365] width 1512 height 730
type input "****"
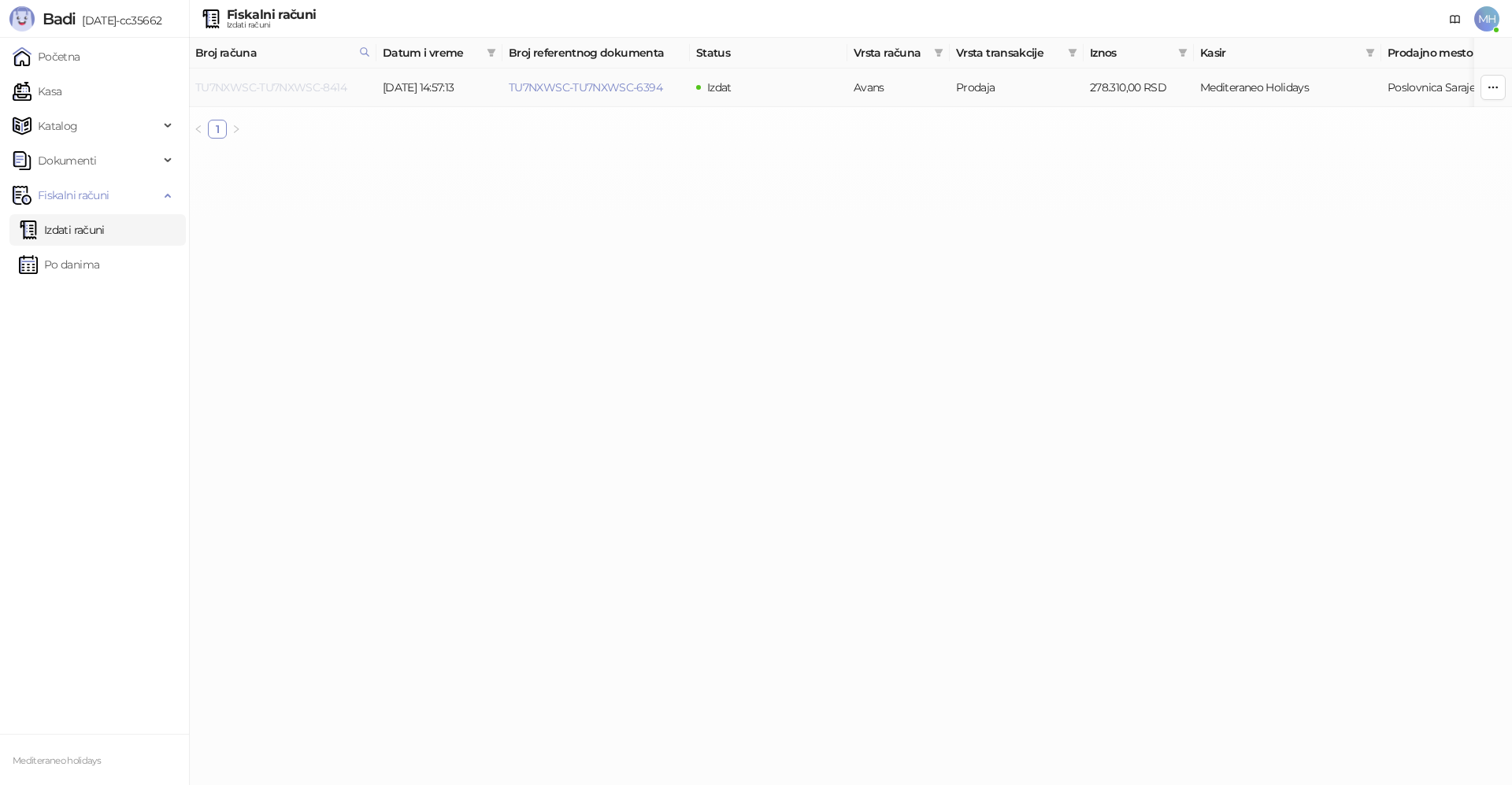
click at [330, 90] on link "TU7NXWSC-TU7NXWSC-8414" at bounding box center [271, 87] width 151 height 14
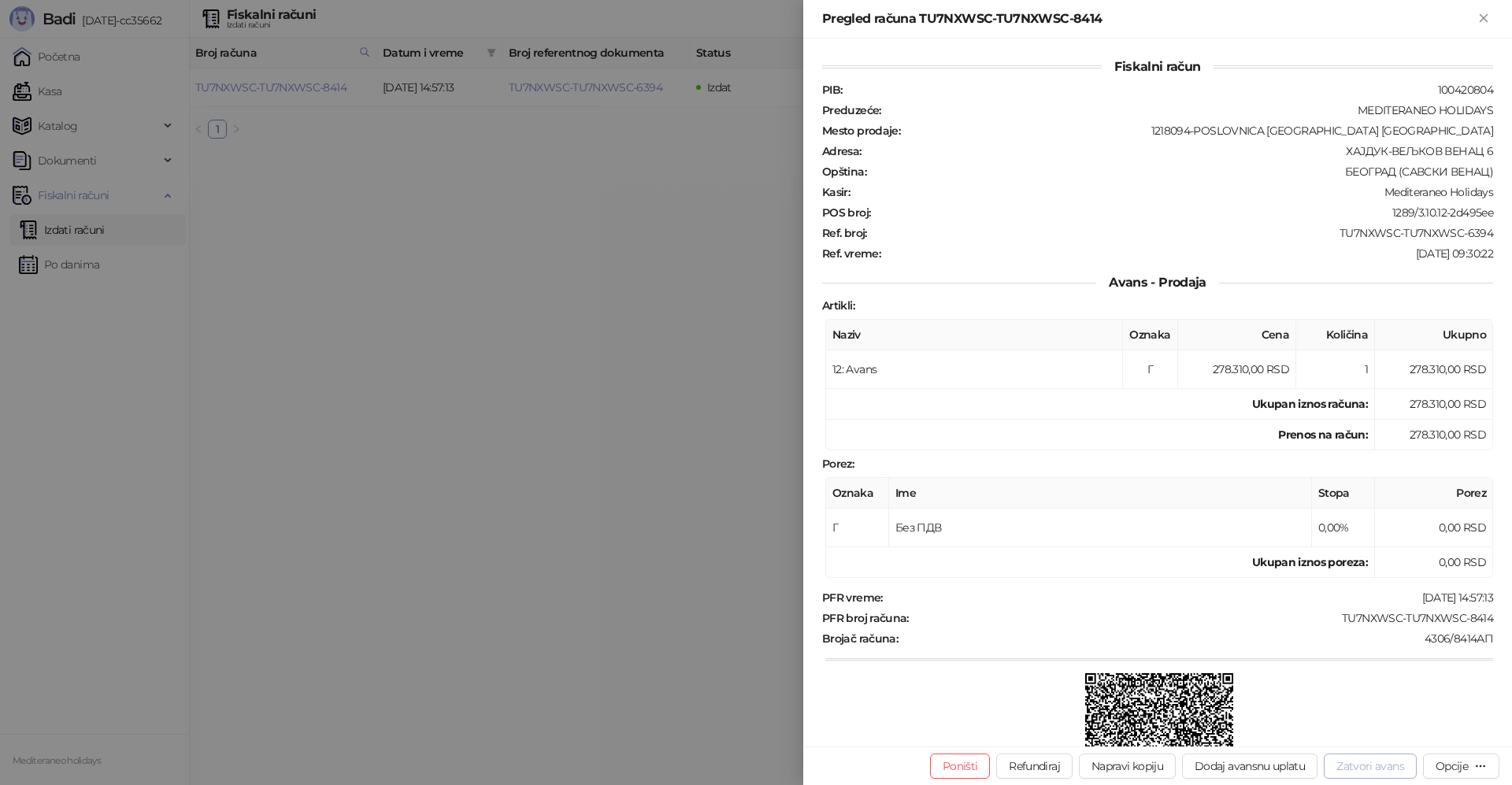
click at [1365, 772] on button "Zatvori avans" at bounding box center [1370, 766] width 93 height 25
type input "**********"
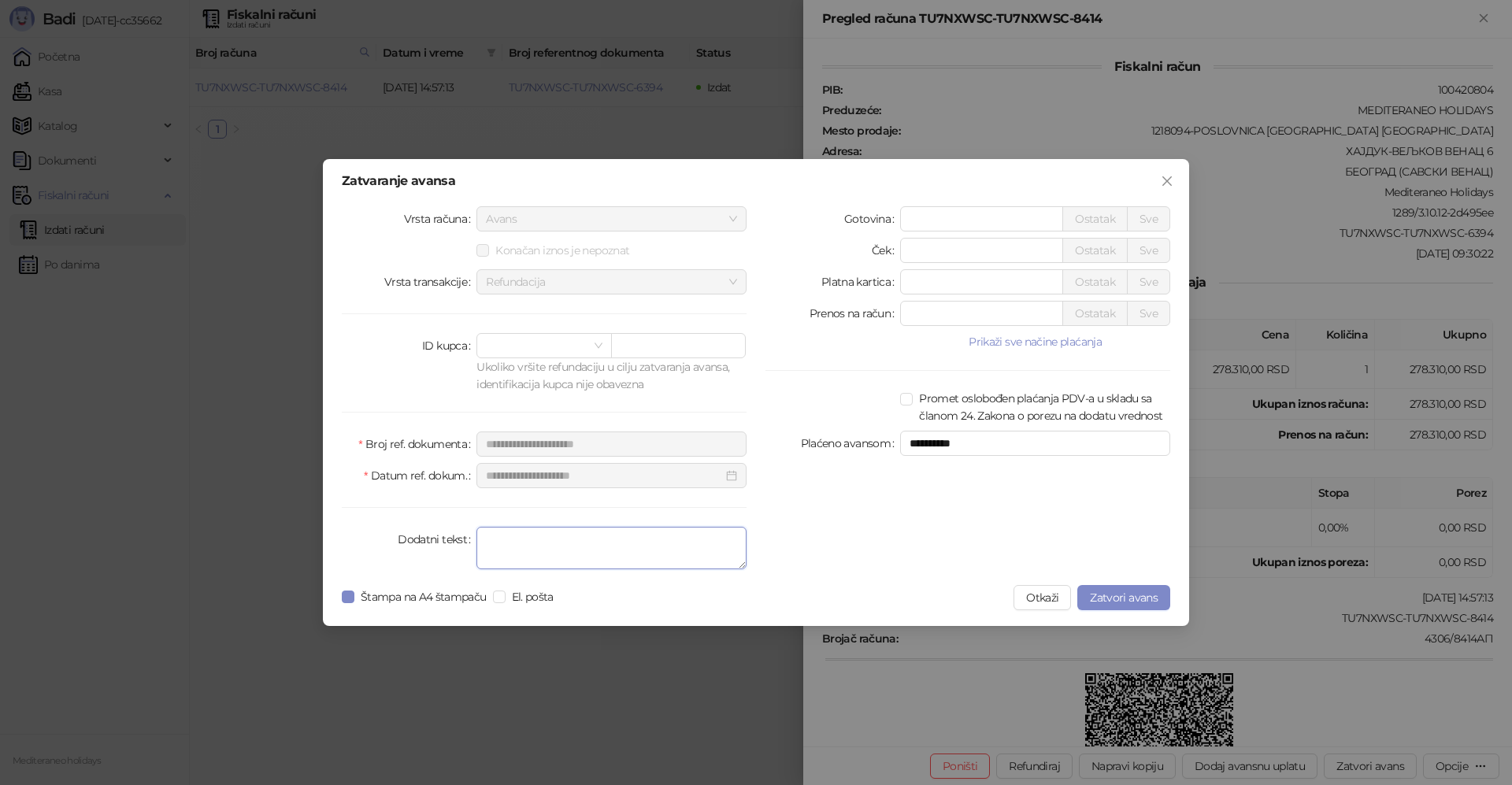
click at [589, 532] on textarea "Dodatni tekst" at bounding box center [611, 547] width 270 height 43
type textarea "*******"
click at [1103, 597] on span "Zatvori avans" at bounding box center [1123, 597] width 68 height 14
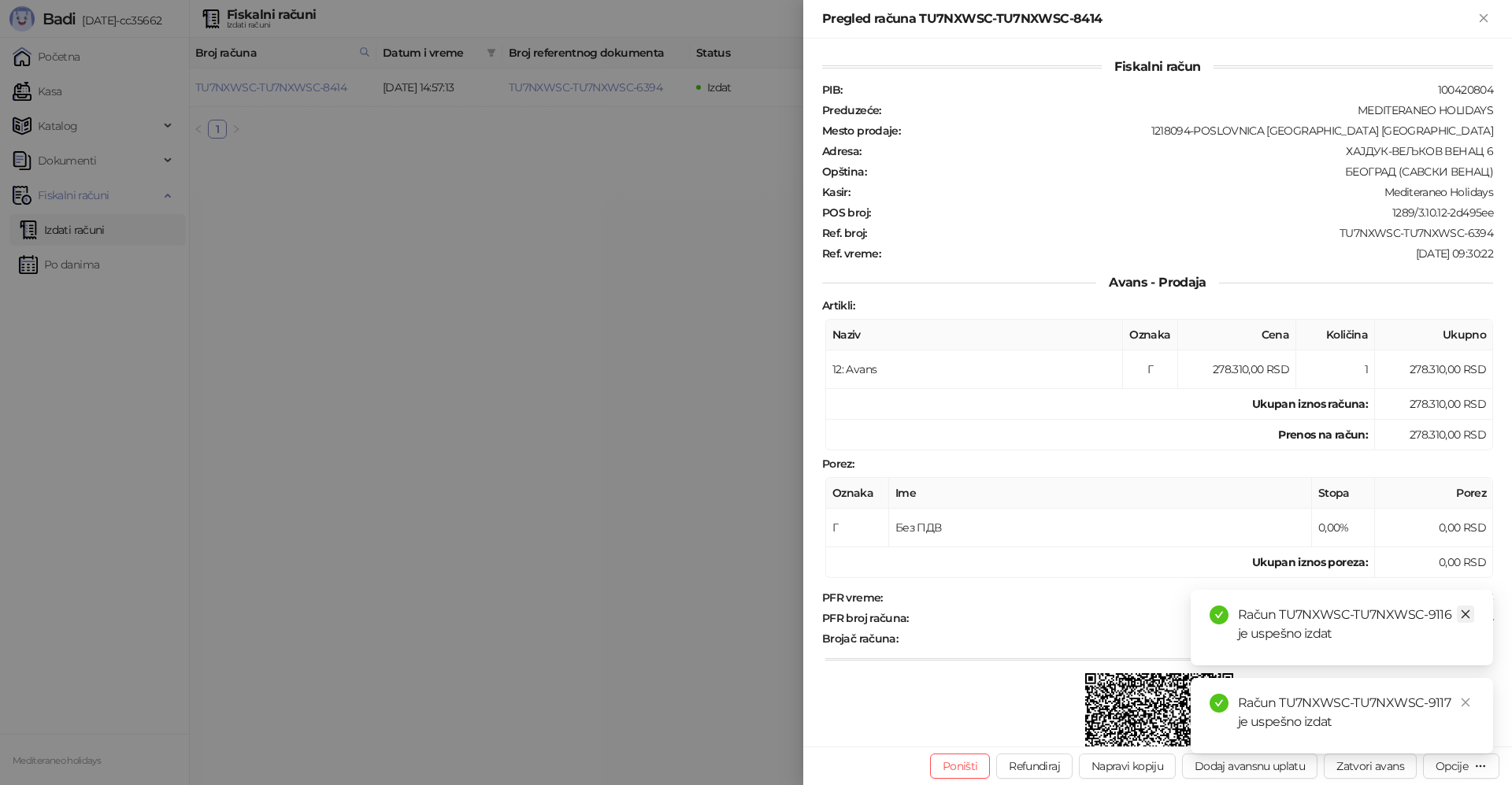
drag, startPoint x: 1467, startPoint y: 612, endPoint x: 1468, endPoint y: 657, distance: 45.0
click at [1467, 612] on icon "close" at bounding box center [1465, 614] width 11 height 11
drag, startPoint x: 1467, startPoint y: 701, endPoint x: 1465, endPoint y: 665, distance: 36.1
click at [1467, 697] on icon "close" at bounding box center [1465, 702] width 11 height 11
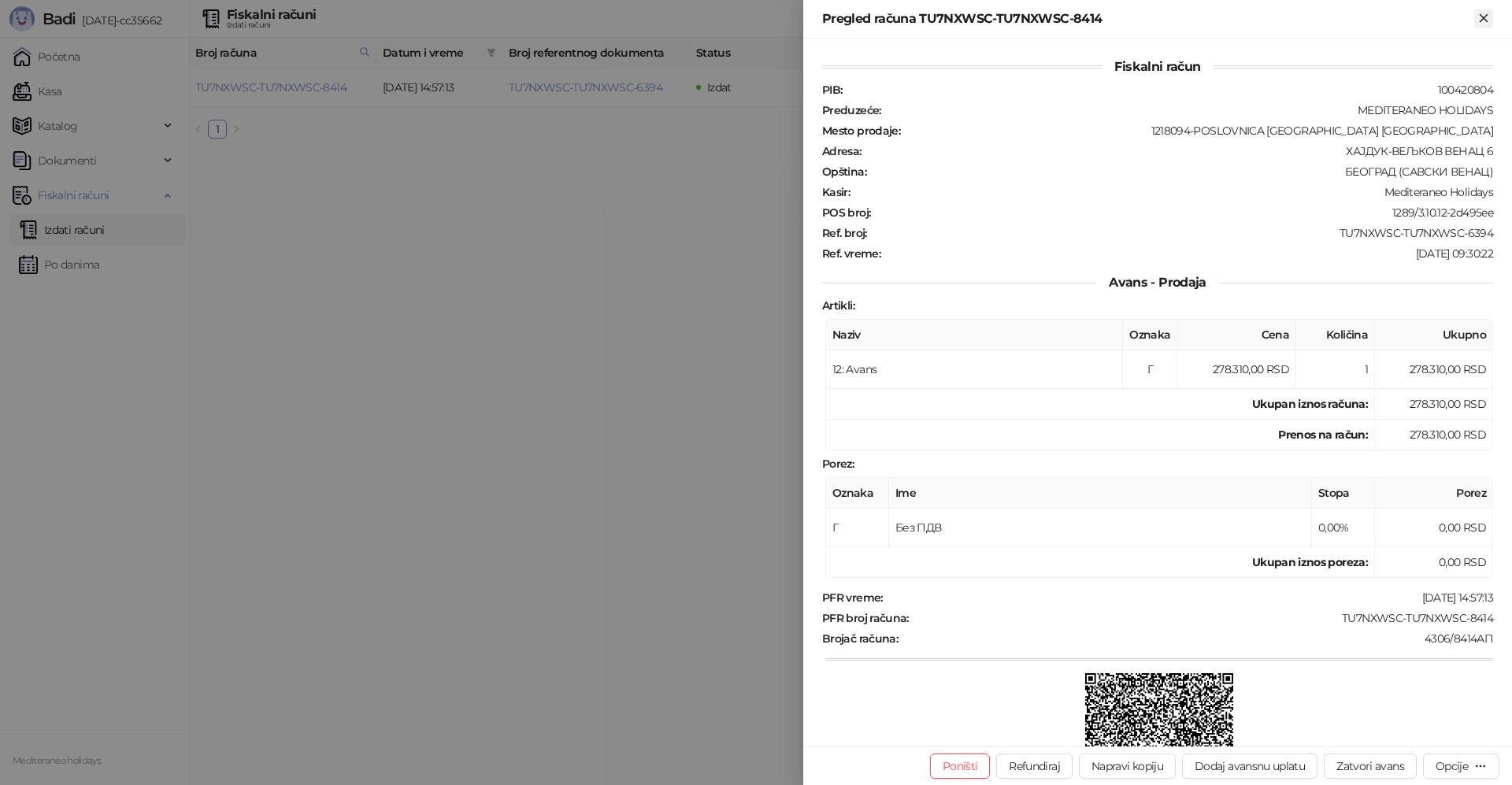
click at [1487, 21] on icon "Zatvori" at bounding box center [1483, 18] width 7 height 7
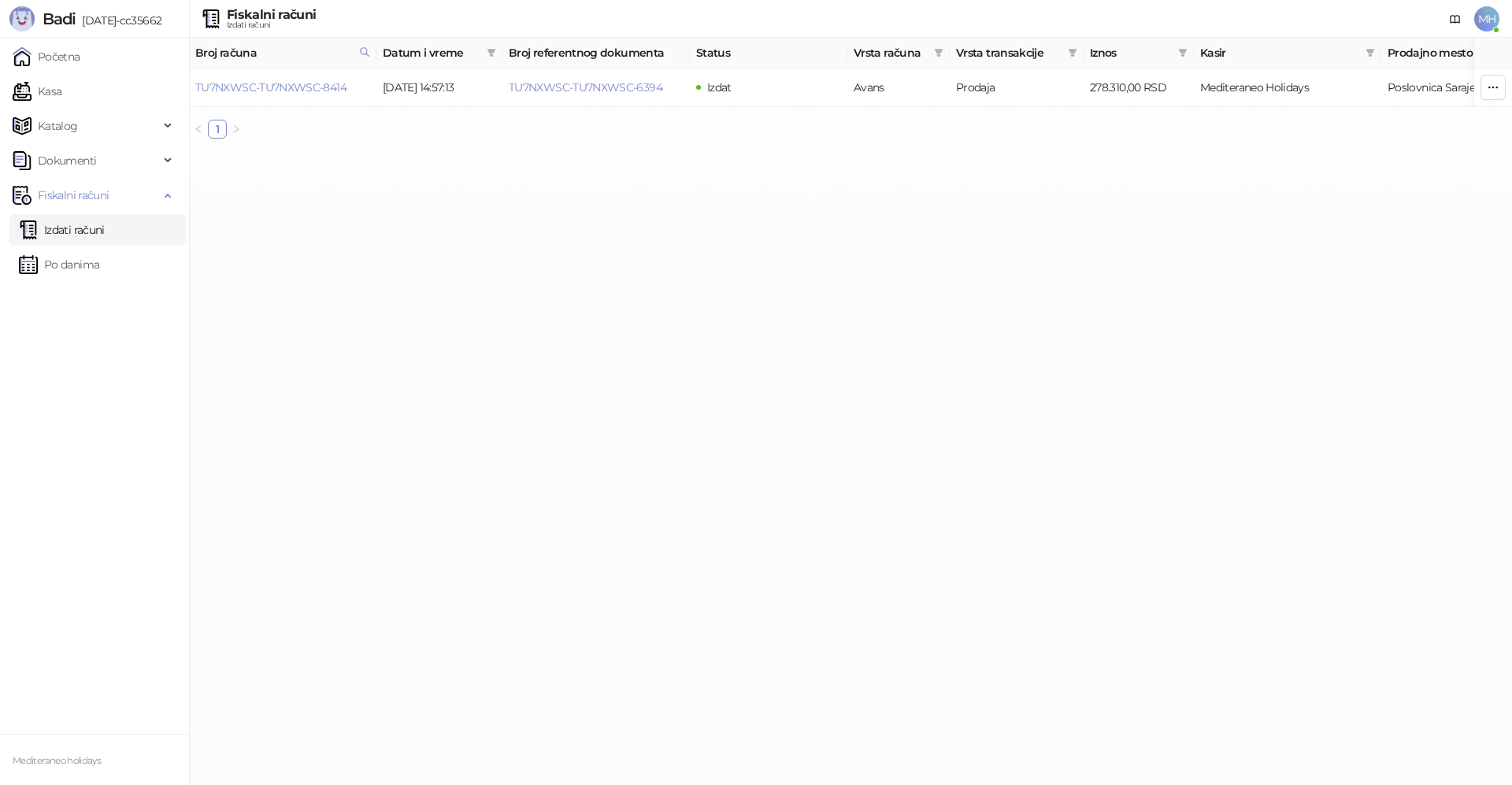
click at [105, 218] on link "Izdati računi" at bounding box center [61, 229] width 86 height 31
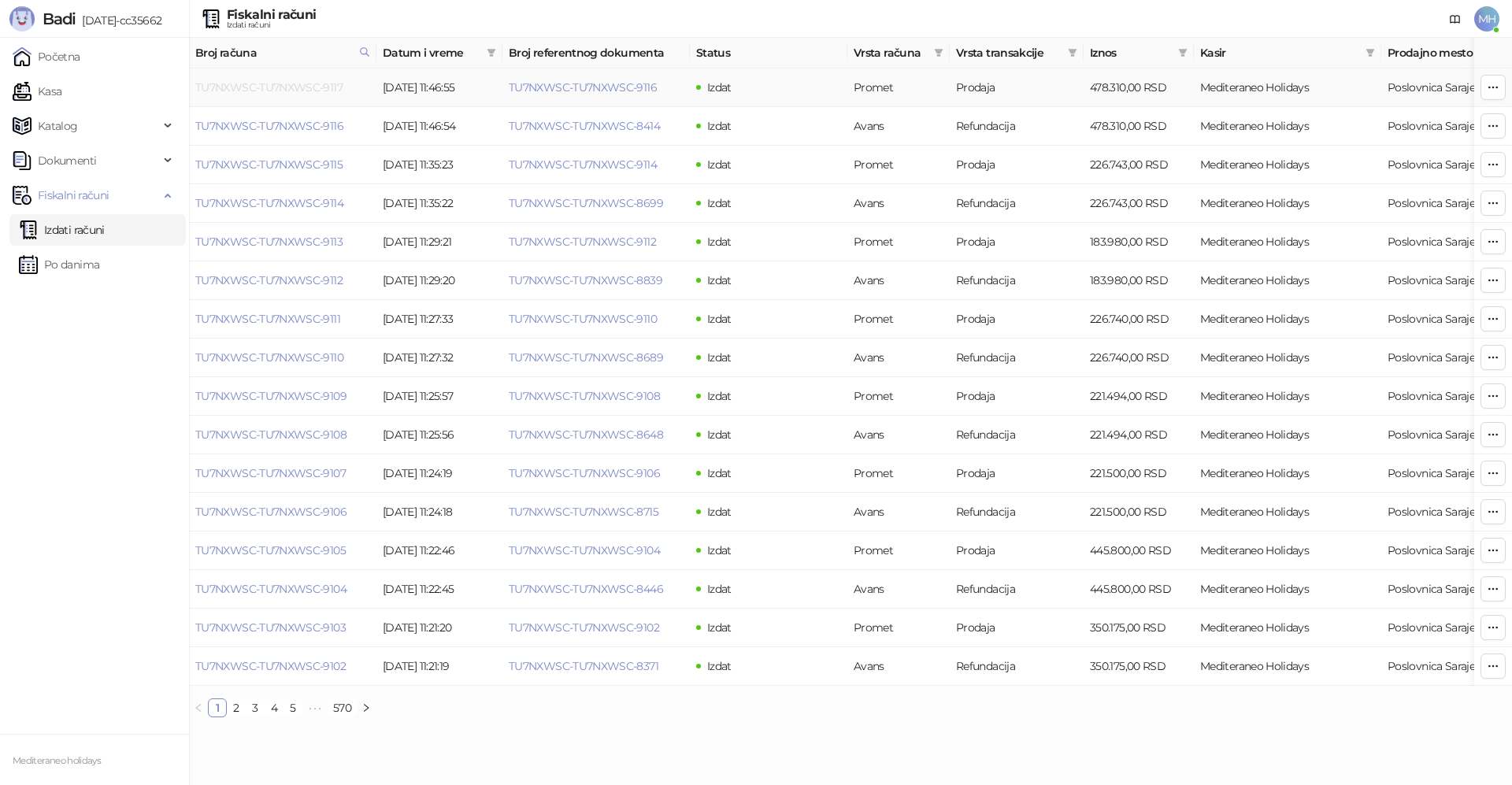
click at [321, 86] on link "TU7NXWSC-TU7NXWSC-9117" at bounding box center [268, 87] width 147 height 14
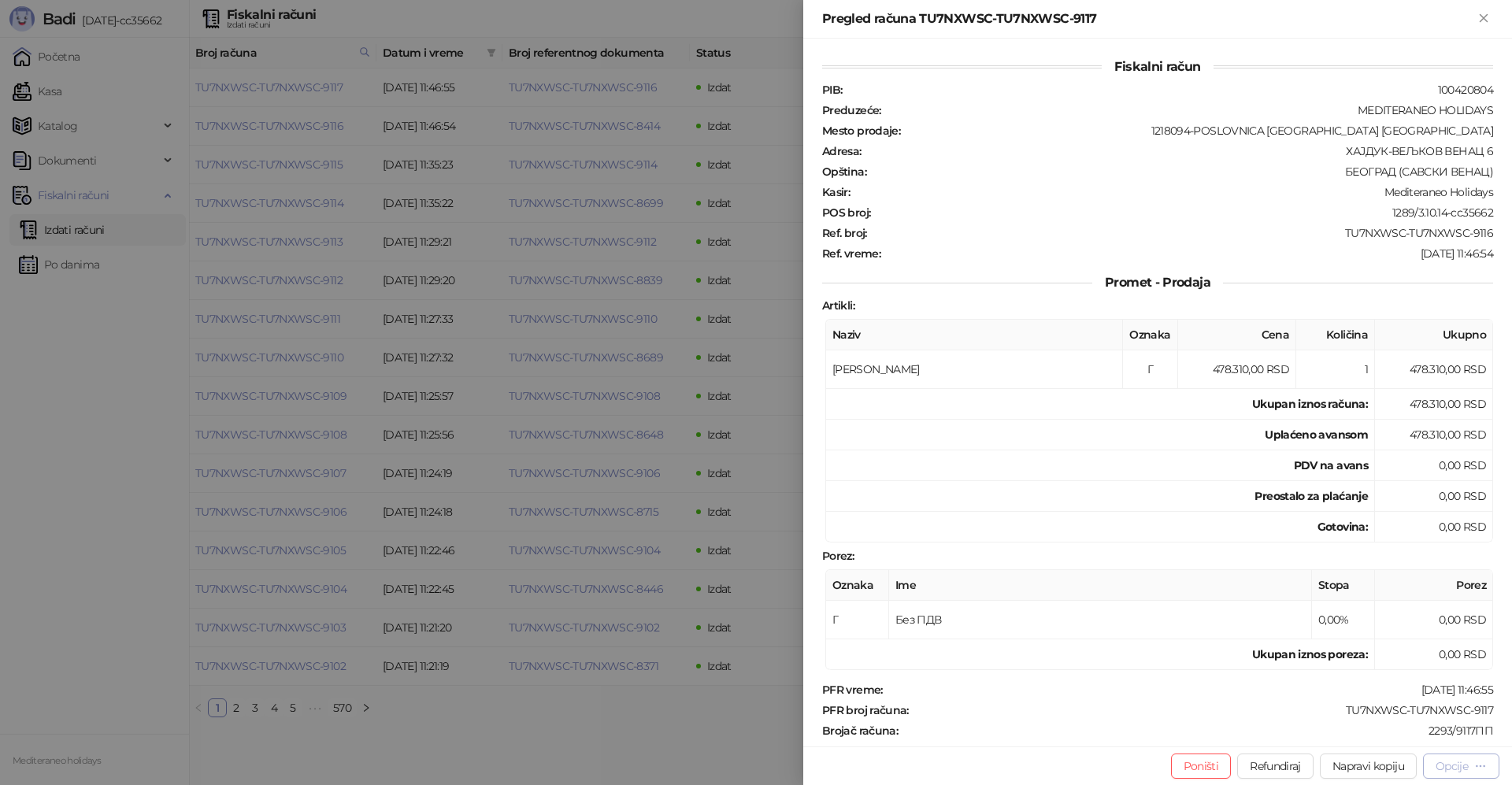
click at [1452, 769] on div "Opcije" at bounding box center [1451, 766] width 32 height 14
click at [1367, 736] on span "Preuzmi u PDF formatu" at bounding box center [1406, 734] width 161 height 18
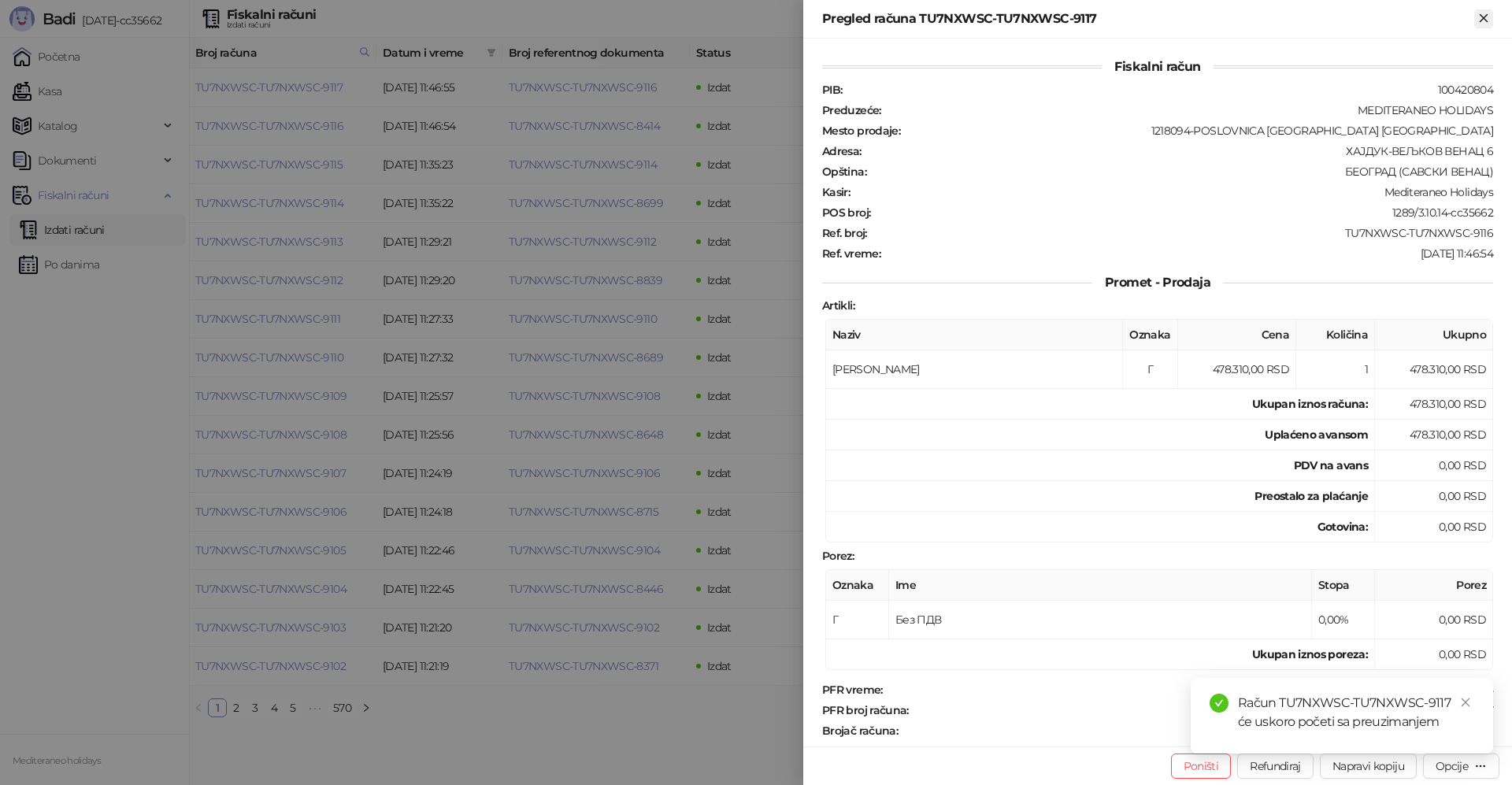
click at [1488, 20] on icon "Zatvori" at bounding box center [1483, 18] width 14 height 14
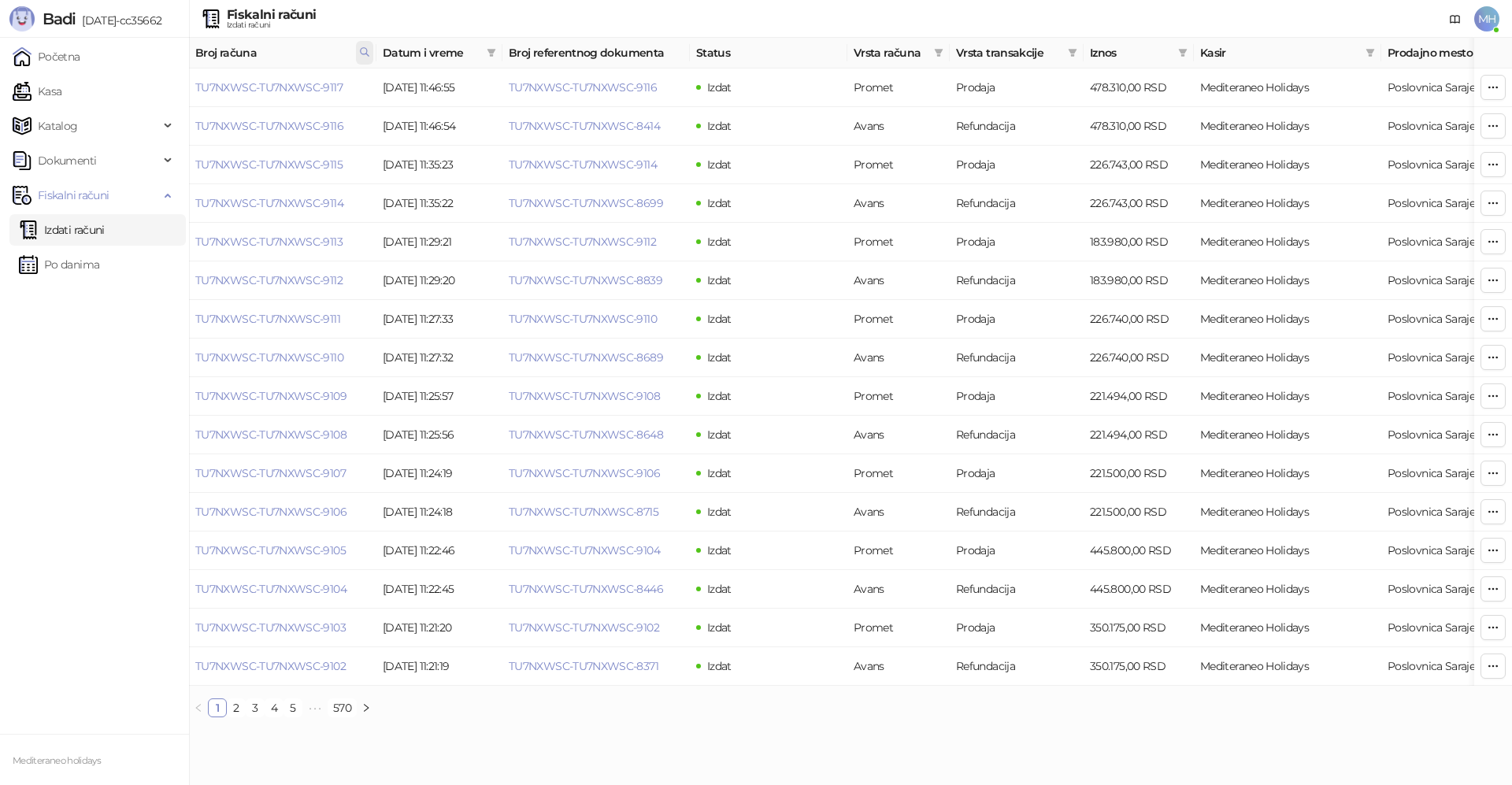
click at [370, 50] on span at bounding box center [364, 53] width 18 height 24
drag, startPoint x: 262, startPoint y: 86, endPoint x: 134, endPoint y: 84, distance: 128.0
click at [134, 85] on body "Badi [DATE]-cc35662 Početna Kasa Katalog Dokumenti Fiskalni računi Izdati račun…" at bounding box center [756, 365] width 1512 height 730
type input "****"
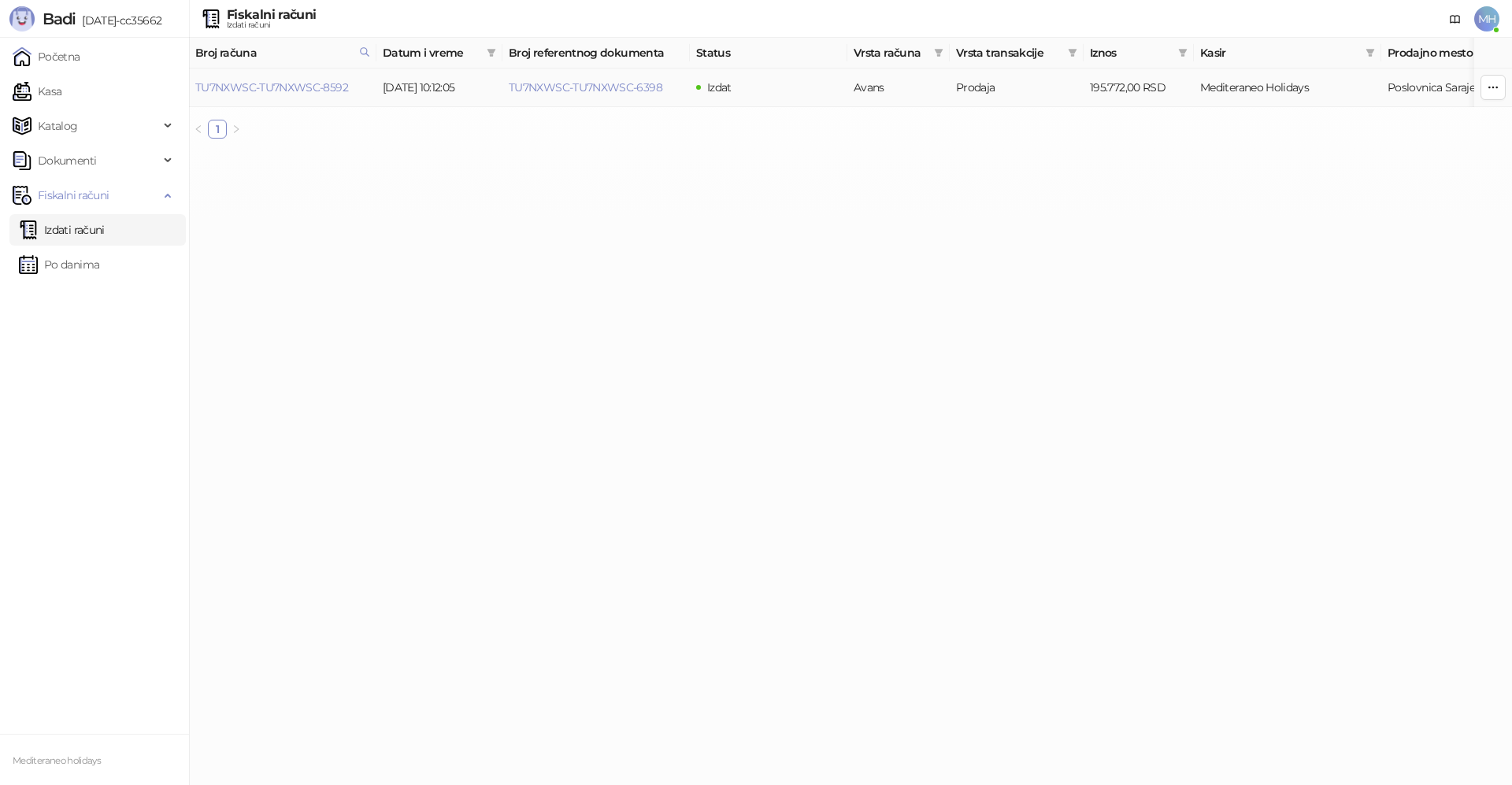
click at [318, 78] on td "TU7NXWSC-TU7NXWSC-8592" at bounding box center [283, 87] width 188 height 39
click at [318, 85] on link "TU7NXWSC-TU7NXWSC-8592" at bounding box center [272, 87] width 153 height 14
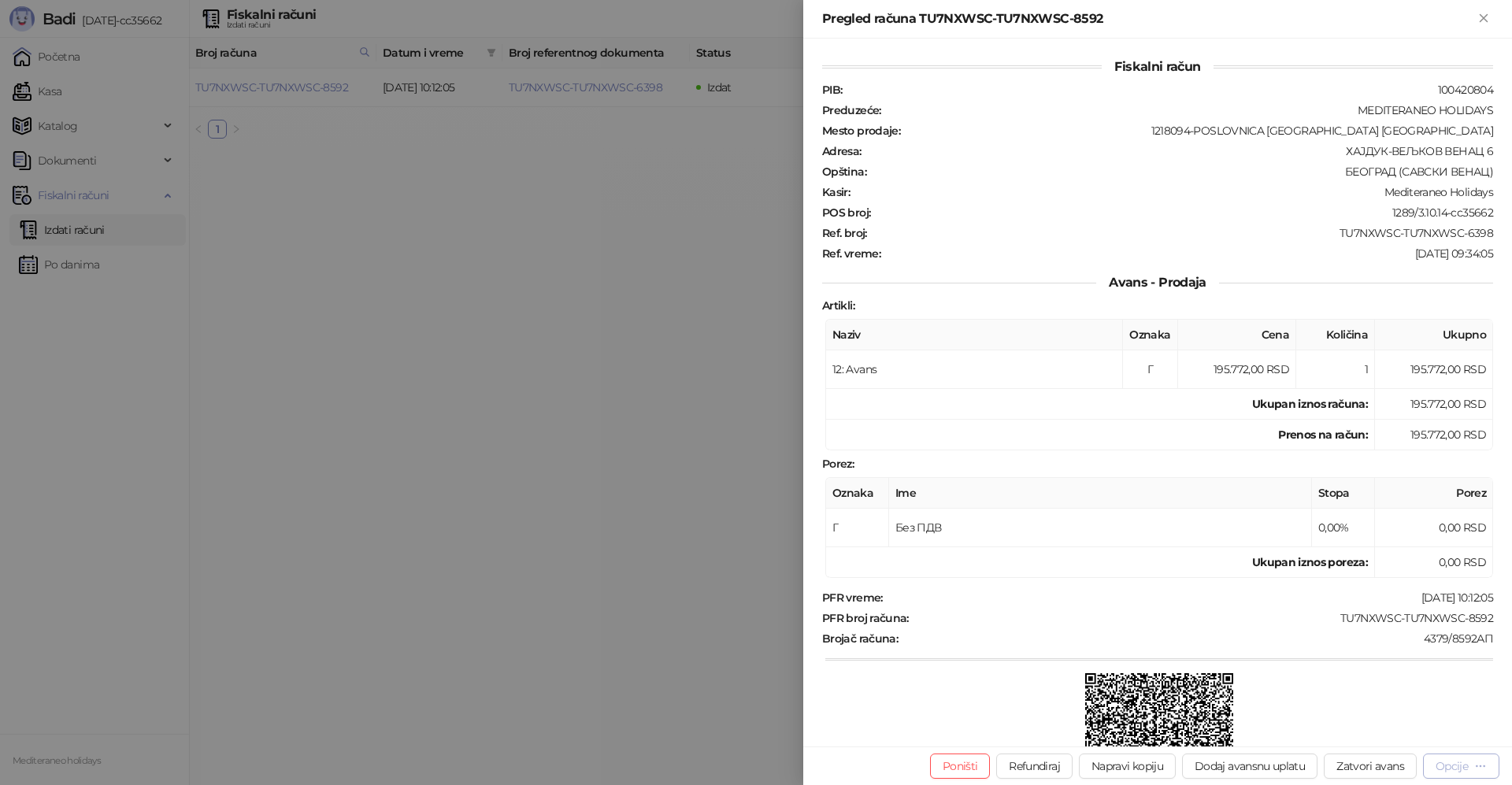
click at [1456, 768] on div "Opcije" at bounding box center [1451, 766] width 32 height 14
click at [1371, 761] on button "Zatvori avans" at bounding box center [1370, 766] width 93 height 25
type input "**********"
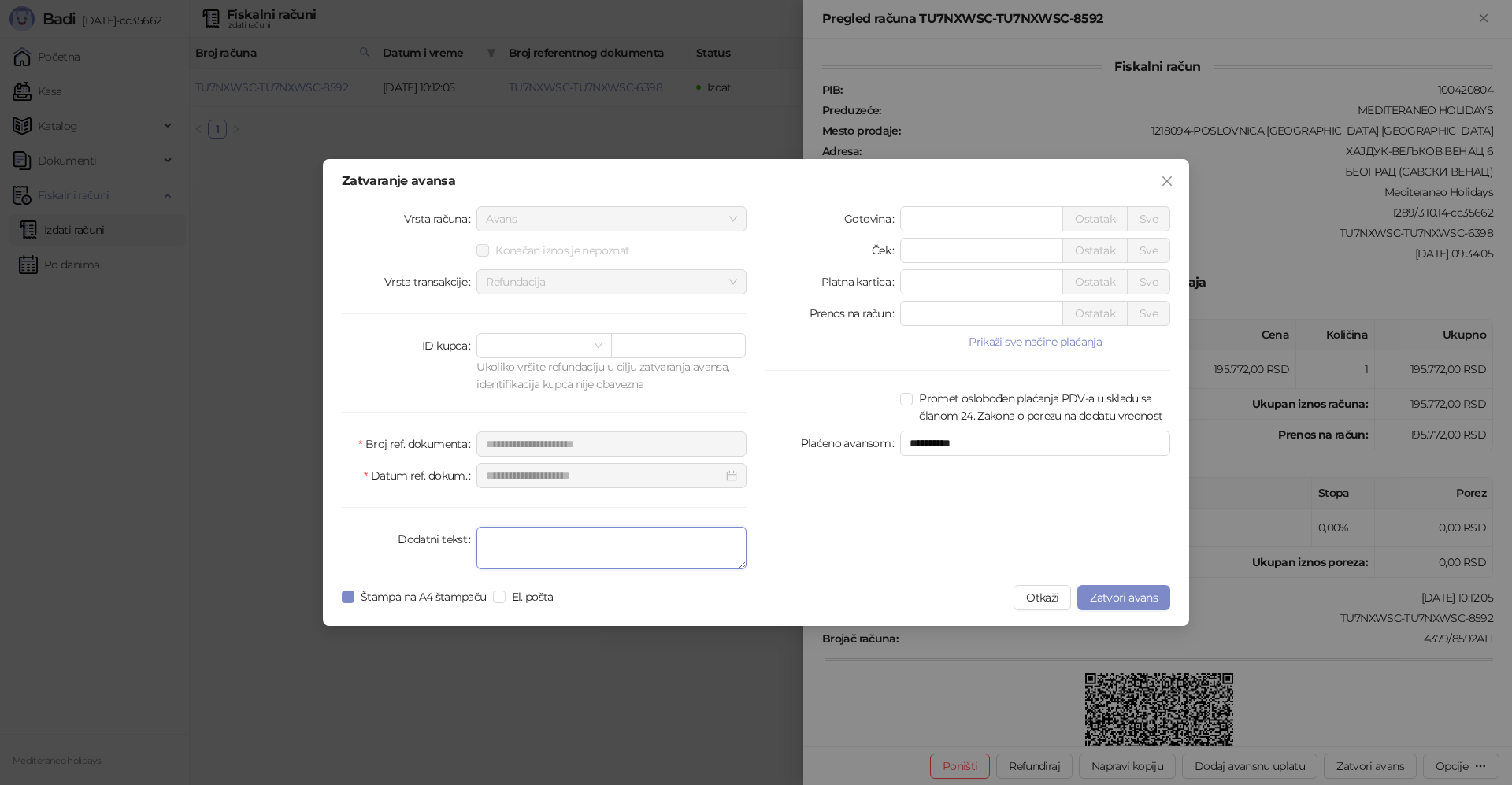
click at [558, 538] on textarea "Dodatni tekst" at bounding box center [611, 547] width 270 height 43
type textarea "*******"
click at [1120, 600] on span "Zatvori avans" at bounding box center [1123, 597] width 68 height 14
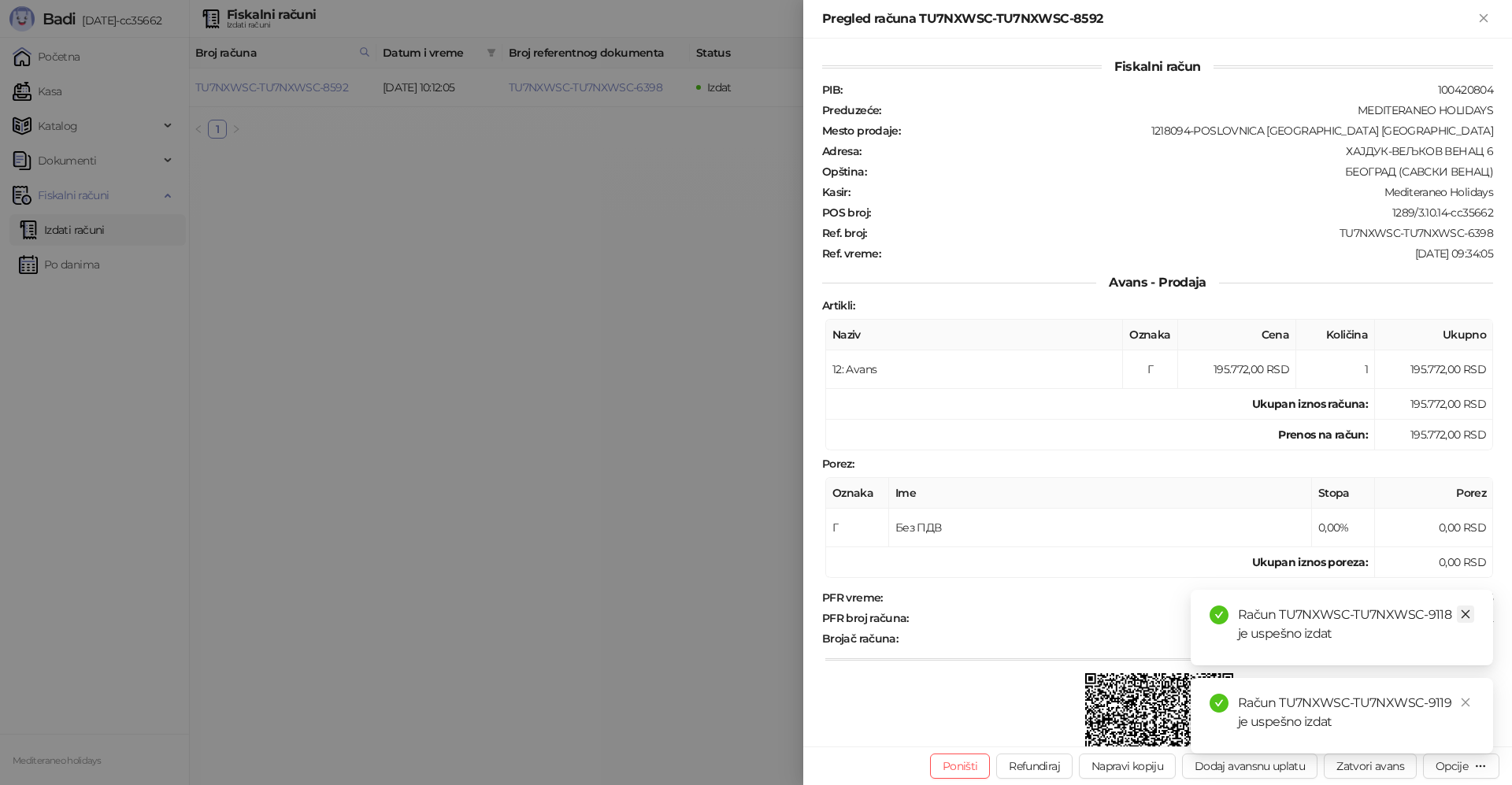
click at [1472, 619] on link "Close" at bounding box center [1465, 614] width 18 height 18
drag, startPoint x: 1470, startPoint y: 705, endPoint x: 1346, endPoint y: 287, distance: 436.0
click at [1466, 699] on icon "close" at bounding box center [1465, 702] width 11 height 11
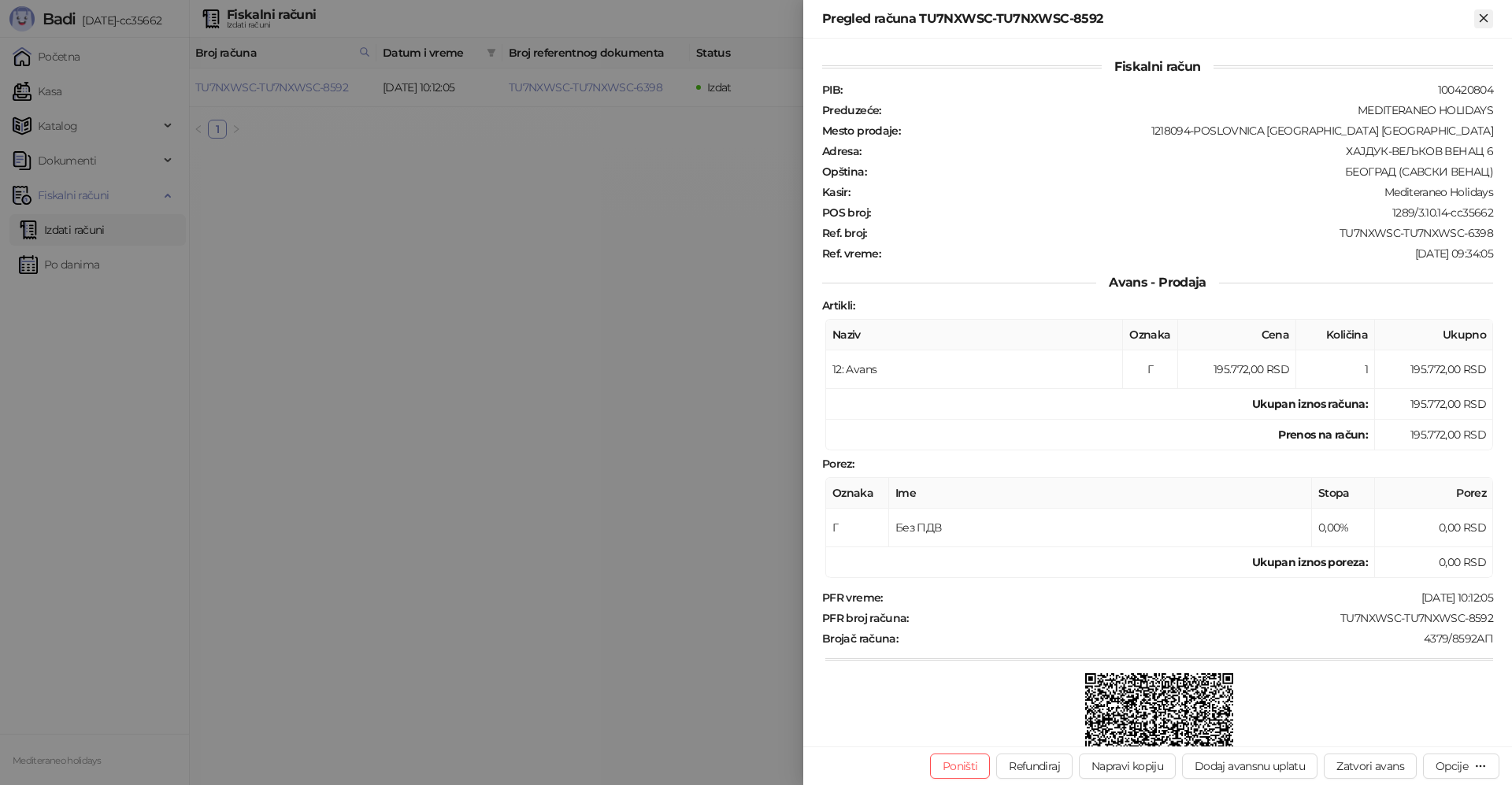
click at [1489, 15] on icon "Zatvori" at bounding box center [1483, 18] width 14 height 14
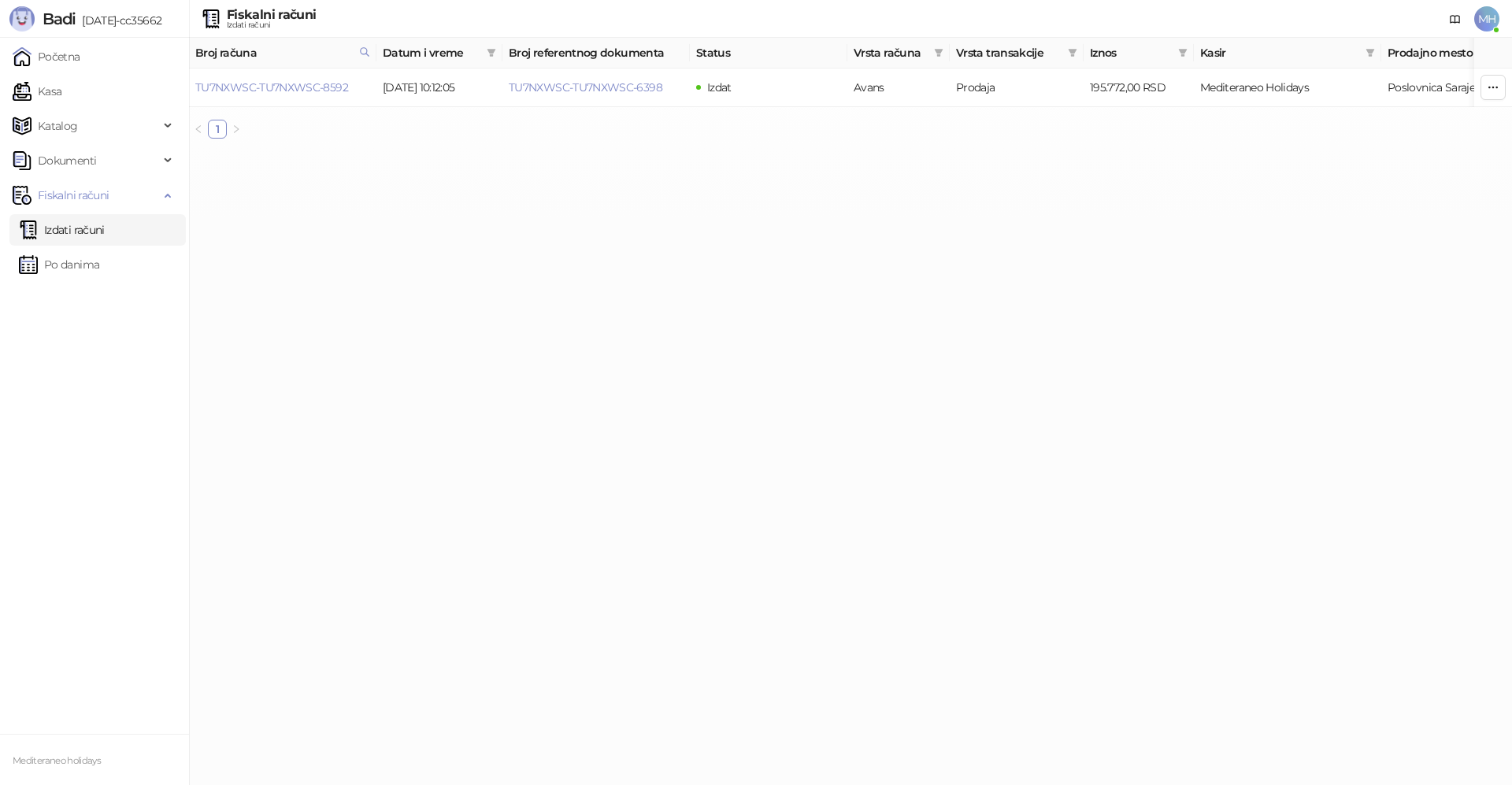
click at [69, 226] on link "Izdati računi" at bounding box center [61, 229] width 86 height 31
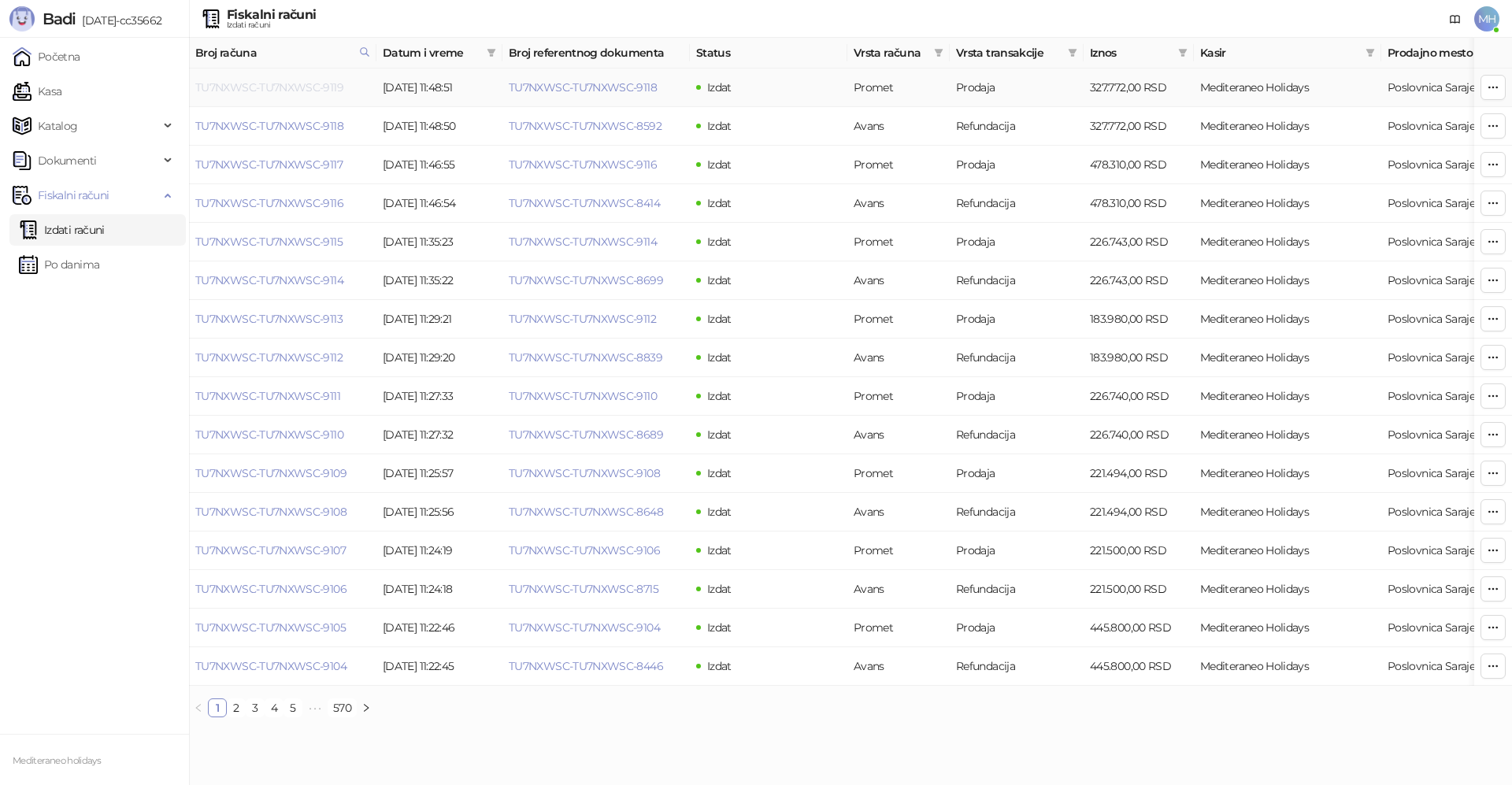
click at [315, 92] on link "TU7NXWSC-TU7NXWSC-9119" at bounding box center [269, 87] width 148 height 14
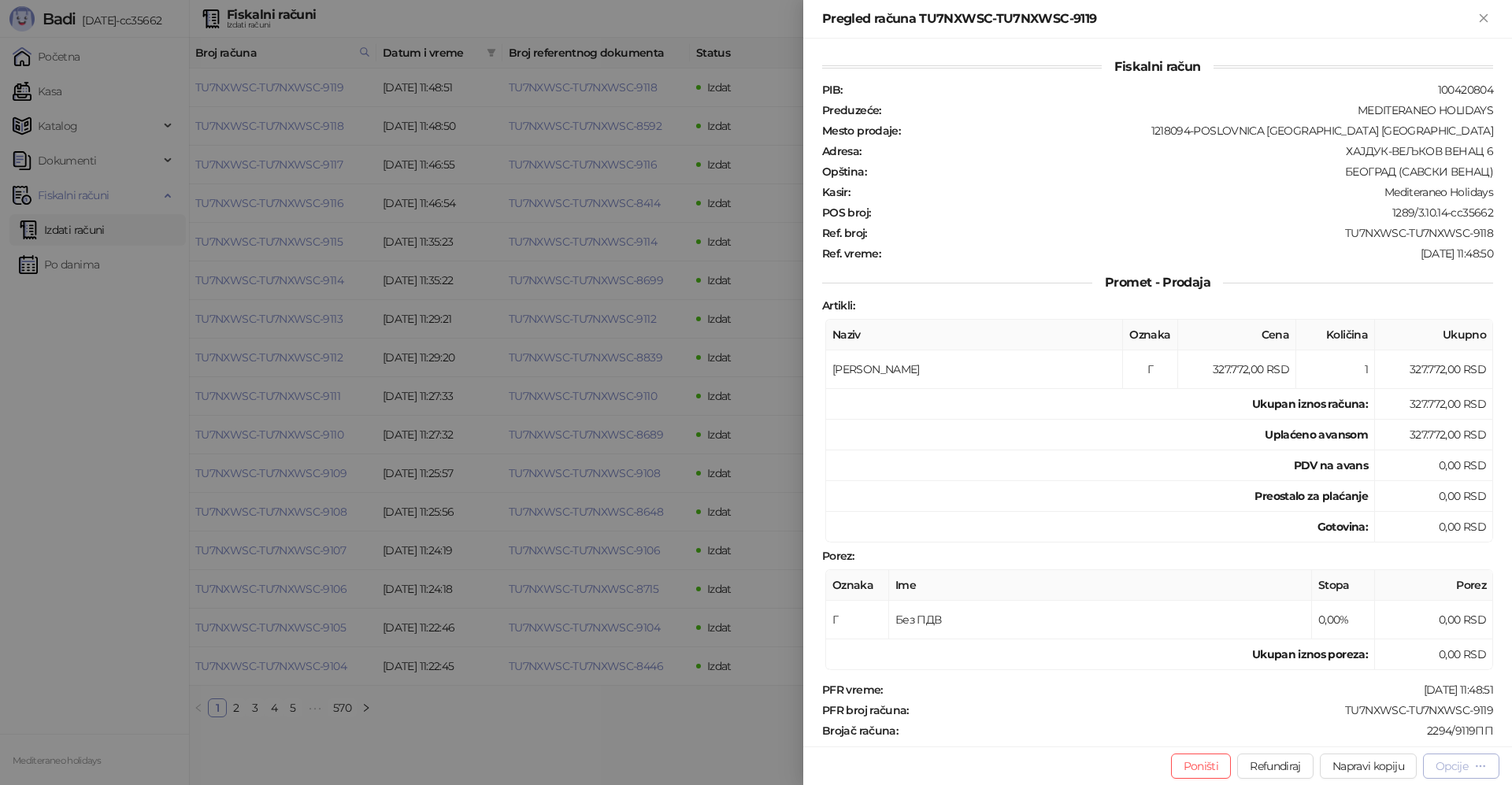
click at [1462, 772] on div "Opcije" at bounding box center [1461, 766] width 51 height 15
click at [1367, 735] on span "Preuzmi u PDF formatu" at bounding box center [1406, 734] width 161 height 18
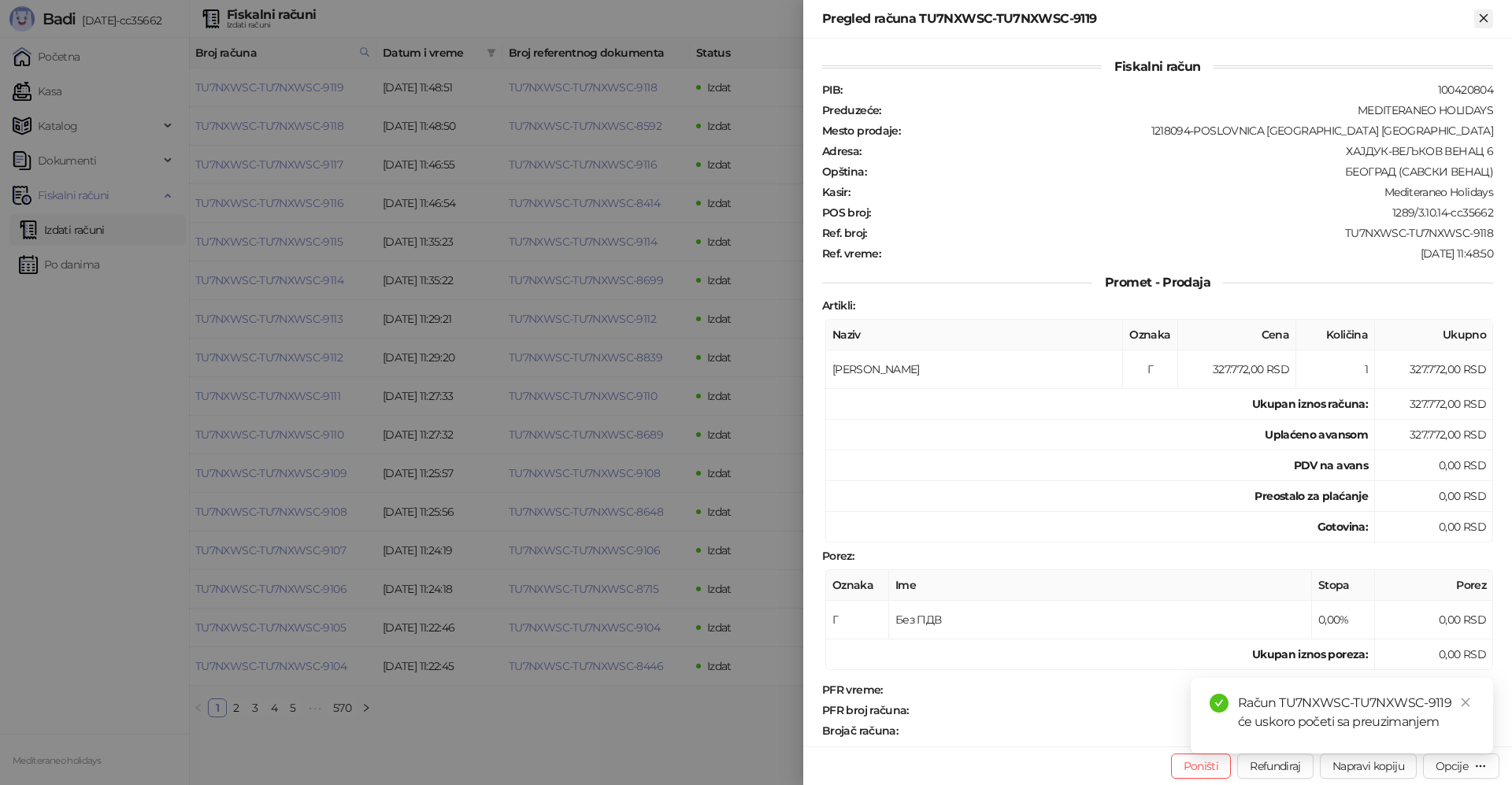
click at [1485, 13] on icon "Zatvori" at bounding box center [1483, 18] width 14 height 14
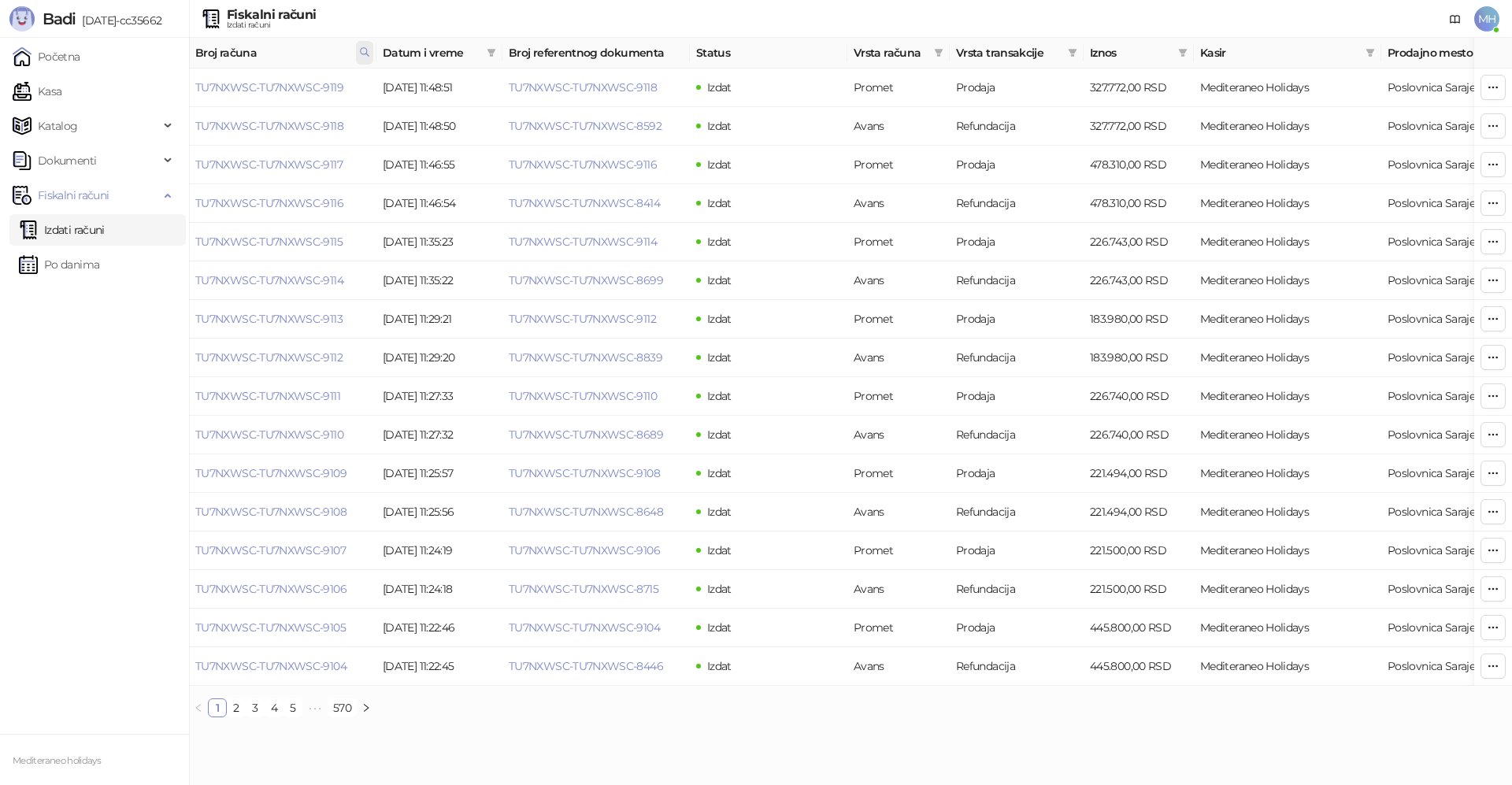
click at [366, 51] on icon at bounding box center [364, 51] width 11 height 11
drag, startPoint x: 266, startPoint y: 81, endPoint x: 141, endPoint y: 81, distance: 125.0
click at [141, 81] on body "Badi [DATE]-cc35662 Početna Kasa Katalog Dokumenti Fiskalni računi Izdati račun…" at bounding box center [756, 365] width 1512 height 730
type input "****"
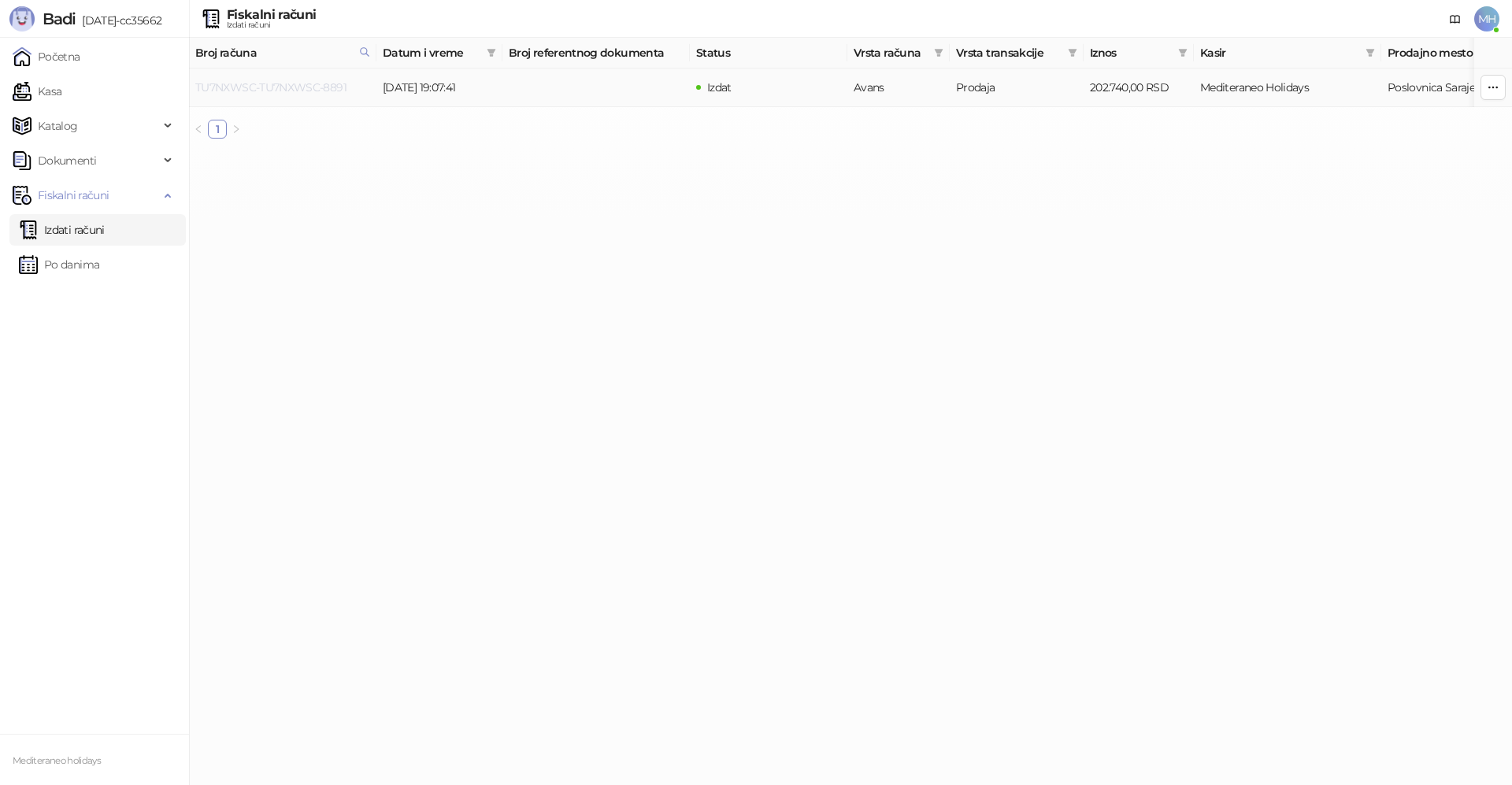
click at [319, 88] on link "TU7NXWSC-TU7NXWSC-8891" at bounding box center [271, 87] width 151 height 14
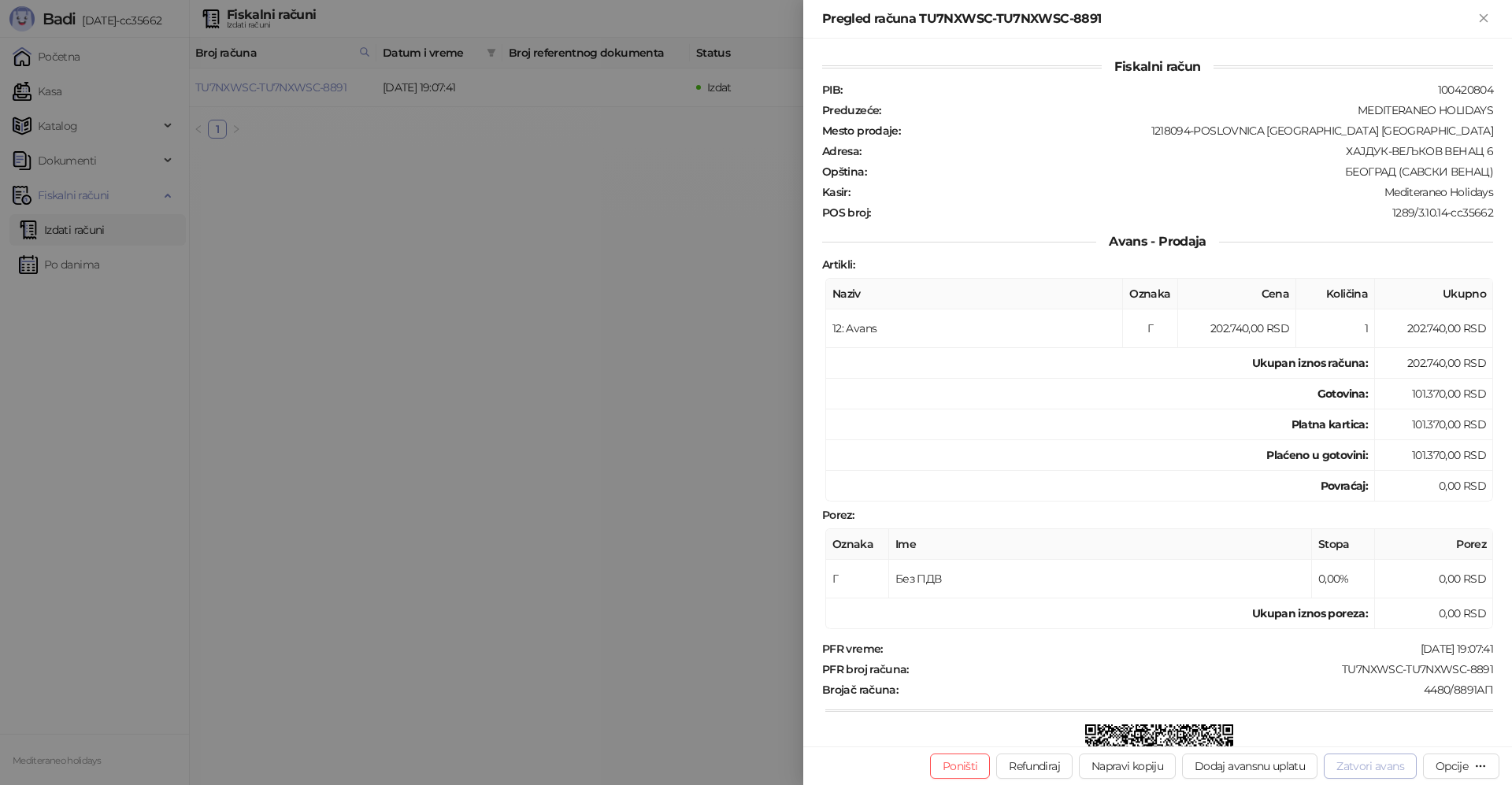
click at [1377, 766] on button "Zatvori avans" at bounding box center [1370, 766] width 93 height 25
type input "**********"
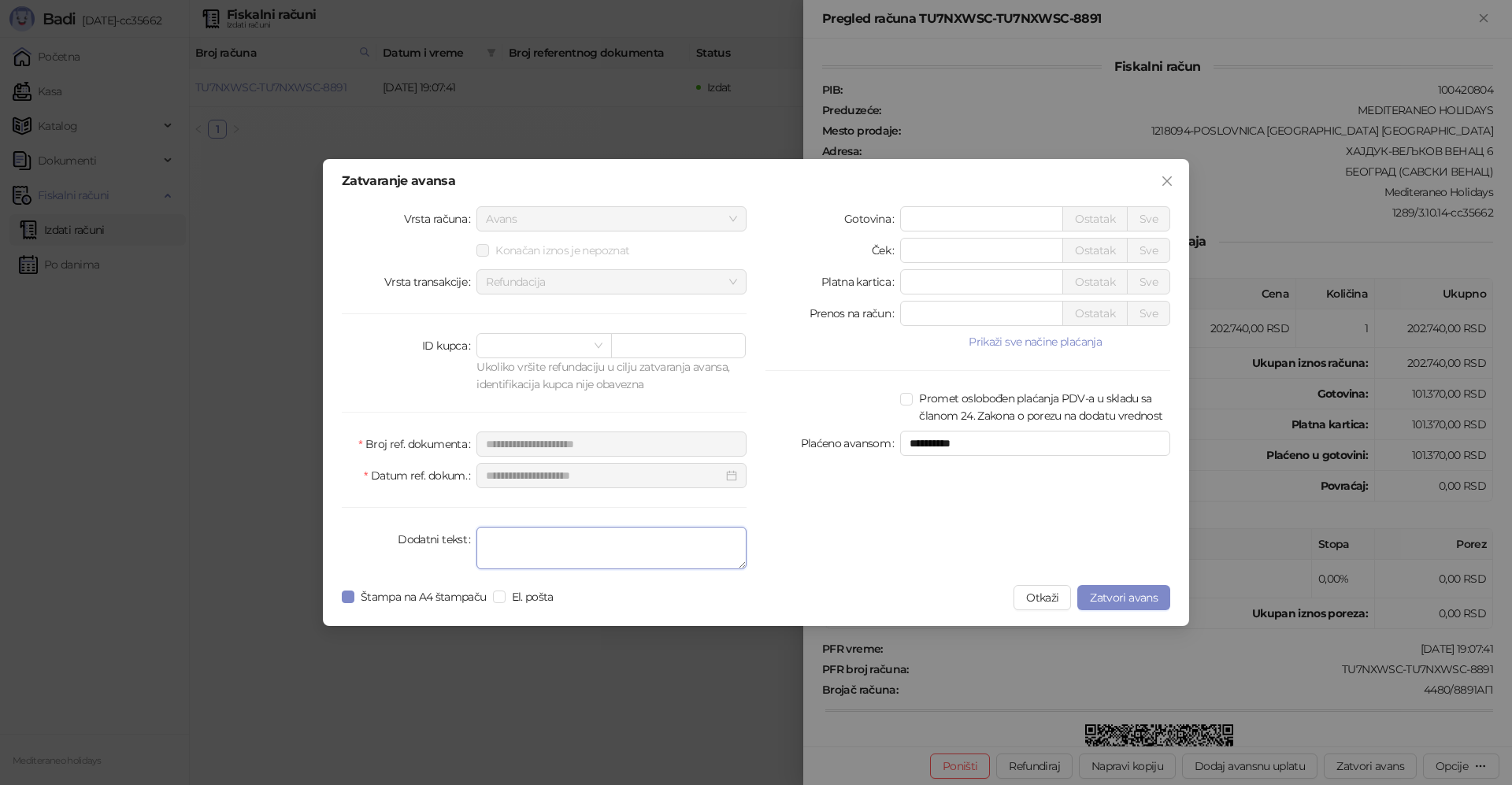
click at [537, 544] on textarea "Dodatni tekst" at bounding box center [611, 547] width 270 height 43
type textarea "*******"
click at [1150, 600] on span "Zatvori avans" at bounding box center [1123, 597] width 68 height 14
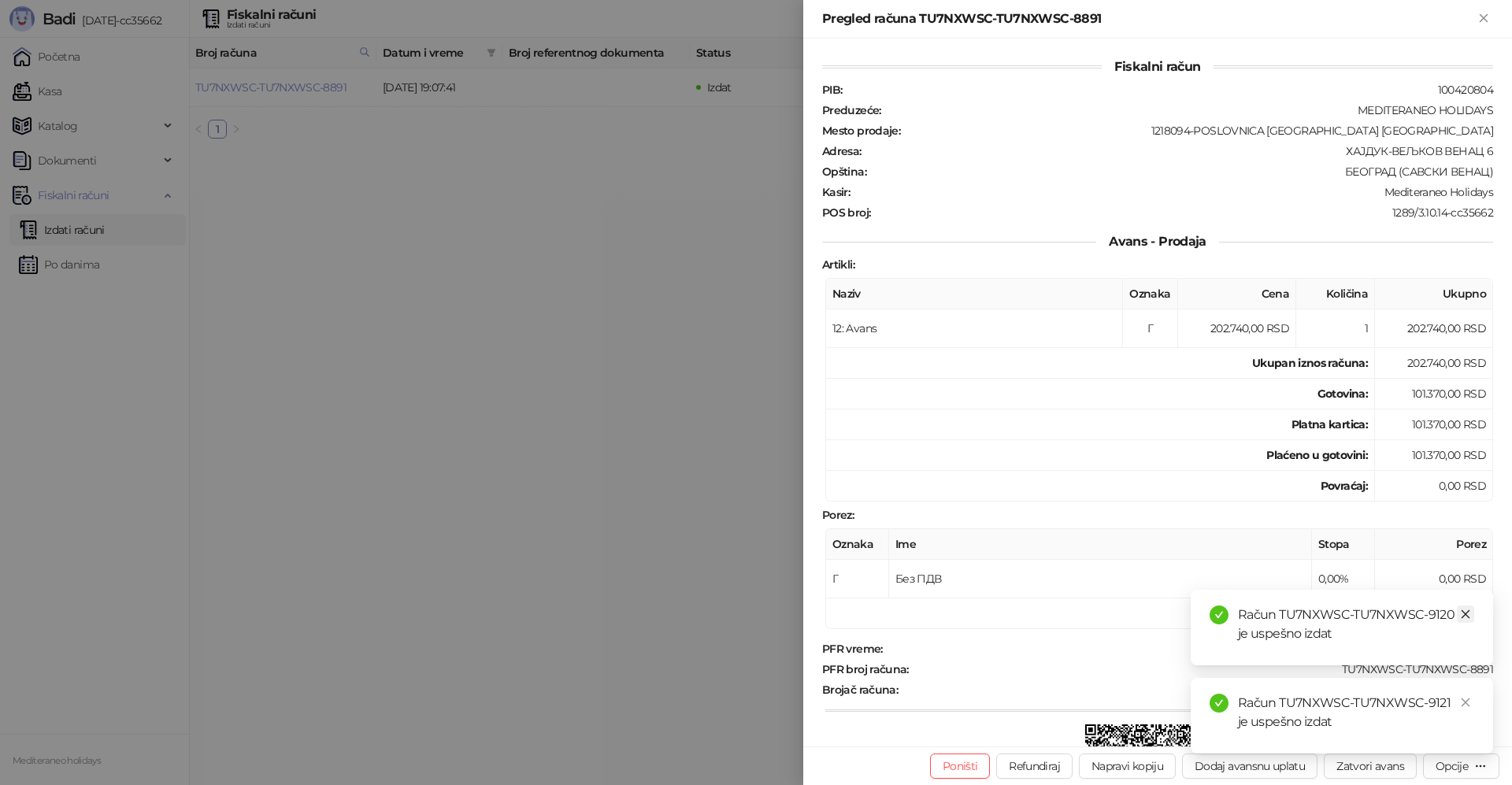
click at [1467, 618] on icon "close" at bounding box center [1465, 614] width 11 height 11
drag, startPoint x: 1465, startPoint y: 705, endPoint x: 1476, endPoint y: 164, distance: 541.1
click at [1465, 699] on icon "close" at bounding box center [1465, 702] width 11 height 11
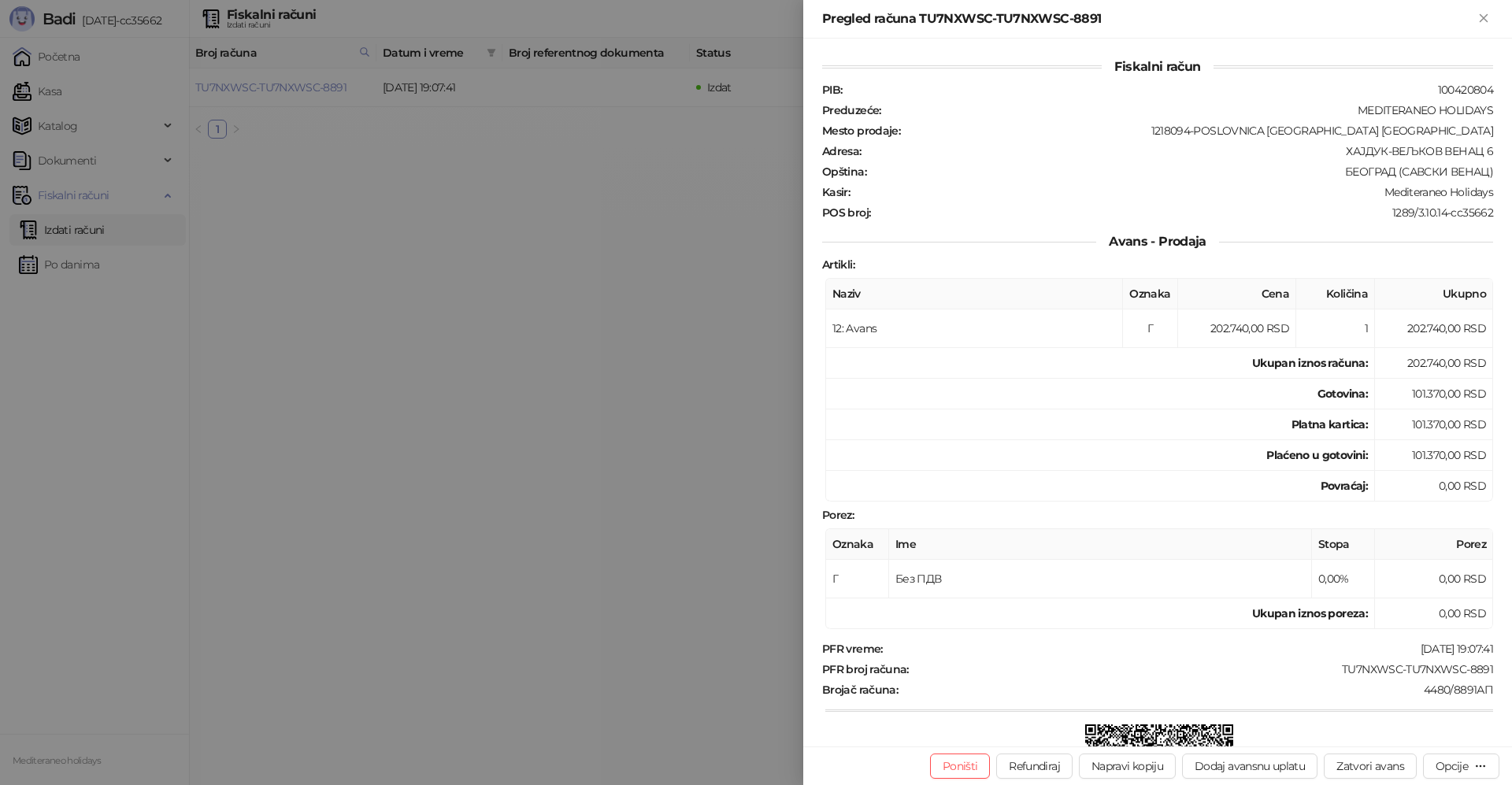
click at [1488, 17] on icon "Zatvori" at bounding box center [1483, 18] width 14 height 14
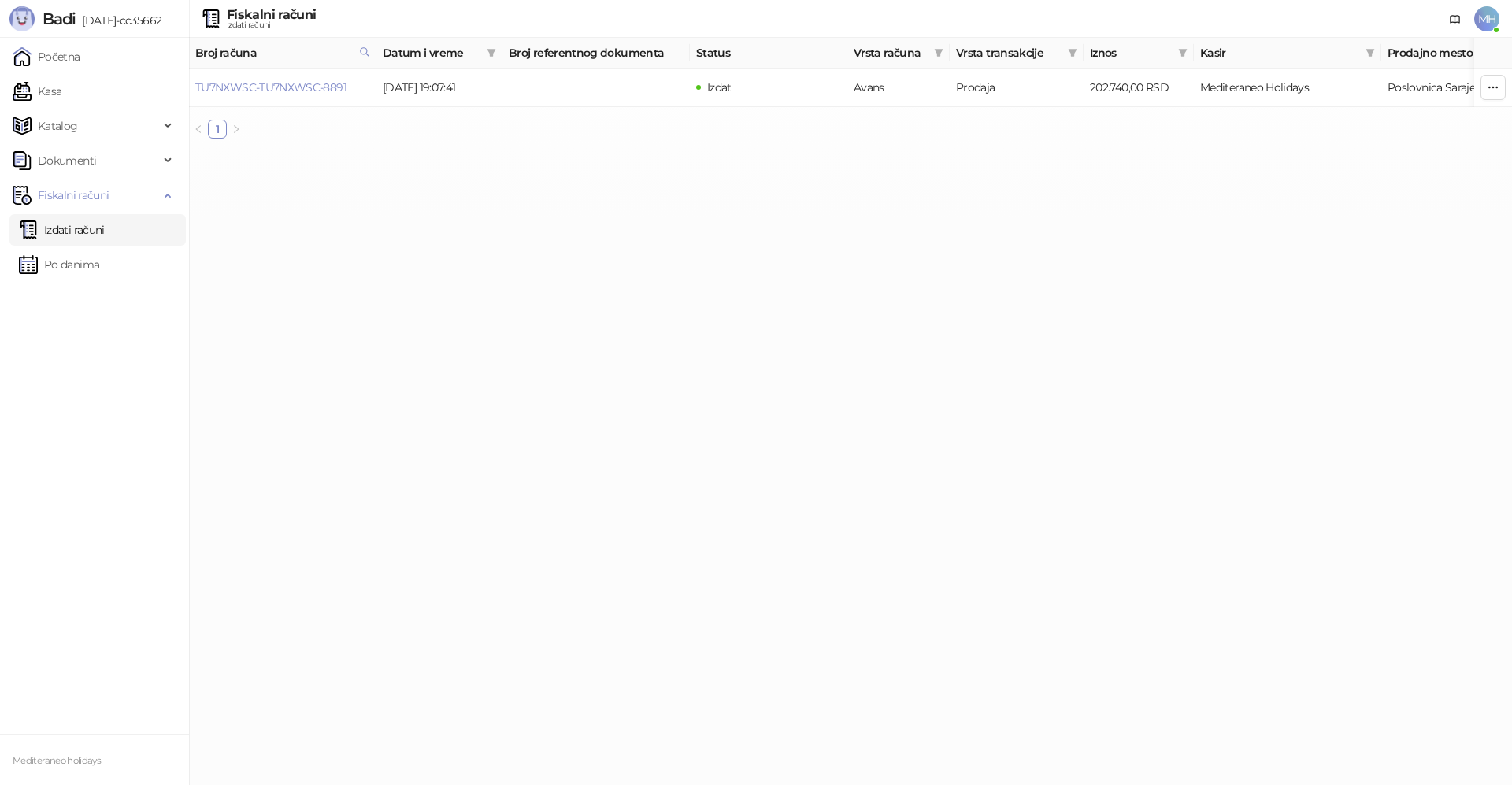
click at [68, 229] on link "Izdati računi" at bounding box center [61, 229] width 86 height 31
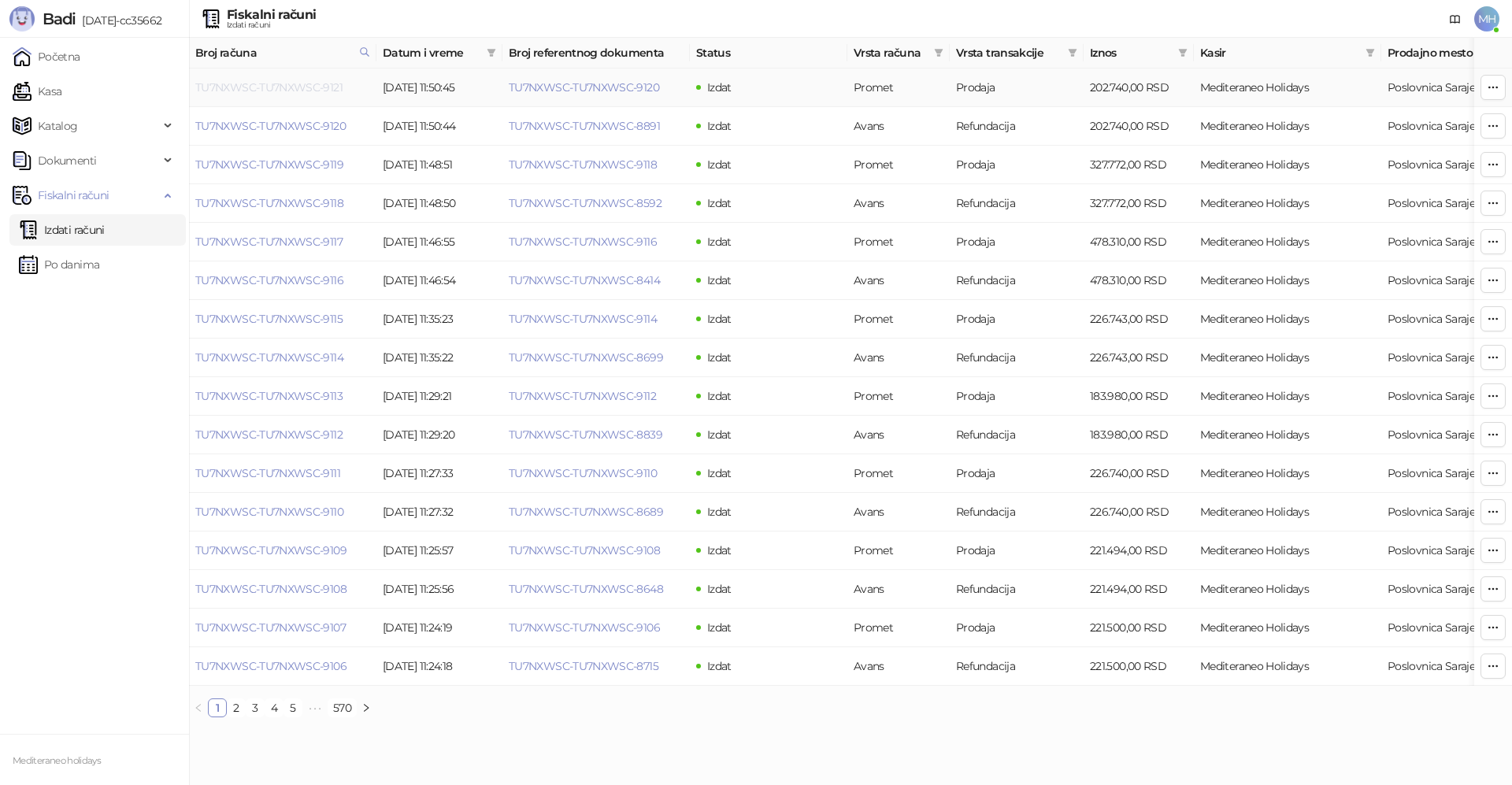
click at [288, 89] on link "TU7NXWSC-TU7NXWSC-9121" at bounding box center [268, 87] width 147 height 14
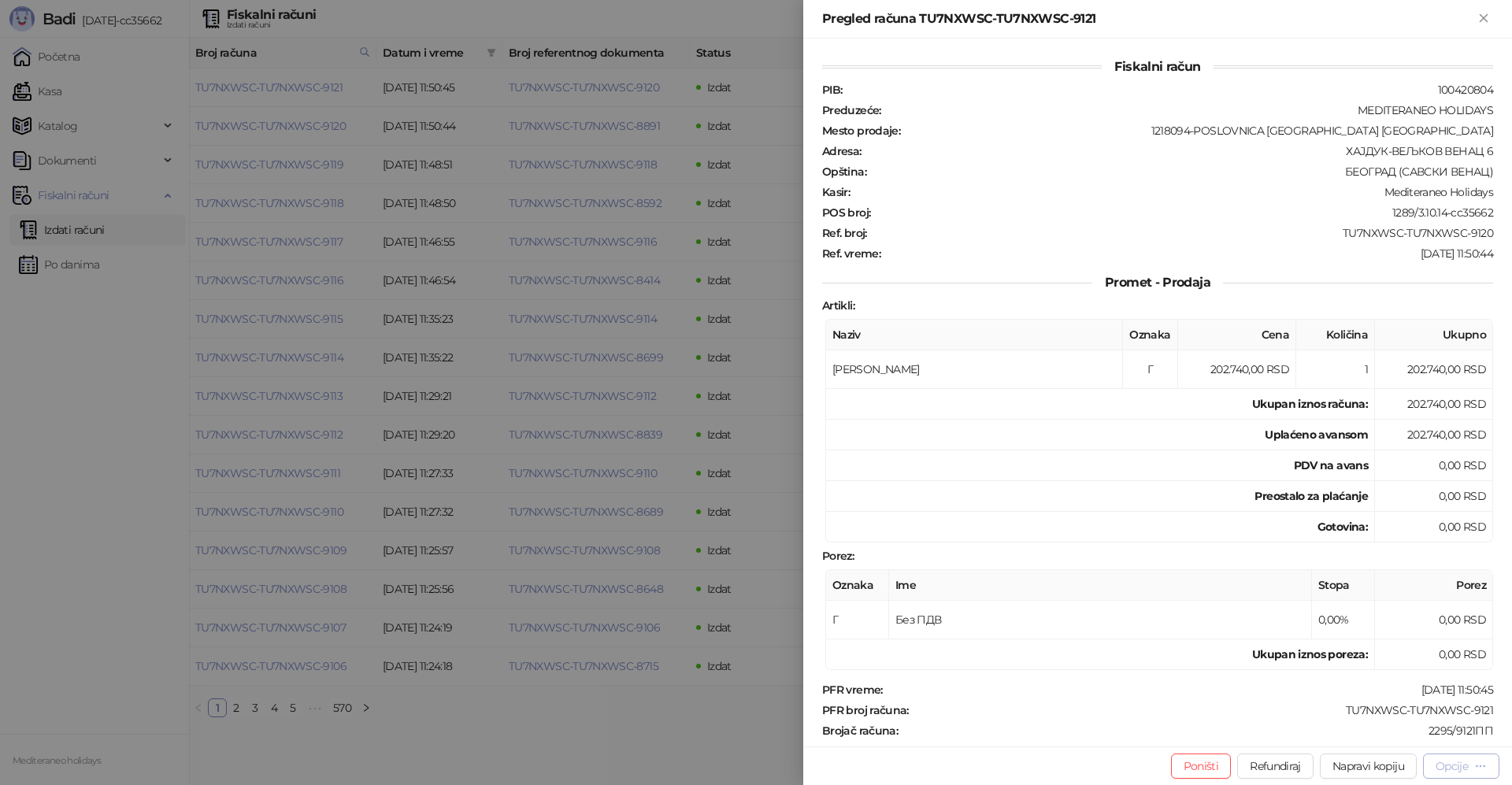
click at [1436, 771] on div "Opcije" at bounding box center [1451, 766] width 32 height 14
click at [1344, 738] on span "Preuzmi u PDF formatu" at bounding box center [1406, 734] width 161 height 18
drag, startPoint x: 1483, startPoint y: 13, endPoint x: 476, endPoint y: 769, distance: 1259.2
click at [1482, 13] on icon "Zatvori" at bounding box center [1483, 18] width 14 height 14
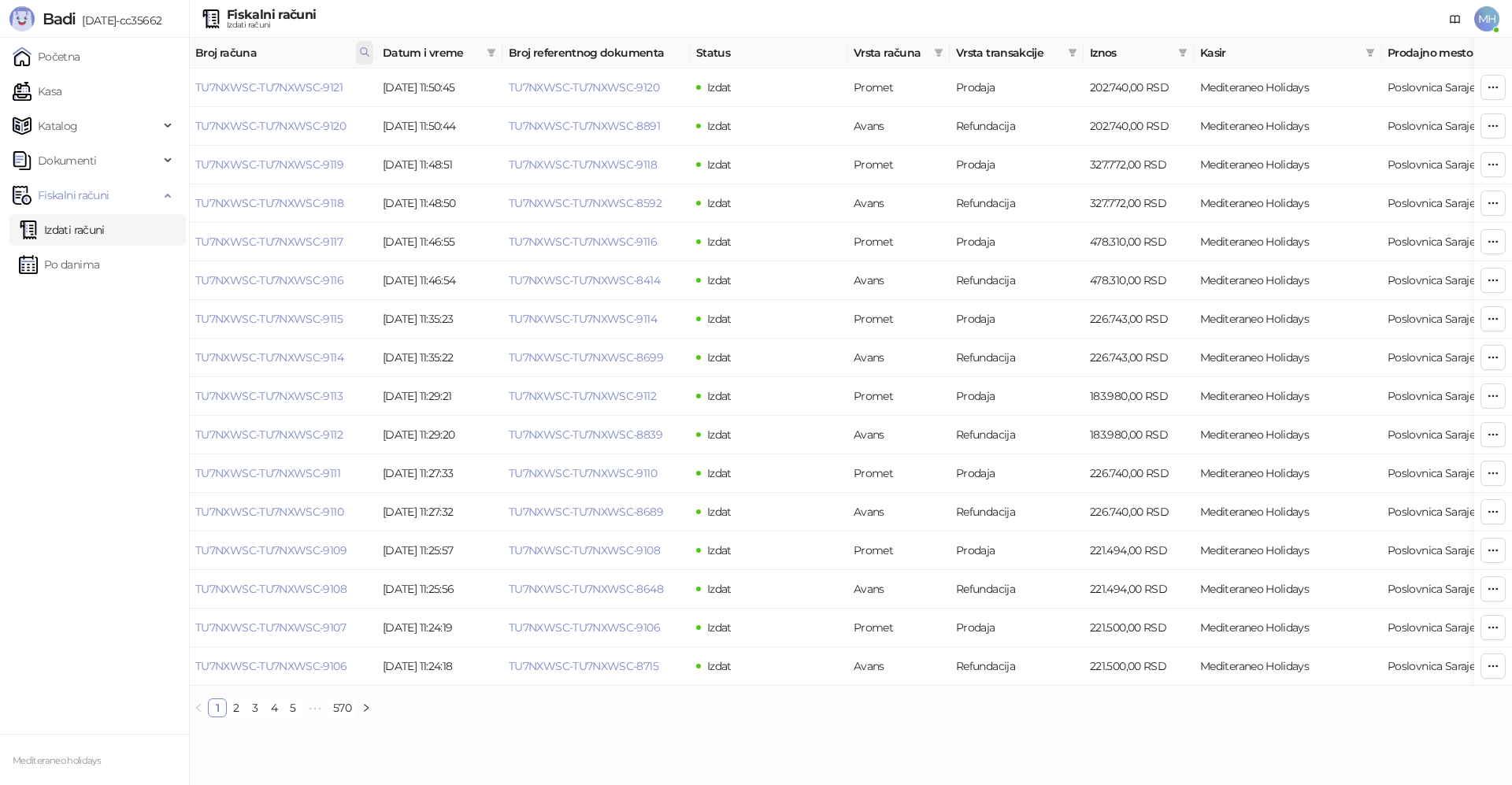
click at [360, 53] on icon at bounding box center [364, 51] width 11 height 11
drag, startPoint x: 259, startPoint y: 87, endPoint x: 165, endPoint y: 94, distance: 94.3
click at [166, 94] on body "Badi [DATE]-cc35662 Početna Kasa Katalog Dokumenti Fiskalni računi Izdati račun…" at bounding box center [756, 365] width 1512 height 730
type input "****"
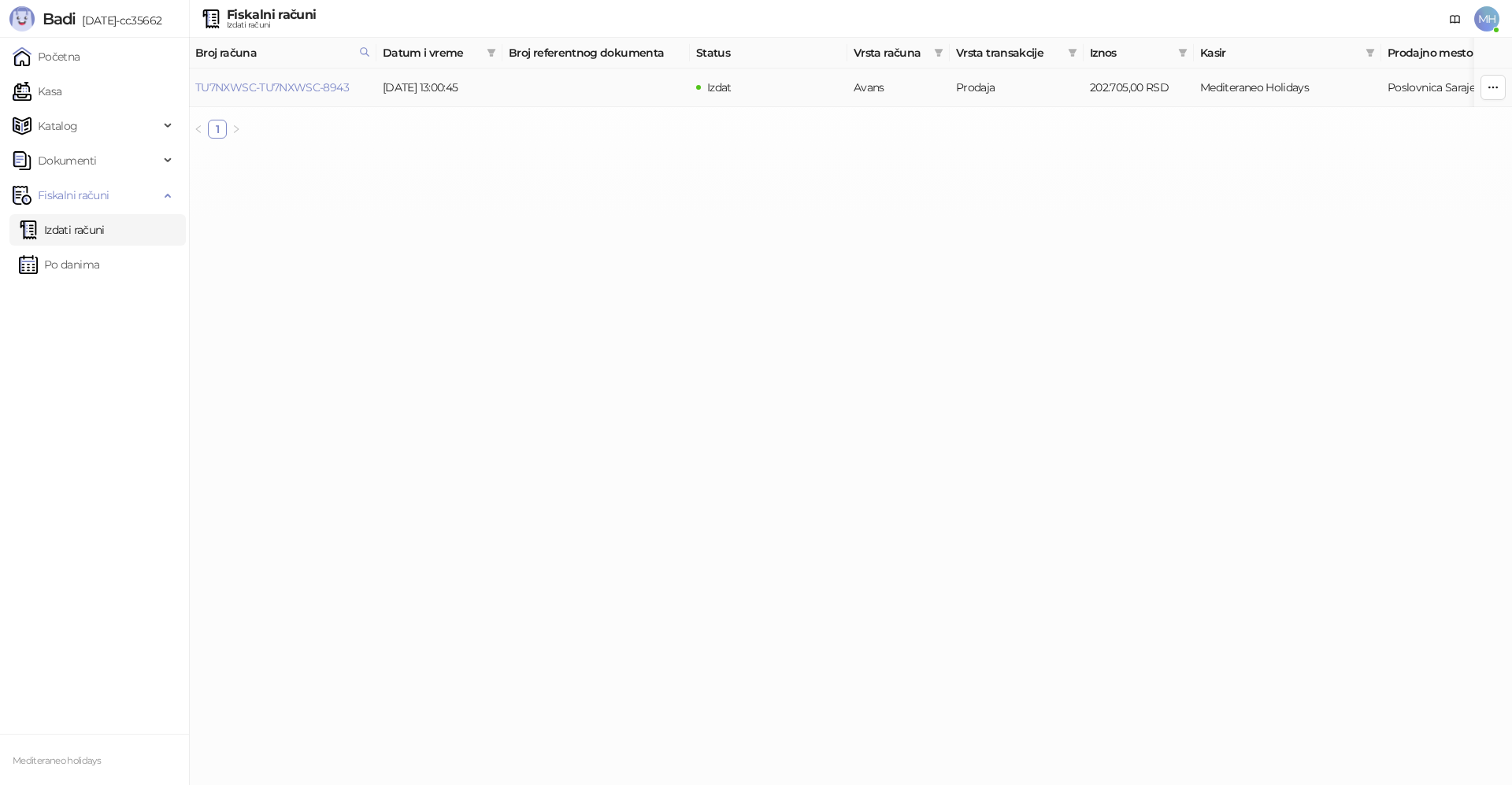
click at [332, 80] on td "TU7NXWSC-TU7NXWSC-8943" at bounding box center [283, 87] width 188 height 39
click at [330, 87] on link "TU7NXWSC-TU7NXWSC-8943" at bounding box center [272, 87] width 154 height 14
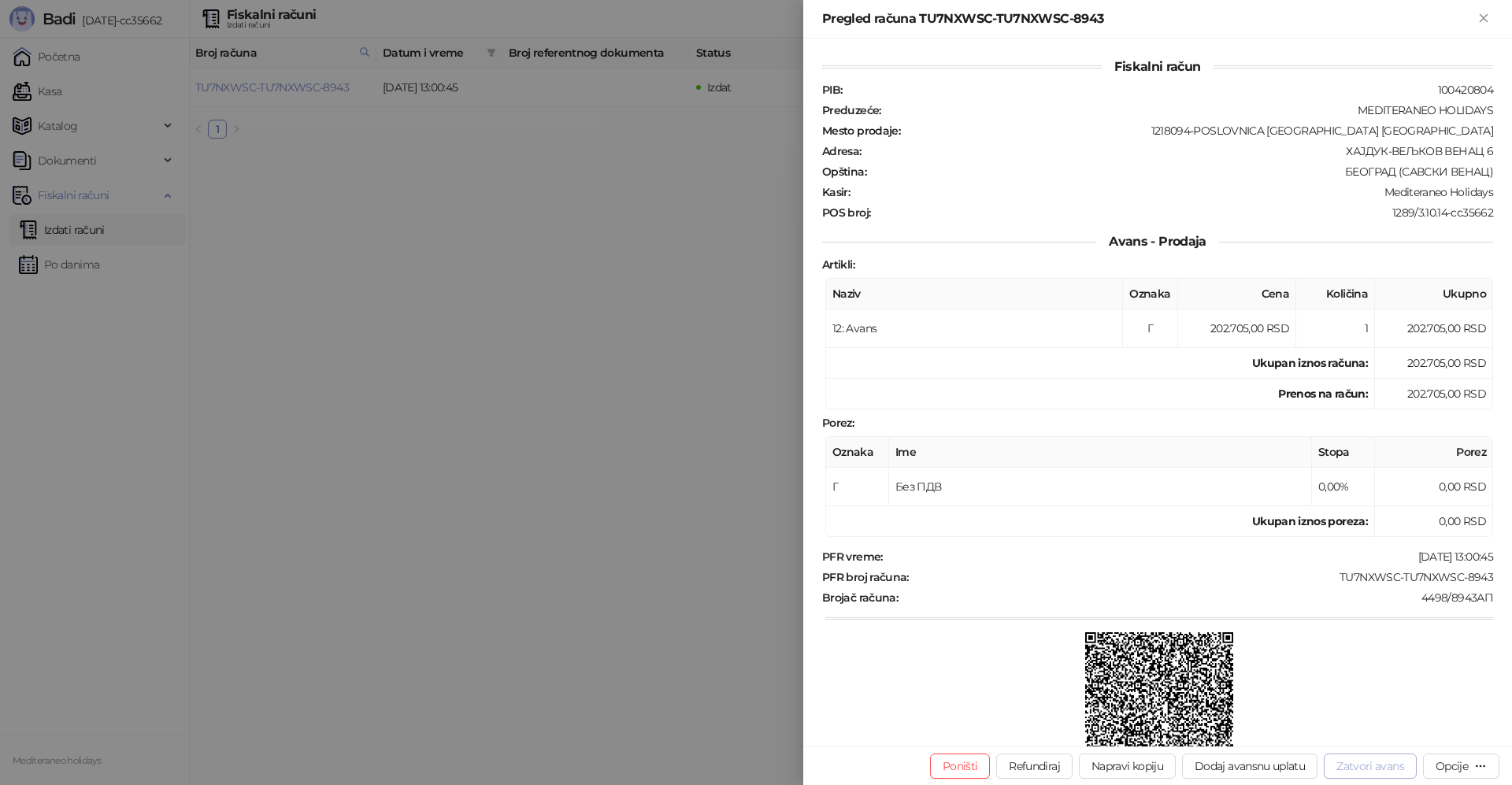
click at [1366, 772] on button "Zatvori avans" at bounding box center [1370, 766] width 93 height 25
type input "**********"
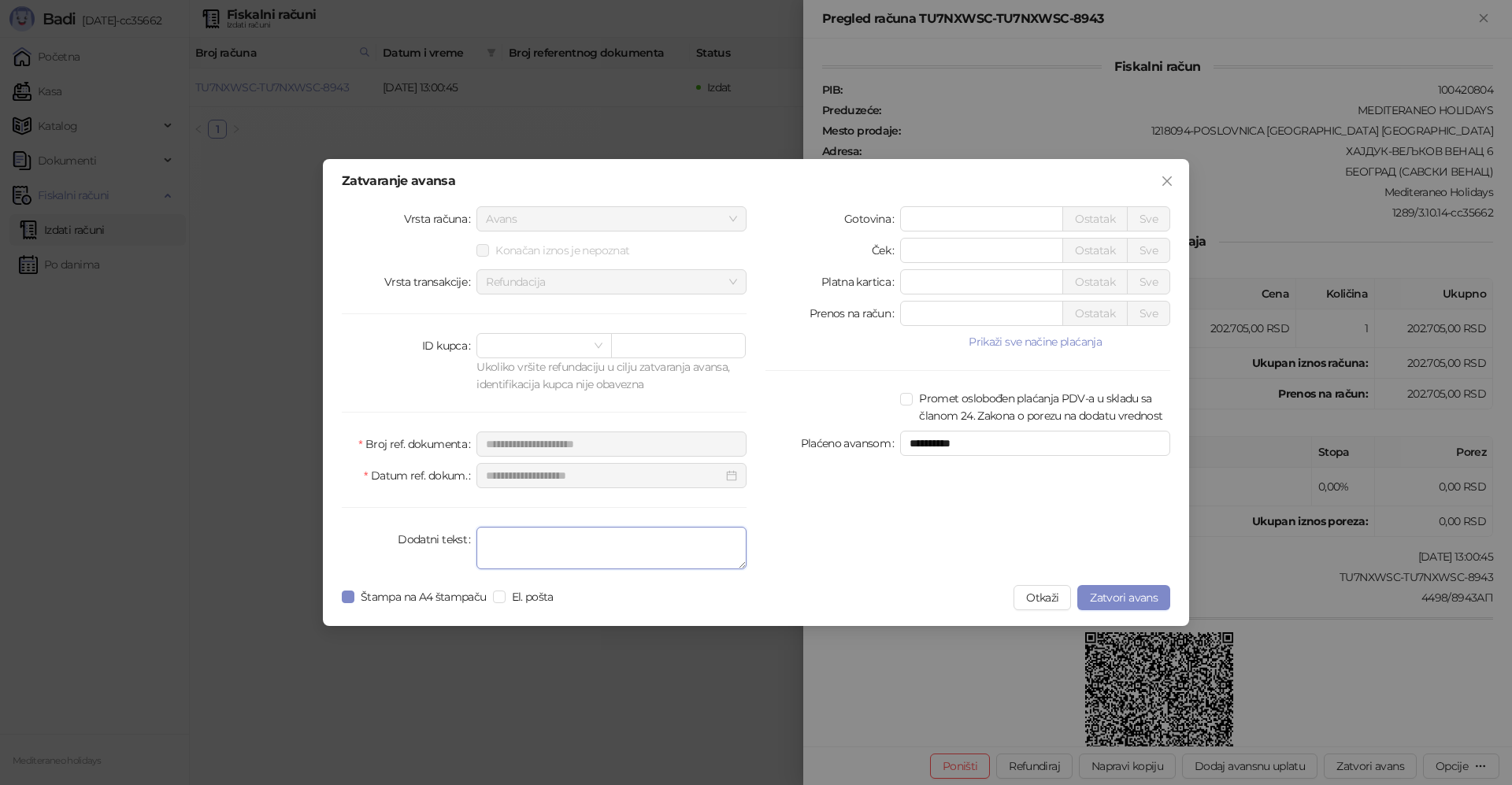
click at [554, 548] on textarea "Dodatni tekst" at bounding box center [611, 547] width 270 height 43
type textarea "*******"
click at [1118, 607] on button "Zatvori avans" at bounding box center [1123, 598] width 93 height 25
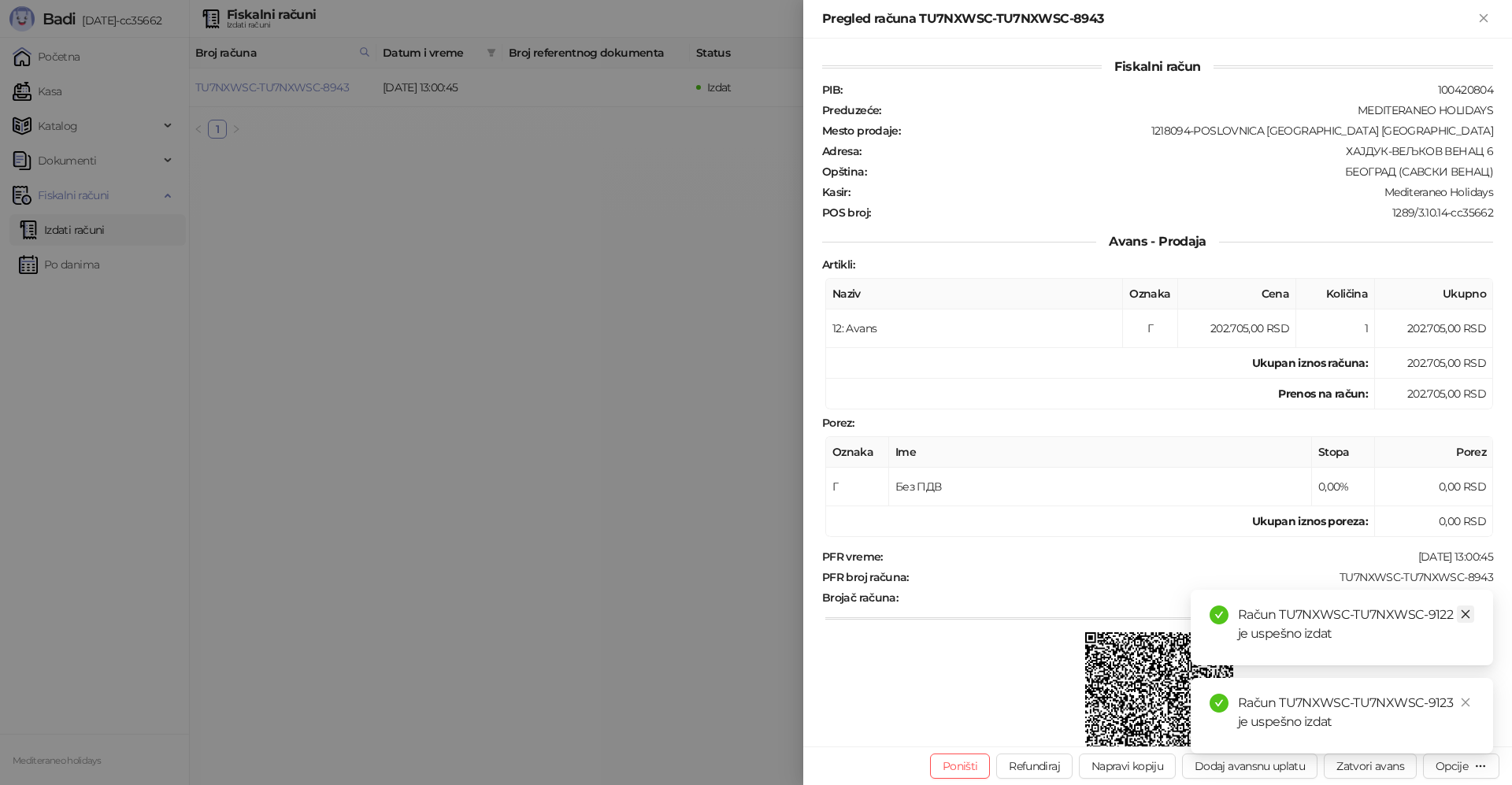
click at [1467, 612] on icon "close" at bounding box center [1465, 614] width 11 height 11
drag, startPoint x: 1465, startPoint y: 697, endPoint x: 1484, endPoint y: 604, distance: 94.9
click at [1468, 151] on body "Badi [DATE]-cc35662 Početna Kasa Katalog Dokumenti Fiskalni računi Izdati račun…" at bounding box center [756, 76] width 1512 height 151
drag, startPoint x: 1488, startPoint y: 16, endPoint x: 447, endPoint y: 129, distance: 1047.1
click at [1488, 16] on icon "Zatvori" at bounding box center [1483, 18] width 14 height 14
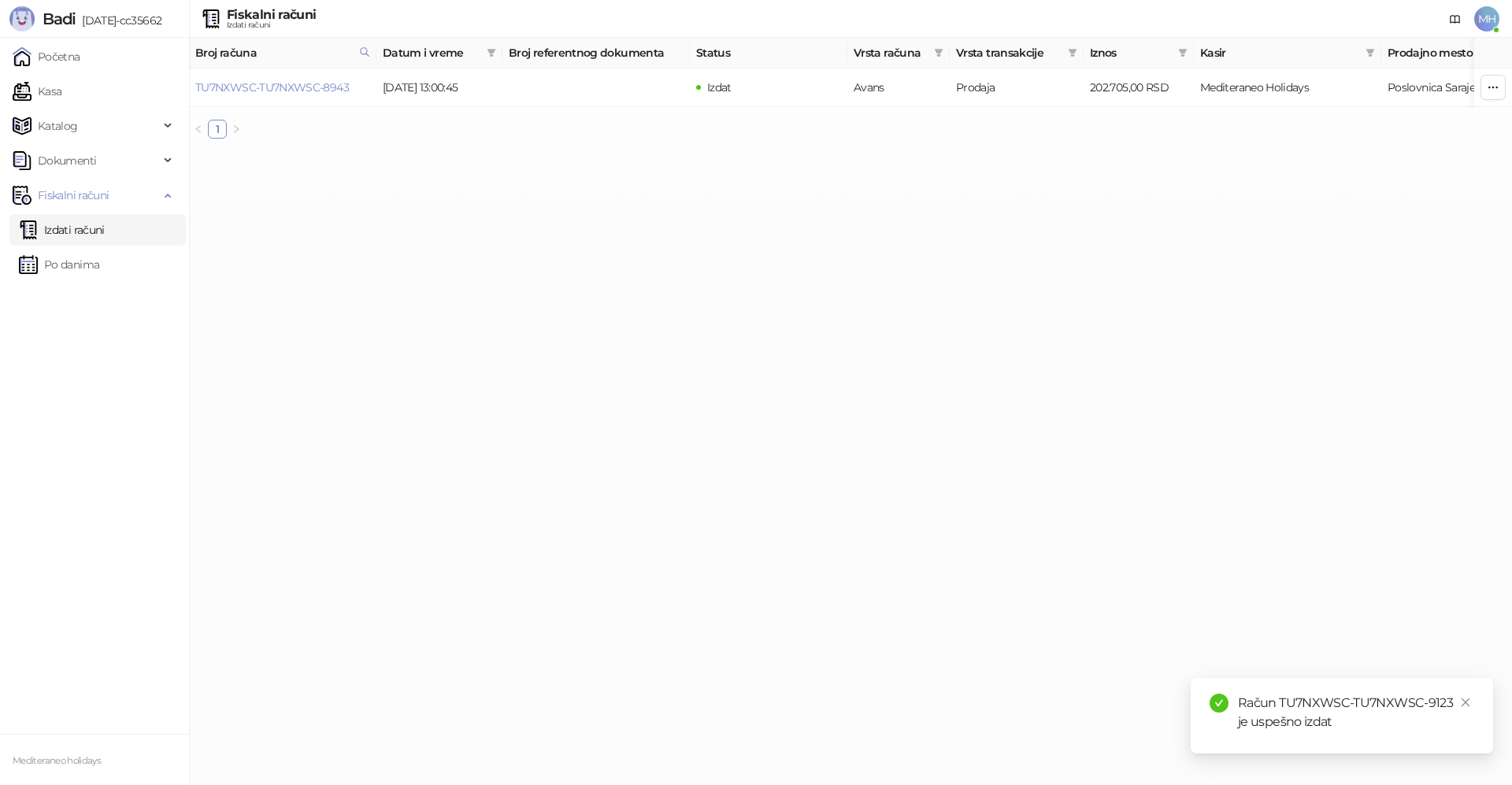
click at [87, 229] on link "Izdati računi" at bounding box center [61, 229] width 86 height 31
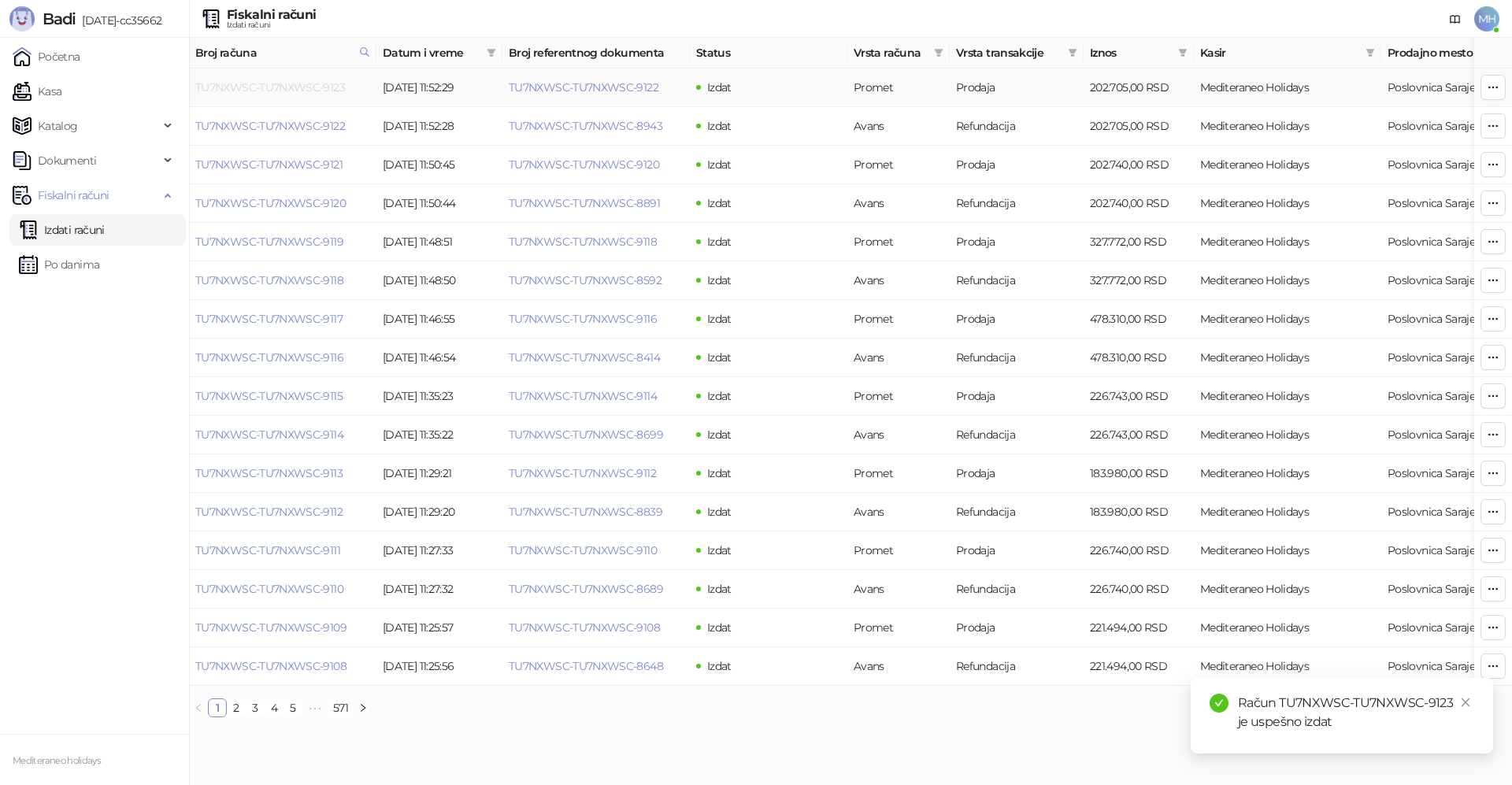
click at [314, 92] on link "TU7NXWSC-TU7NXWSC-9123" at bounding box center [270, 87] width 150 height 14
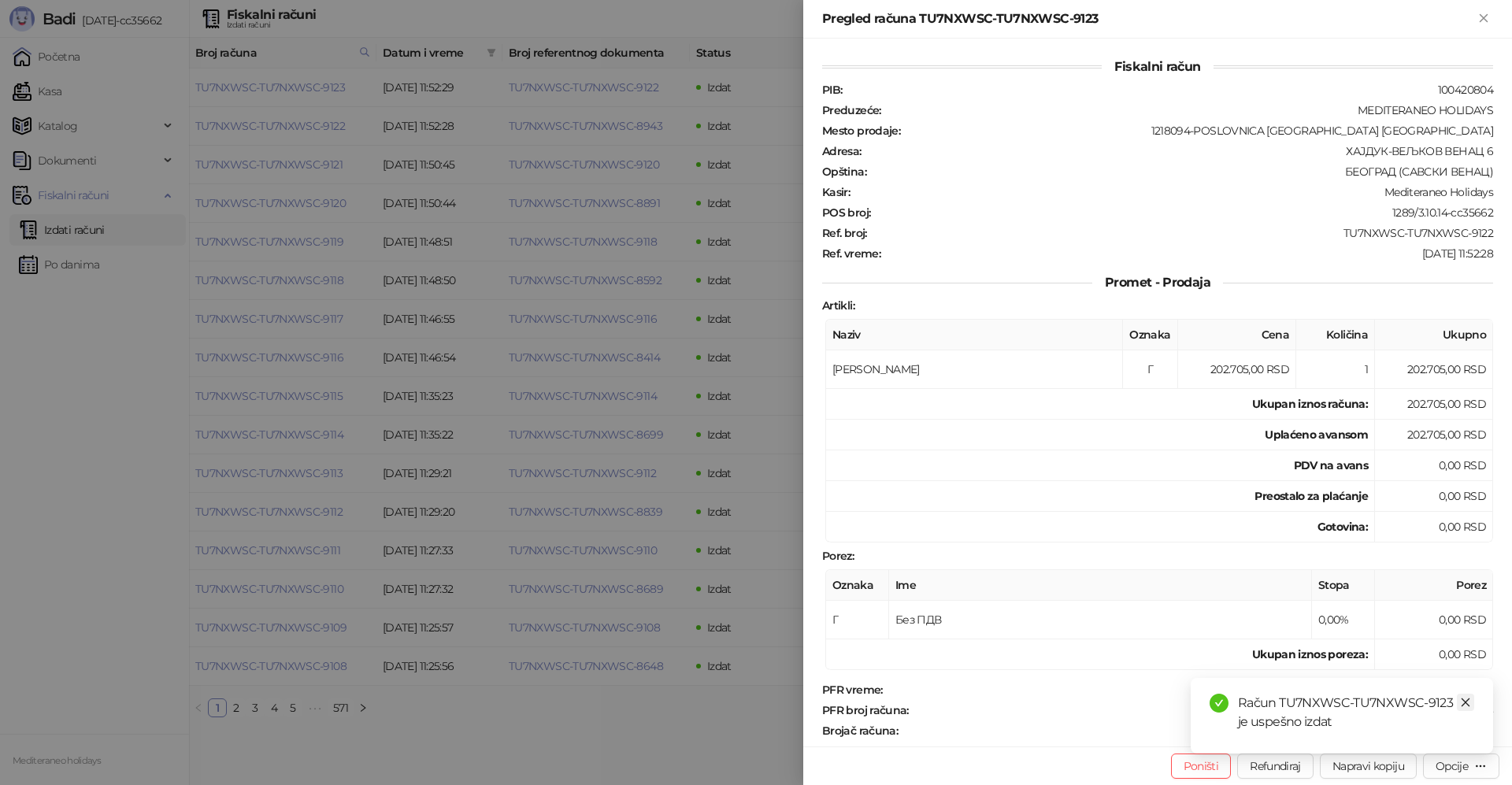
click at [1462, 701] on icon "close" at bounding box center [1465, 702] width 11 height 11
click at [1457, 770] on div "Opcije" at bounding box center [1451, 766] width 32 height 14
click at [1390, 745] on li "Preuzmi u PDF formatu" at bounding box center [1397, 735] width 198 height 25
drag, startPoint x: 1477, startPoint y: 19, endPoint x: 779, endPoint y: 651, distance: 941.6
click at [1475, 21] on button "Zatvori" at bounding box center [1483, 18] width 19 height 18
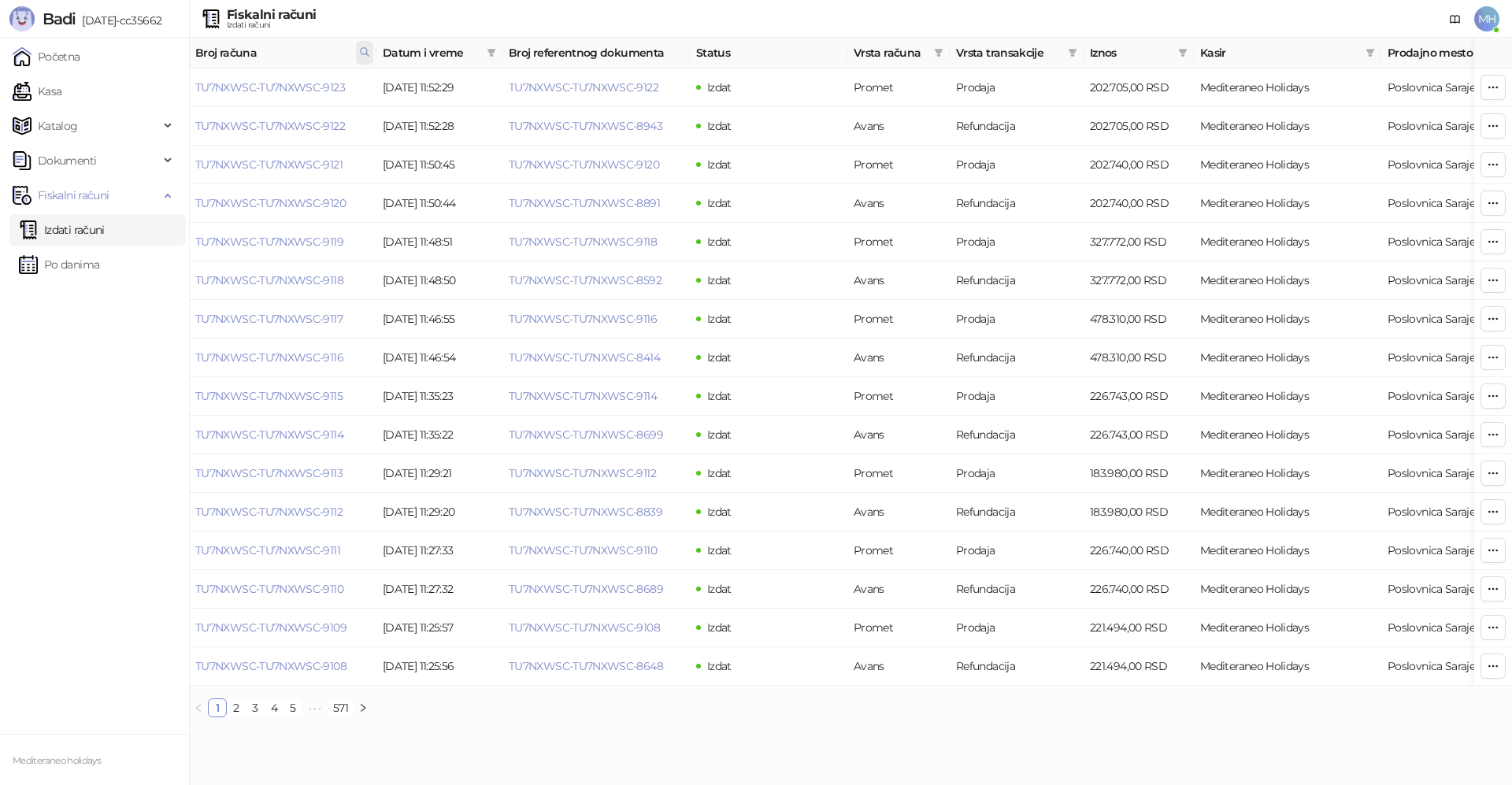
click at [370, 55] on span at bounding box center [364, 53] width 18 height 24
drag, startPoint x: 222, startPoint y: 88, endPoint x: 158, endPoint y: 98, distance: 64.8
click at [158, 98] on body "Badi [DATE]-cc35662 Početna Kasa Katalog Dokumenti Fiskalni računi Izdati račun…" at bounding box center [756, 365] width 1512 height 730
type input "****"
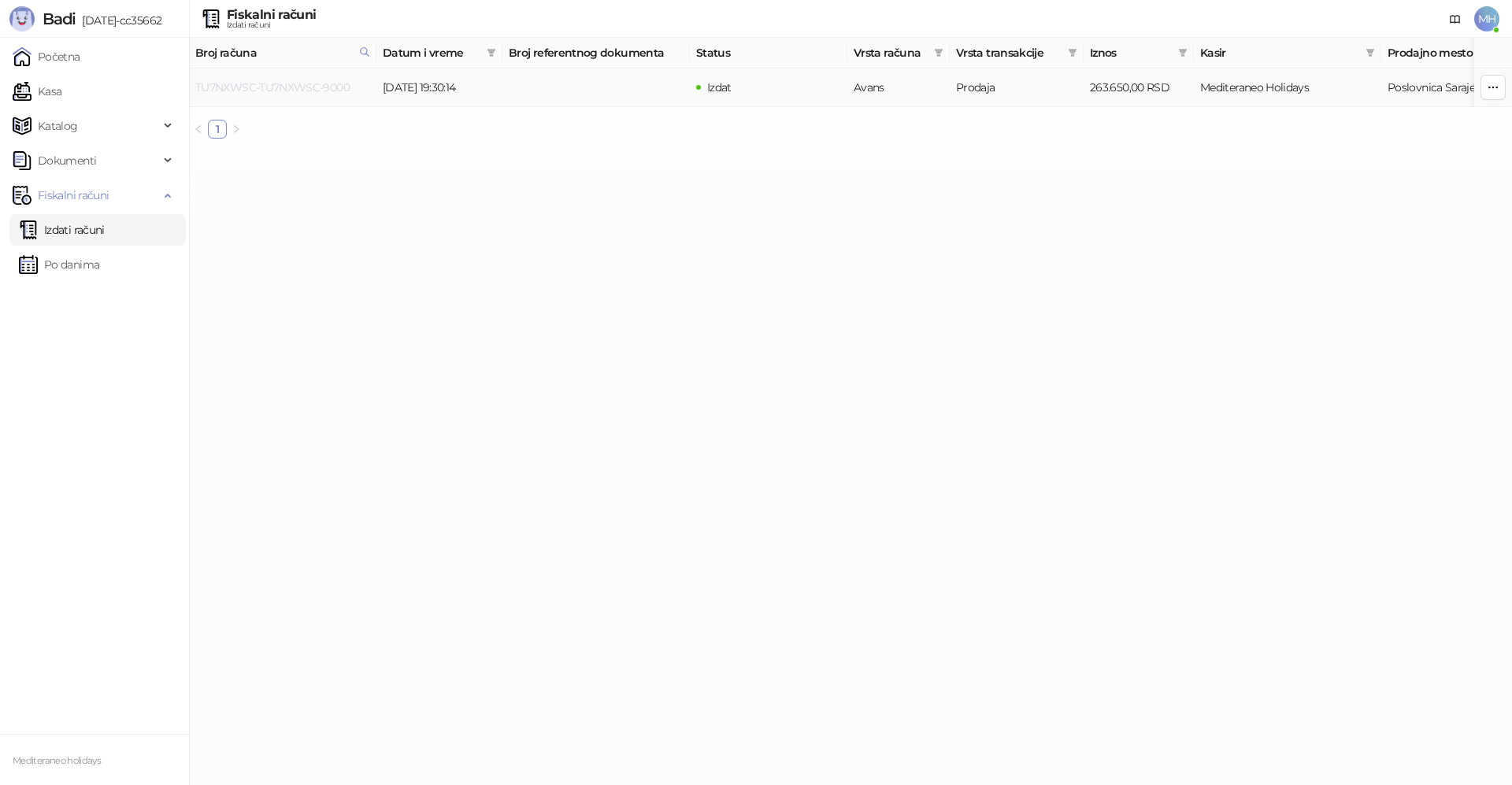
click at [336, 89] on link "TU7NXWSC-TU7NXWSC-9000" at bounding box center [272, 87] width 155 height 14
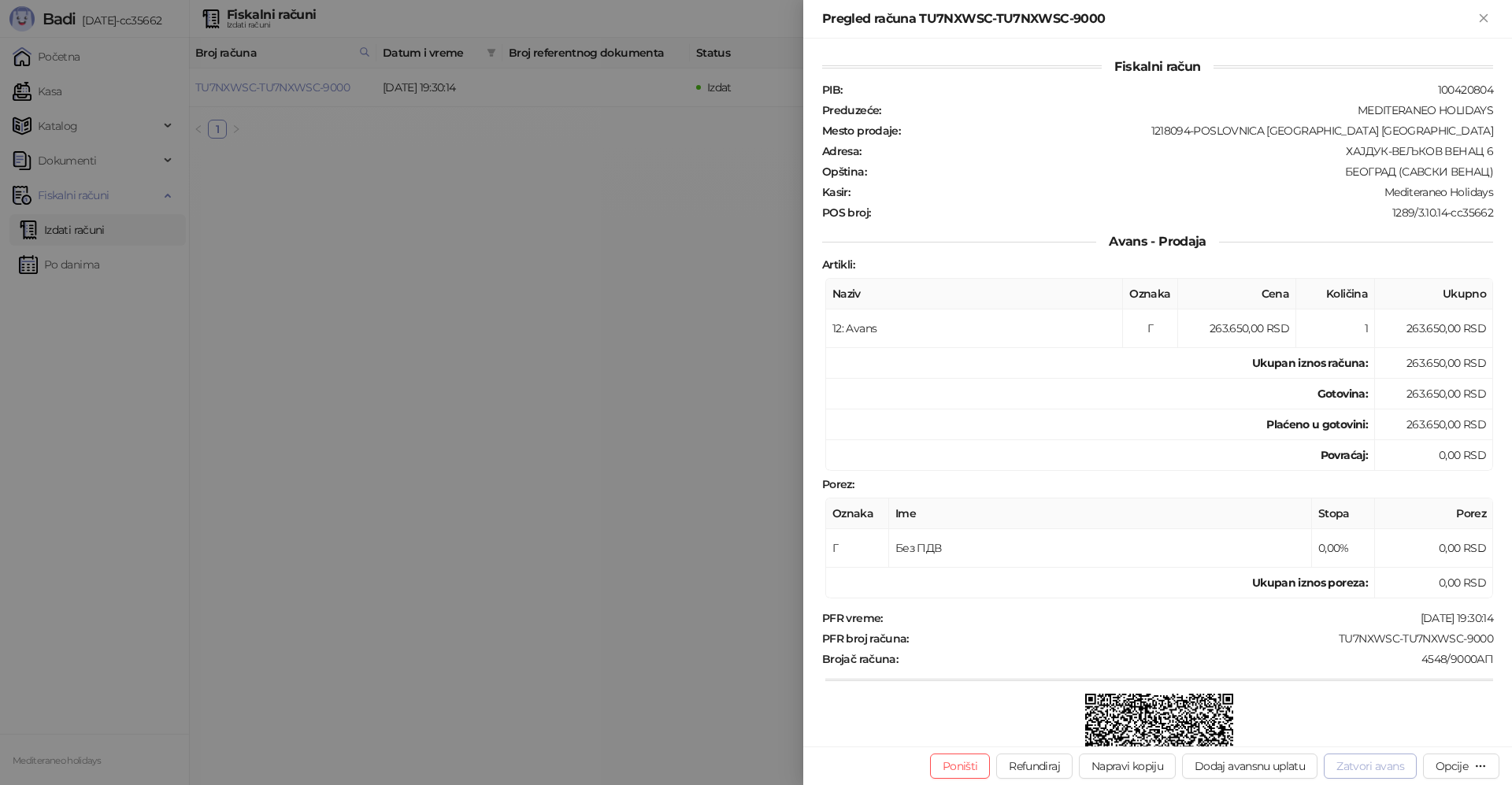
click at [1356, 762] on button "Zatvori avans" at bounding box center [1370, 766] width 93 height 25
type input "**********"
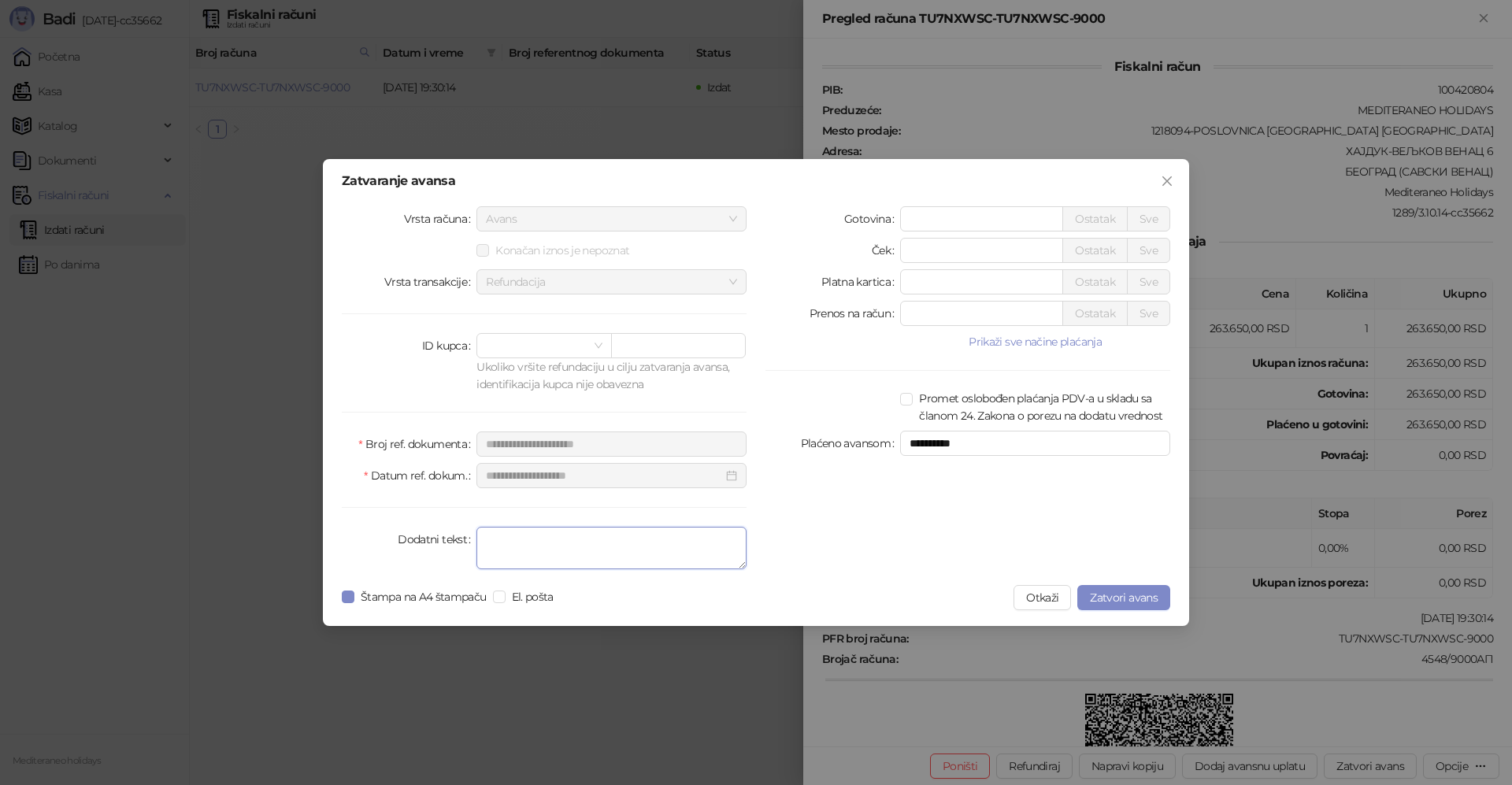
click at [500, 551] on textarea "Dodatni tekst" at bounding box center [611, 547] width 270 height 43
type textarea "*******"
click at [1103, 597] on span "Zatvori avans" at bounding box center [1123, 597] width 68 height 14
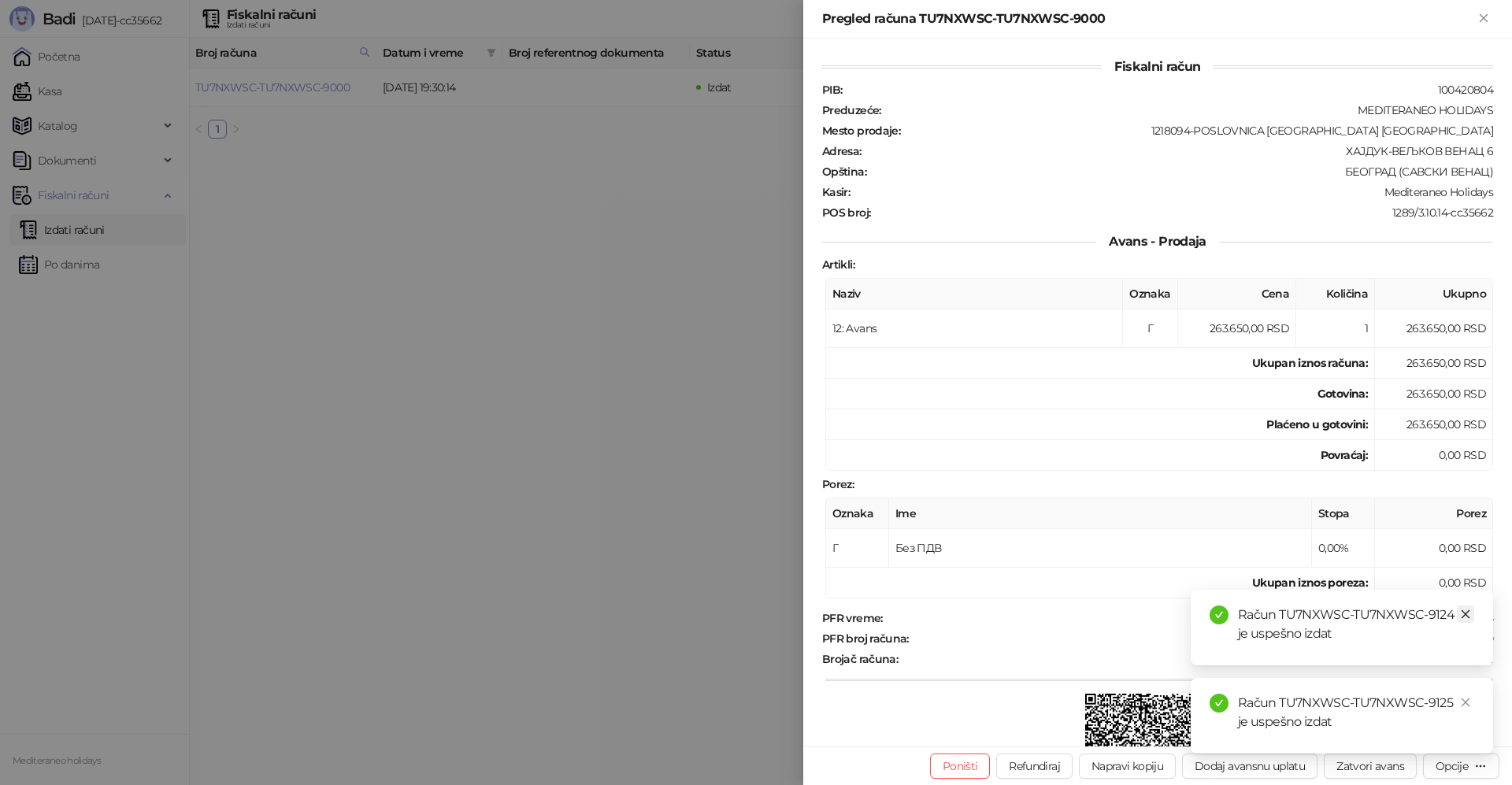
click at [1469, 617] on icon "close" at bounding box center [1465, 614] width 11 height 11
click at [1463, 703] on icon "close" at bounding box center [1465, 702] width 11 height 11
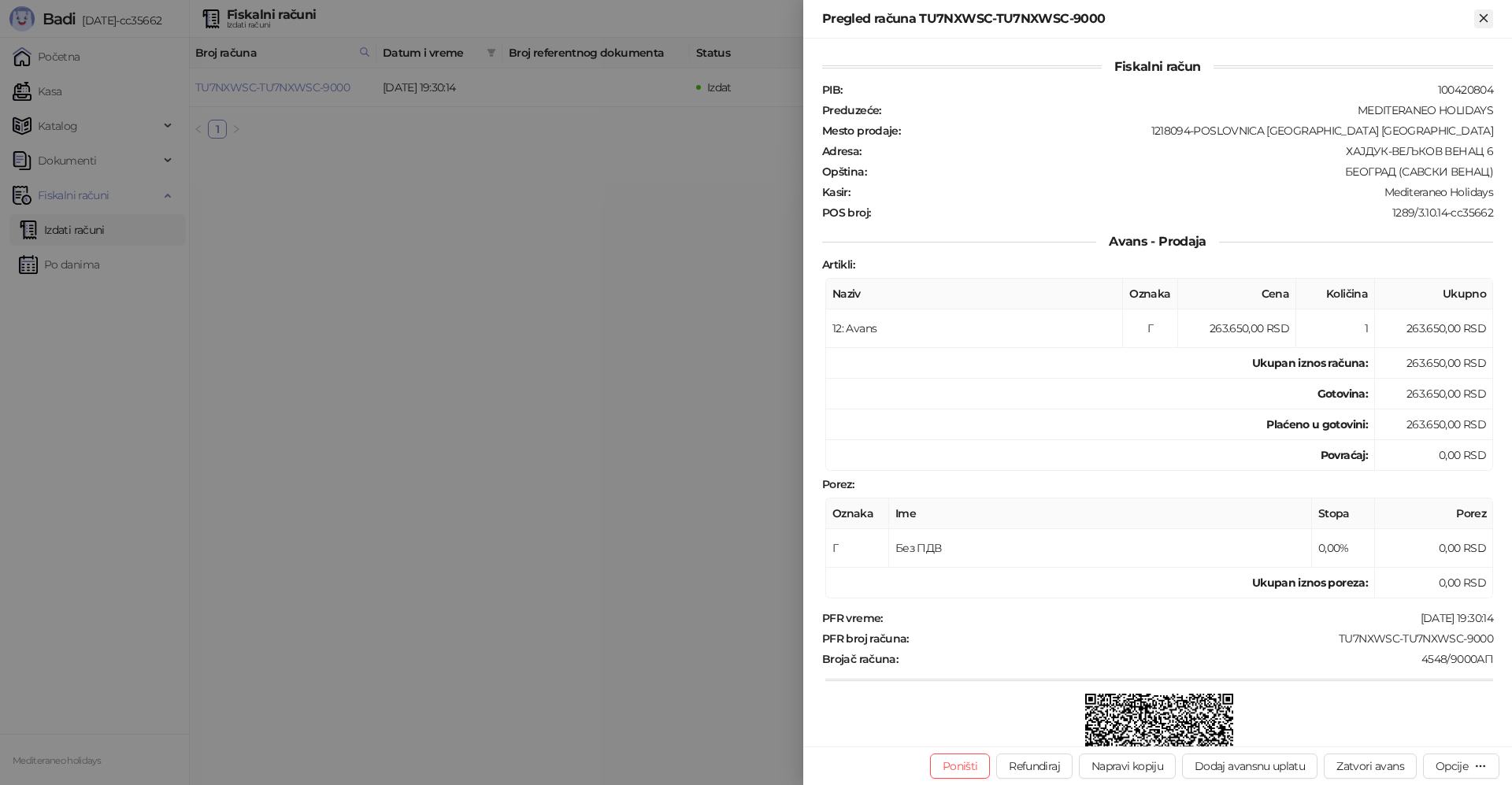
click at [1486, 16] on icon "Zatvori" at bounding box center [1483, 18] width 7 height 7
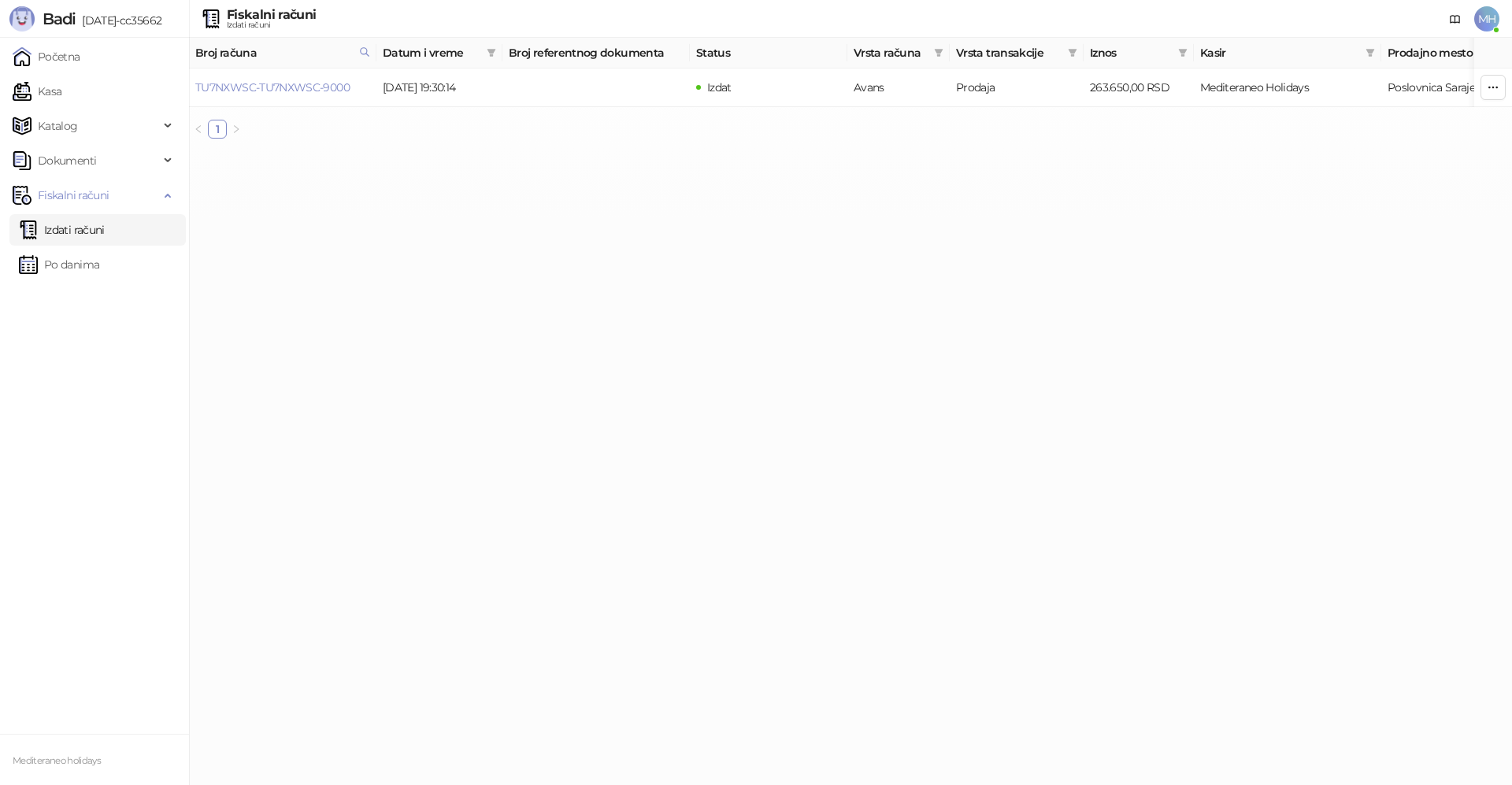
click at [71, 229] on link "Izdati računi" at bounding box center [61, 229] width 86 height 31
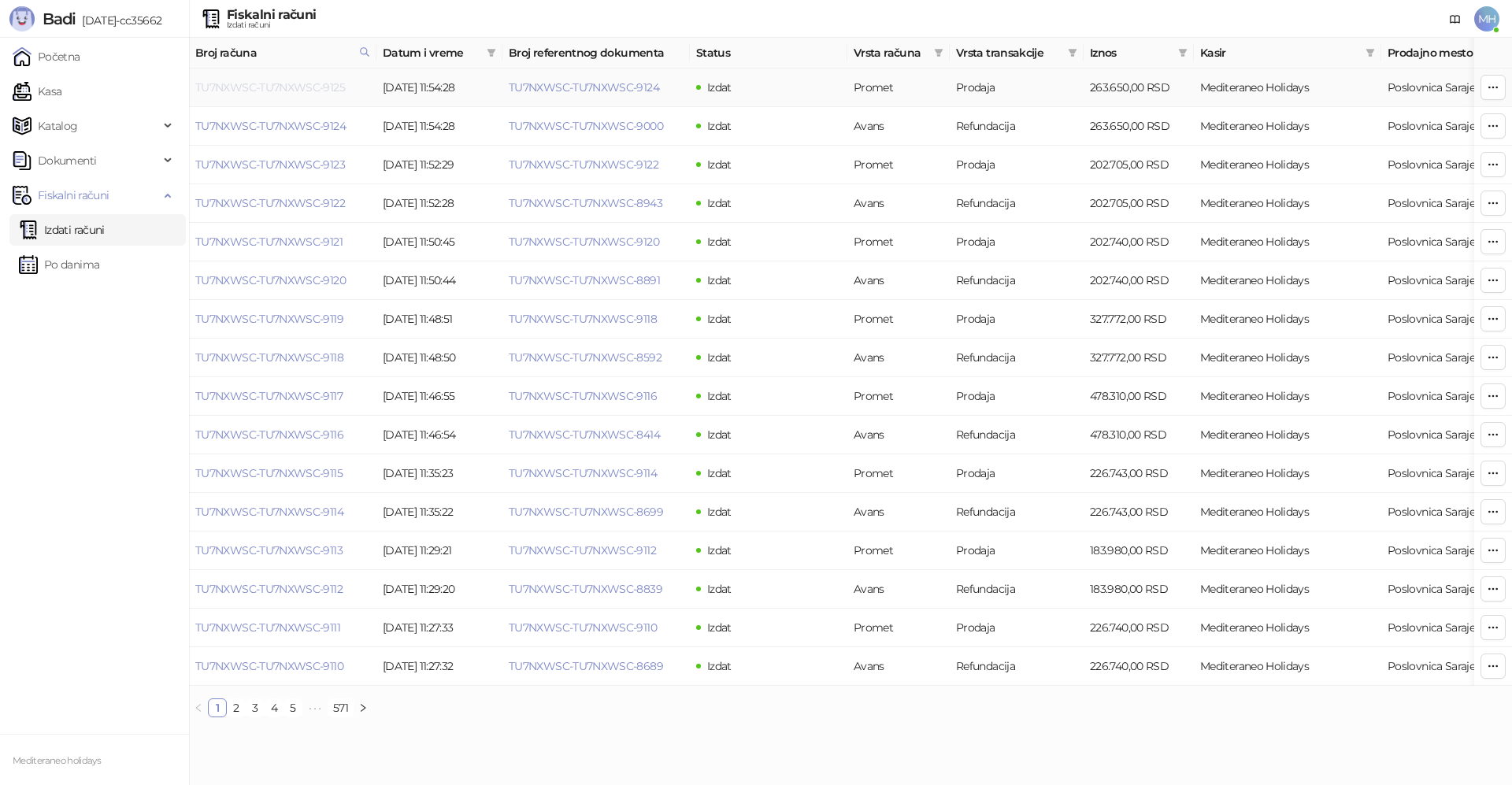
click at [325, 84] on link "TU7NXWSC-TU7NXWSC-9125" at bounding box center [270, 87] width 150 height 14
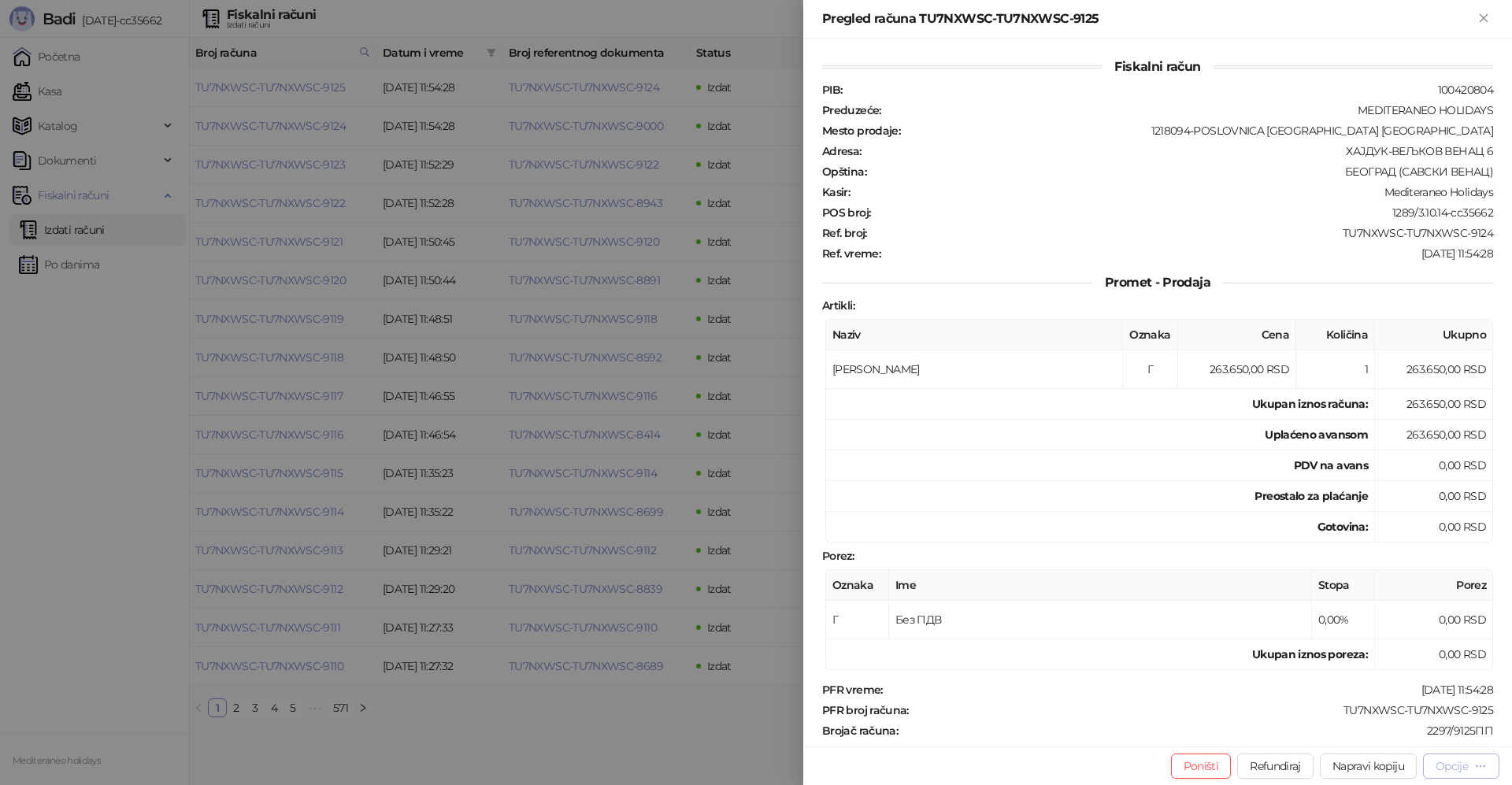
click at [1443, 771] on div "Opcije" at bounding box center [1451, 766] width 32 height 14
click at [1374, 736] on span "Preuzmi u PDF formatu" at bounding box center [1406, 734] width 161 height 18
click at [1491, 20] on button "Zatvori" at bounding box center [1483, 18] width 19 height 18
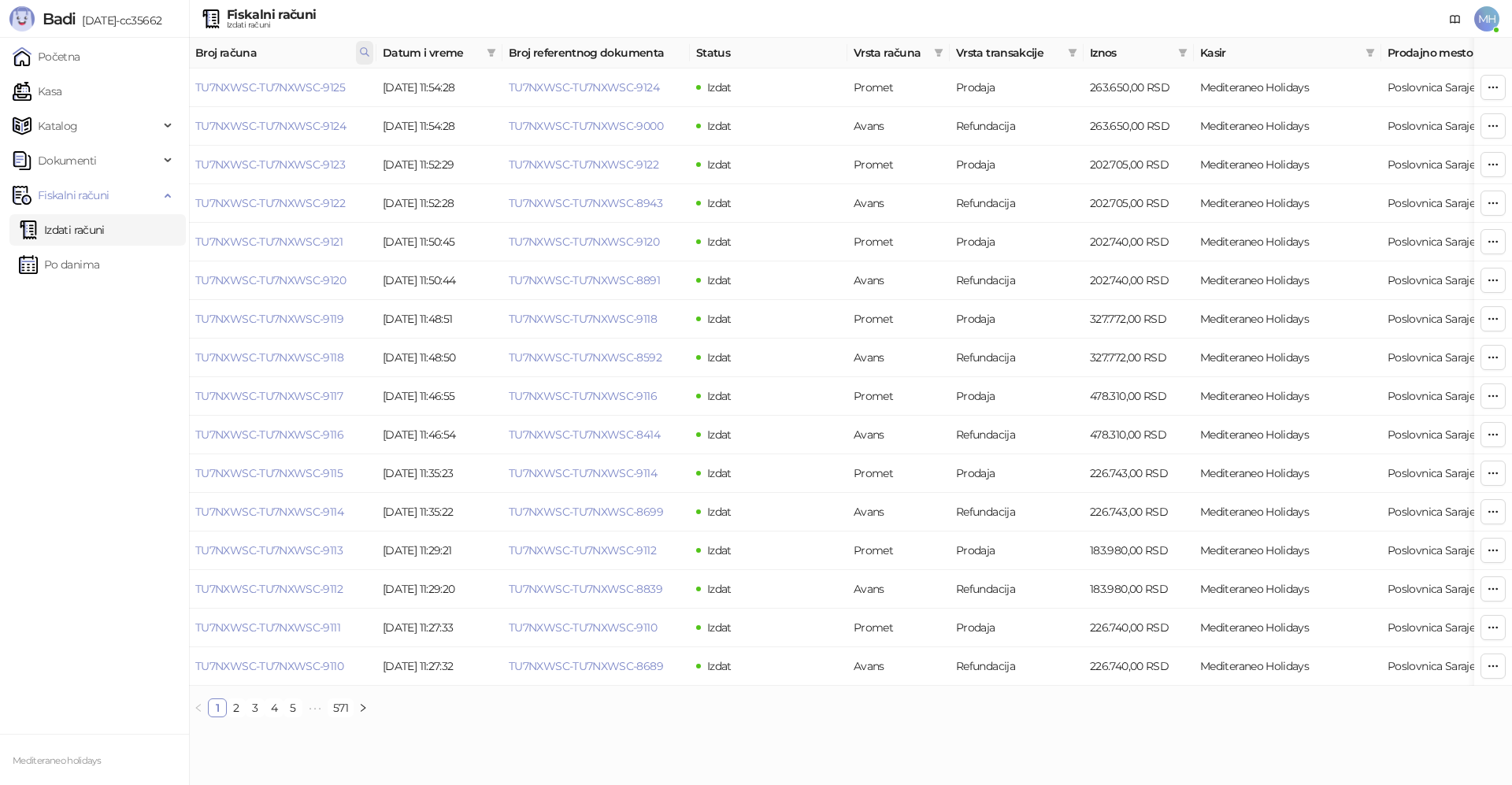
click at [370, 46] on span at bounding box center [364, 53] width 18 height 24
drag, startPoint x: 243, startPoint y: 84, endPoint x: 142, endPoint y: 85, distance: 101.0
click at [142, 85] on body "Badi [DATE]-cc35662 Početna Kasa Katalog Dokumenti Fiskalni računi Izdati račun…" at bounding box center [756, 365] width 1512 height 730
type input "****"
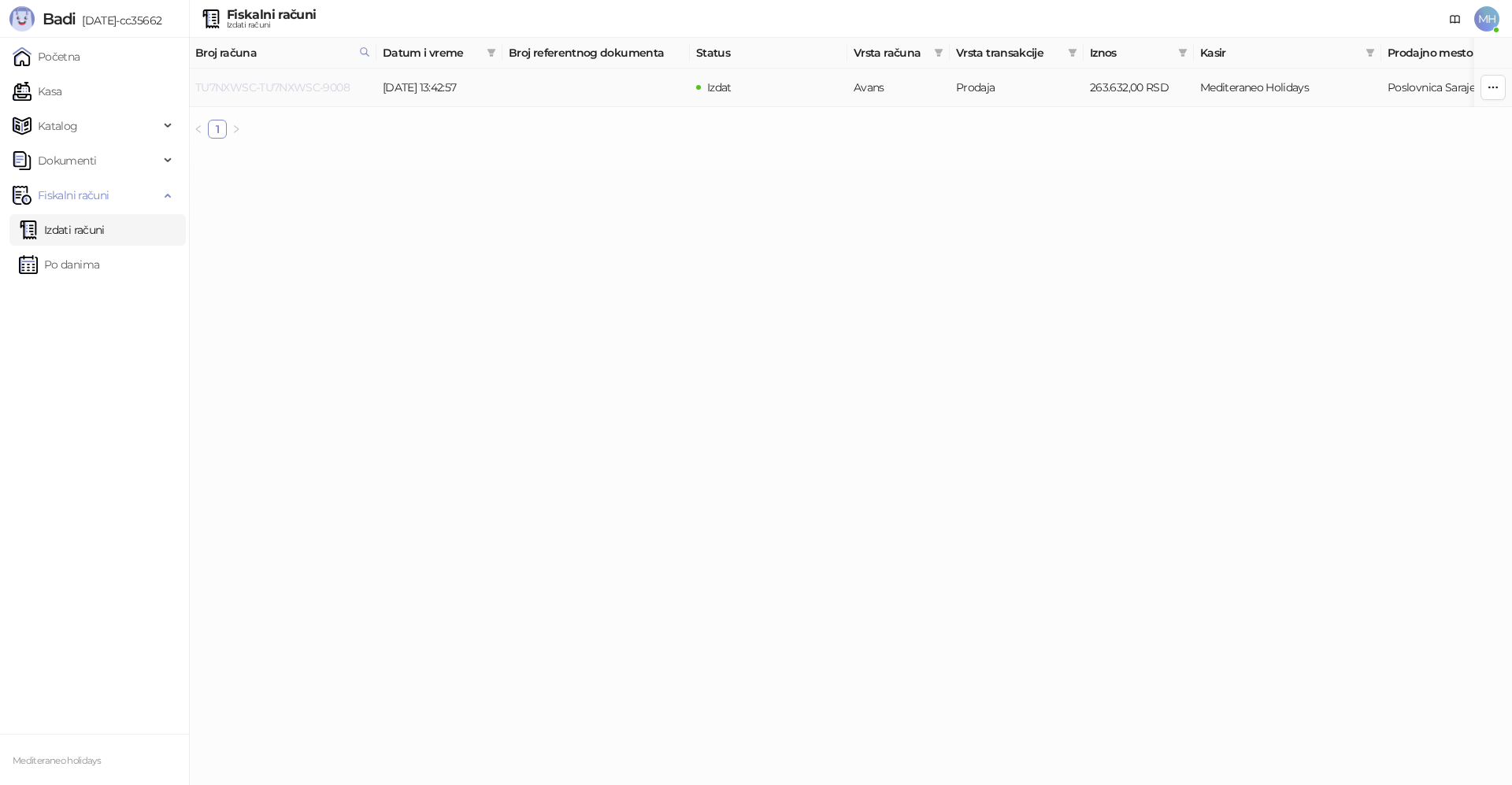
click at [320, 83] on link "TU7NXWSC-TU7NXWSC-9008" at bounding box center [272, 87] width 155 height 14
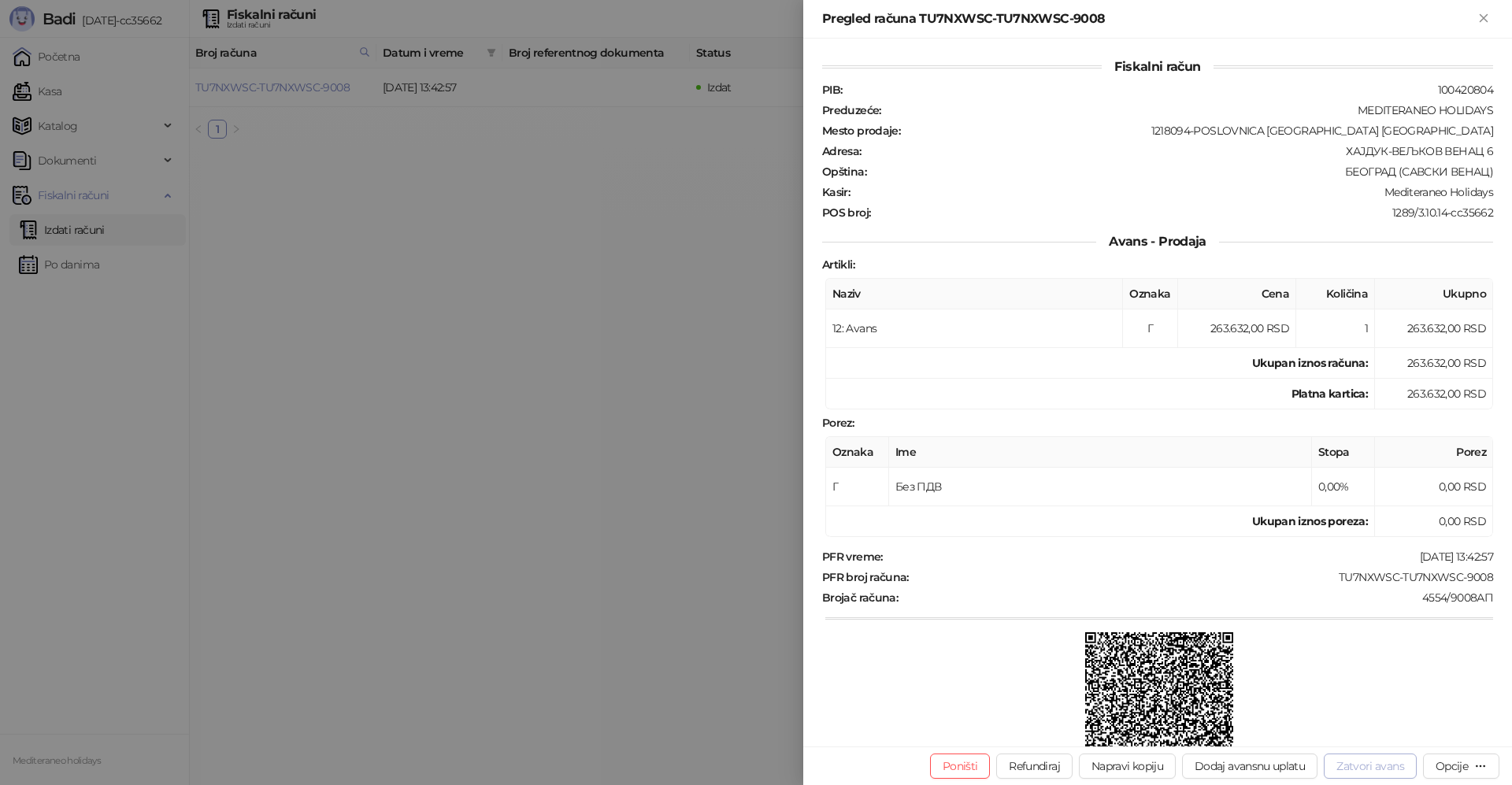
click at [1372, 767] on button "Zatvori avans" at bounding box center [1370, 766] width 93 height 25
type input "**********"
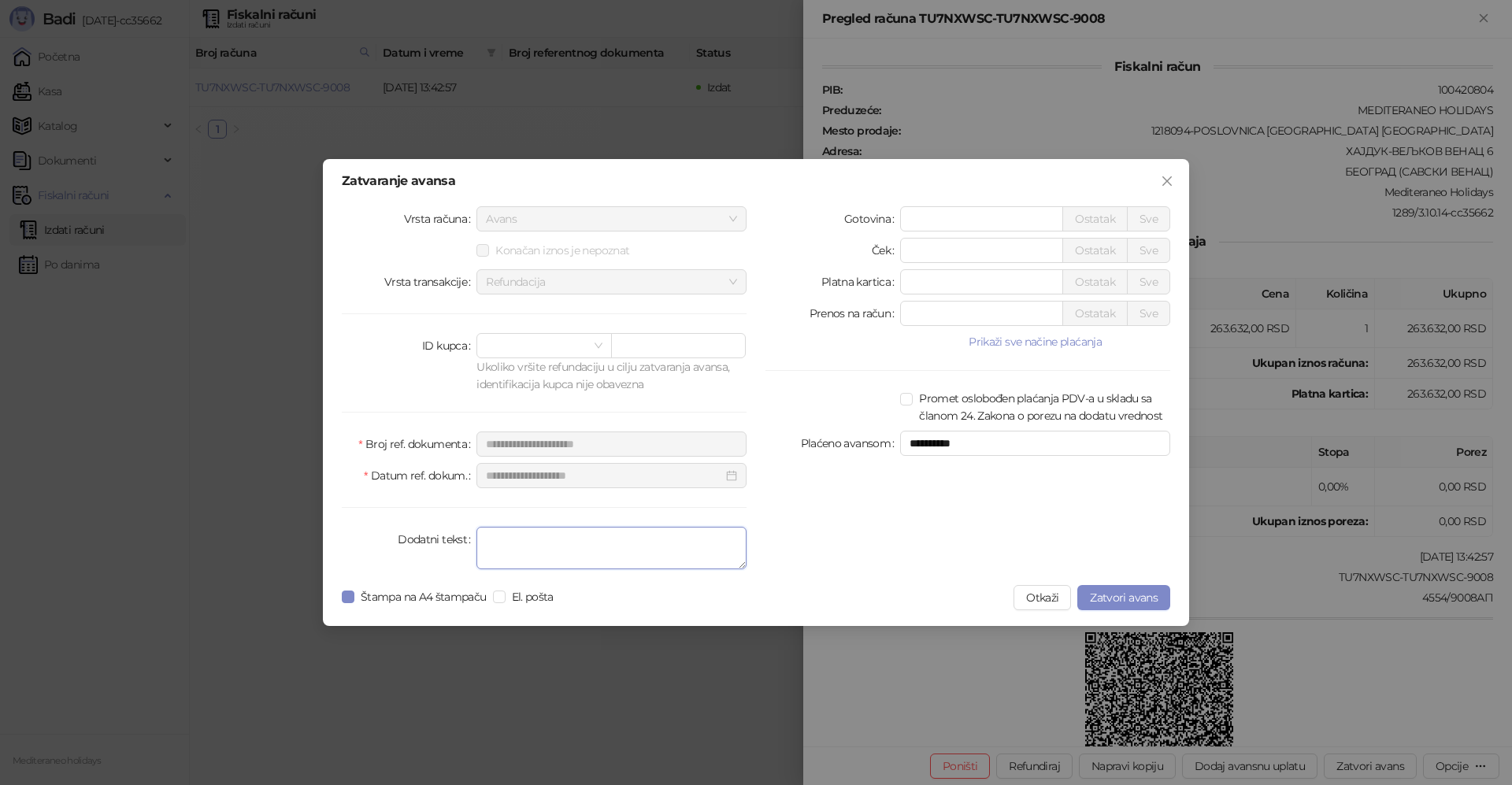
click at [589, 555] on textarea "Dodatni tekst" at bounding box center [611, 547] width 270 height 43
type textarea "*******"
click at [1116, 600] on span "Zatvori avans" at bounding box center [1123, 597] width 68 height 14
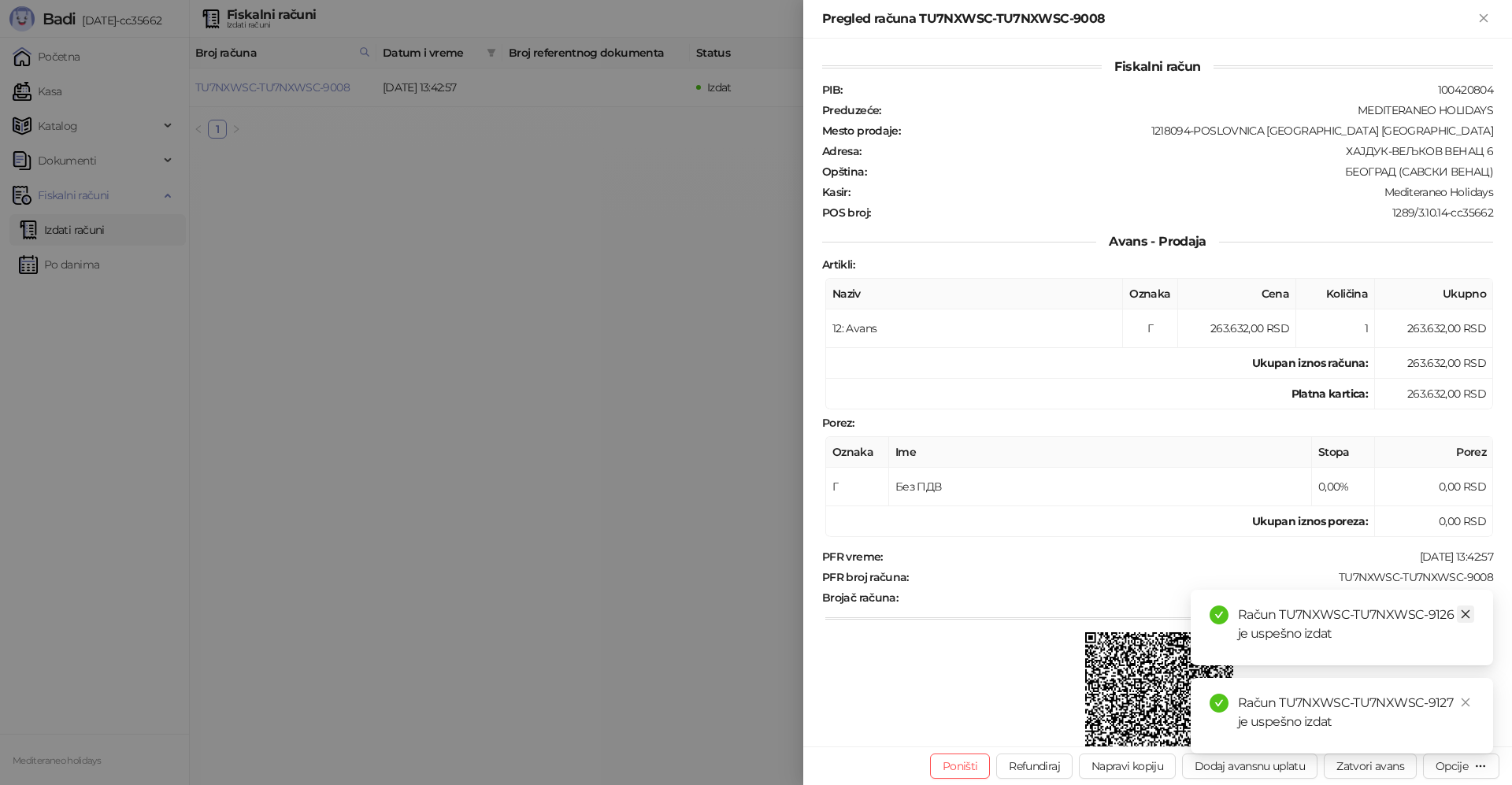
click at [1461, 615] on icon "close" at bounding box center [1465, 614] width 11 height 11
click at [1467, 700] on icon "close" at bounding box center [1466, 703] width 8 height 8
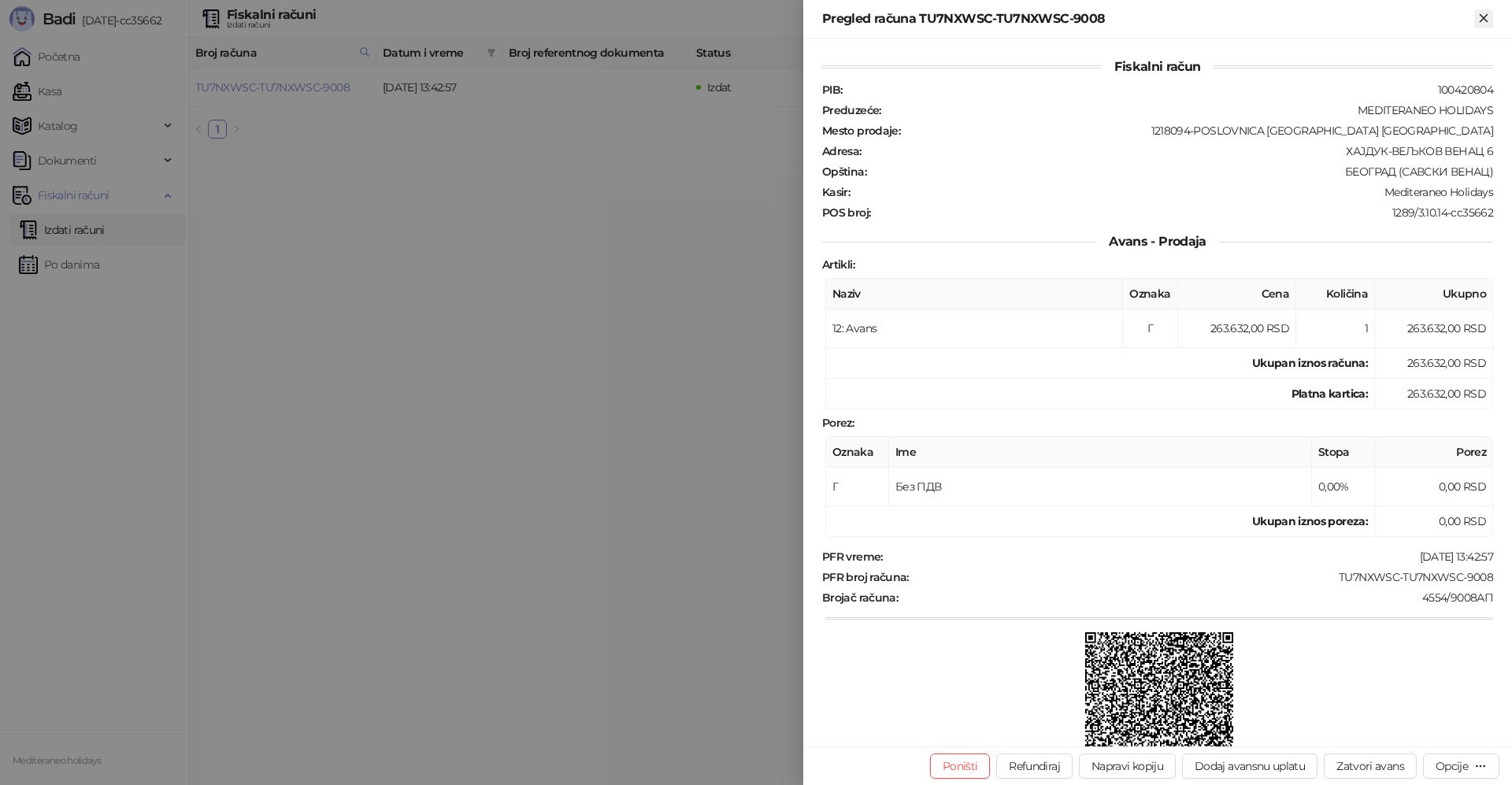
click at [1490, 20] on icon "Zatvori" at bounding box center [1483, 18] width 14 height 14
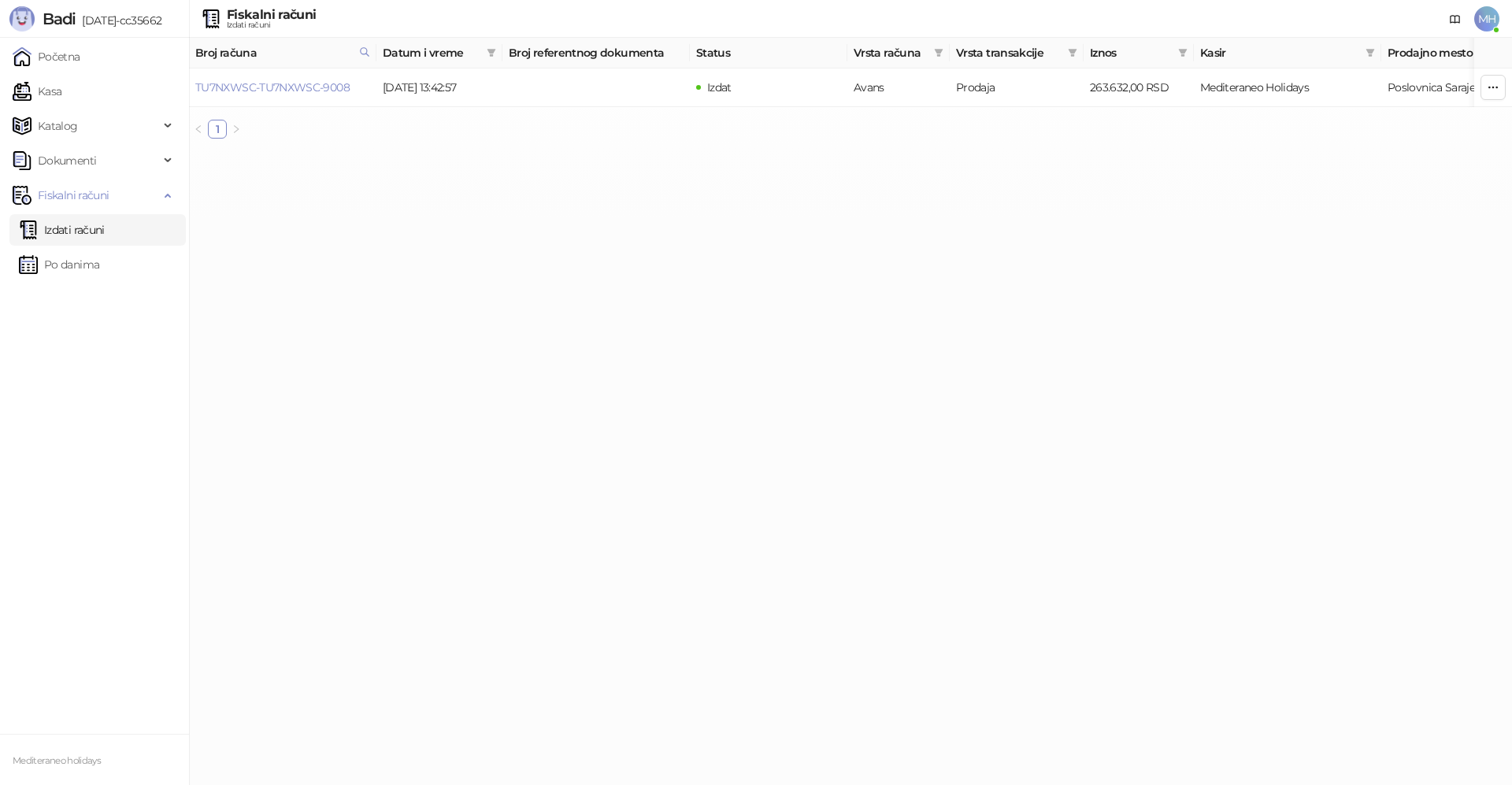
click at [66, 229] on link "Izdati računi" at bounding box center [61, 229] width 86 height 31
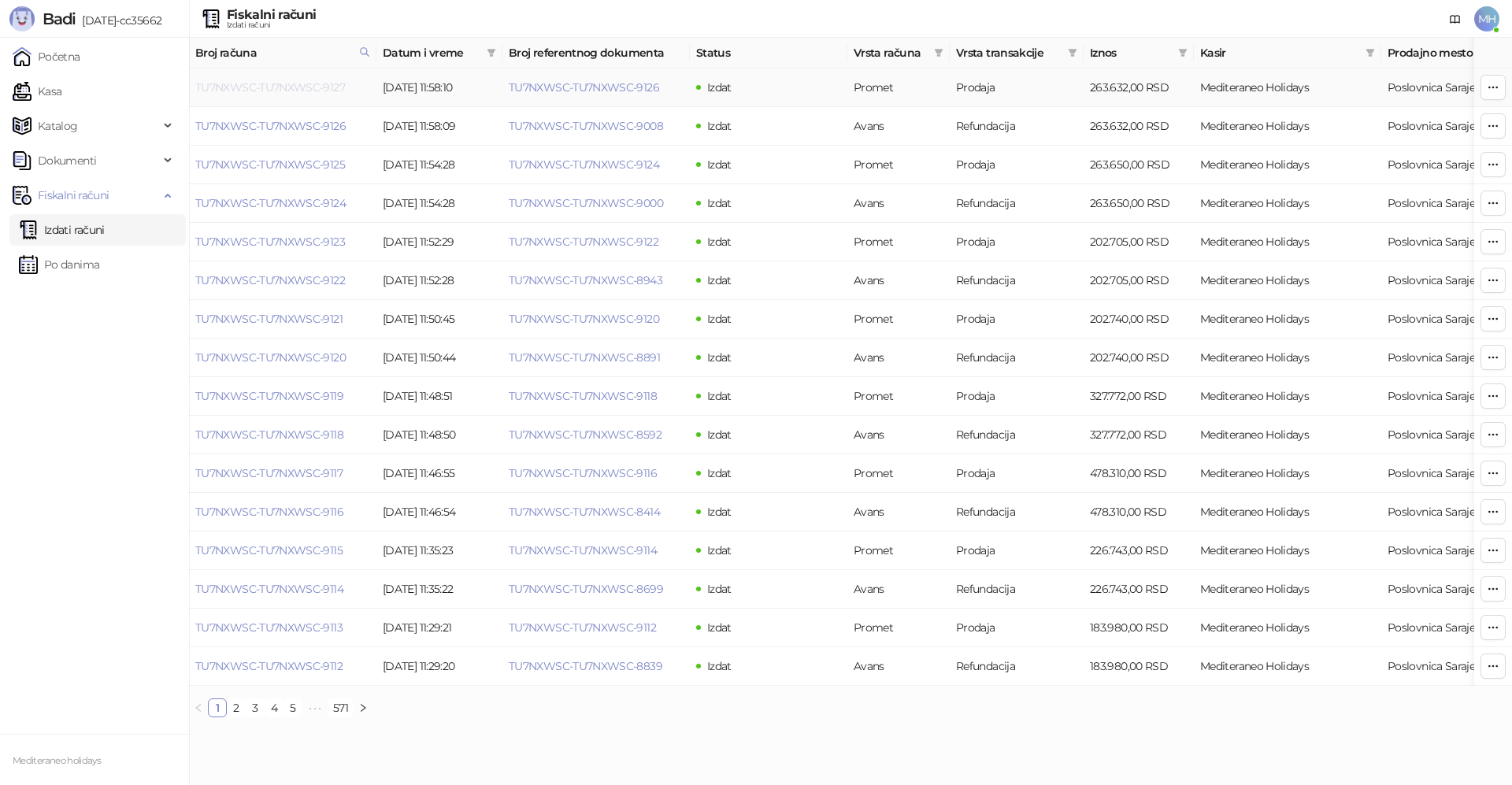
click at [324, 81] on link "TU7NXWSC-TU7NXWSC-9127" at bounding box center [270, 87] width 150 height 14
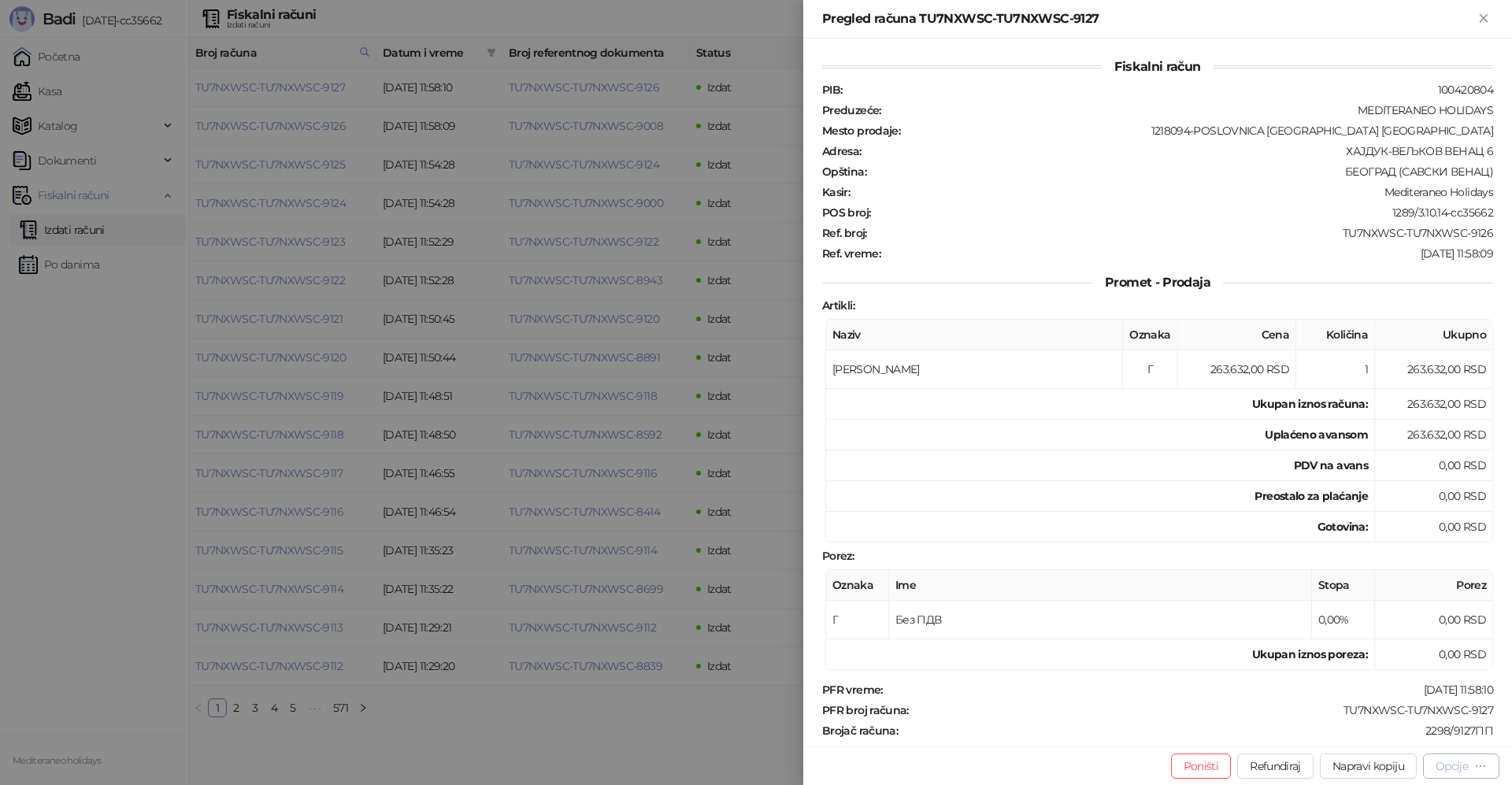
click at [1450, 769] on div "Opcije" at bounding box center [1451, 766] width 32 height 14
click at [1356, 730] on span "Preuzmi u PDF formatu" at bounding box center [1406, 734] width 161 height 18
drag, startPoint x: 1477, startPoint y: 17, endPoint x: 1463, endPoint y: 12, distance: 14.9
click at [1472, 15] on div "Pregled računa TU7NXWSC-TU7NXWSC-9127" at bounding box center [1158, 18] width 671 height 18
click at [1489, 18] on icon "Zatvori" at bounding box center [1483, 18] width 14 height 14
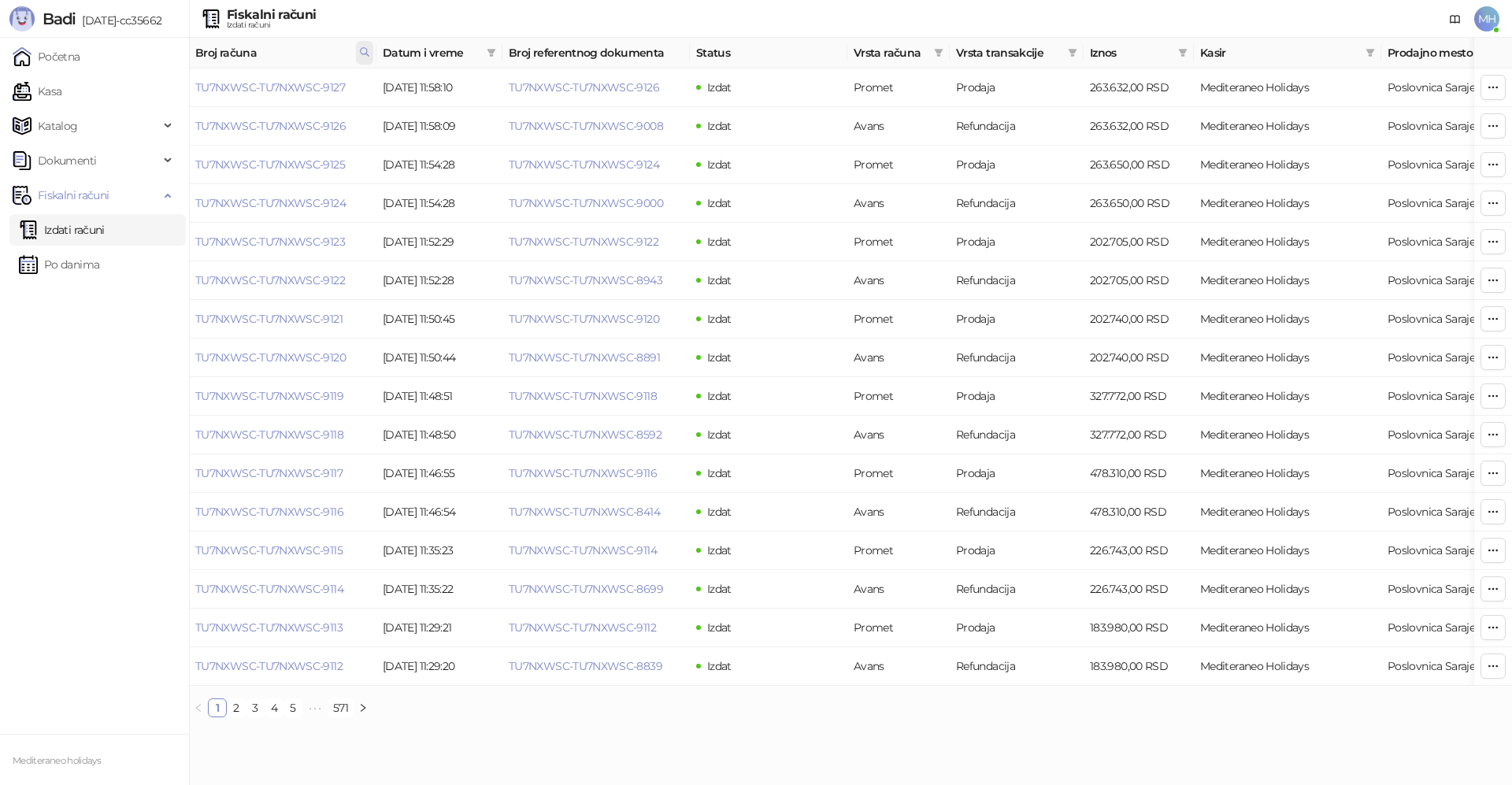
click at [362, 51] on icon at bounding box center [364, 51] width 11 height 11
drag, startPoint x: 211, startPoint y: 88, endPoint x: 197, endPoint y: 94, distance: 15.2
click at [188, 94] on body "Badi [DATE]-cc35662 Početna Kasa Katalog Dokumenti Fiskalni računi Izdati račun…" at bounding box center [756, 365] width 1512 height 730
type input "****"
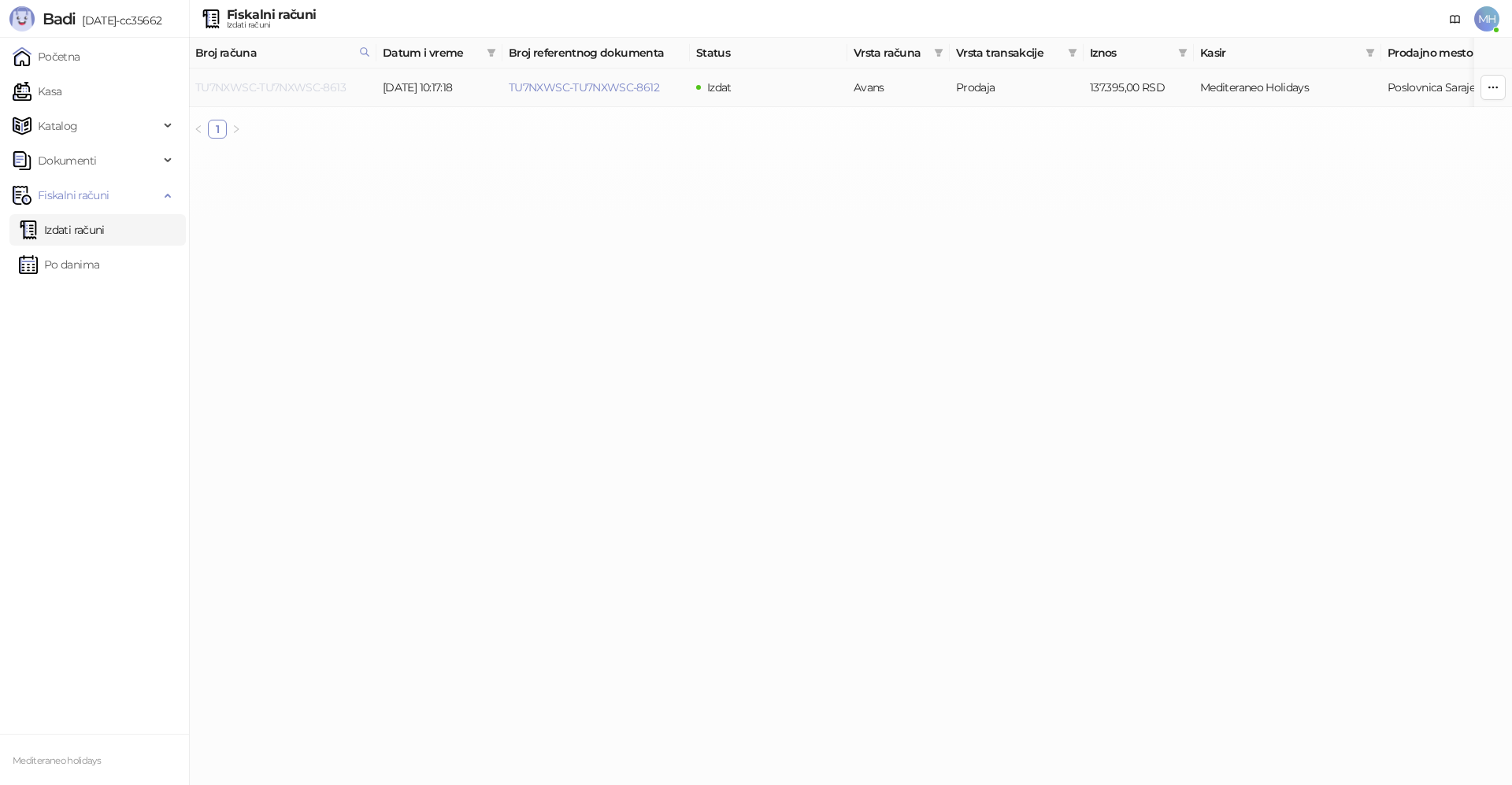
click at [329, 85] on link "TU7NXWSC-TU7NXWSC-8613" at bounding box center [270, 87] width 151 height 14
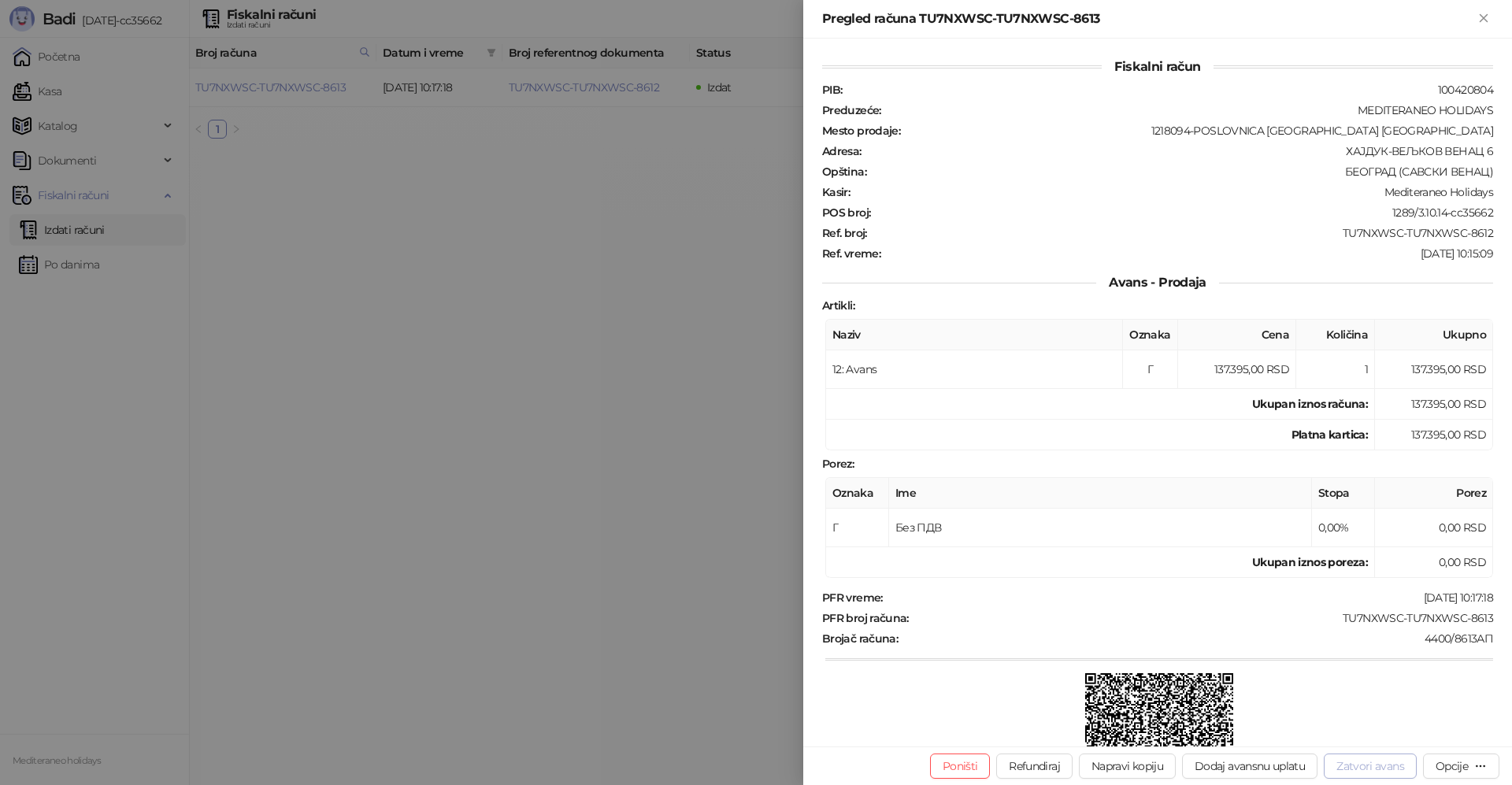
click at [1354, 763] on button "Zatvori avans" at bounding box center [1370, 766] width 93 height 25
type input "**********"
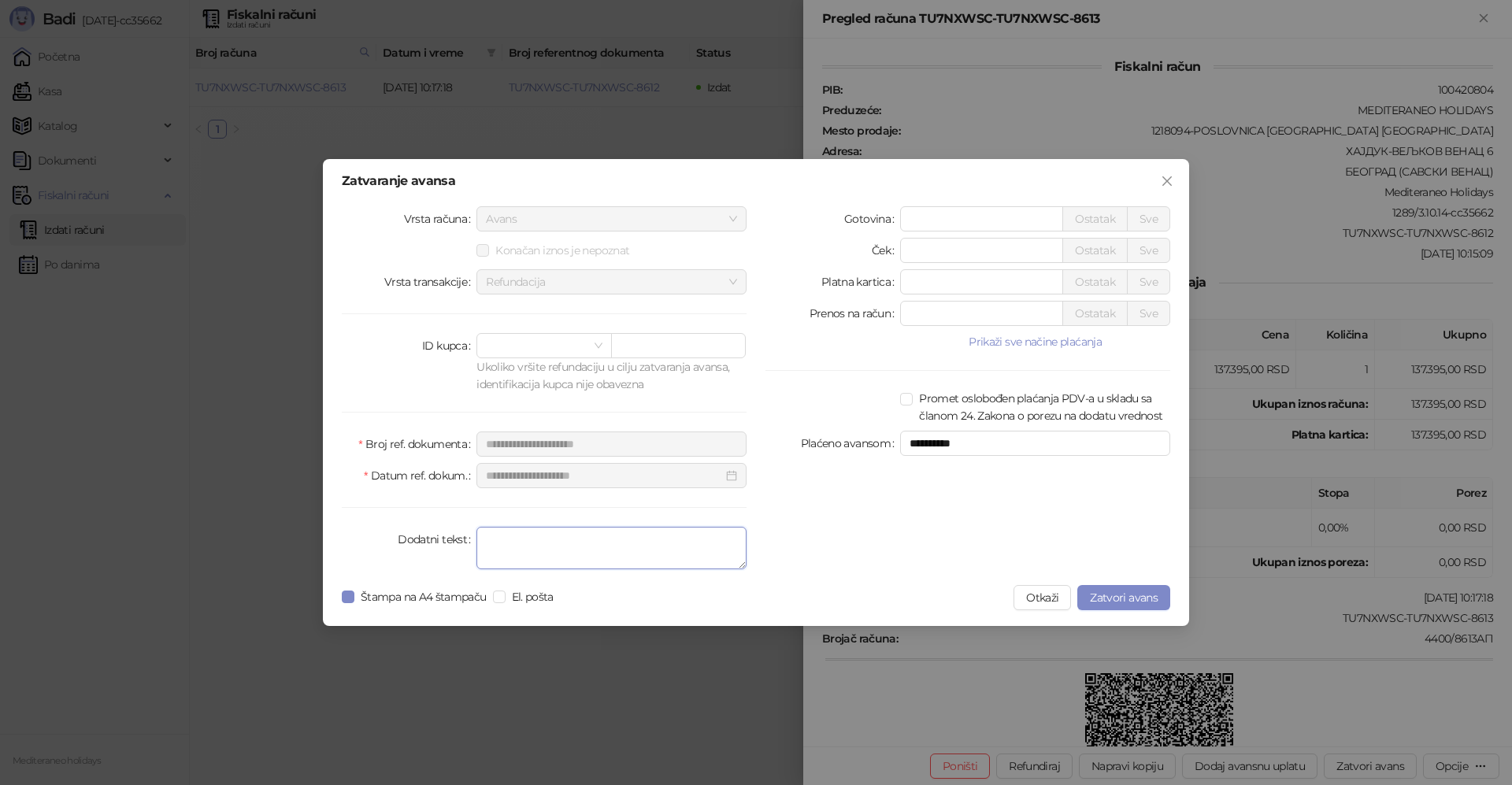
click at [543, 558] on textarea "Dodatni tekst" at bounding box center [611, 547] width 270 height 43
type textarea "*******"
click at [1132, 598] on span "Zatvori avans" at bounding box center [1123, 597] width 68 height 14
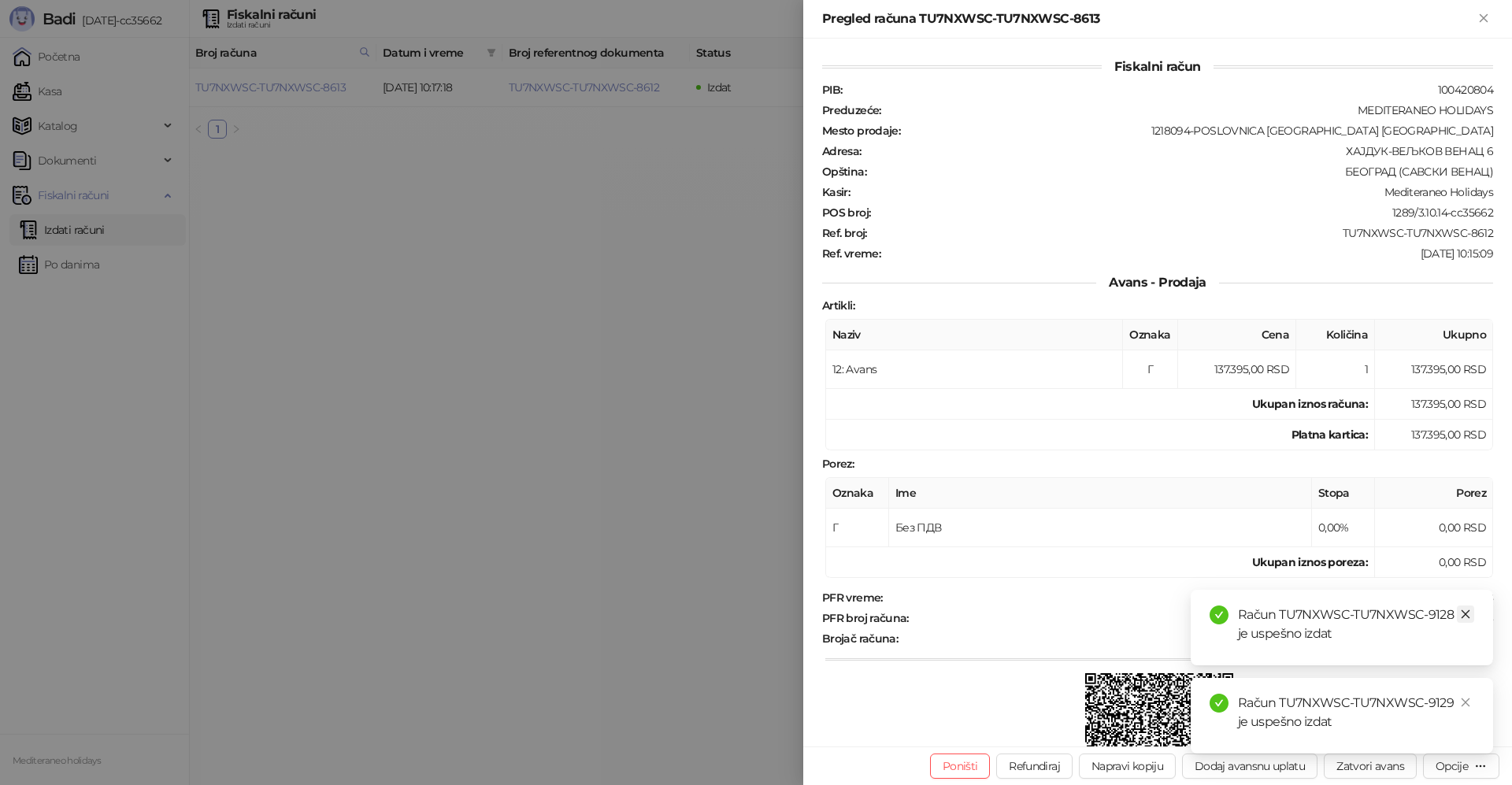
click at [1462, 612] on icon "close" at bounding box center [1465, 614] width 11 height 11
click at [1462, 702] on icon "close" at bounding box center [1465, 702] width 11 height 11
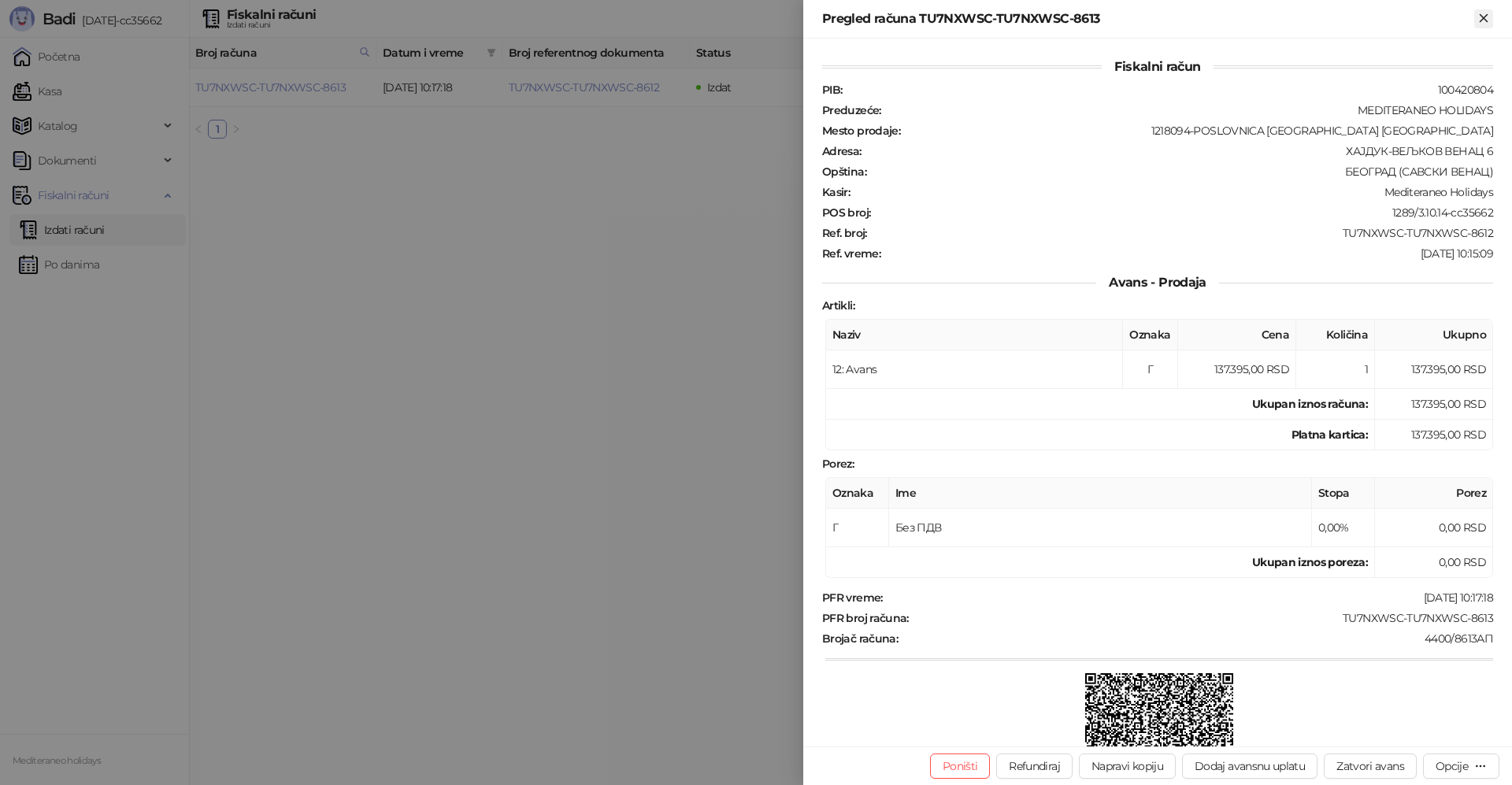
drag, startPoint x: 1483, startPoint y: 18, endPoint x: 820, endPoint y: 108, distance: 669.1
click at [1482, 18] on icon "Zatvori" at bounding box center [1483, 18] width 14 height 14
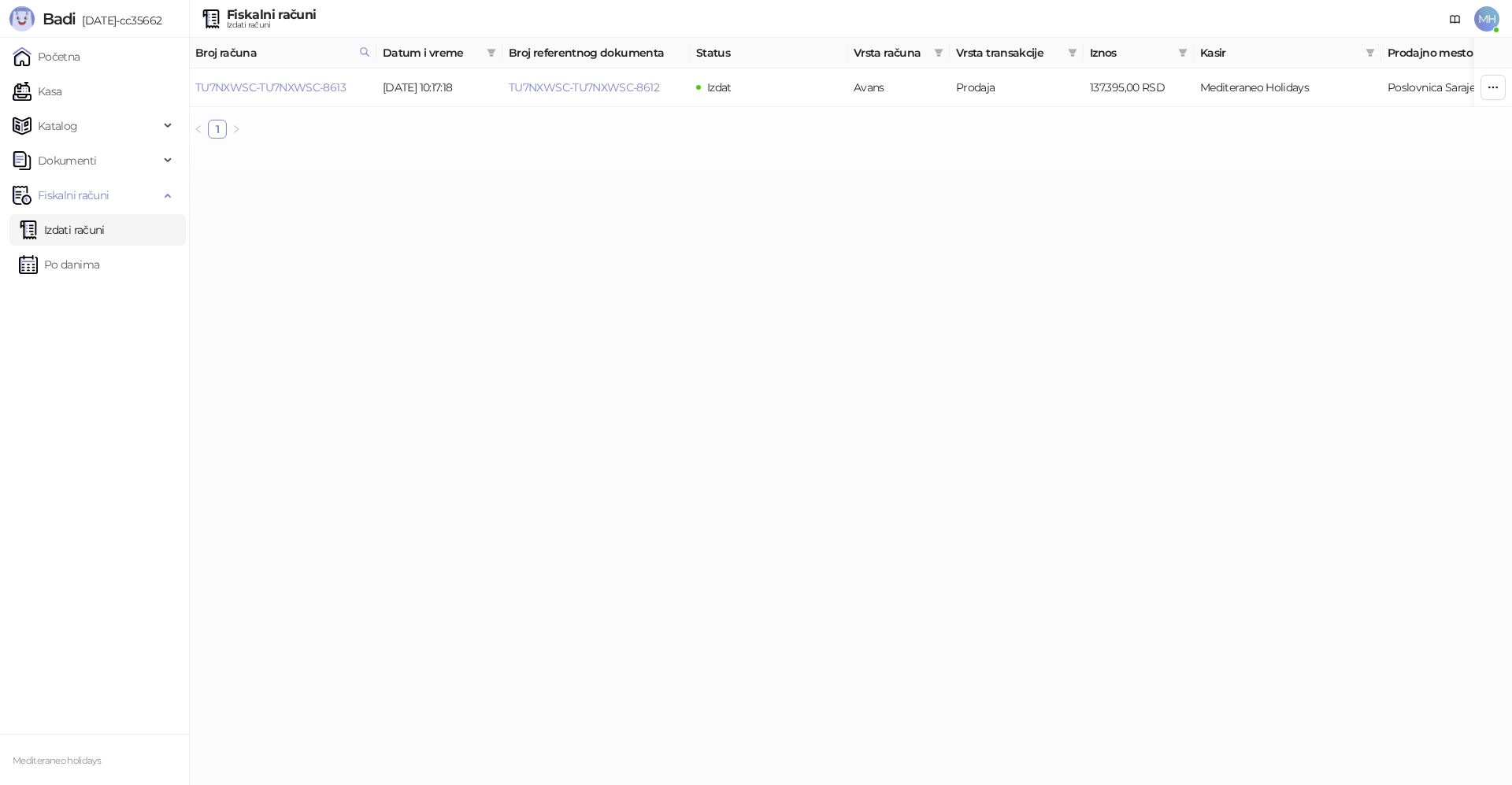
click at [86, 234] on link "Izdati računi" at bounding box center [61, 229] width 86 height 31
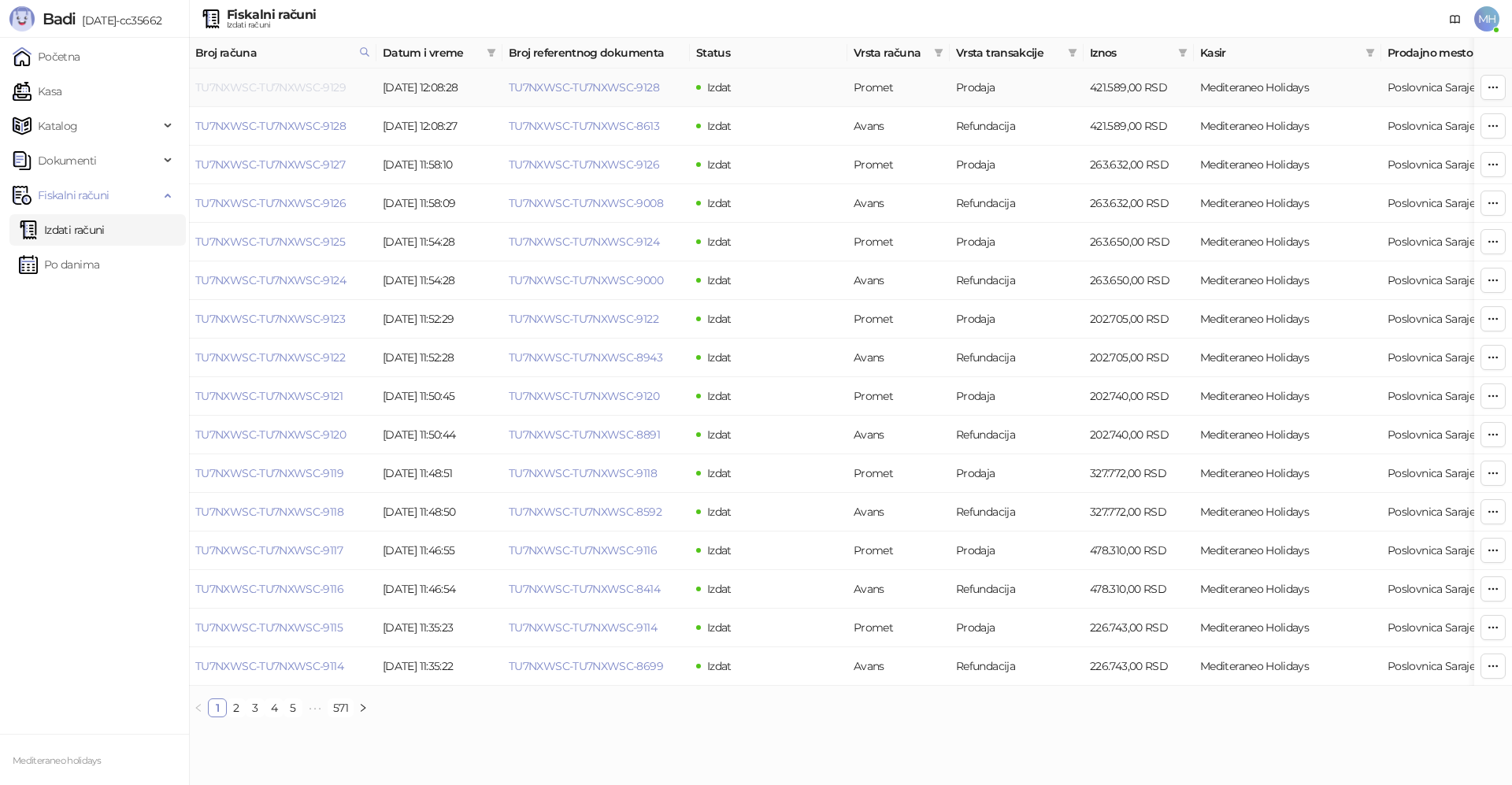
click at [288, 85] on link "TU7NXWSC-TU7NXWSC-9129" at bounding box center [270, 87] width 151 height 14
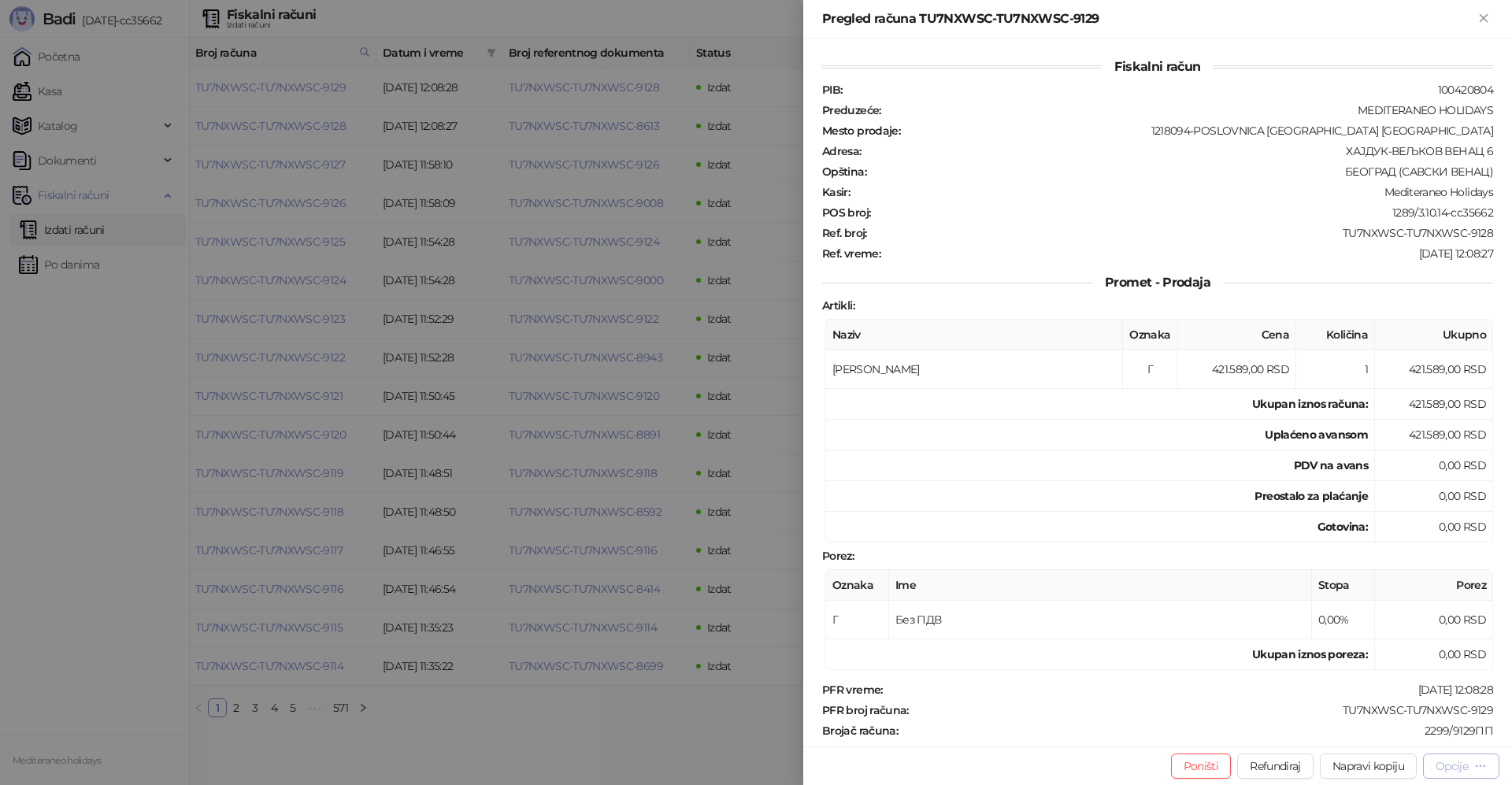
click at [1451, 761] on div "Opcije" at bounding box center [1451, 766] width 32 height 14
click at [1390, 738] on span "Preuzmi u PDF formatu" at bounding box center [1406, 734] width 161 height 18
click at [1485, 14] on icon "Zatvori" at bounding box center [1483, 18] width 14 height 14
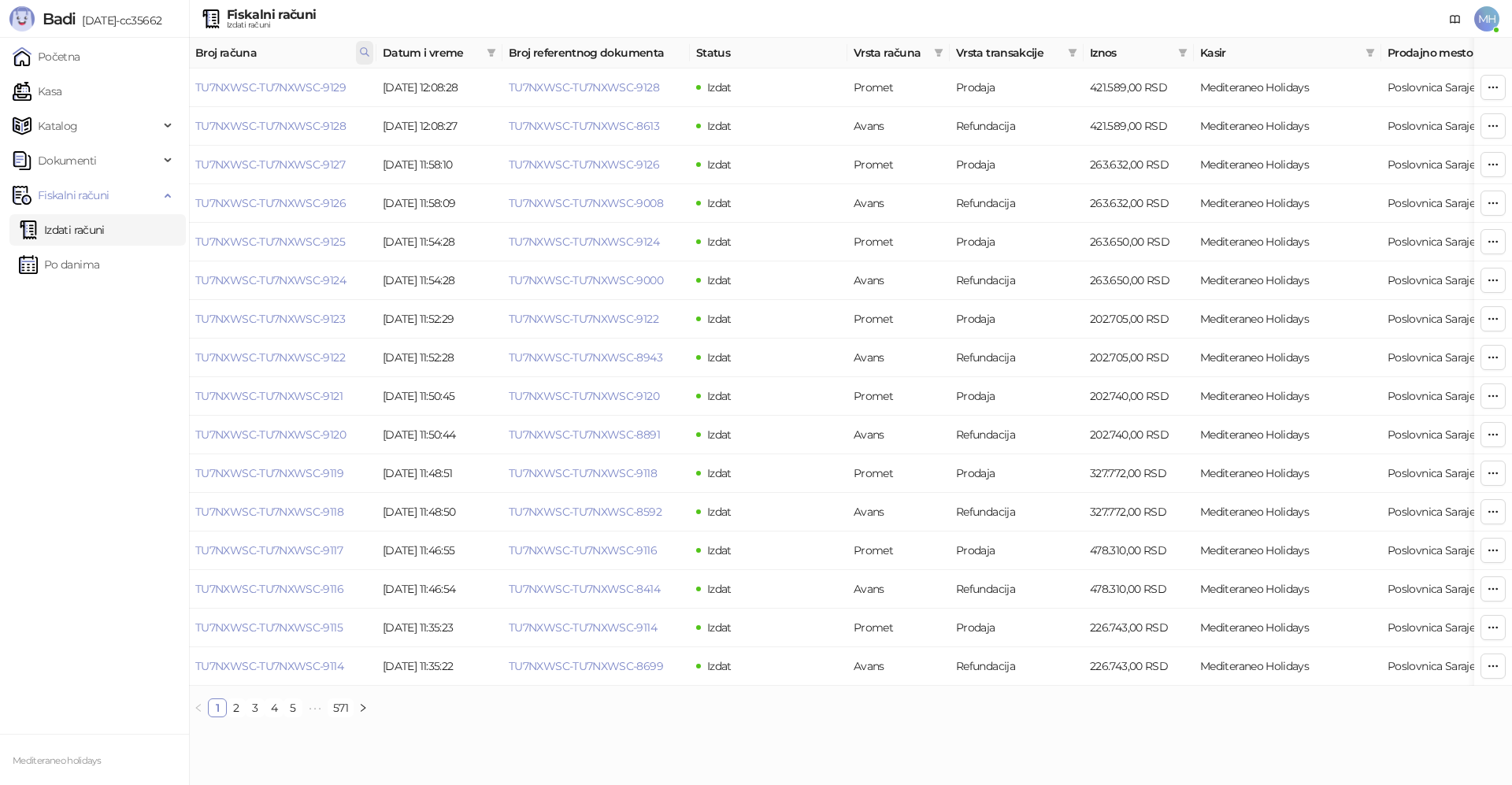
click at [361, 55] on icon at bounding box center [364, 51] width 11 height 11
click at [142, 96] on body "Badi [DATE]-cc35662 Početna Kasa Katalog Dokumenti Fiskalni računi Izdati račun…" at bounding box center [756, 365] width 1512 height 730
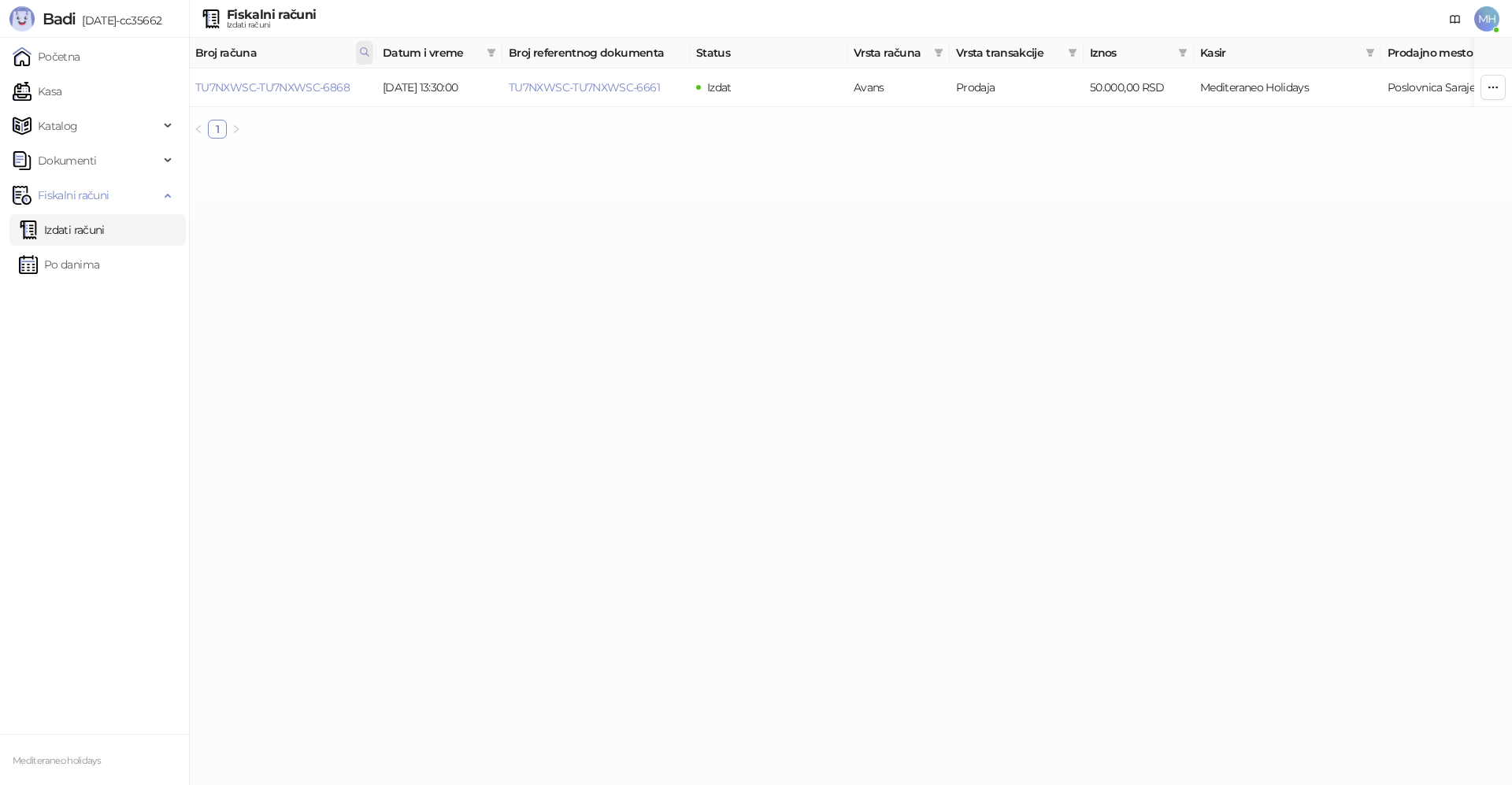
click at [365, 55] on icon at bounding box center [364, 51] width 8 height 8
drag, startPoint x: 265, startPoint y: 85, endPoint x: 140, endPoint y: 86, distance: 125.0
click at [139, 86] on body "Badi [DATE]-cc35662 Početna Kasa Katalog Dokumenti Fiskalni računi Izdati račun…" at bounding box center [756, 76] width 1512 height 151
type input "****"
click at [316, 78] on td "TU7NXWSC-TU7NXWSC-8243" at bounding box center [283, 87] width 188 height 39
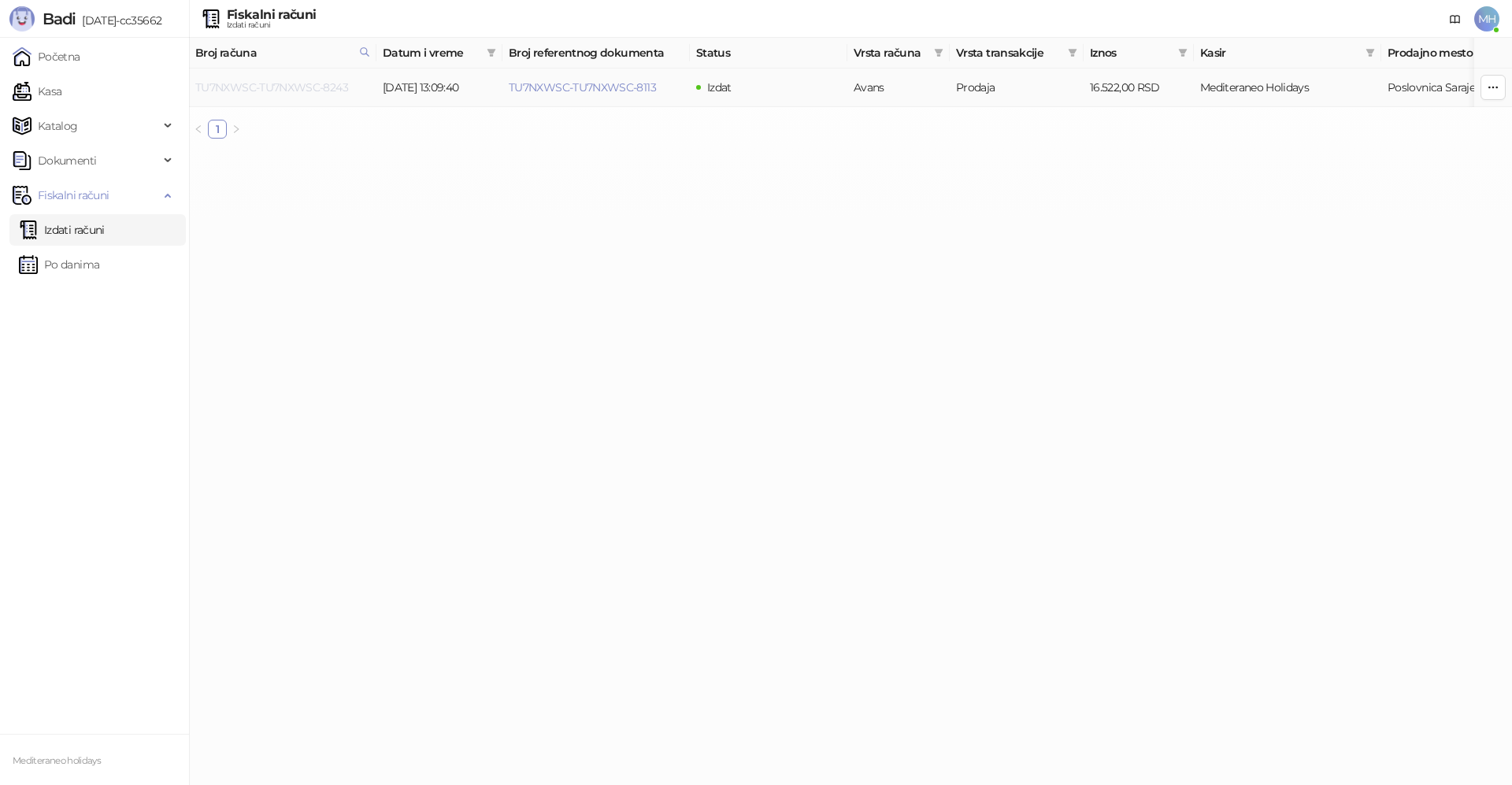
click at [315, 88] on link "TU7NXWSC-TU7NXWSC-8243" at bounding box center [272, 87] width 153 height 14
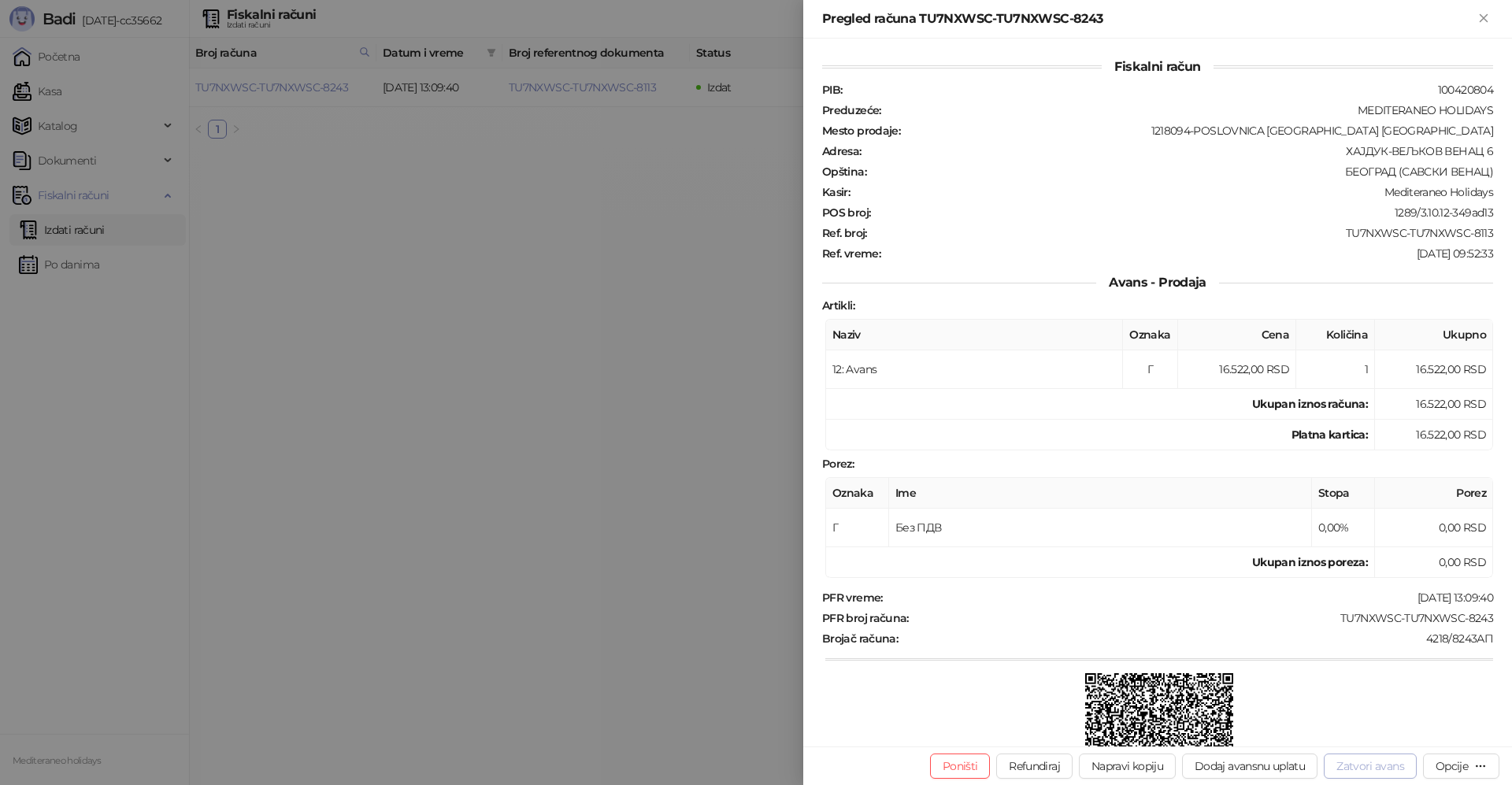
click at [1367, 770] on button "Zatvori avans" at bounding box center [1370, 766] width 93 height 25
type input "**********"
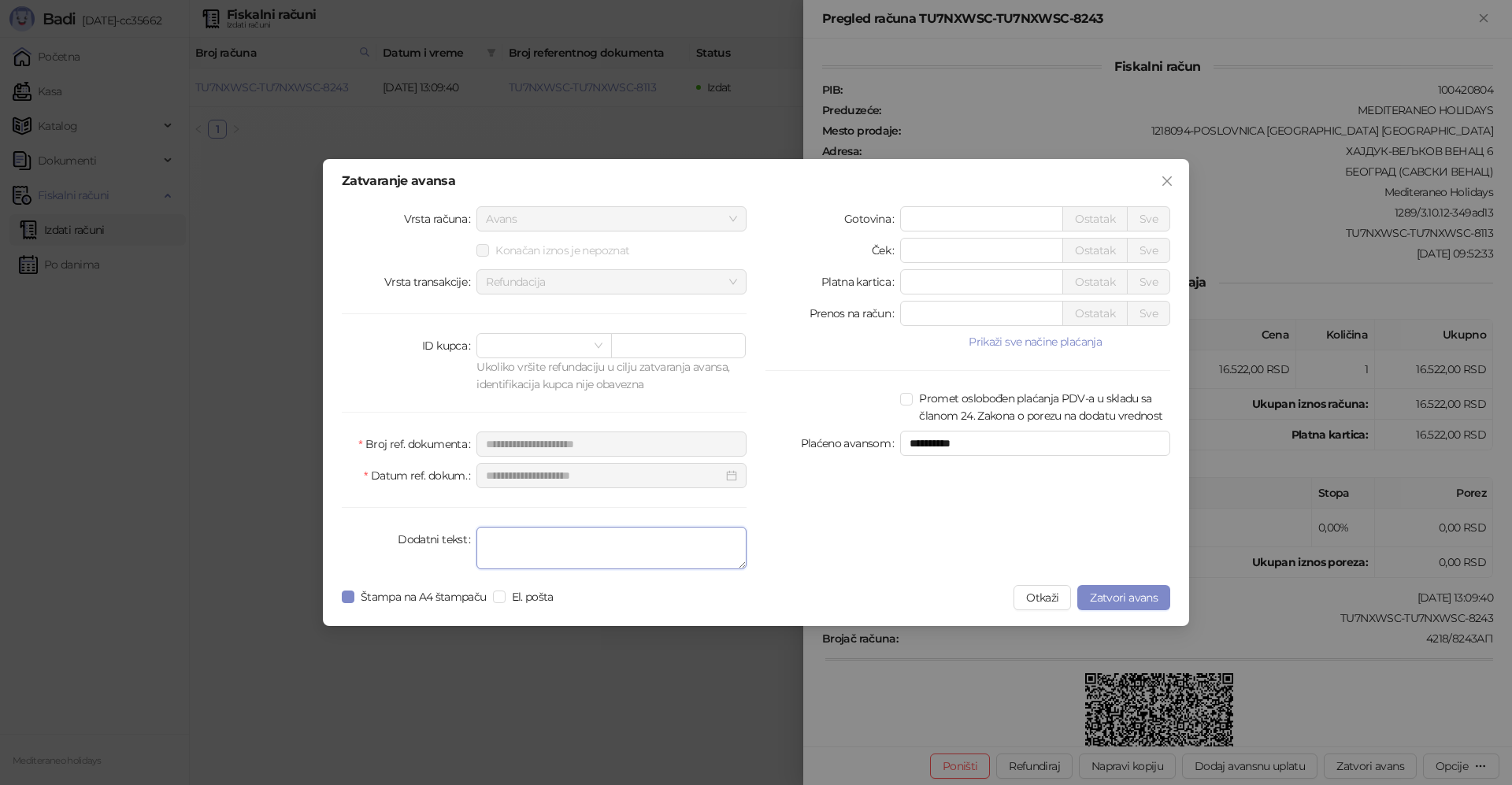
click at [550, 545] on textarea "Dodatni tekst" at bounding box center [611, 547] width 270 height 43
type textarea "*******"
click at [1119, 596] on span "Zatvori avans" at bounding box center [1123, 597] width 68 height 14
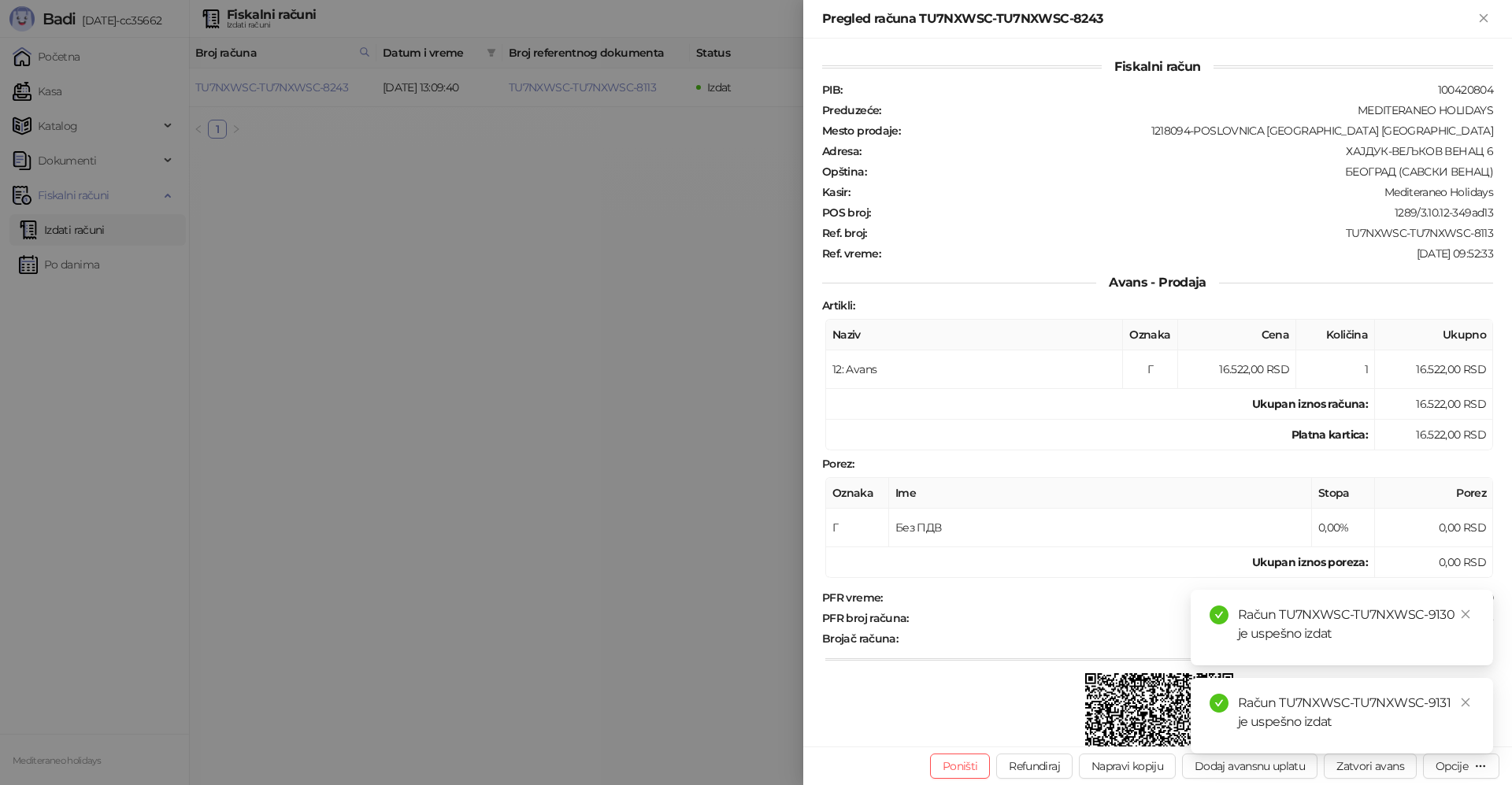
drag, startPoint x: 1487, startPoint y: 18, endPoint x: 563, endPoint y: 194, distance: 940.6
click at [1487, 18] on icon "Zatvori" at bounding box center [1483, 18] width 14 height 14
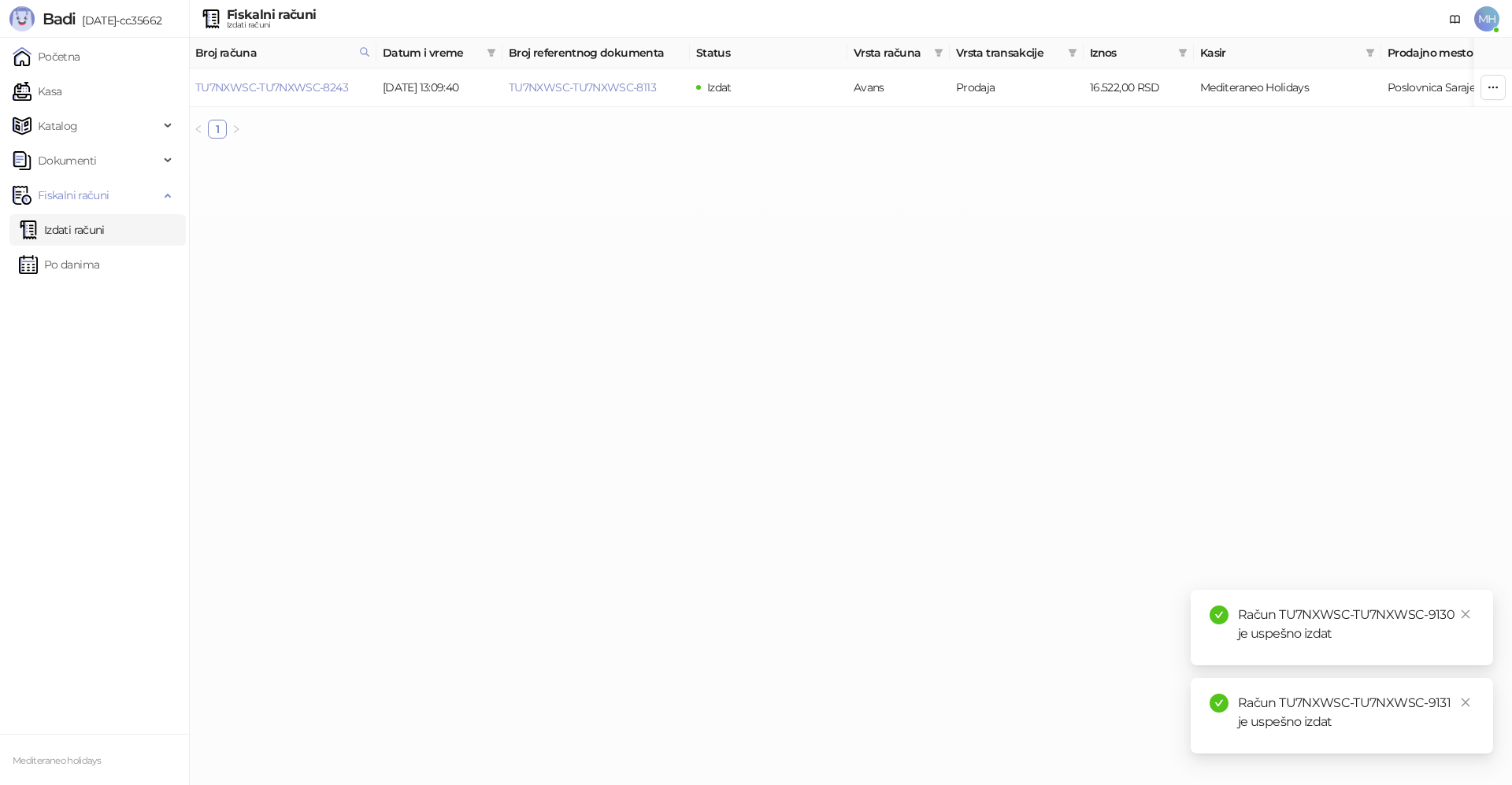
click at [77, 228] on link "Izdati računi" at bounding box center [61, 229] width 86 height 31
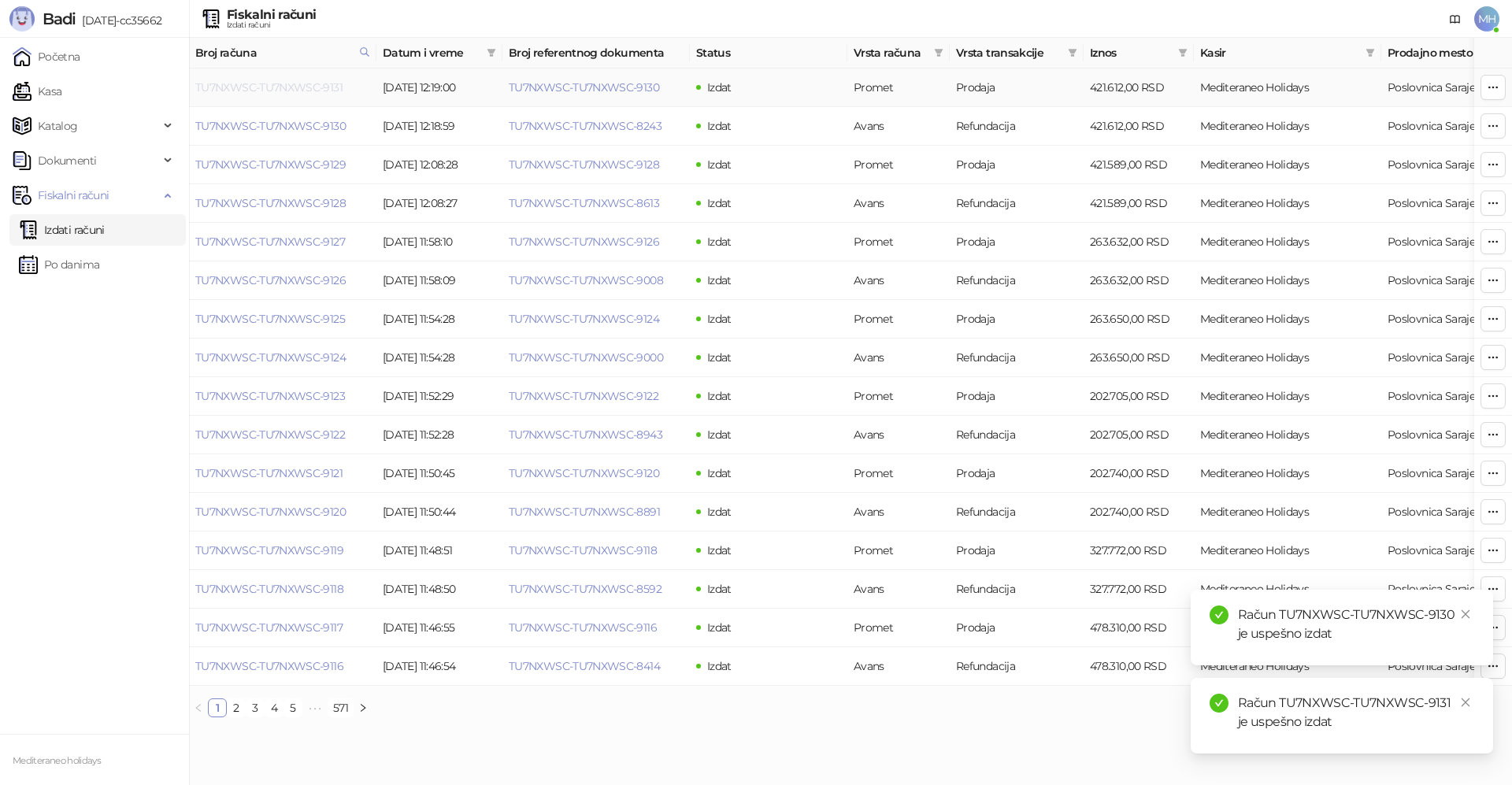
click at [315, 83] on link "TU7NXWSC-TU7NXWSC-9131" at bounding box center [268, 87] width 147 height 14
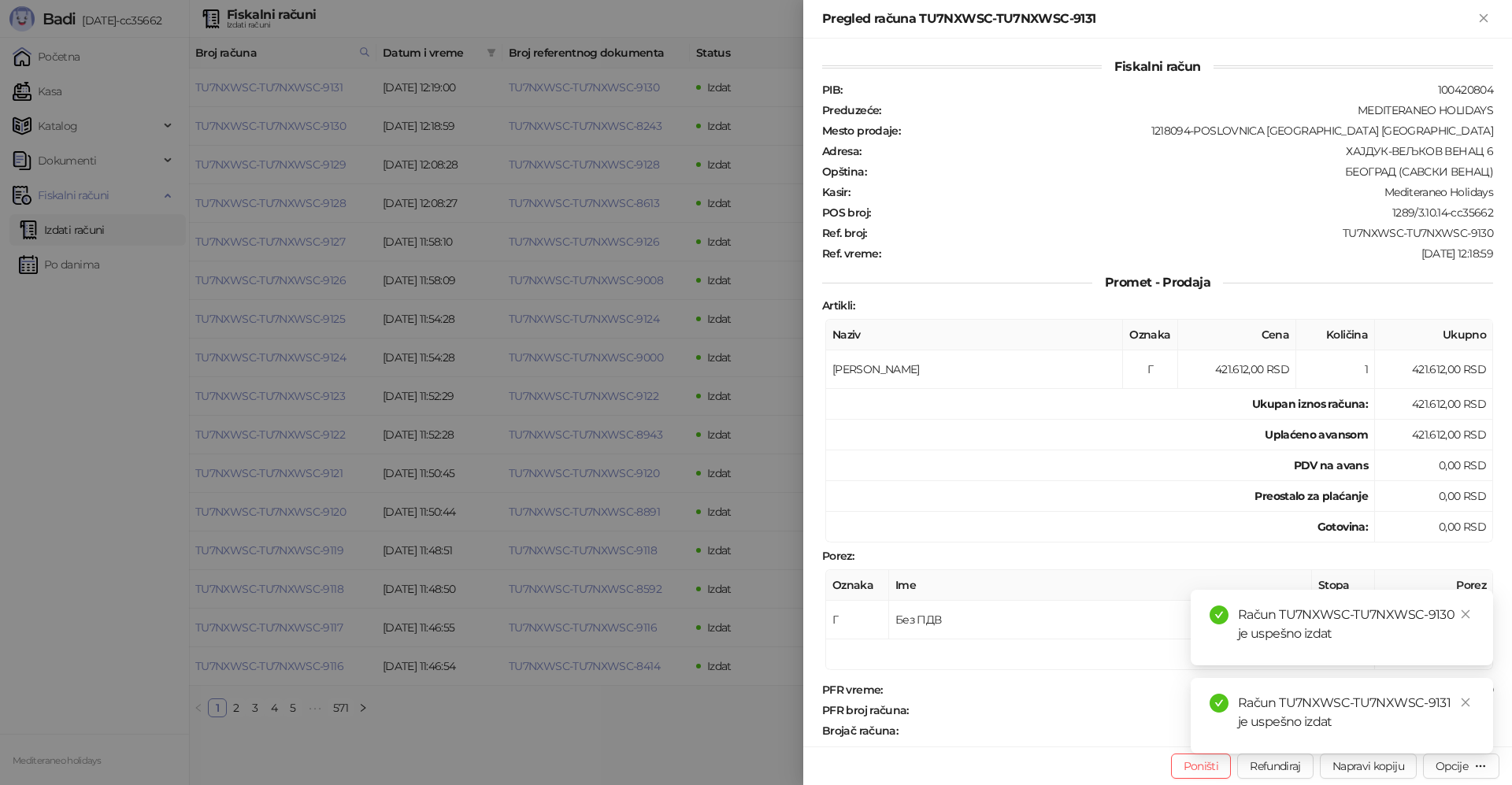
drag, startPoint x: 1470, startPoint y: 612, endPoint x: 1478, endPoint y: 647, distance: 35.9
click at [1470, 611] on icon "close" at bounding box center [1465, 614] width 11 height 11
click at [1462, 699] on icon "close" at bounding box center [1465, 702] width 11 height 11
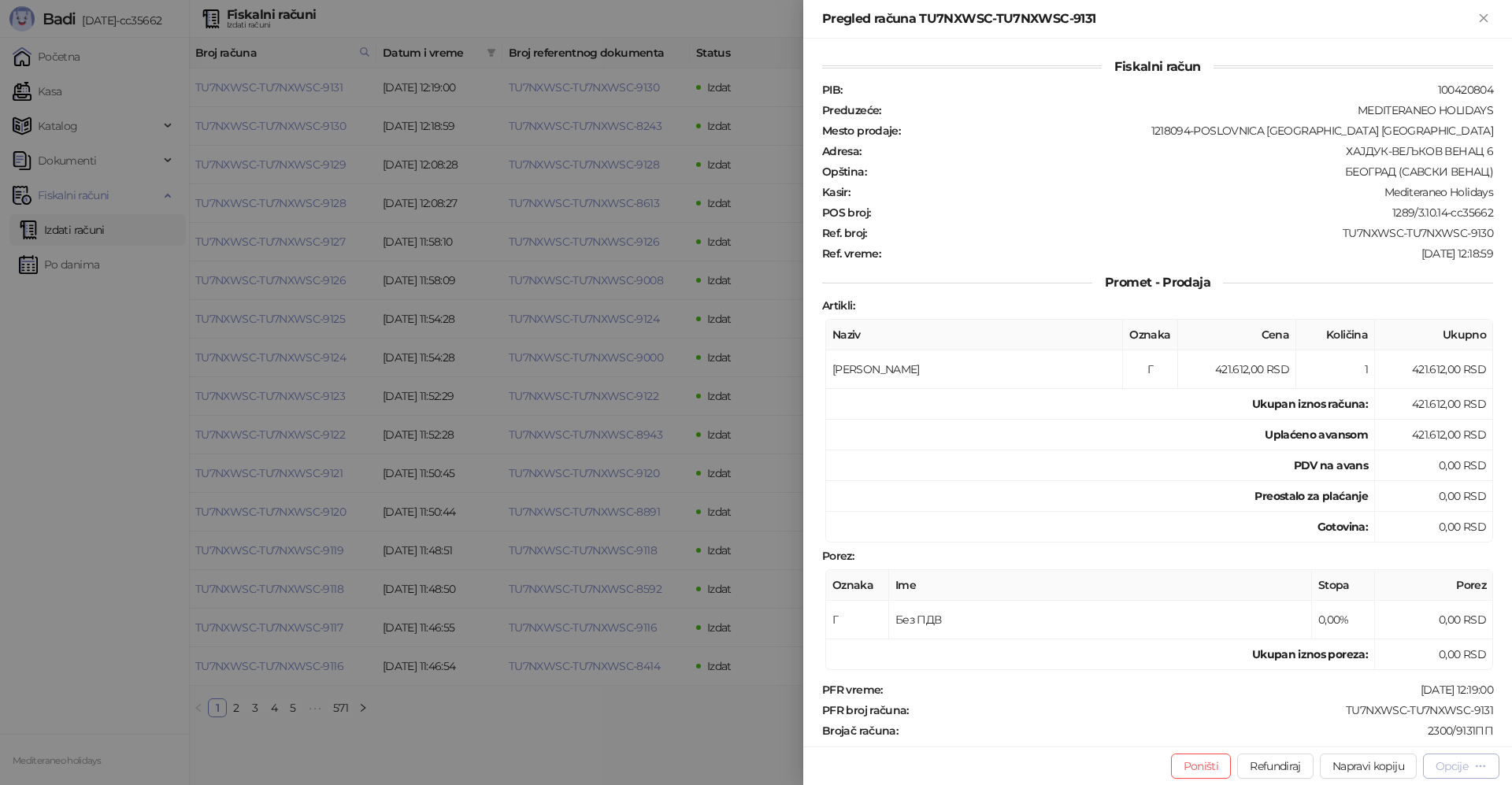
click at [1444, 767] on div "Opcije" at bounding box center [1451, 766] width 32 height 14
click at [1366, 733] on span "Preuzmi u PDF formatu" at bounding box center [1406, 734] width 161 height 18
drag, startPoint x: 1488, startPoint y: 23, endPoint x: 759, endPoint y: 13, distance: 729.1
click at [1488, 23] on icon "Zatvori" at bounding box center [1483, 18] width 14 height 14
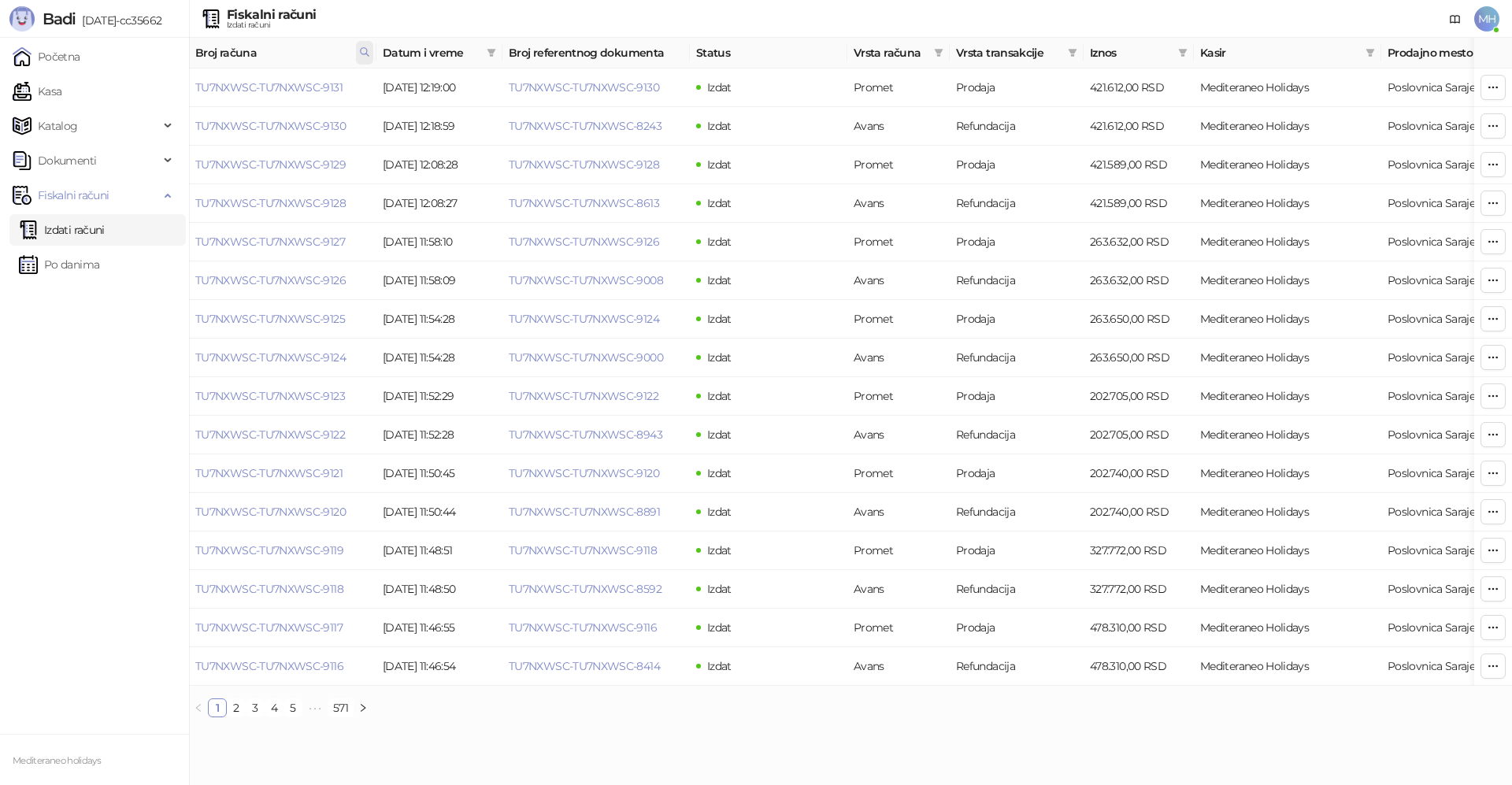
click at [366, 59] on span at bounding box center [364, 53] width 18 height 24
click at [341, 124] on button "U redu" at bounding box center [343, 121] width 46 height 18
click at [362, 53] on icon at bounding box center [364, 51] width 11 height 11
click at [342, 115] on button "U redu" at bounding box center [343, 121] width 46 height 18
click at [375, 50] on th "Broj računa" at bounding box center [283, 53] width 188 height 31
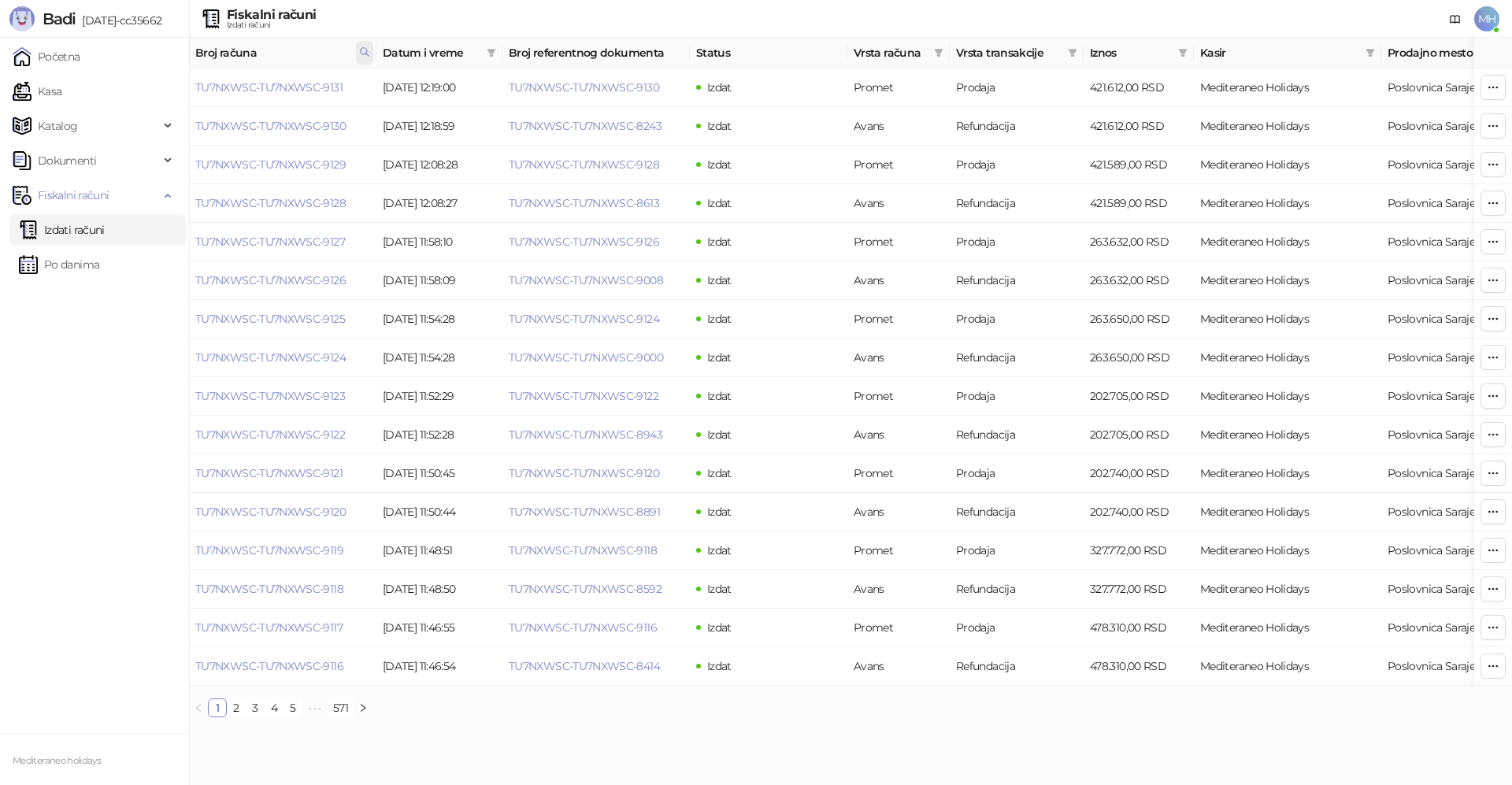
click at [367, 52] on icon at bounding box center [364, 51] width 8 height 8
drag, startPoint x: 268, startPoint y: 88, endPoint x: 98, endPoint y: 96, distance: 170.2
click at [98, 96] on body "Badi [DATE]-cc35662 Početna Kasa Katalog Dokumenti Fiskalni računi Izdati račun…" at bounding box center [756, 365] width 1512 height 730
type input "****"
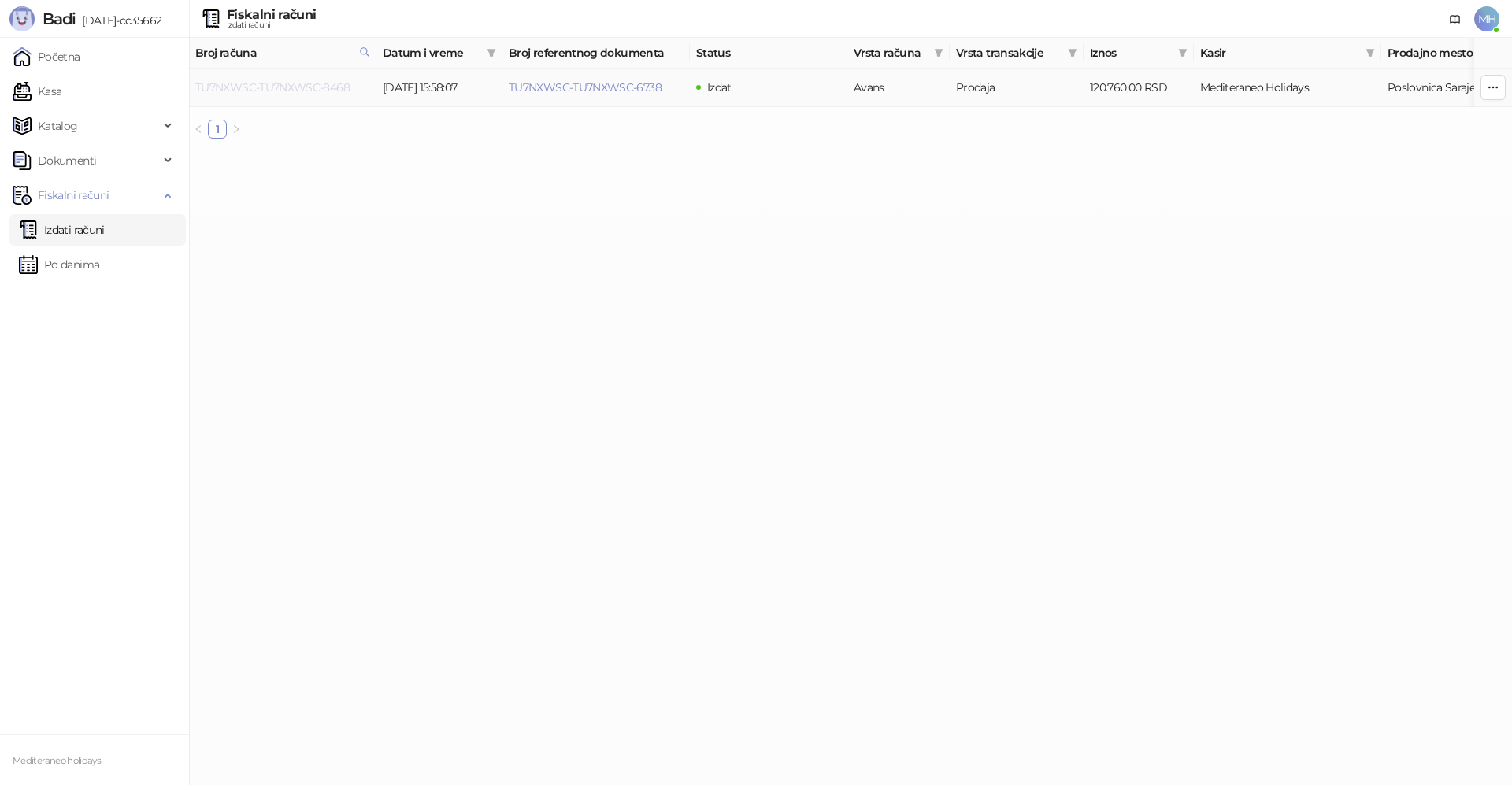
click at [325, 88] on link "TU7NXWSC-TU7NXWSC-8468" at bounding box center [272, 87] width 155 height 14
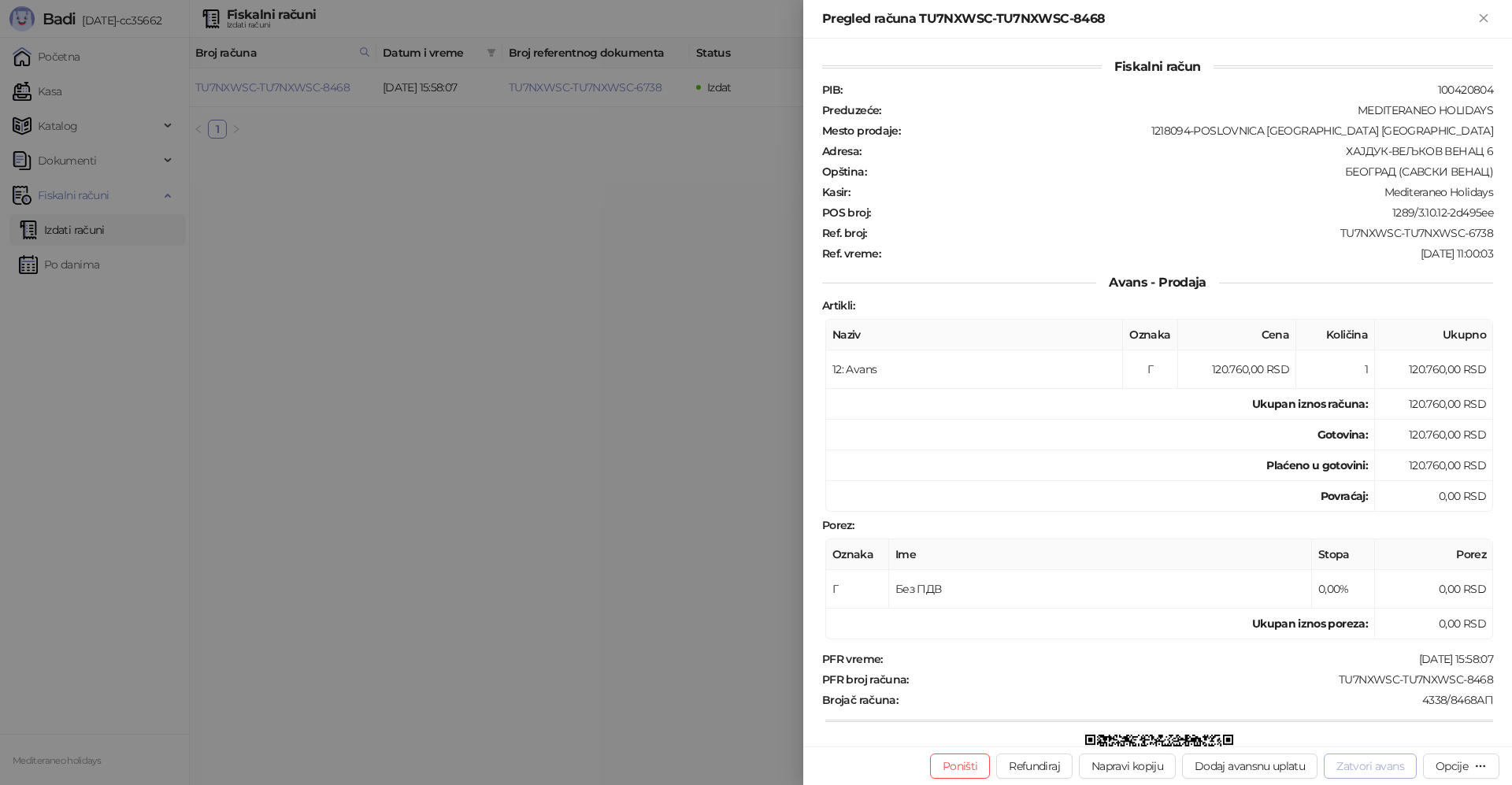
click at [1399, 767] on button "Zatvori avans" at bounding box center [1370, 766] width 93 height 25
type input "**********"
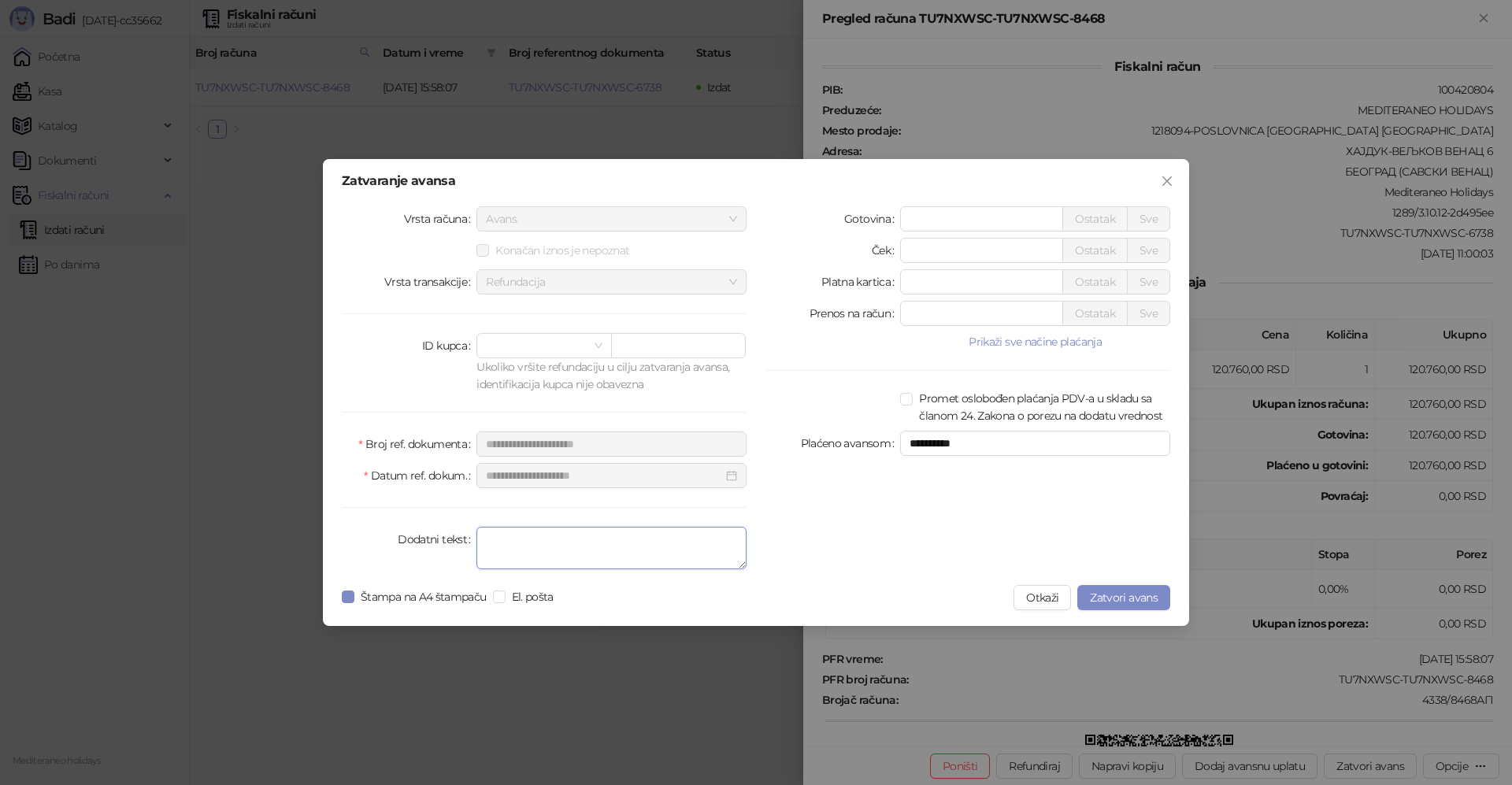
click at [612, 552] on textarea "Dodatni tekst" at bounding box center [611, 547] width 270 height 43
type textarea "*******"
click at [1132, 598] on span "Zatvori avans" at bounding box center [1123, 597] width 68 height 14
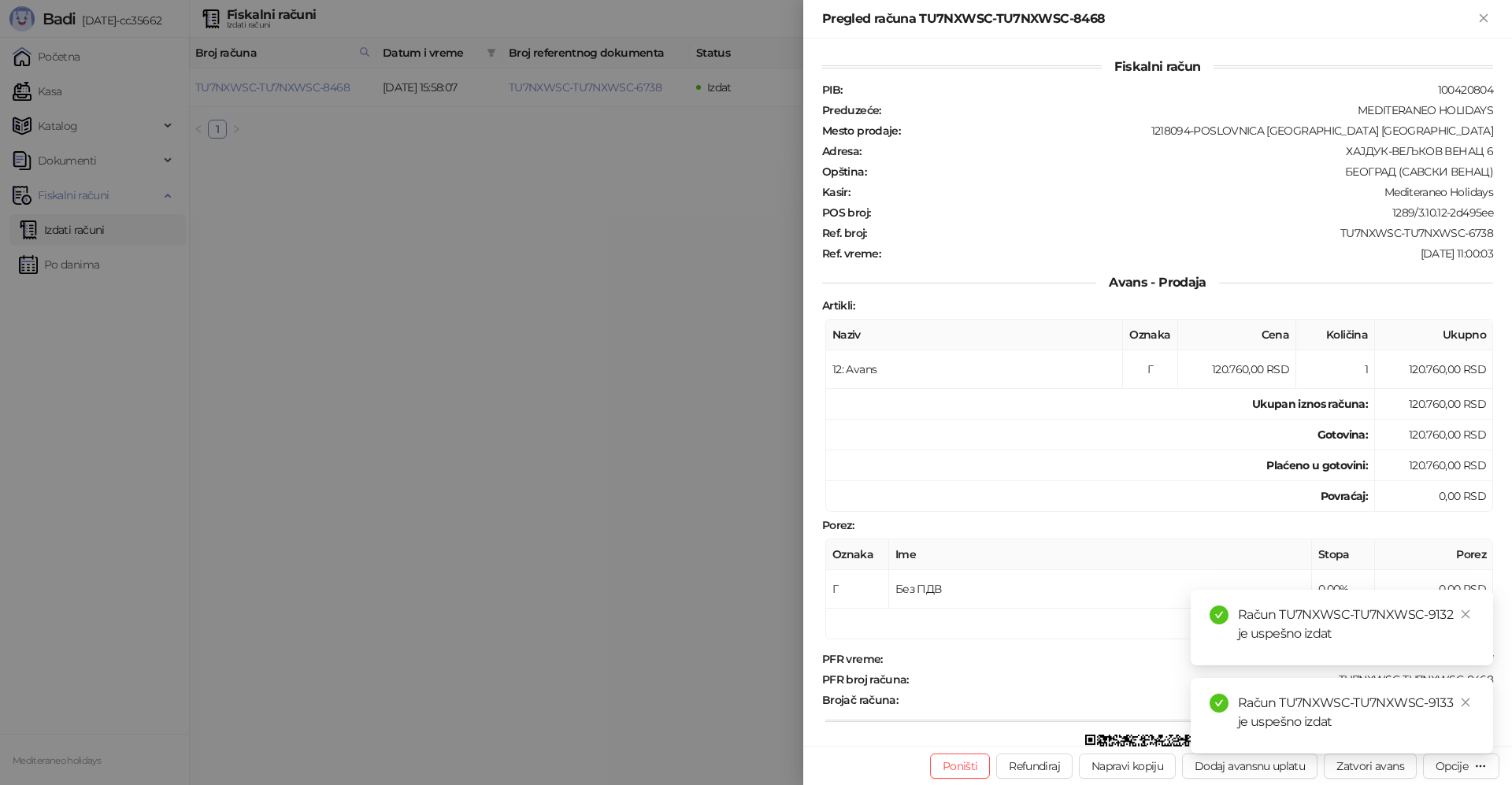
drag, startPoint x: 1463, startPoint y: 614, endPoint x: 1463, endPoint y: 677, distance: 63.0
click at [1463, 617] on icon "close" at bounding box center [1465, 614] width 11 height 11
click at [1466, 698] on icon "close" at bounding box center [1465, 702] width 11 height 11
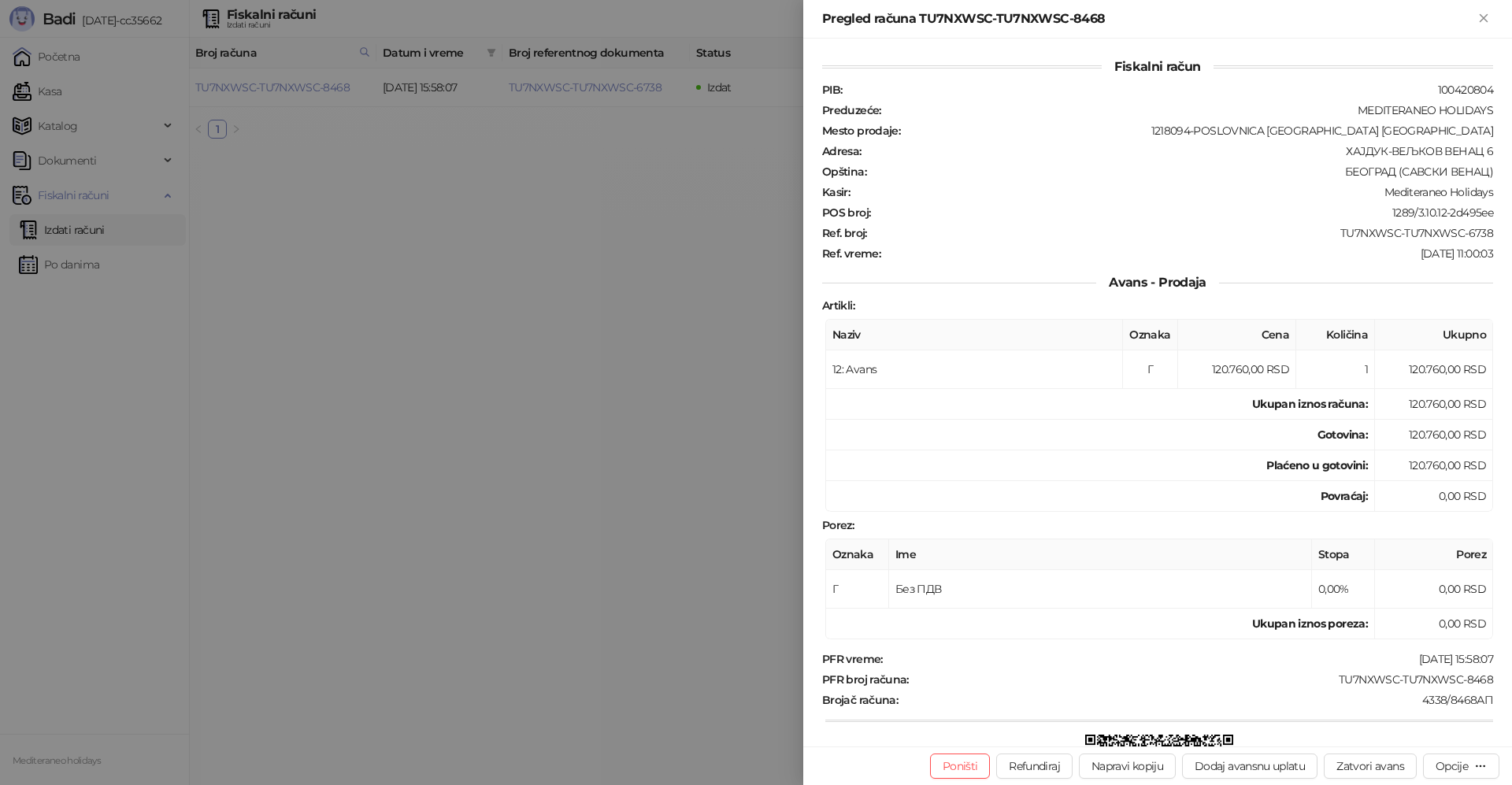
click at [1487, 20] on icon "Zatvori" at bounding box center [1483, 18] width 14 height 14
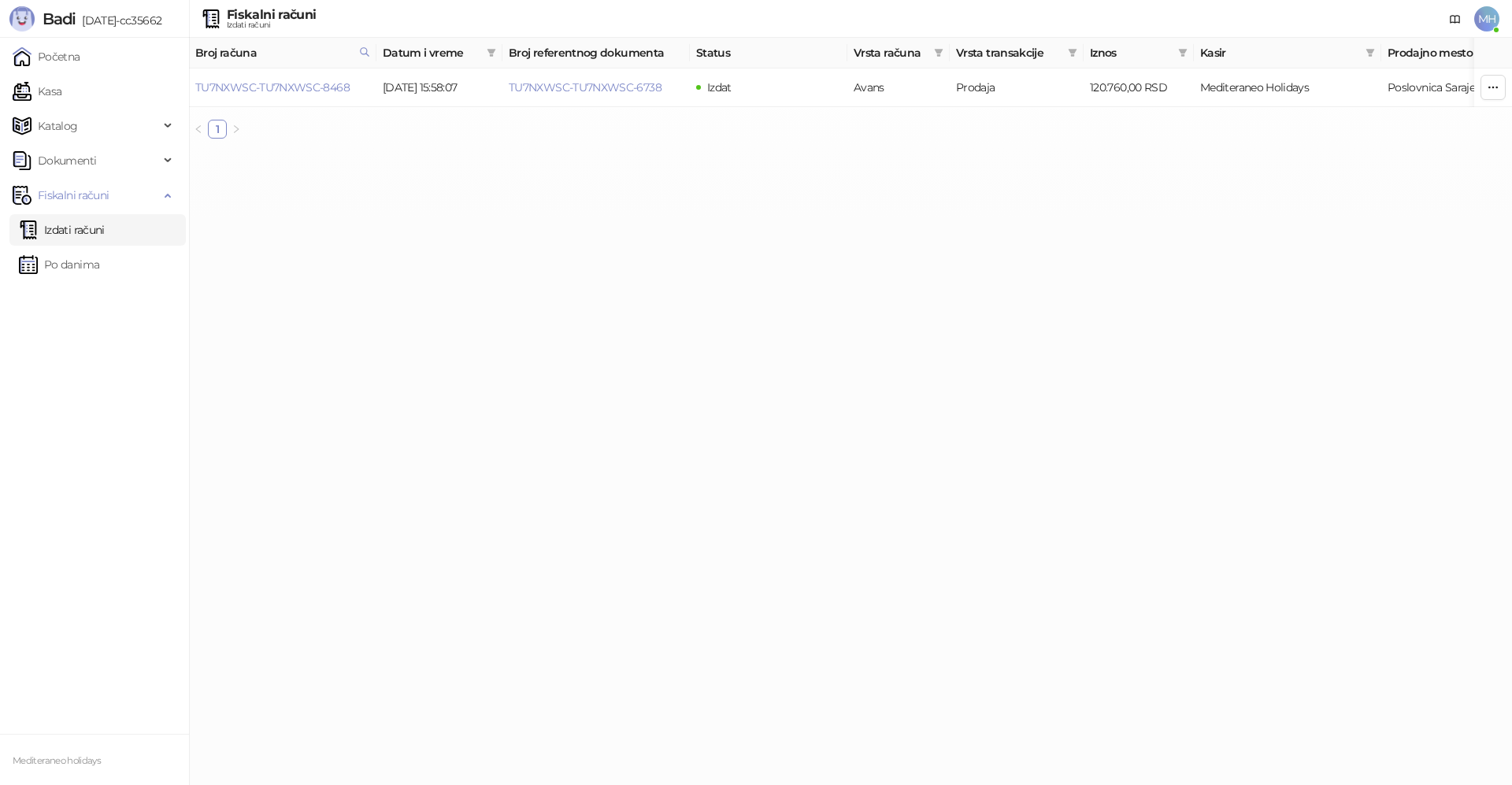
click at [94, 240] on link "Izdati računi" at bounding box center [61, 229] width 86 height 31
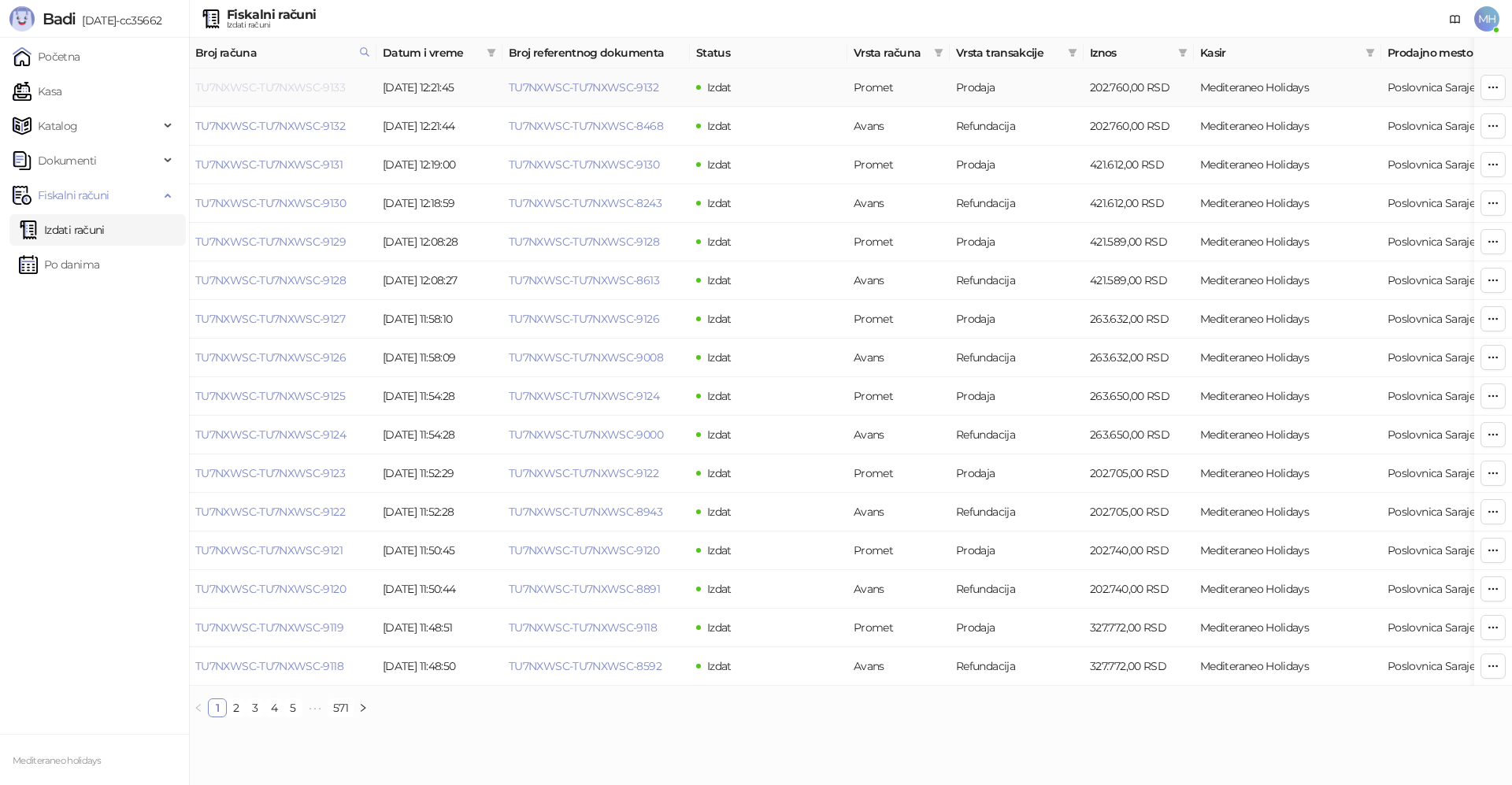
click at [318, 81] on link "TU7NXWSC-TU7NXWSC-9133" at bounding box center [270, 87] width 150 height 14
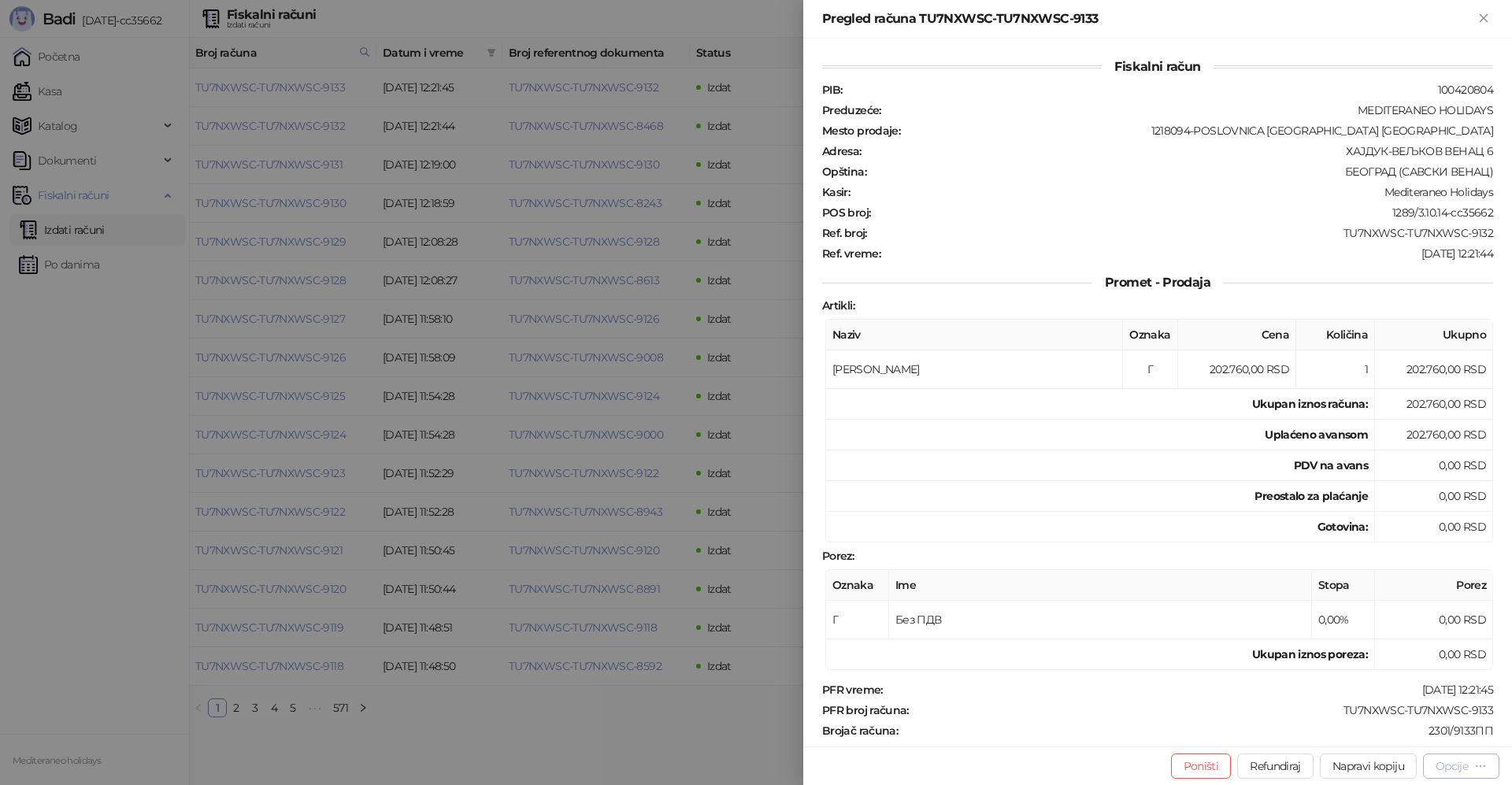
click at [1463, 763] on div "Opcije" at bounding box center [1451, 766] width 32 height 14
click at [1351, 734] on span "Preuzmi u PDF formatu" at bounding box center [1406, 734] width 161 height 18
drag, startPoint x: 1477, startPoint y: 16, endPoint x: 922, endPoint y: 459, distance: 710.1
click at [1475, 16] on button "Zatvori" at bounding box center [1483, 18] width 19 height 18
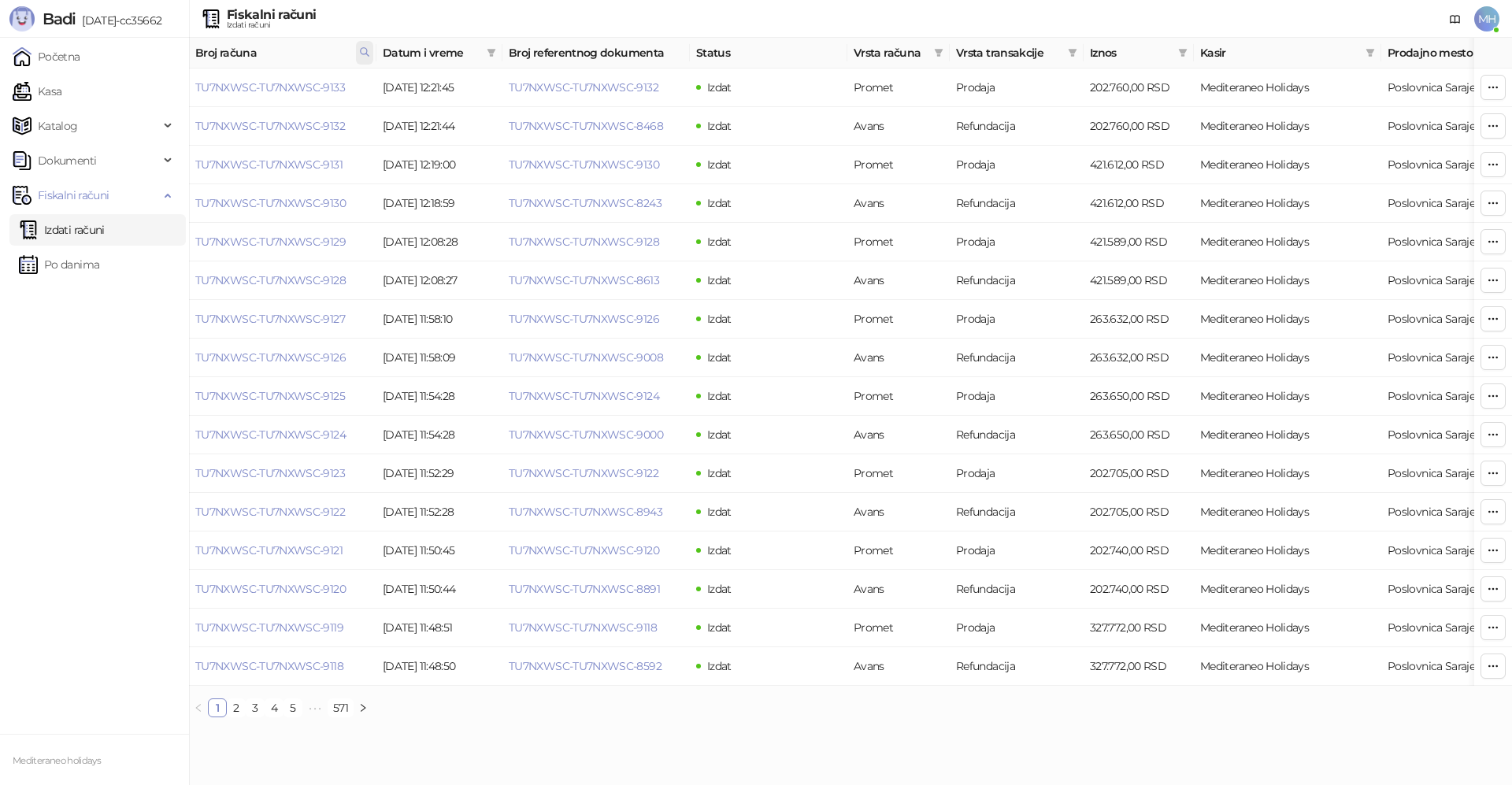
click at [362, 51] on icon at bounding box center [364, 51] width 11 height 11
drag, startPoint x: 197, startPoint y: 87, endPoint x: 80, endPoint y: 93, distance: 117.2
click at [78, 93] on body "Badi [DATE]-cc35662 Početna Kasa Katalog Dokumenti Fiskalni računi Izdati račun…" at bounding box center [756, 365] width 1512 height 730
type input "****"
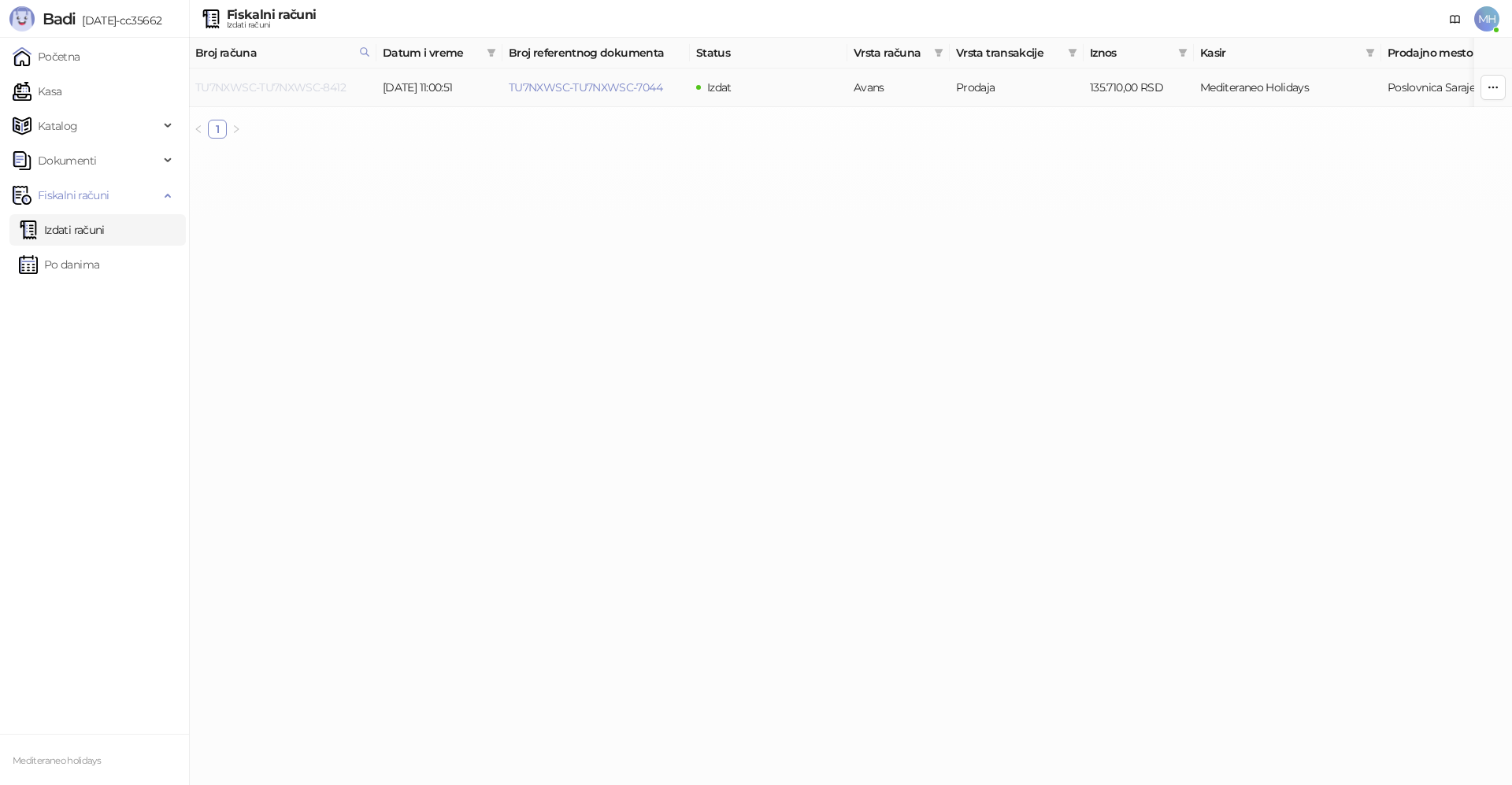
click at [318, 88] on link "TU7NXWSC-TU7NXWSC-8412" at bounding box center [270, 87] width 151 height 14
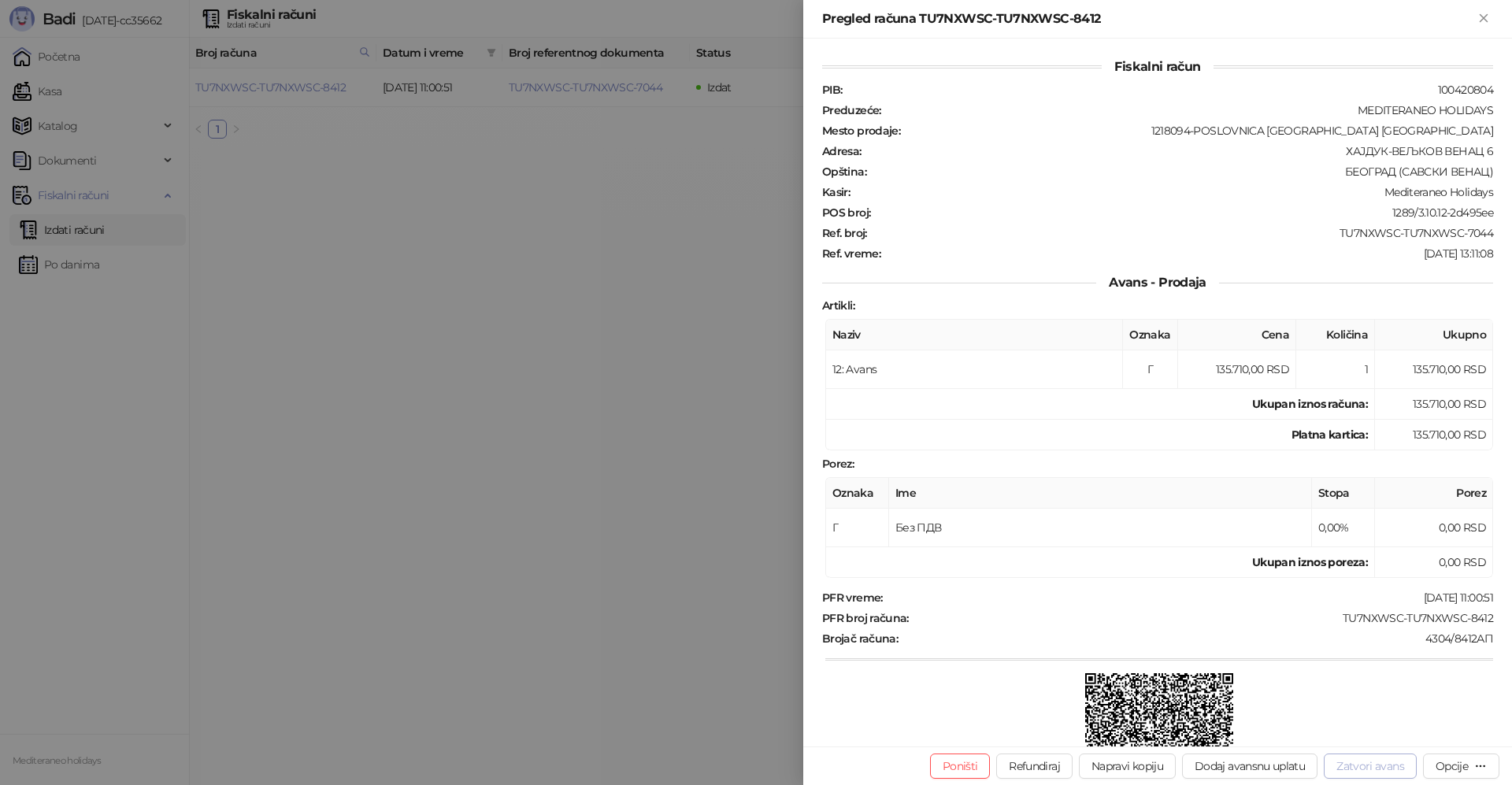
click at [1370, 761] on button "Zatvori avans" at bounding box center [1370, 766] width 93 height 25
type input "**********"
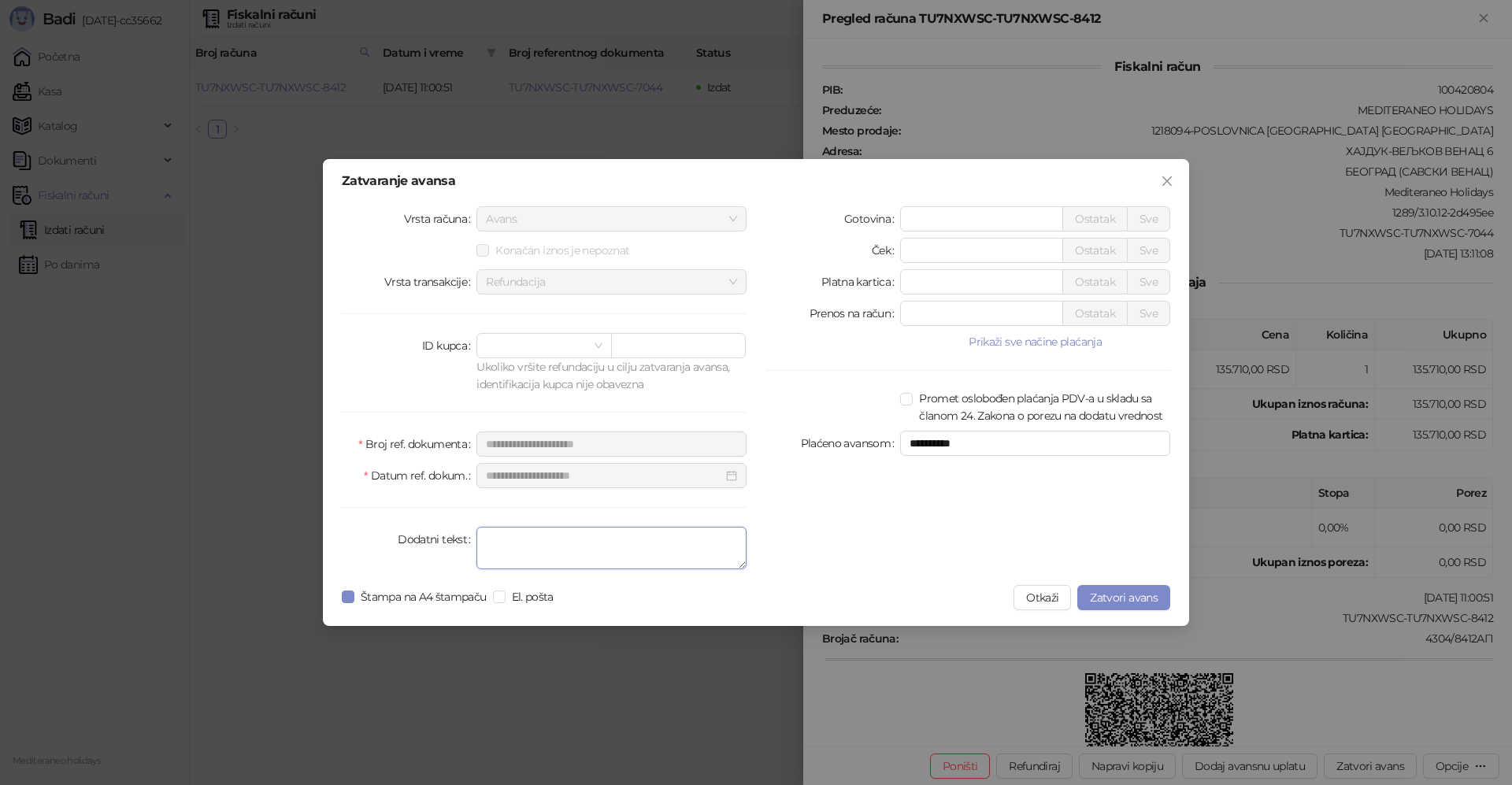
click at [601, 560] on textarea "Dodatni tekst" at bounding box center [611, 547] width 270 height 43
type textarea "*******"
click at [1132, 598] on span "Zatvori avans" at bounding box center [1123, 597] width 68 height 14
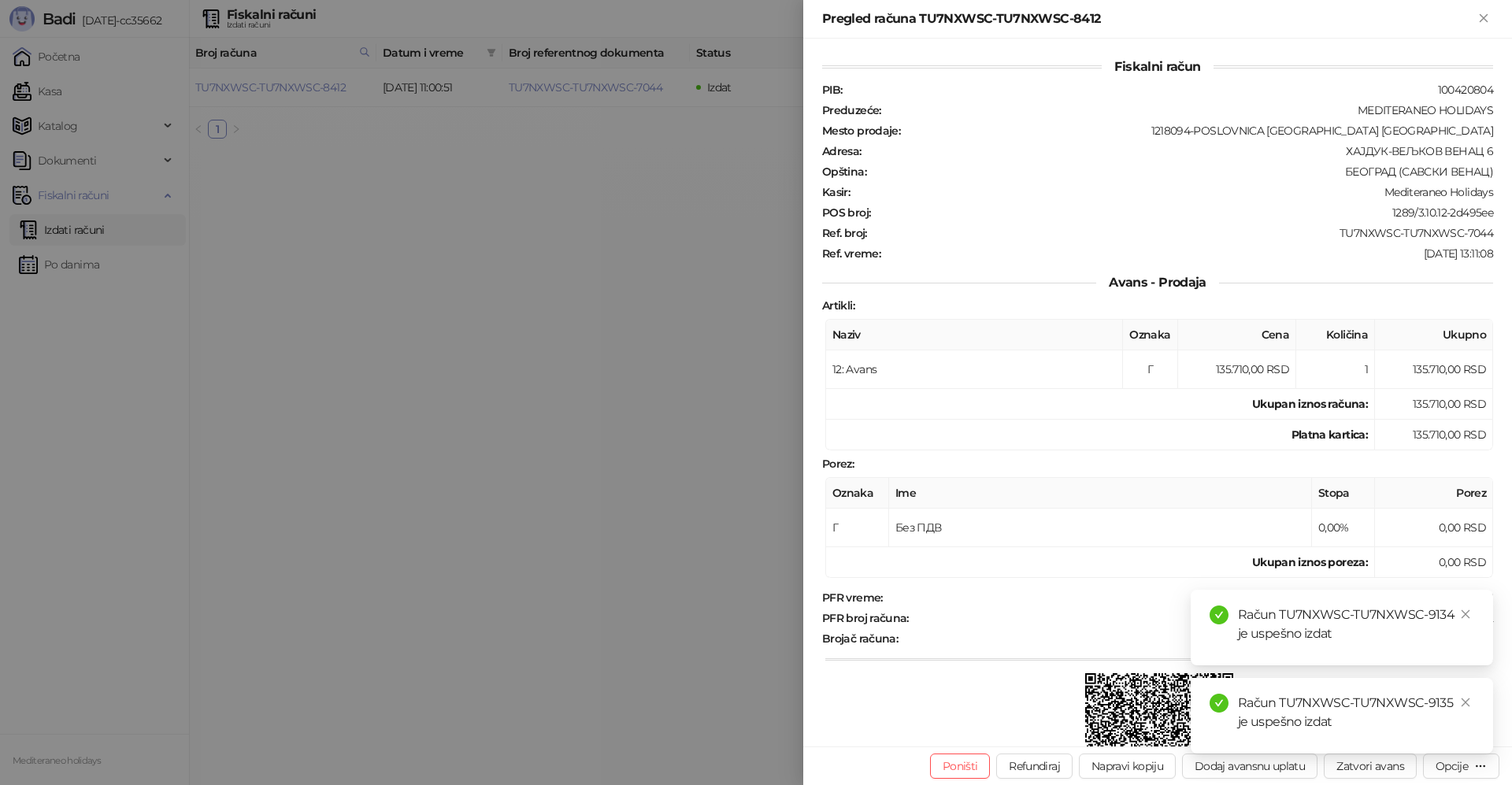
drag, startPoint x: 1487, startPoint y: 21, endPoint x: 1074, endPoint y: 80, distance: 417.2
click at [1486, 21] on icon "Zatvori" at bounding box center [1483, 18] width 7 height 7
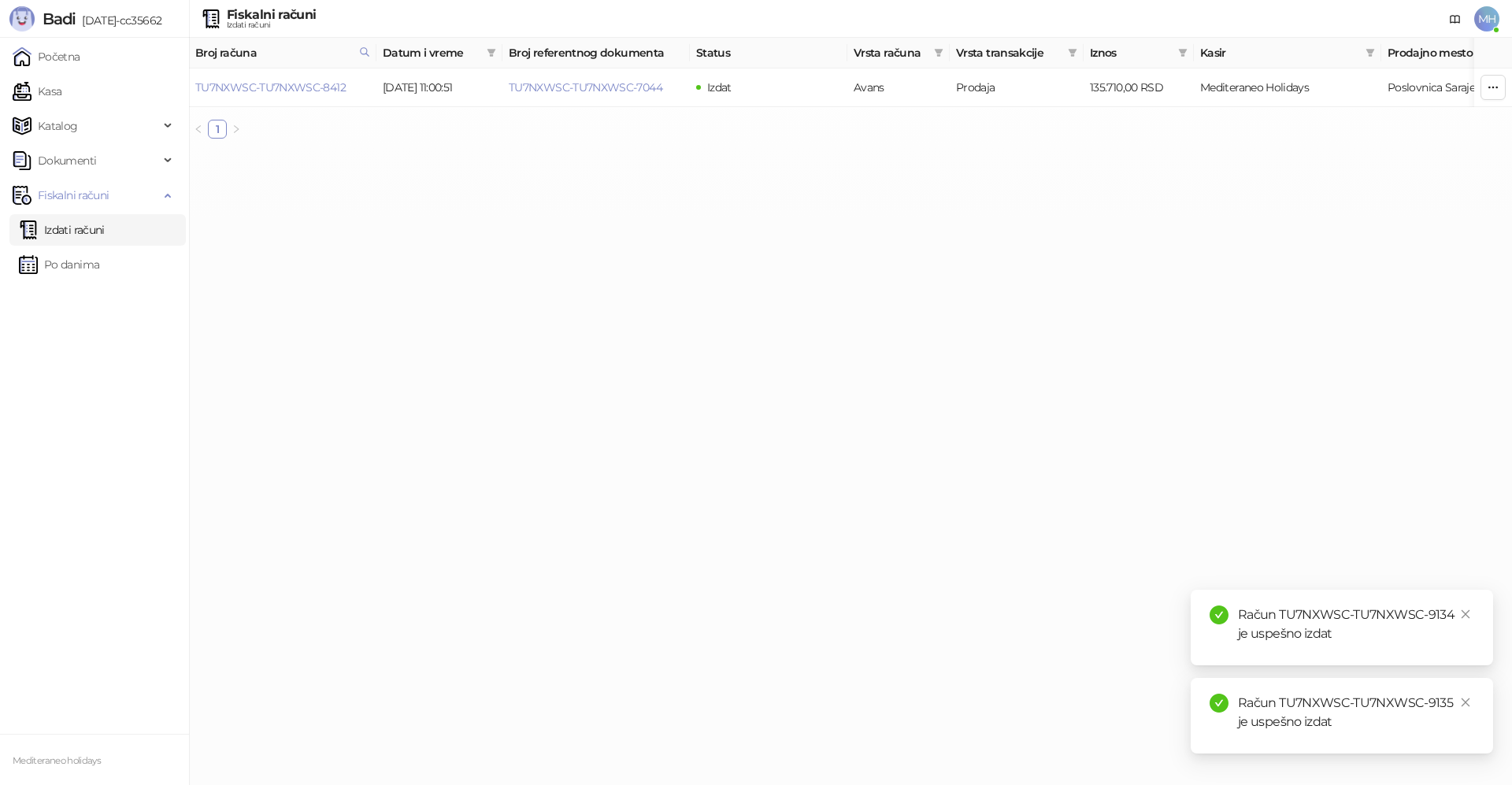
drag, startPoint x: 87, startPoint y: 237, endPoint x: 95, endPoint y: 234, distance: 8.5
click at [85, 237] on link "Izdati računi" at bounding box center [61, 229] width 86 height 31
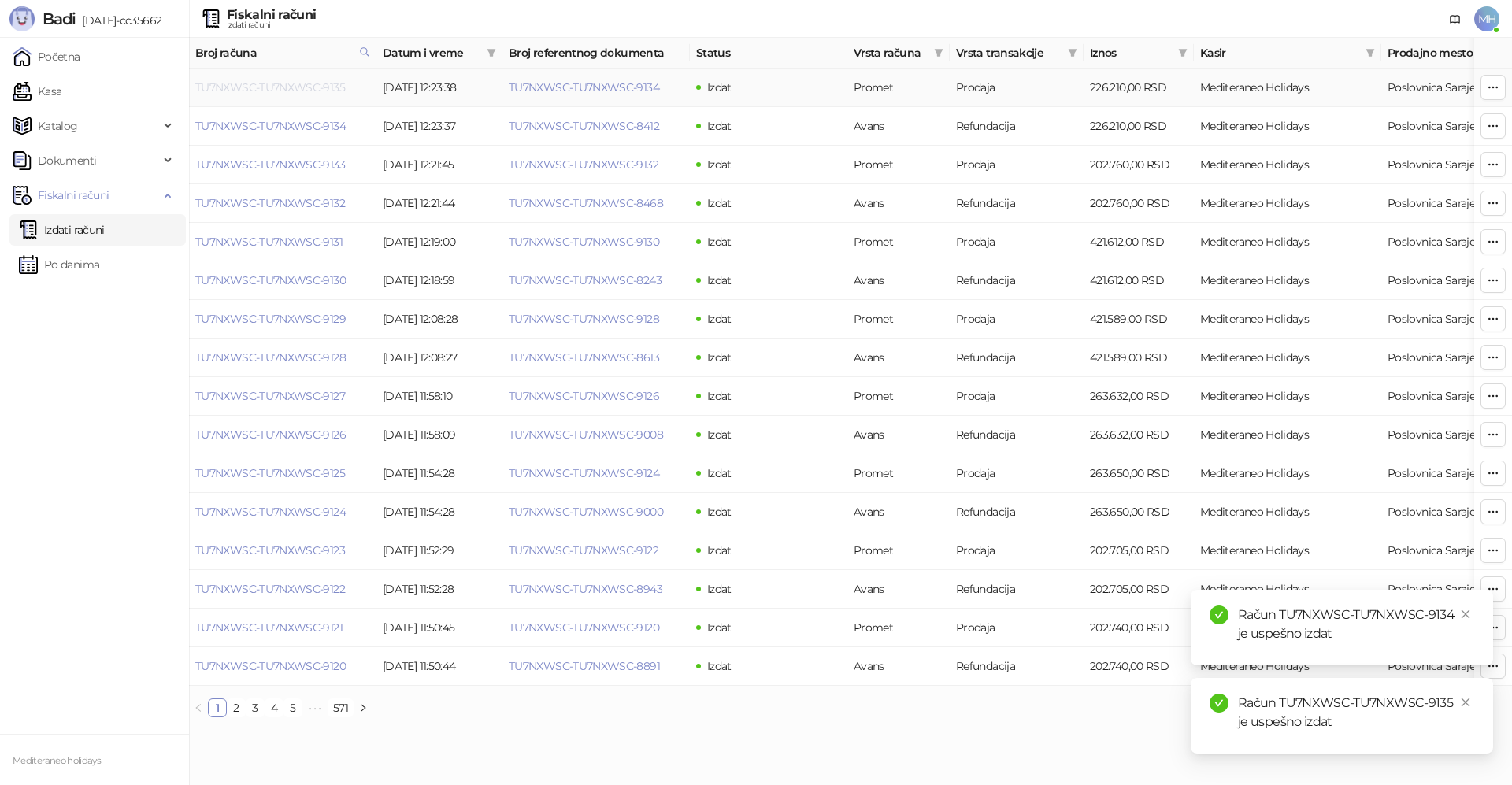
click at [325, 89] on link "TU7NXWSC-TU7NXWSC-9135" at bounding box center [270, 87] width 150 height 14
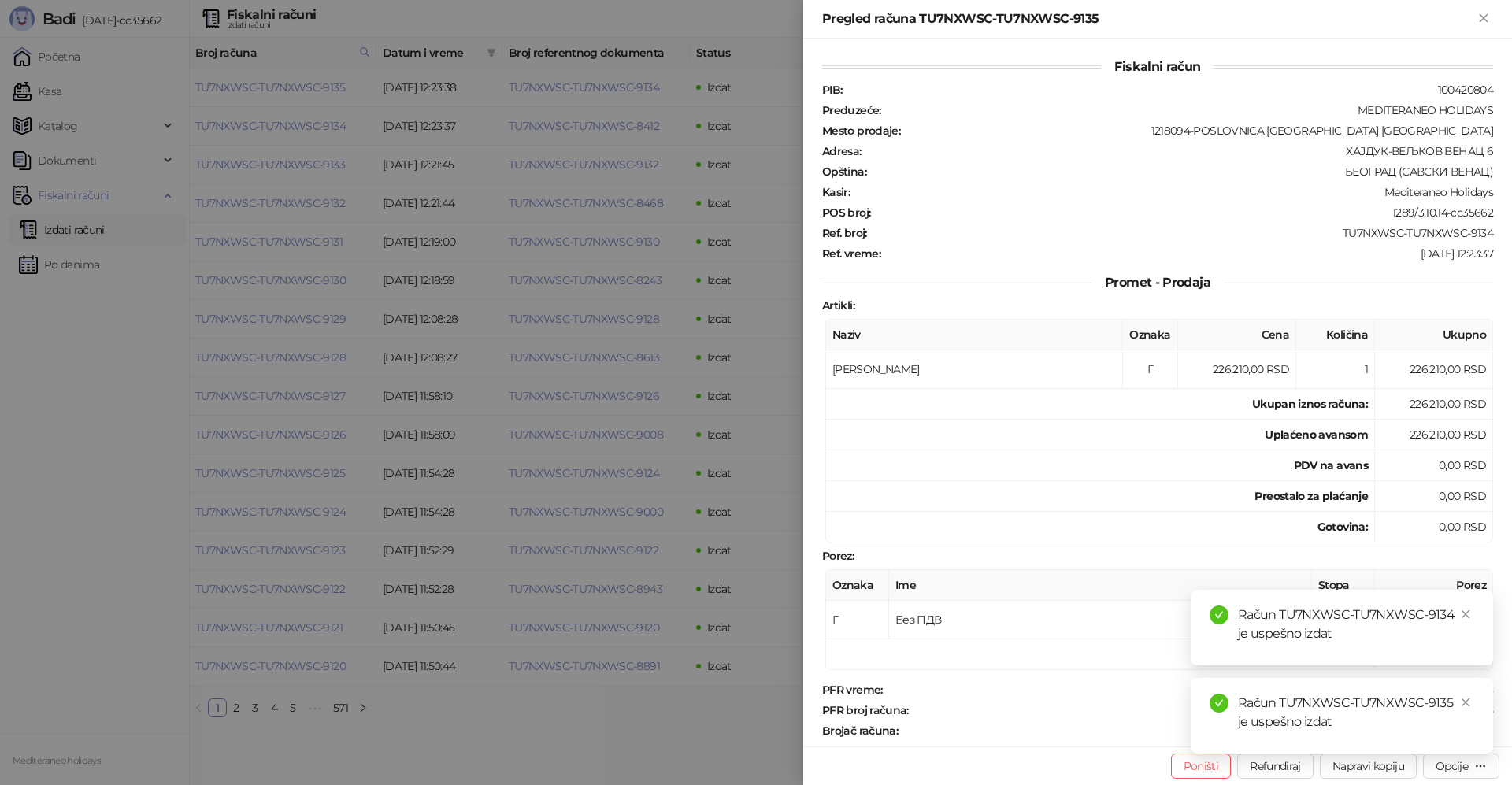
drag, startPoint x: 1465, startPoint y: 614, endPoint x: 1467, endPoint y: 633, distance: 19.1
click at [1466, 617] on icon "close" at bounding box center [1465, 614] width 11 height 11
click at [1469, 698] on icon "close" at bounding box center [1465, 702] width 11 height 11
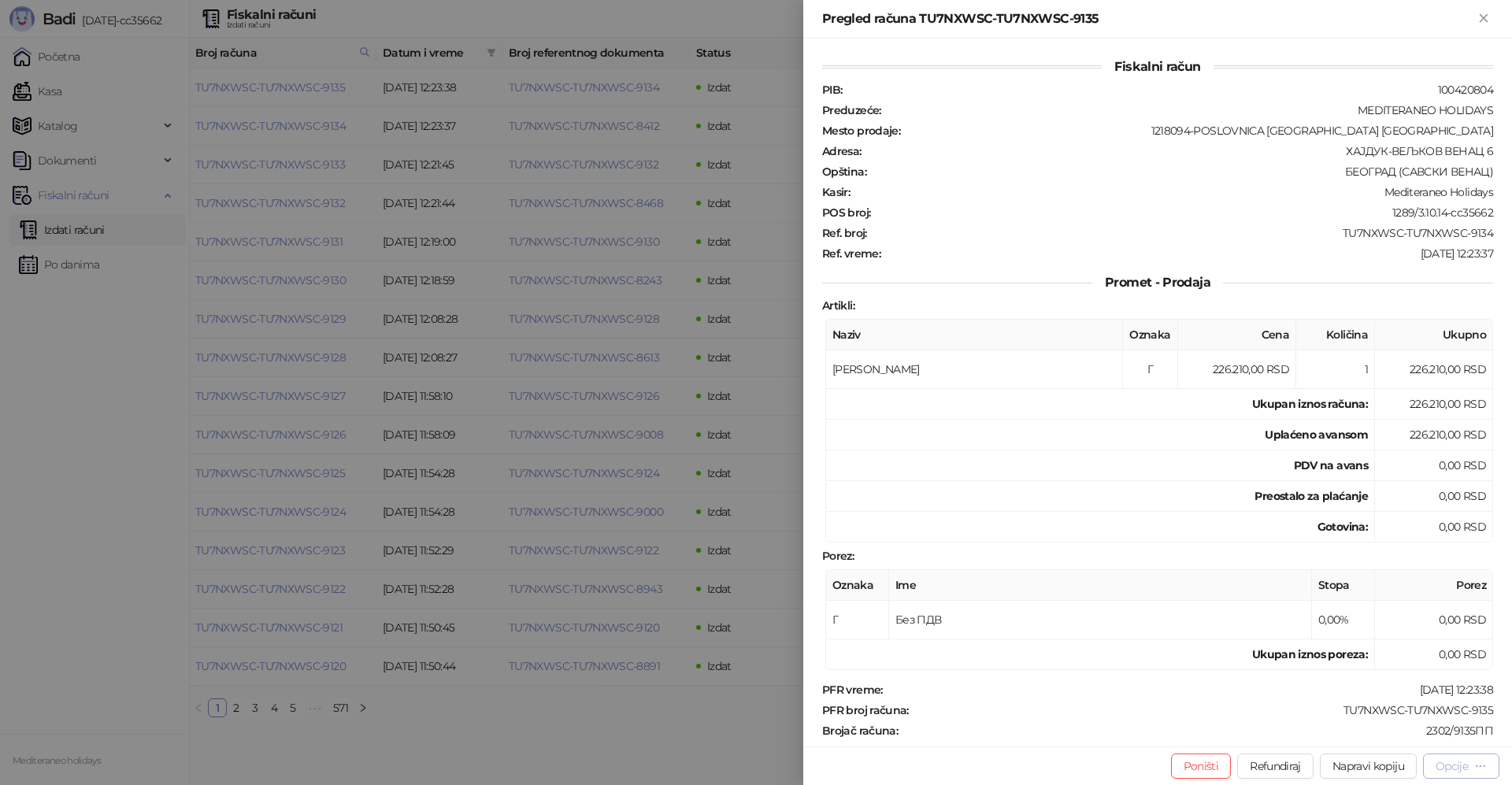
click at [1453, 755] on button "Opcije" at bounding box center [1461, 766] width 77 height 25
click at [1392, 730] on span "Preuzmi u PDF formatu" at bounding box center [1406, 734] width 161 height 18
drag, startPoint x: 1491, startPoint y: 18, endPoint x: 1086, endPoint y: 408, distance: 562.2
click at [1489, 18] on icon "Zatvori" at bounding box center [1483, 18] width 14 height 14
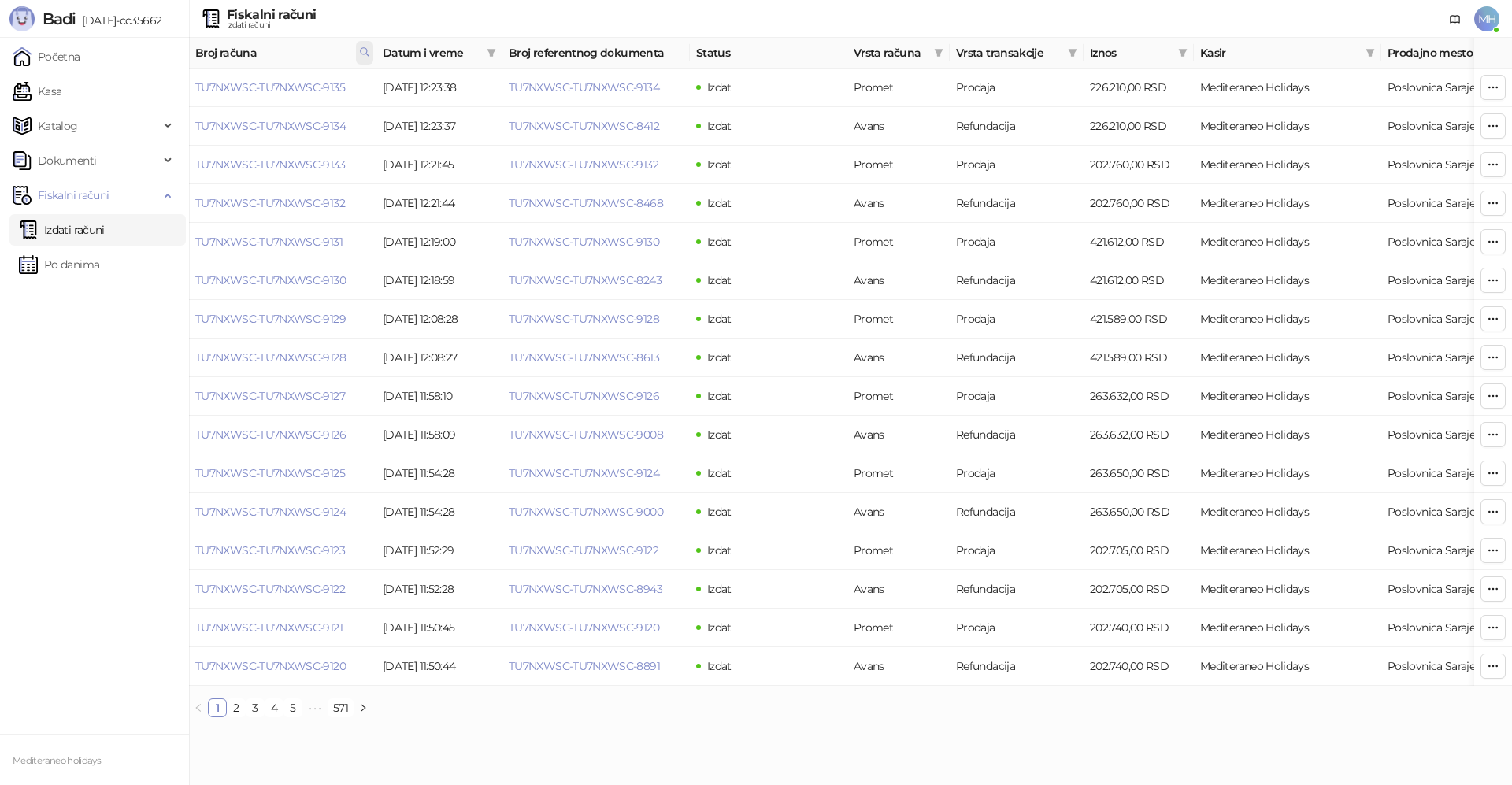
click at [371, 51] on span at bounding box center [364, 53] width 18 height 24
drag, startPoint x: 216, startPoint y: 86, endPoint x: 133, endPoint y: 97, distance: 83.7
click at [130, 97] on body "Badi [DATE]-cc35662 Početna Kasa Katalog Dokumenti Fiskalni računi Izdati račun…" at bounding box center [756, 365] width 1512 height 730
type input "****"
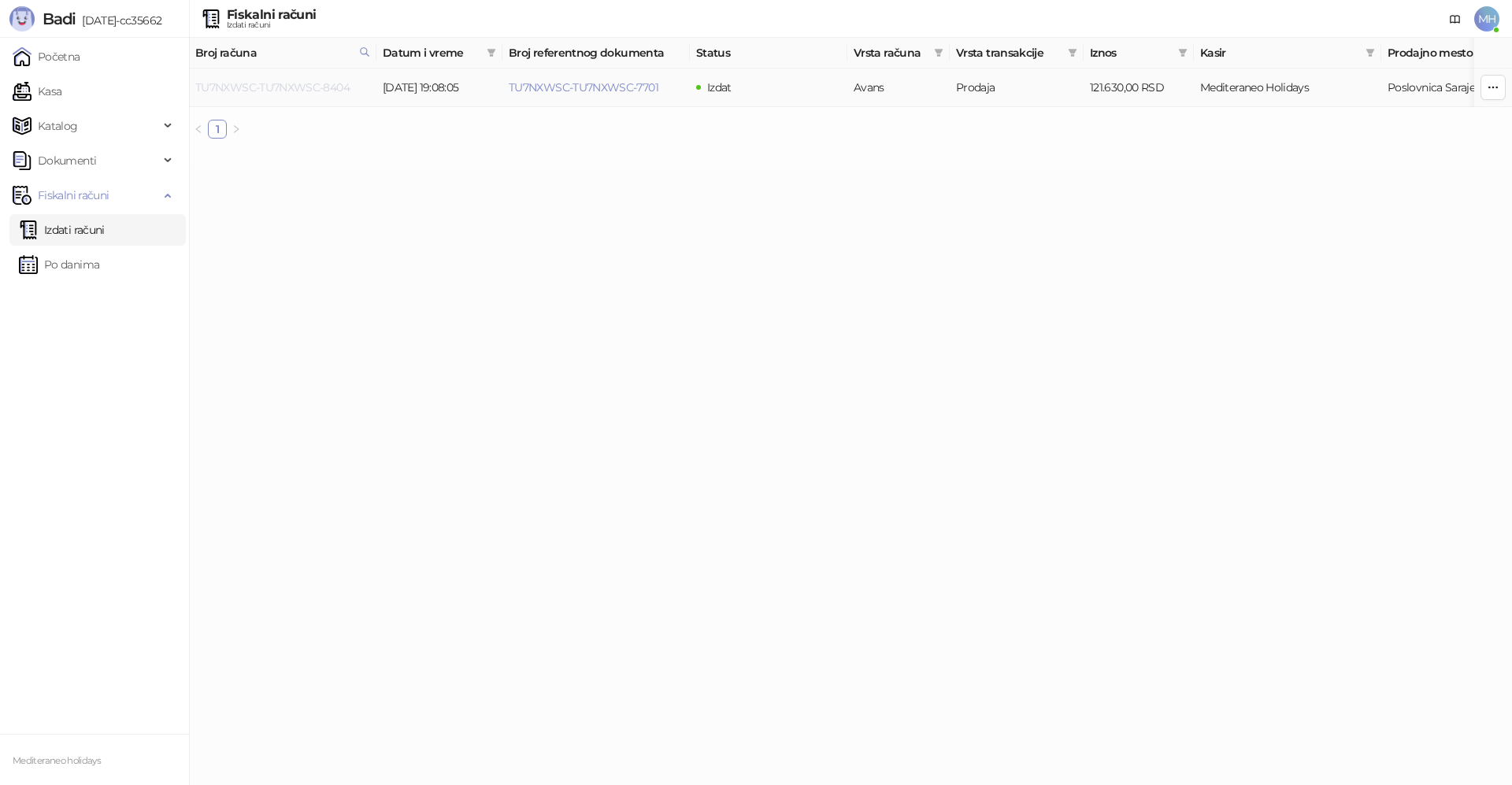
click at [340, 88] on link "TU7NXWSC-TU7NXWSC-8404" at bounding box center [272, 87] width 155 height 14
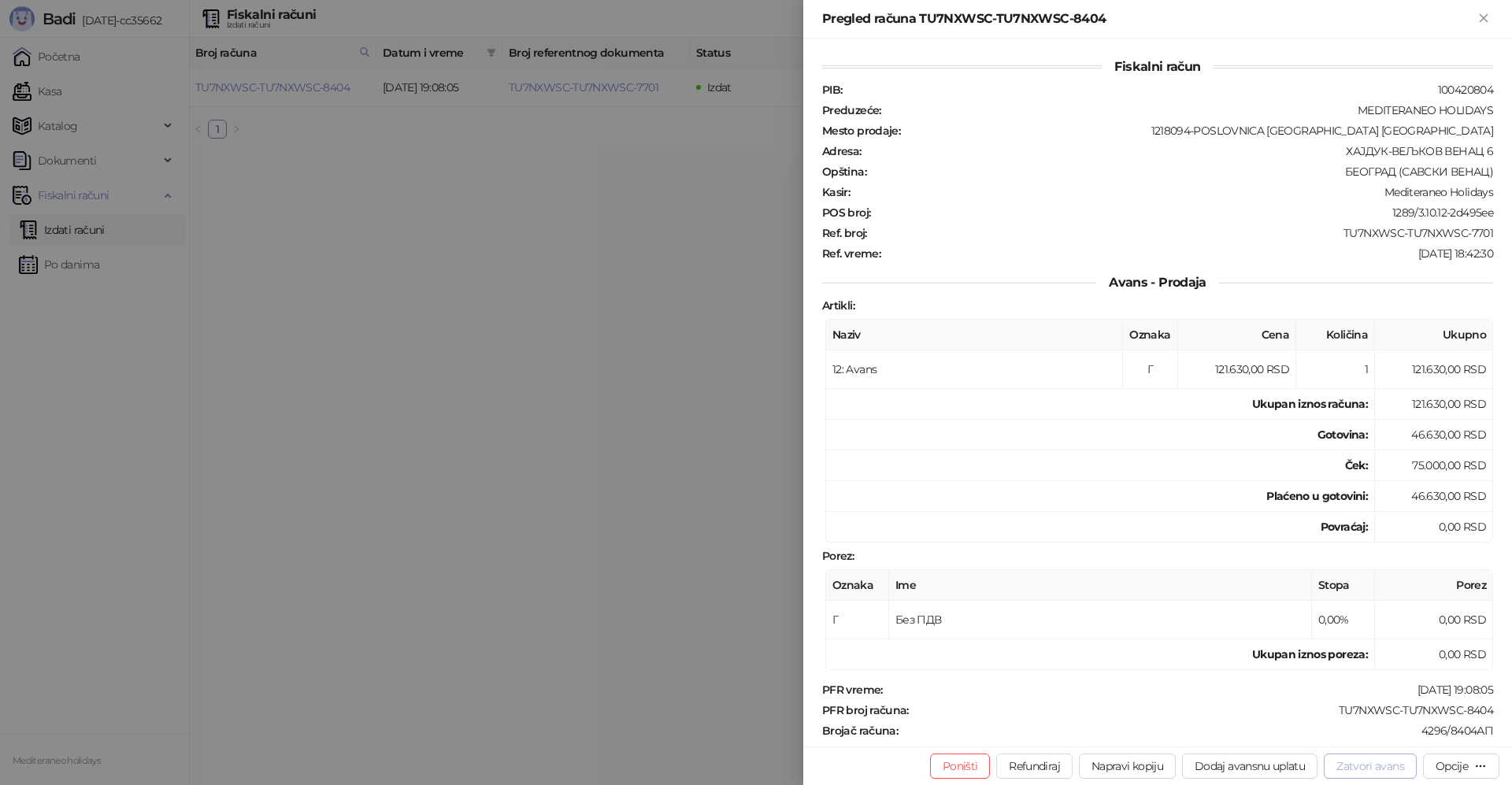
click at [1370, 764] on button "Zatvori avans" at bounding box center [1370, 766] width 93 height 25
type input "**********"
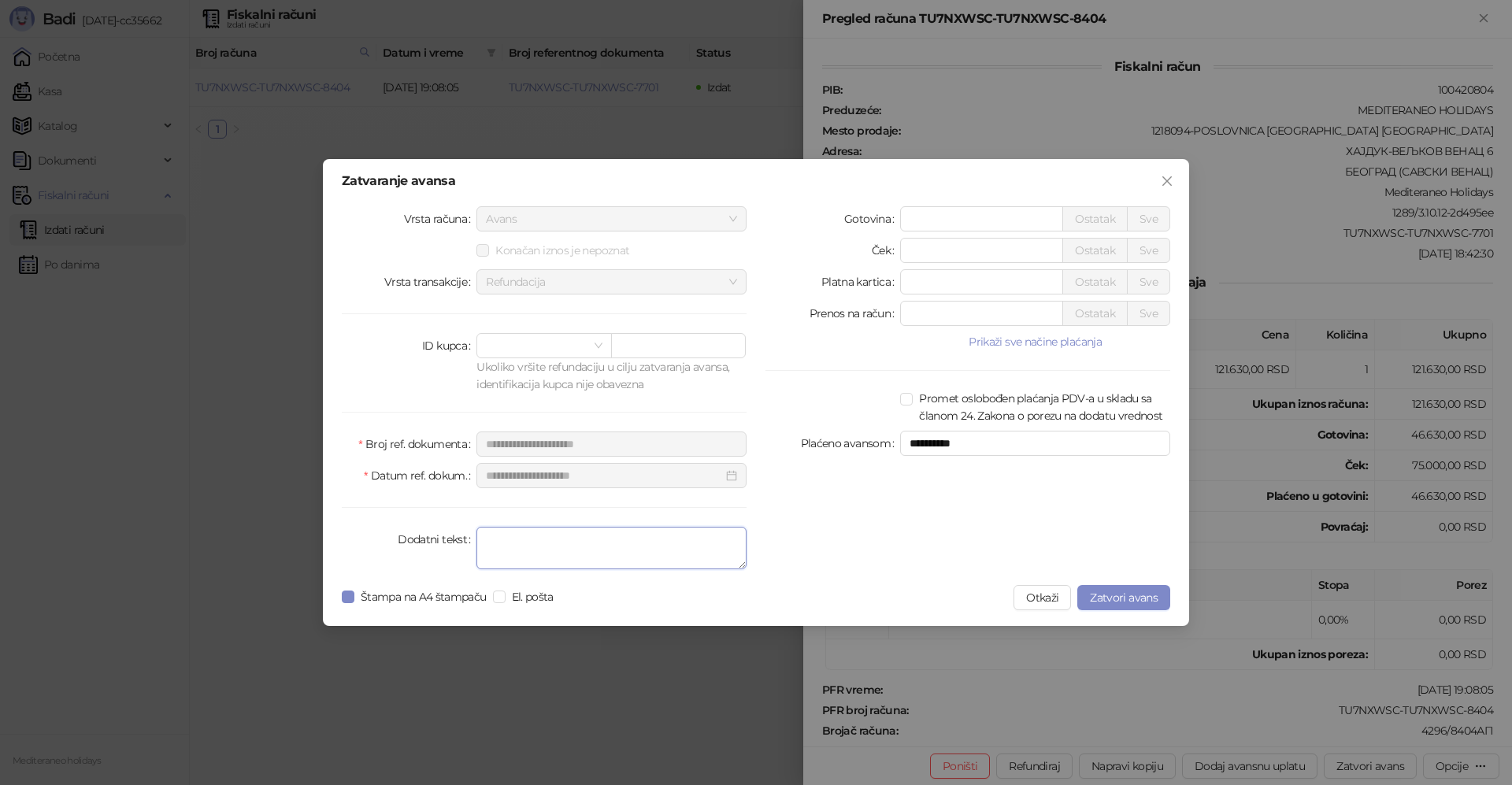
drag, startPoint x: 626, startPoint y: 551, endPoint x: 637, endPoint y: 551, distance: 11.0
click at [632, 551] on textarea "Dodatni tekst" at bounding box center [611, 547] width 270 height 43
type textarea "*******"
click at [1118, 606] on button "Zatvori avans" at bounding box center [1123, 598] width 93 height 25
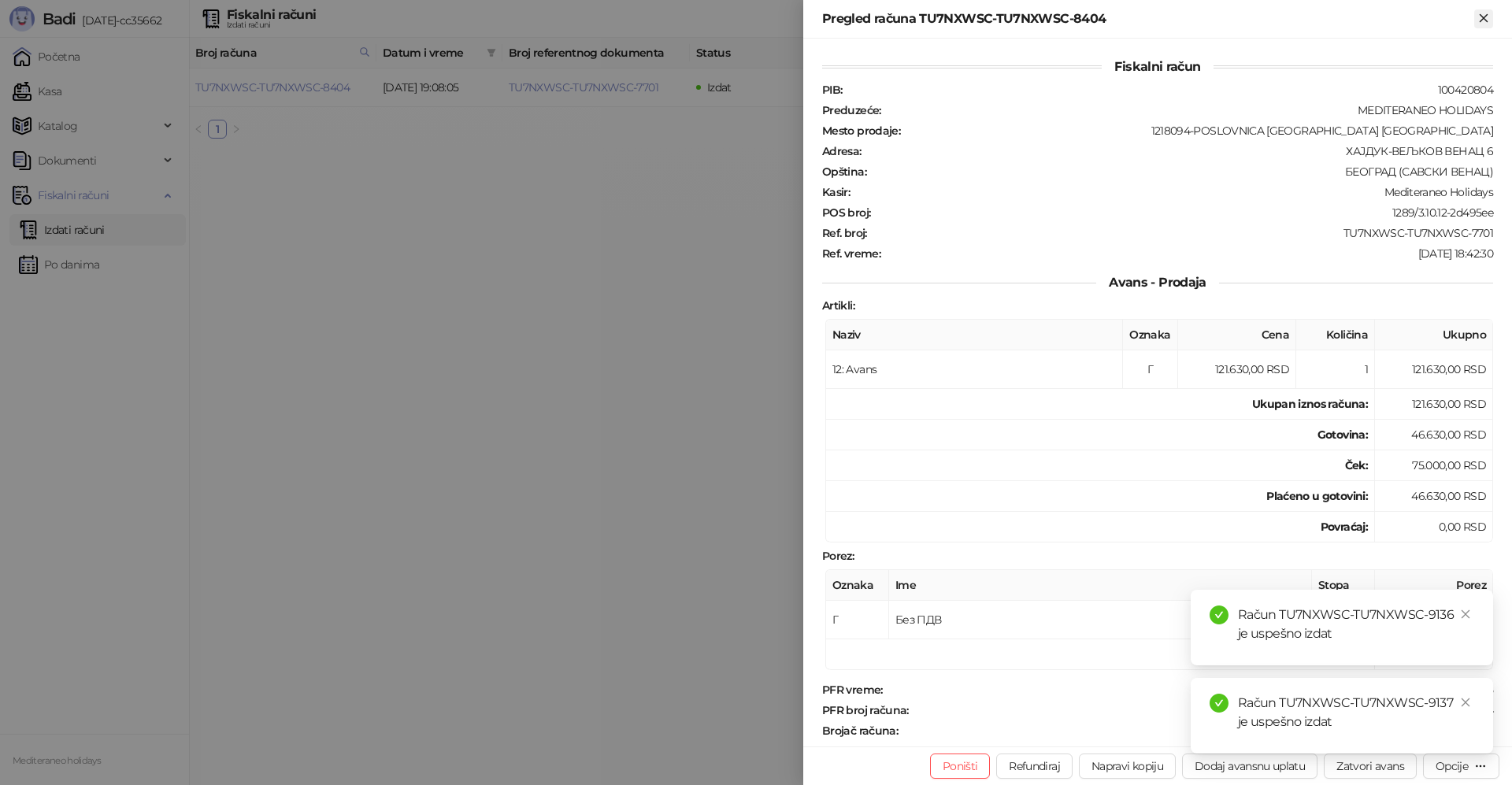
click at [1488, 17] on icon "Zatvori" at bounding box center [1483, 18] width 14 height 14
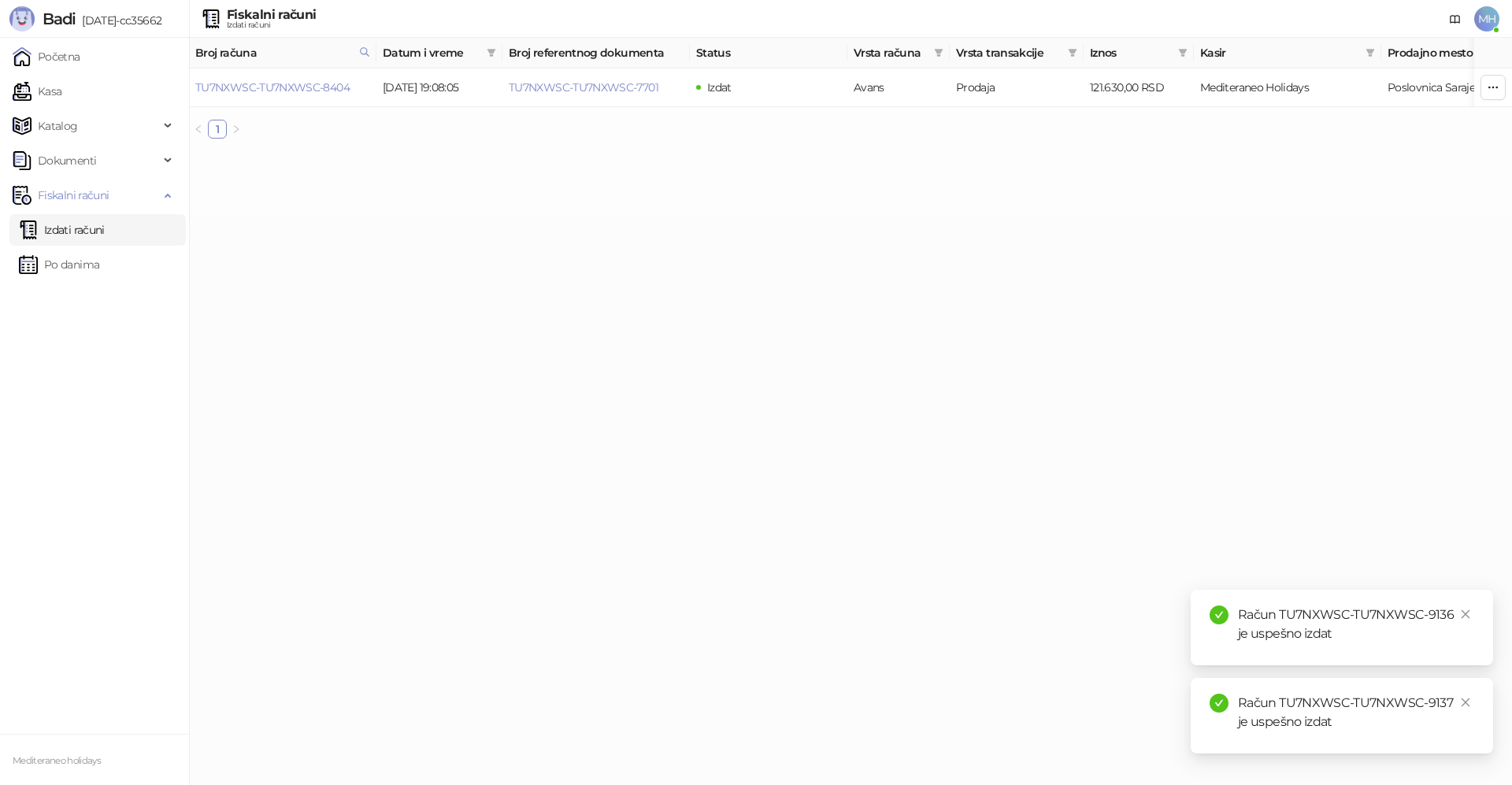
click at [88, 224] on link "Izdati računi" at bounding box center [61, 229] width 86 height 31
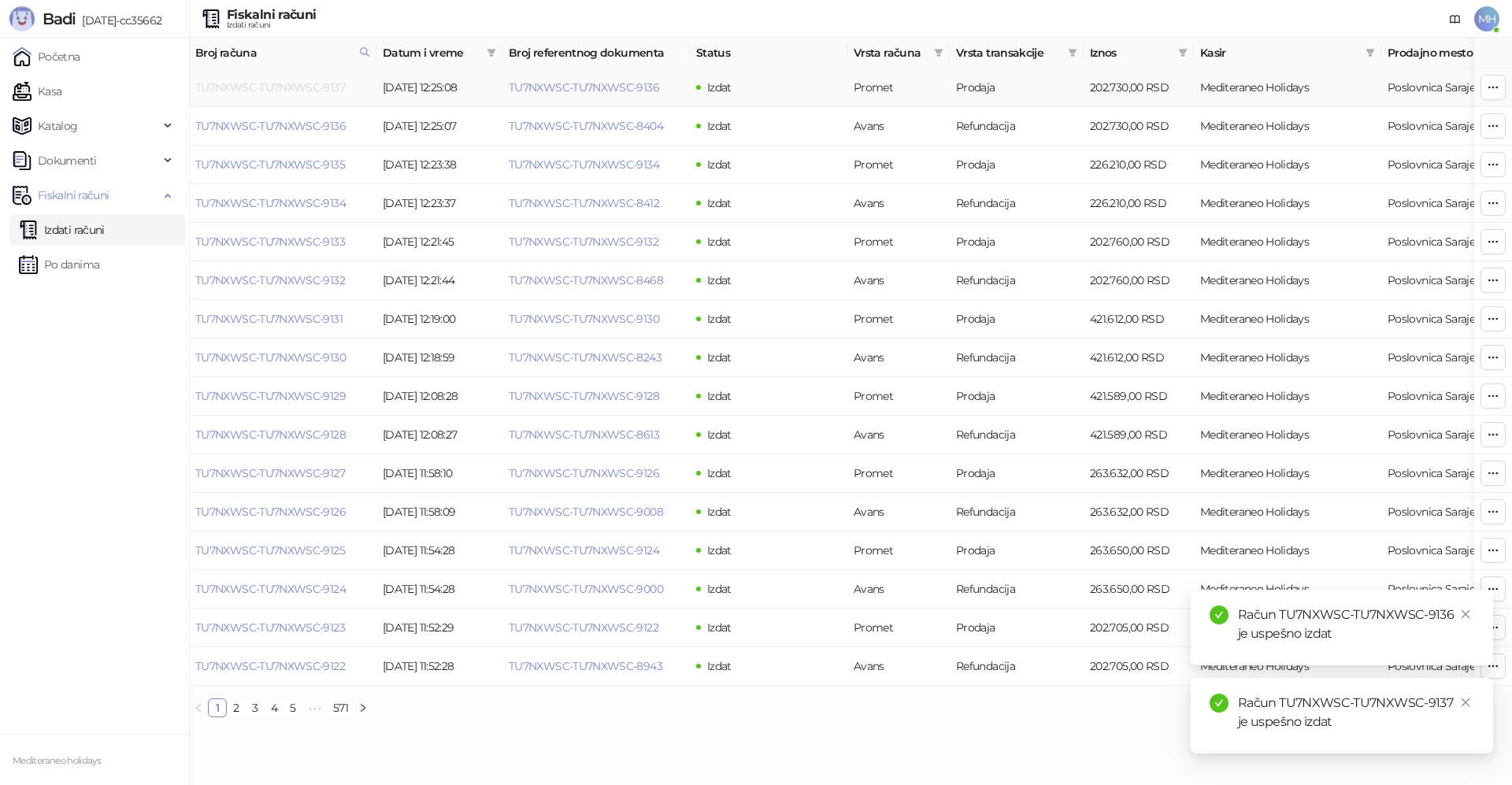
click at [310, 87] on link "TU7NXWSC-TU7NXWSC-9137" at bounding box center [270, 87] width 150 height 14
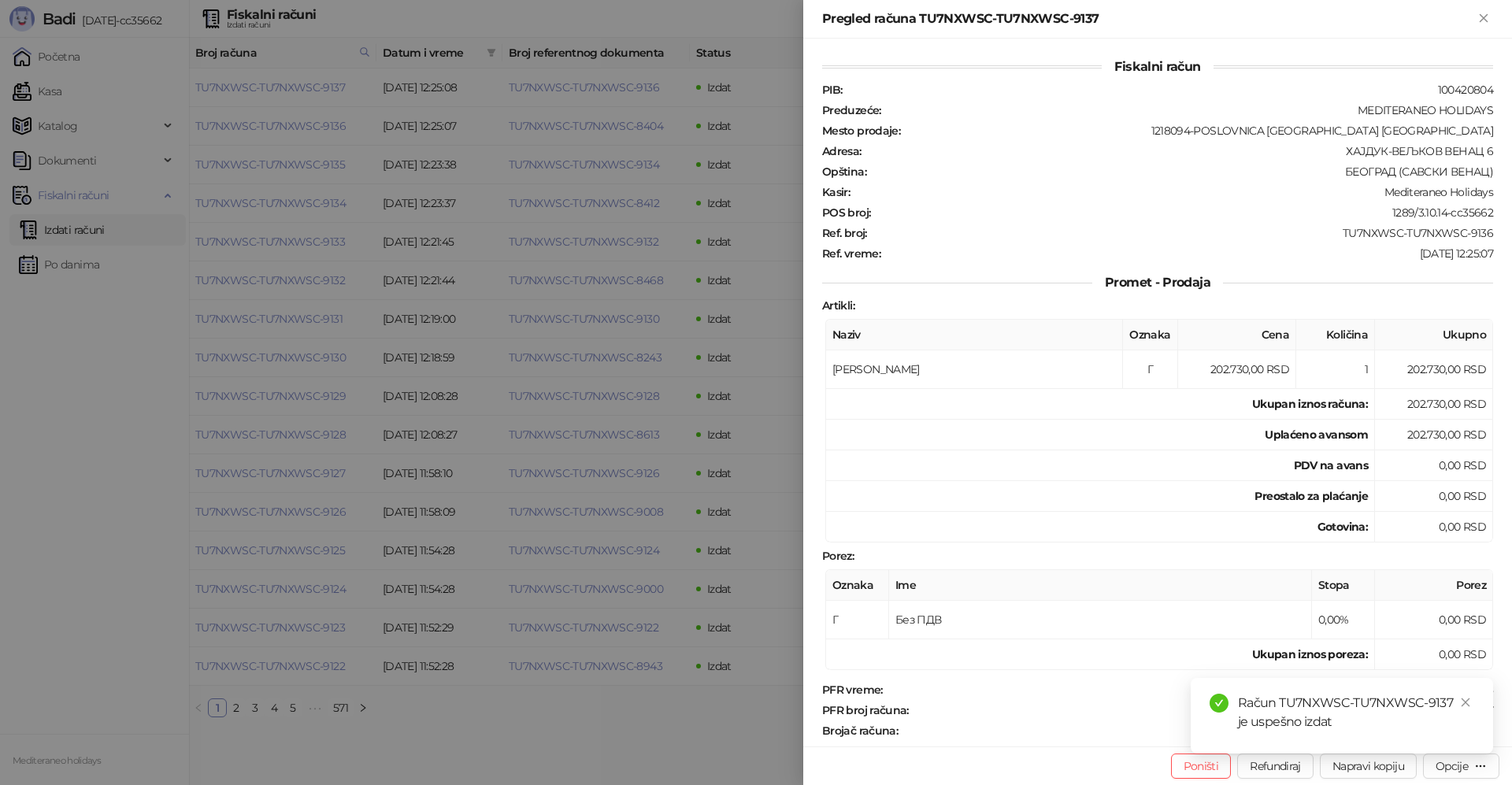
drag, startPoint x: 1467, startPoint y: 703, endPoint x: 1453, endPoint y: 714, distance: 17.8
click at [1467, 703] on icon "close" at bounding box center [1465, 702] width 11 height 11
click at [1460, 763] on div "Opcije" at bounding box center [1451, 766] width 32 height 14
click at [1394, 735] on span "Preuzmi u PDF formatu" at bounding box center [1406, 734] width 161 height 18
click at [1489, 17] on icon "Zatvori" at bounding box center [1483, 18] width 14 height 14
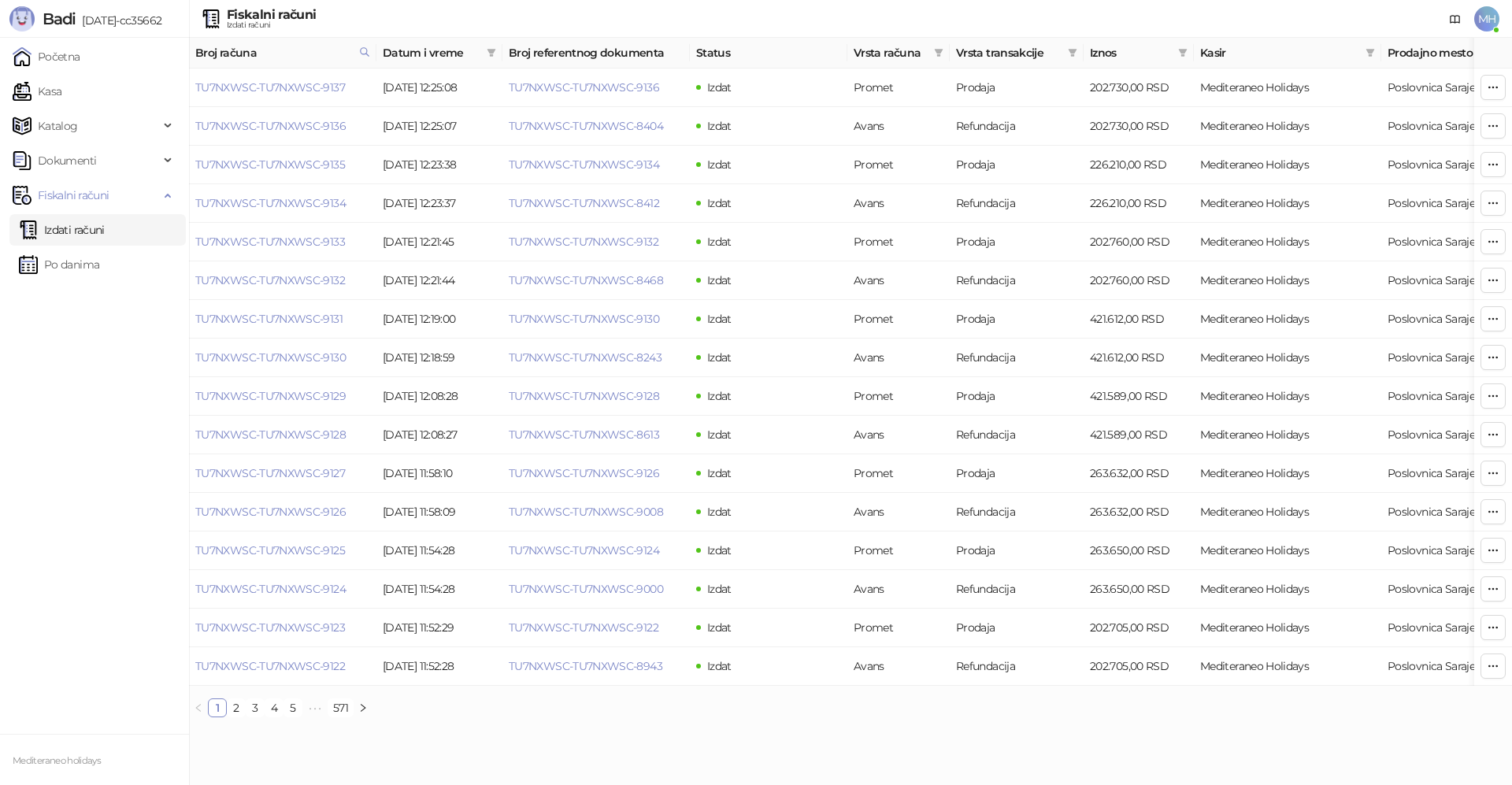
drag, startPoint x: 365, startPoint y: 50, endPoint x: 353, endPoint y: 60, distance: 15.6
click at [364, 52] on icon at bounding box center [364, 51] width 11 height 11
drag, startPoint x: 160, startPoint y: 92, endPoint x: 146, endPoint y: 94, distance: 14.1
click at [145, 96] on body "Badi [DATE]-cc35662 Početna Kasa Katalog Dokumenti Fiskalni računi Izdati račun…" at bounding box center [756, 365] width 1512 height 730
type input "****"
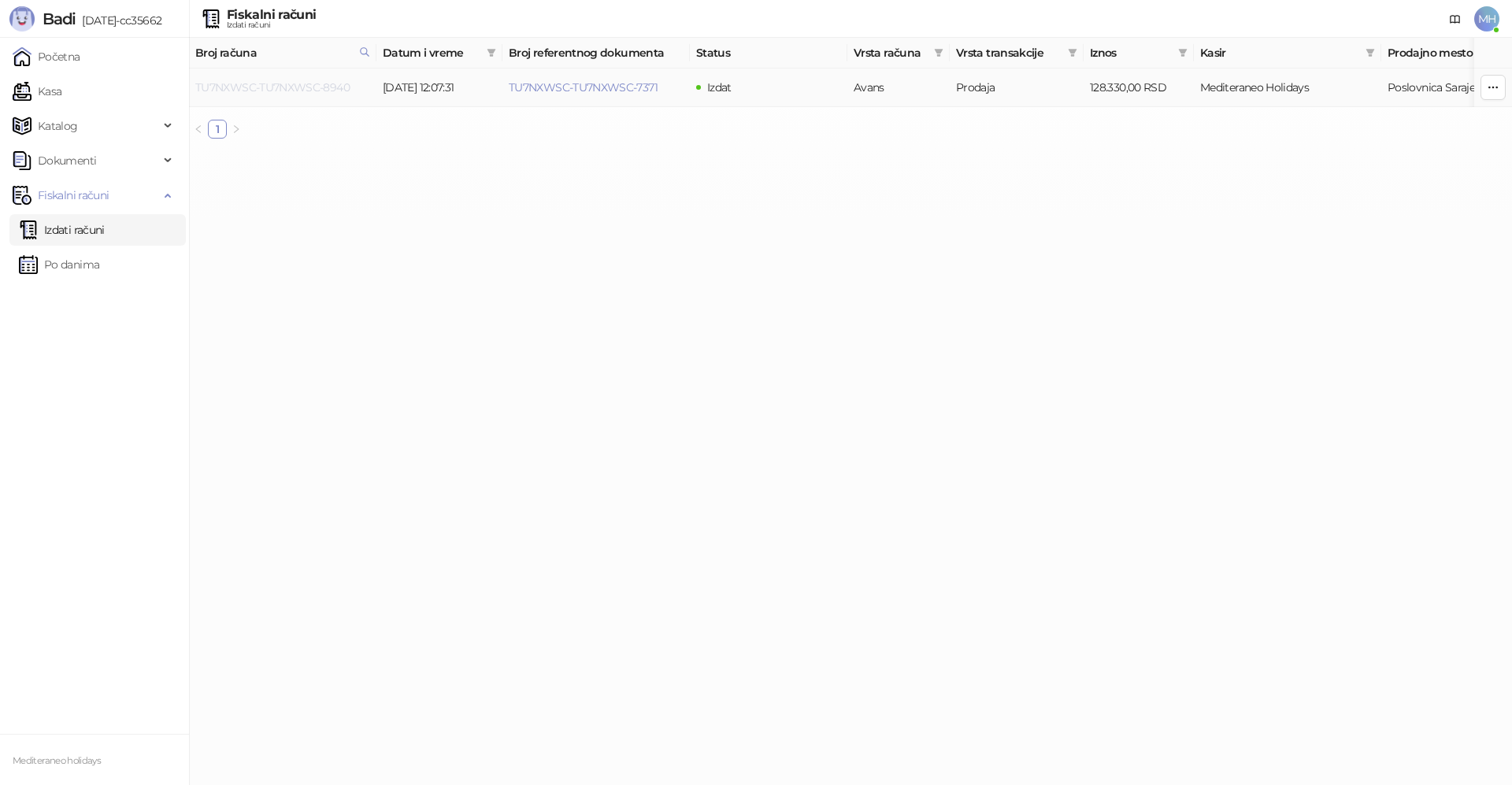
click at [344, 92] on link "TU7NXWSC-TU7NXWSC-8940" at bounding box center [272, 87] width 155 height 14
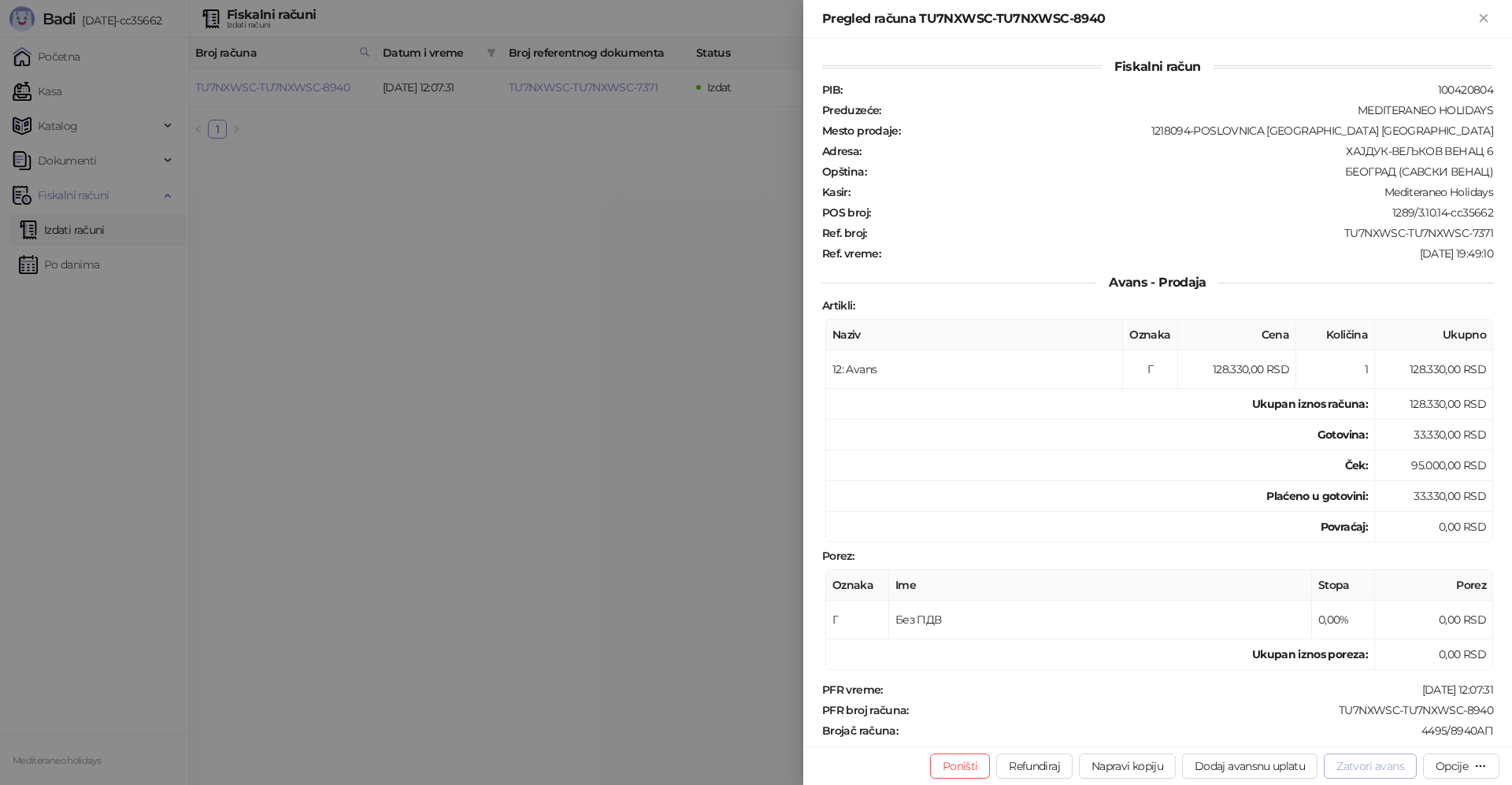
click at [1356, 763] on button "Zatvori avans" at bounding box center [1370, 766] width 93 height 25
type input "**********"
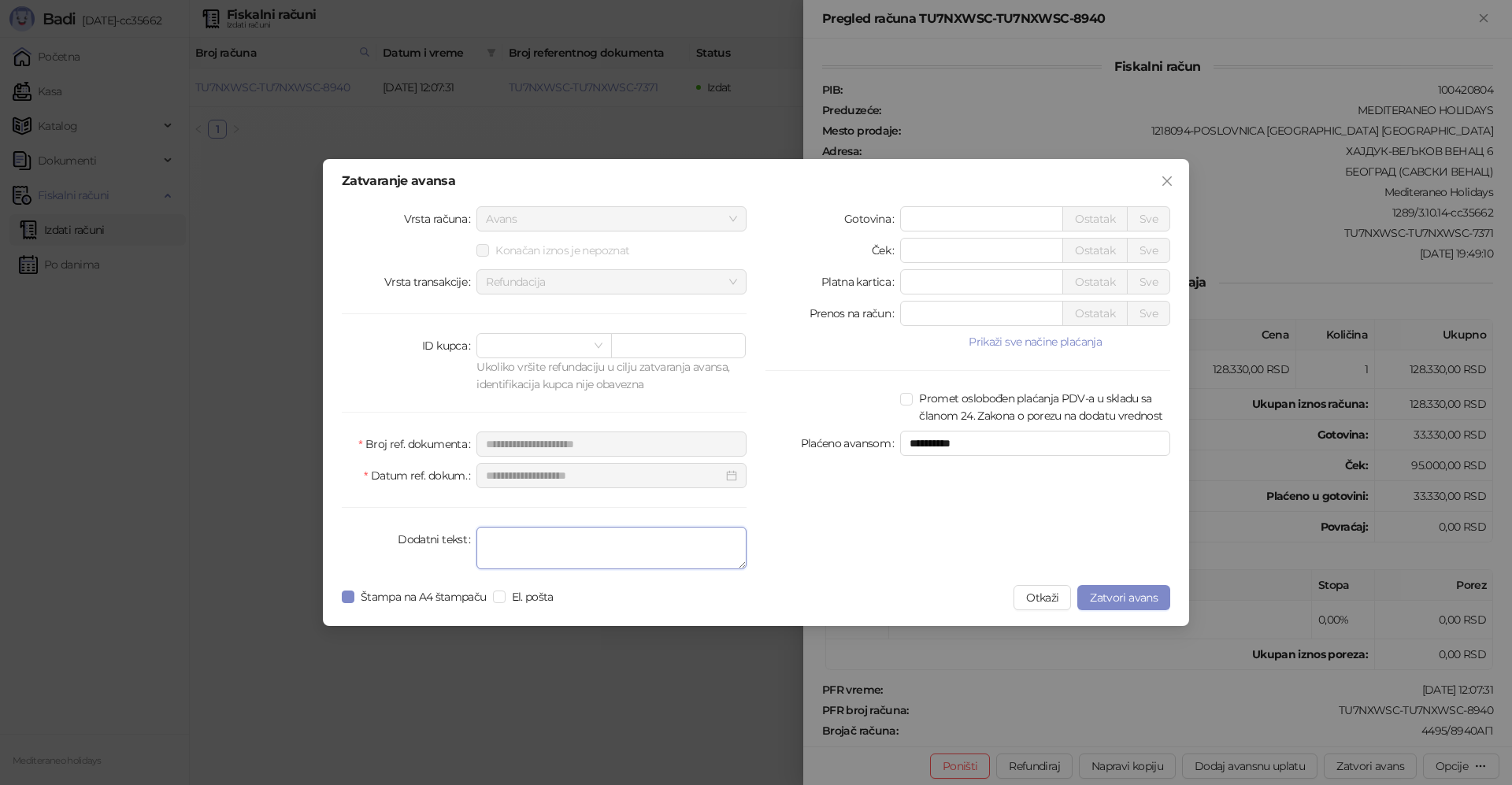
click at [520, 556] on textarea "Dodatni tekst" at bounding box center [611, 547] width 270 height 43
type textarea "*******"
click at [1112, 595] on span "Zatvori avans" at bounding box center [1123, 597] width 68 height 14
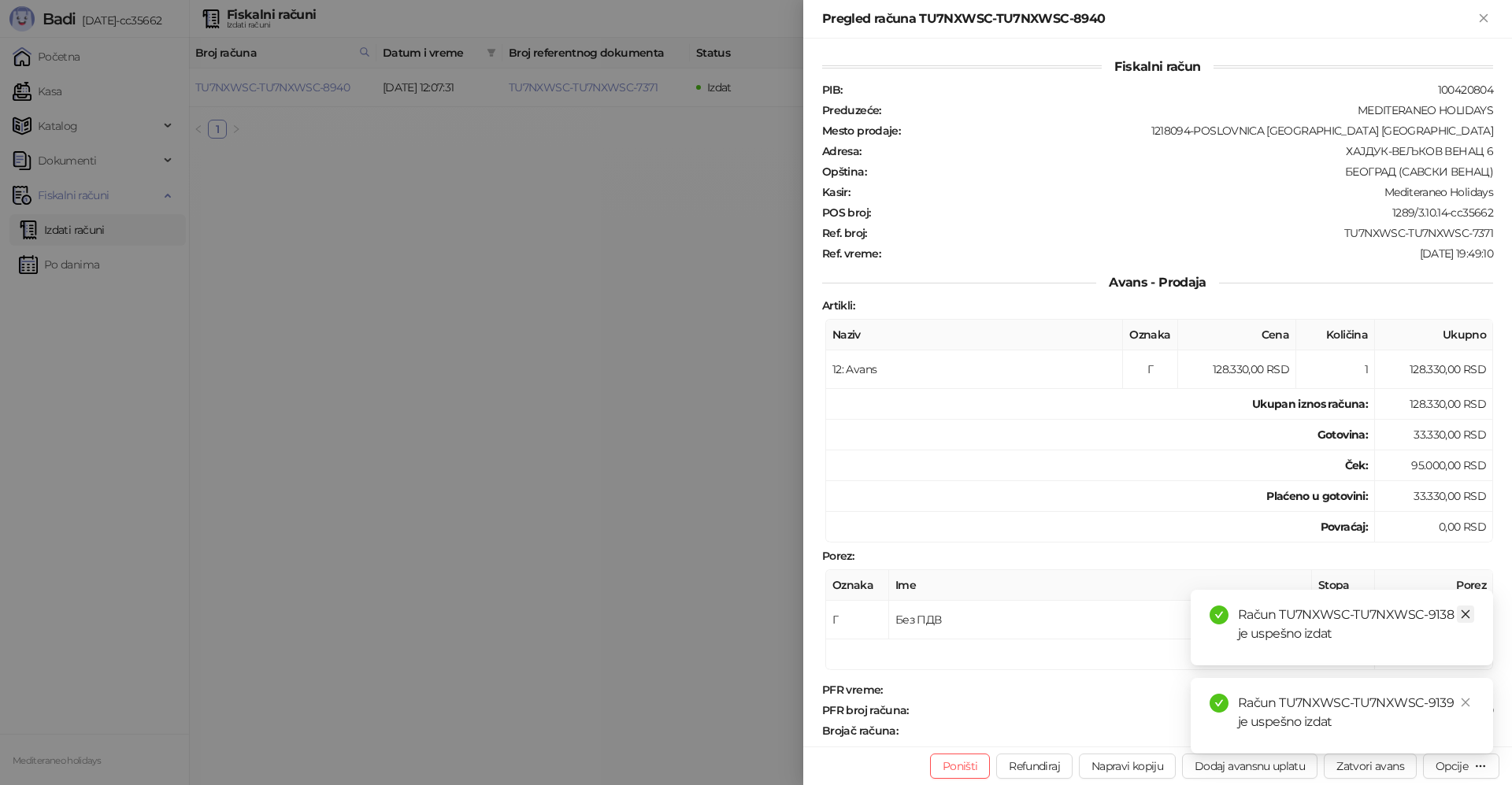
click at [1466, 615] on icon "close" at bounding box center [1465, 614] width 11 height 11
click at [1467, 693] on link "Close" at bounding box center [1465, 702] width 18 height 18
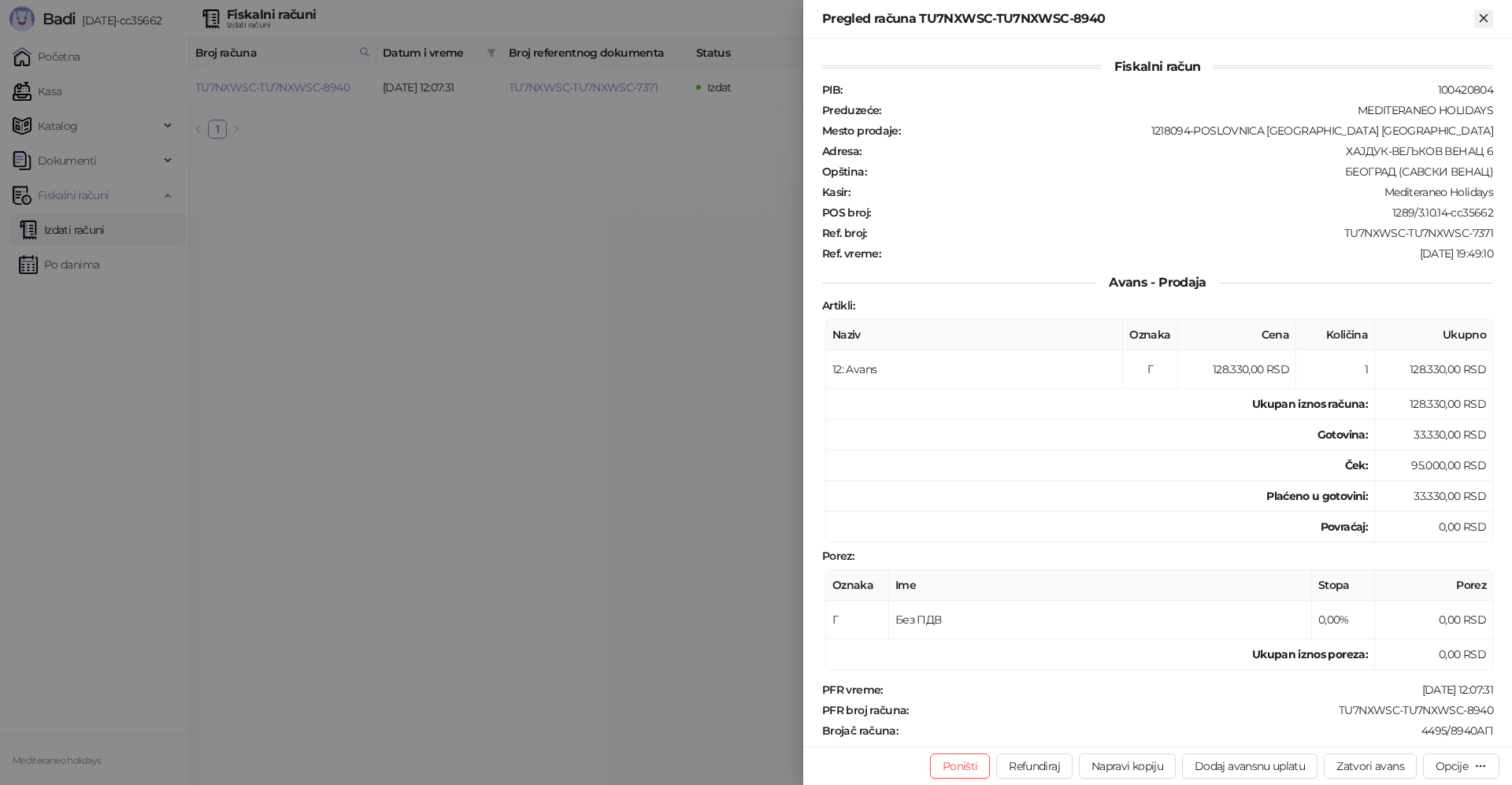
click at [1490, 19] on icon "Zatvori" at bounding box center [1483, 18] width 14 height 14
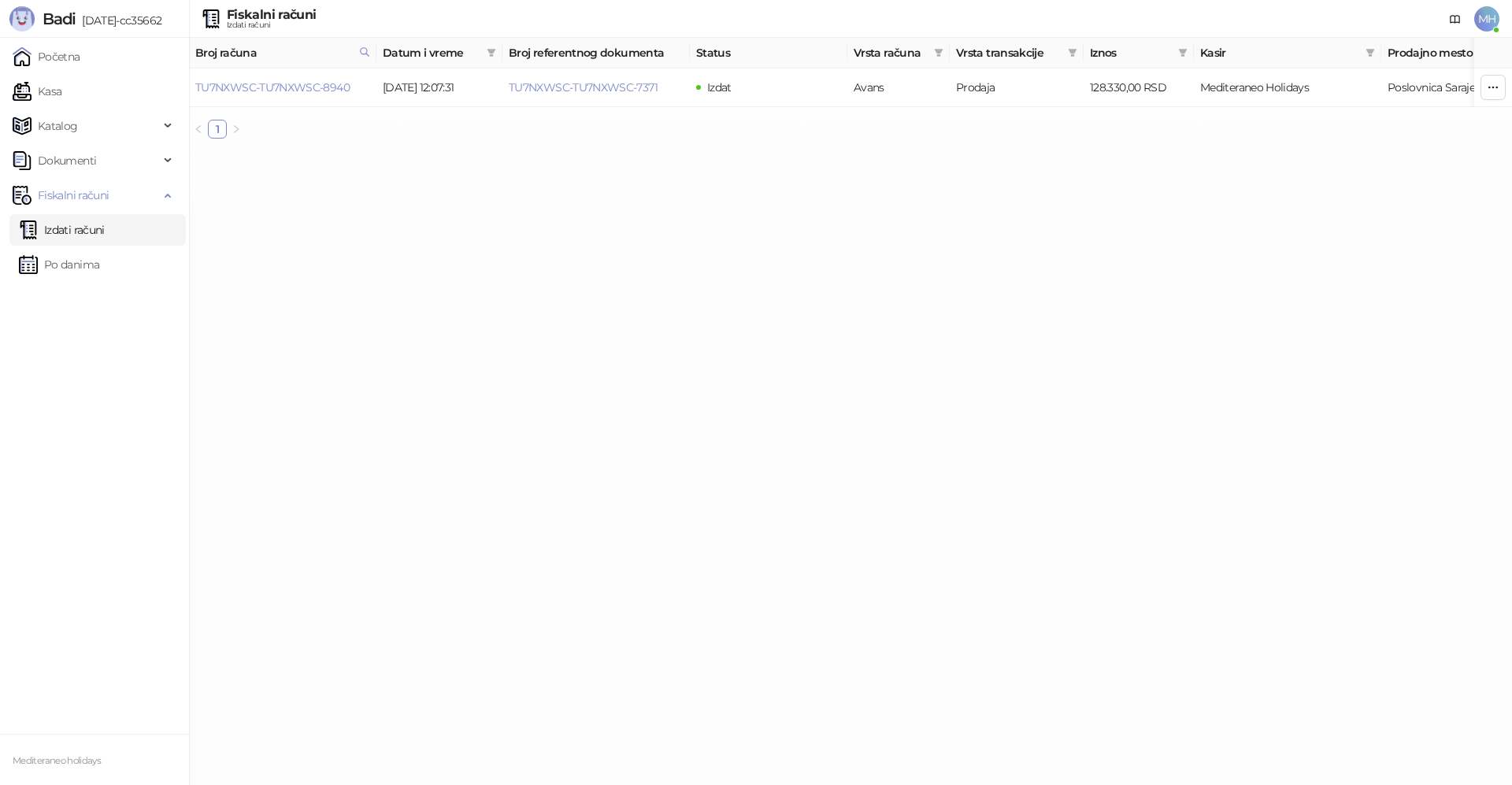
click at [97, 228] on link "Izdati računi" at bounding box center [61, 229] width 86 height 31
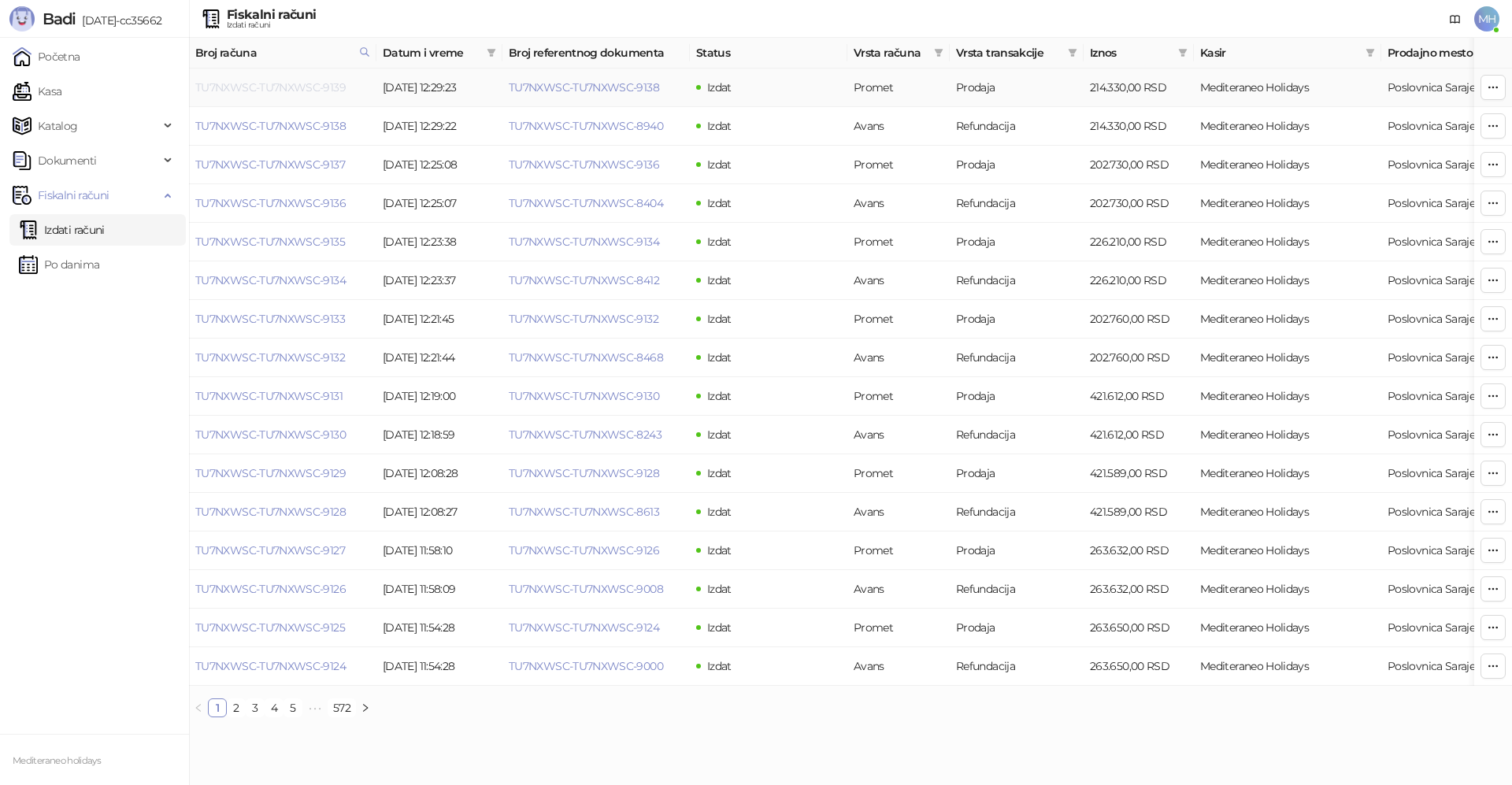
click at [317, 85] on link "TU7NXWSC-TU7NXWSC-9139" at bounding box center [270, 87] width 151 height 14
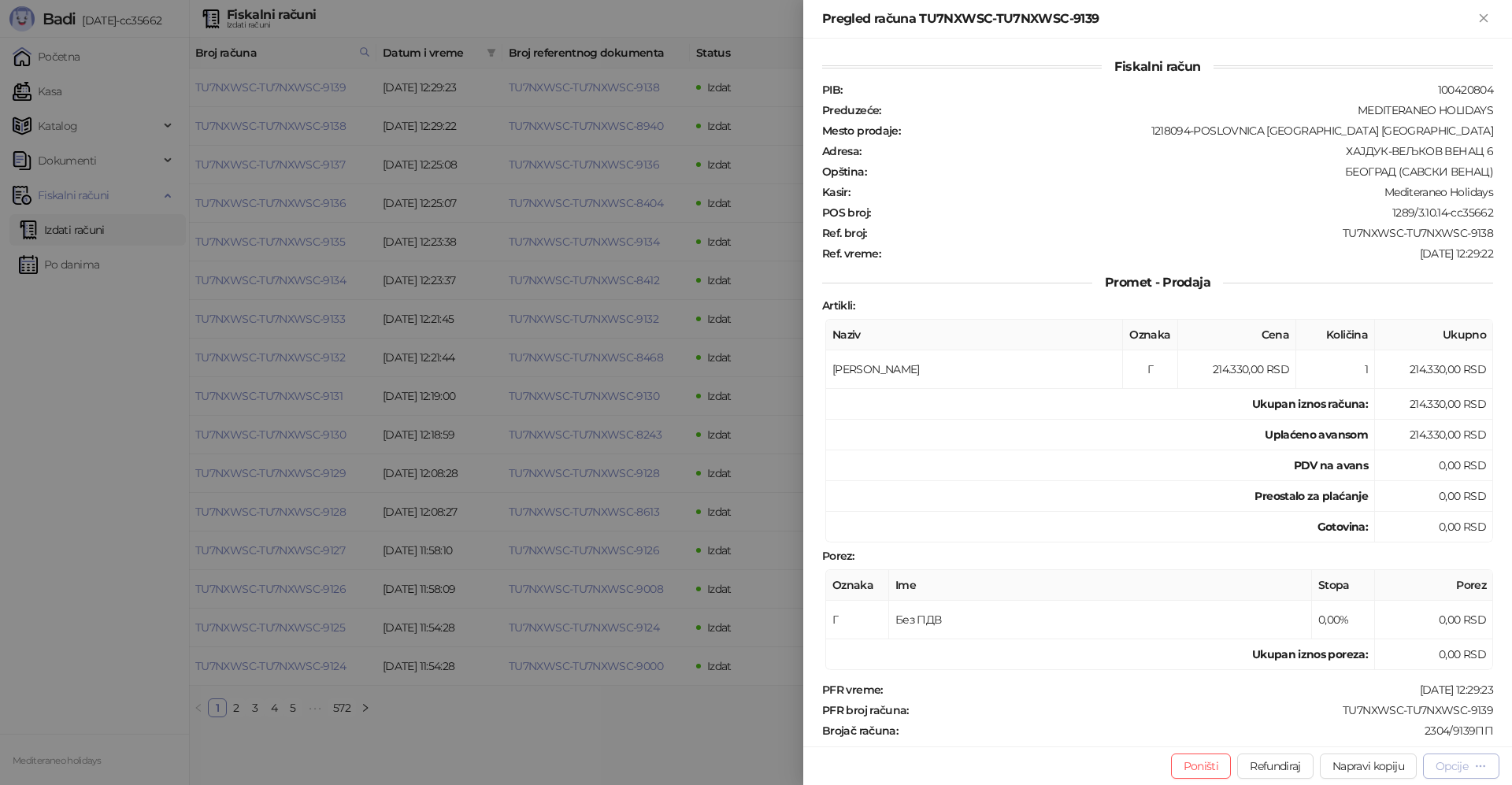
click at [1464, 764] on div "Opcije" at bounding box center [1451, 766] width 32 height 14
click at [1351, 738] on span "Preuzmi u PDF formatu" at bounding box center [1406, 734] width 161 height 18
click at [1485, 13] on icon "Zatvori" at bounding box center [1483, 18] width 14 height 14
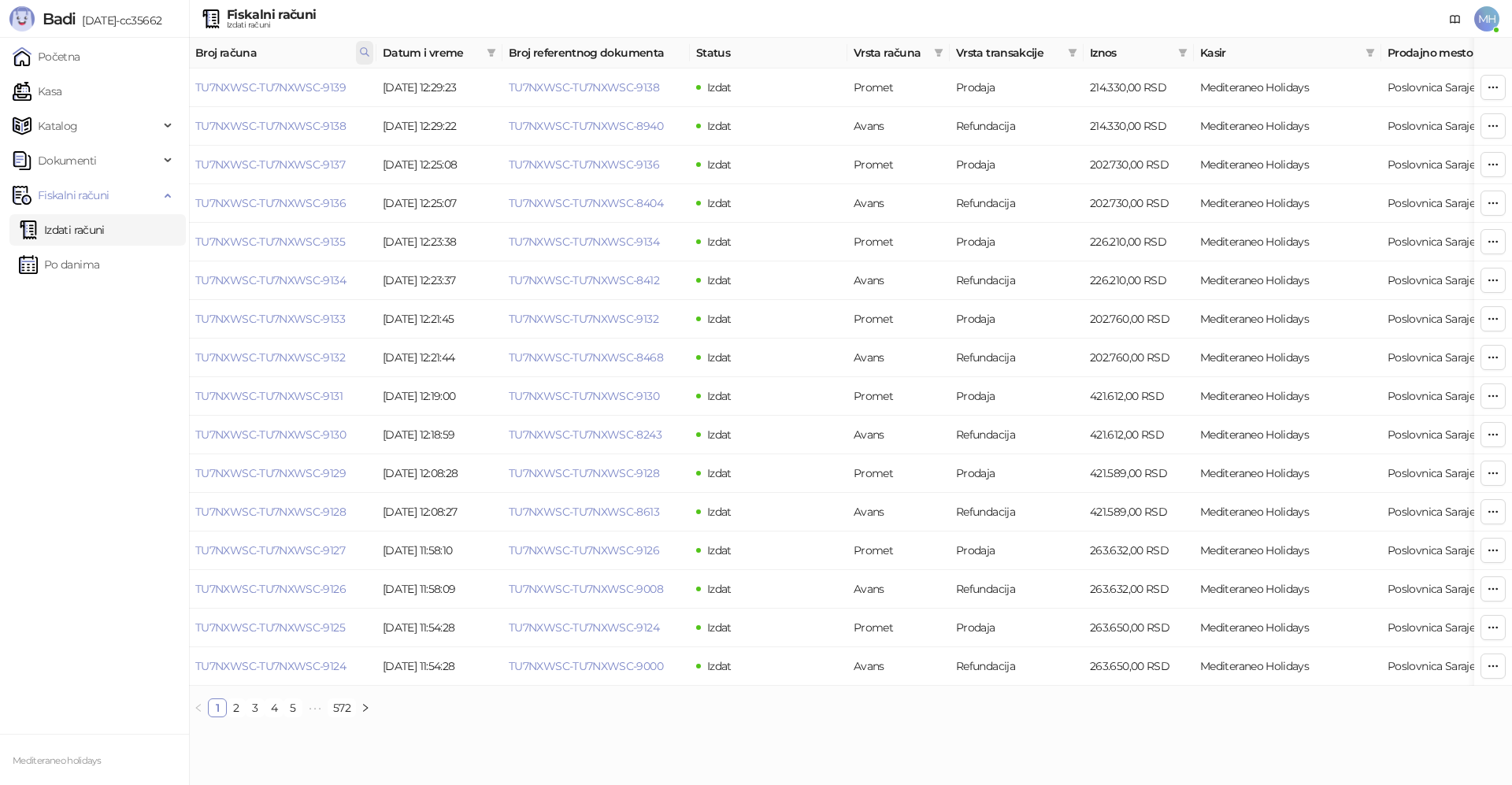
click at [364, 53] on icon at bounding box center [364, 51] width 11 height 11
drag, startPoint x: 288, startPoint y: 84, endPoint x: 61, endPoint y: 89, distance: 227.1
click at [61, 90] on body "Badi [DATE]-cc35662 Početna Kasa Katalog Dokumenti Fiskalni računi Izdati račun…" at bounding box center [756, 365] width 1512 height 730
type input "****"
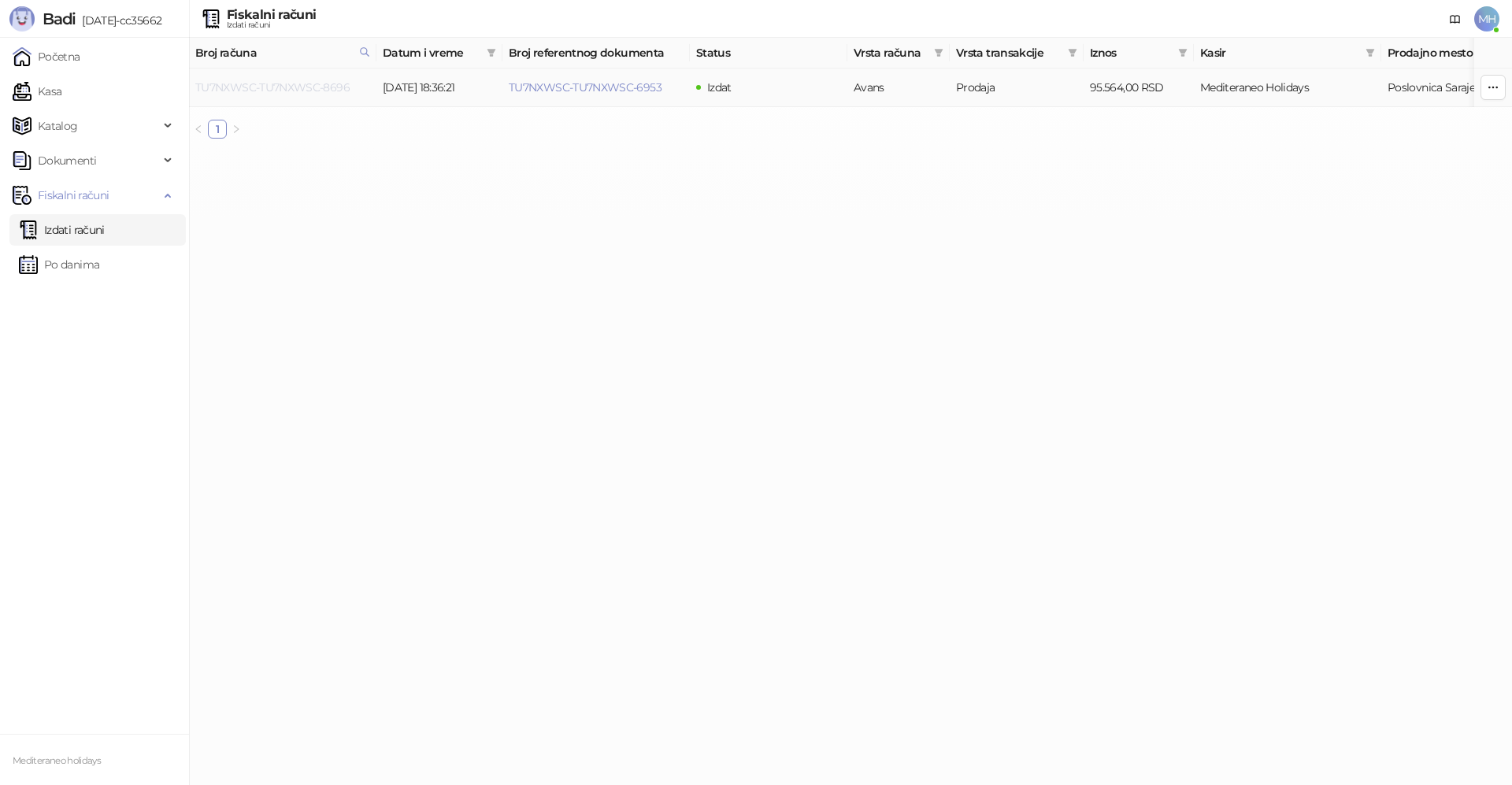
click at [283, 85] on link "TU7NXWSC-TU7NXWSC-8696" at bounding box center [272, 87] width 155 height 14
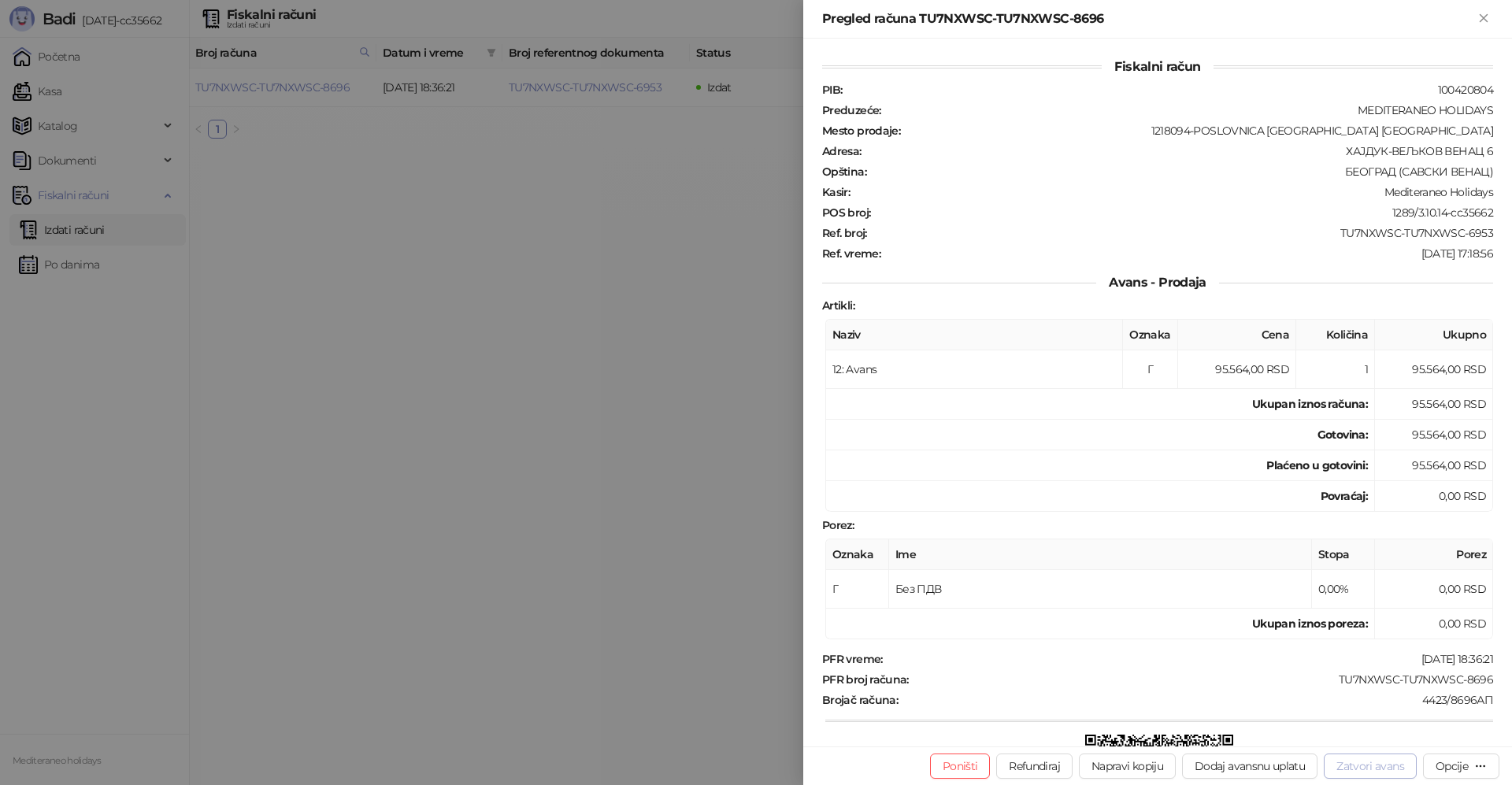
click at [1395, 764] on button "Zatvori avans" at bounding box center [1370, 766] width 93 height 25
type input "**********"
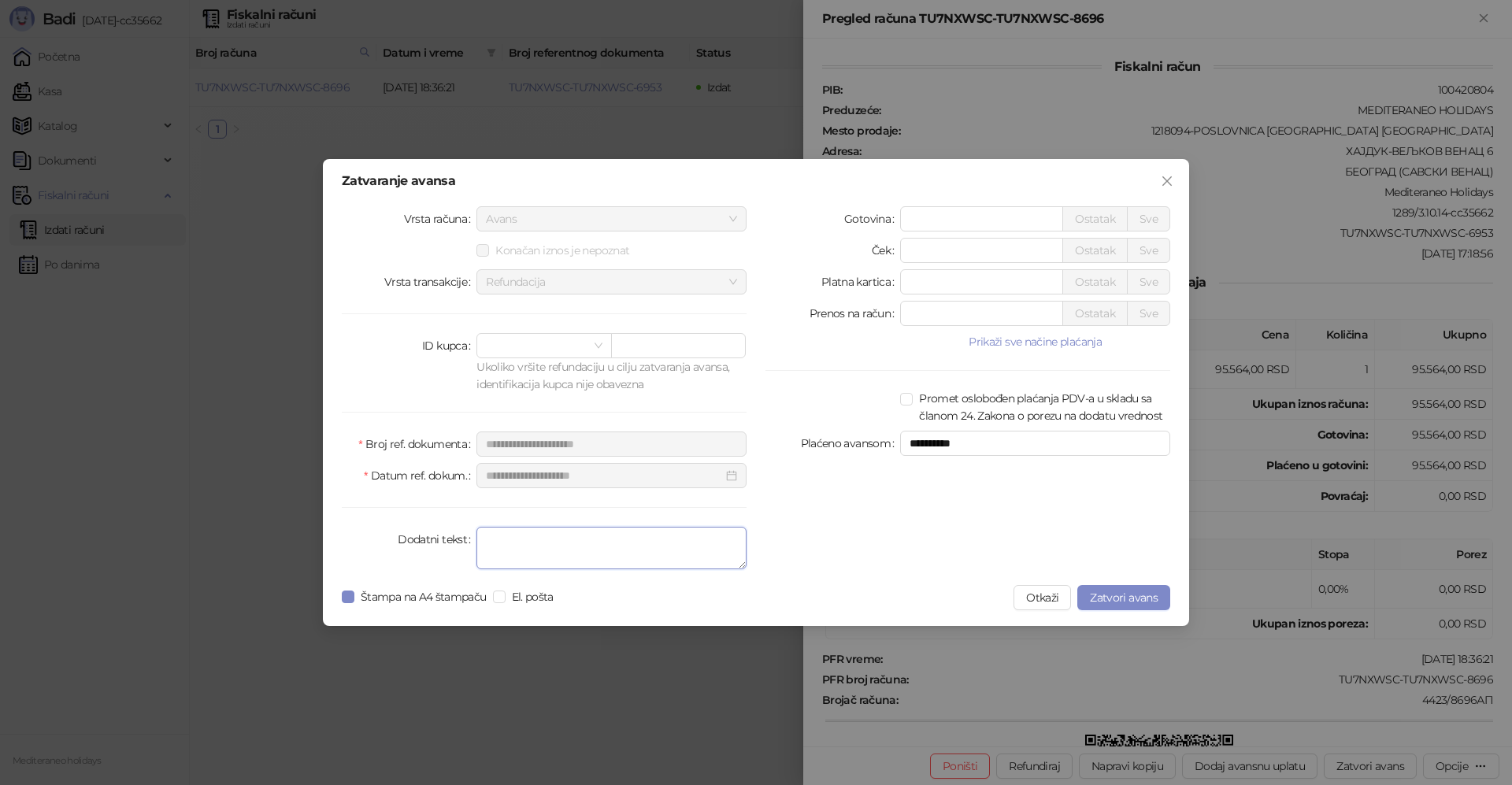
click at [553, 550] on textarea "Dodatni tekst" at bounding box center [611, 547] width 270 height 43
type textarea "*******"
click at [1122, 593] on span "Zatvori avans" at bounding box center [1123, 597] width 68 height 14
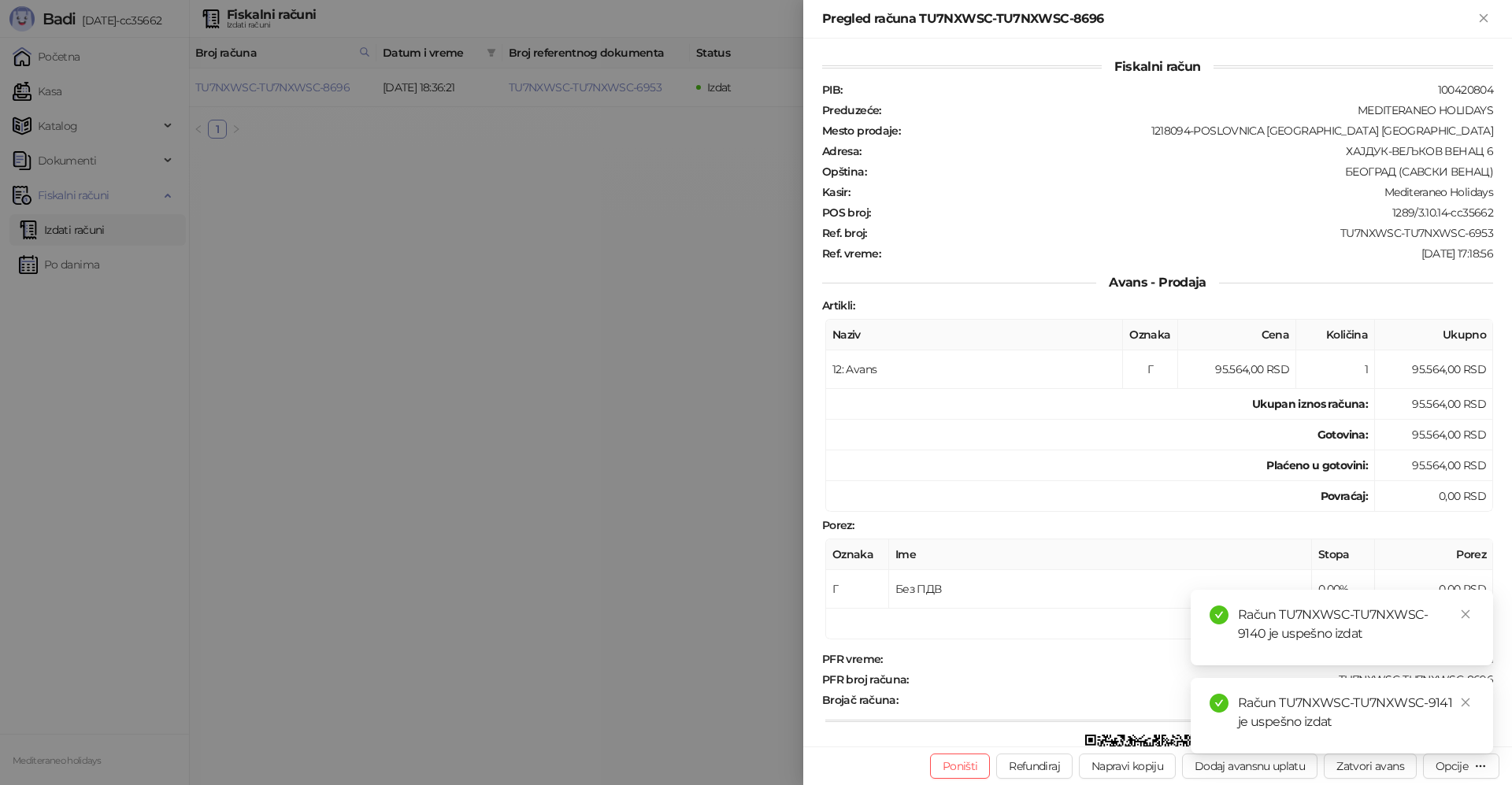
drag, startPoint x: 1483, startPoint y: 18, endPoint x: 1496, endPoint y: 113, distance: 95.9
click at [1483, 20] on icon "Zatvori" at bounding box center [1483, 18] width 14 height 14
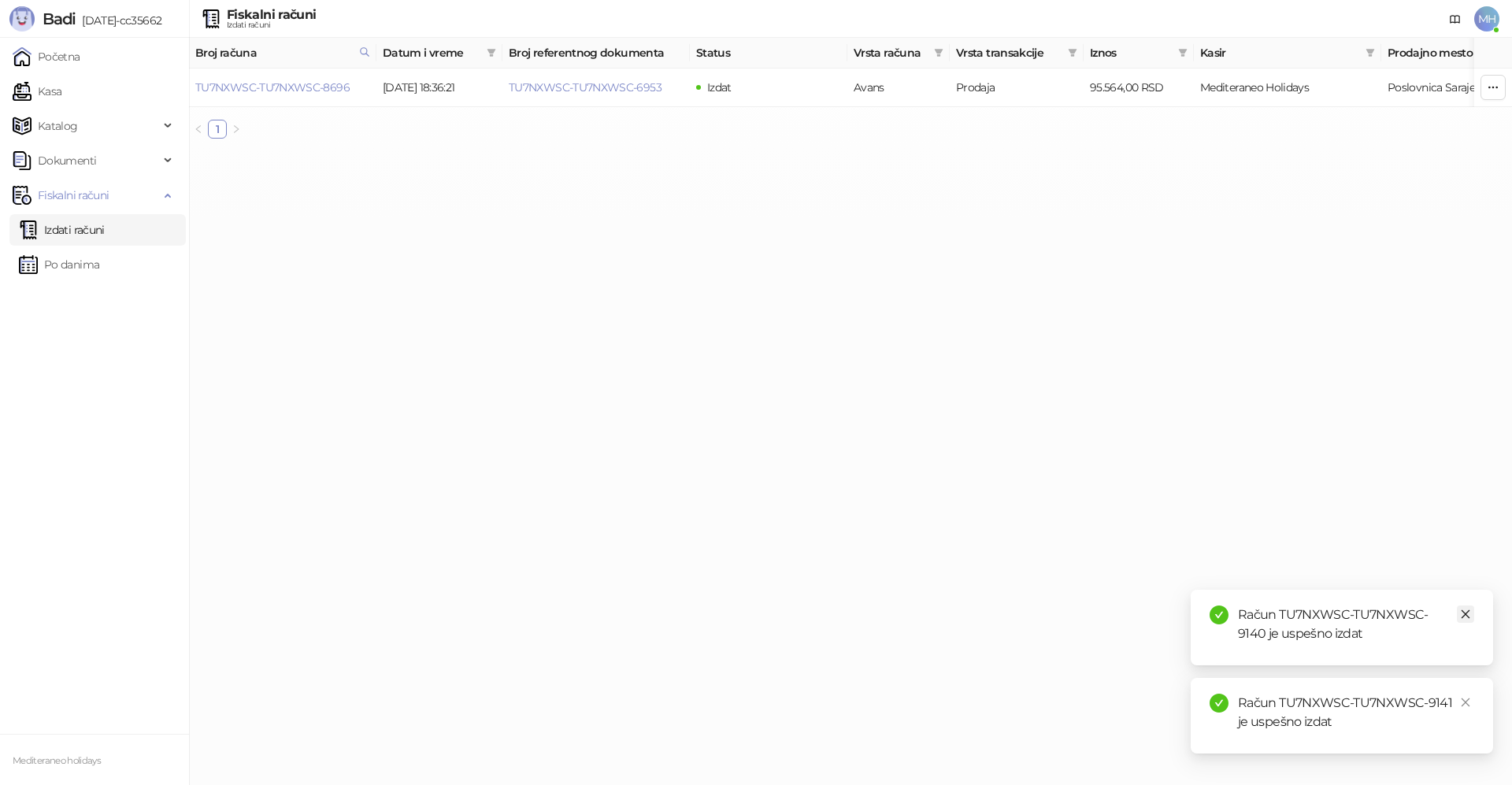
click at [1470, 615] on icon "close" at bounding box center [1465, 614] width 11 height 11
drag, startPoint x: 1467, startPoint y: 698, endPoint x: 1219, endPoint y: 597, distance: 267.8
click at [1462, 697] on icon "close" at bounding box center [1465, 702] width 11 height 11
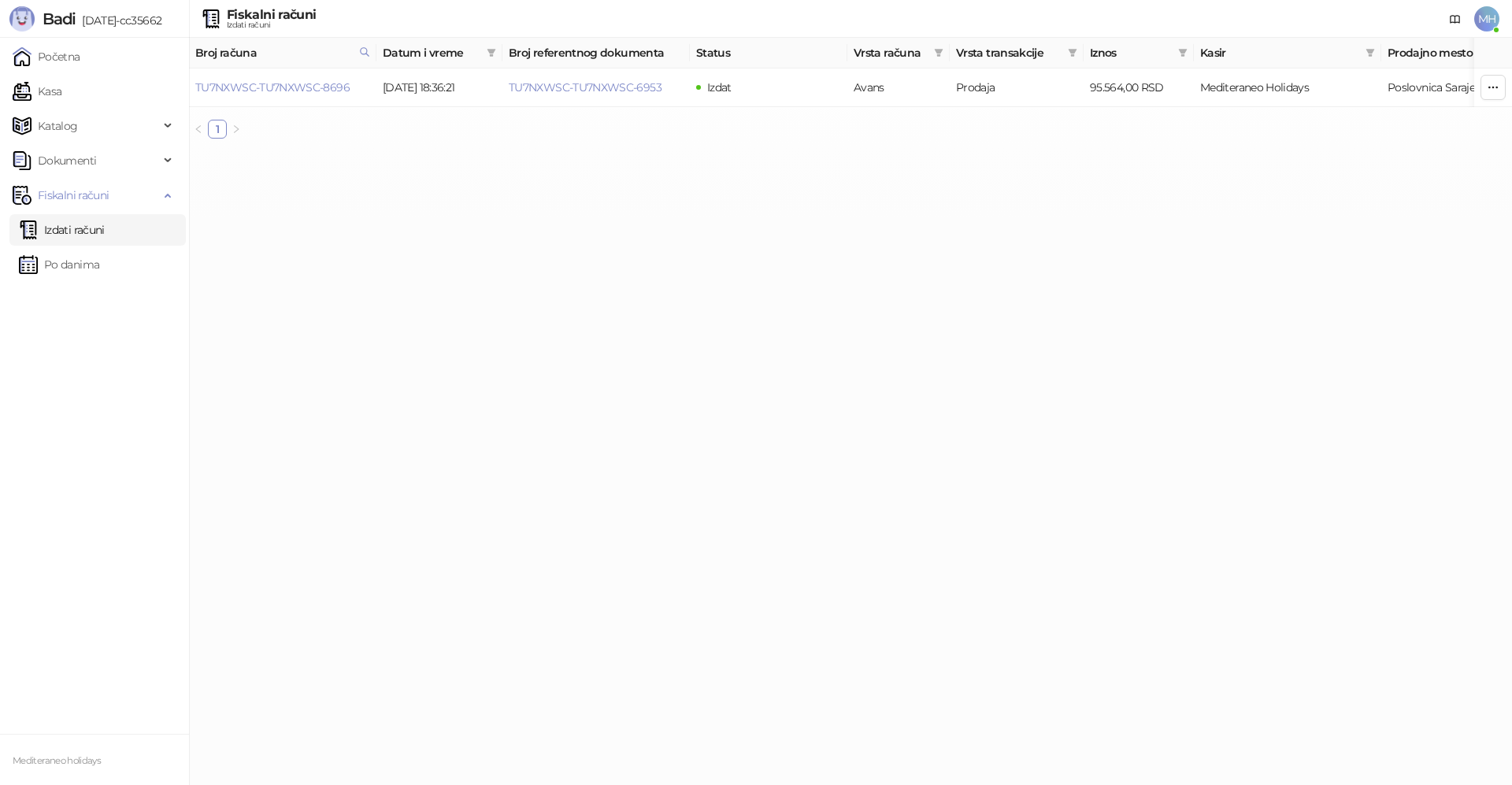
click at [56, 230] on link "Izdati računi" at bounding box center [61, 229] width 86 height 31
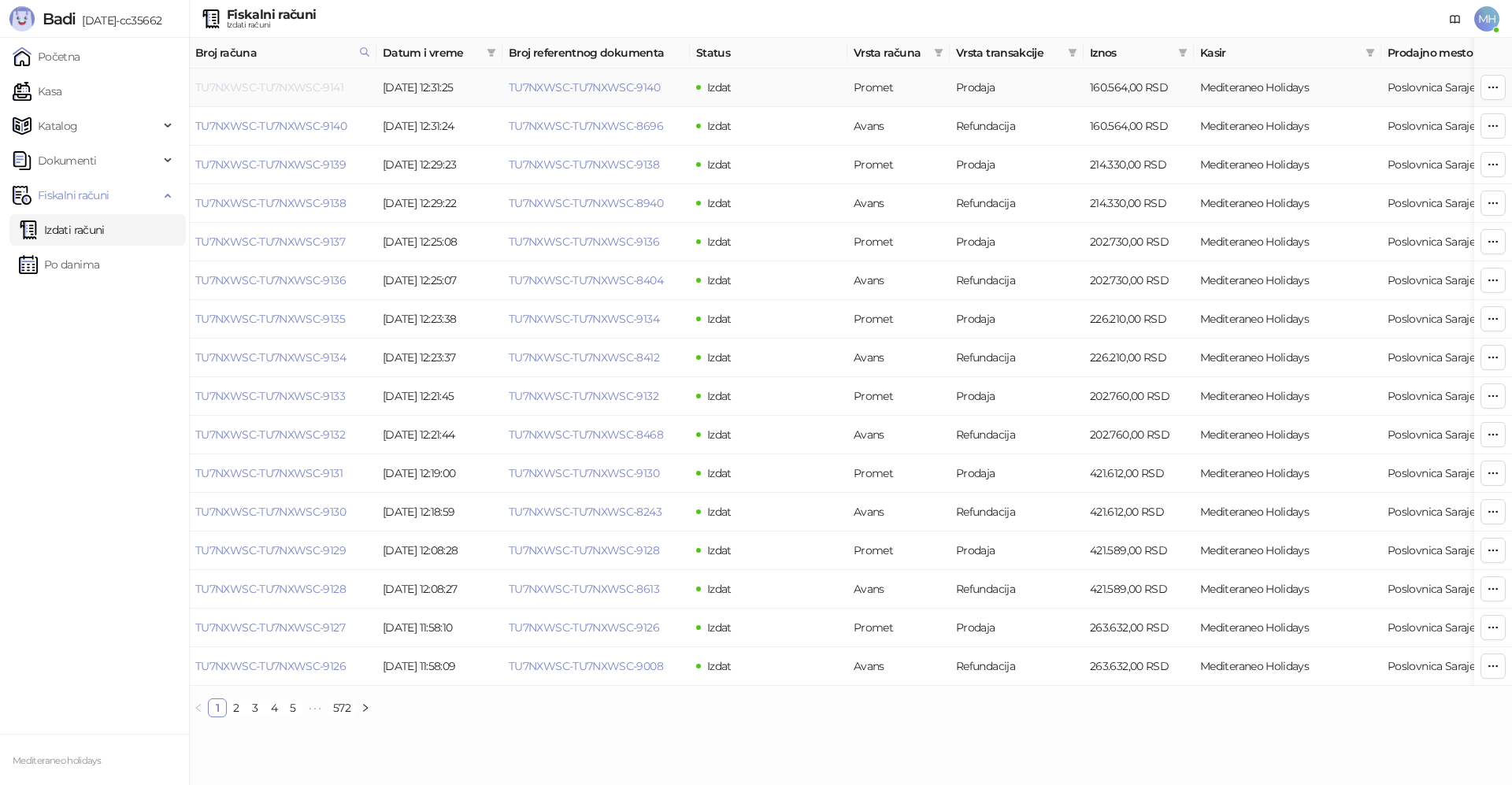
click at [317, 86] on link "TU7NXWSC-TU7NXWSC-9141" at bounding box center [269, 87] width 148 height 14
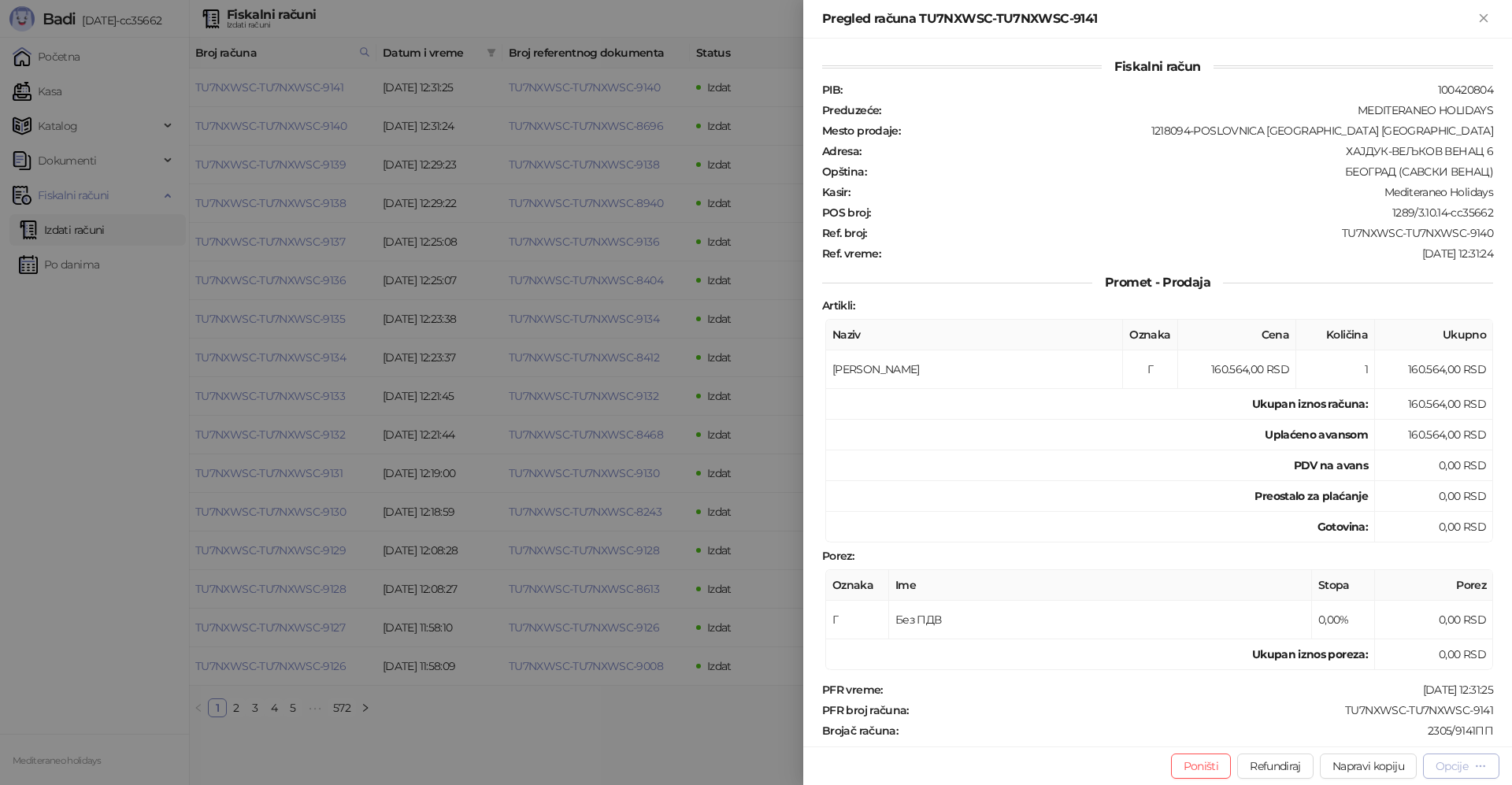
click at [1458, 769] on div "Opcije" at bounding box center [1451, 766] width 32 height 14
click at [1341, 735] on span "Preuzmi u PDF formatu" at bounding box center [1406, 734] width 161 height 18
click at [1481, 17] on icon "Zatvori" at bounding box center [1483, 18] width 7 height 7
